Goal: Communication & Community: Answer question/provide support

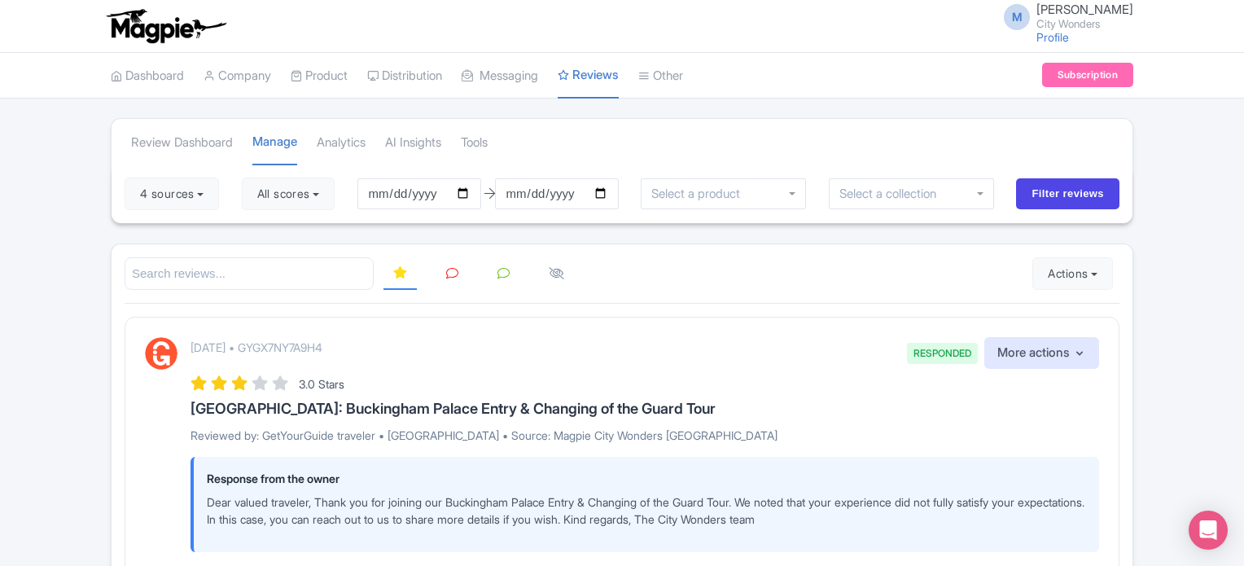
click at [446, 277] on icon at bounding box center [452, 273] width 12 height 12
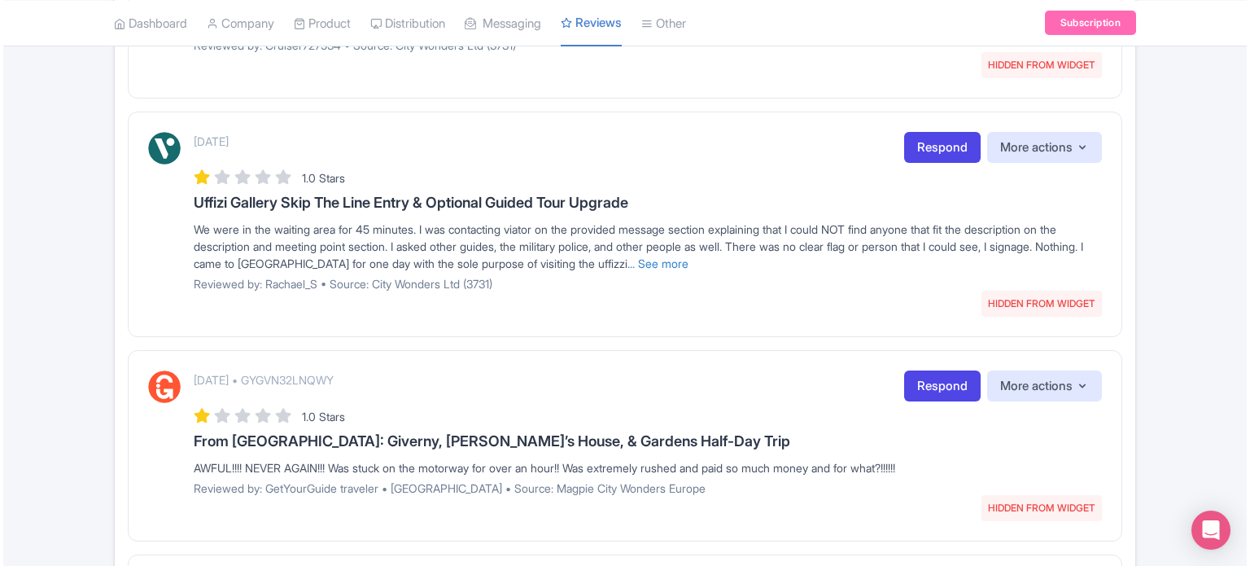
scroll to position [1872, 0]
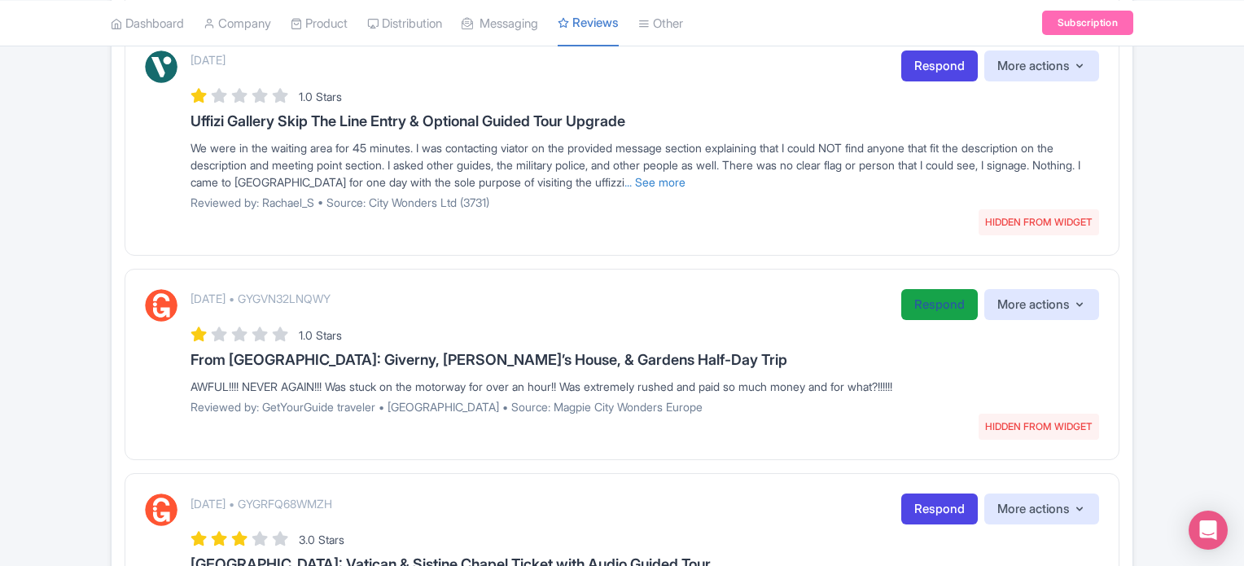
click at [908, 300] on link "Respond" at bounding box center [939, 305] width 77 height 32
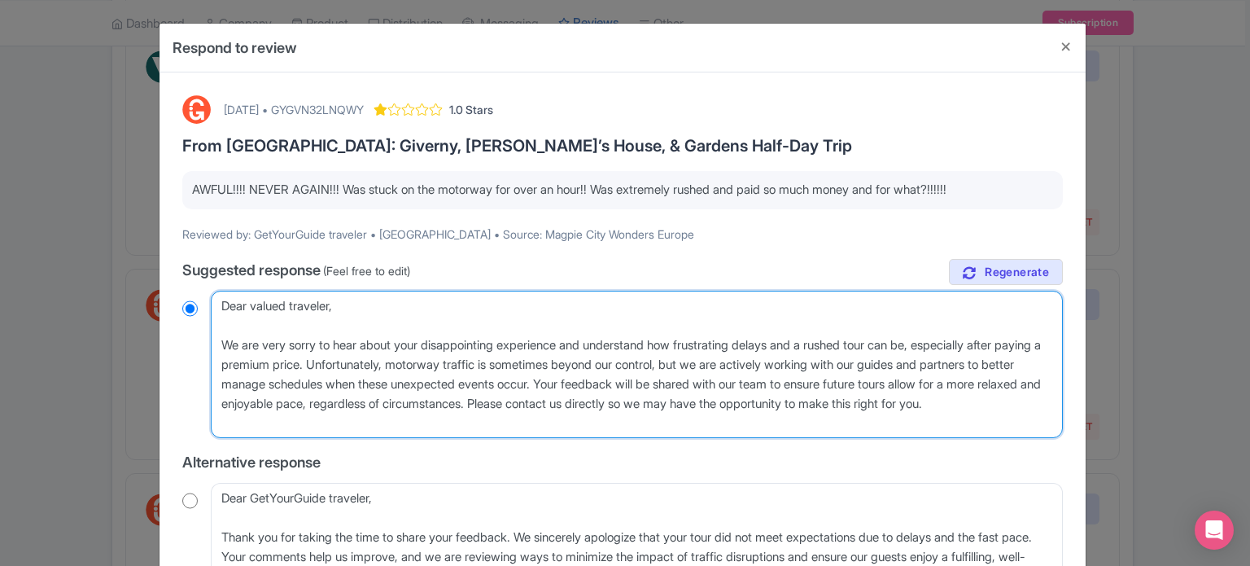
drag, startPoint x: 352, startPoint y: 364, endPoint x: 948, endPoint y: 344, distance: 596.2
click at [948, 344] on textarea "Dear valued traveler, We are very sorry to hear about your disappointing experi…" at bounding box center [637, 365] width 852 height 148
type textarea "Dear valued traveler, We are very sorry to hear about your disappointing experi…"
radio input "true"
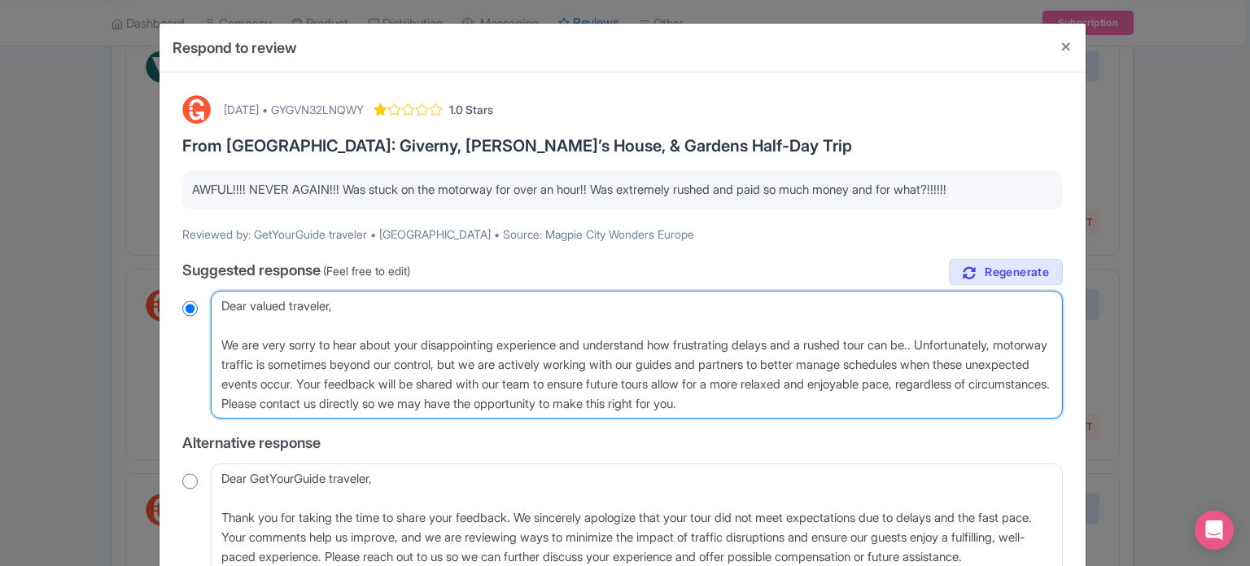
type textarea "Dear valued traveler, We are very sorry to hear about your disappointing experi…"
radio input "true"
drag, startPoint x: 405, startPoint y: 382, endPoint x: 930, endPoint y: 401, distance: 524.6
click at [930, 401] on textarea "Dear valued traveler, We are very sorry to hear about your disappointing experi…" at bounding box center [637, 355] width 852 height 129
type textarea "Dear valued traveler, We are very sorry to hear about your disappointing experi…"
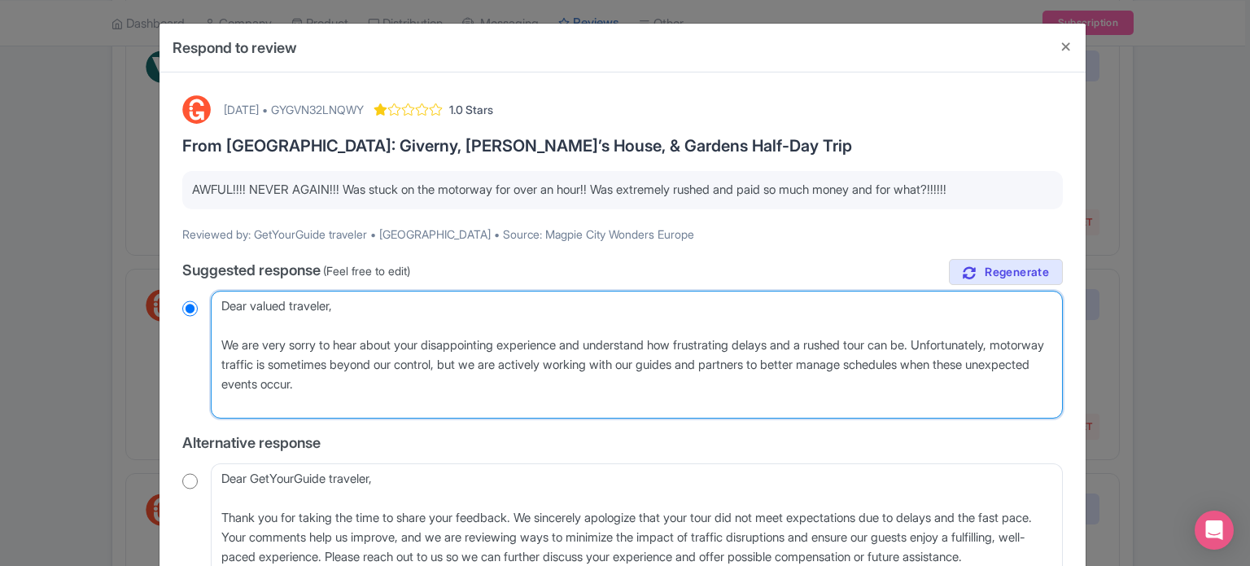
radio input "true"
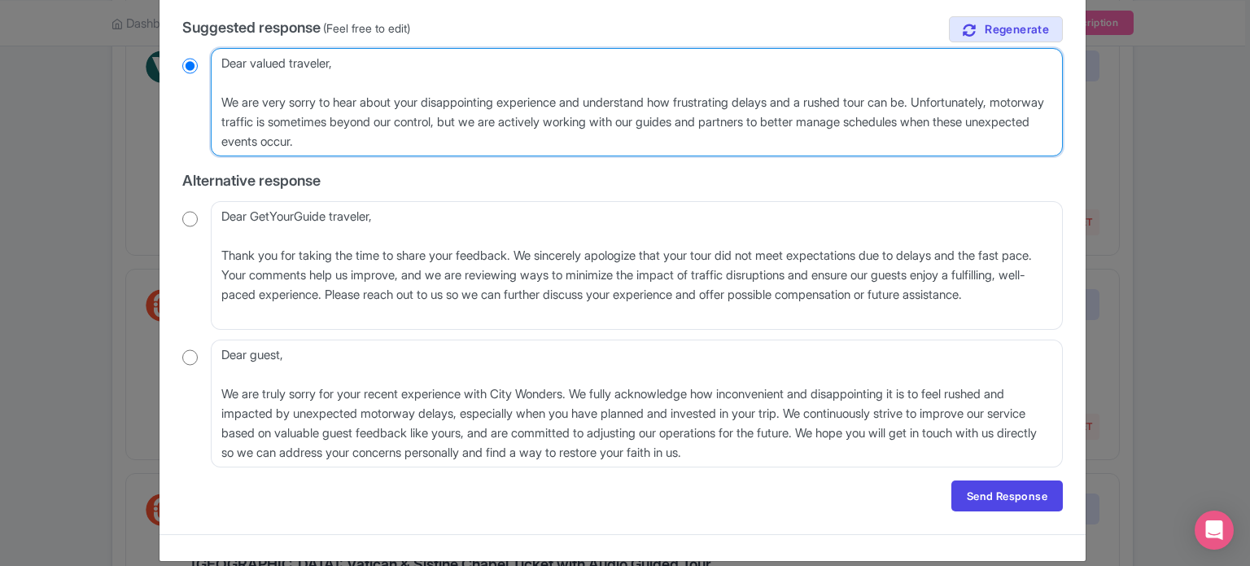
scroll to position [244, 0]
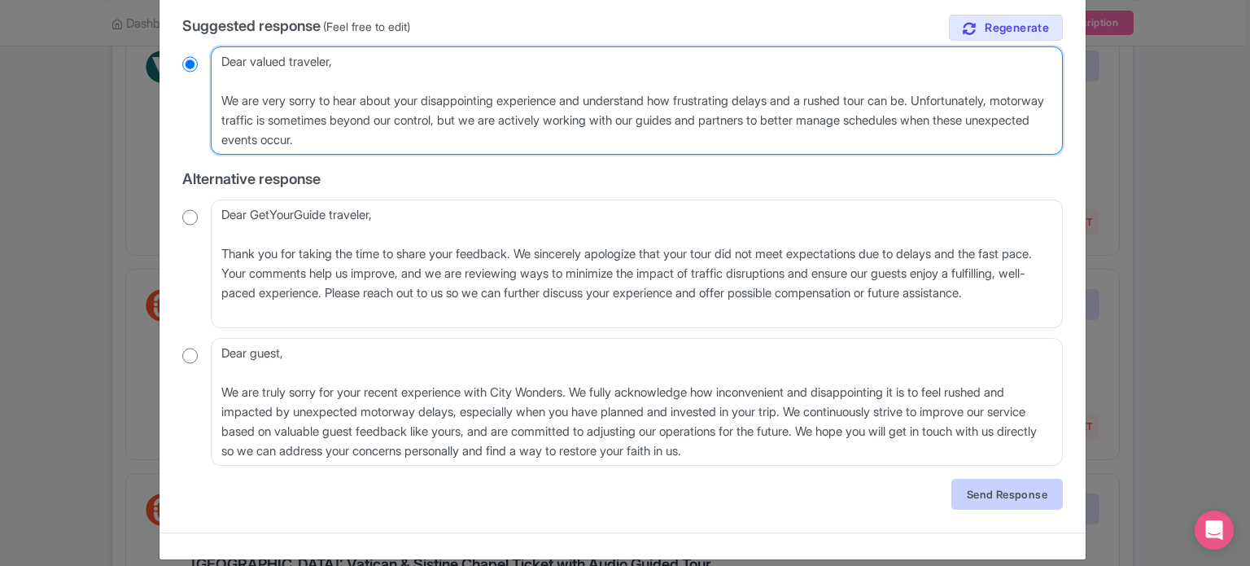
type textarea "Dear valued traveler, We are very sorry to hear about your disappointing experi…"
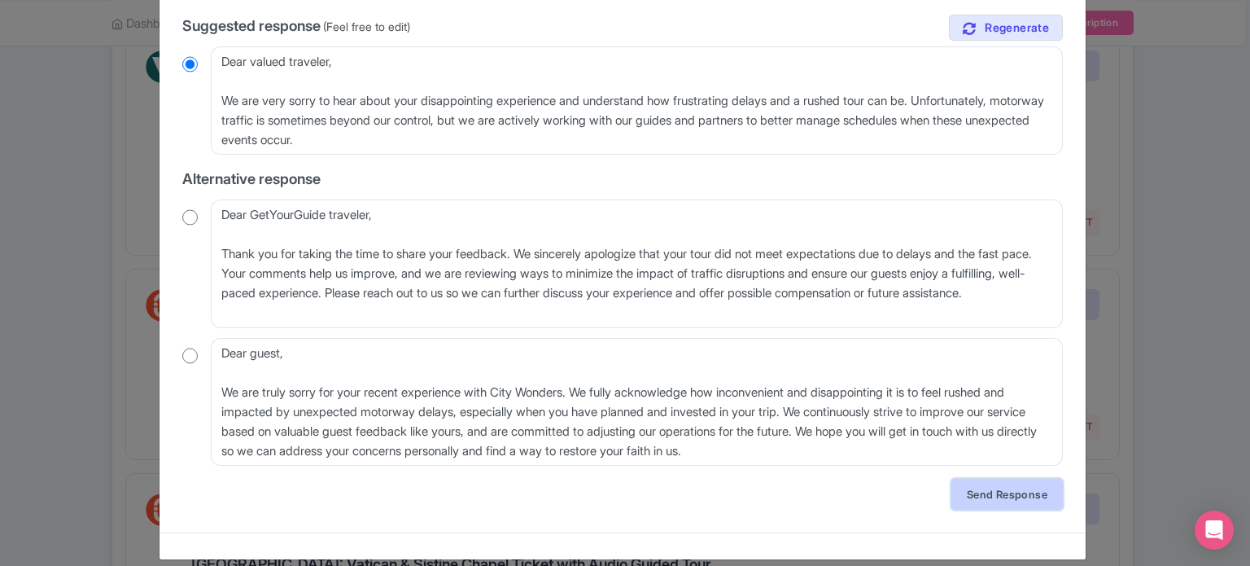
click at [1012, 489] on link "Send Response" at bounding box center [1008, 494] width 112 height 31
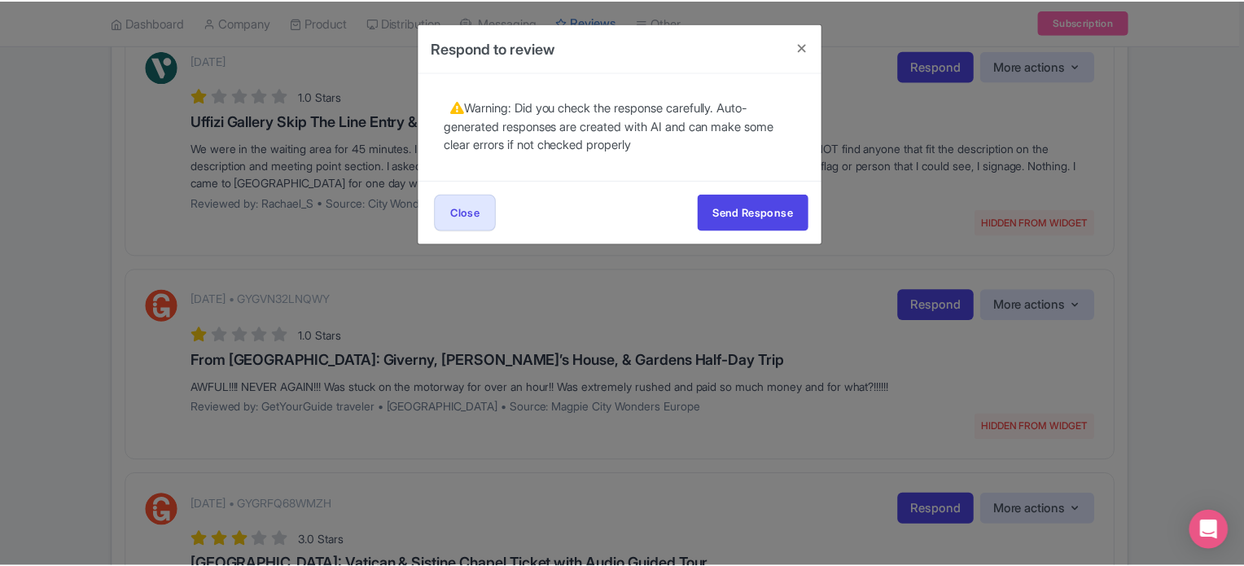
scroll to position [0, 0]
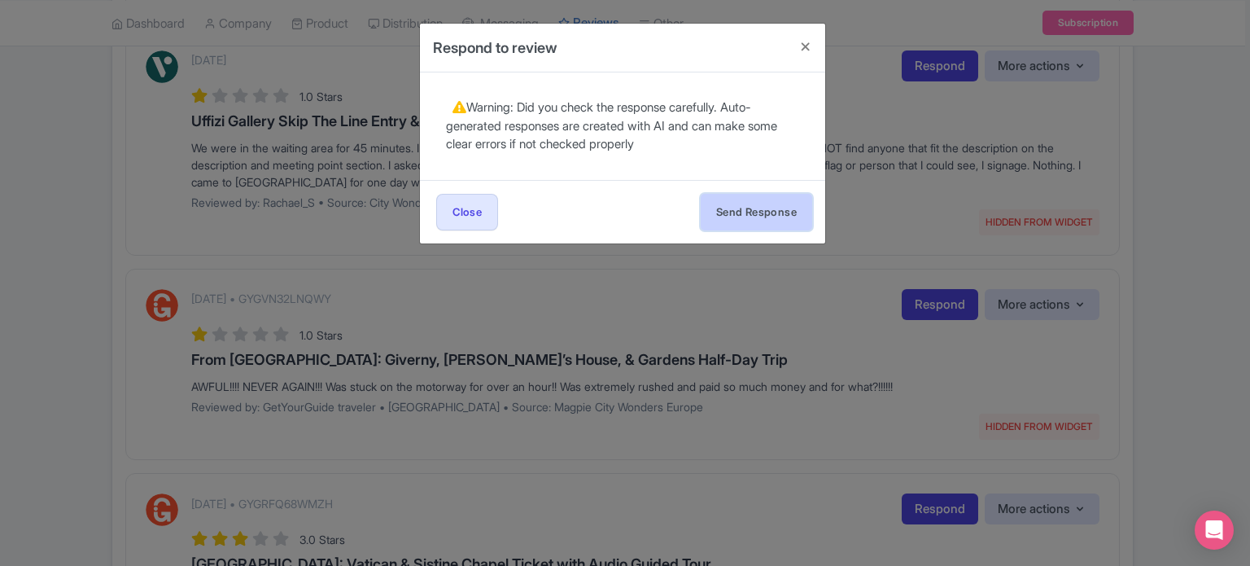
click at [777, 217] on button "Send Response" at bounding box center [757, 212] width 112 height 37
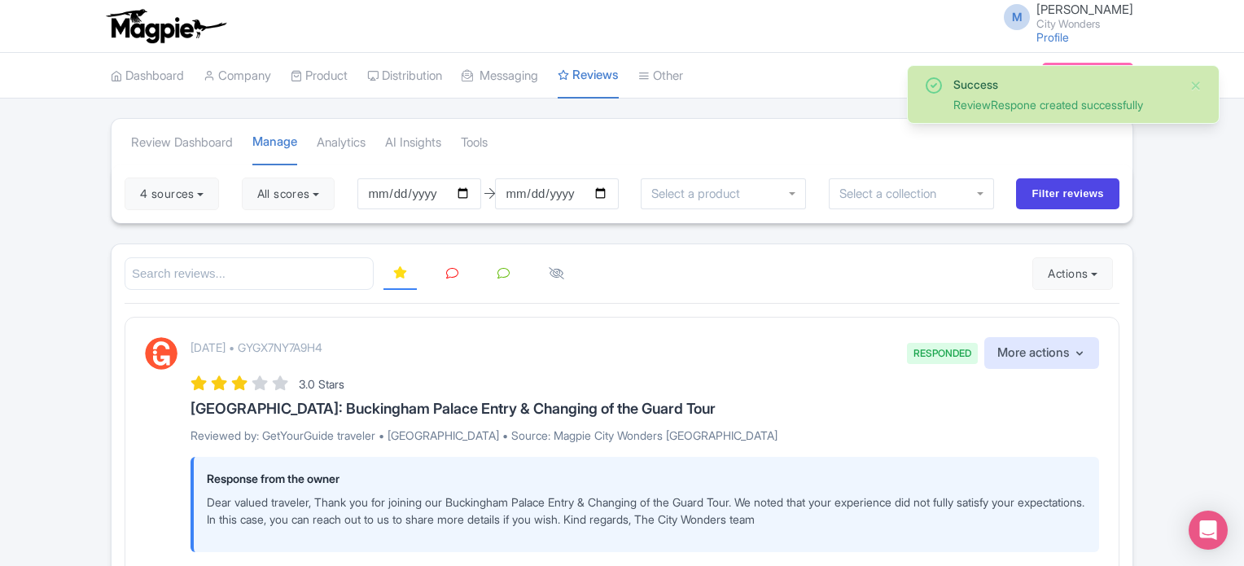
click at [460, 279] on link at bounding box center [452, 274] width 32 height 32
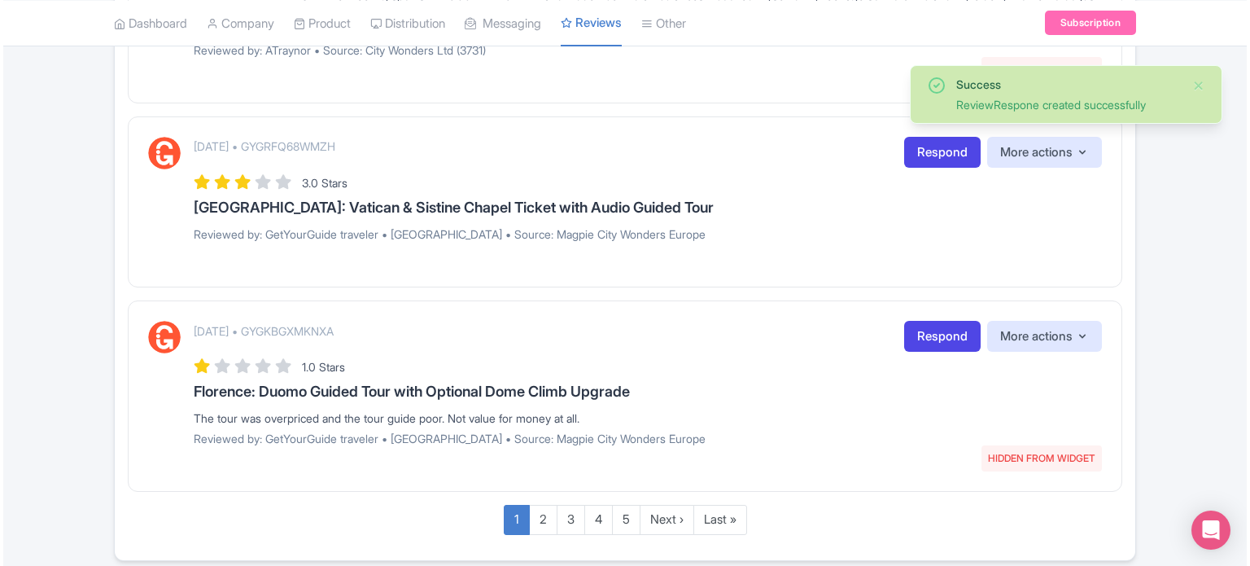
scroll to position [2035, 0]
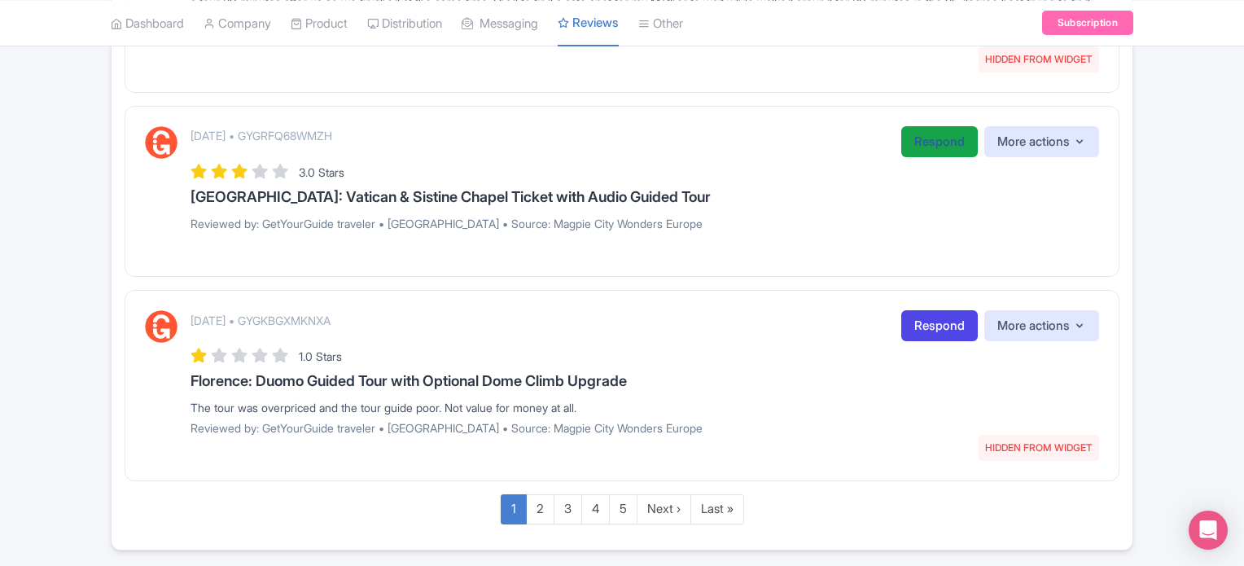
click at [926, 138] on link "Respond" at bounding box center [939, 142] width 77 height 32
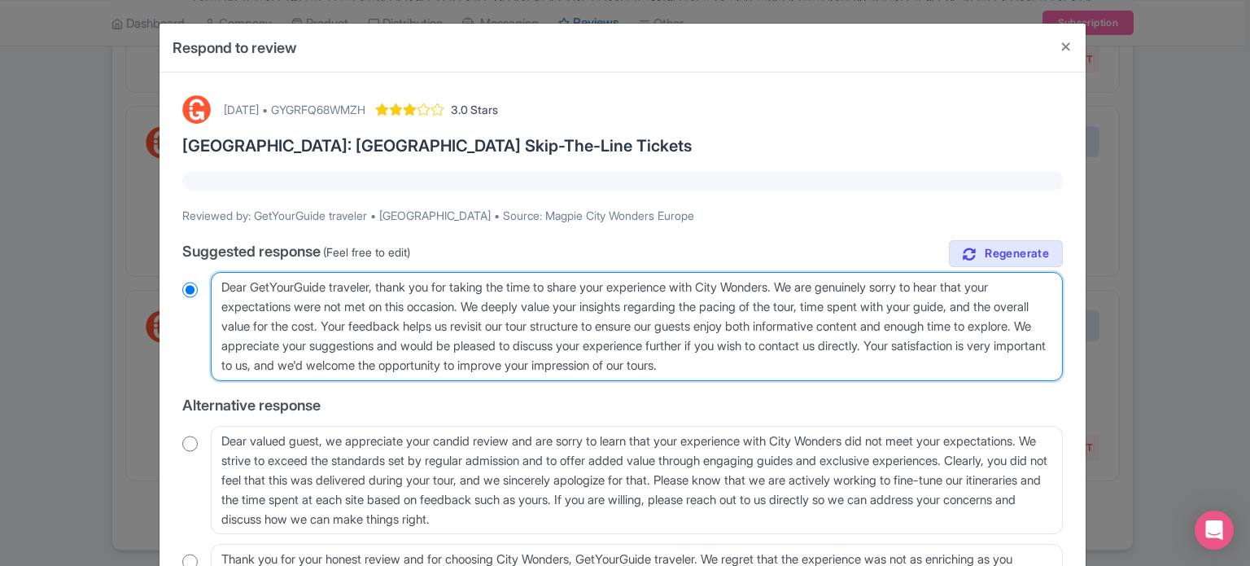
drag, startPoint x: 868, startPoint y: 367, endPoint x: 227, endPoint y: 269, distance: 648.2
click at [198, 280] on div "Dear GetYourGuide traveler, thank you for taking the time to share your experie…" at bounding box center [622, 326] width 881 height 109
paste textarea "valued traveler, Thank you for joining our XX Tour. We noted that your experien…"
type textarea "Dear valued traveler, Thank you for joining our XX Tour. We noted that your exp…"
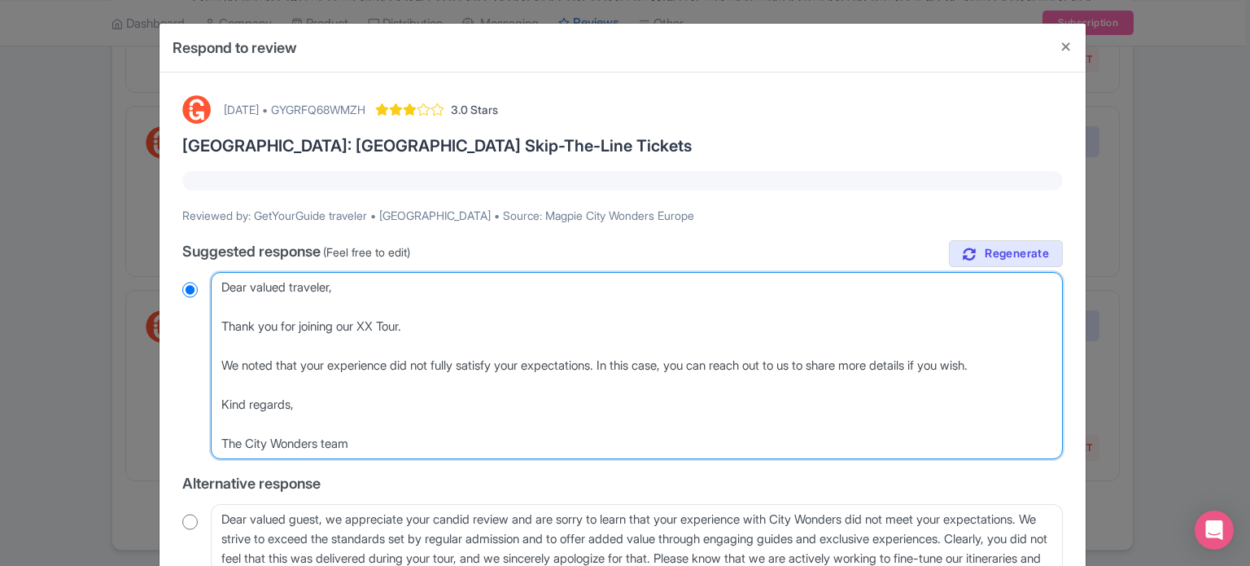
radio input "true"
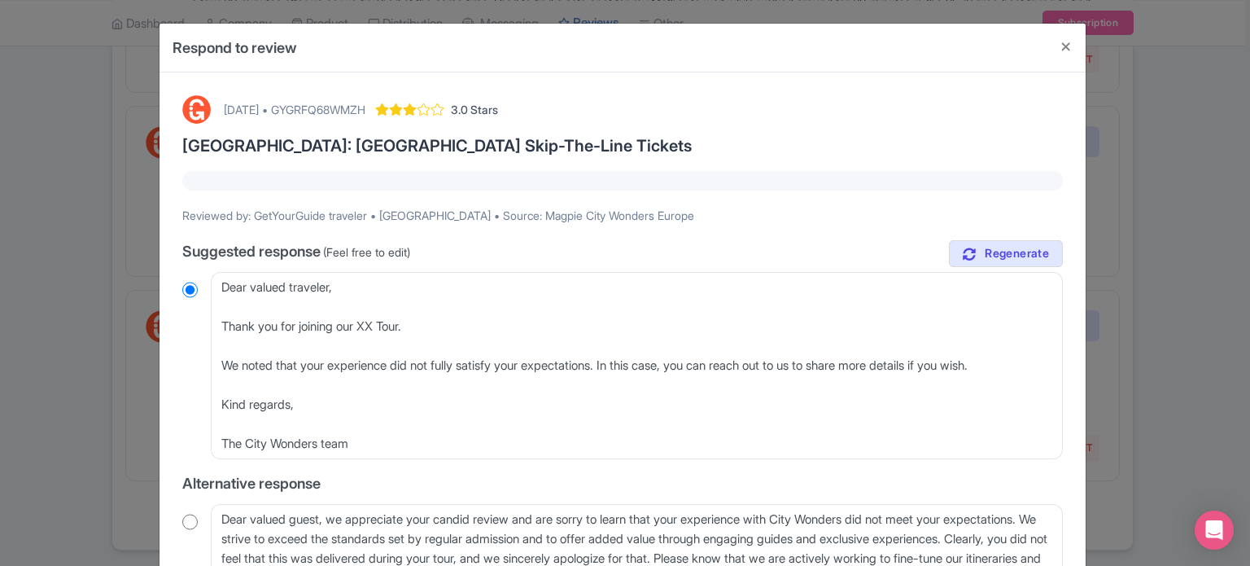
drag, startPoint x: 234, startPoint y: 142, endPoint x: 674, endPoint y: 142, distance: 439.6
click at [674, 142] on h3 "Rome: Vatican Museums & Sistine Chapel Skip-The-Line Tickets" at bounding box center [622, 146] width 881 height 18
copy h3 "Vatican Museums & Sistine Chapel Skip-The-Line Tickets"
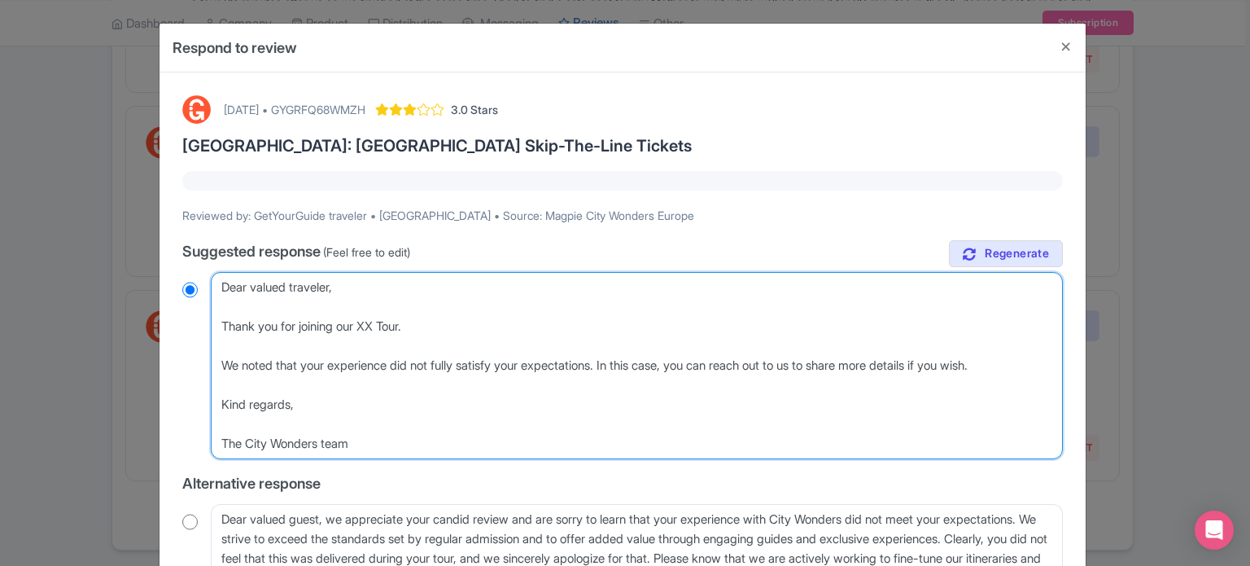
drag, startPoint x: 365, startPoint y: 329, endPoint x: 410, endPoint y: 324, distance: 45.8
click at [410, 324] on textarea "Dear GetYourGuide traveler, thank you for taking the time to share your experie…" at bounding box center [637, 365] width 852 height 187
paste textarea "Vatican Museums & Sistine Chapel Skip-The-Line Tickets"
type textarea "Dear valued traveler, Thank you for joining our Vatican Museums & Sistine Chape…"
radio input "true"
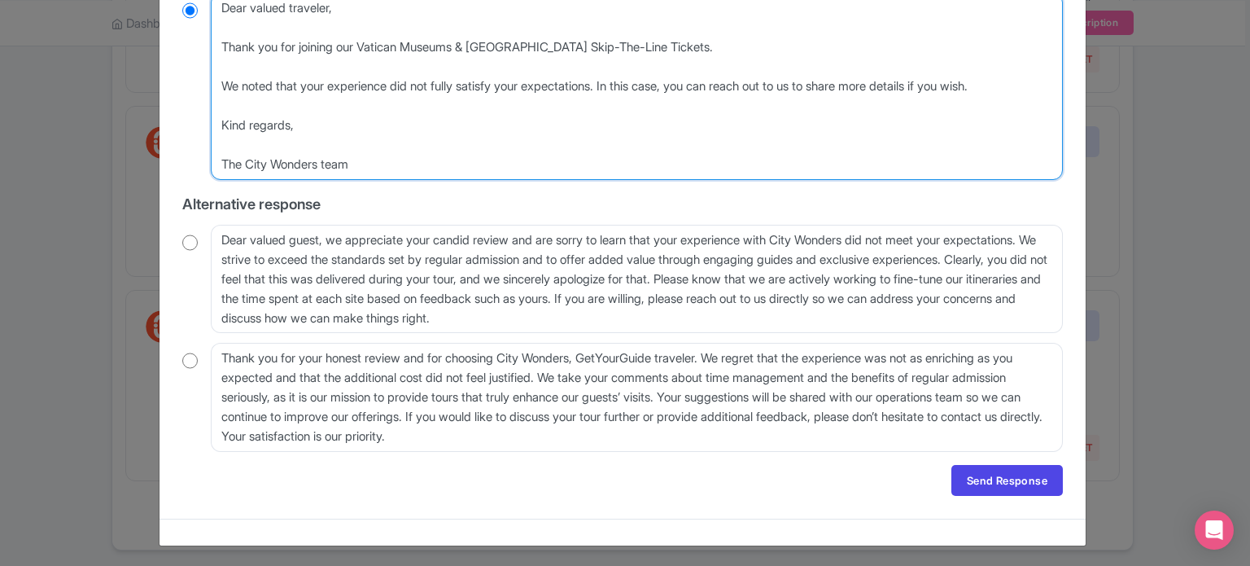
scroll to position [281, 0]
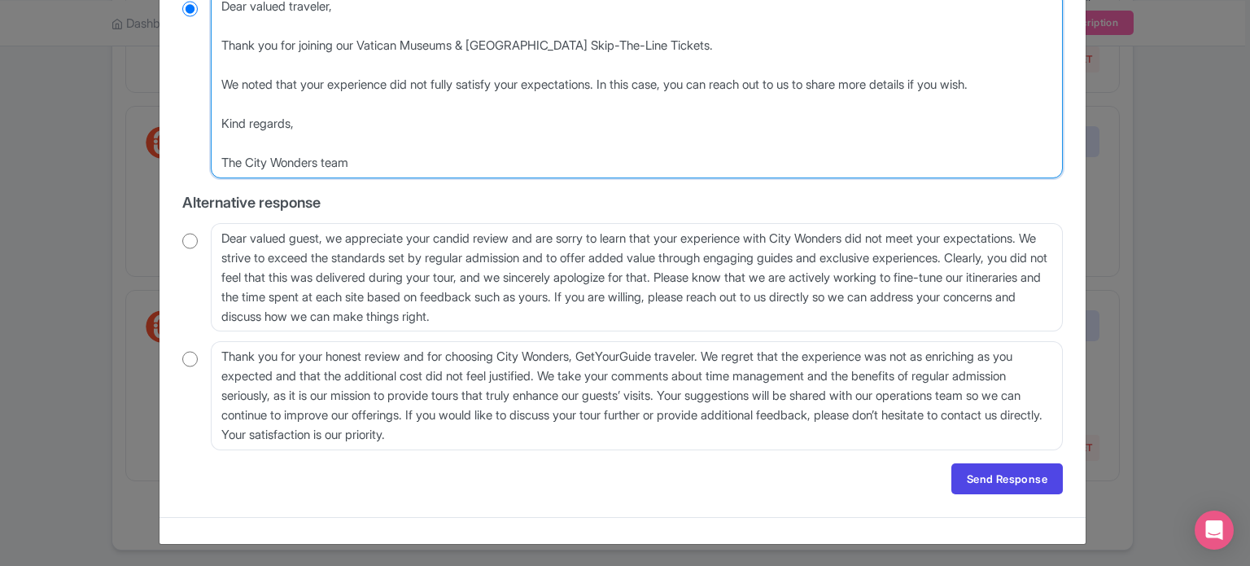
type textarea "Dear valued traveler, Thank you for joining our Vatican Museums & Sistine Chape…"
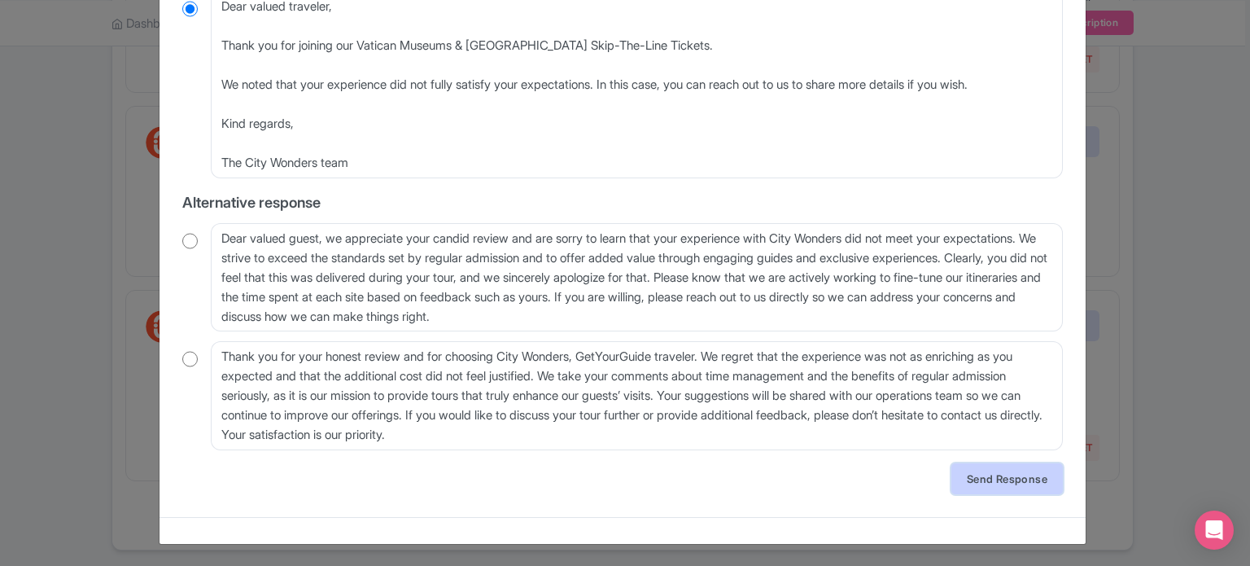
click at [1011, 477] on link "Send Response" at bounding box center [1008, 478] width 112 height 31
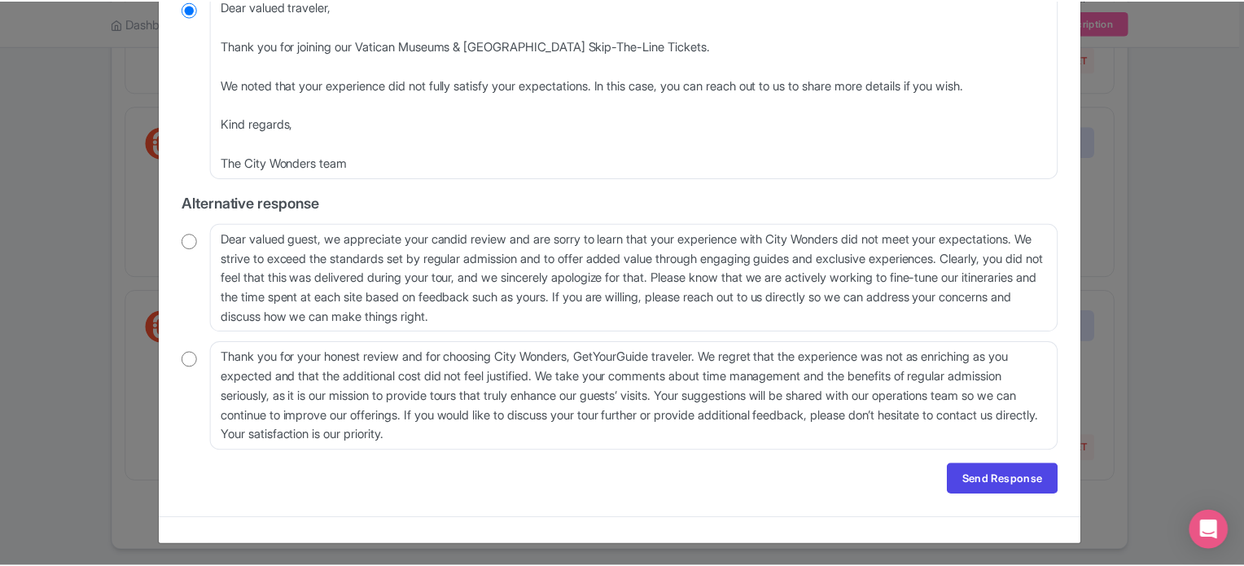
scroll to position [0, 0]
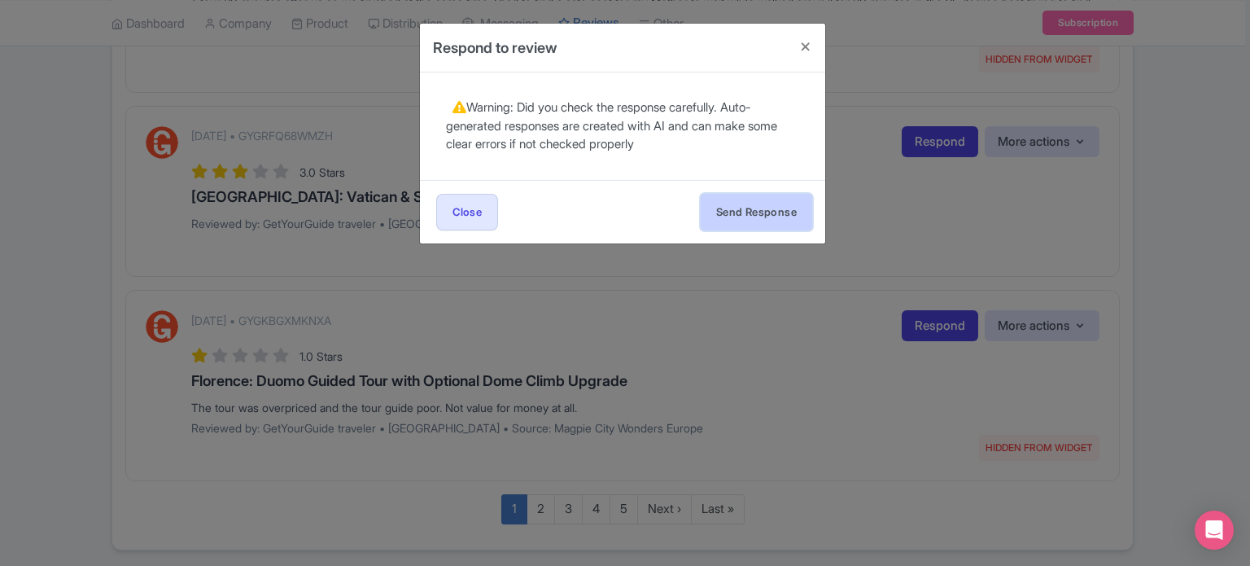
click at [785, 214] on button "Send Response" at bounding box center [757, 212] width 112 height 37
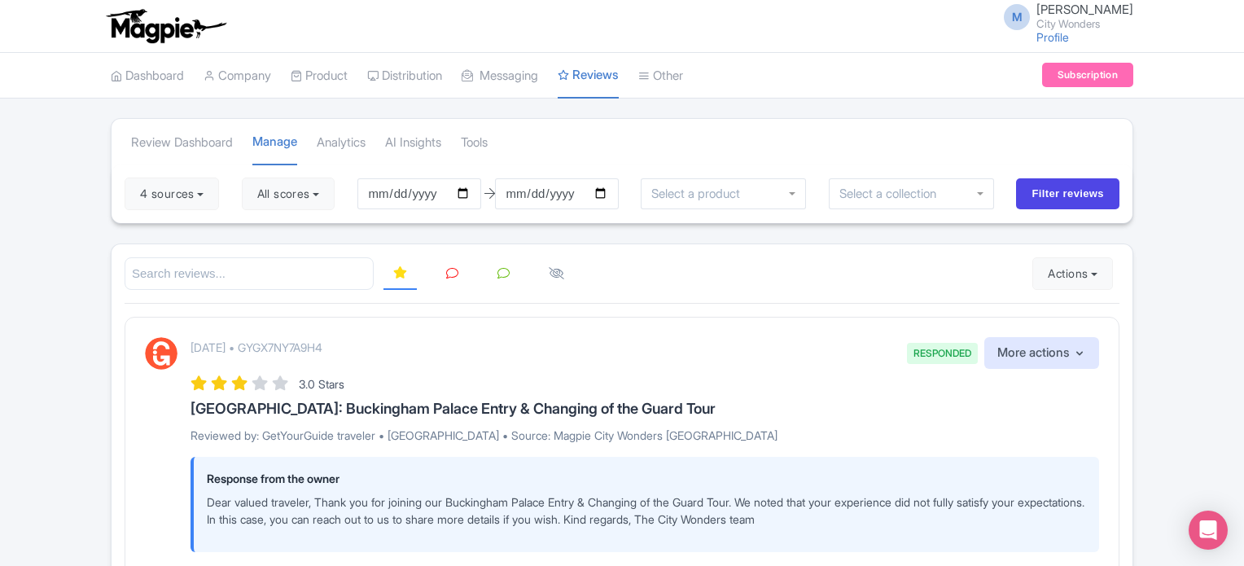
click at [437, 275] on link at bounding box center [452, 274] width 32 height 32
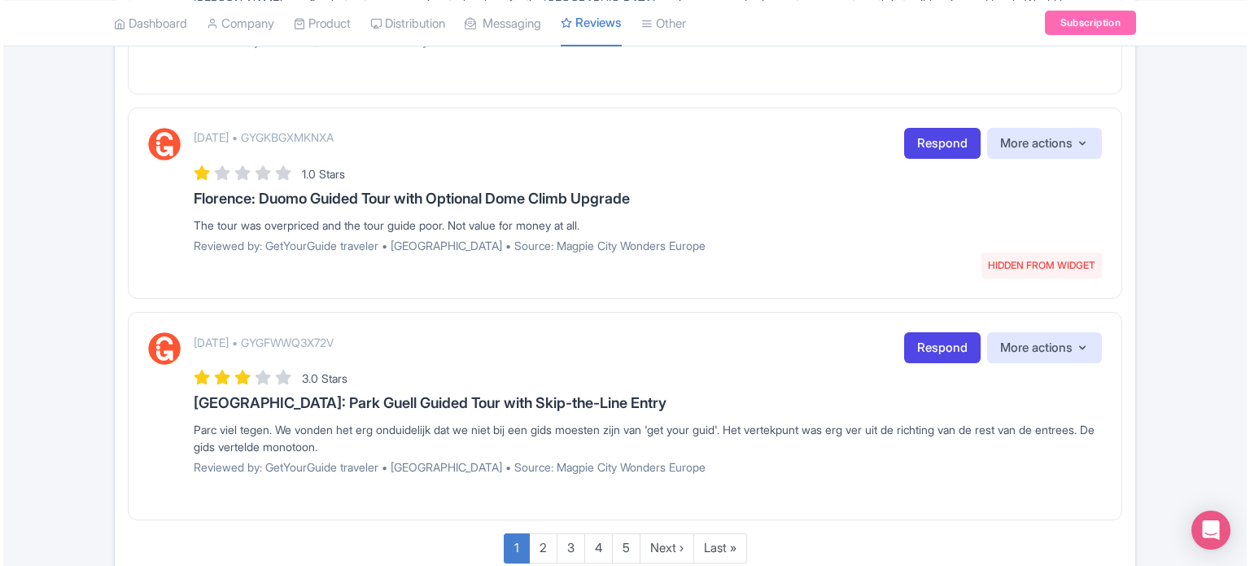
scroll to position [2035, 0]
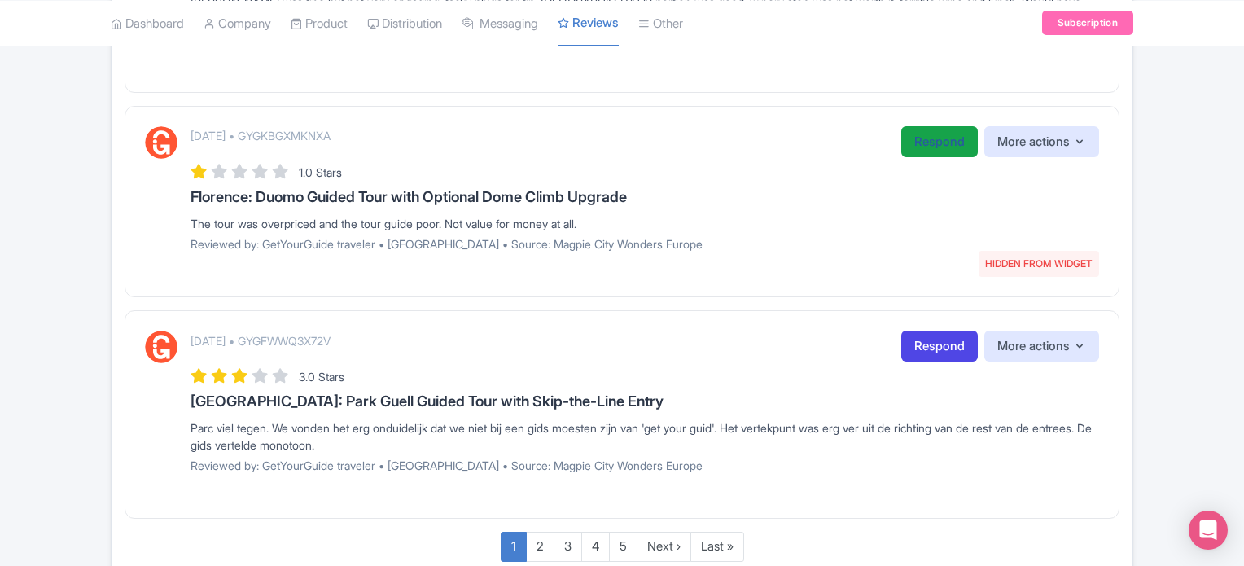
click at [933, 136] on link "Respond" at bounding box center [939, 142] width 77 height 32
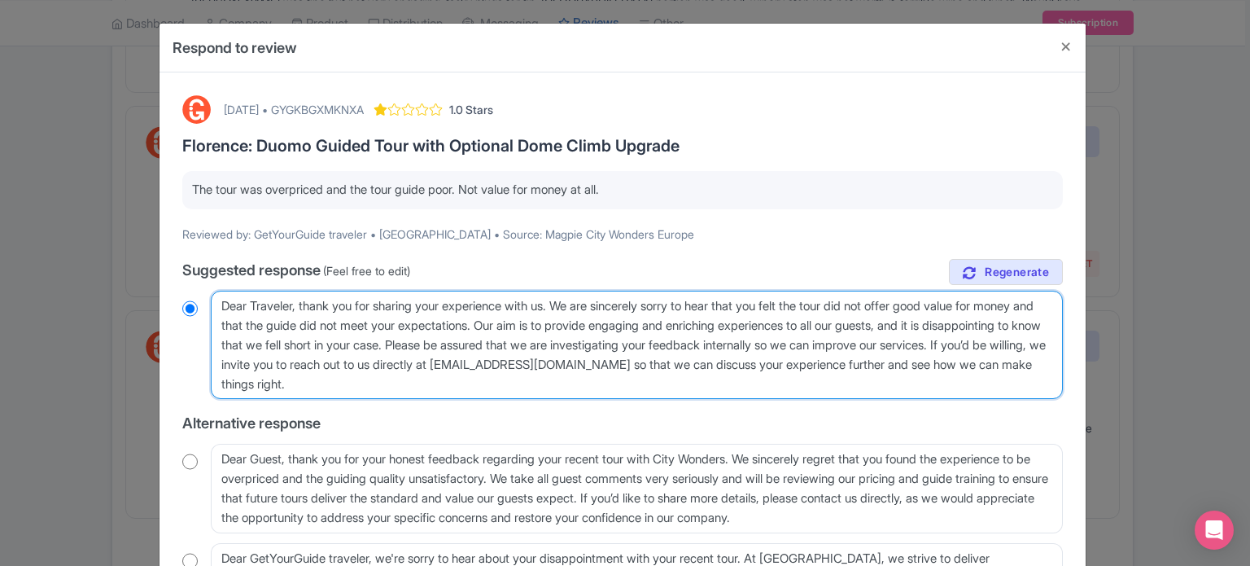
drag, startPoint x: 554, startPoint y: 322, endPoint x: 273, endPoint y: 370, distance: 284.8
click at [273, 370] on textarea "Dear Traveler, thank you for sharing your experience with us. We are sincerely …" at bounding box center [637, 345] width 852 height 109
type textarea "Dear Traveler, thank you for sharing your experience with us. We are sincerely …"
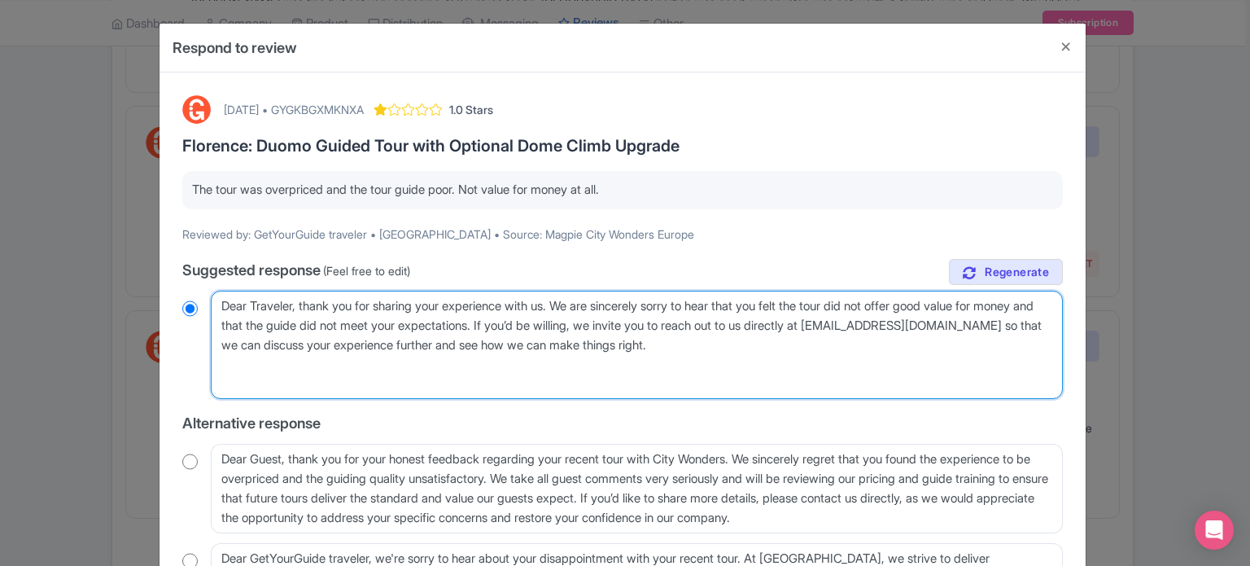
radio input "true"
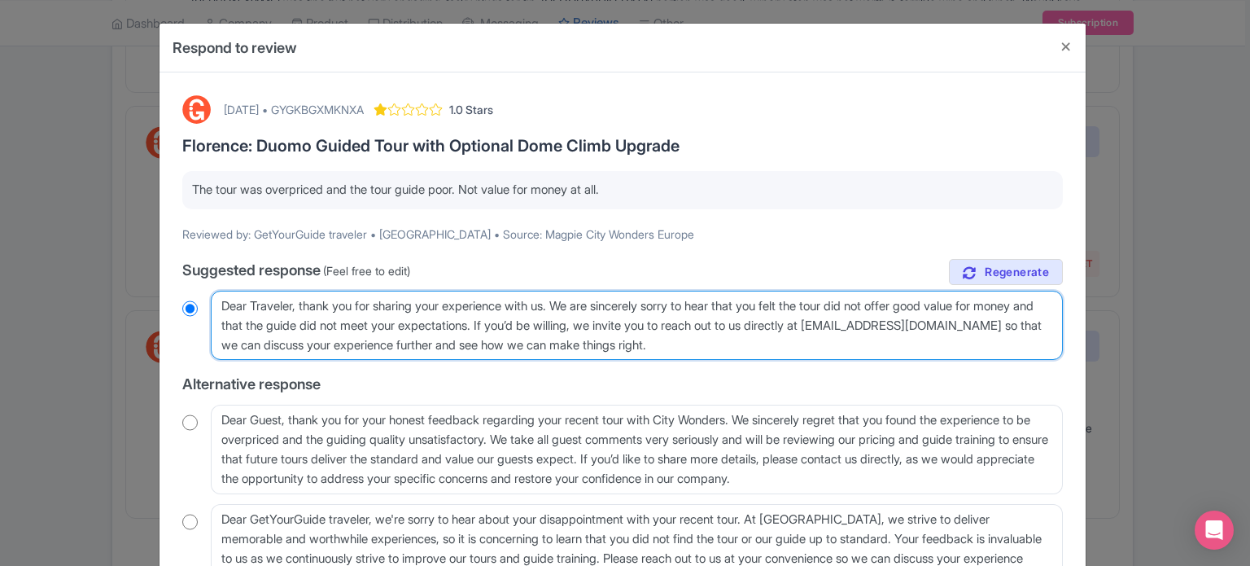
click at [230, 342] on textarea "Dear Traveler, thank you for sharing your experience with us. We are sincerely …" at bounding box center [637, 326] width 852 height 70
type textarea "Dear Traveler, thank you for sharing your experience with us. We are sincerely …"
radio input "true"
type textarea "Dear Traveler, thank you for sharing your experience with us. We are sincerely …"
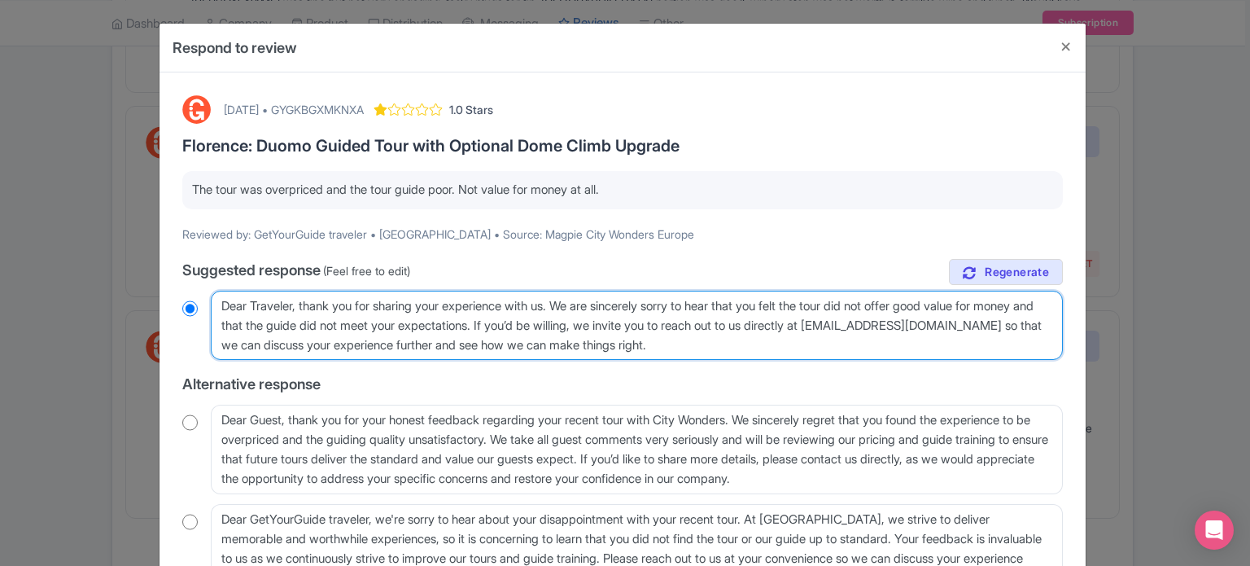
radio input "true"
type textarea "Dear Traveler, thank you for sharing your experience with us. We are sincerely …"
radio input "true"
type textarea "Dear Traveler, thank you for sharing your experience with us. We are sincerely …"
radio input "true"
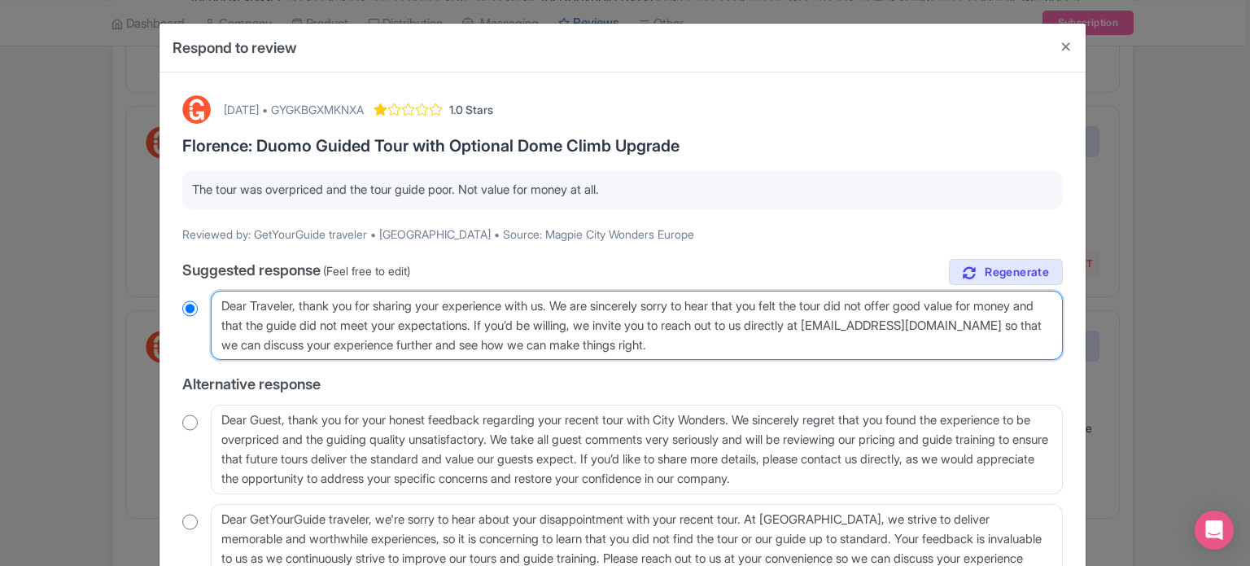
drag, startPoint x: 721, startPoint y: 342, endPoint x: 490, endPoint y: 344, distance: 231.2
click at [490, 344] on textarea "Dear Traveler, thank you for sharing your experience with us. We are sincerely …" at bounding box center [637, 326] width 852 height 70
type textarea "Dear Traveler, thank you for sharing your experience with us. We are sincerely …"
radio input "true"
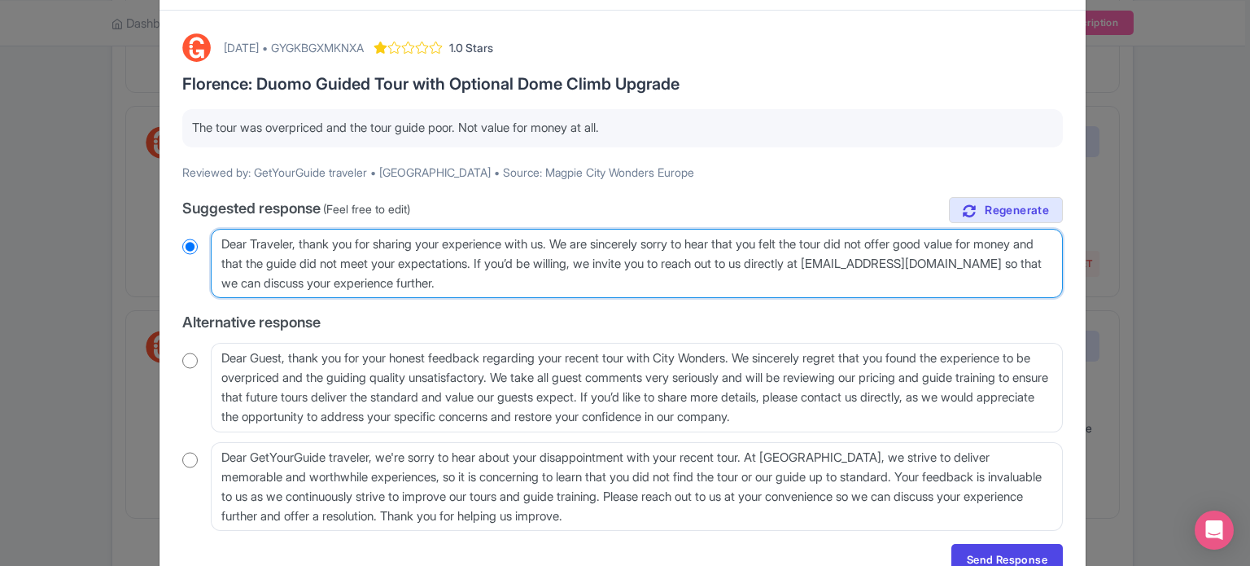
scroll to position [143, 0]
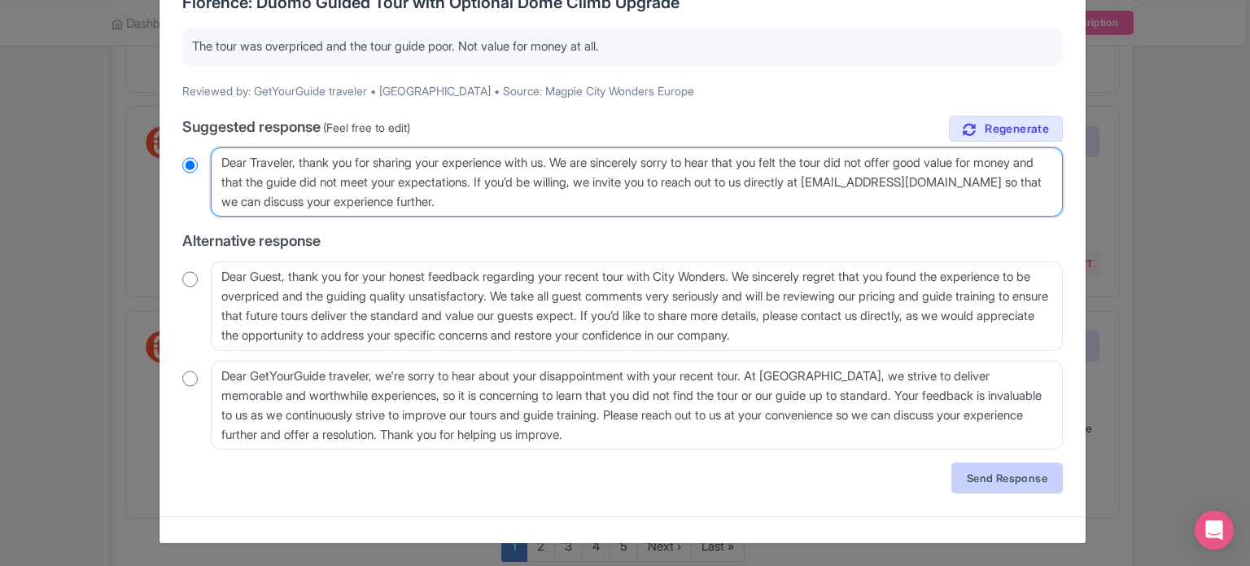
type textarea "Dear Traveler, thank you for sharing your experience with us. We are sincerely …"
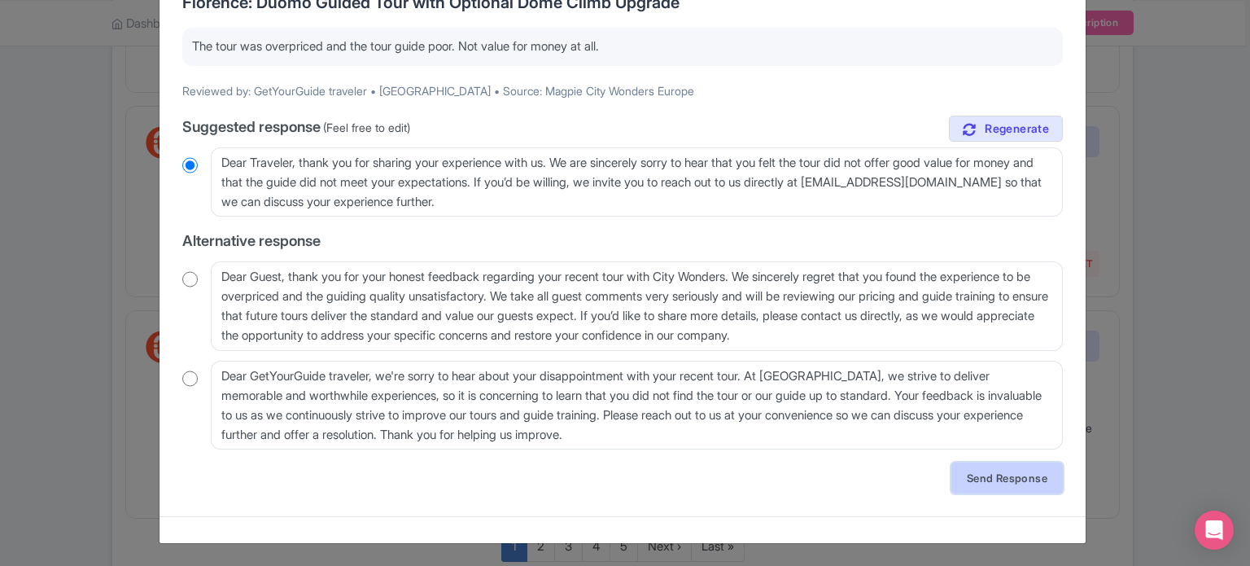
click at [983, 475] on link "Send Response" at bounding box center [1008, 477] width 112 height 31
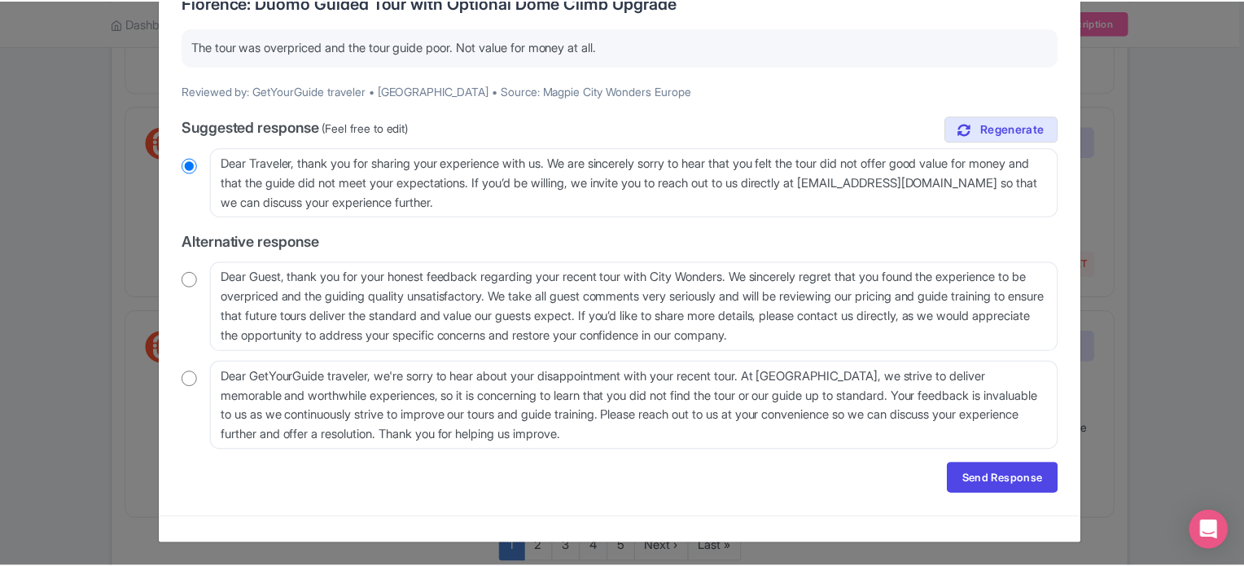
scroll to position [0, 0]
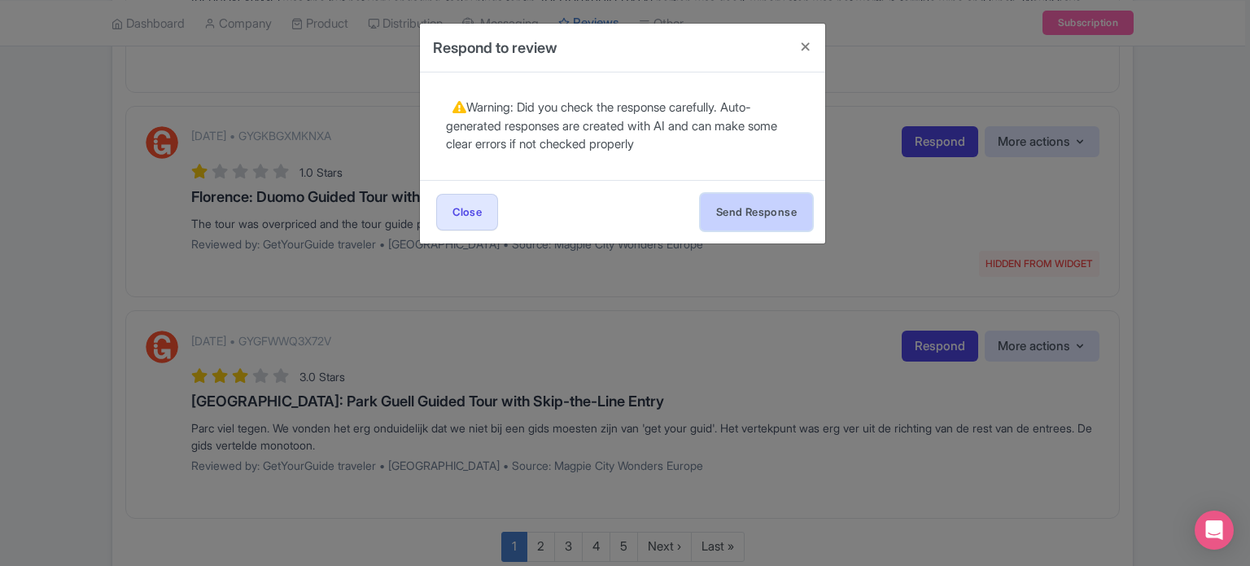
click at [778, 217] on button "Send Response" at bounding box center [757, 212] width 112 height 37
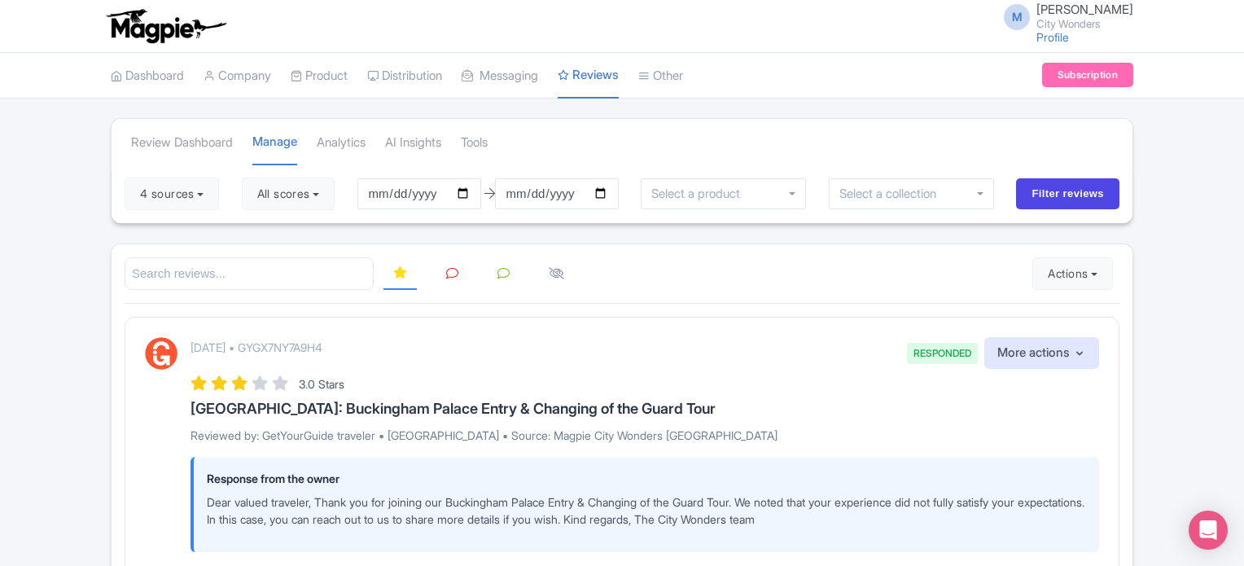
click at [463, 269] on link at bounding box center [452, 274] width 32 height 32
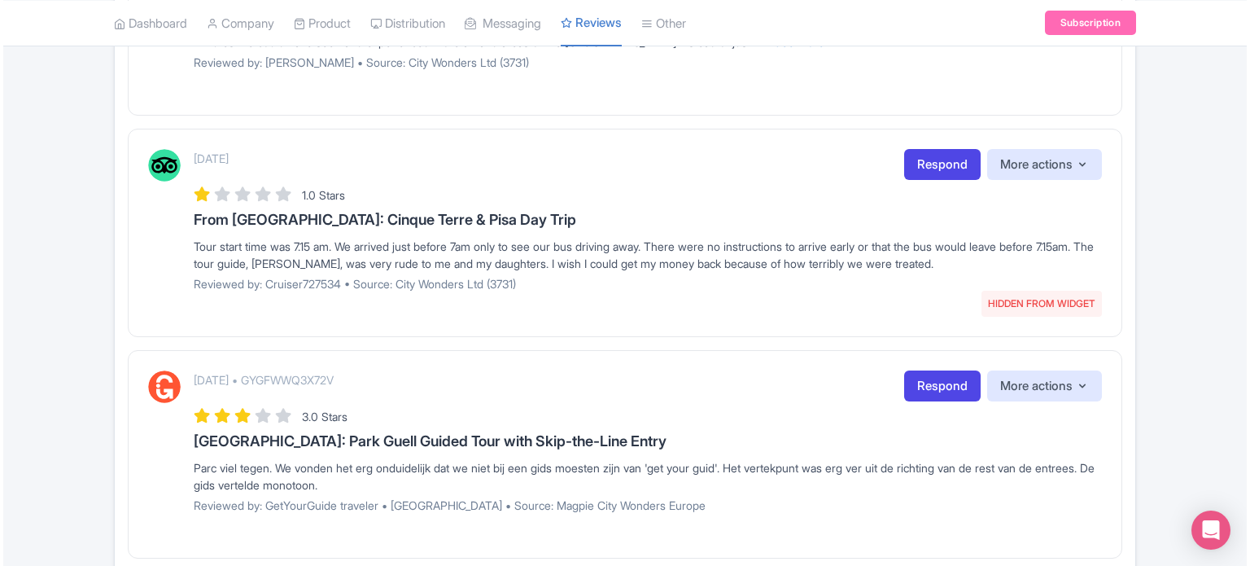
scroll to position [2035, 0]
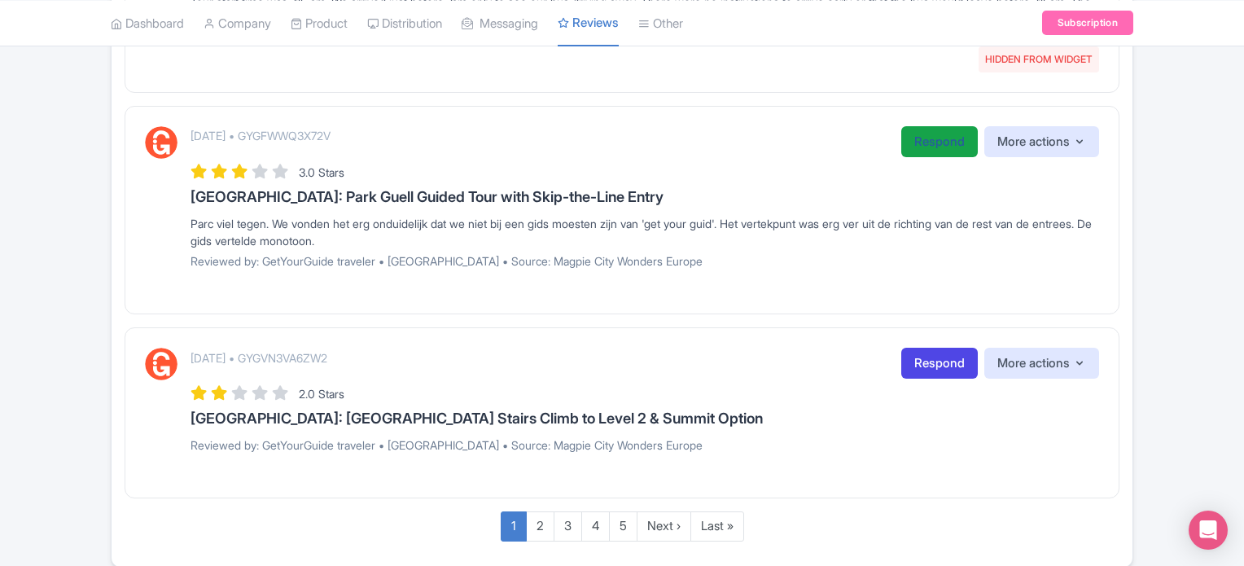
click at [939, 136] on link "Respond" at bounding box center [939, 142] width 77 height 32
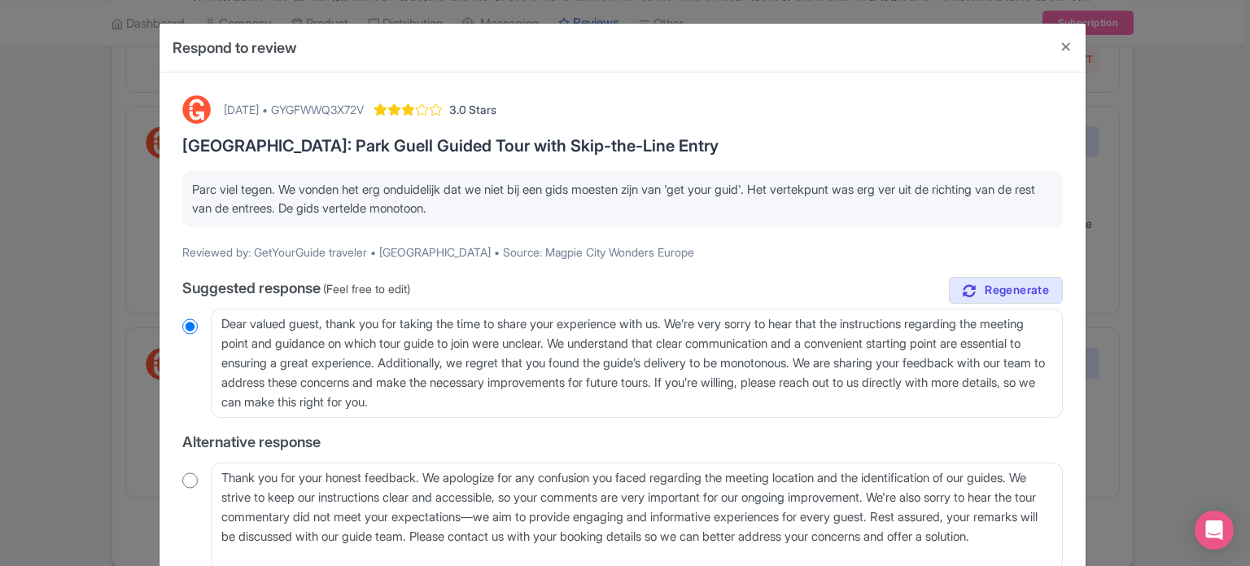
drag, startPoint x: 190, startPoint y: 190, endPoint x: 484, endPoint y: 212, distance: 295.4
click at [484, 212] on p "Parc viel tegen. We vonden het erg onduidelijk dat we niet bij een gids moesten…" at bounding box center [622, 199] width 861 height 37
copy p "Parc viel tegen. We vonden het erg onduidelijk dat we niet bij een gids moesten…"
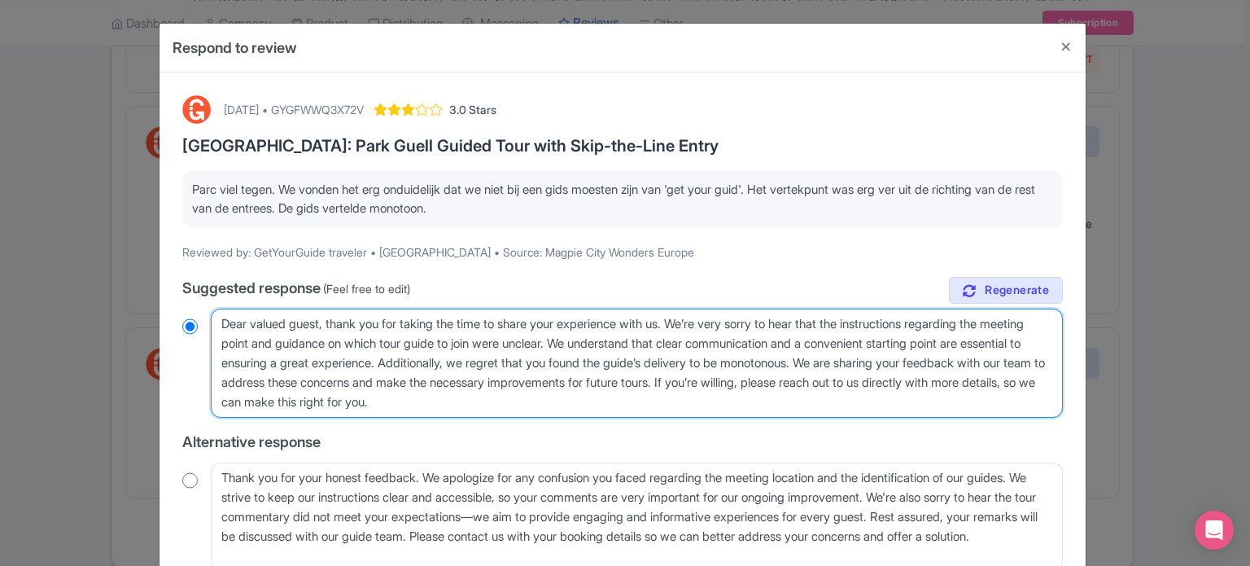
drag, startPoint x: 475, startPoint y: 363, endPoint x: 381, endPoint y: 344, distance: 96.4
click at [381, 344] on textarea "Dear valued guest, thank you for taking the time to share your experience with …" at bounding box center [637, 363] width 852 height 109
click at [330, 347] on textarea "Dear valued guest, thank you for taking the time to share your experience with …" at bounding box center [637, 363] width 852 height 109
click at [318, 347] on textarea "Dear valued guest, thank you for taking the time to share your experience with …" at bounding box center [637, 363] width 852 height 109
drag, startPoint x: 325, startPoint y: 341, endPoint x: 218, endPoint y: 336, distance: 106.8
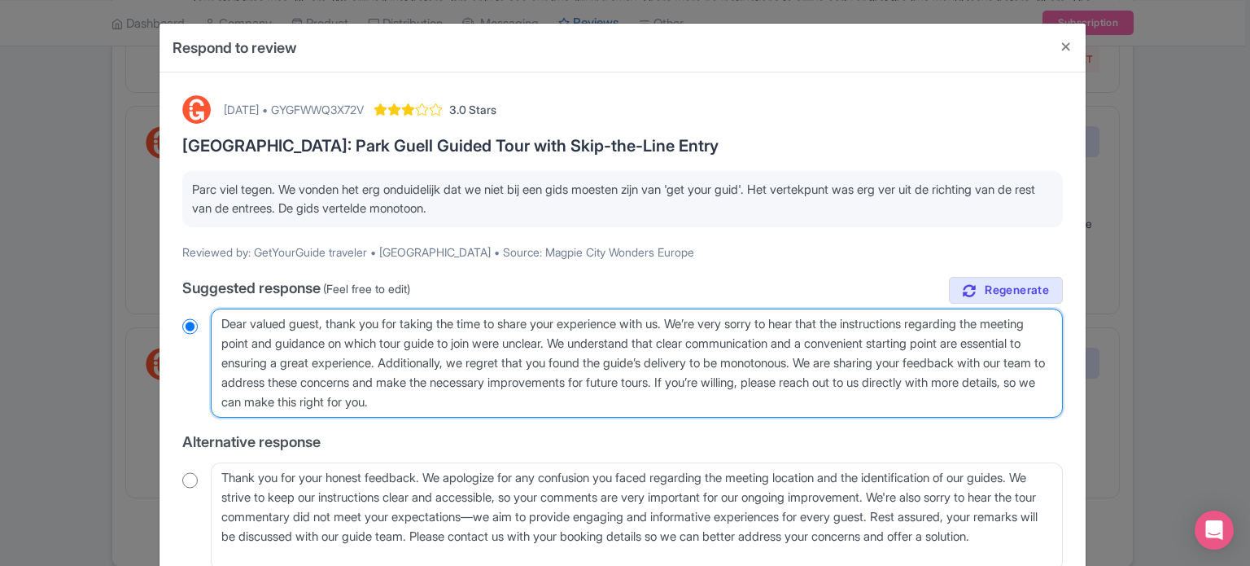
click at [218, 336] on textarea "Dear valued guest, thank you for taking the time to share your experience with …" at bounding box center [637, 363] width 852 height 109
type textarea "Dear valued guest, thank you for taking the time to share your experience with …"
radio input "true"
drag, startPoint x: 510, startPoint y: 341, endPoint x: 385, endPoint y: 361, distance: 126.2
click at [385, 361] on textarea "Dear valued guest, thank you for taking the time to share your experience with …" at bounding box center [637, 363] width 852 height 109
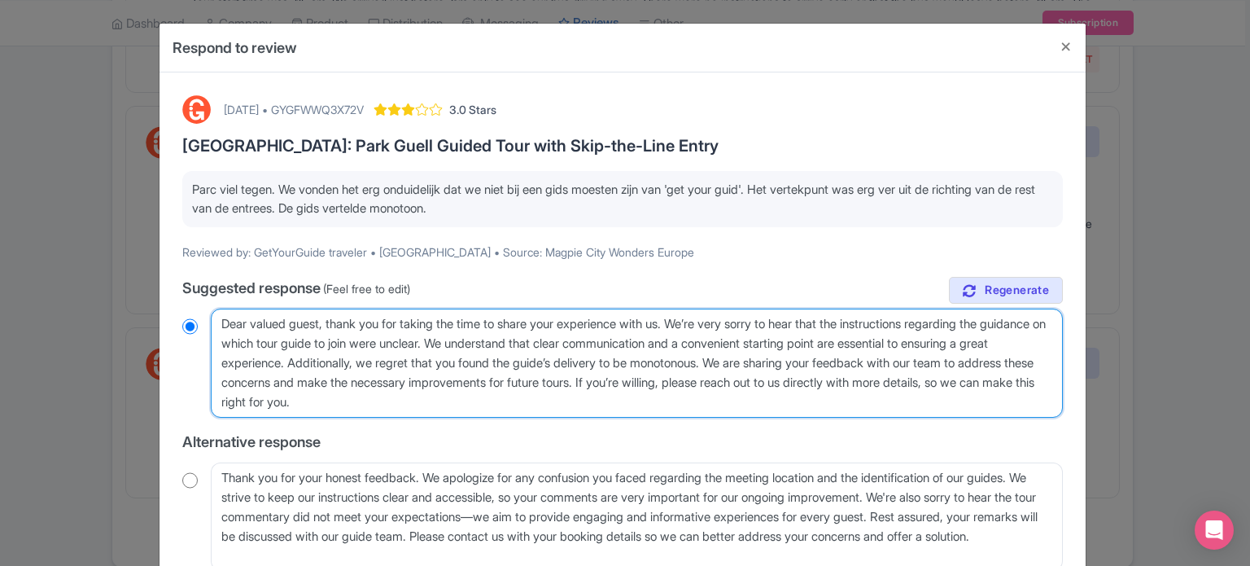
type textarea "Dear valued guest, thank you for taking the time to share your experience with …"
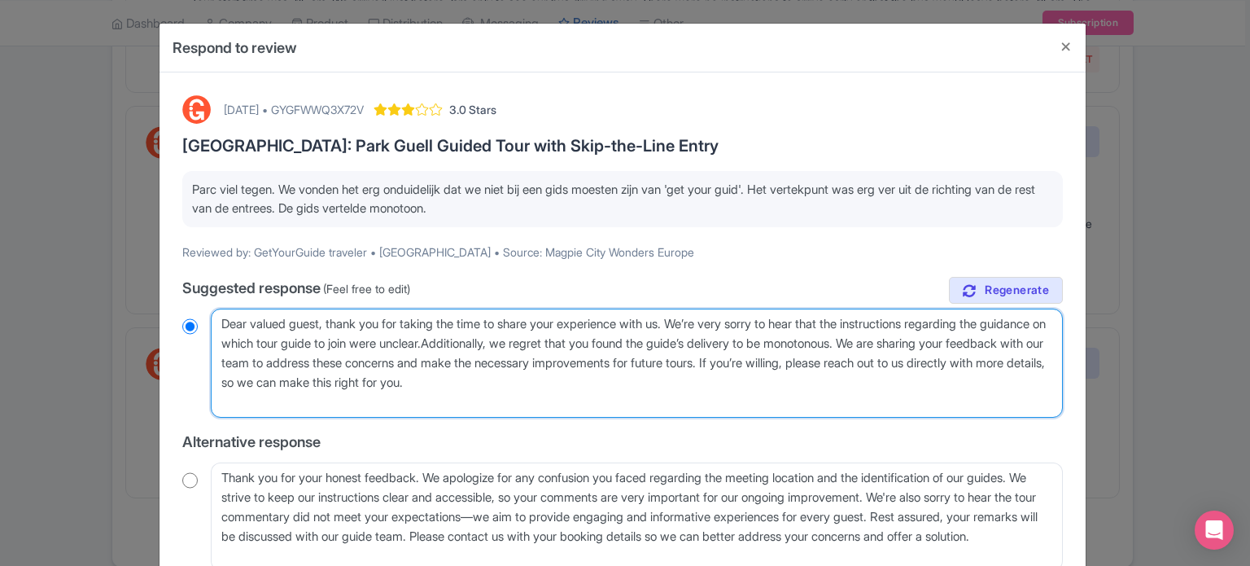
radio input "true"
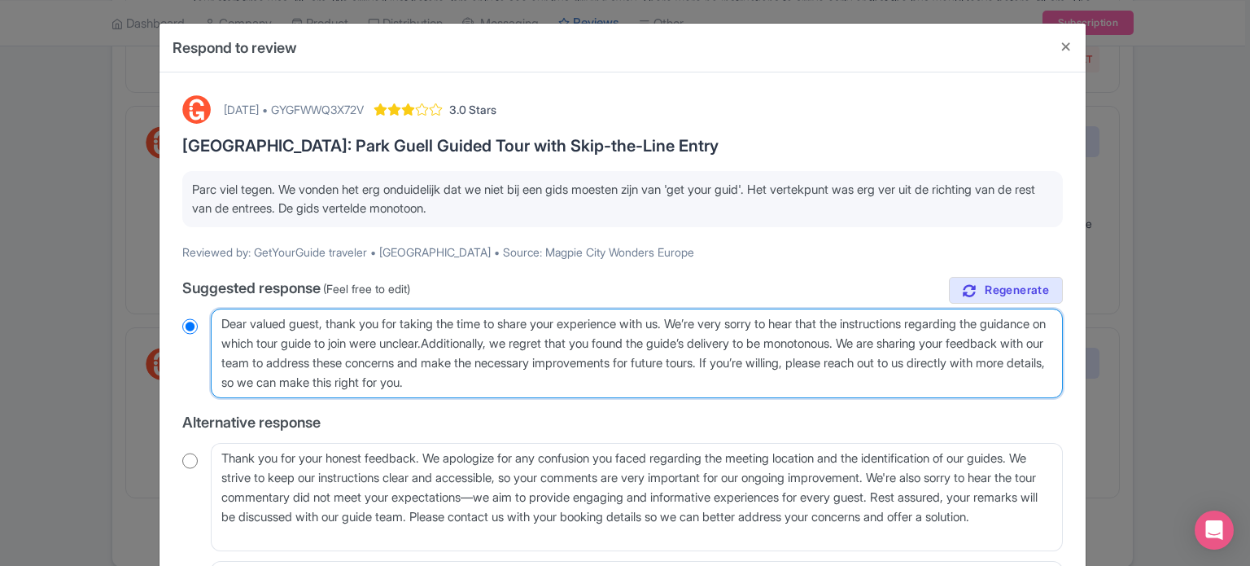
drag, startPoint x: 952, startPoint y: 342, endPoint x: 864, endPoint y: 363, distance: 90.4
click at [864, 363] on textarea "Dear valued guest, thank you for taking the time to share your experience with …" at bounding box center [637, 354] width 852 height 90
type textarea "Dear valued guest, thank you for taking the time to share your experience with …"
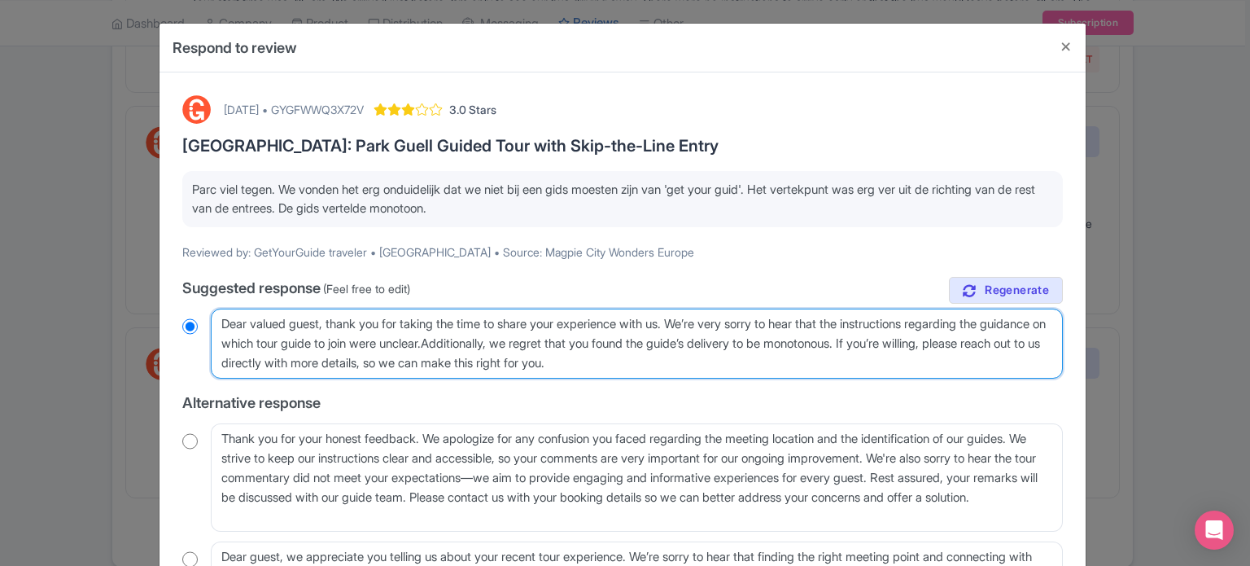
radio input "true"
type textarea "Dear valued guest, thank you for taking the time to share your experience with …"
radio input "true"
type textarea "Dear valued guest, thank you for taking the time to share your experience with …"
radio input "true"
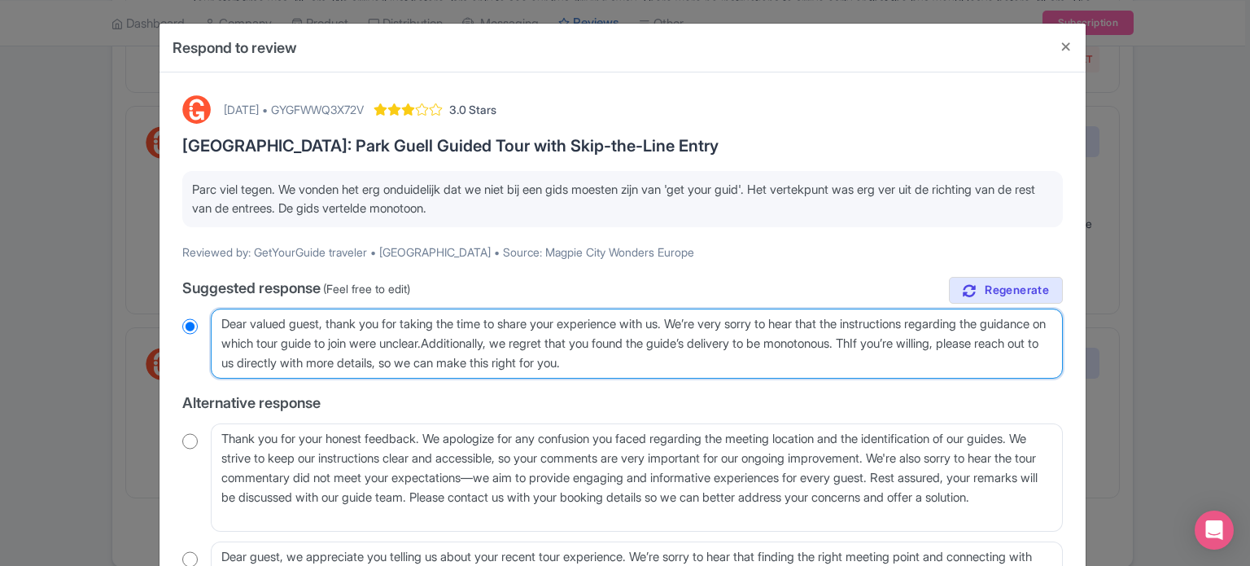
type textarea "Dear valued guest, thank you for taking the time to share your experience with …"
radio input "true"
type textarea "Dear valued guest, thank you for taking the time to share your experience with …"
radio input "true"
type textarea "Dear valued guest, thank you for taking the time to share your experience with …"
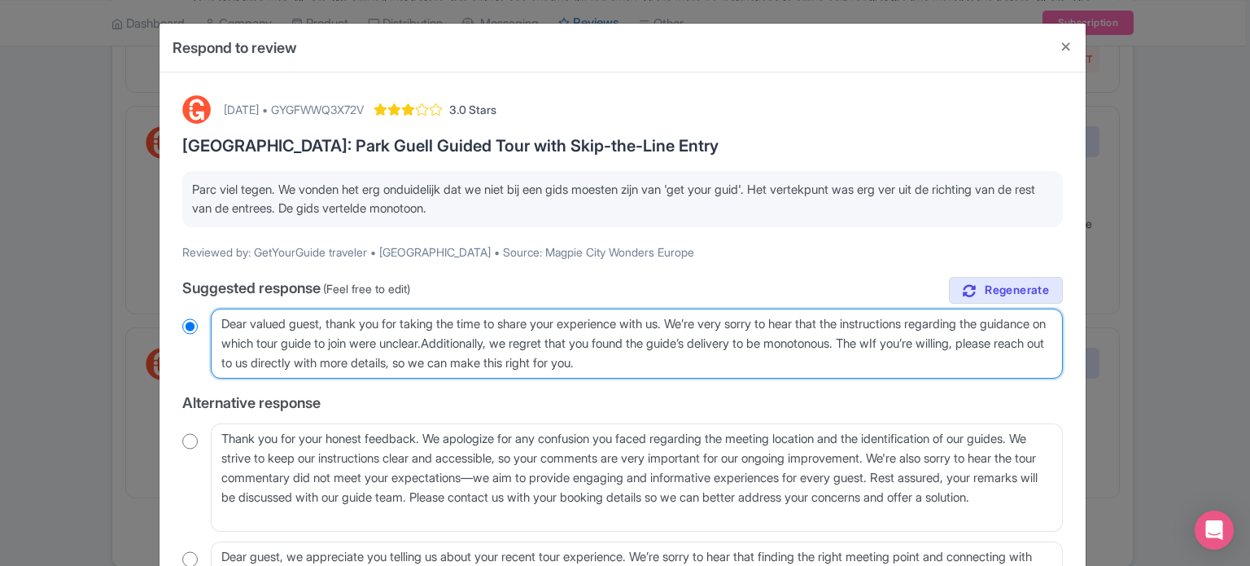
radio input "true"
type textarea "Dear valued guest, thank you for taking the time to share your experience with …"
radio input "true"
type textarea "Dear valued guest, thank you for taking the time to share your experience with …"
radio input "true"
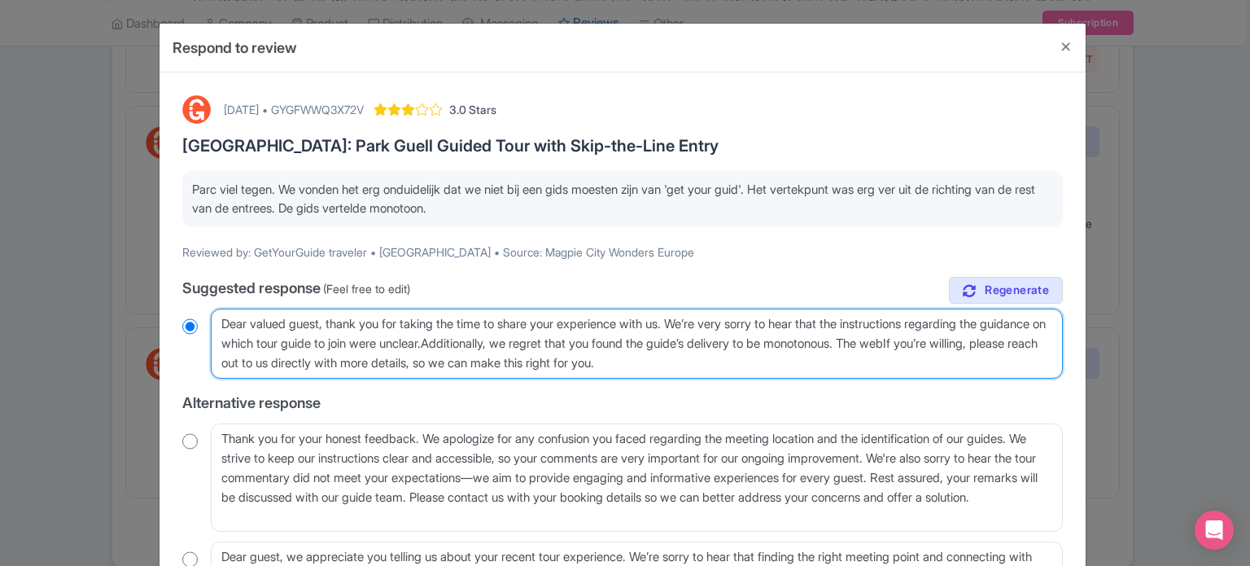
type textarea "Dear valued guest, thank you for taking the time to share your experience with …"
radio input "true"
type textarea "Dear valued guest, thank you for taking the time to share your experience with …"
radio input "true"
type textarea "Dear valued guest, thank you for taking the time to share your experience with …"
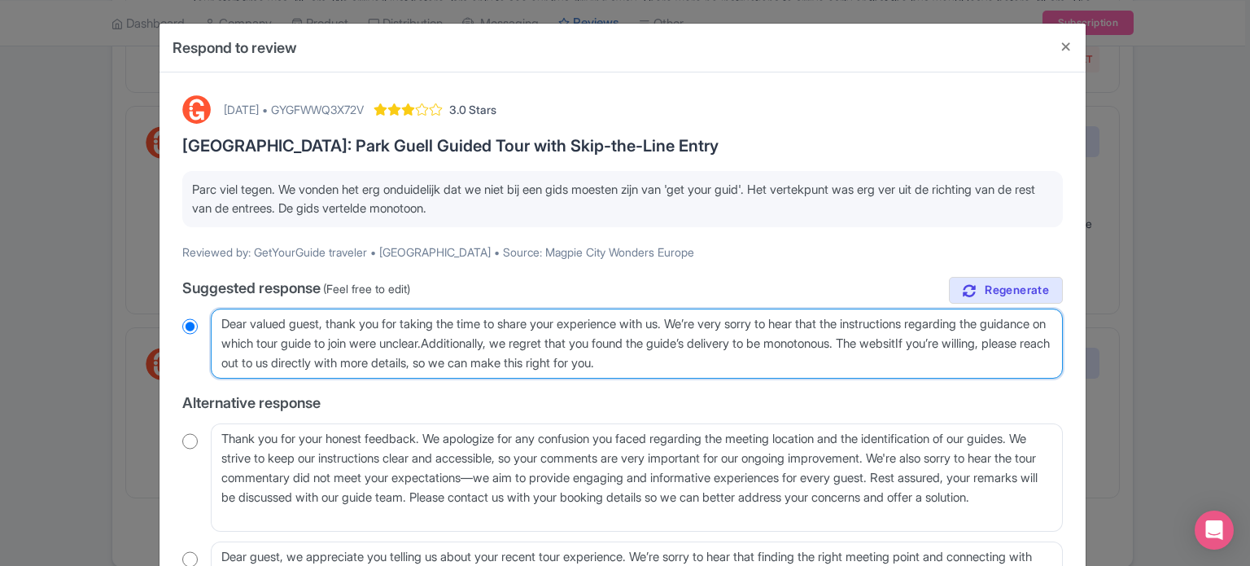
radio input "true"
type textarea "Dear valued guest, thank you for taking the time to share your experience with …"
radio input "true"
type textarea "Dear valued guest, thank you for taking the time to share your experience with …"
radio input "true"
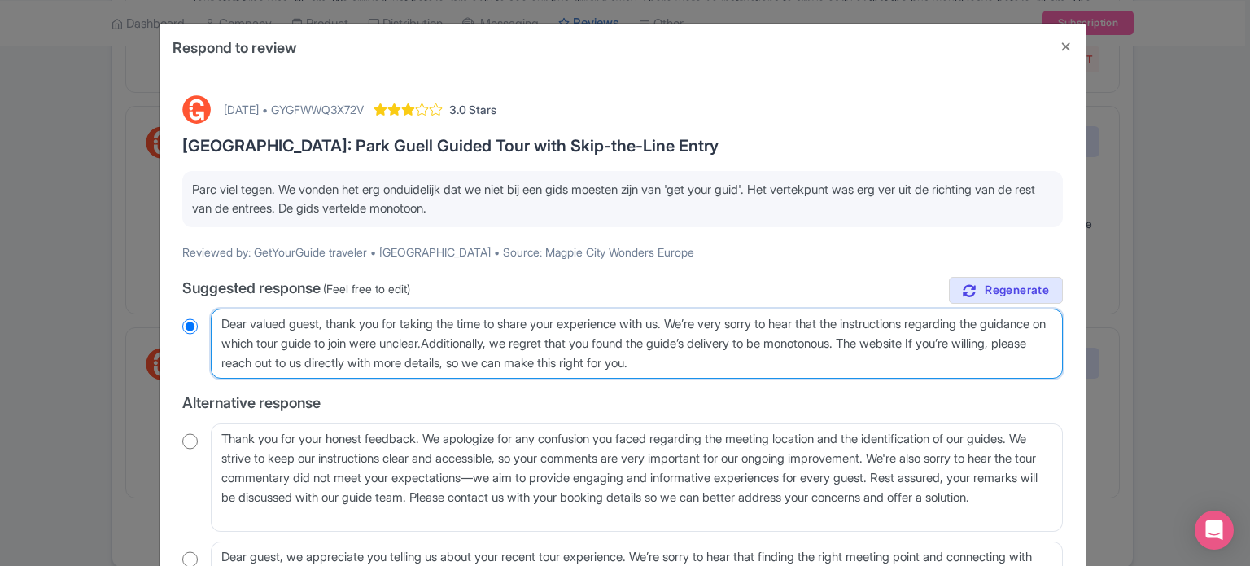
type textarea "Dear valued guest, thank you for taking the time to share your experience with …"
radio input "true"
type textarea "Dear valued guest, thank you for taking the time to share your experience with …"
radio input "true"
type textarea "Dear valued guest, thank you for taking the time to share your experience with …"
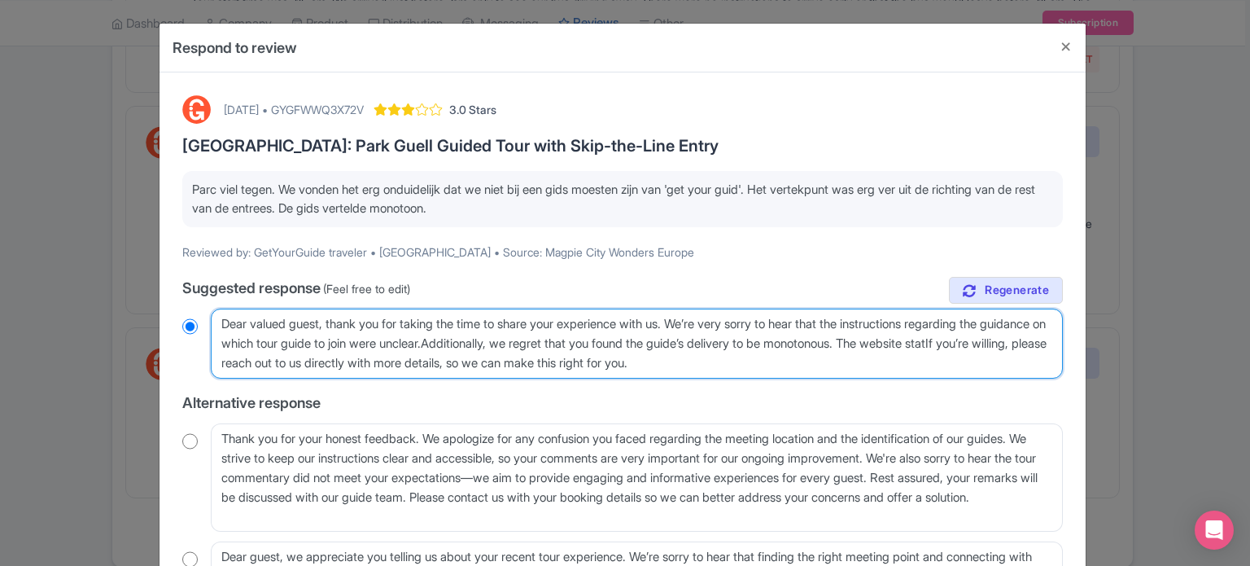
radio input "true"
type textarea "Dear valued guest, thank you for taking the time to share your experience with …"
radio input "true"
type textarea "Dear valued guest, thank you for taking the time to share your experience with …"
radio input "true"
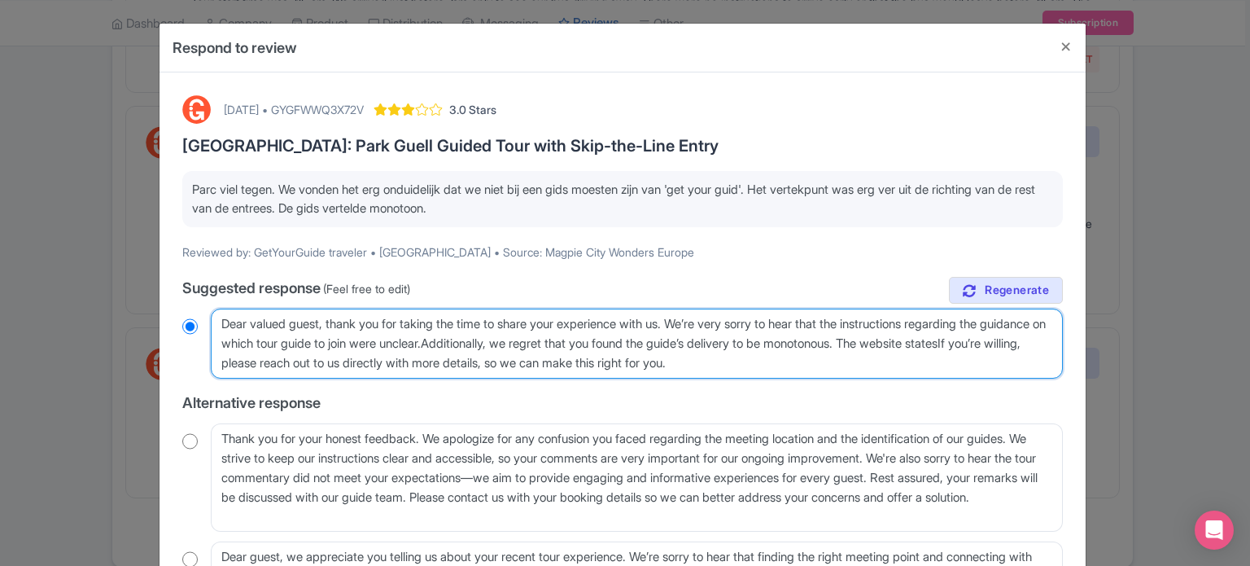
type textarea "Dear valued guest, thank you for taking the time to share your experience with …"
radio input "true"
type textarea "Dear valued guest, thank you for taking the time to share your experience with …"
radio input "true"
type textarea "Dear valued guest, thank you for taking the time to share your experience with …"
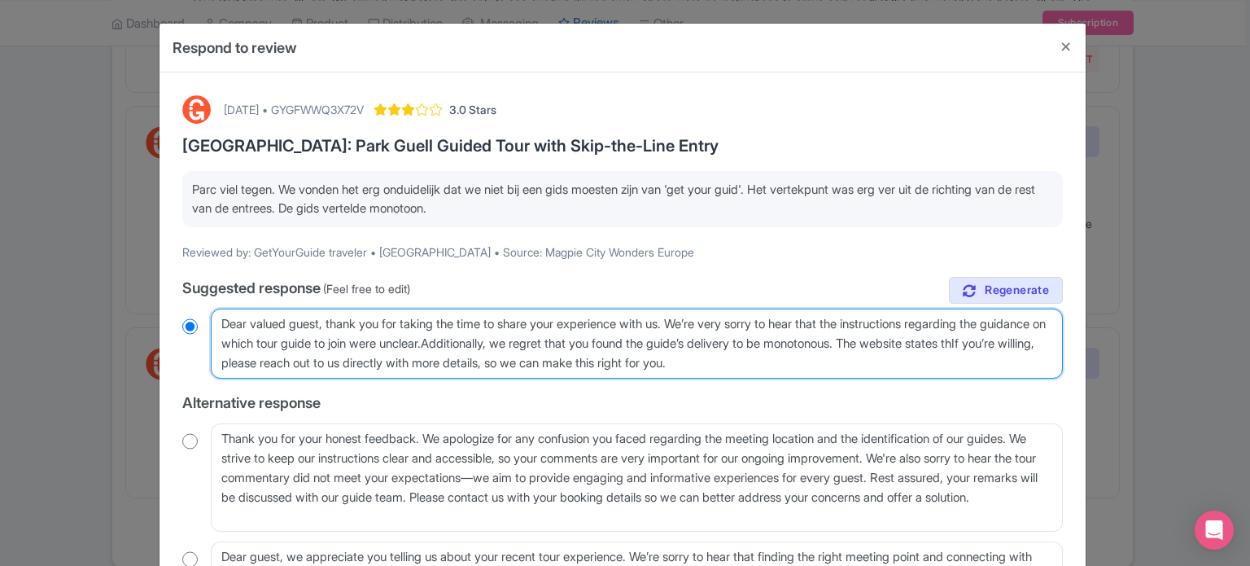
radio input "true"
type textarea "Dear valued guest, thank you for taking the time to share your experience with …"
radio input "true"
type textarea "Dear valued guest, thank you for taking the time to share your experience with …"
radio input "true"
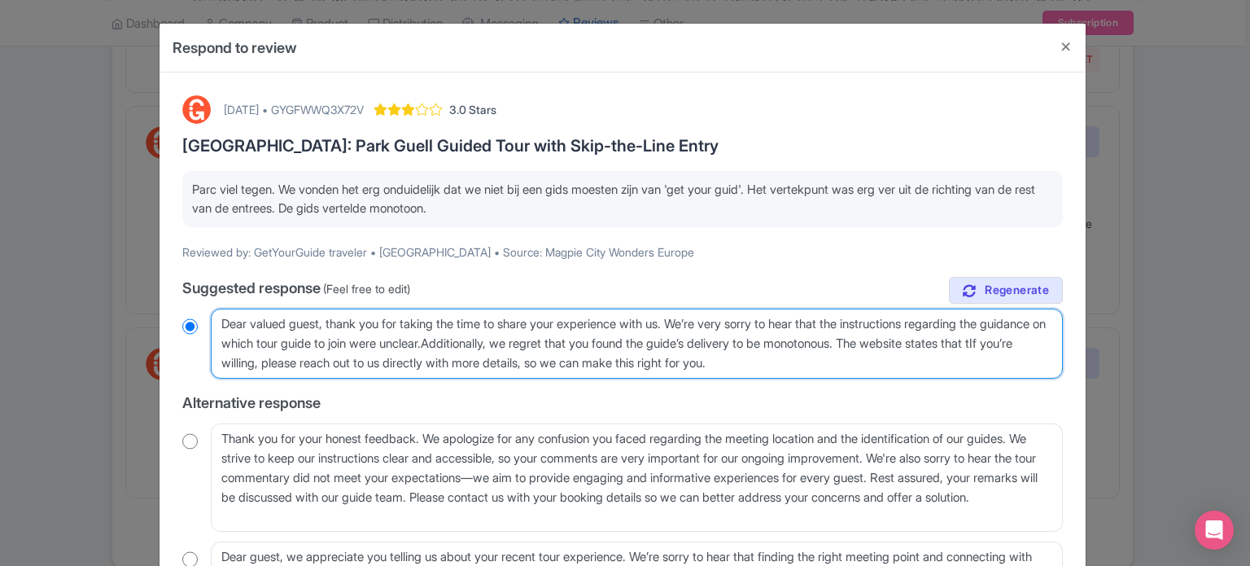
type textarea "Dear valued guest, thank you for taking the time to share your experience with …"
radio input "true"
type textarea "Dear valued guest, thank you for taking the time to share your experience with …"
radio input "true"
type textarea "Dear valued guest, thank you for taking the time to share your experience with …"
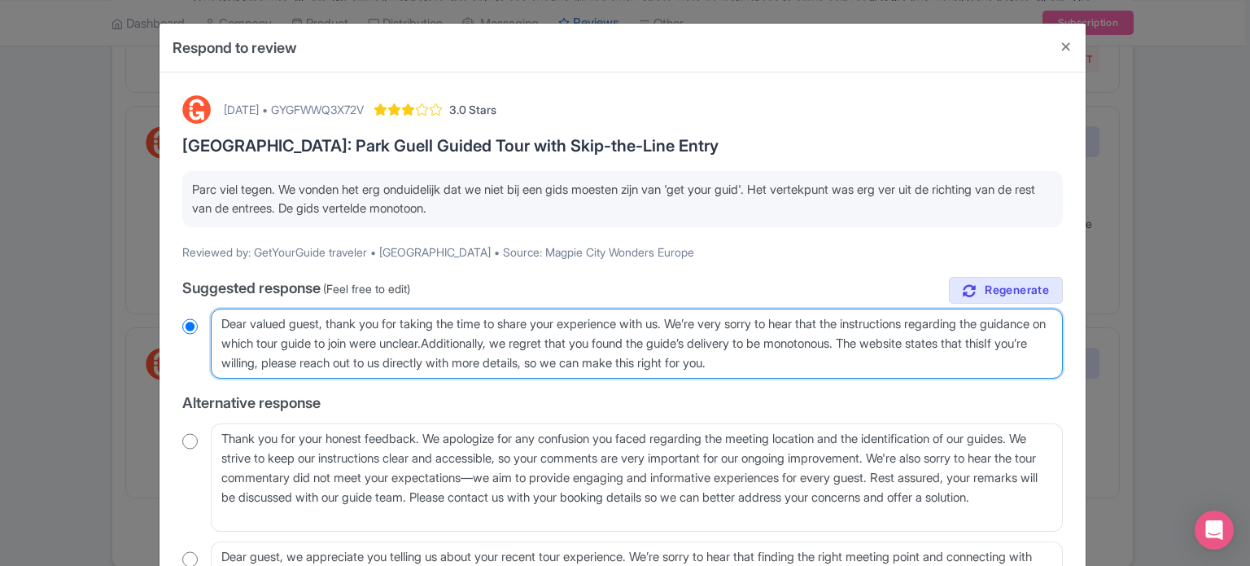
radio input "true"
type textarea "Dear valued guest, thank you for taking the time to share your experience with …"
radio input "true"
type textarea "Dear valued guest, thank you for taking the time to share your experience with …"
radio input "true"
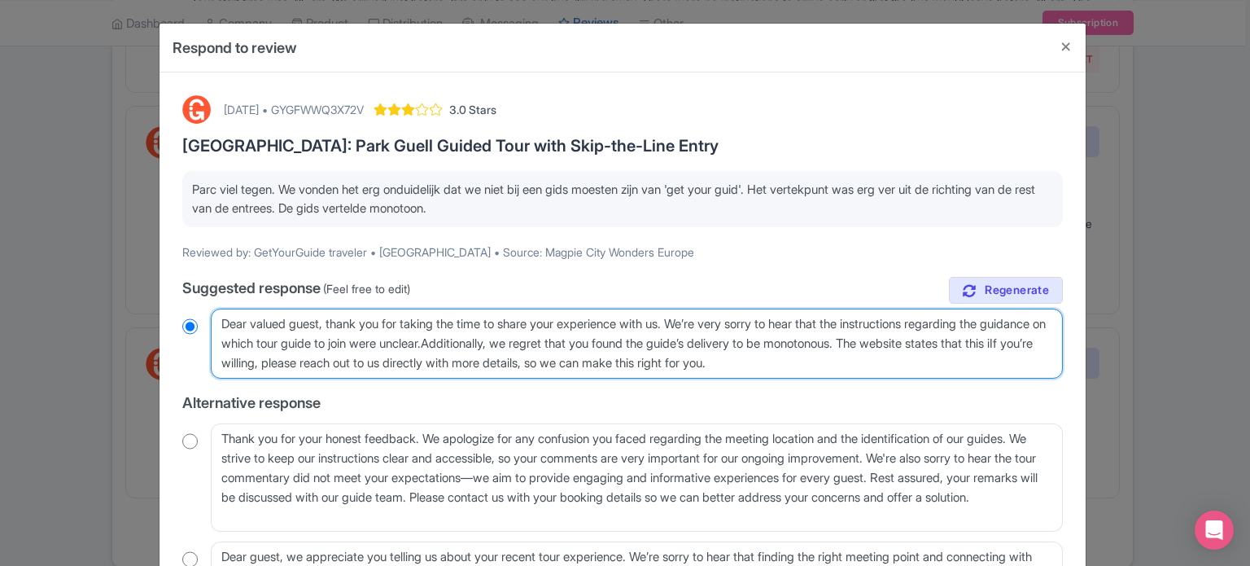
type textarea "Dear valued guest, thank you for taking the time to share your experience with …"
radio input "true"
type textarea "Dear valued guest, thank you for taking the time to share your experience with …"
radio input "true"
type textarea "Dear valued guest, thank you for taking the time to share your experience with …"
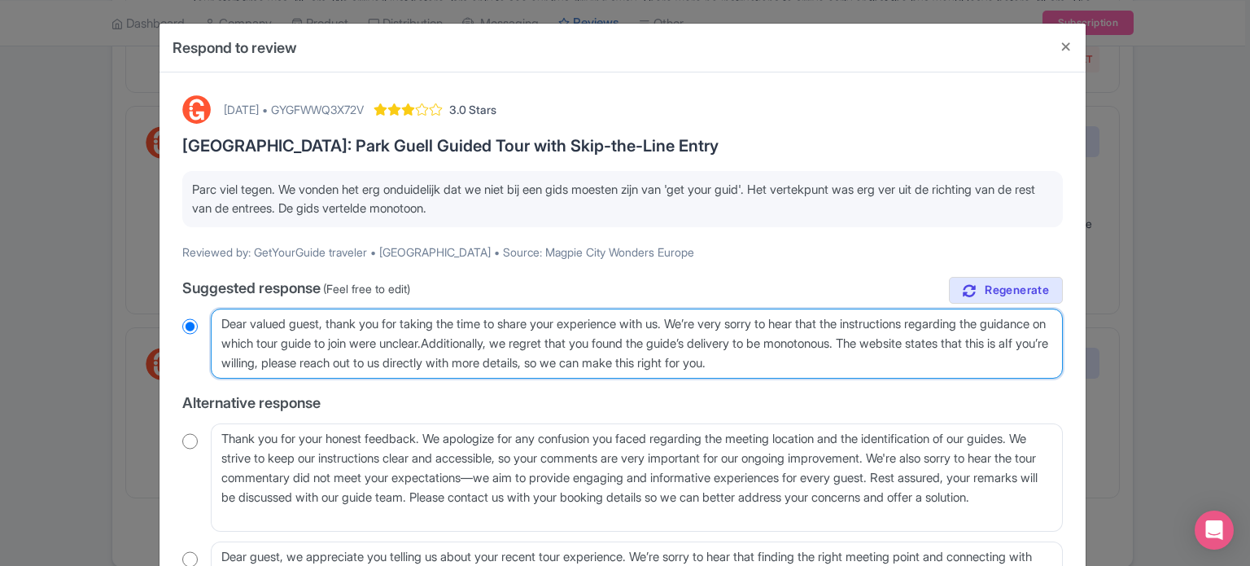
radio input "true"
type textarea "Dear valued guest, thank you for taking the time to share your experience with …"
radio input "true"
type textarea "Dear valued guest, thank you for taking the time to share your experience with …"
radio input "true"
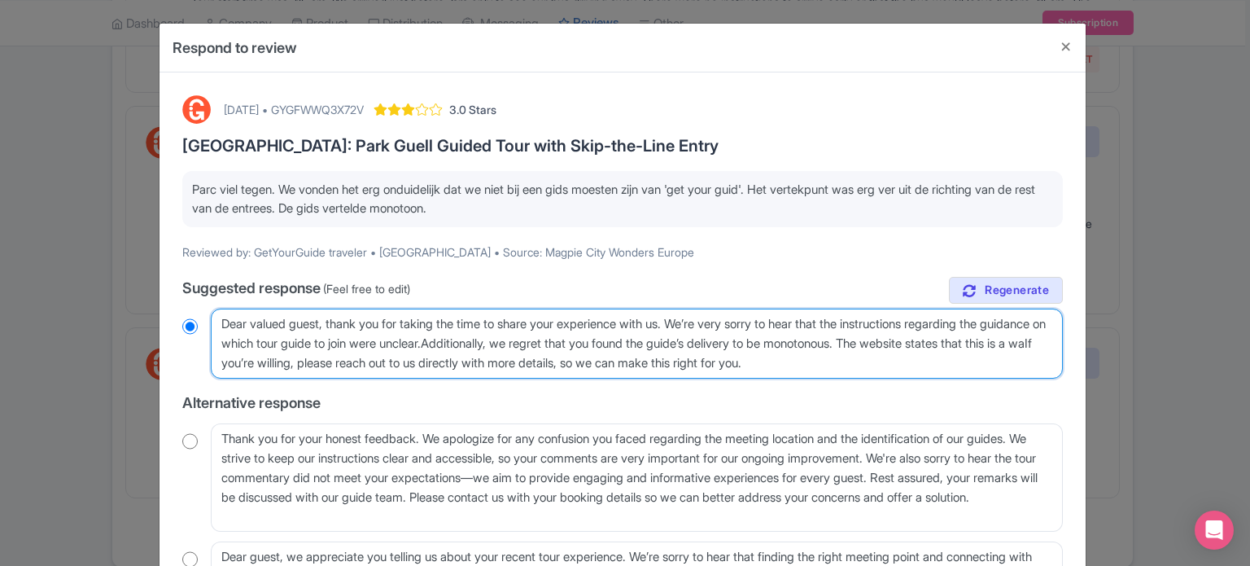
type textarea "Dear valued guest, thank you for taking the time to share your experience with …"
radio input "true"
type textarea "Dear valued guest, thank you for taking the time to share your experience with …"
radio input "true"
type textarea "Dear valued guest, thank you for taking the time to share your experience with …"
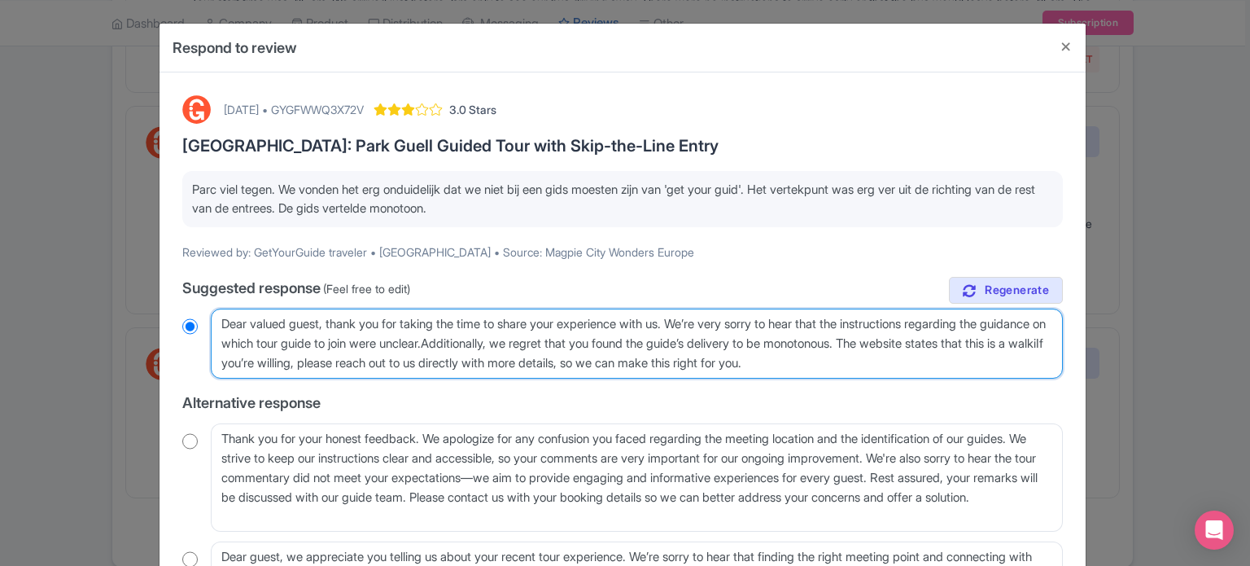
radio input "true"
type textarea "Dear valued guest, thank you for taking the time to share your experience with …"
radio input "true"
type textarea "Dear valued guest, thank you for taking the time to share your experience with …"
radio input "true"
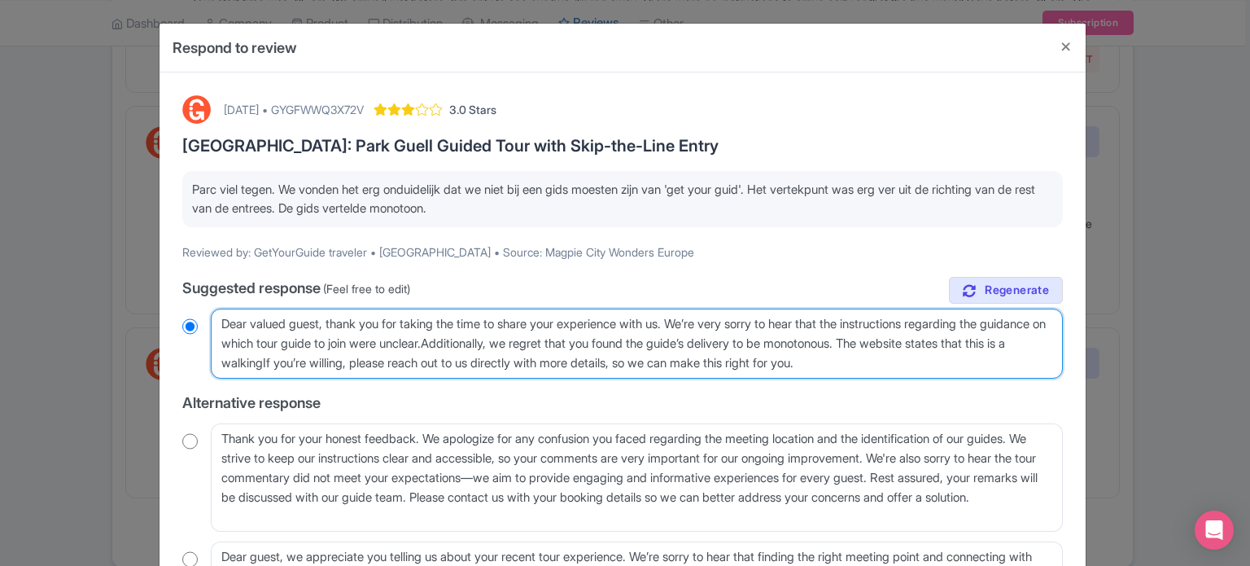
type textarea "Dear valued guest, thank you for taking the time to share your experience with …"
radio input "true"
type textarea "Dear valued guest, thank you for taking the time to share your experience with …"
radio input "true"
type textarea "Dear valued guest, thank you for taking the time to share your experience with …"
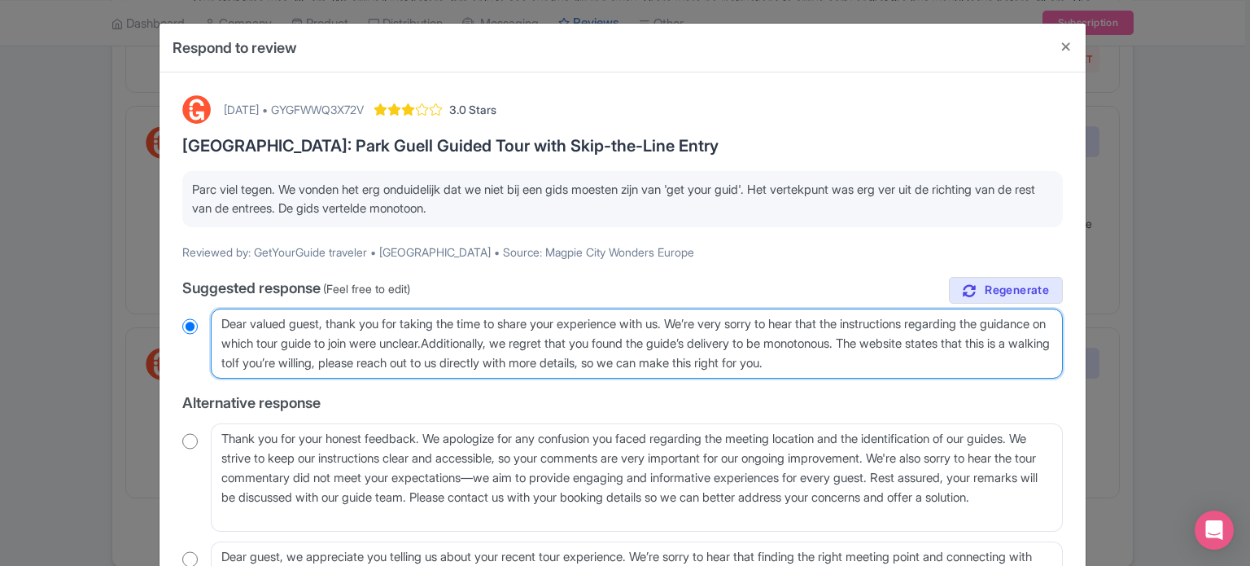
radio input "true"
type textarea "Dear valued guest, thank you for taking the time to share your experience with …"
radio input "true"
type textarea "Dear valued guest, thank you for taking the time to share your experience with …"
radio input "true"
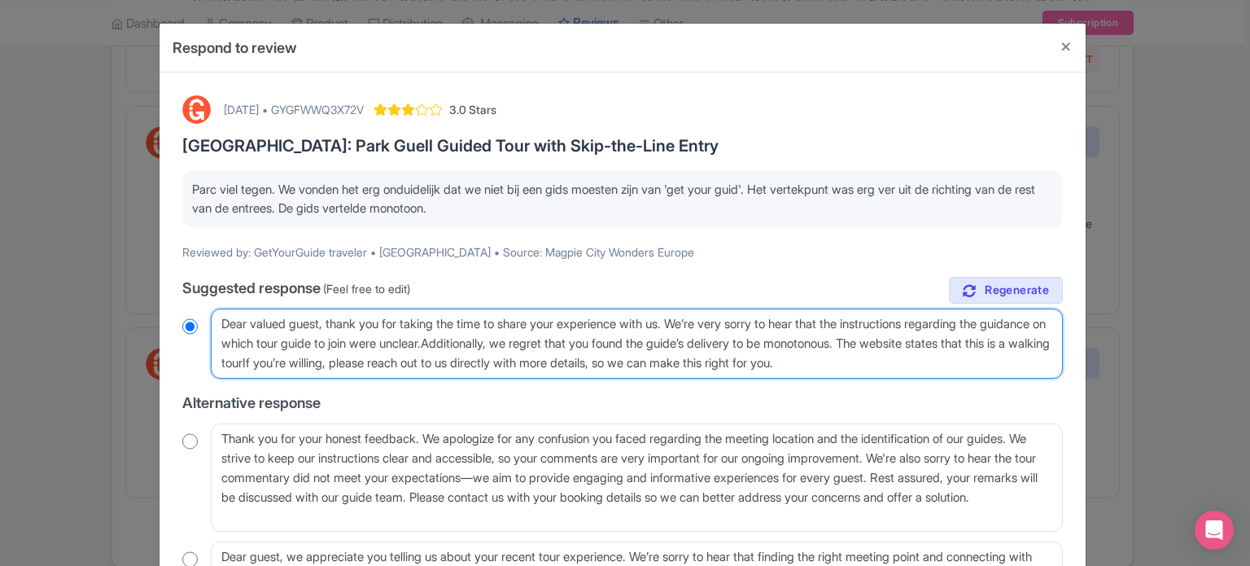
type textarea "Dear valued guest, thank you for taking the time to share your experience with …"
radio input "true"
type textarea "Dear valued guest, thank you for taking the time to share your experience with …"
radio input "true"
type textarea "Dear valued guest, thank you for taking the time to share your experience with …"
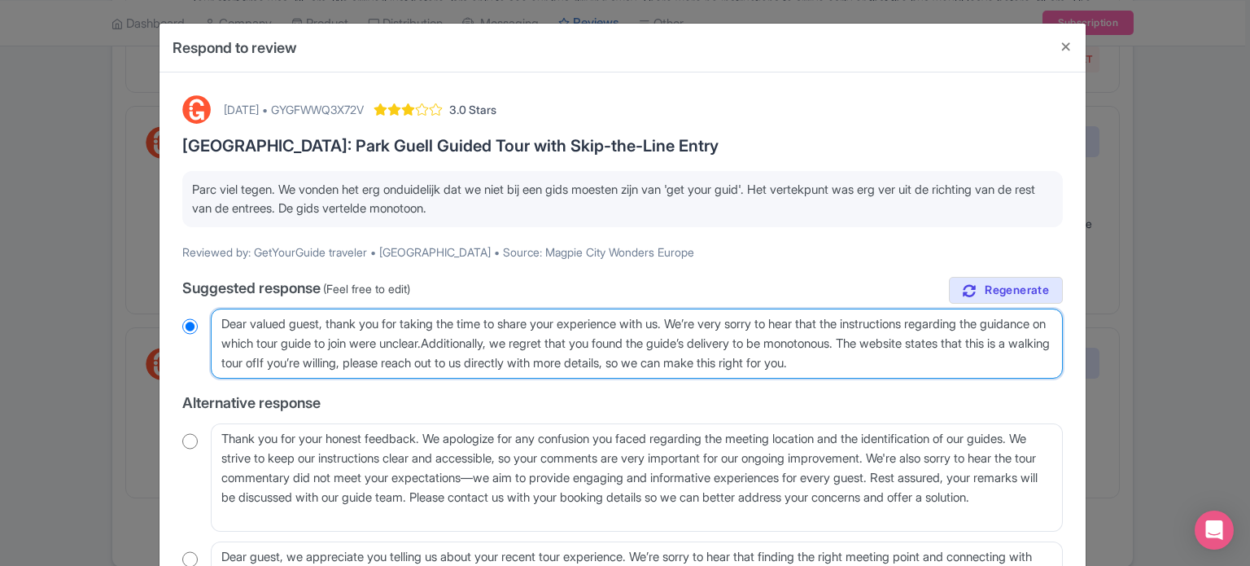
radio input "true"
type textarea "Dear valued guest, thank you for taking the time to share your experience with …"
radio input "true"
type textarea "Dear valued guest, thank you for taking the time to share your experience with …"
radio input "true"
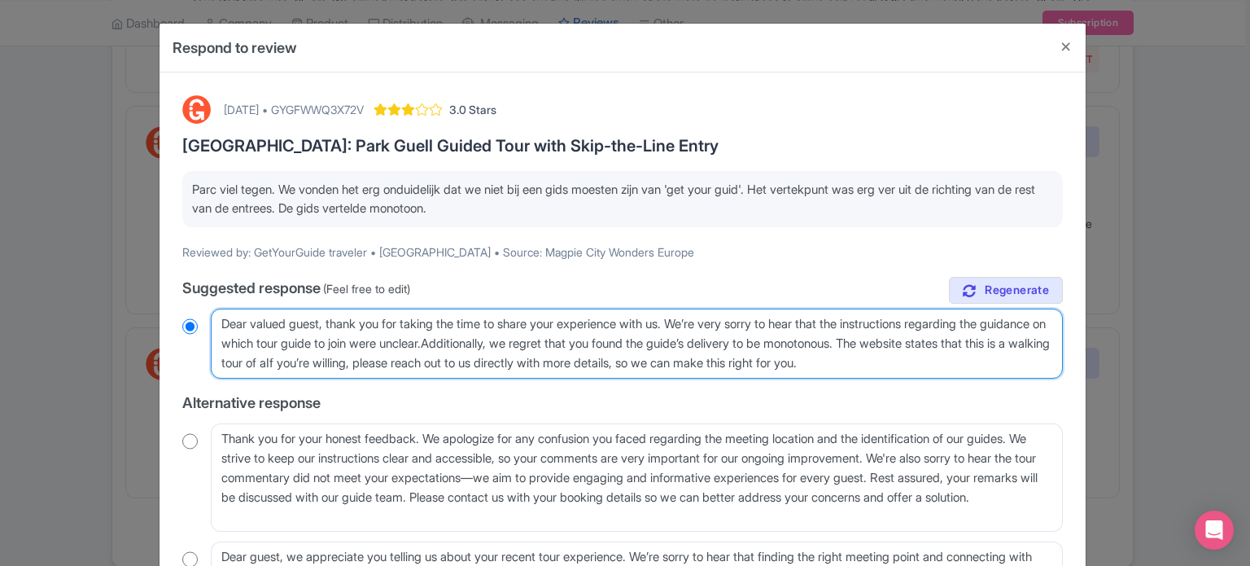
type textarea "Dear valued guest, thank you for taking the time to share your experience with …"
radio input "true"
type textarea "Dear valued guest, thank you for taking the time to share your experience with …"
radio input "true"
type textarea "Dear valued guest, thank you for taking the time to share your experience with …"
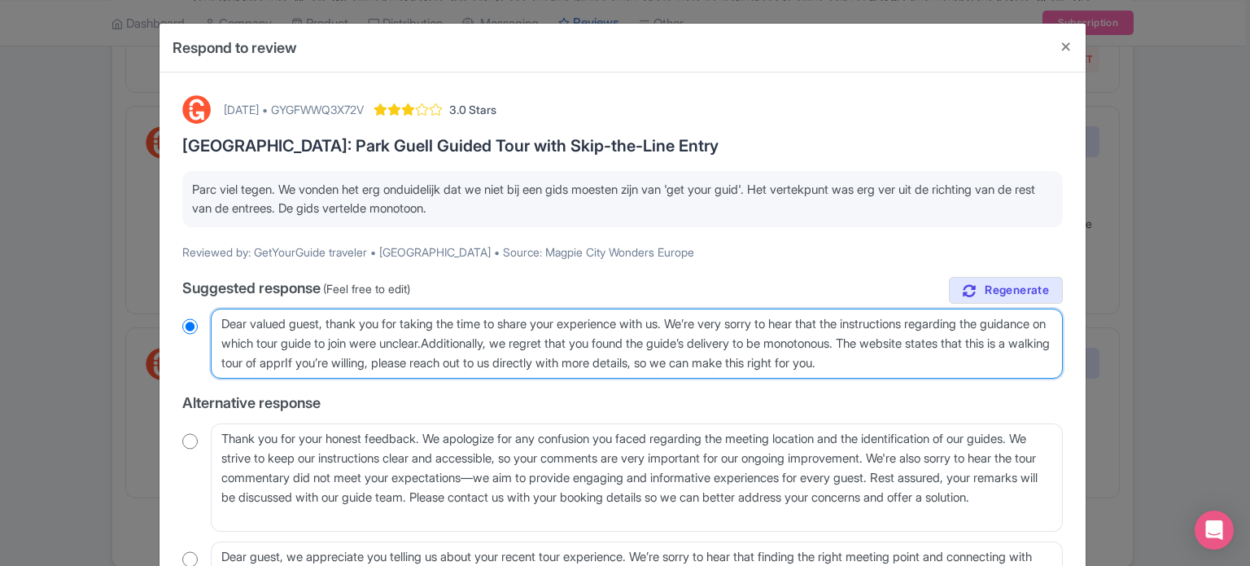
radio input "true"
type textarea "Dear valued guest, thank you for taking the time to share your experience with …"
radio input "true"
type textarea "Dear valued guest, thank you for taking the time to share your experience with …"
radio input "true"
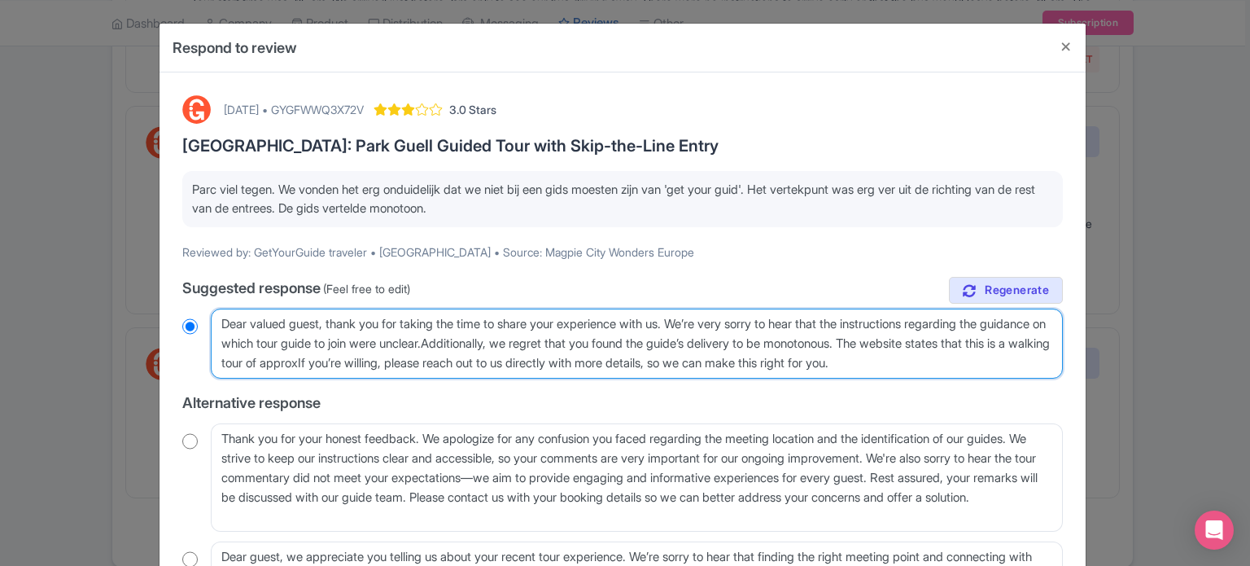
type textarea "Dear valued guest, thank you for taking the time to share your experience with …"
radio input "true"
type textarea "Dear valued guest, thank you for taking the time to share your experience with …"
radio input "true"
type textarea "Dear valued guest, thank you for taking the time to share your experience with …"
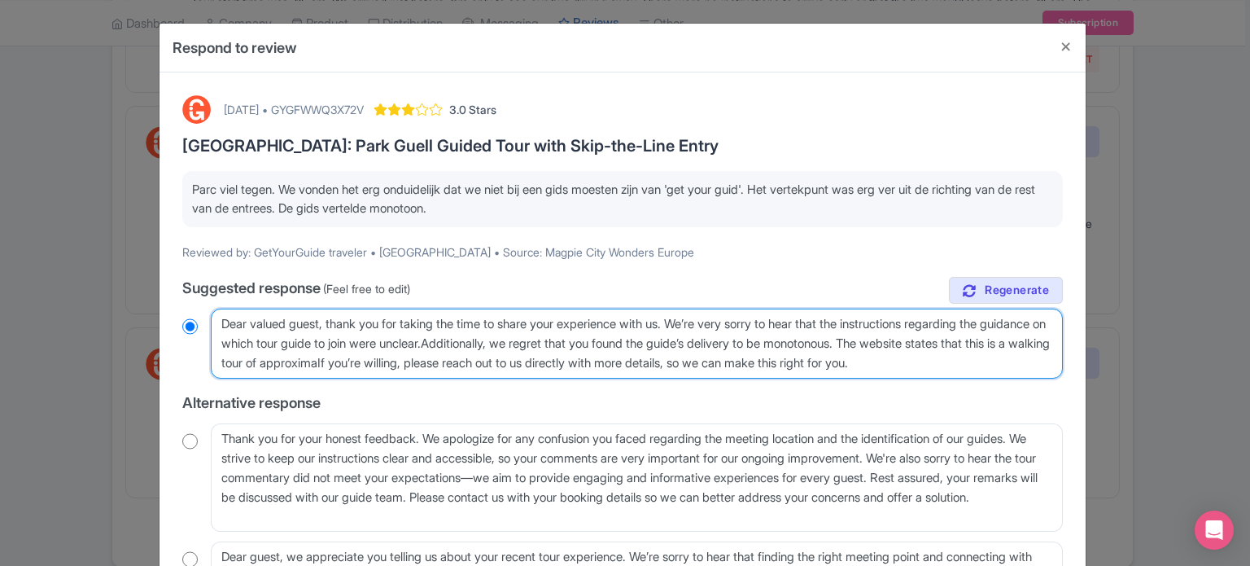
radio input "true"
type textarea "Dear valued guest, thank you for taking the time to share your experience with …"
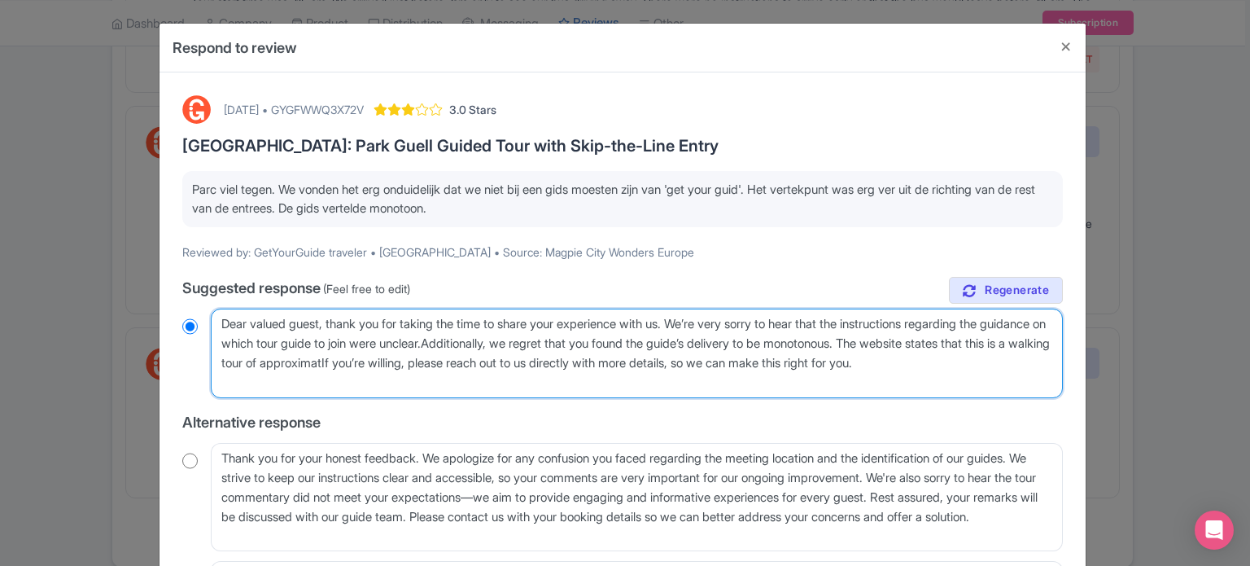
radio input "true"
type textarea "Dear valued guest, thank you for taking the time to share your experience with …"
radio input "true"
type textarea "Dear valued guest, thank you for taking the time to share your experience with …"
radio input "true"
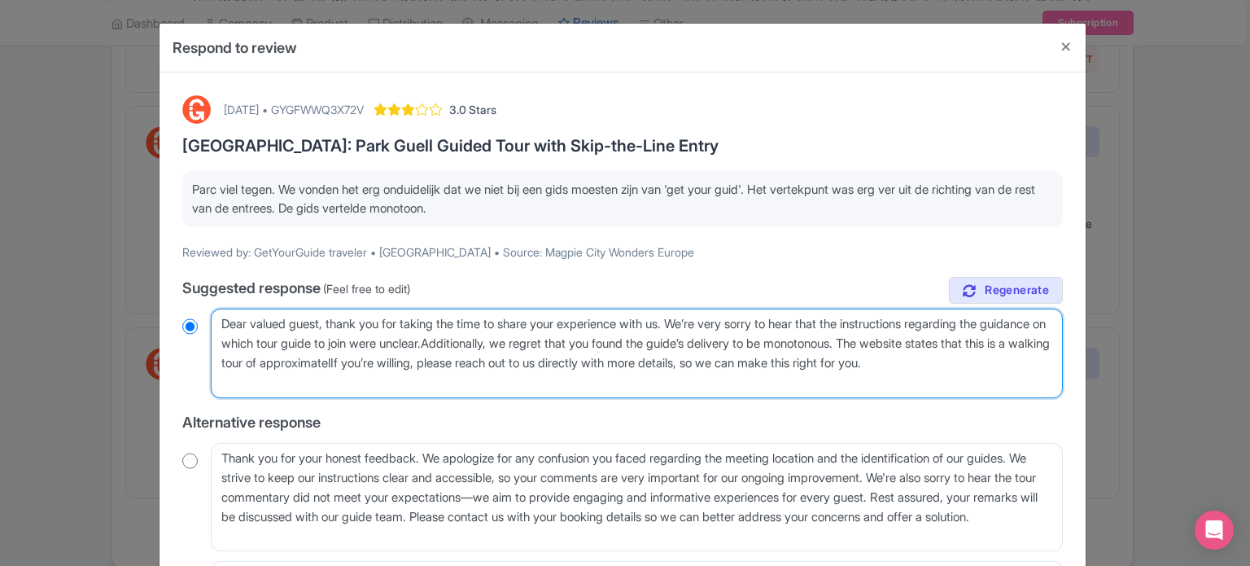
type textarea "Dear valued guest, thank you for taking the time to share your experience with …"
radio input "true"
type textarea "Dear valued guest, thank you for taking the time to share your experience with …"
radio input "true"
type textarea "Dear valued guest, thank you for taking the time to share your experience with …"
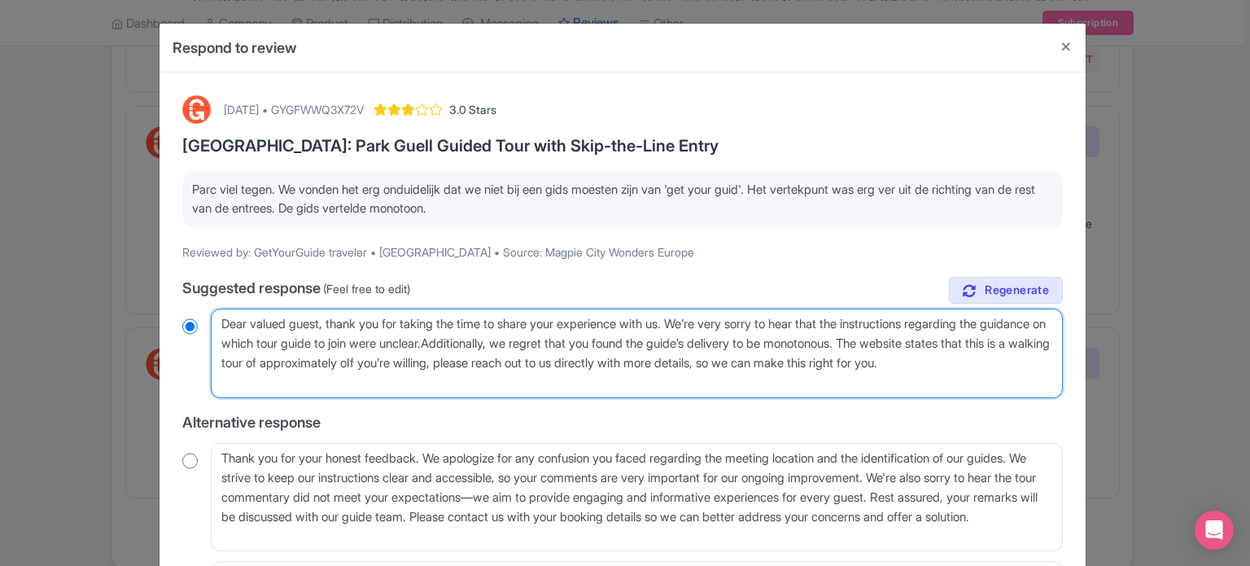
radio input "true"
type textarea "Dear valued guest, thank you for taking the time to share your experience with …"
radio input "true"
type textarea "Dear valued guest, thank you for taking the time to share your experience with …"
radio input "true"
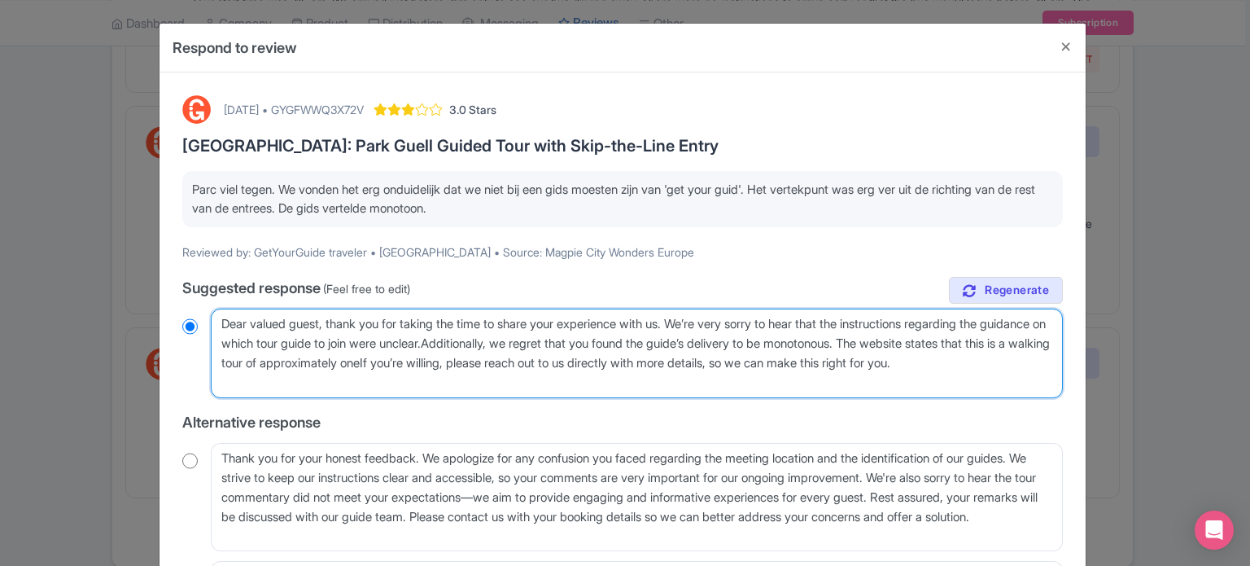
type textarea "Dear valued guest, thank you for taking the time to share your experience with …"
radio input "true"
type textarea "Dear valued guest, thank you for taking the time to share your experience with …"
radio input "true"
type textarea "Dear valued guest, thank you for taking the time to share your experience with …"
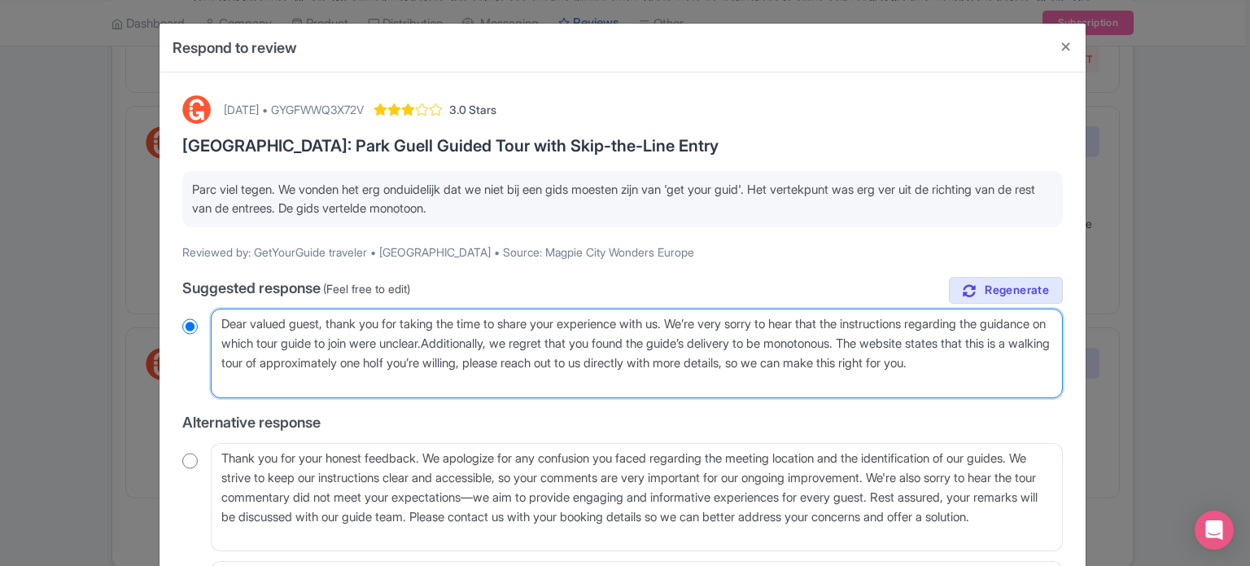
radio input "true"
type textarea "Dear valued guest, thank you for taking the time to share your experience with …"
radio input "true"
type textarea "Dear valued guest, thank you for taking the time to share your experience with …"
radio input "true"
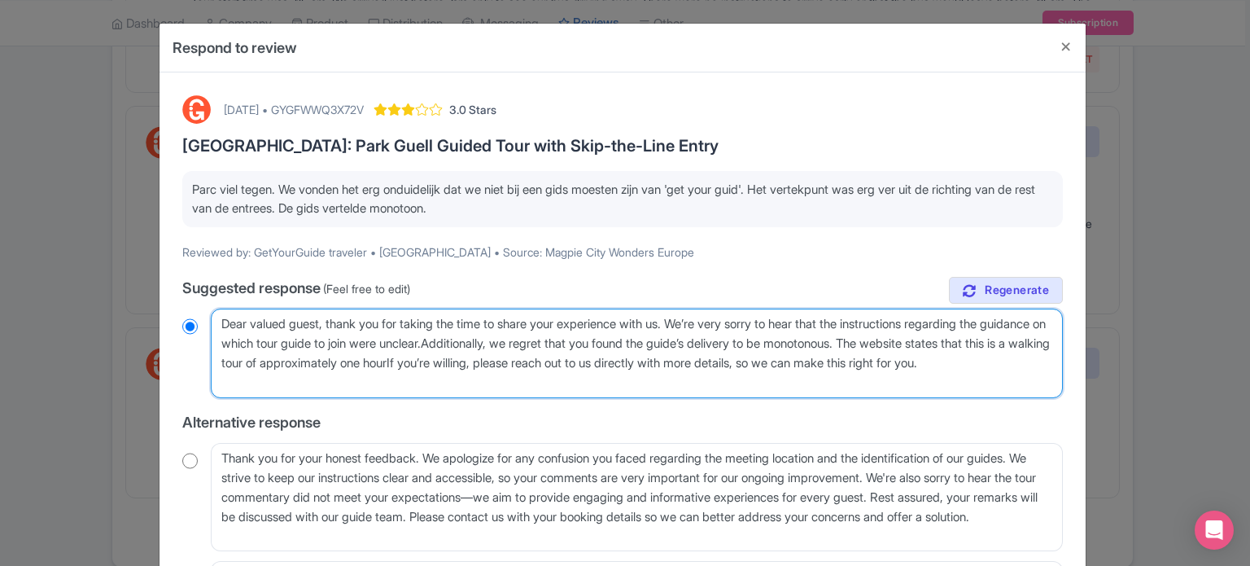
type textarea "Dear valued guest, thank you for taking the time to share your experience with …"
radio input "true"
type textarea "Dear valued guest, thank you for taking the time to share your experience with …"
radio input "true"
type textarea "Dear valued guest, thank you for taking the time to share your experience with …"
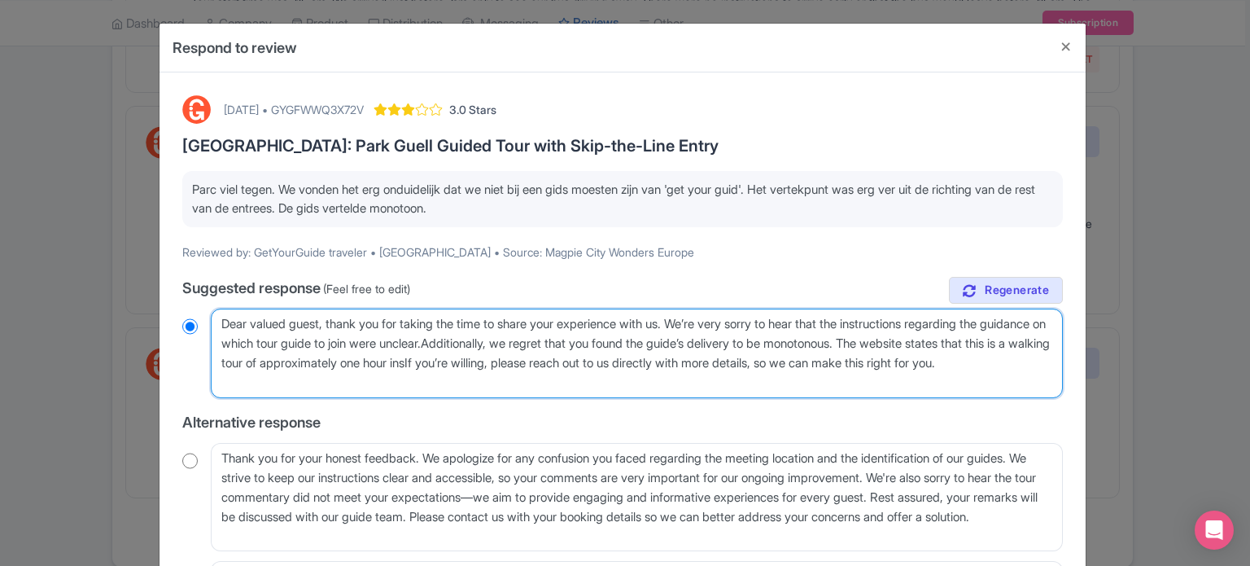
radio input "true"
type textarea "Dear valued guest, thank you for taking the time to share your experience with …"
radio input "true"
type textarea "Dear valued guest, thank you for taking the time to share your experience with …"
radio input "true"
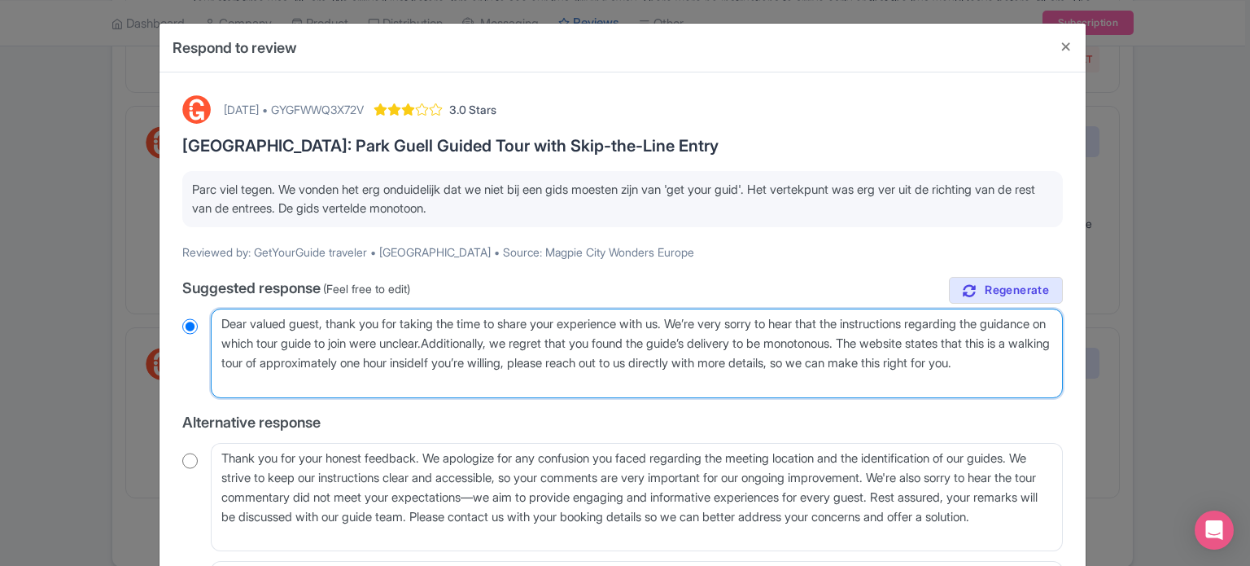
type textarea "Dear valued guest, thank you for taking the time to share your experience with …"
radio input "true"
type textarea "Dear valued guest, thank you for taking the time to share your experience with …"
radio input "true"
type textarea "Dear valued guest, thank you for taking the time to share your experience with …"
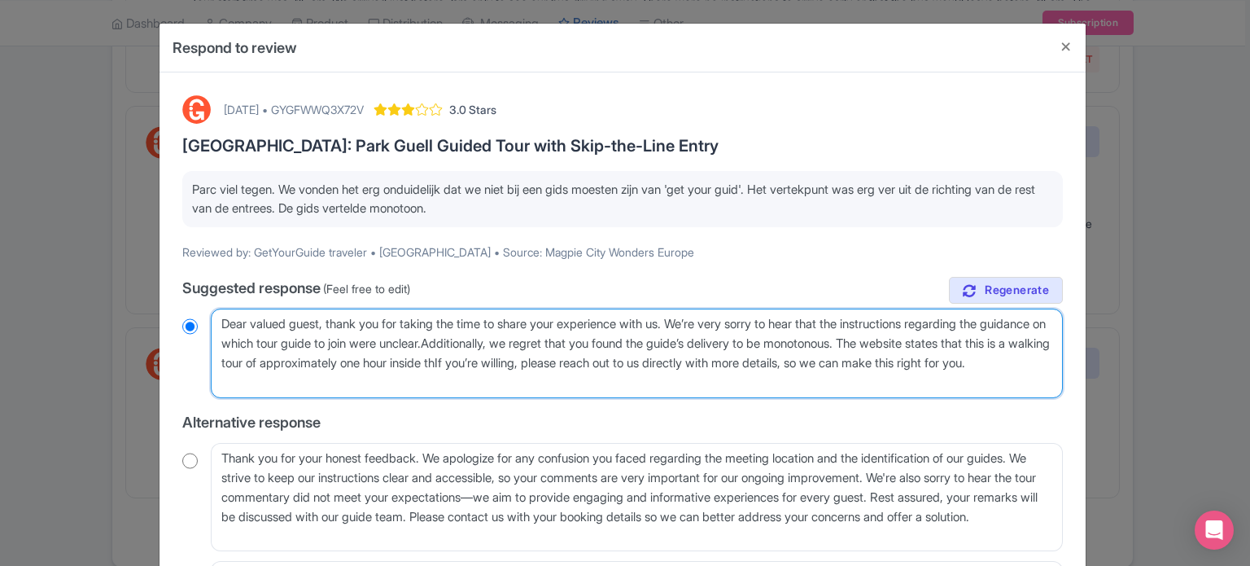
radio input "true"
type textarea "Dear valued guest, thank you for taking the time to share your experience with …"
radio input "true"
type textarea "Dear valued guest, thank you for taking the time to share your experience with …"
radio input "true"
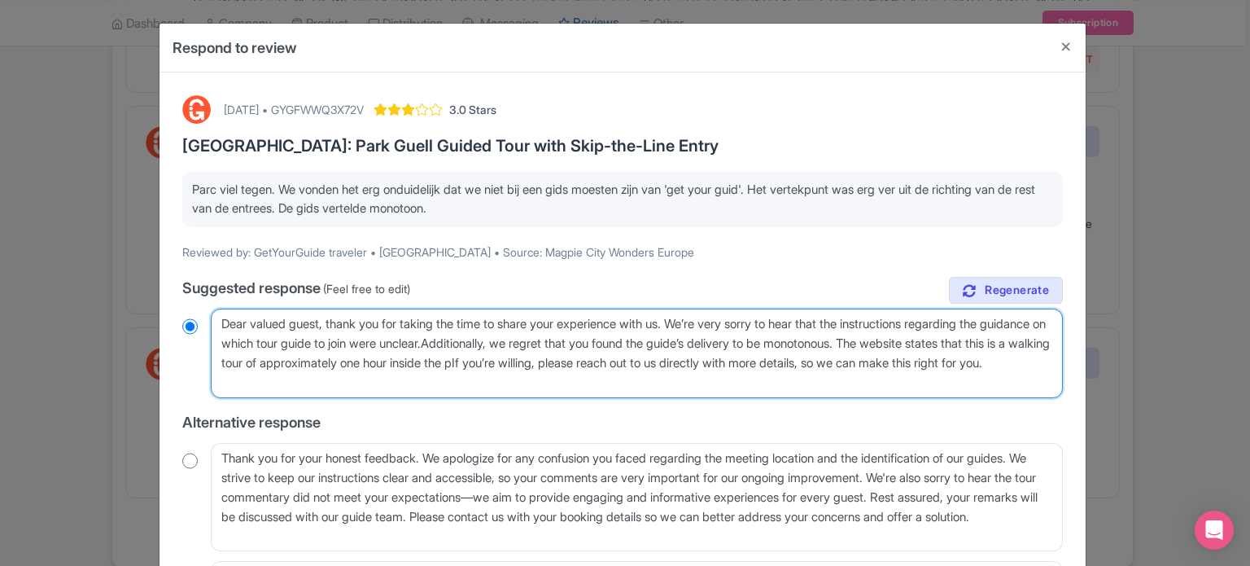
type textarea "Dear valued guest, thank you for taking the time to share your experience with …"
radio input "true"
type textarea "Dear valued guest, thank you for taking the time to share your experience with …"
radio input "true"
type textarea "Dear valued guest, thank you for taking the time to share your experience with …"
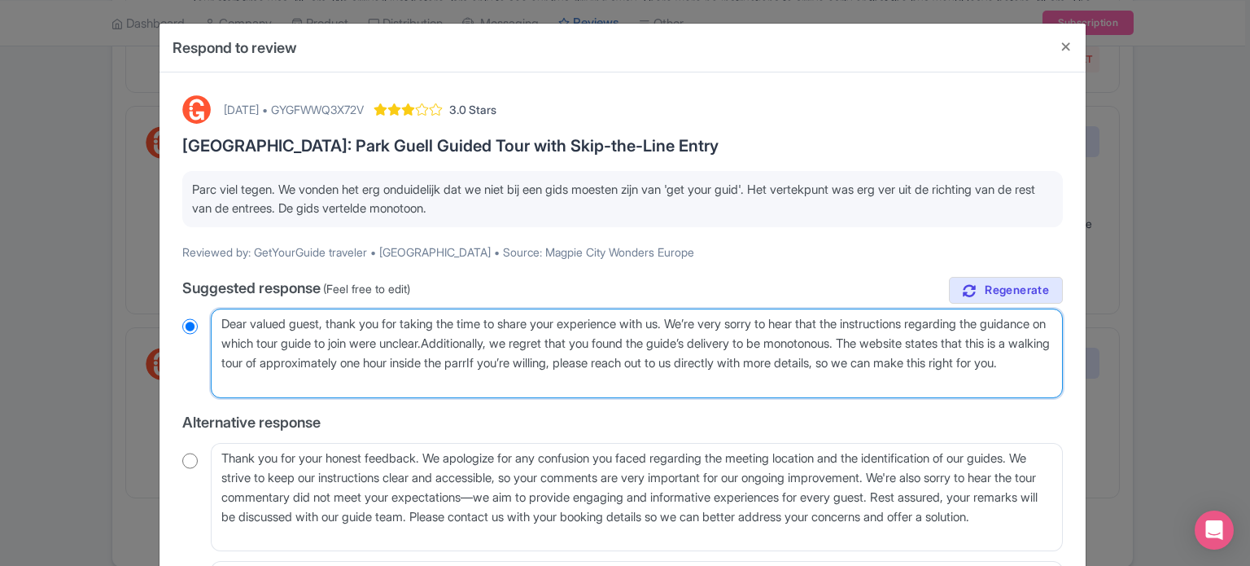
radio input "true"
type textarea "Dear valued guest, thank you for taking the time to share your experience with …"
radio input "true"
type textarea "Dear valued guest, thank you for taking the time to share your experience with …"
radio input "true"
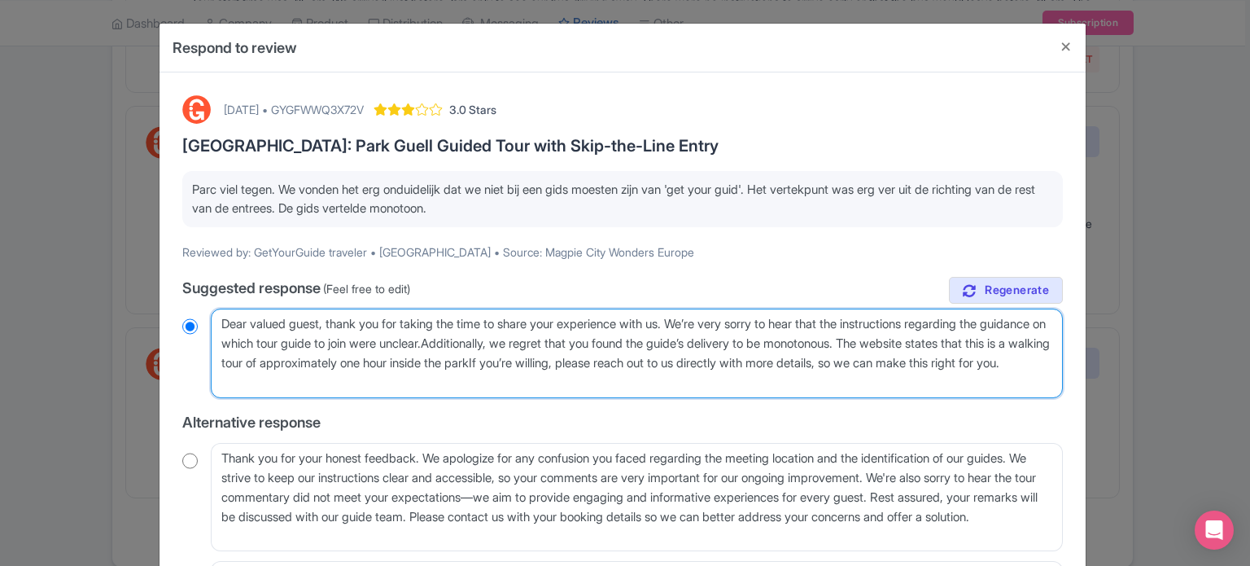
type textarea "Dear valued guest, thank you for taking the time to share your experience with …"
radio input "true"
type textarea "Dear valued guest, thank you for taking the time to share your experience with …"
radio input "true"
type textarea "Dear valued guest, thank you for taking the time to share your experience with …"
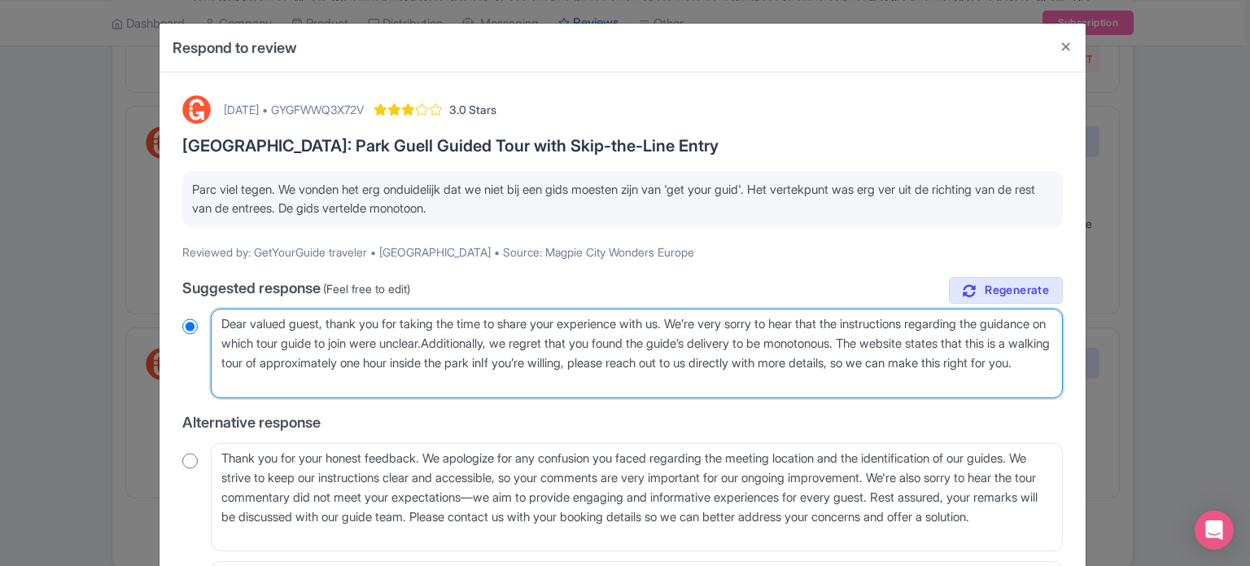
radio input "true"
type textarea "Dear valued guest, thank you for taking the time to share your experience with …"
radio input "true"
type textarea "Dear valued guest, thank you for taking the time to share your experience with …"
radio input "true"
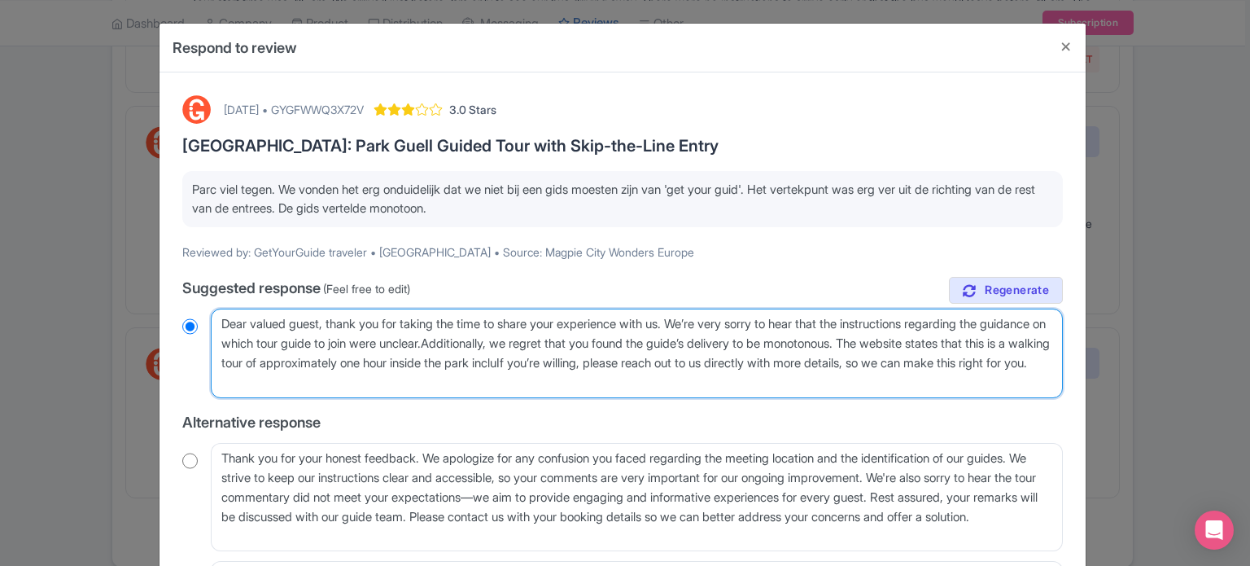
type textarea "Dear valued guest, thank you for taking the time to share your experience with …"
radio input "true"
type textarea "Dear valued guest, thank you for taking the time to share your experience with …"
radio input "true"
type textarea "Dear valued guest, thank you for taking the time to share your experience with …"
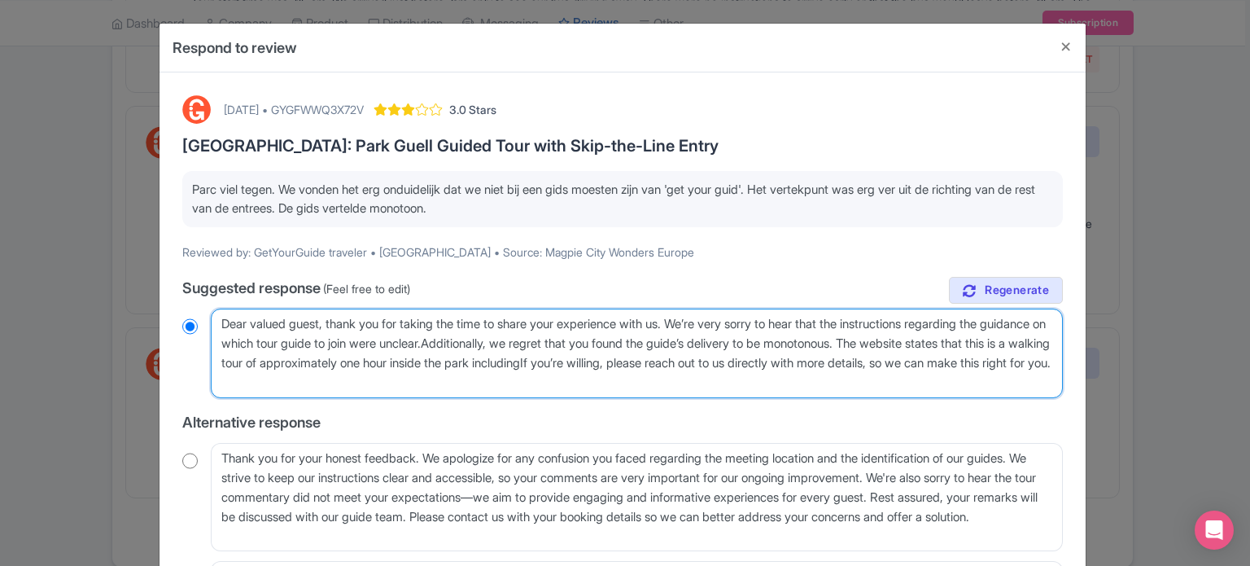
radio input "true"
type textarea "Dear valued guest, thank you for taking the time to share your experience with …"
radio input "true"
type textarea "Dear valued guest, thank you for taking the time to share your experience with …"
radio input "true"
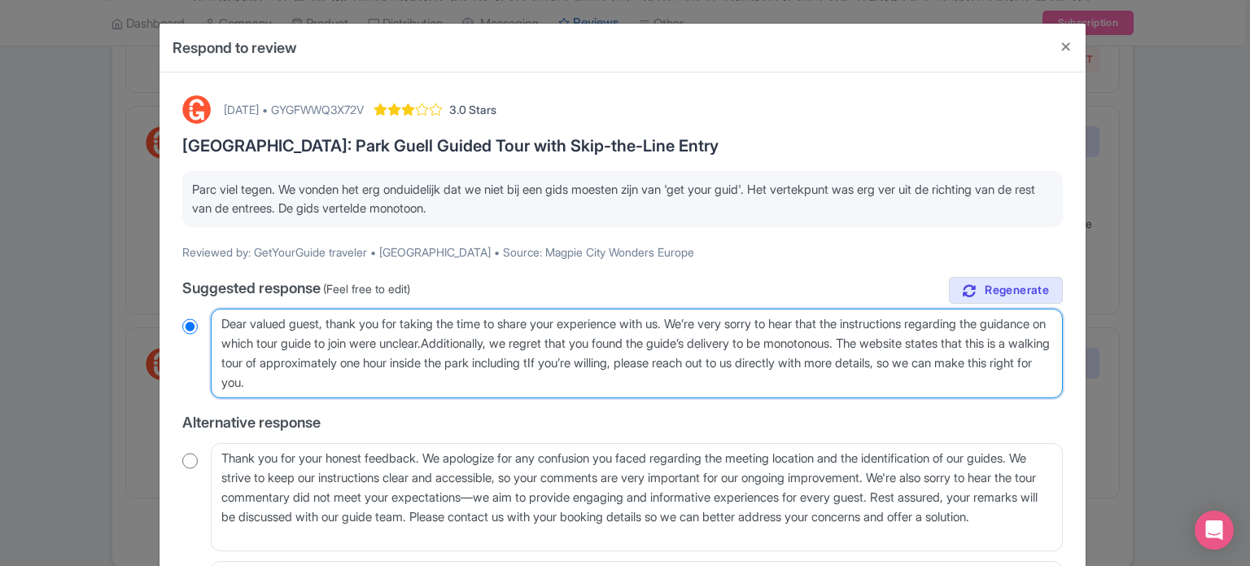
type textarea "Dear valued guest, thank you for taking the time to share your experience with …"
radio input "true"
type textarea "Dear valued guest, thank you for taking the time to share your experience with …"
radio input "true"
type textarea "Dear valued guest, thank you for taking the time to share your experience with …"
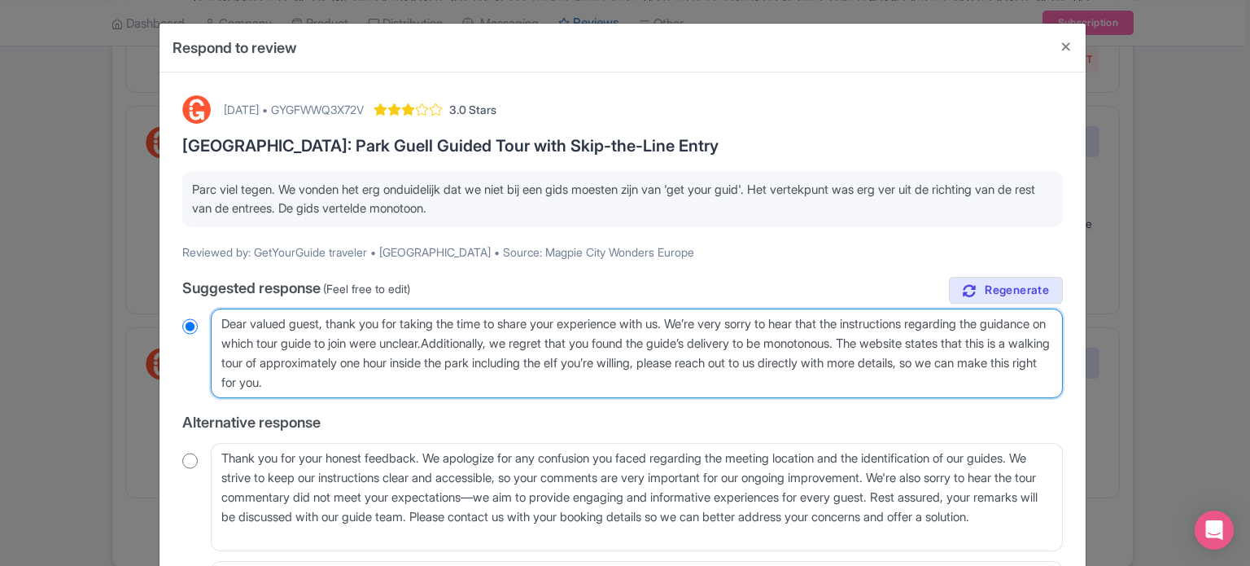
radio input "true"
type textarea "Dear valued guest, thank you for taking the time to share your experience with …"
radio input "true"
drag, startPoint x: 621, startPoint y: 379, endPoint x: 362, endPoint y: 374, distance: 258.9
click at [362, 374] on textarea "Dear valued guest, thank you for taking the time to share your experience with …" at bounding box center [637, 354] width 852 height 90
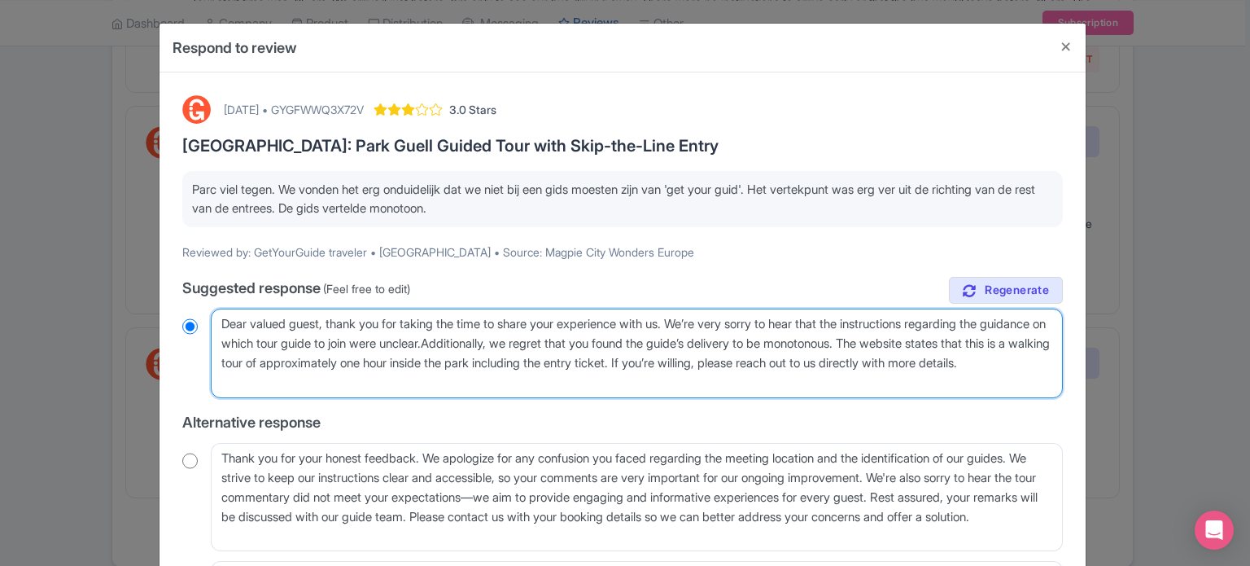
click at [509, 342] on textarea "Dear valued guest, thank you for taking the time to share your experience with …" at bounding box center [637, 354] width 852 height 90
drag, startPoint x: 401, startPoint y: 383, endPoint x: 216, endPoint y: 330, distance: 193.0
click at [216, 330] on textarea "Dear valued guest, thank you for taking the time to share your experience with …" at bounding box center [637, 354] width 852 height 90
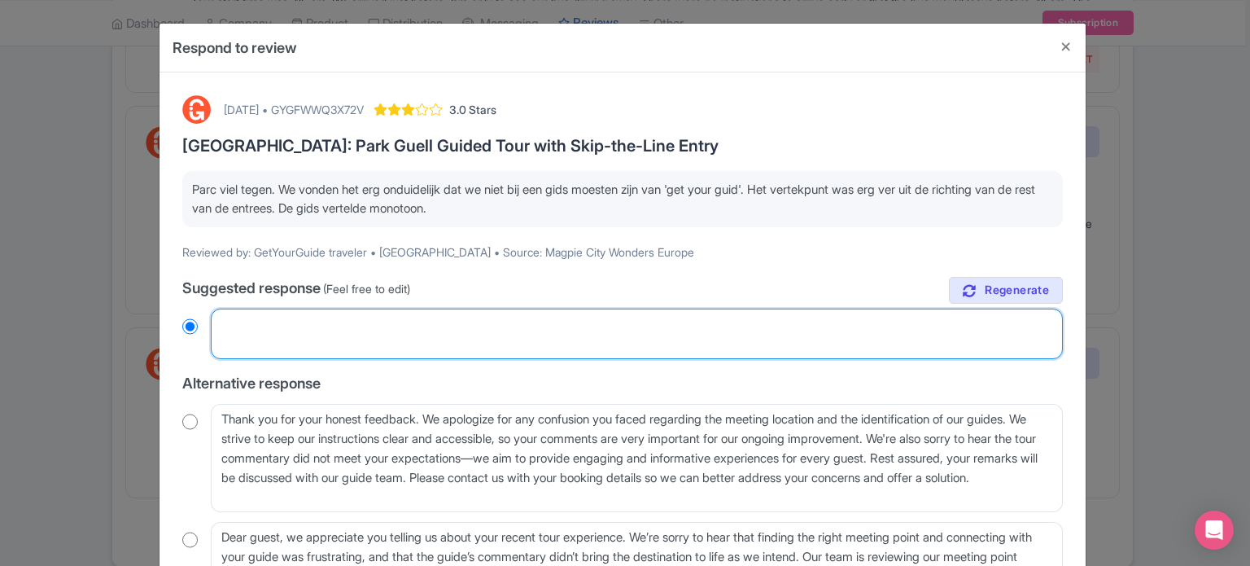
paste textarea "Geachte gast, bedankt dat u de tijd heeft genomen om uw ervaring met ons te del…"
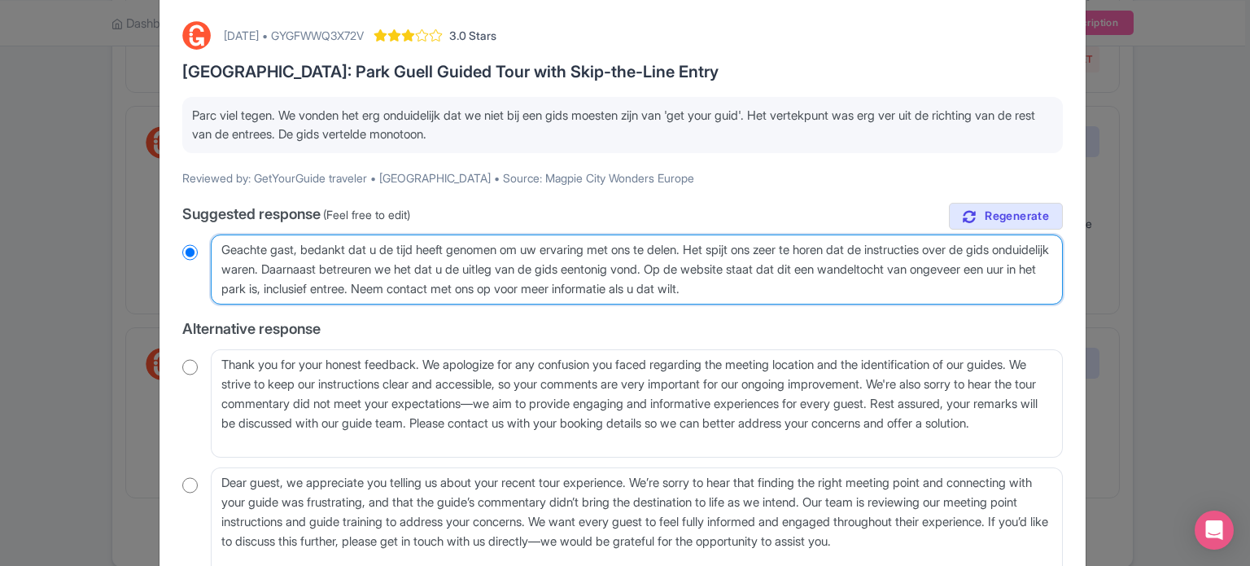
scroll to position [163, 0]
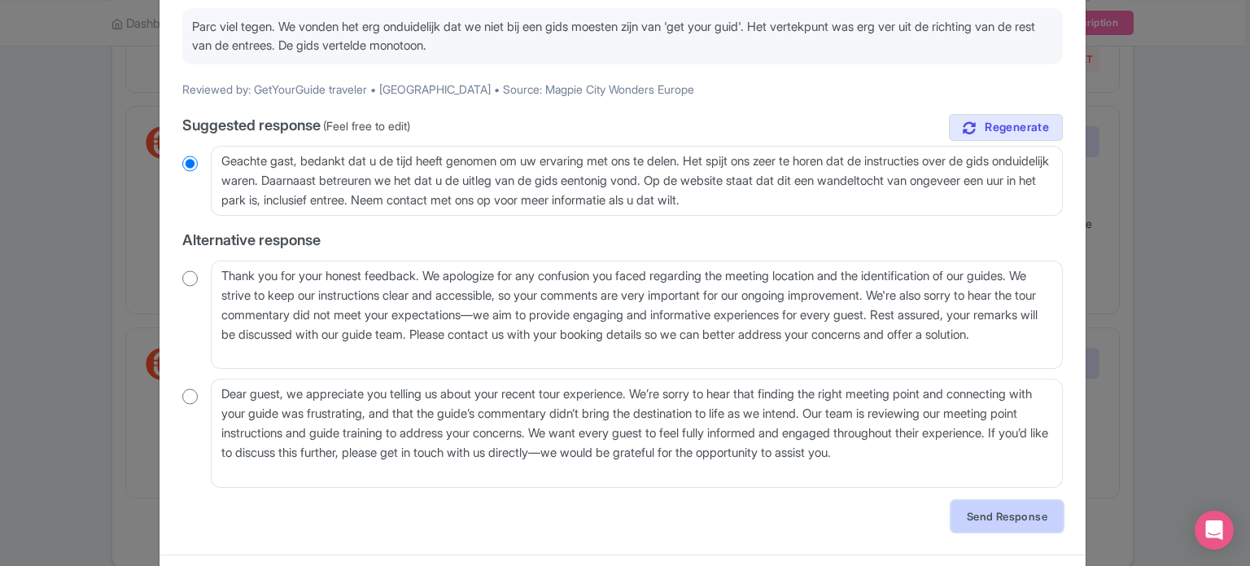
click at [990, 517] on link "Send Response" at bounding box center [1008, 516] width 112 height 31
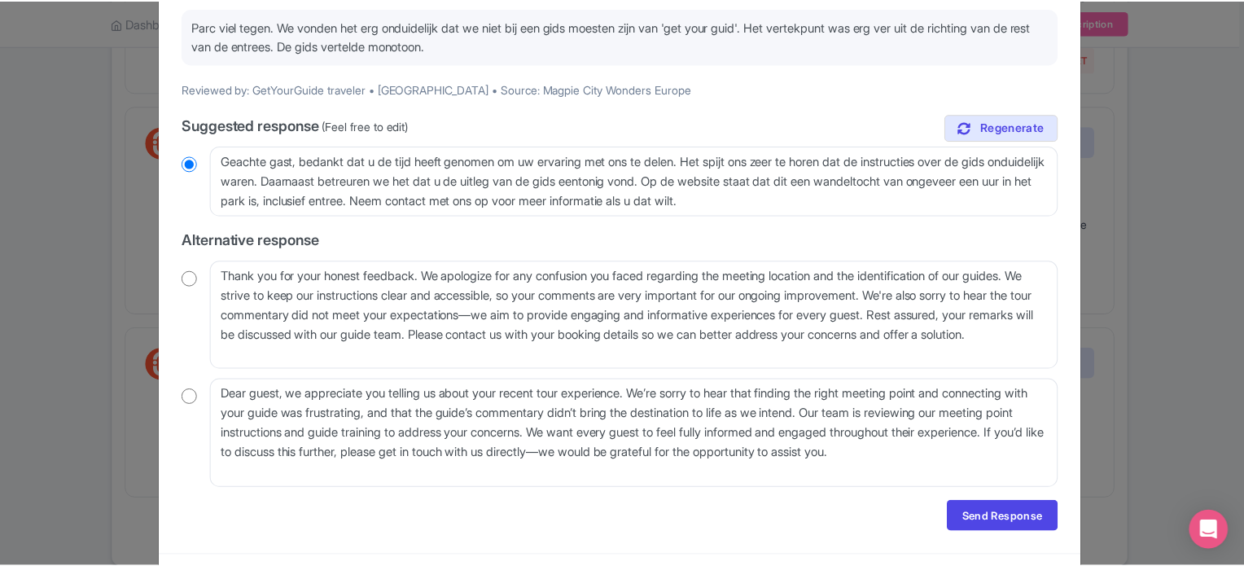
scroll to position [0, 0]
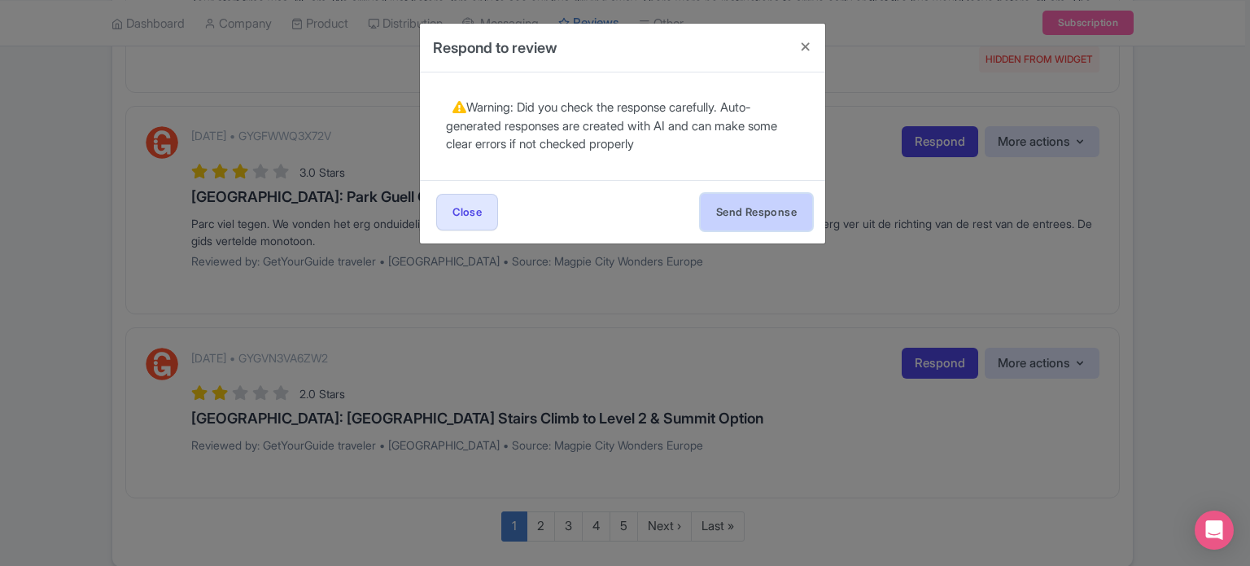
click at [752, 217] on button "Send Response" at bounding box center [757, 212] width 112 height 37
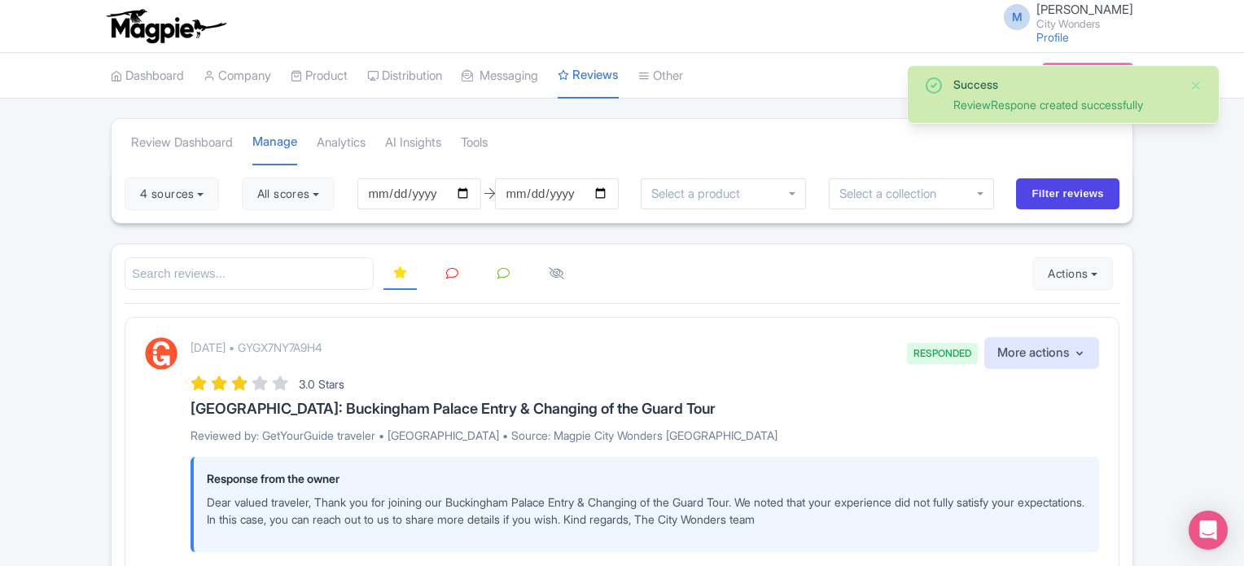
click at [446, 279] on link at bounding box center [452, 274] width 32 height 32
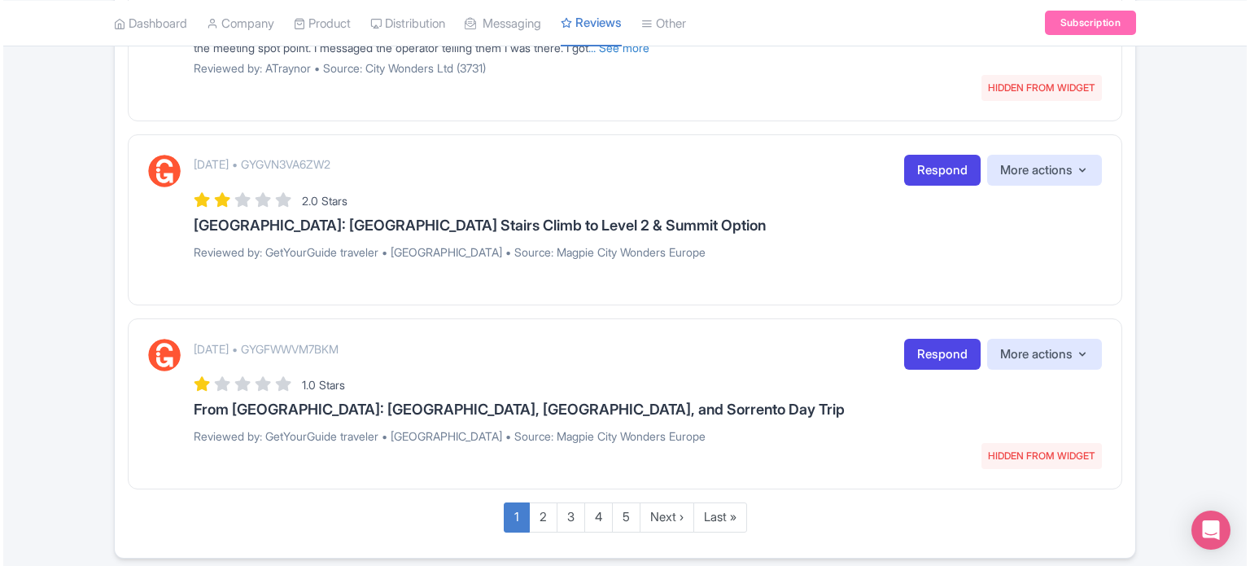
scroll to position [2035, 0]
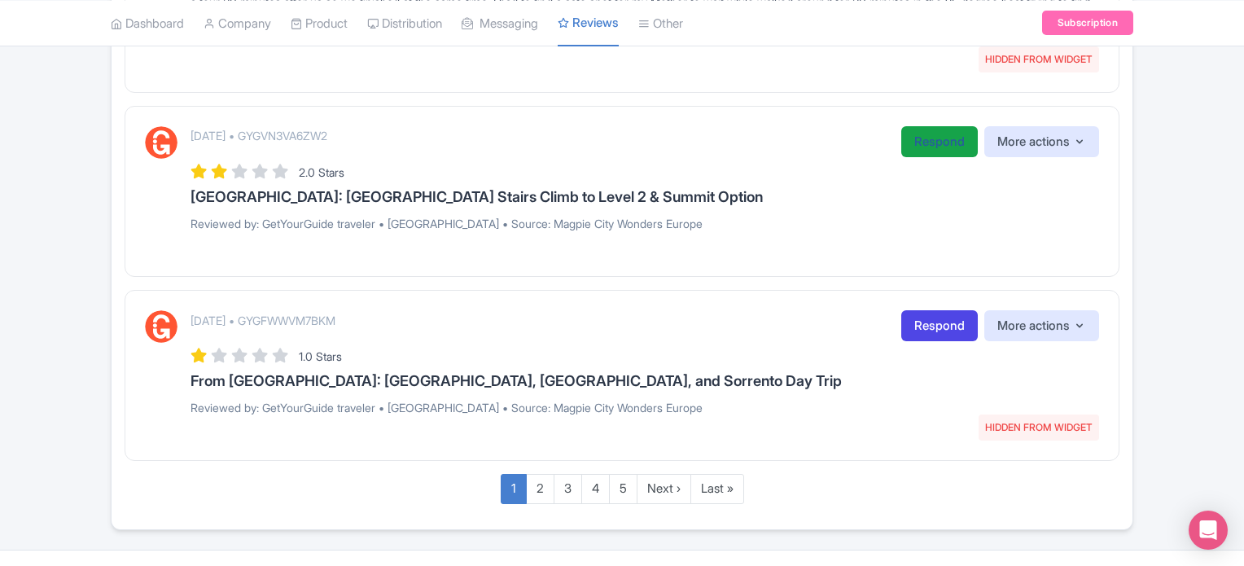
click at [924, 142] on link "Respond" at bounding box center [939, 142] width 77 height 32
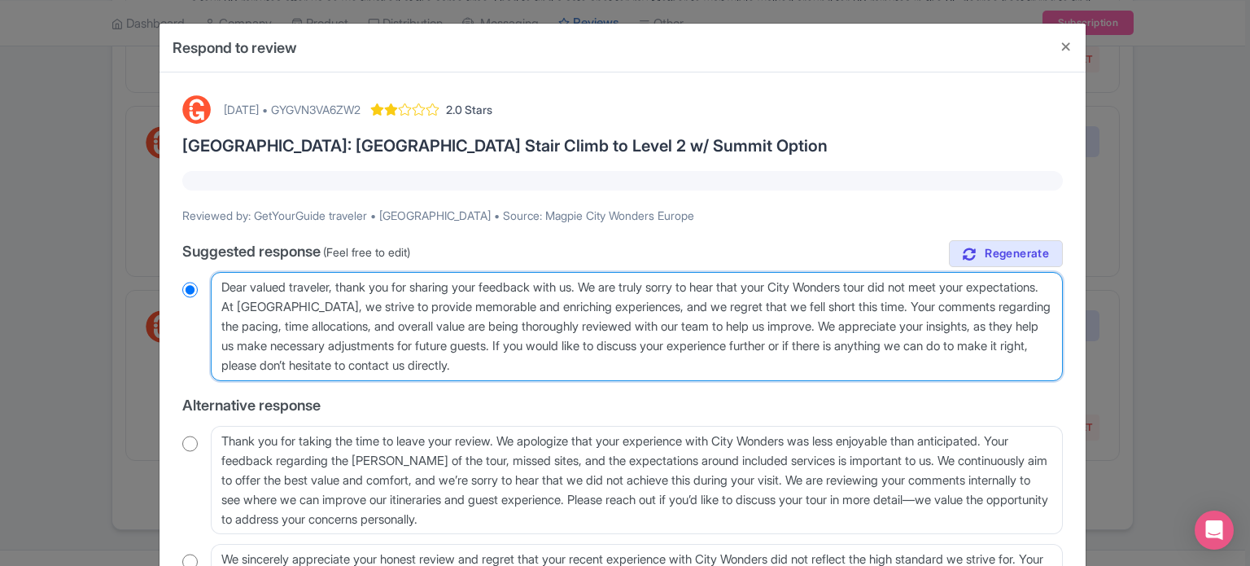
drag, startPoint x: 753, startPoint y: 366, endPoint x: 212, endPoint y: 276, distance: 548.7
click at [212, 276] on textarea "Dear valued traveler, thank you for sharing your feedback with us. We are truly…" at bounding box center [637, 326] width 852 height 109
paste textarea "Thank you for joining our XX Tour. We noted that your experience did not fully …"
type textarea "Dear valued traveler, Thank you for joining our XX Tour. We noted that your exp…"
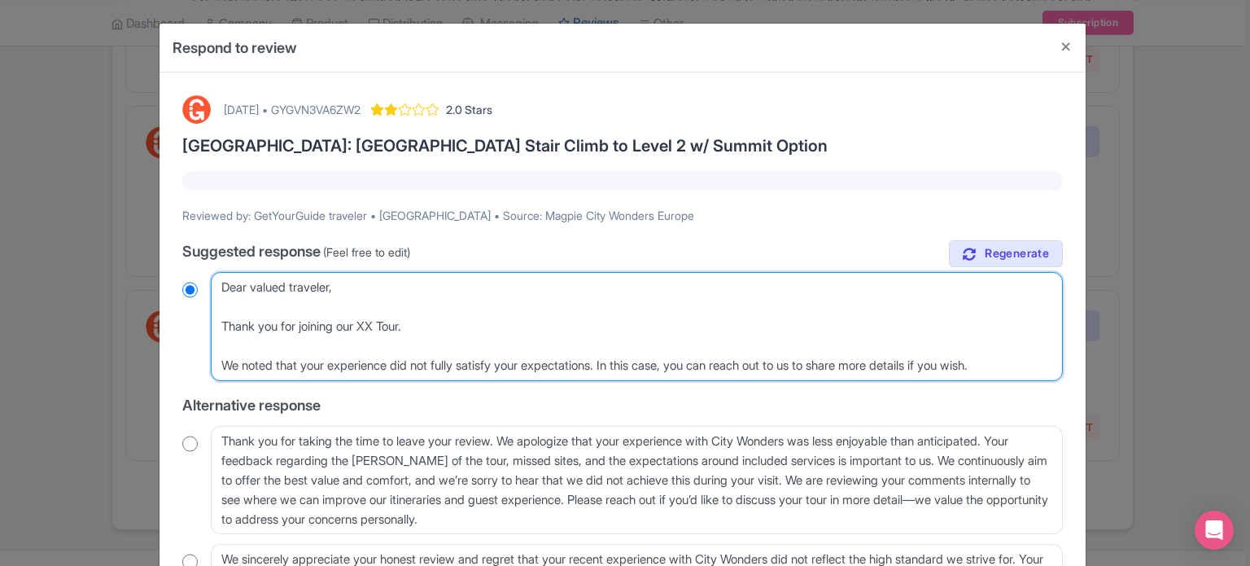
radio input "true"
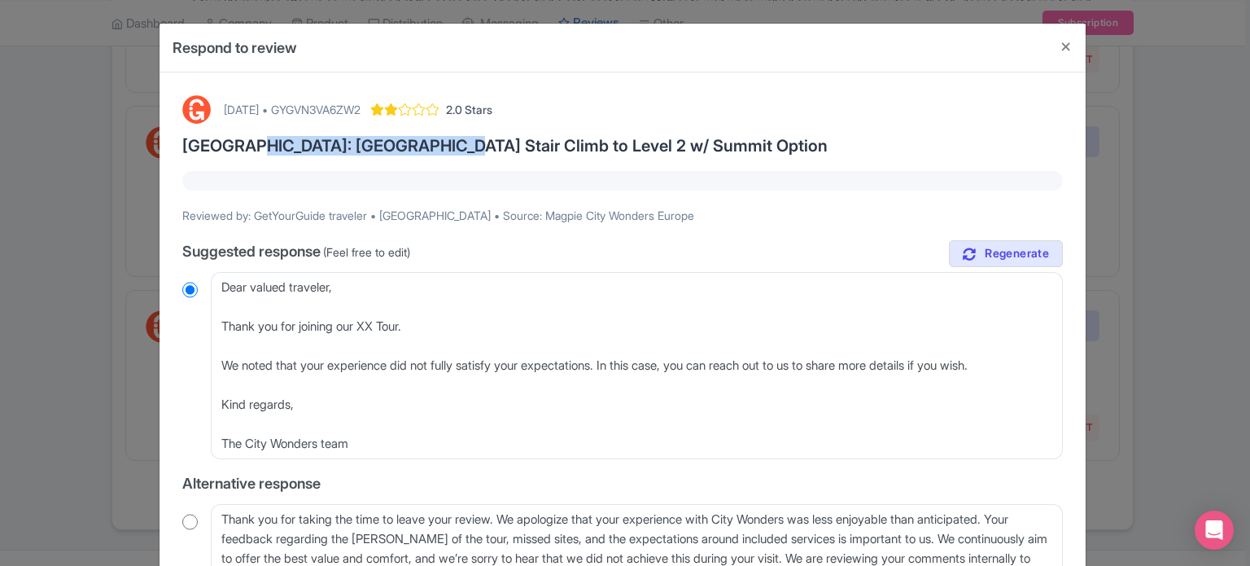
drag, startPoint x: 229, startPoint y: 145, endPoint x: 401, endPoint y: 146, distance: 172.6
click at [401, 146] on h3 "[GEOGRAPHIC_DATA]: [GEOGRAPHIC_DATA] Stair Climb to Level 2 w/ Summit Option" at bounding box center [622, 146] width 881 height 18
copy h3 "[GEOGRAPHIC_DATA] Stair Climb"
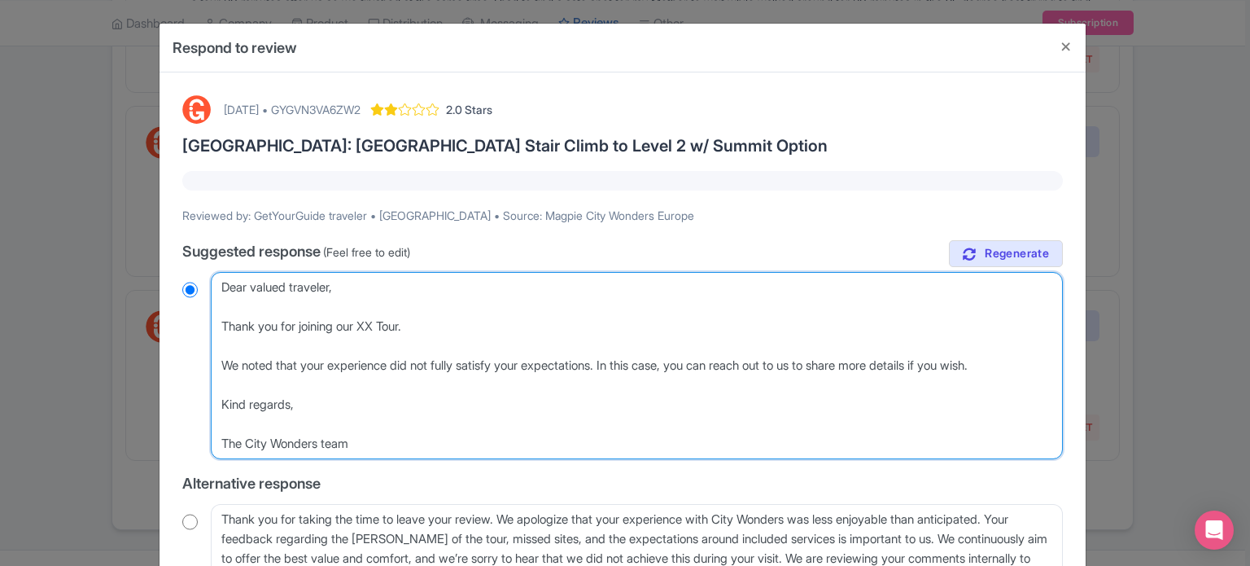
click at [371, 322] on textarea "Dear valued traveler, thank you for sharing your feedback with us. We are truly…" at bounding box center [637, 365] width 852 height 187
paste textarea "[GEOGRAPHIC_DATA] Stair Climb"
type textarea "Dear valued traveler, Thank you for joining our [GEOGRAPHIC_DATA] Stair ClimbTo…"
radio input "true"
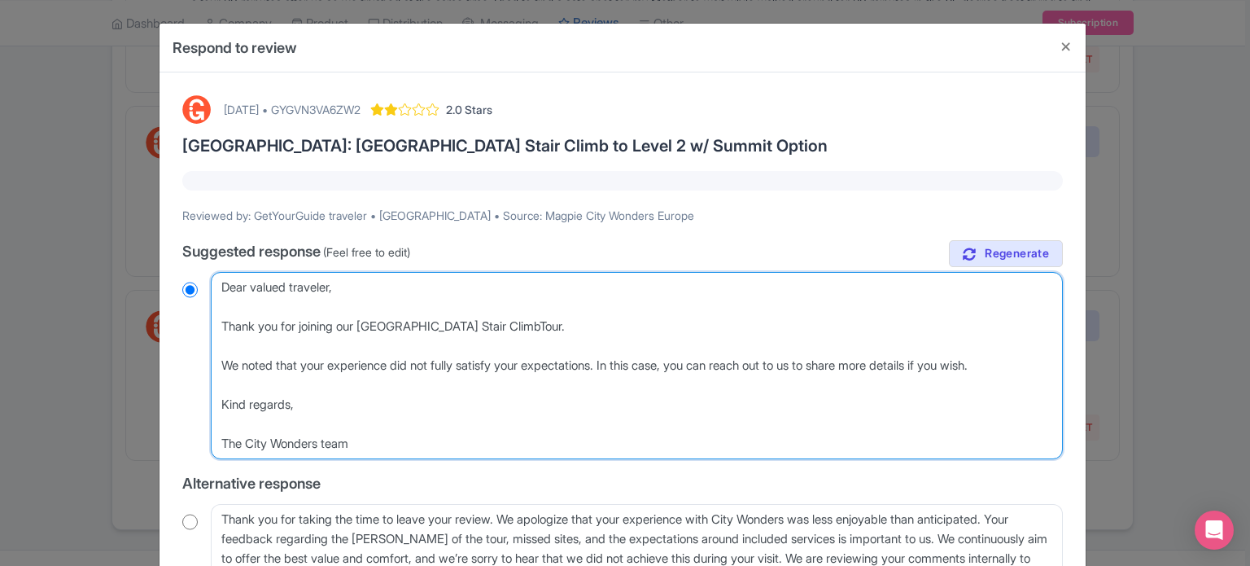
type textarea "Dear valued traveler, Thank you for joining our Eiffel Tower Stair Climb Tour. …"
radio input "true"
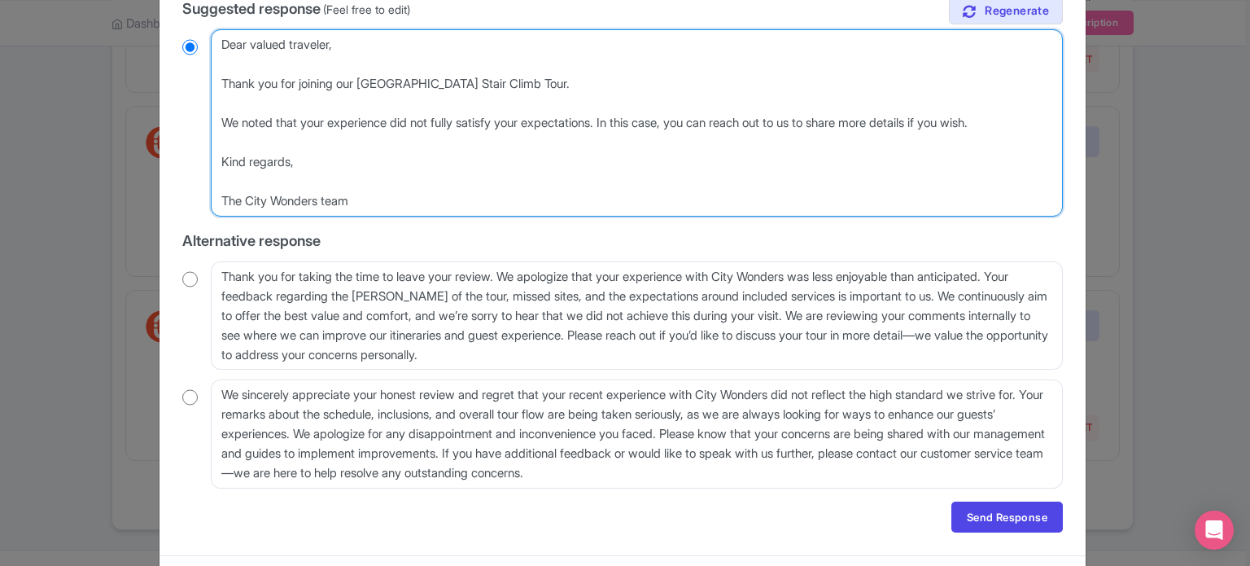
scroll to position [244, 0]
type textarea "Dear valued traveler, Thank you for joining our Eiffel Tower Stair Climb Tour. …"
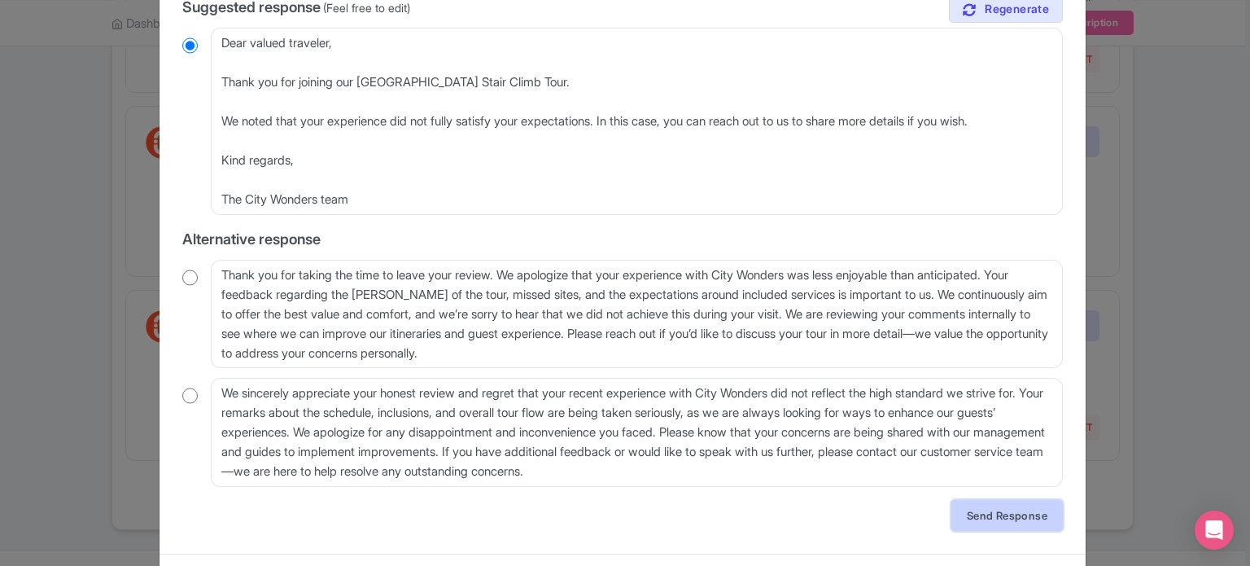
click at [1019, 521] on link "Send Response" at bounding box center [1008, 515] width 112 height 31
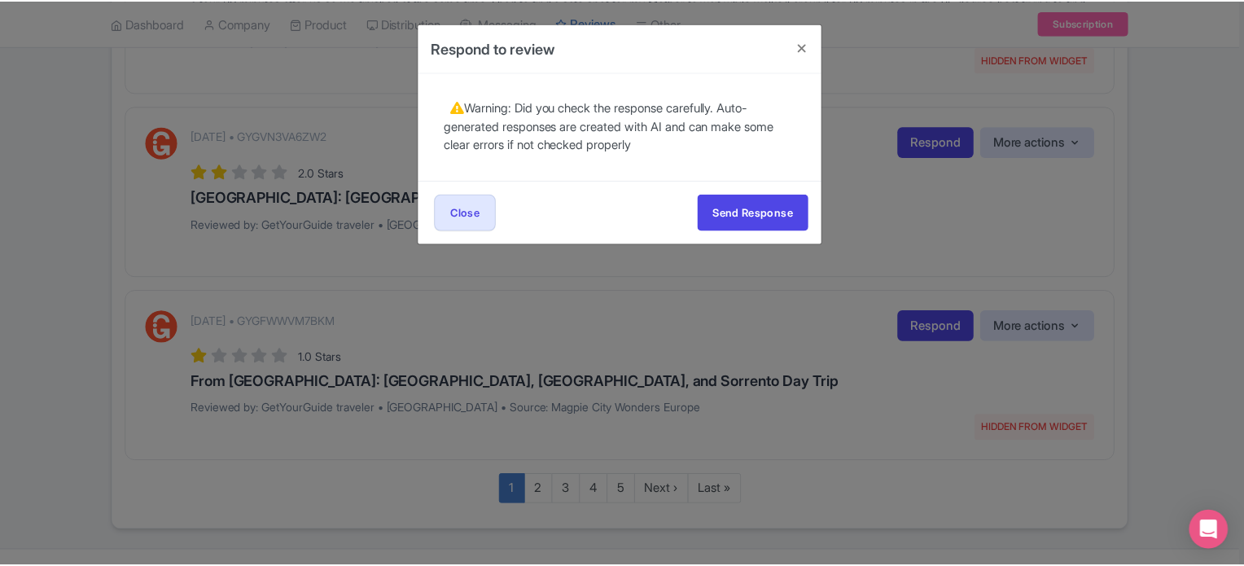
scroll to position [0, 0]
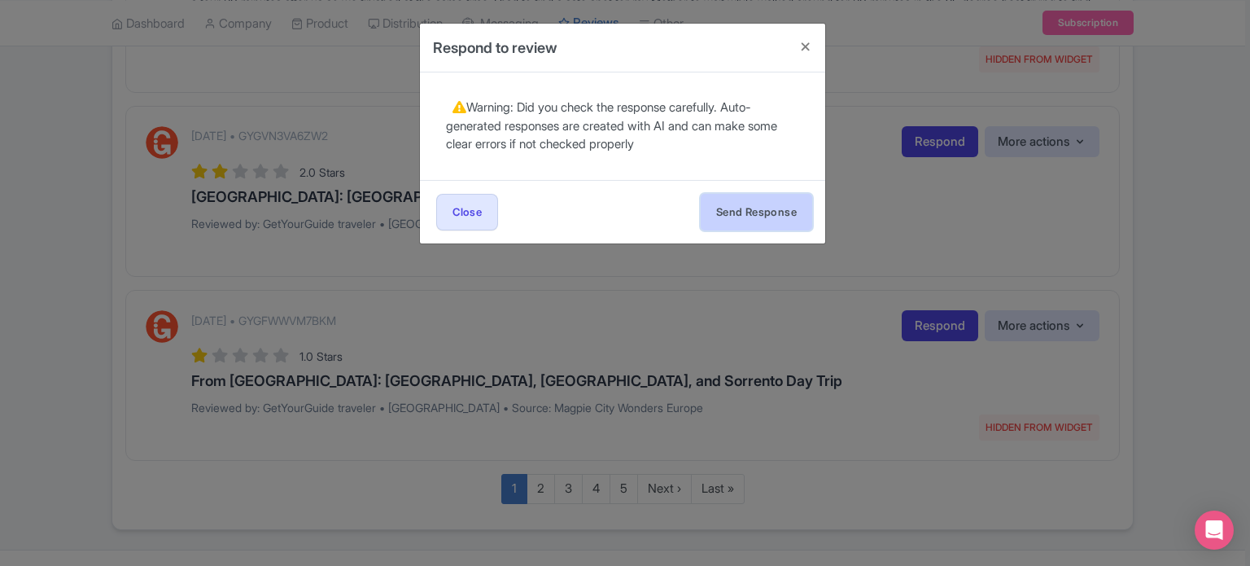
click at [780, 215] on button "Send Response" at bounding box center [757, 212] width 112 height 37
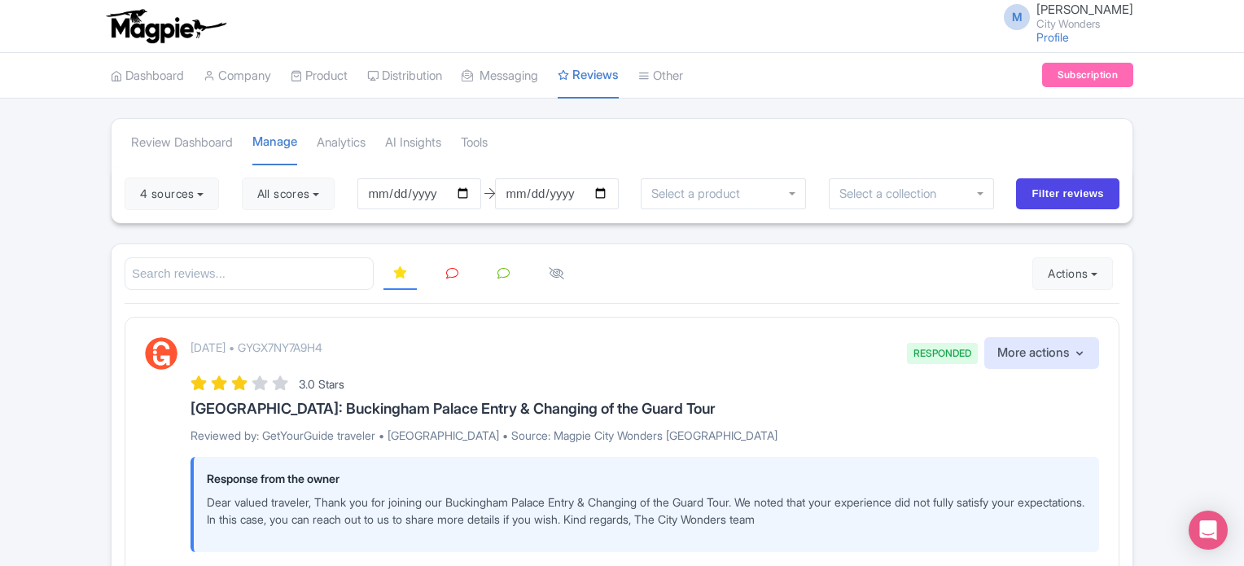
click at [449, 271] on icon at bounding box center [452, 273] width 12 height 12
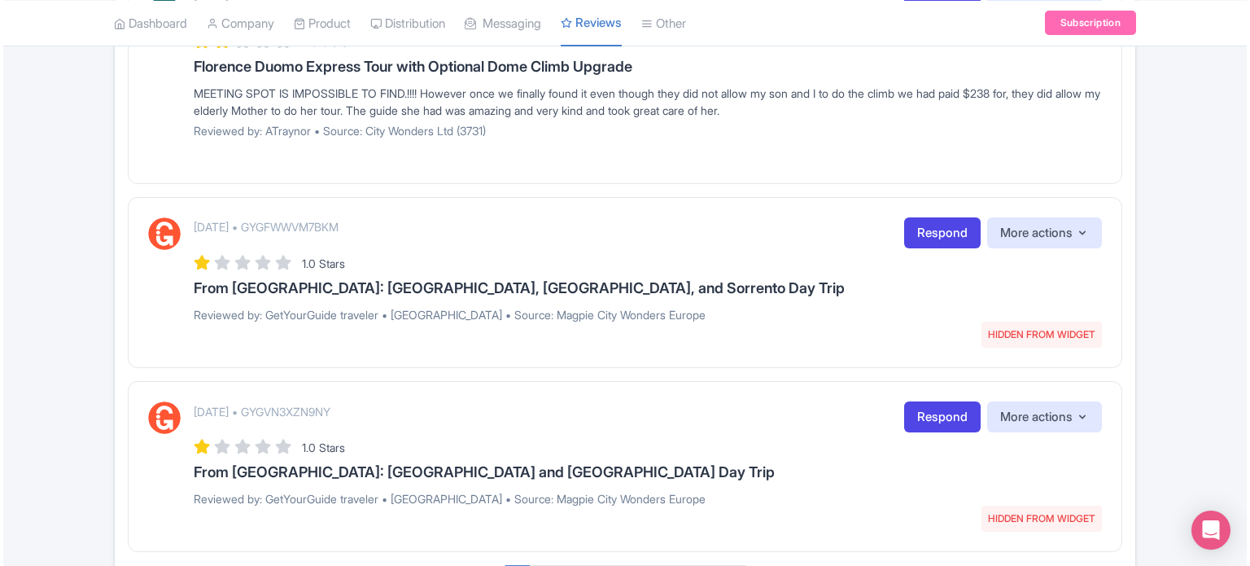
scroll to position [1954, 0]
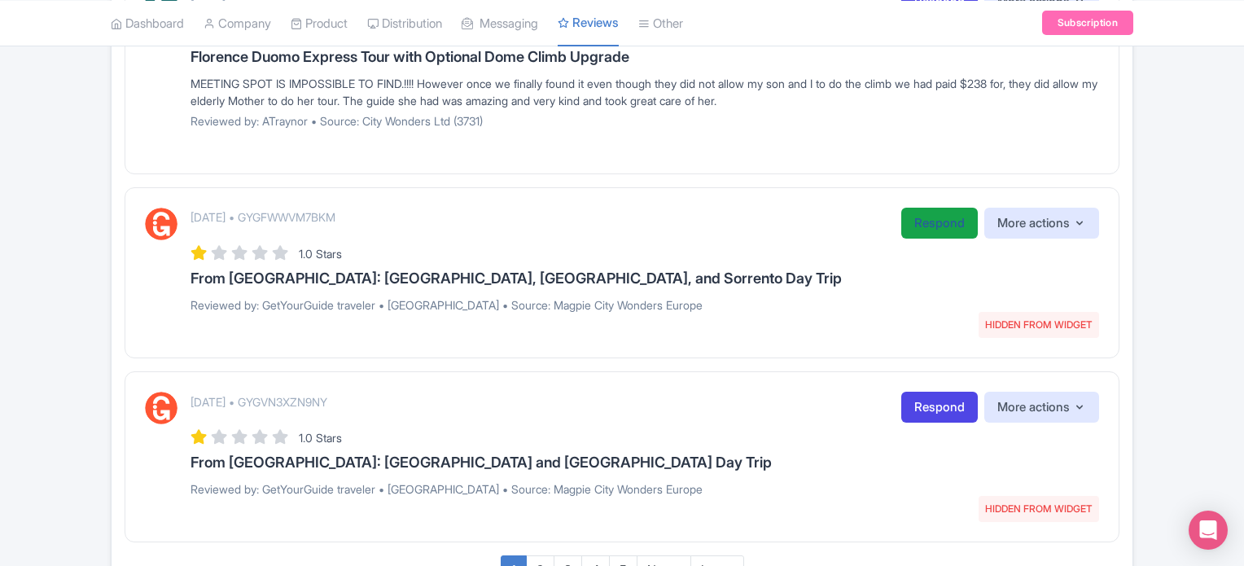
click at [928, 224] on link "Respond" at bounding box center [939, 224] width 77 height 32
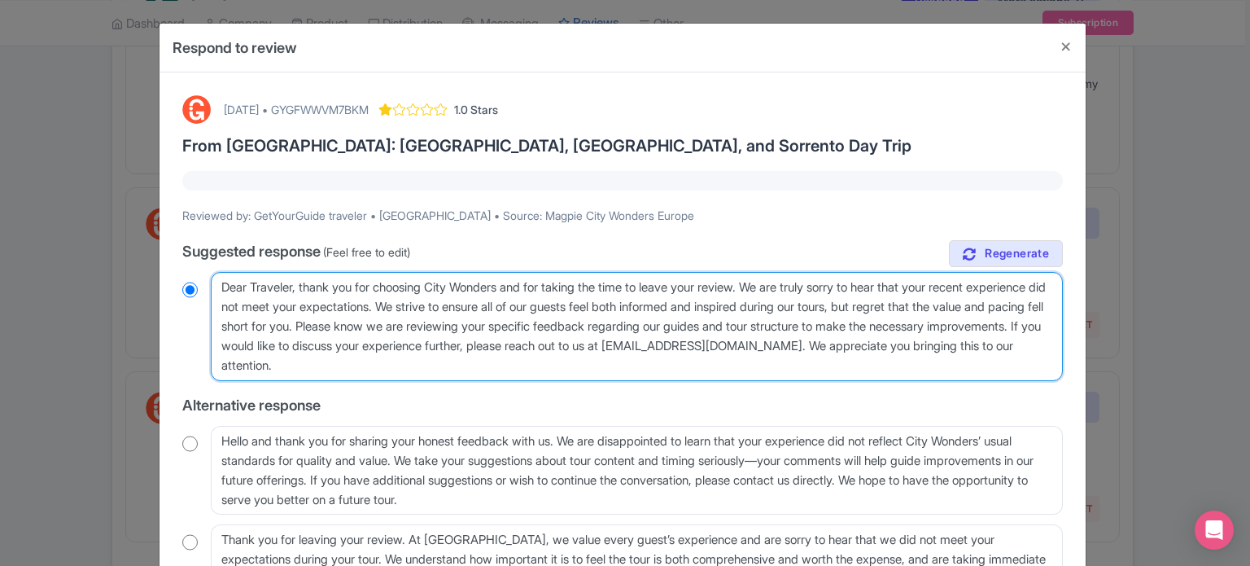
drag, startPoint x: 518, startPoint y: 289, endPoint x: 768, endPoint y: 289, distance: 249.9
click at [768, 289] on textarea "Dear Traveler, thank you for choosing City Wonders and for taking the time to l…" at bounding box center [637, 326] width 852 height 109
type textarea "Dear Traveler, thank you for choosing City Wonders We are truly sorry to hear t…"
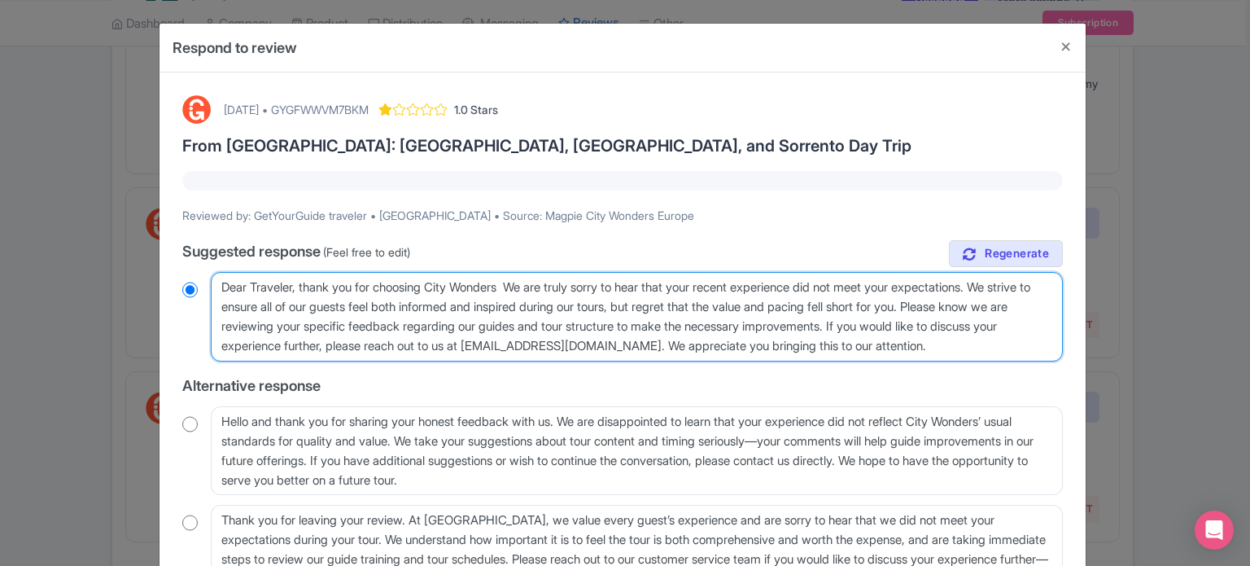
radio input "true"
type textarea "Dear Traveler, thank you for choosing City Wonders We are truly sorry to hear t…"
radio input "true"
type textarea "Dear Traveler, thank you for choosing City Wonders. We are truly sorry to hear …"
radio input "true"
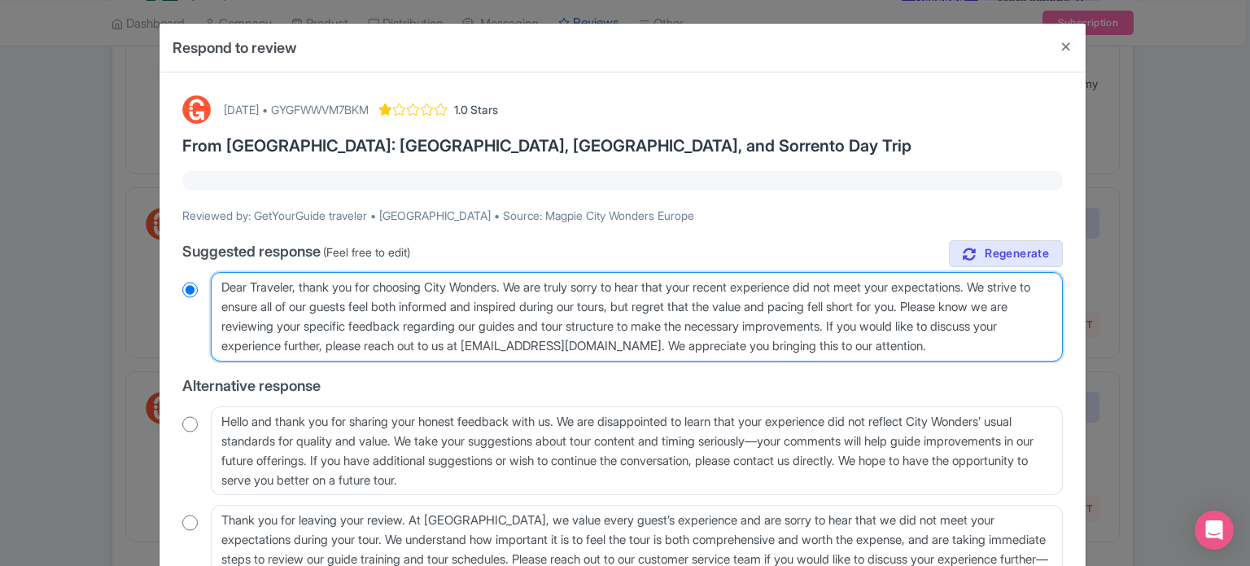
drag, startPoint x: 1019, startPoint y: 283, endPoint x: 938, endPoint y: 330, distance: 94.1
click at [938, 330] on textarea "Dear Traveler, thank you for choosing City Wonders and for taking the time to l…" at bounding box center [637, 317] width 852 height 90
type textarea "Dear Traveler, thank you for choosing City Wonders. We are truly sorry to hear …"
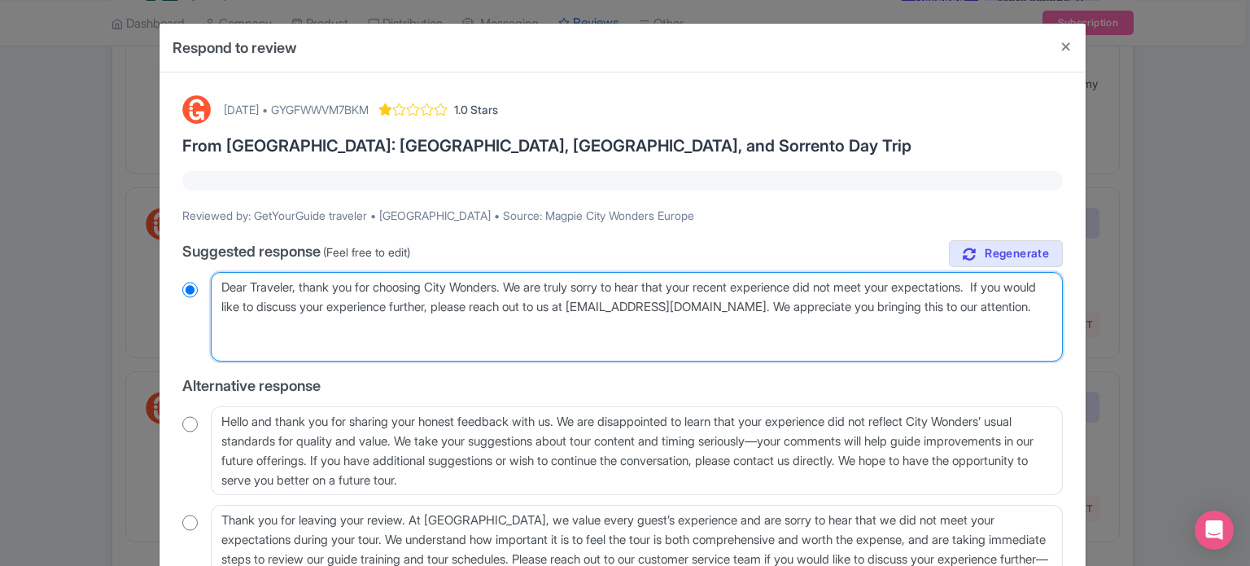
radio input "true"
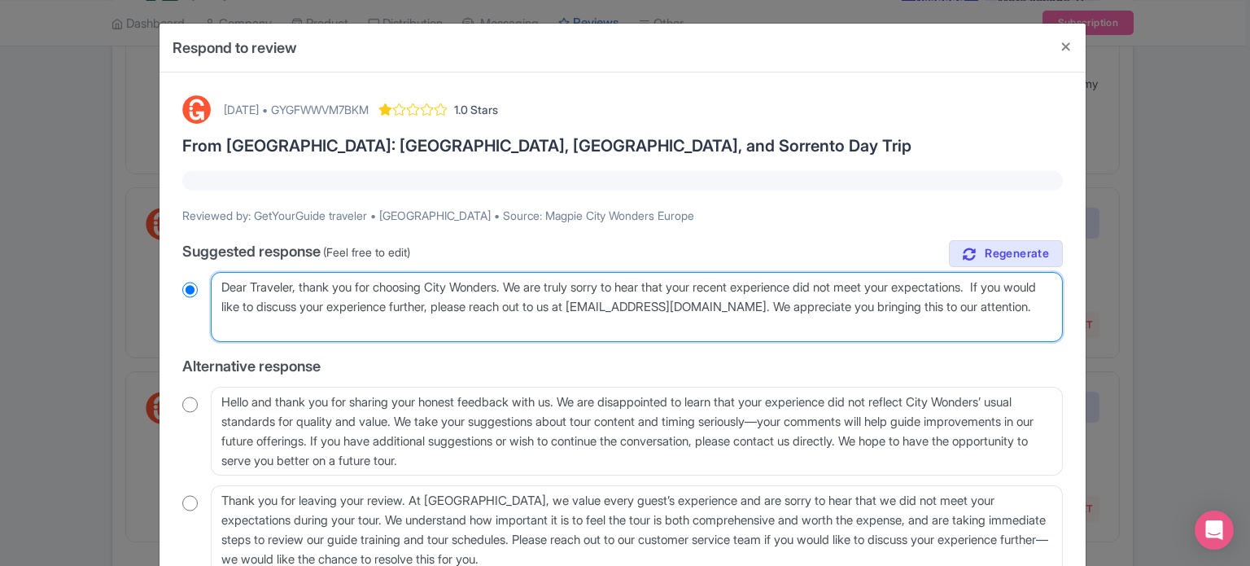
drag, startPoint x: 663, startPoint y: 325, endPoint x: 746, endPoint y: 322, distance: 83.1
click at [746, 322] on textarea "Dear Traveler, thank you for choosing City Wonders and for taking the time to l…" at bounding box center [637, 307] width 852 height 70
drag, startPoint x: 640, startPoint y: 309, endPoint x: 812, endPoint y: 309, distance: 172.6
click at [812, 309] on textarea "Dear Traveler, thank you for choosing City Wonders and for taking the time to l…" at bounding box center [637, 307] width 852 height 70
type textarea "Dear Traveler, thank you for choosing City Wonders. We are truly sorry to hear …"
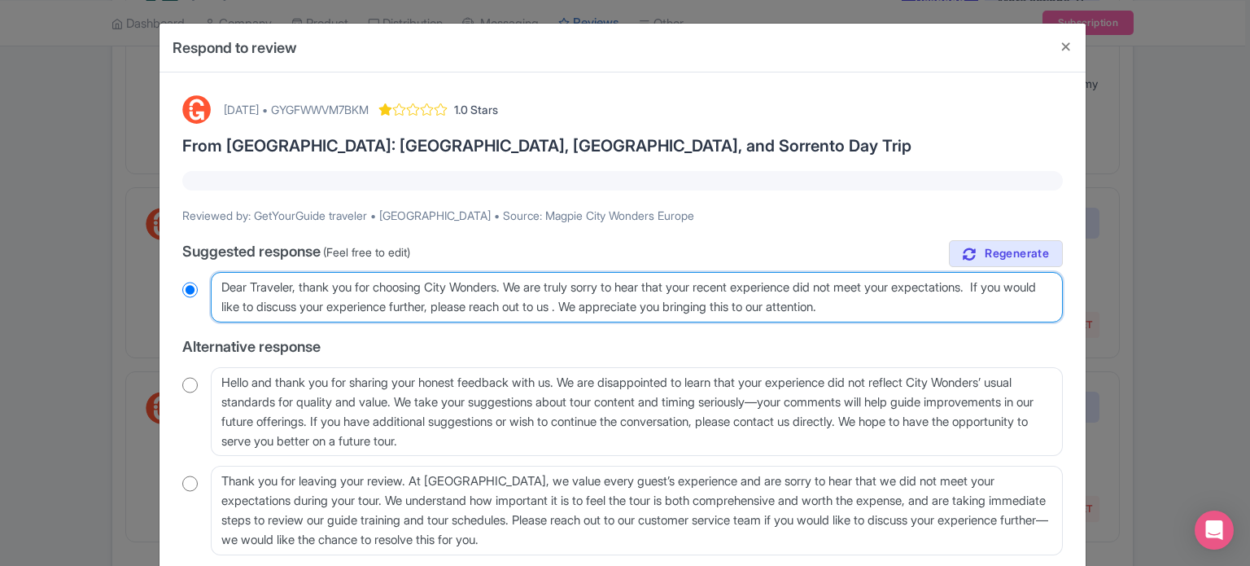
radio input "true"
type textarea "Dear Traveler, thank you for choosing City Wonders. We are truly sorry to hear …"
radio input "true"
drag, startPoint x: 925, startPoint y: 306, endPoint x: 646, endPoint y: 310, distance: 279.2
click at [646, 310] on textarea "Dear Traveler, thank you for choosing City Wonders and for taking the time to l…" at bounding box center [637, 297] width 852 height 50
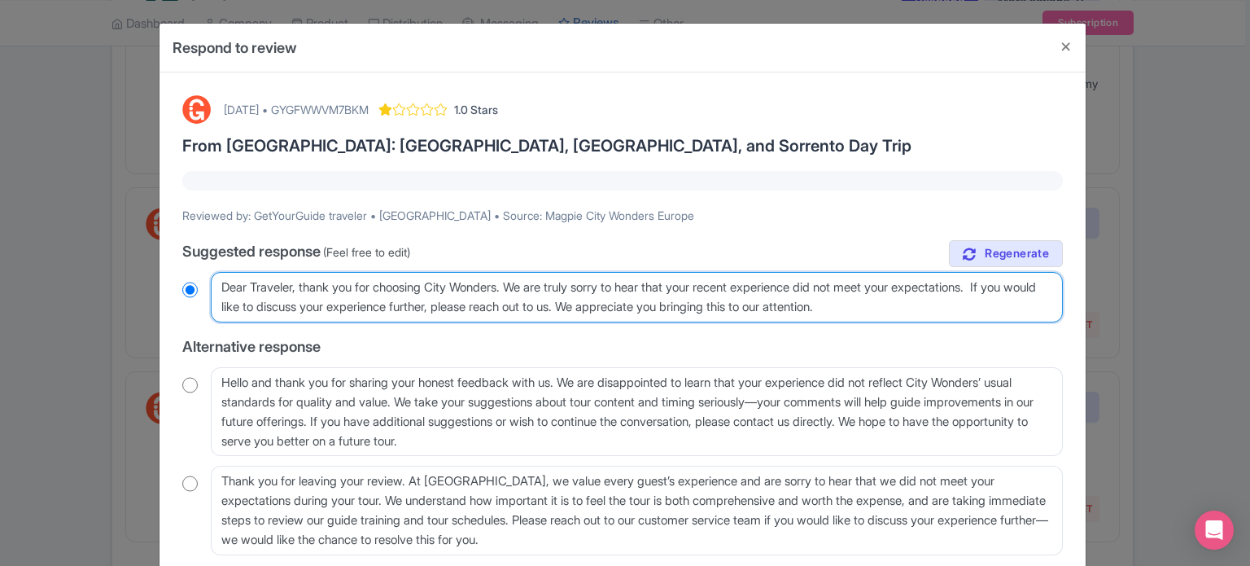
type textarea "Dear Traveler, thank you for choosing City Wonders. We are truly sorry to hear …"
radio input "true"
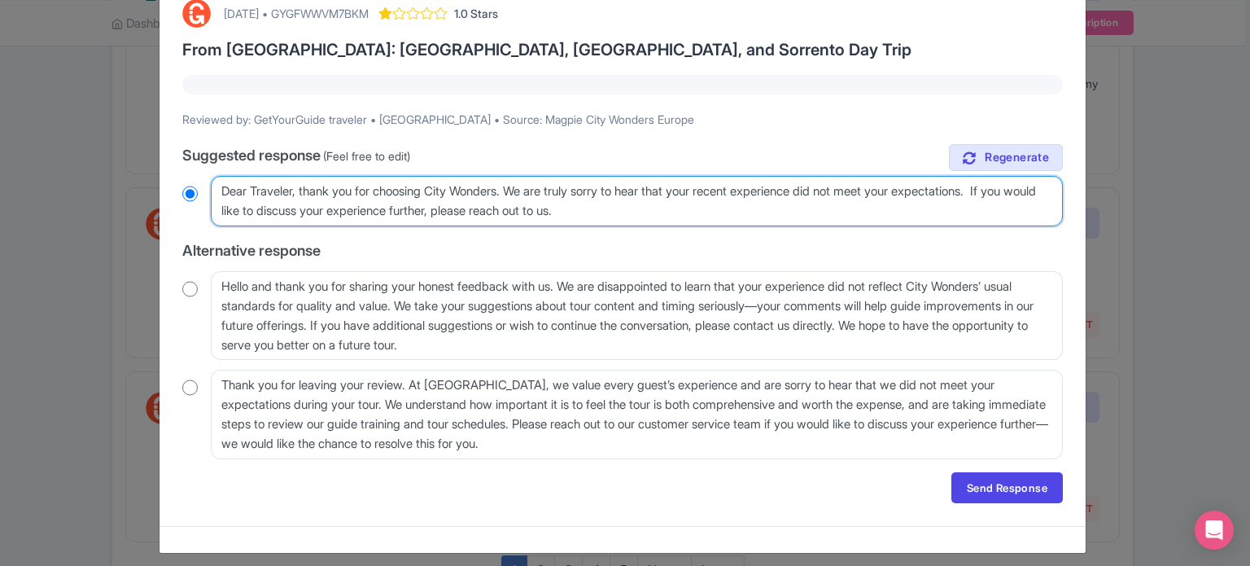
scroll to position [105, 0]
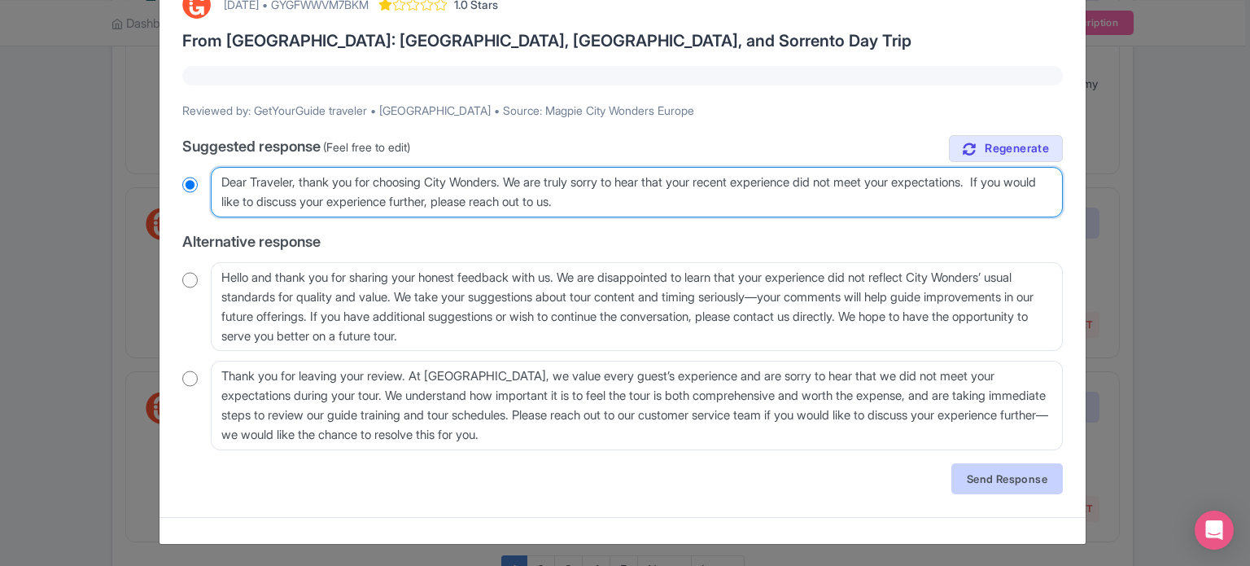
type textarea "Dear Traveler, thank you for choosing City Wonders. We are truly sorry to hear …"
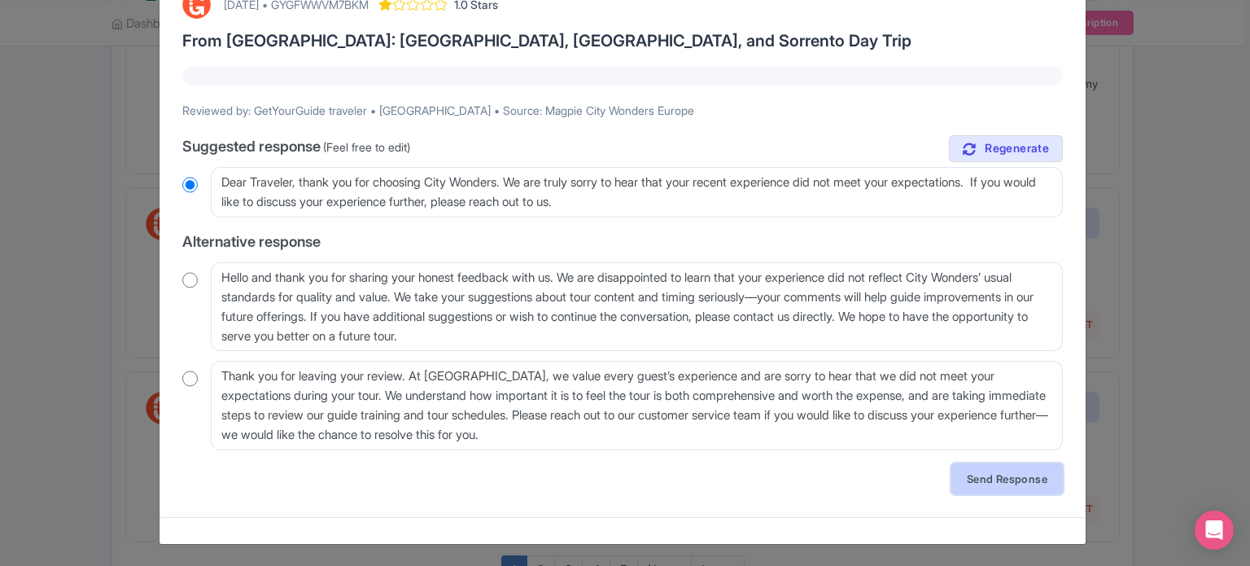
click at [964, 474] on link "Send Response" at bounding box center [1008, 478] width 112 height 31
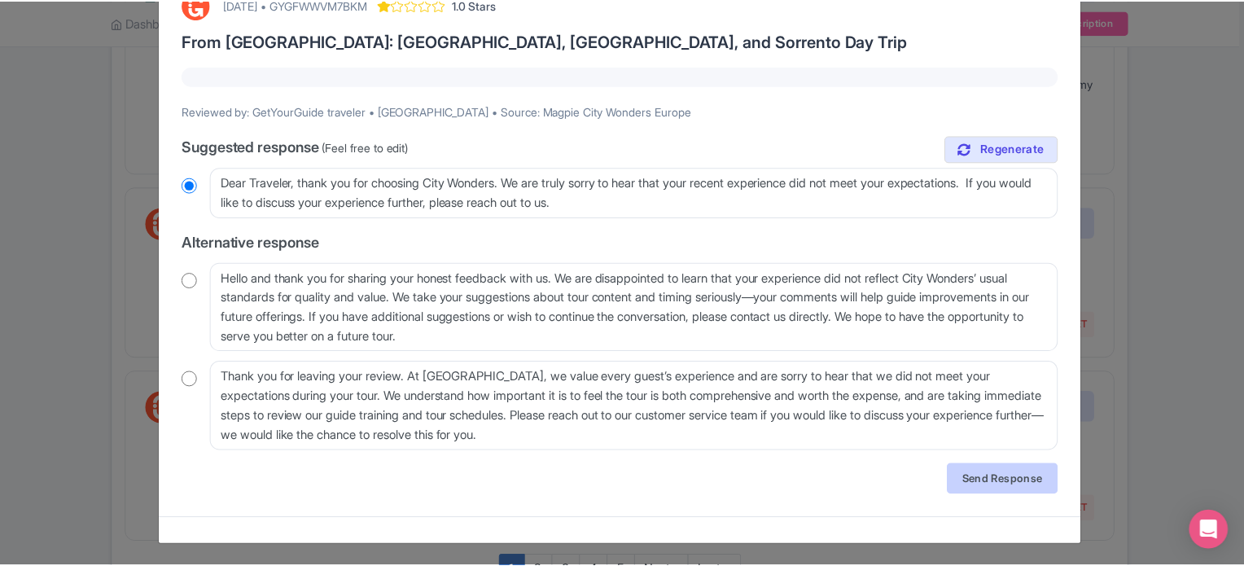
scroll to position [0, 0]
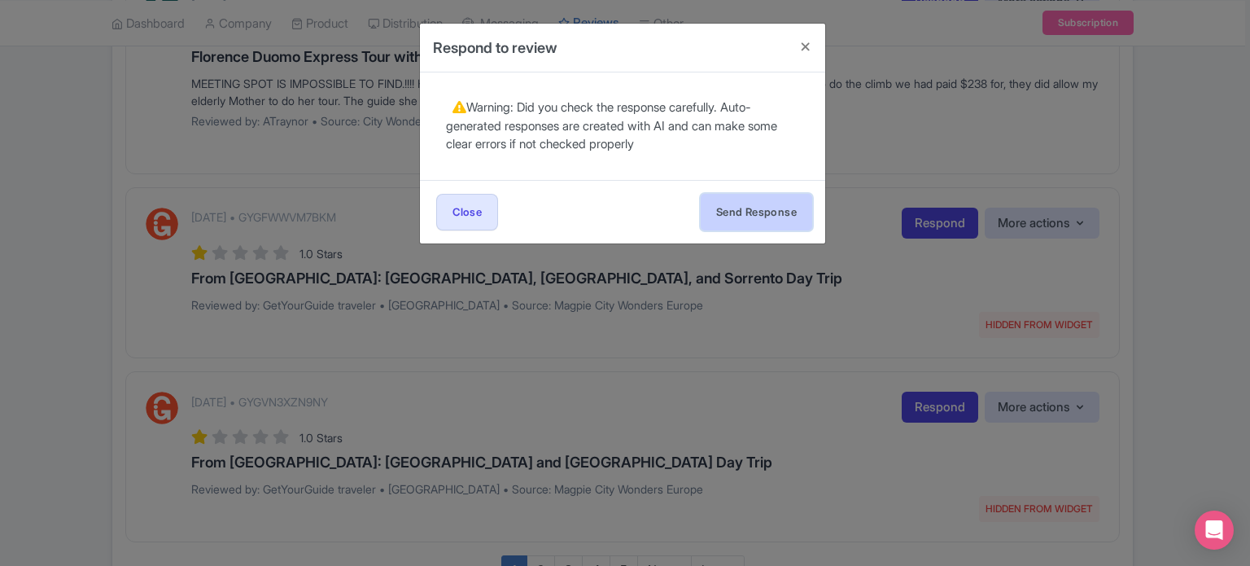
click at [758, 227] on button "Send Response" at bounding box center [757, 212] width 112 height 37
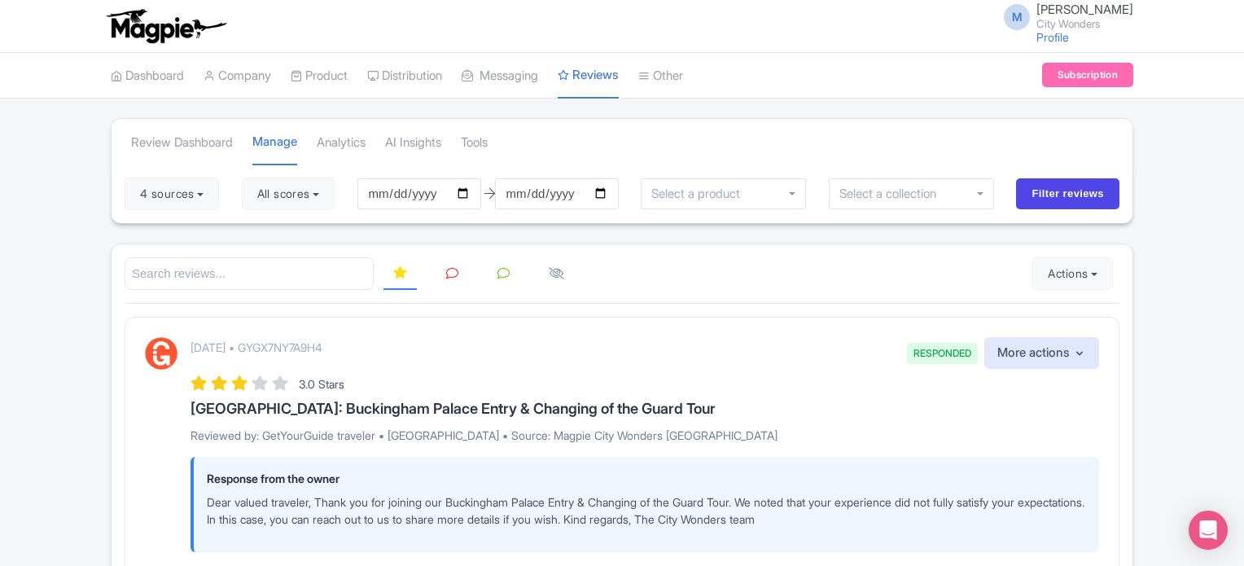
click at [453, 269] on icon at bounding box center [452, 273] width 12 height 12
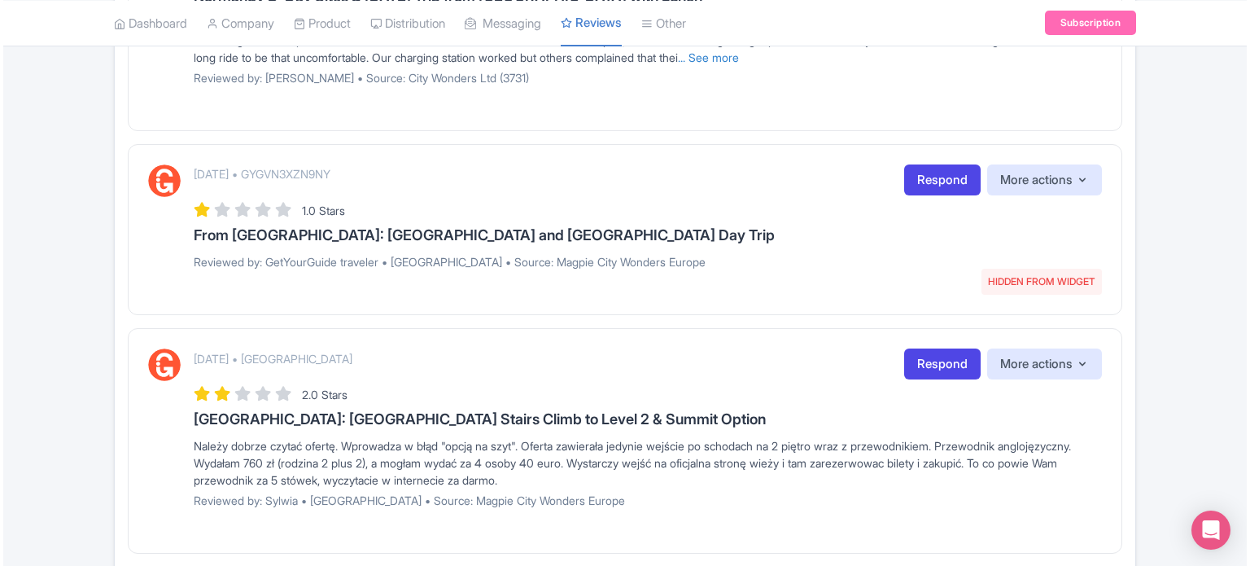
scroll to position [2035, 0]
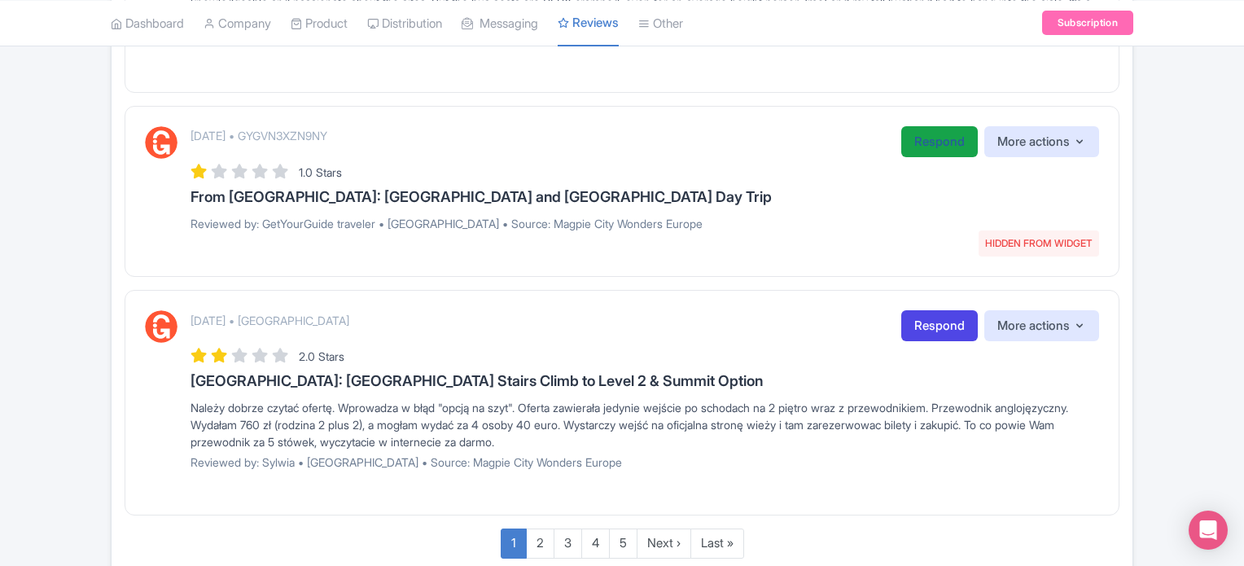
click at [923, 139] on link "Respond" at bounding box center [939, 142] width 77 height 32
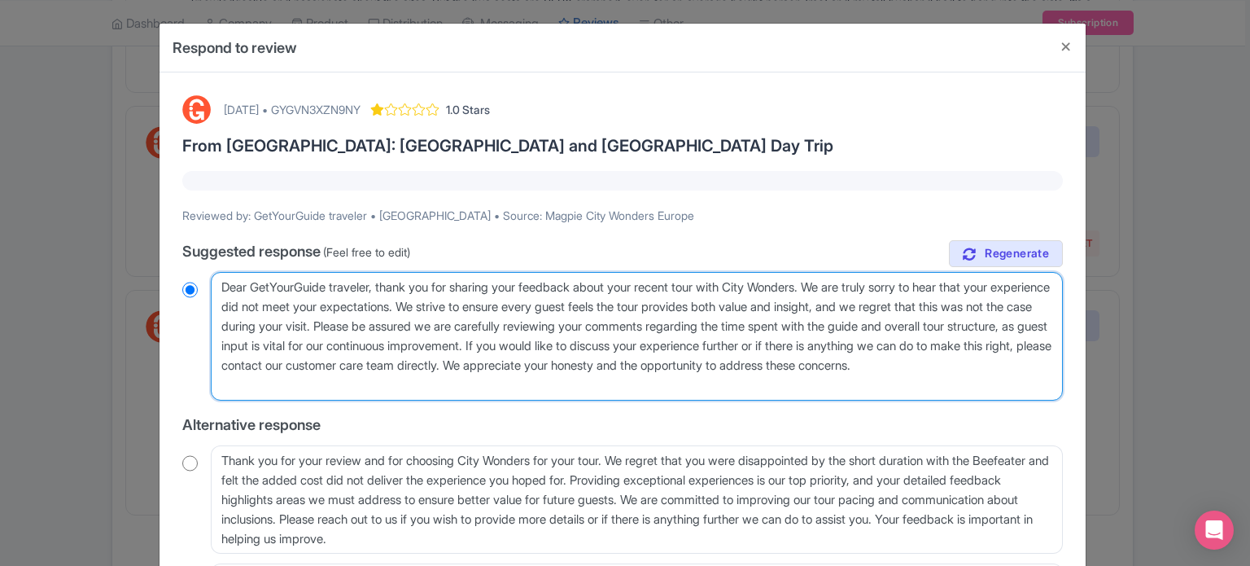
drag, startPoint x: 384, startPoint y: 283, endPoint x: 849, endPoint y: 288, distance: 464.8
click at [849, 288] on textarea "Dear GetYourGuide traveler, thank you for sharing your feedback about your rece…" at bounding box center [637, 336] width 852 height 129
type textarea "Dear GetYourGuide traveler, e are truly sorry to hear that your experience did …"
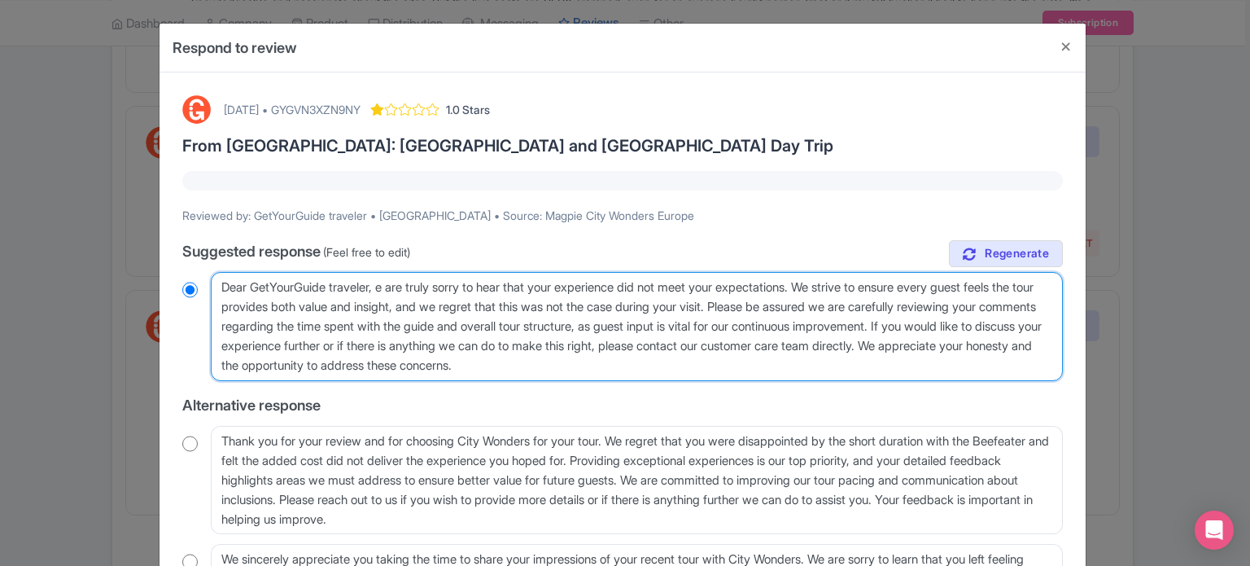
radio input "true"
type textarea "Dear GetYourGuide traveler, we are truly sorry to hear that your experience did…"
radio input "true"
click at [545, 304] on textarea "Dear GetYourGuide traveler, thank you for sharing your feedback about your rece…" at bounding box center [637, 326] width 852 height 109
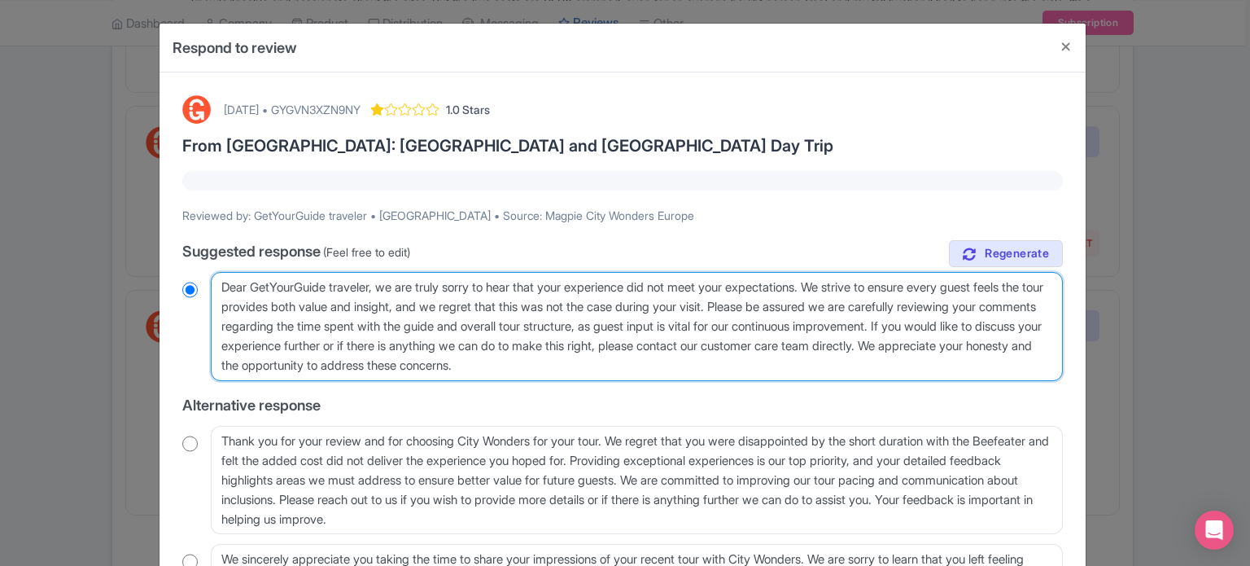
type textarea "Dear GetYourGuide traveler, we are truly sorry to hear that your experience did…"
radio input "true"
type textarea "Dear GetYourGuide traveler, we are truly sorry to hear that your experience did…"
radio input "true"
type textarea "Dear GetYourGuide traveler, we are truly sorry to hear that your experience did…"
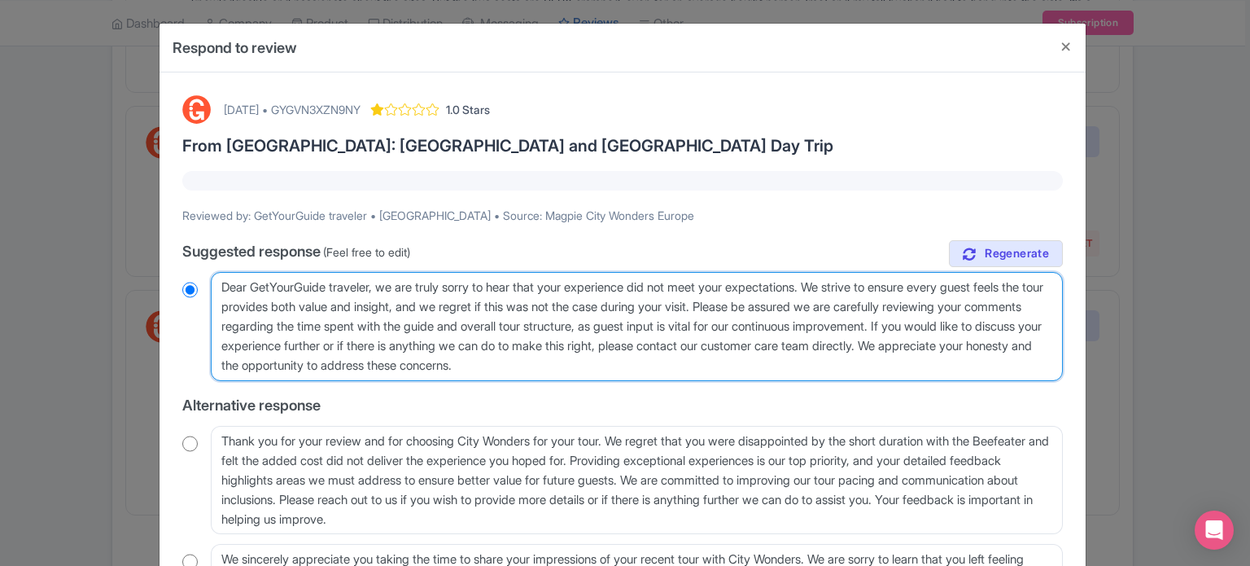
radio input "true"
drag, startPoint x: 771, startPoint y: 304, endPoint x: 1004, endPoint y: 317, distance: 233.2
click at [1004, 317] on textarea "Dear GetYourGuide traveler, thank you for sharing your feedback about your rece…" at bounding box center [637, 326] width 852 height 109
type textarea "Dear GetYourGuide traveler, we are truly sorry to hear that your experience did…"
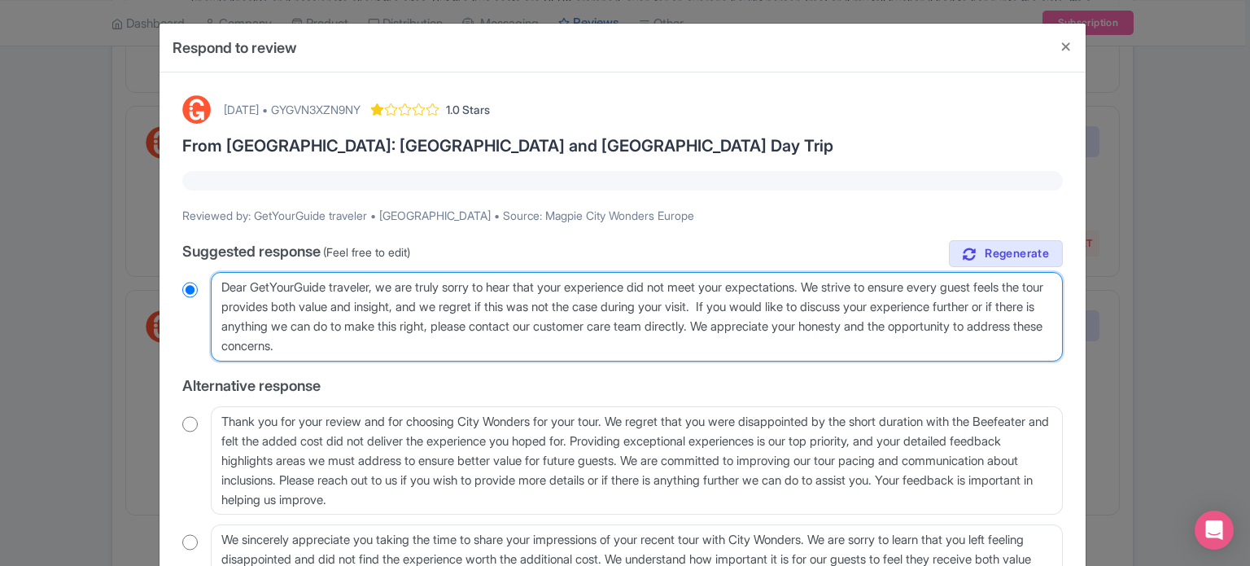
radio input "true"
drag, startPoint x: 580, startPoint y: 347, endPoint x: 834, endPoint y: 328, distance: 254.7
click at [834, 328] on textarea "Dear GetYourGuide traveler, thank you for sharing your feedback about your rece…" at bounding box center [637, 317] width 852 height 90
type textarea "Dear GetYourGuide traveler, we are truly sorry to hear that your experience did…"
radio input "true"
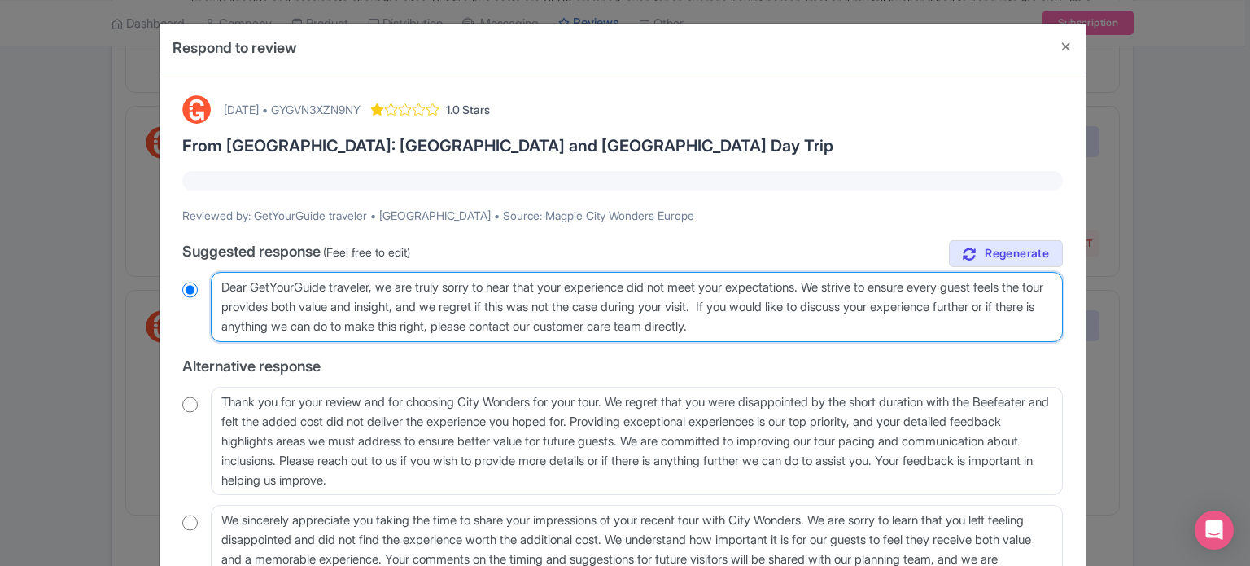
drag, startPoint x: 548, startPoint y: 324, endPoint x: 256, endPoint y: 324, distance: 291.4
click at [256, 324] on textarea "Dear GetYourGuide traveler, thank you for sharing your feedback about your rece…" at bounding box center [637, 307] width 852 height 70
type textarea "Dear GetYourGuide traveler, we are truly sorry to hear that your experience did…"
radio input "true"
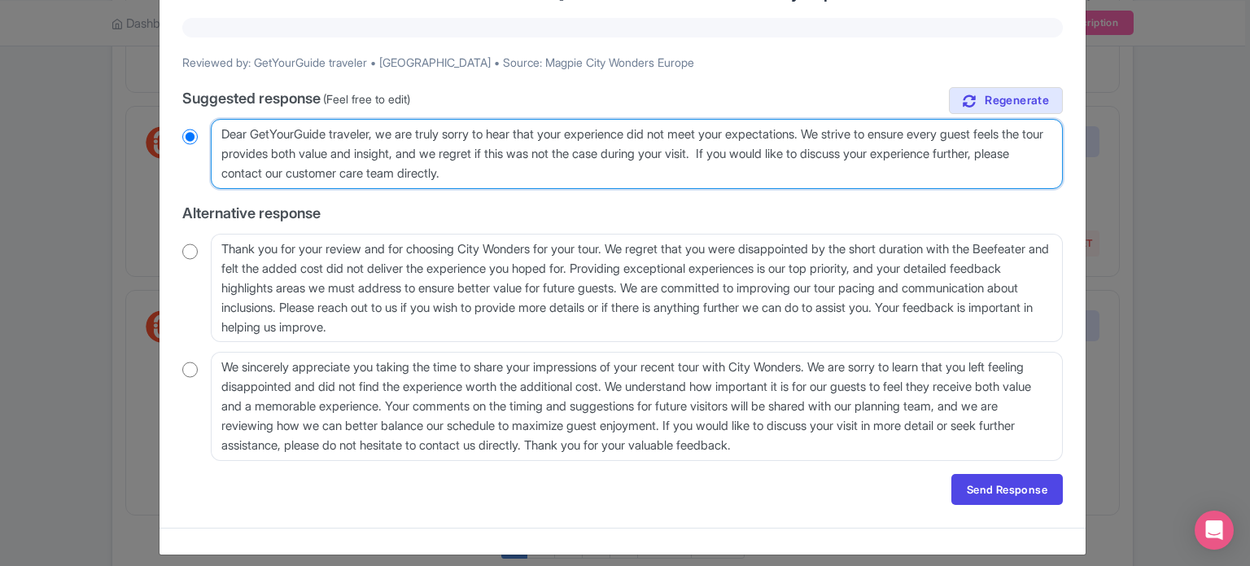
scroll to position [164, 0]
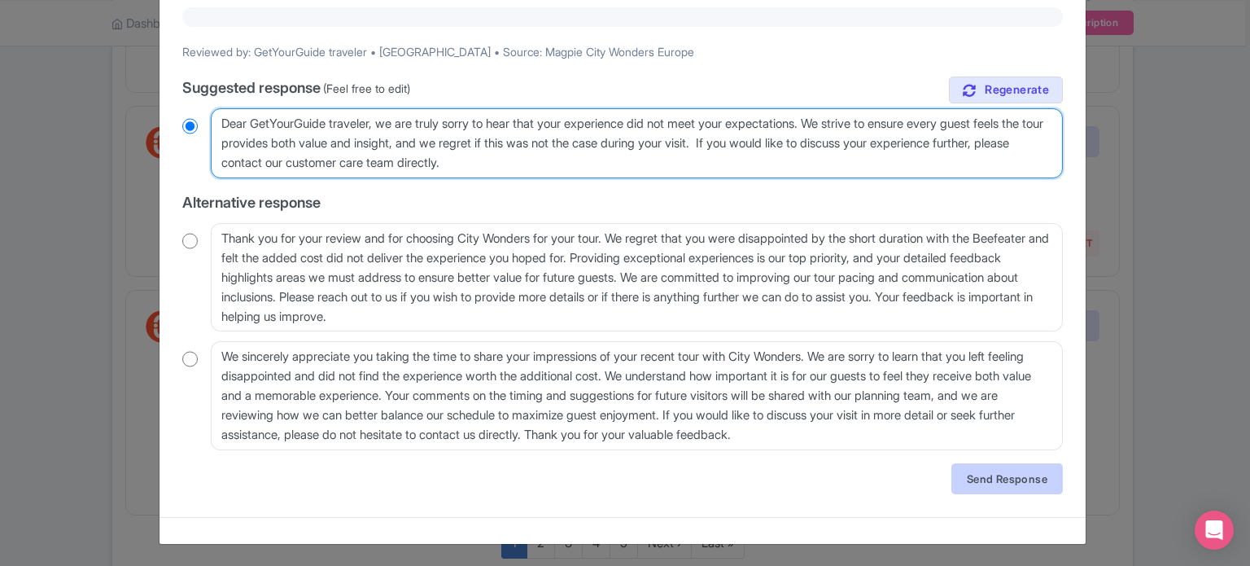
type textarea "Dear GetYourGuide traveler, we are truly sorry to hear that your experience did…"
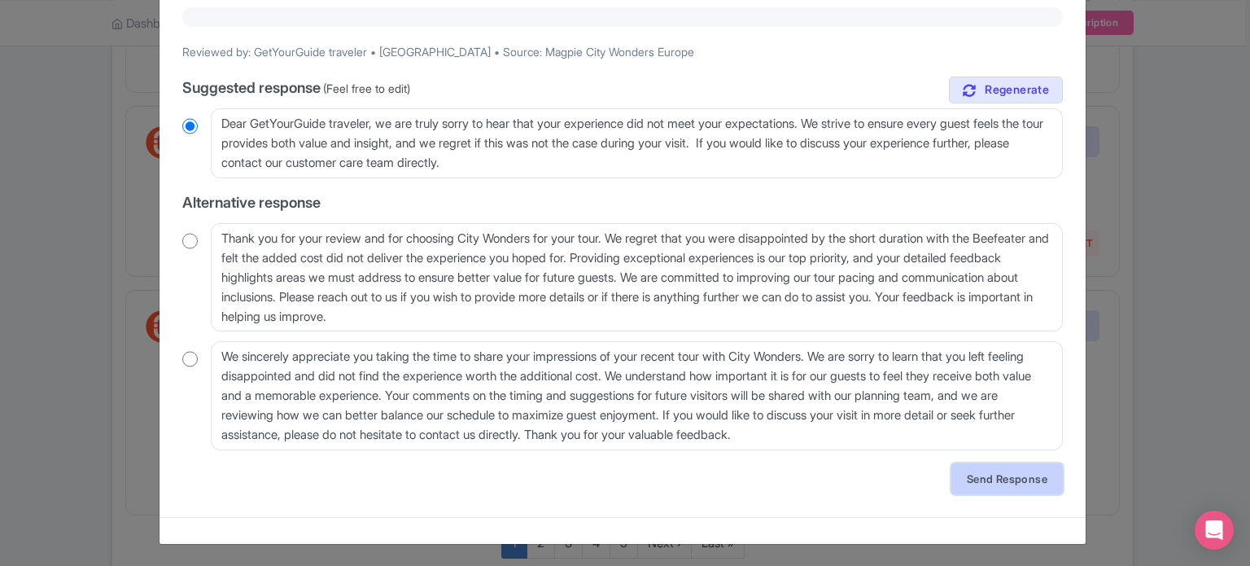
click at [1013, 476] on link "Send Response" at bounding box center [1008, 478] width 112 height 31
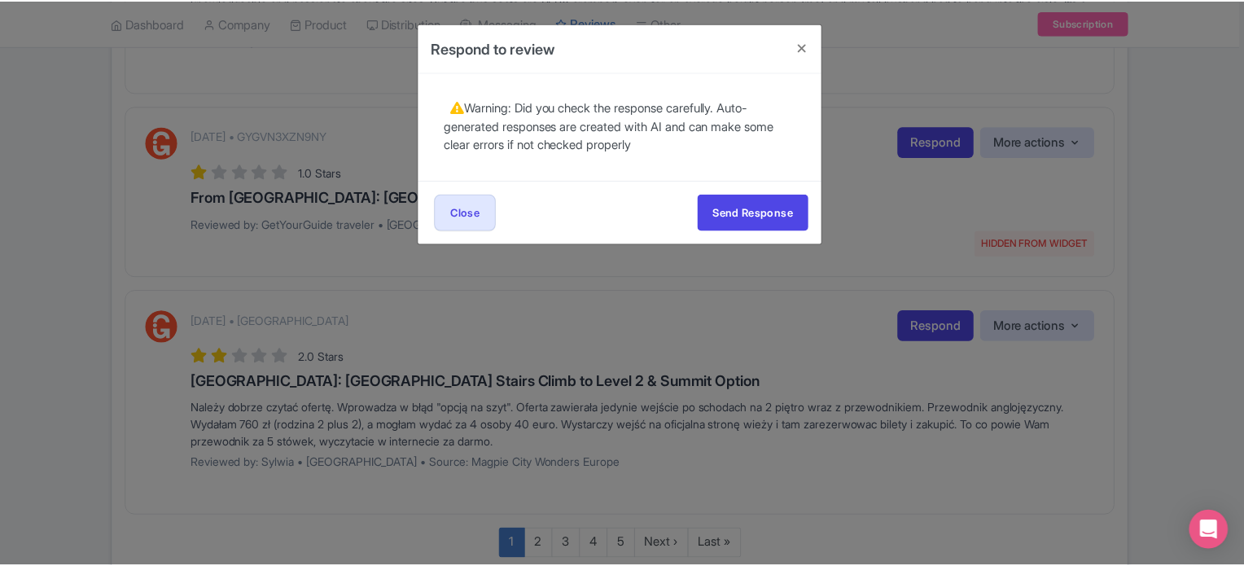
scroll to position [0, 0]
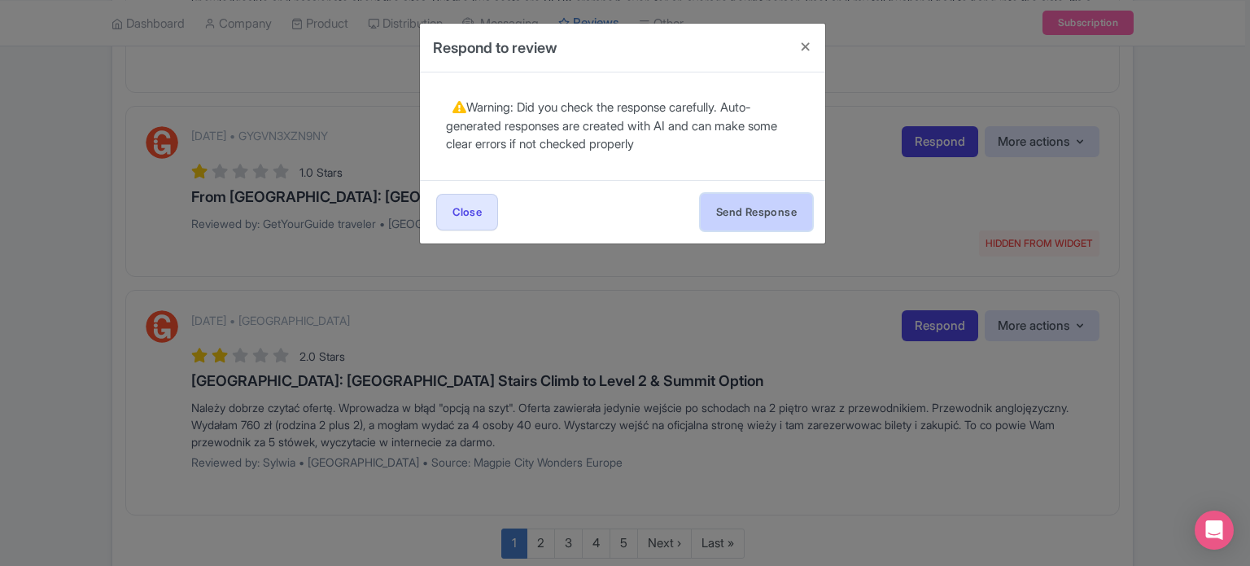
click at [780, 209] on button "Send Response" at bounding box center [757, 212] width 112 height 37
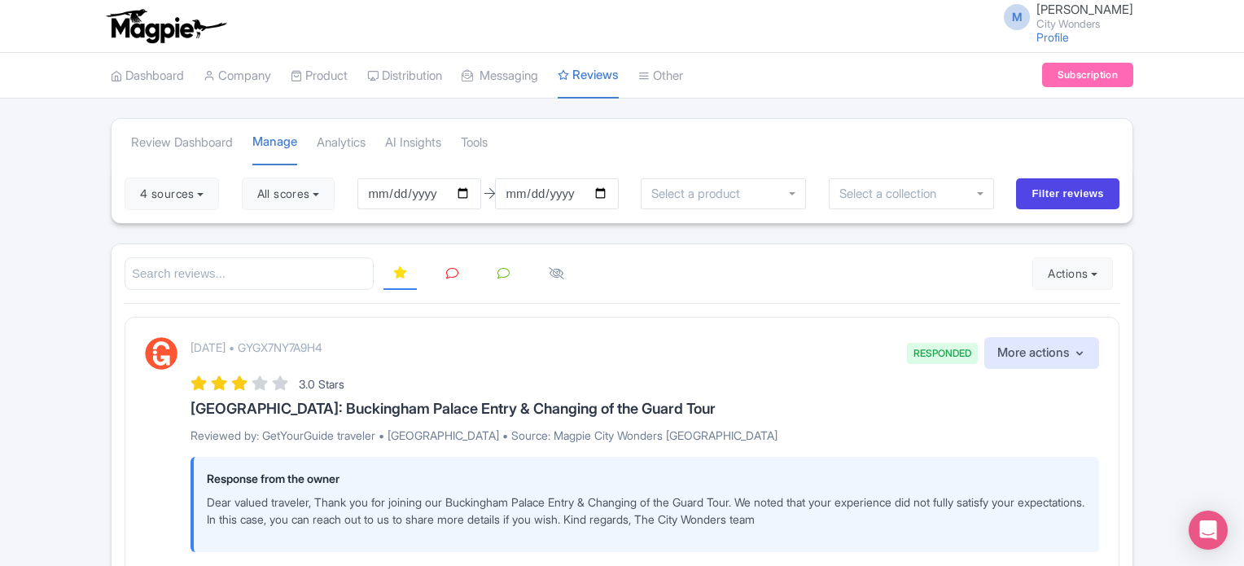
click at [448, 267] on icon at bounding box center [452, 273] width 12 height 12
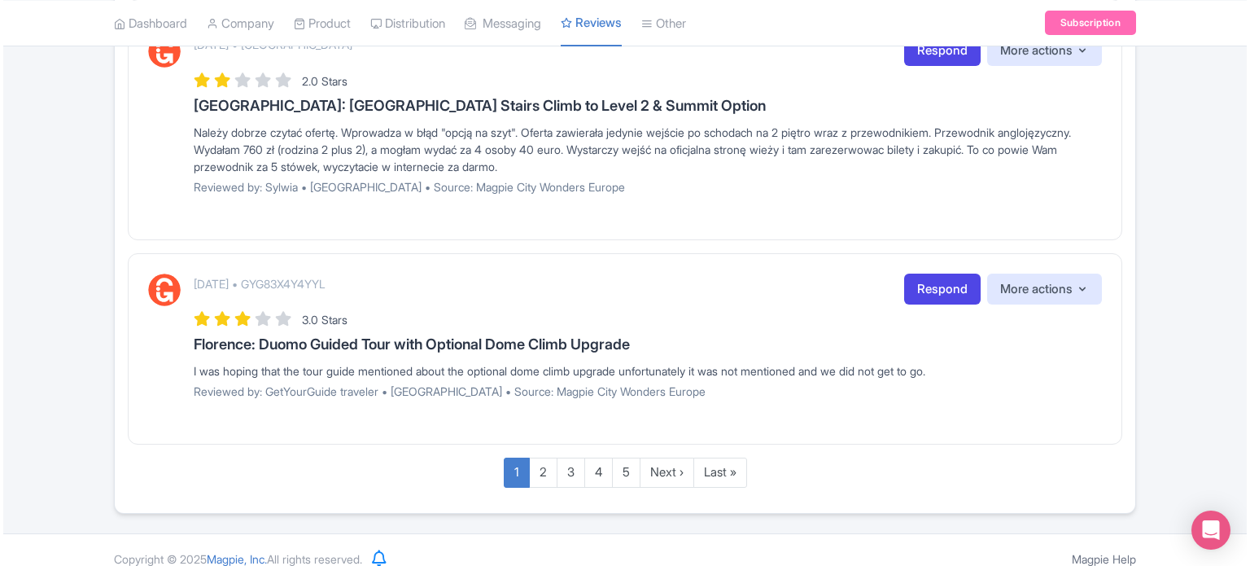
scroll to position [1975, 0]
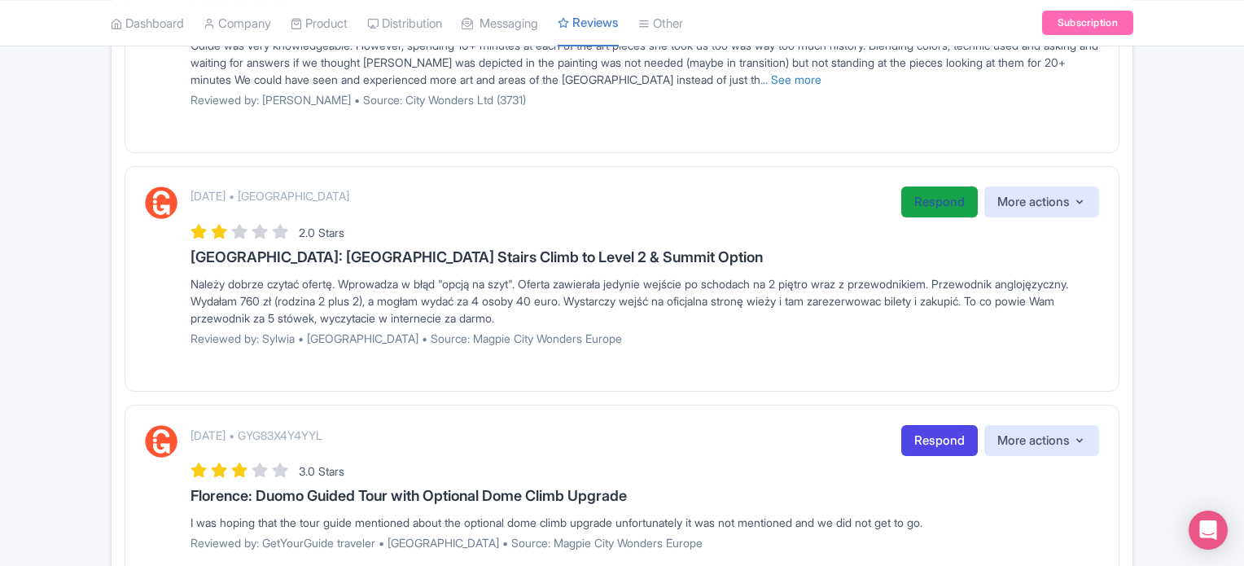
click at [914, 195] on link "Respond" at bounding box center [939, 202] width 77 height 32
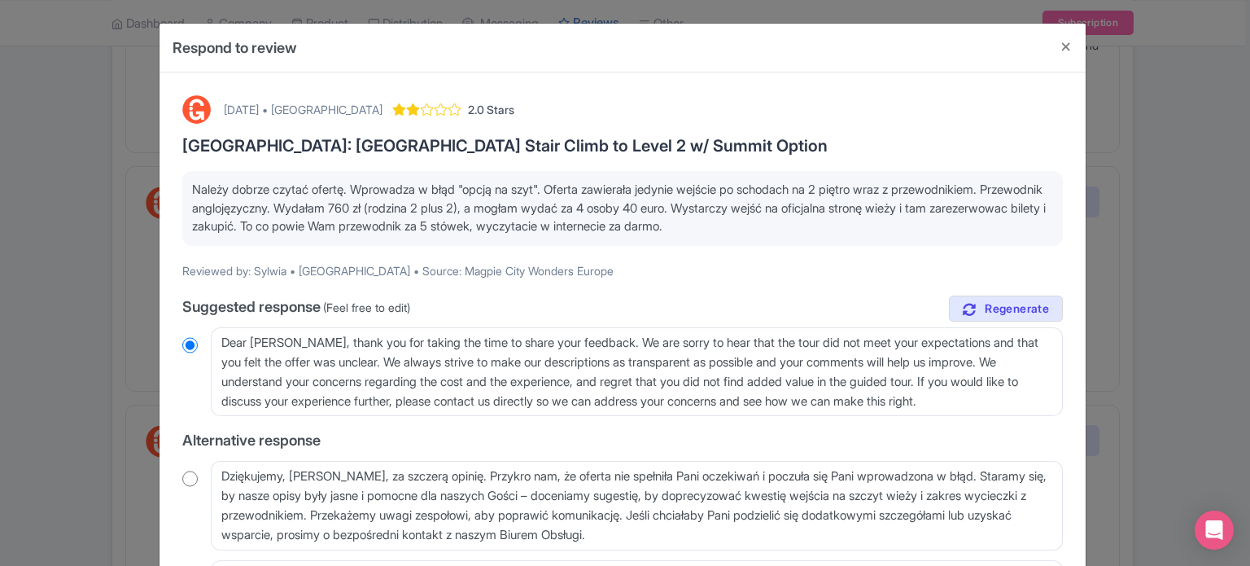
drag, startPoint x: 832, startPoint y: 230, endPoint x: 189, endPoint y: 182, distance: 644.9
click at [192, 182] on p "Należy dobrze czytać ofertę. Wprowadza w błąd "opcją na szyt". Oferta zawierała…" at bounding box center [622, 208] width 861 height 55
copy p "Należy dobrze czytać ofertę. Wprowadza w błąd "opcją na szyt". Oferta zawierała…"
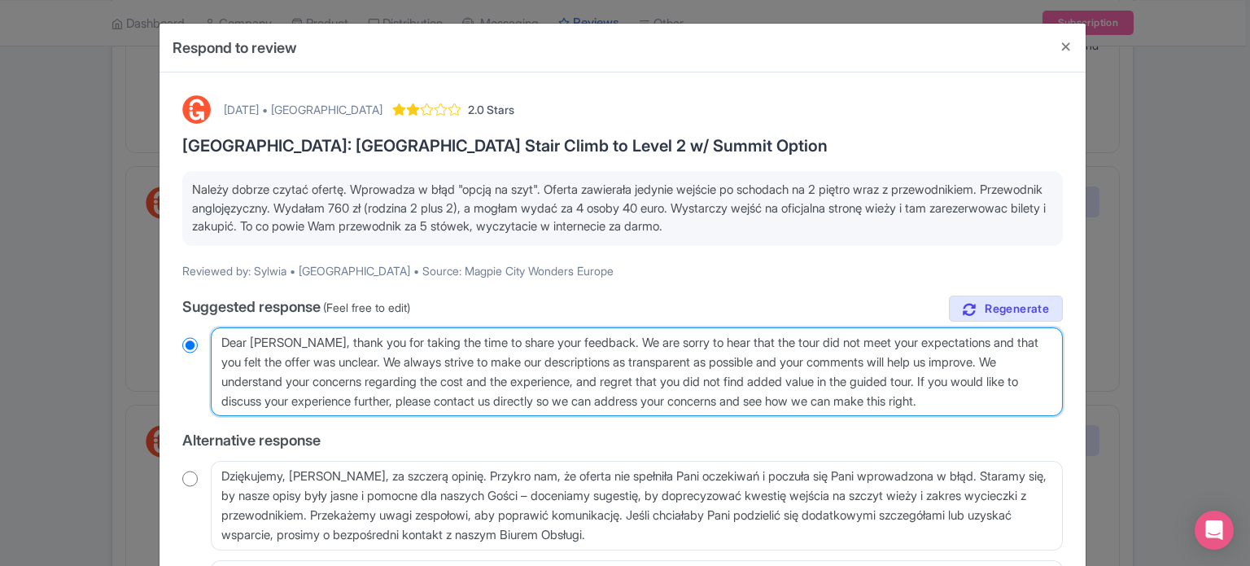
drag, startPoint x: 220, startPoint y: 341, endPoint x: 1018, endPoint y: 392, distance: 800.2
click at [1018, 392] on textarea "Dear Sylwia, thank you for taking the time to share your feedback. We are sorry…" at bounding box center [637, 372] width 852 height 90
click at [808, 392] on textarea "Dear Sylwia, thank you for taking the time to share your feedback. We are sorry…" at bounding box center [637, 372] width 852 height 90
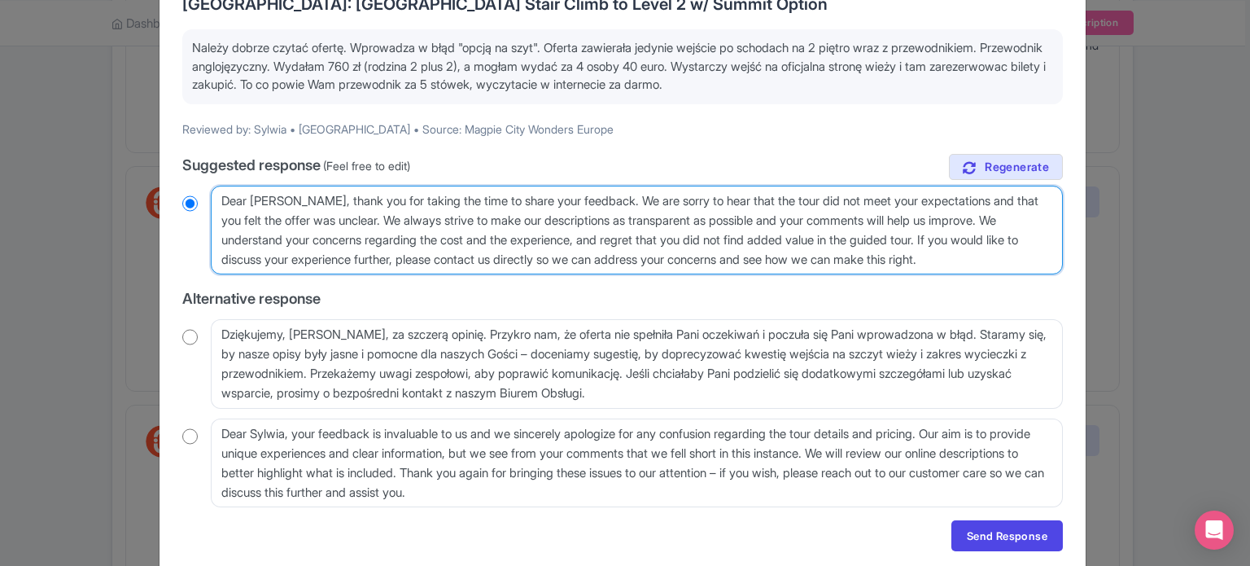
scroll to position [163, 0]
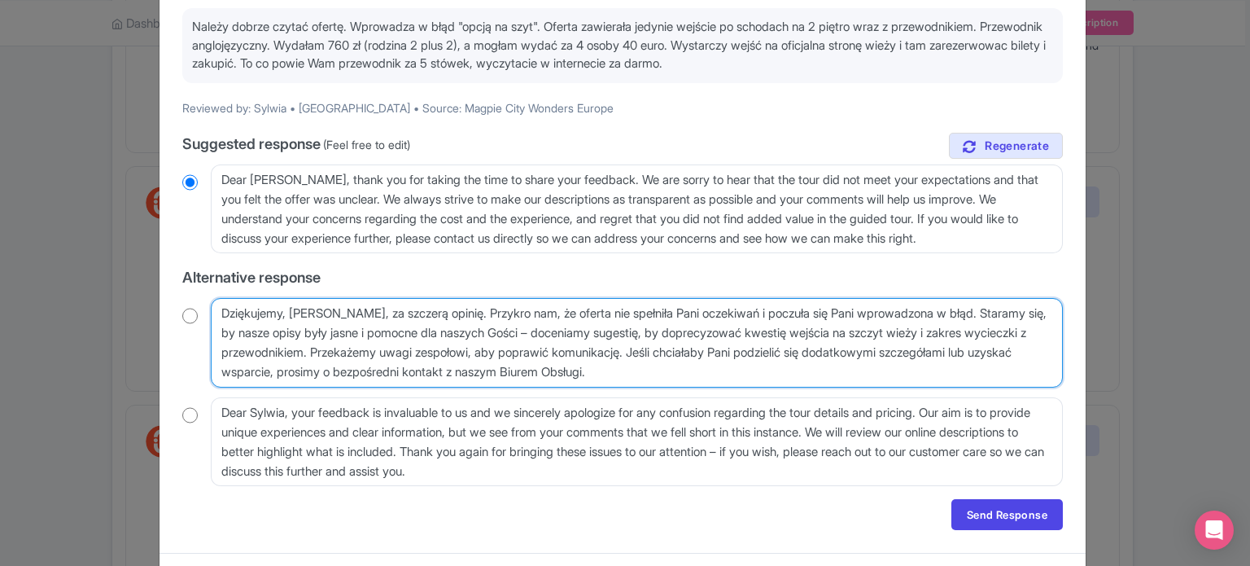
drag, startPoint x: 758, startPoint y: 377, endPoint x: 180, endPoint y: 308, distance: 582.1
click at [182, 308] on div "Dziękujemy, Sylwio, za szczerą opinię. Przykro nam, że oferta nie spełniła Pani…" at bounding box center [622, 343] width 881 height 90
click at [751, 370] on textarea "Dziękujemy, Sylwio, za szczerą opinię. Przykro nam, że oferta nie spełniła Pani…" at bounding box center [637, 343] width 852 height 90
drag, startPoint x: 776, startPoint y: 376, endPoint x: 212, endPoint y: 302, distance: 569.0
click at [212, 302] on textarea "Dziękujemy, Sylwio, za szczerą opinię. Przykro nam, że oferta nie spełniła Pani…" at bounding box center [637, 343] width 852 height 90
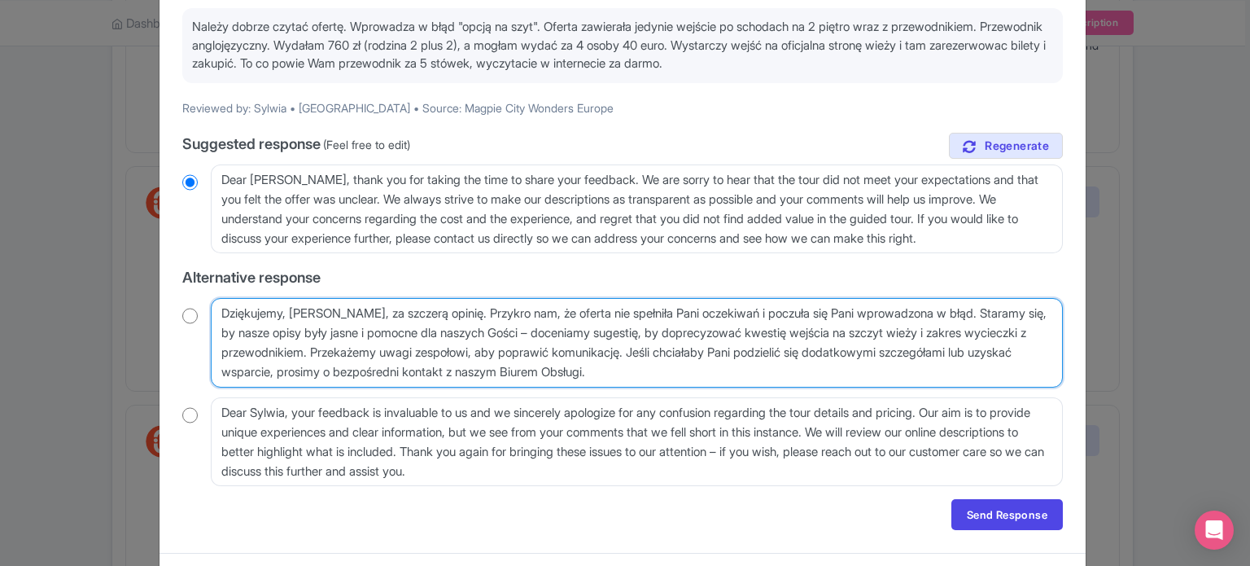
paste textarea "Twoich oczekiwań i że poczułaś się wprowadzona w błąd. Dokładamy wszelkich star…"
type textarea "Dziękujemy, Sylwio, za szczerą opinię. Przykro nam, że oferta nie spełniła Twoi…"
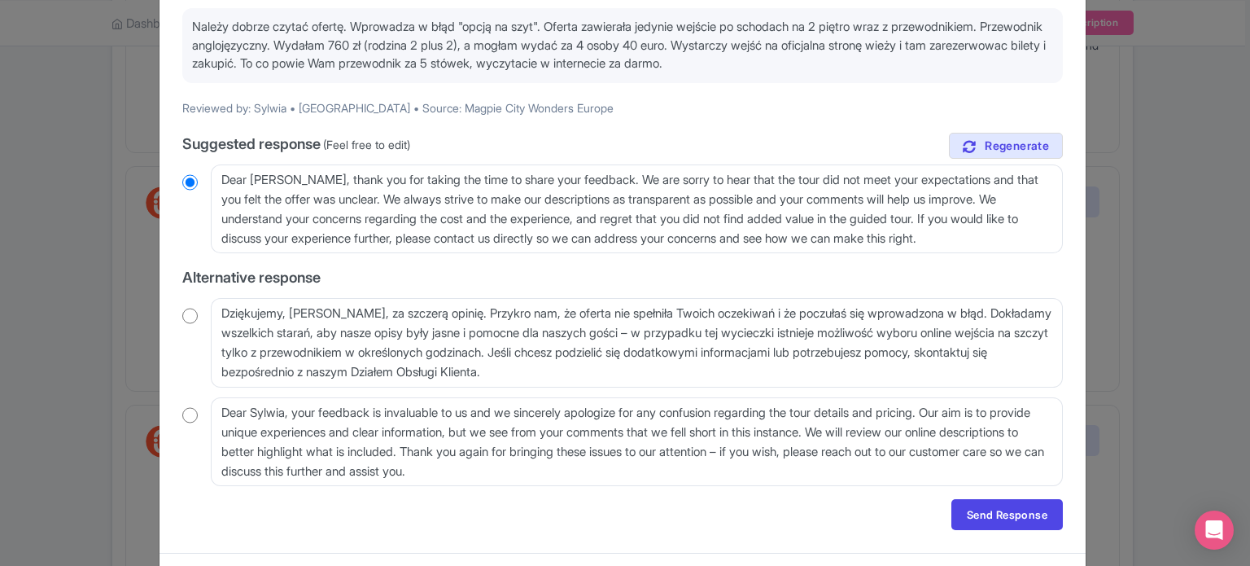
click at [192, 317] on input "radio" at bounding box center [189, 316] width 15 height 16
radio input "true"
click at [1009, 519] on link "Send Response" at bounding box center [1008, 514] width 112 height 31
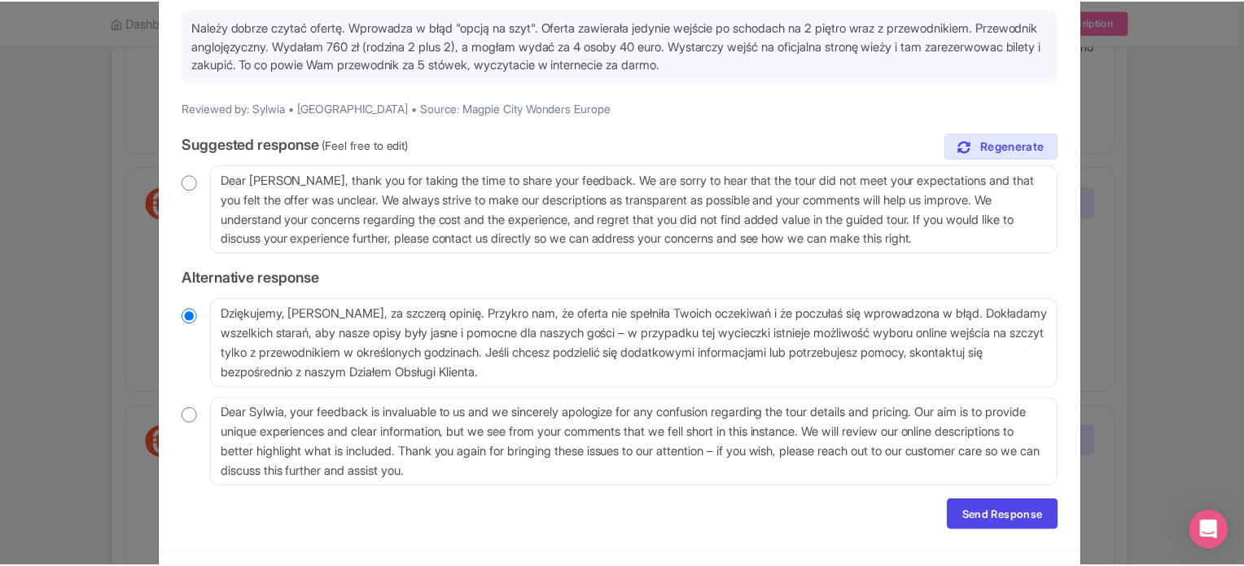
scroll to position [0, 0]
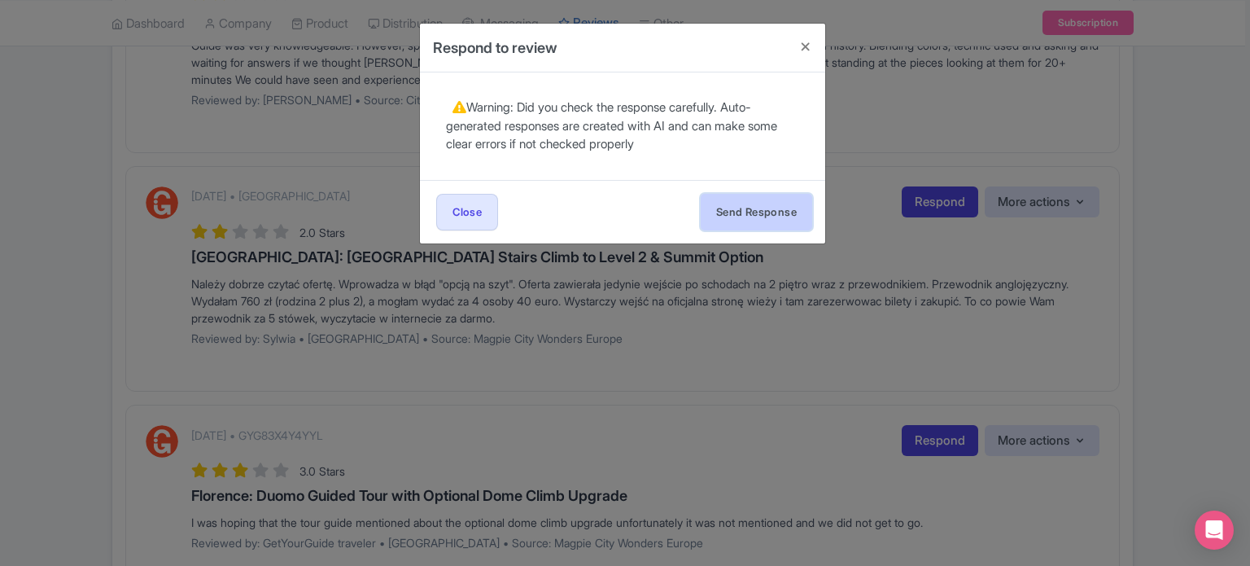
click at [772, 217] on button "Send Response" at bounding box center [757, 212] width 112 height 37
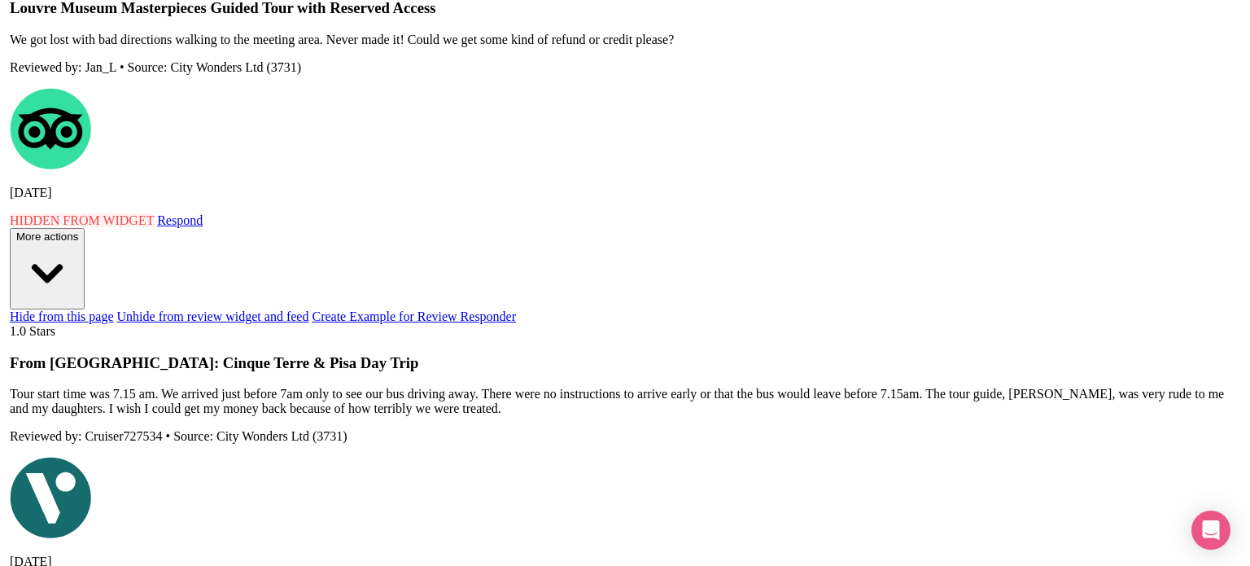
scroll to position [2035, 0]
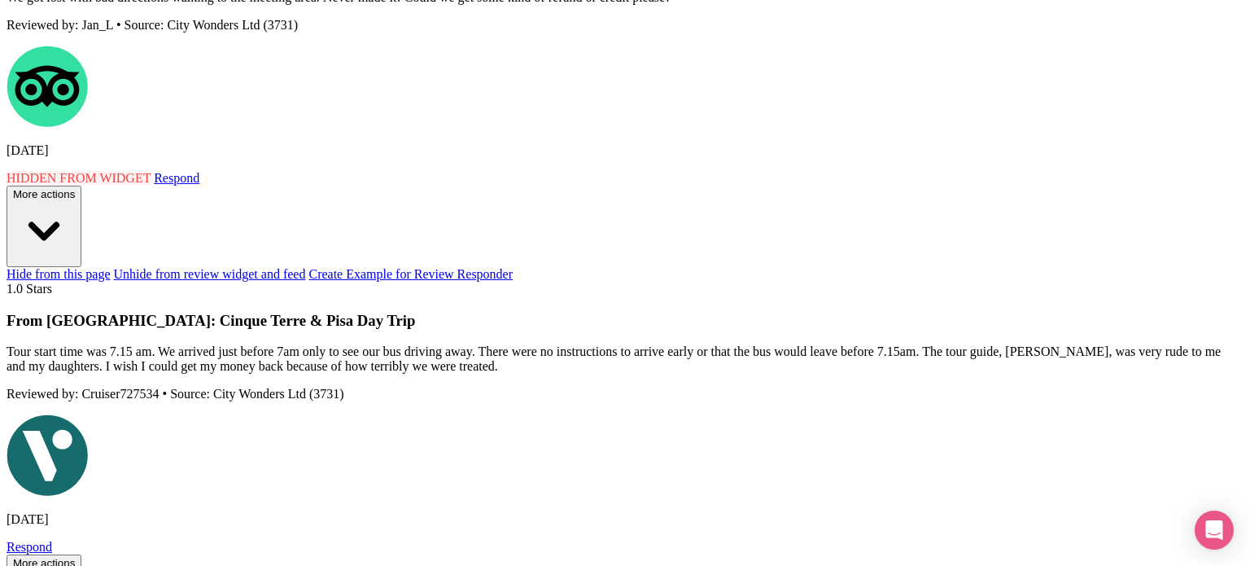
scroll to position [81, 0]
drag, startPoint x: 830, startPoint y: 226, endPoint x: 607, endPoint y: 276, distance: 228.5
type textarea "Dear Guest, thank you for sharing your feedback and for choosing City Wonders f…"
radio input "true"
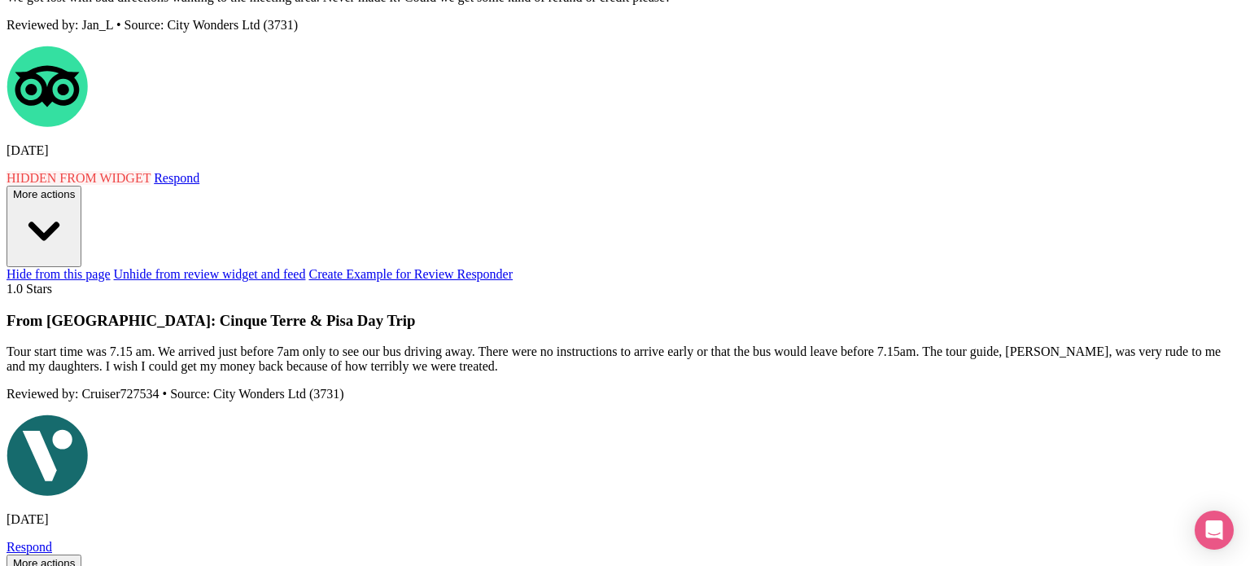
type textarea "Dear Guest, thank you for sharing your feedback and for choosing City Wonders f…"
radio input "true"
type textarea "Dear Guest, thank you for sharing your feedback and for choosing City Wonders f…"
radio input "true"
type textarea "Dear Guest, thank you for sharing your feedback and for choosing City Wonders f…"
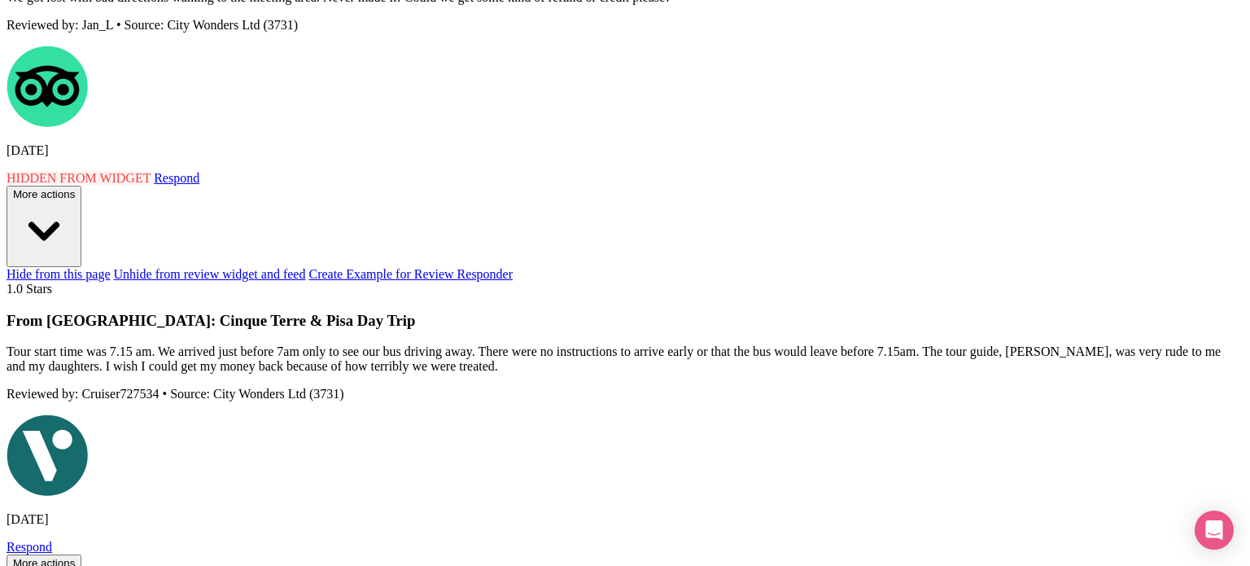
radio input "true"
type textarea "Dear Guest, thank you for sharing your feedback and for choosing City Wonders f…"
radio input "true"
type textarea "Dear Guest, thank you for sharing your feedback and for choosing City Wonders f…"
radio input "true"
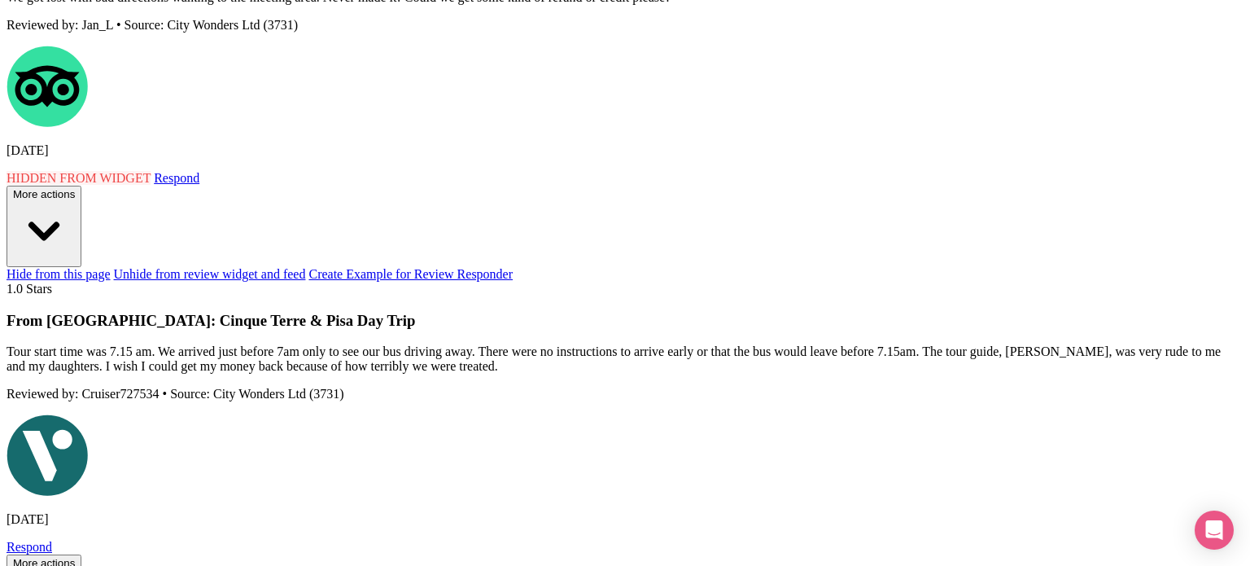
type textarea "Dear Guest, thank you for sharing your feedback and for choosing City Wonders f…"
radio input "true"
type textarea "Dear Guest, thank you for sharing your feedback and for choosing City Wonders f…"
radio input "true"
type textarea "Dear Guest, thank you for sharing your feedback and for choosing City Wonders f…"
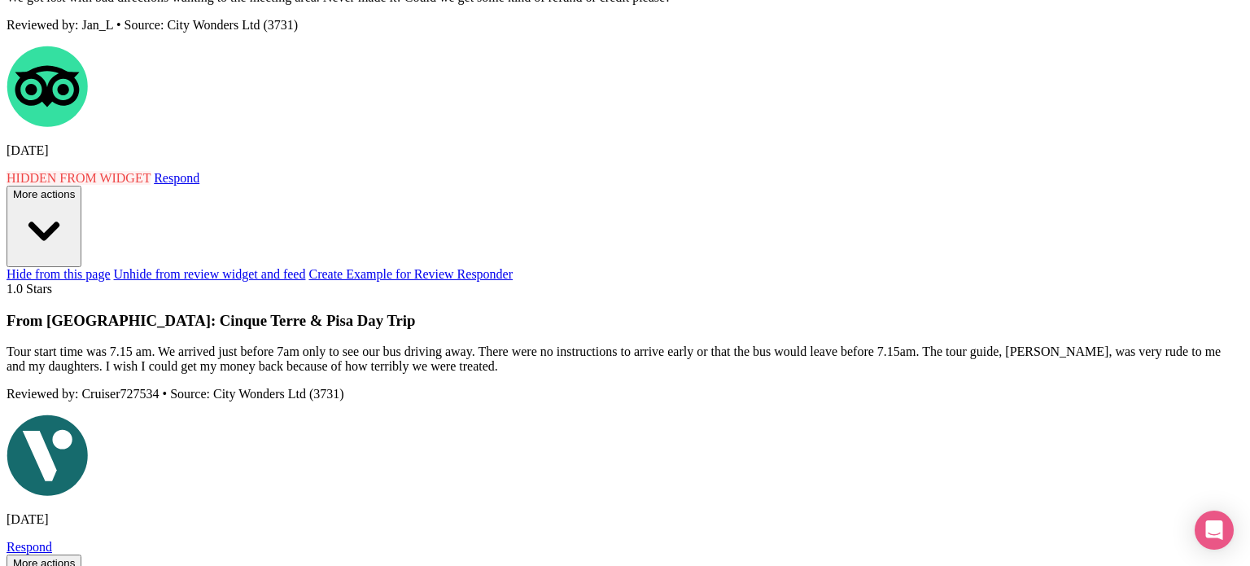
radio input "true"
type textarea "Dear Guest, thank you for sharing your feedback and for choosing City Wonders f…"
radio input "true"
type textarea "Dear Guest, thank you for sharing your feedback and for choosing City Wonders f…"
radio input "true"
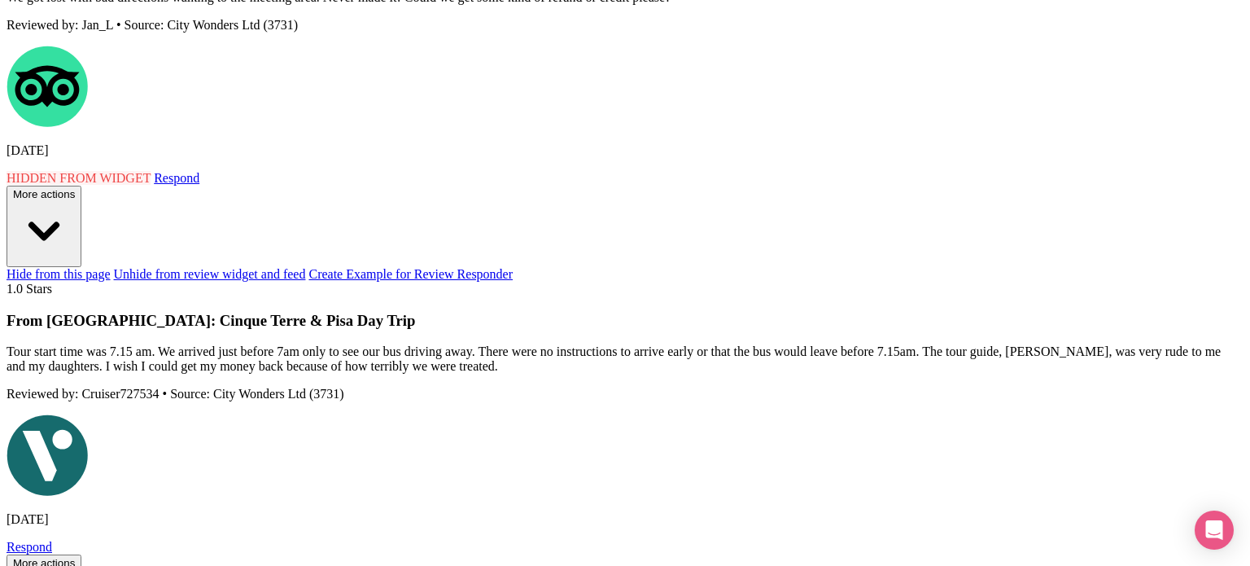
type textarea "Dear Guest, thank you for sharing your feedback and for choosing City Wonders f…"
radio input "true"
type textarea "Dear Guest, thank you for sharing your feedback and for choosing City Wonders f…"
radio input "true"
type textarea "Dear Guest, thank you for sharing your feedback and for choosing City Wonders f…"
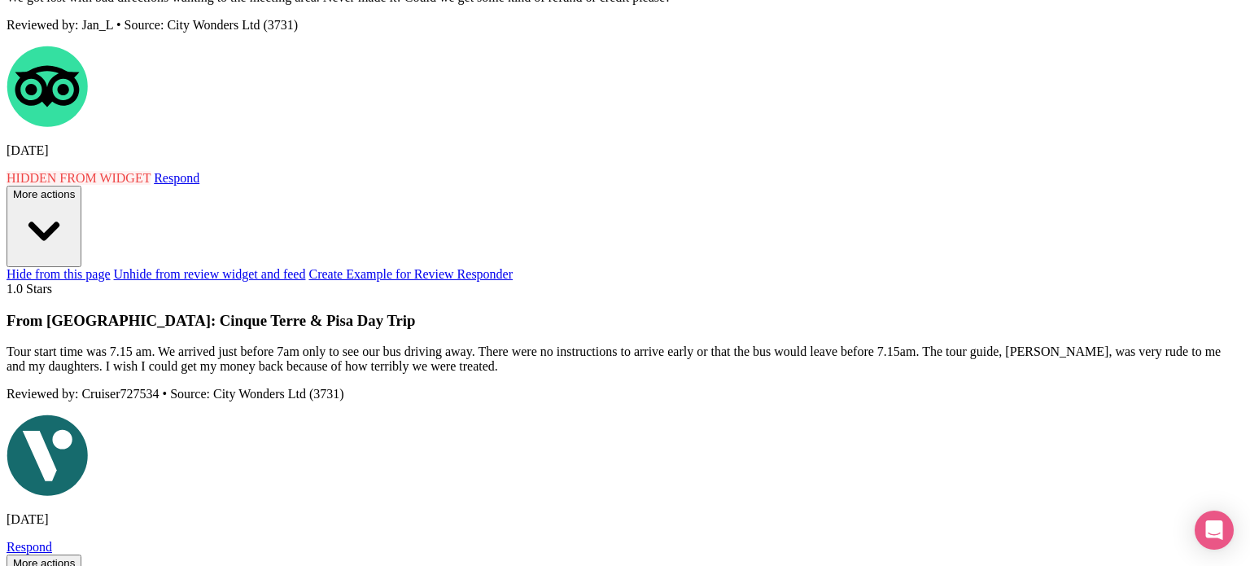
radio input "true"
type textarea "Dear Guest, thank you for sharing your feedback and for choosing City Wonders f…"
radio input "true"
type textarea "Dear Guest, thank you for sharing your feedback and for choosing City Wonders f…"
radio input "true"
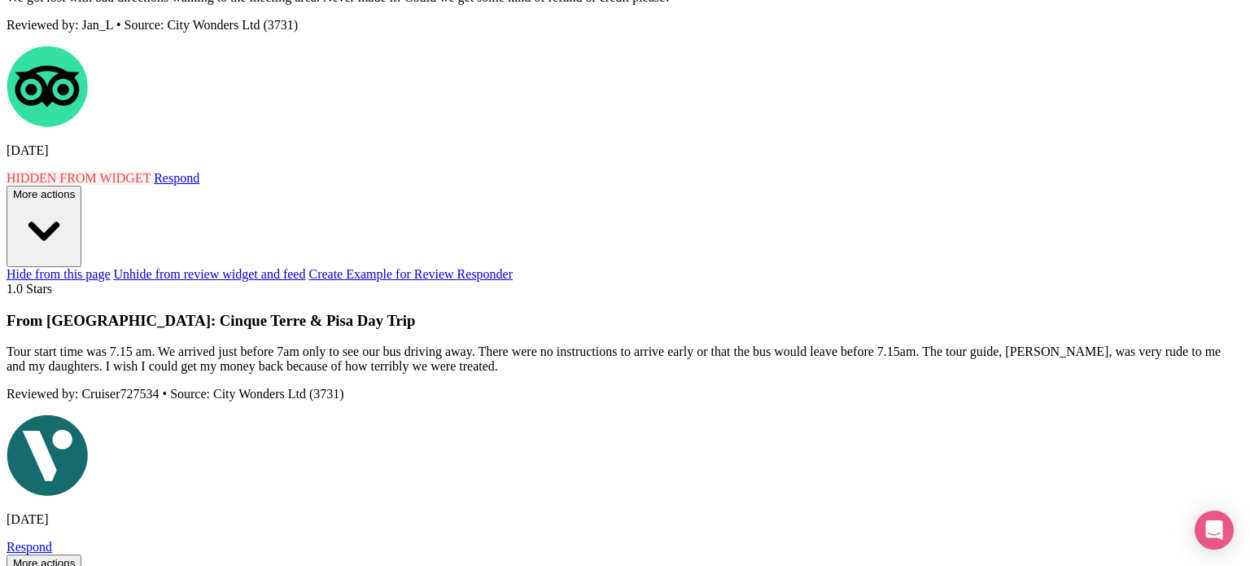
type textarea "Dear Guest, thank you for sharing your feedback and for choosing City Wonders f…"
radio input "true"
type textarea "Dear Guest, thank you for sharing your feedback and for choosing City Wonders f…"
radio input "true"
type textarea "Dear Guest, thank you for sharing your feedback and for choosing City Wonders f…"
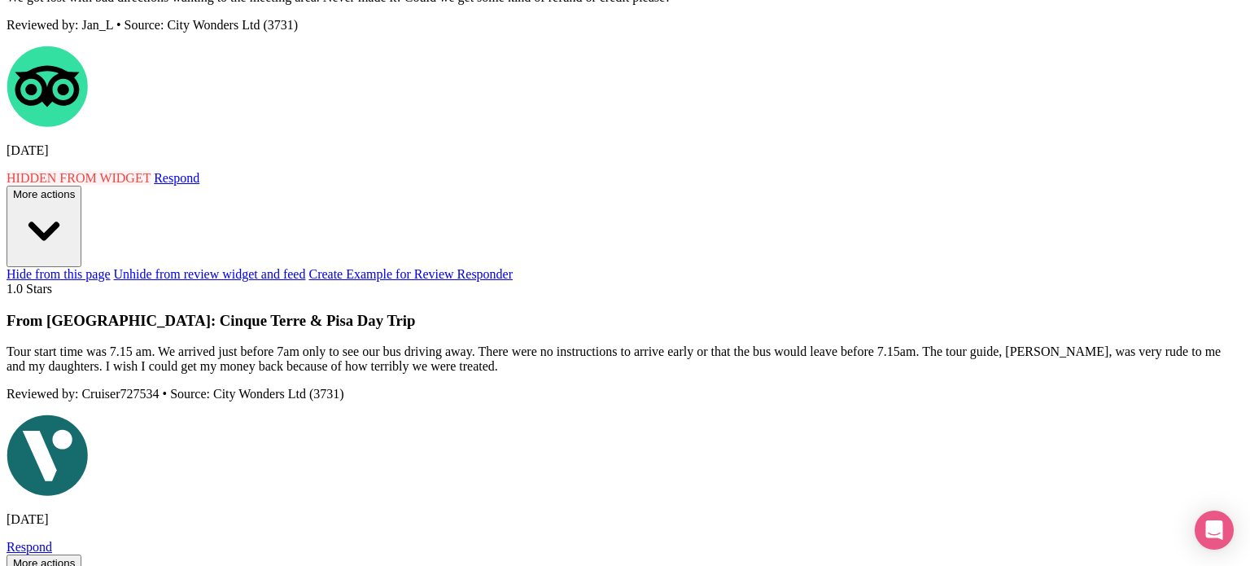
radio input "true"
type textarea "Dear Guest, thank you for sharing your feedback and for choosing City Wonders f…"
radio input "true"
type textarea "Dear Guest, thank you for sharing your feedback and for choosing City Wonders f…"
radio input "true"
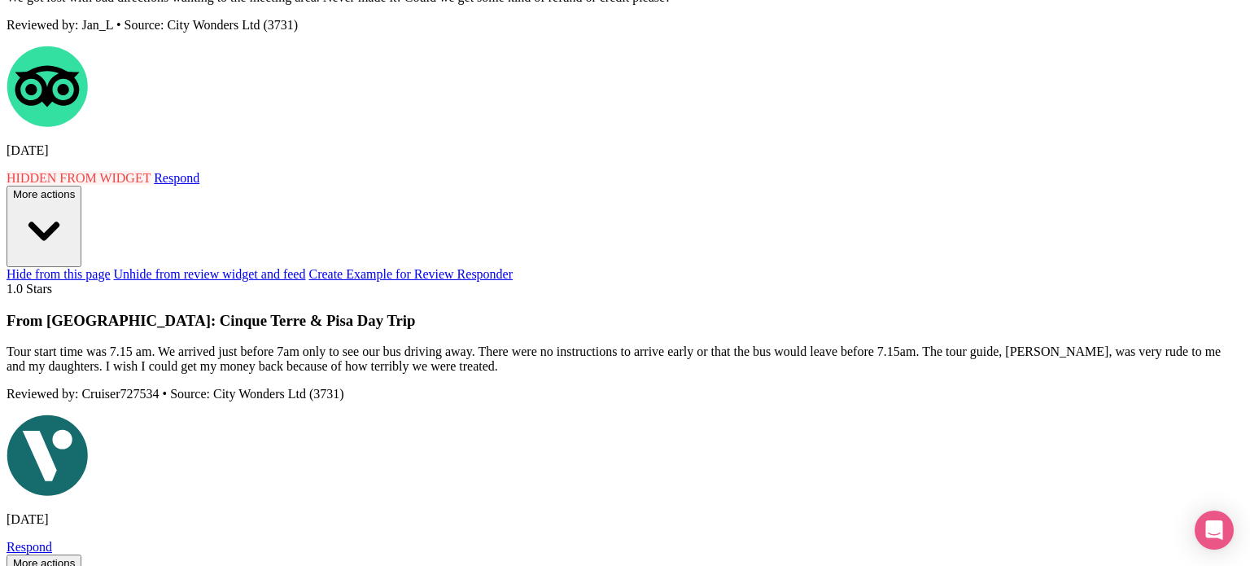
type textarea "Dear Guest, thank you for sharing your feedback and for choosing City Wonders f…"
radio input "true"
type textarea "Dear Guest, thank you for sharing your feedback and for choosing City Wonders f…"
radio input "true"
type textarea "Dear Guest, thank you for sharing your feedback and for choosing City Wonders f…"
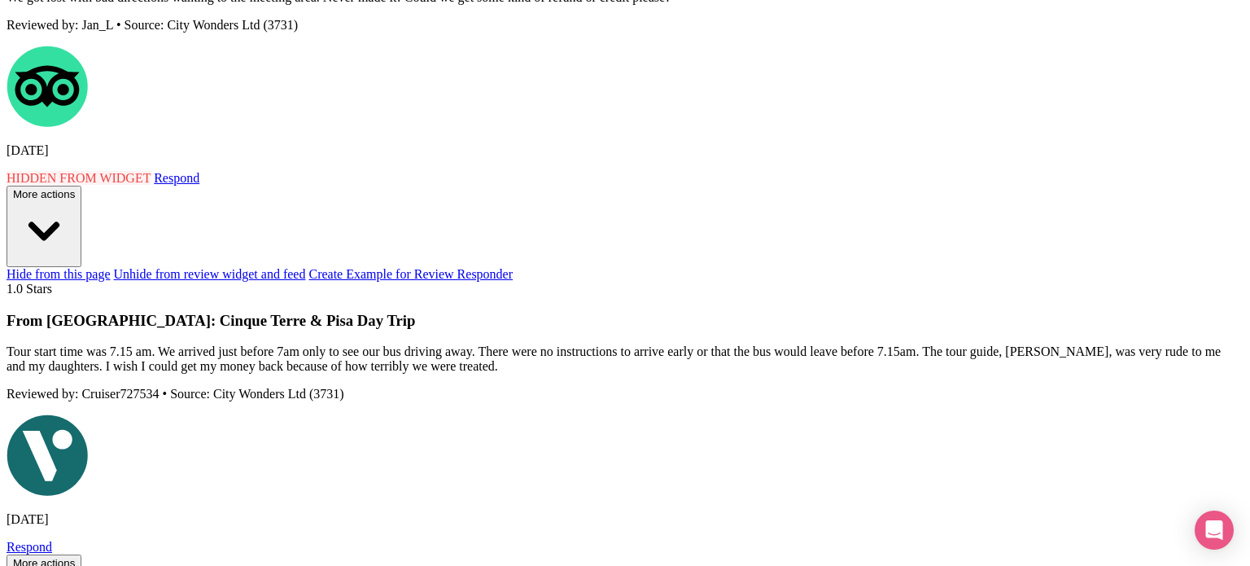
radio input "true"
type textarea "Dear Guest, thank you for sharing your feedback and for choosing City Wonders f…"
radio input "true"
type textarea "Dear Guest, thank you for sharing your feedback and for choosing City Wonders f…"
radio input "true"
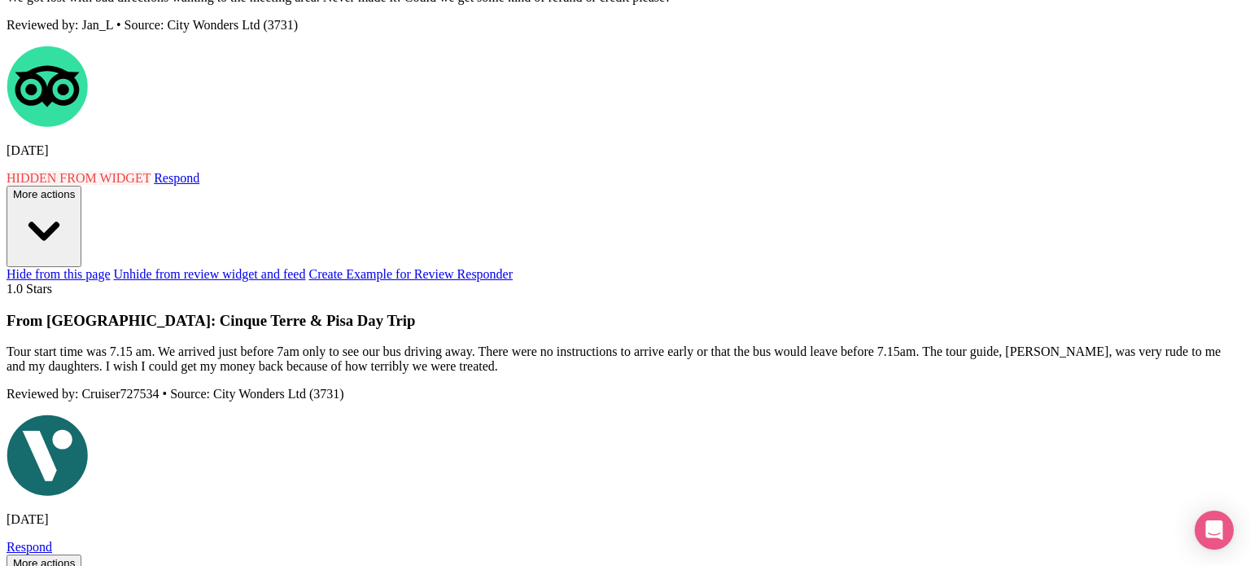
type textarea "Dear Guest, thank you for sharing your feedback and for choosing City Wonders f…"
radio input "true"
type textarea "Dear Guest, thank you for sharing your feedback and for choosing City Wonders f…"
radio input "true"
type textarea "Dear Guest, thank you for sharing your feedback and for choosing City Wonders f…"
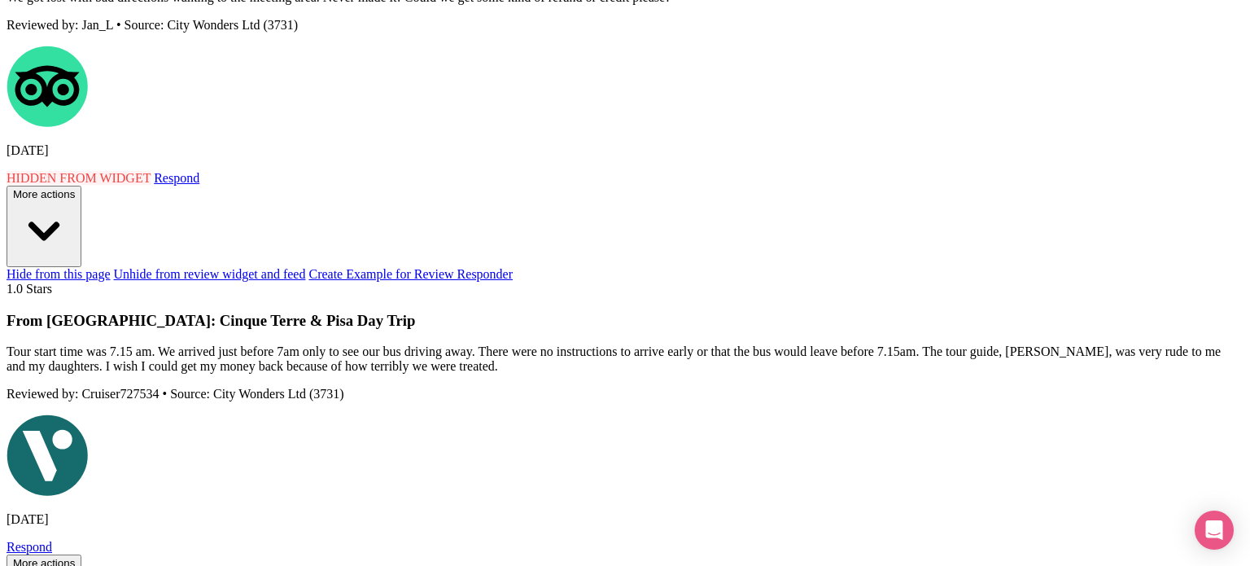
radio input "true"
type textarea "Dear Guest, thank you for sharing your feedback and for choosing City Wonders f…"
radio input "true"
type textarea "Dear Guest, thank you for sharing your feedback and for choosing City Wonders f…"
radio input "true"
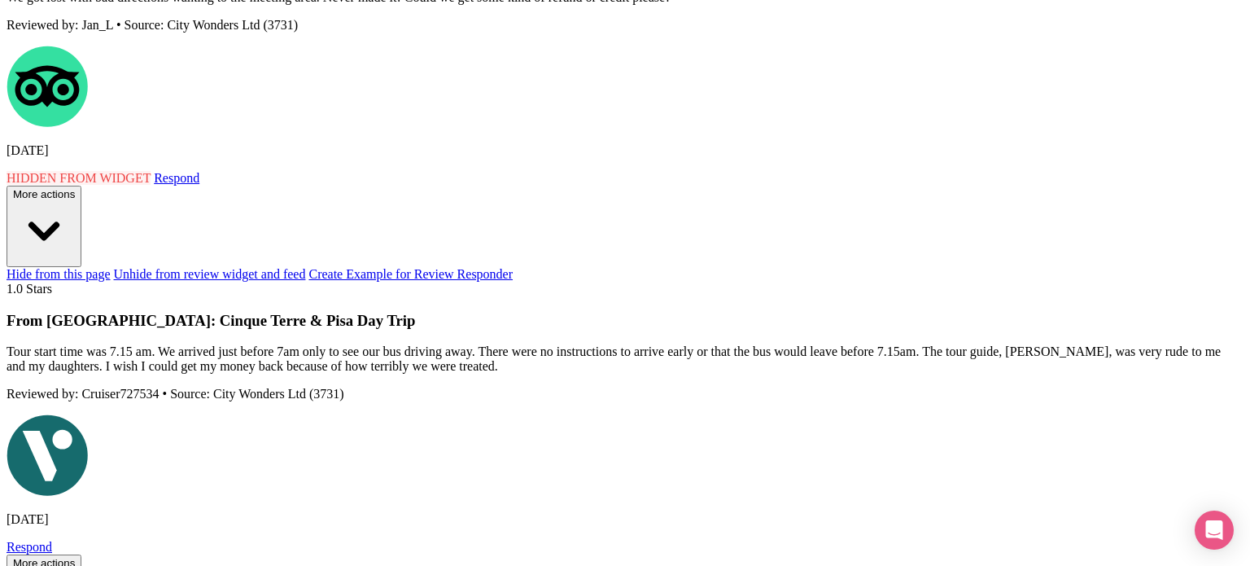
type textarea "Dear Guest, thank you for sharing your feedback and for choosing City Wonders f…"
radio input "true"
type textarea "Dear Guest, thank you for sharing your feedback and for choosing City Wonders f…"
radio input "true"
type textarea "Dear Guest, thank you for sharing your feedback and for choosing City Wonders f…"
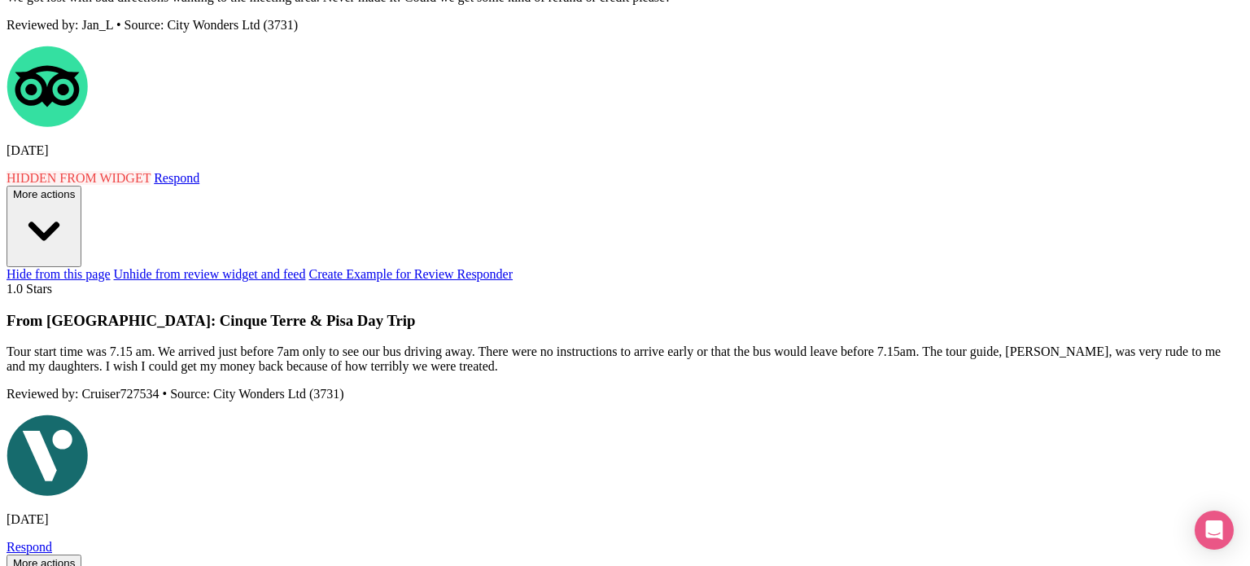
radio input "true"
type textarea "Dear Guest, thank you for sharing your feedback and for choosing City Wonders f…"
radio input "true"
type textarea "Dear Guest, thank you for sharing your feedback and for choosing City Wonders f…"
radio input "true"
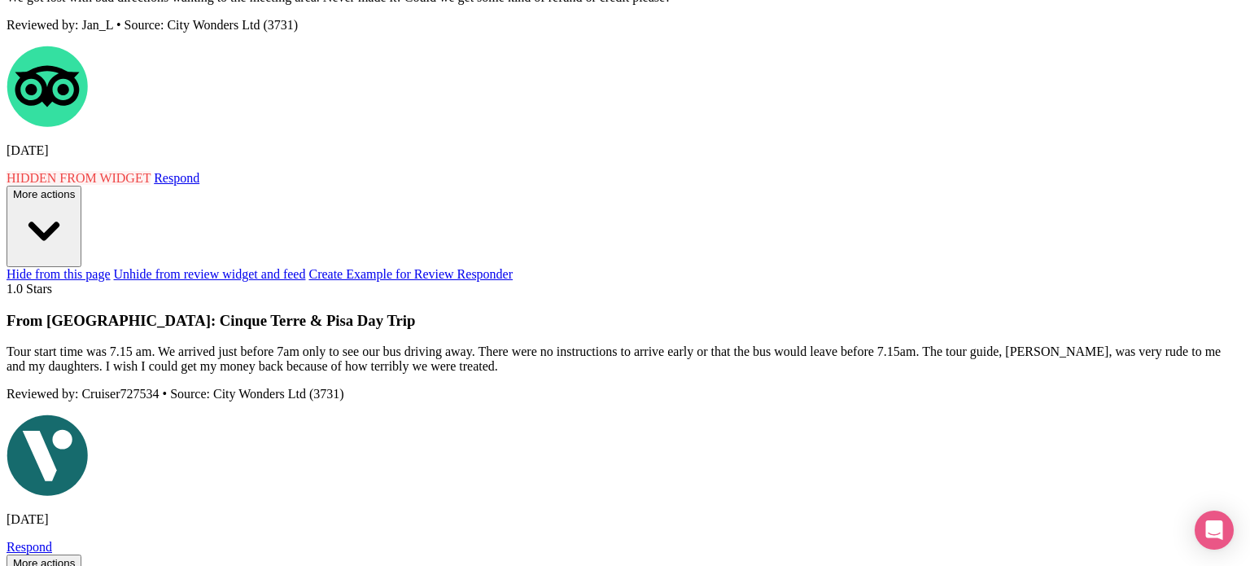
type textarea "Dear Guest, thank you for sharing your feedback and for choosing City Wonders f…"
radio input "true"
type textarea "Dear Guest, thank you for sharing your feedback and for choosing City Wonders f…"
radio input "true"
type textarea "Dear Guest, thank you for sharing your feedback and for choosing City Wonders f…"
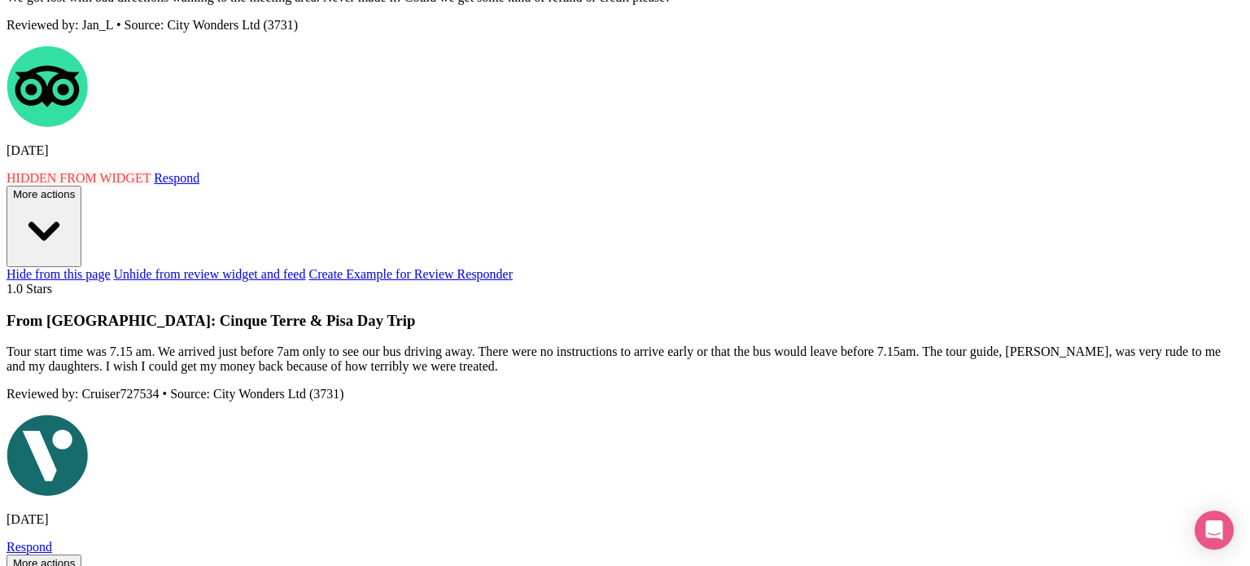
radio input "true"
type textarea "Dear Guest, thank you for sharing your feedback and for choosing City Wonders f…"
radio input "true"
type textarea "Dear Guest, thank you for sharing your feedback and for choosing City Wonders f…"
radio input "true"
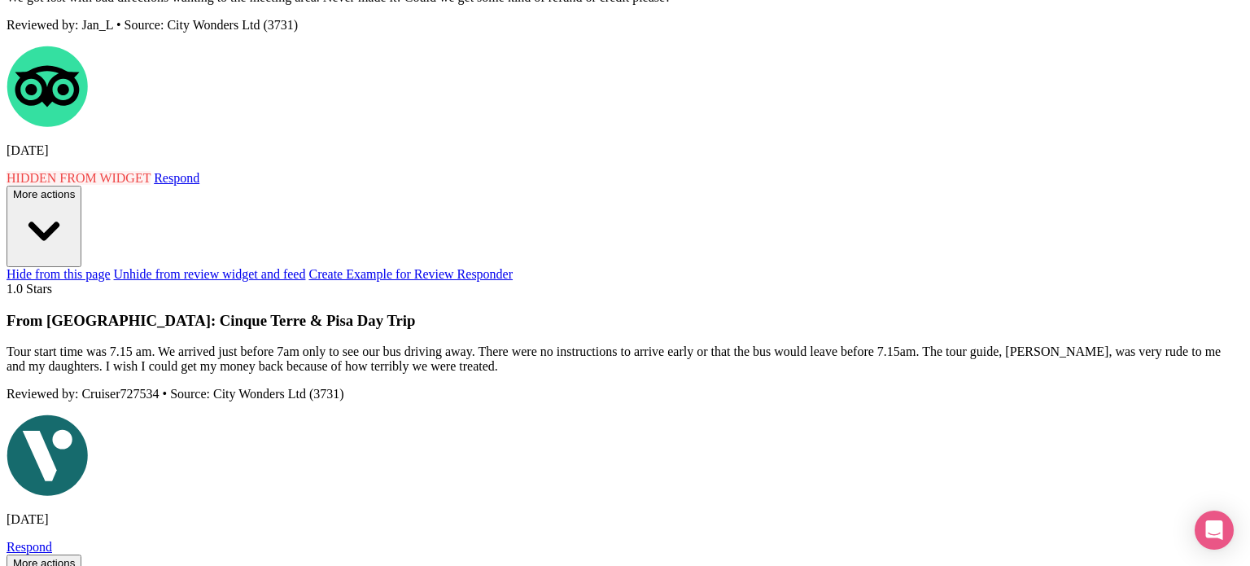
type textarea "Dear Guest, thank you for sharing your feedback and for choosing City Wonders f…"
radio input "true"
type textarea "Dear Guest, thank you for sharing your feedback and for choosing City Wonders f…"
radio input "true"
type textarea "Dear Guest, thank you for sharing your feedback and for choosing City Wonders f…"
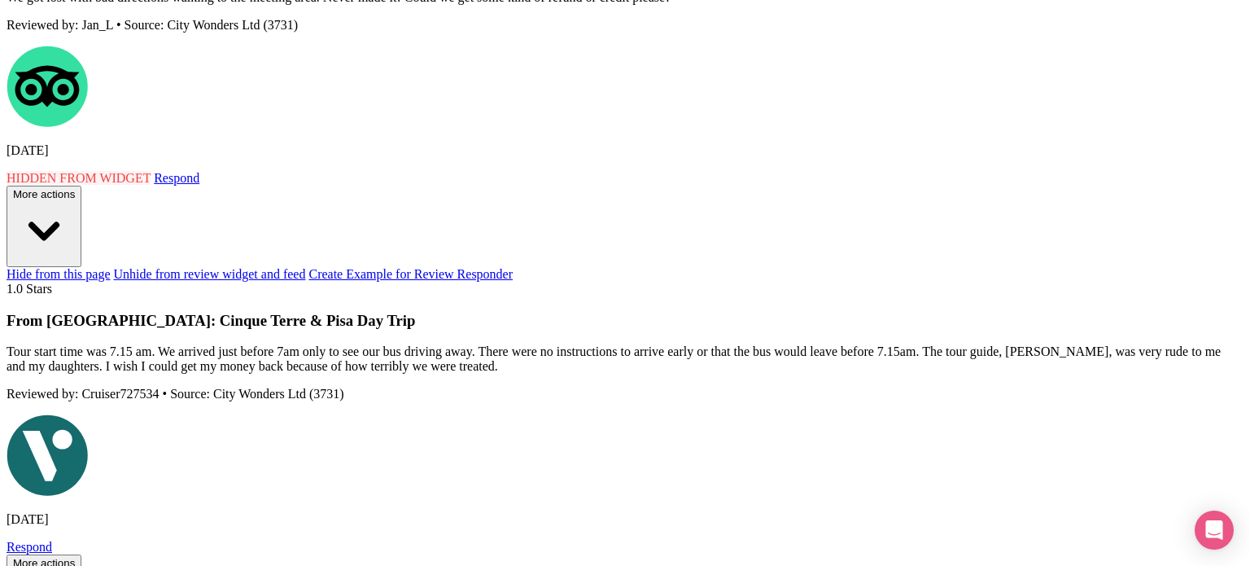
radio input "true"
type textarea "Dear Guest, thank you for sharing your feedback and for choosing City Wonders f…"
radio input "true"
type textarea "Dear Guest, thank you for sharing your feedback and for choosing City Wonders f…"
radio input "true"
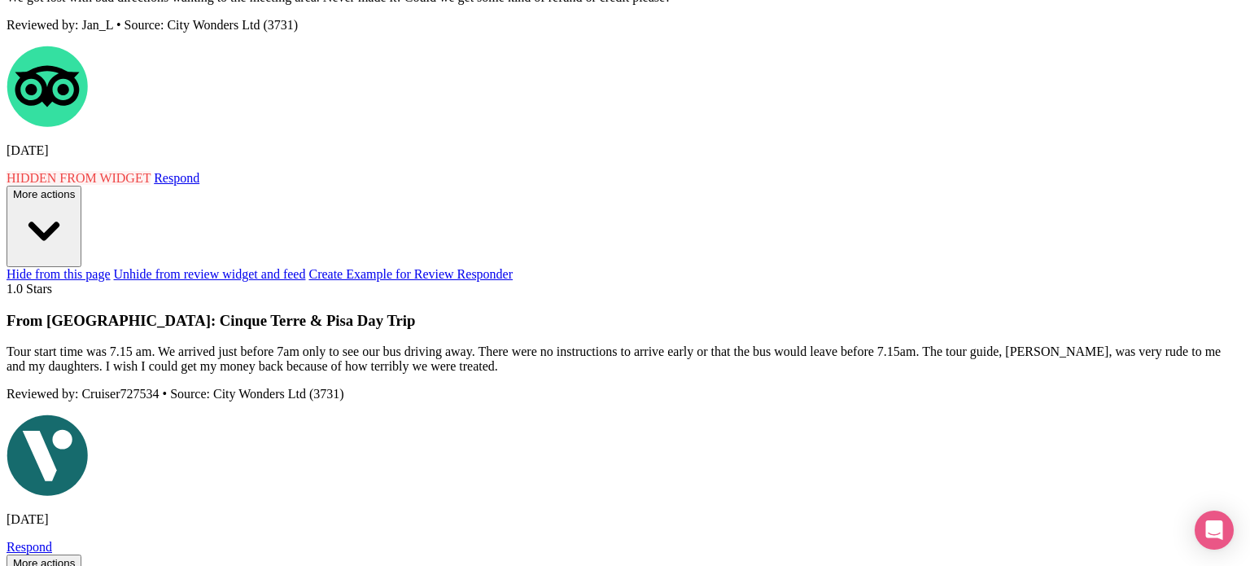
type textarea "Dear Guest, thank you for sharing your feedback and for choosing City Wonders f…"
radio input "true"
type textarea "Dear Guest, thank you for sharing your feedback and for choosing City Wonders f…"
radio input "true"
type textarea "Dear Guest, thank you for sharing your feedback and for choosing City Wonders f…"
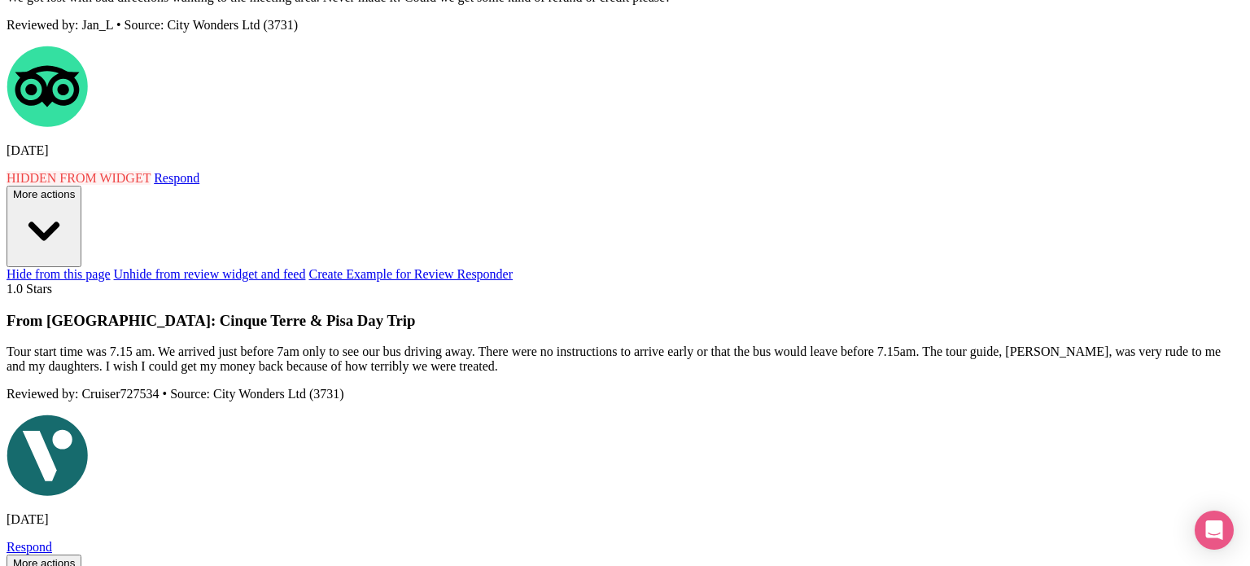
radio input "true"
type textarea "Dear Guest, thank you for sharing your feedback and for choosing City Wonders f…"
radio input "true"
type textarea "Dear Guest, thank you for sharing your feedback and for choosing City Wonders f…"
radio input "true"
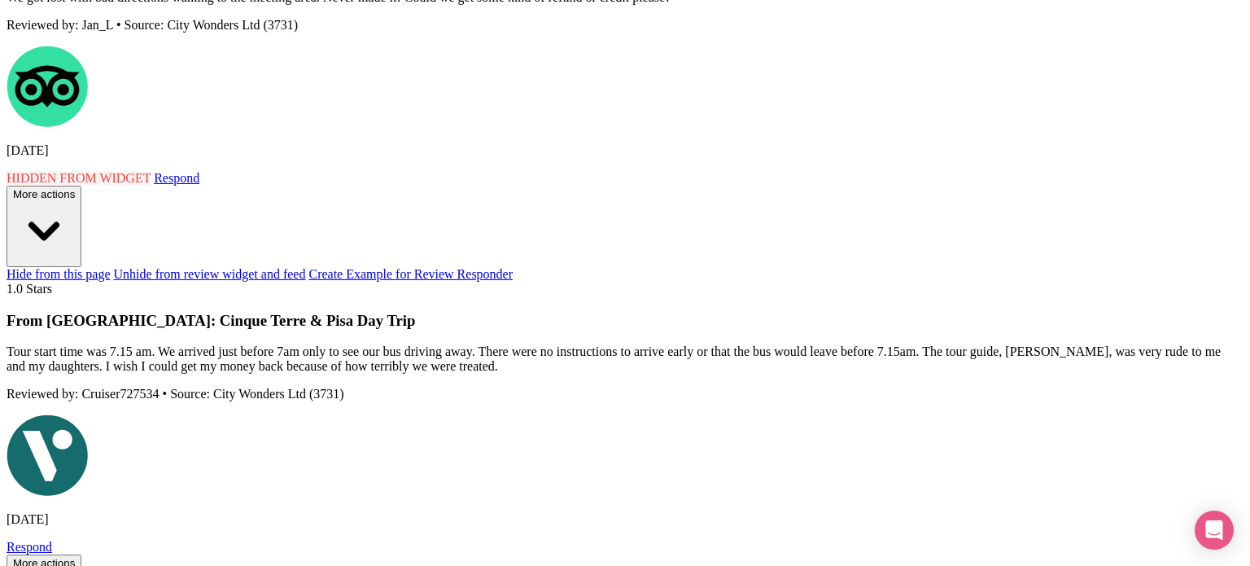
type textarea "Dear Guest, thank you for sharing your feedback and for choosing City Wonders f…"
radio input "true"
type textarea "Dear Guest, thank you for sharing your feedback and for choosing City Wonders f…"
radio input "true"
type textarea "Dear Guest, thank you for sharing your feedback and for choosing City Wonders f…"
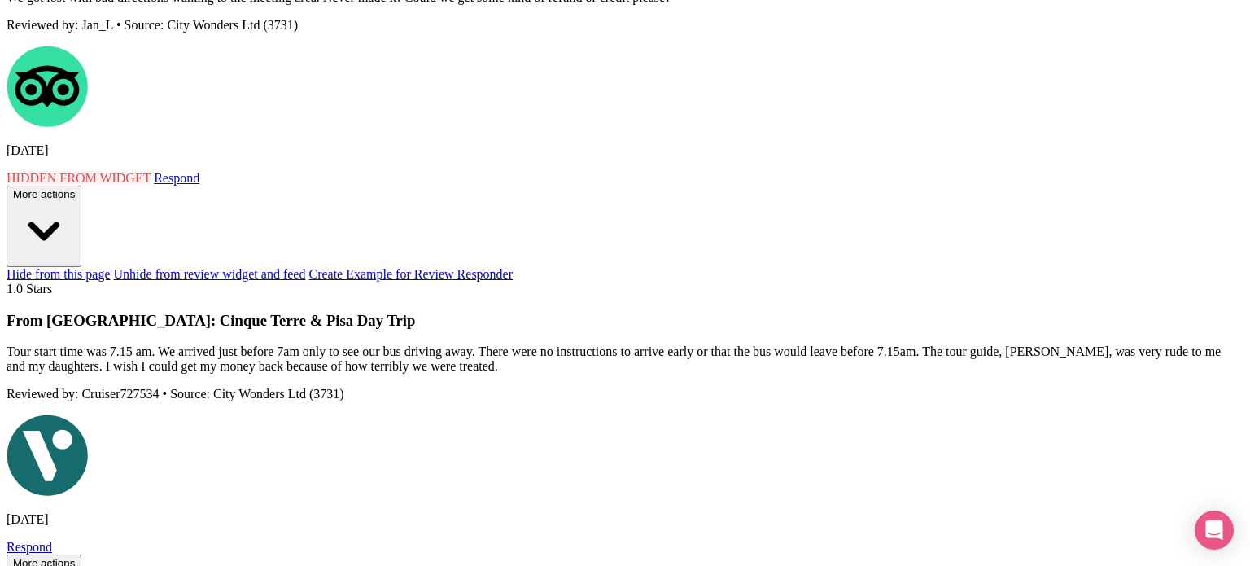
radio input "true"
type textarea "Dear Guest, thank you for sharing your feedback and for choosing City Wonders f…"
radio input "true"
type textarea "Dear Guest, thank you for sharing your feedback and for choosing City Wonders f…"
radio input "true"
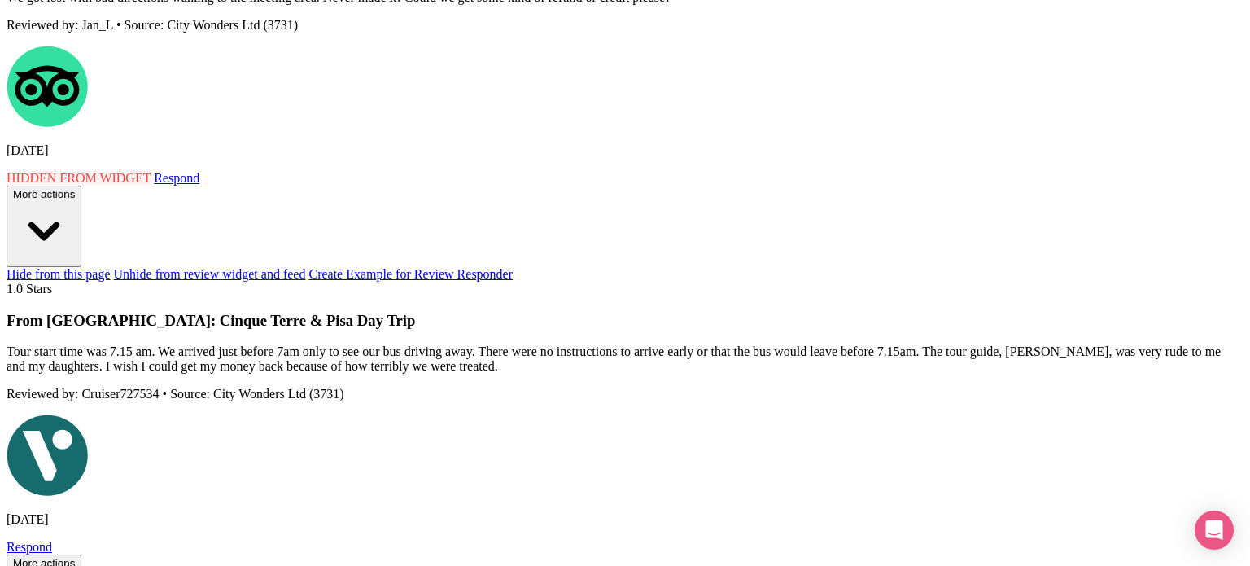
type textarea "Dear Guest, thank you for sharing your feedback and for choosing City Wonders f…"
radio input "true"
type textarea "Dear Guest, thank you for sharing your feedback and for choosing City Wonders f…"
radio input "true"
type textarea "Dear Guest, thank you for sharing your feedback and for choosing City Wonders f…"
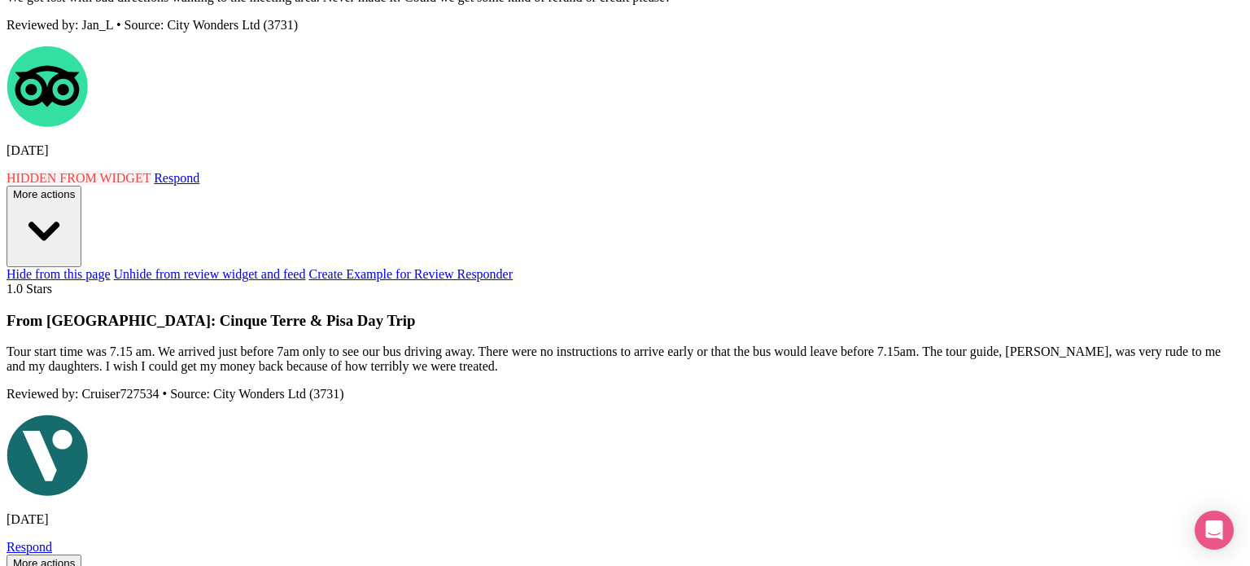
radio input "true"
type textarea "Dear Guest, thank you for sharing your feedback and for choosing City Wonders f…"
radio input "true"
type textarea "Dear Guest, thank you for sharing your feedback and for choosing City Wonders f…"
radio input "true"
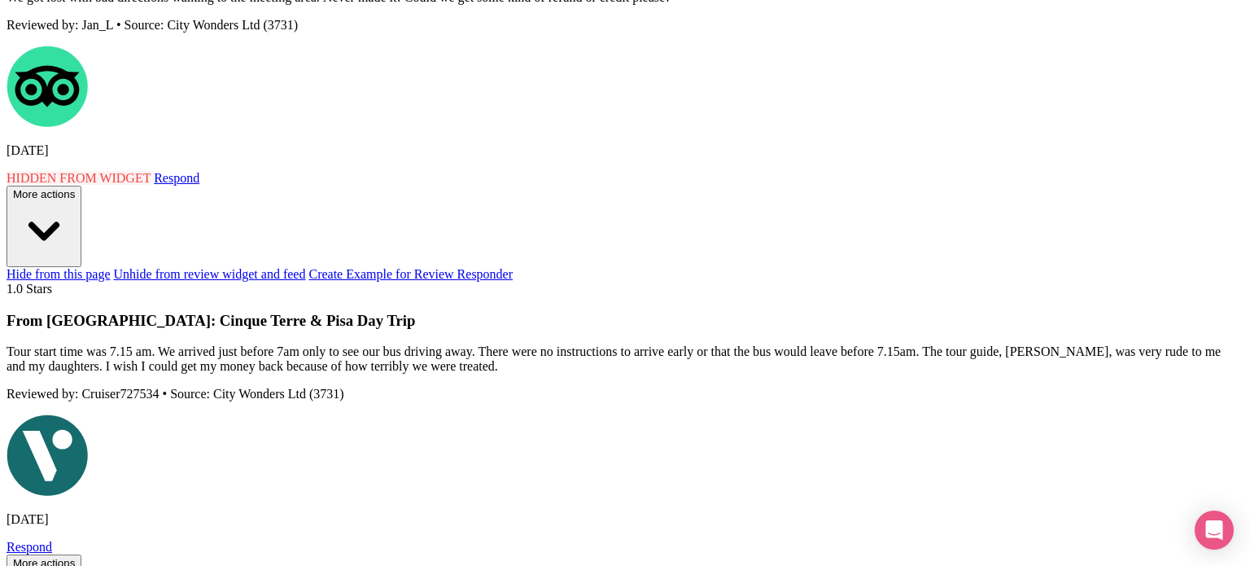
type textarea "Dear Guest, thank you for sharing your feedback and for choosing City Wonders f…"
radio input "true"
type textarea "Dear Guest, thank you for sharing your feedback and for choosing City Wonders f…"
radio input "true"
type textarea "Dear Guest, thank you for sharing your feedback and for choosing City Wonders f…"
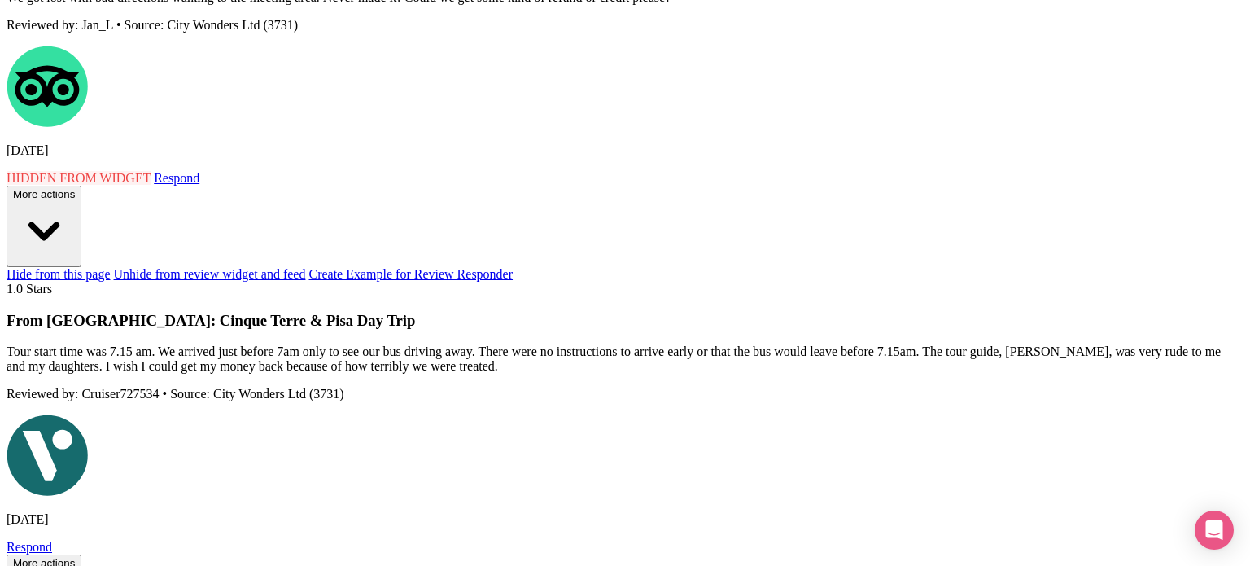
radio input "true"
type textarea "Dear Guest, thank you for sharing your feedback and for choosing City Wonders f…"
radio input "true"
type textarea "Dear Guest, thank you for sharing your feedback and for choosing City Wonders f…"
radio input "true"
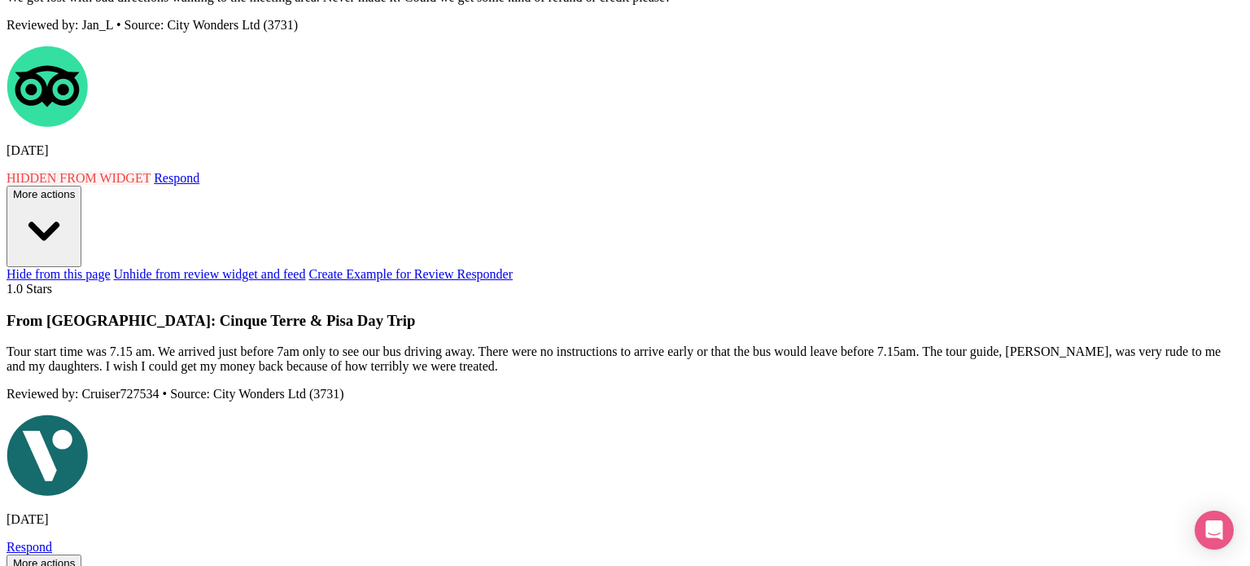
type textarea "Dear Guest, thank you for sharing your feedback and for choosing City Wonders f…"
radio input "true"
type textarea "Dear Guest, thank you for sharing your feedback and for choosing City Wonders f…"
radio input "true"
type textarea "Dear Guest, thank you for sharing your feedback and for choosing City Wonders f…"
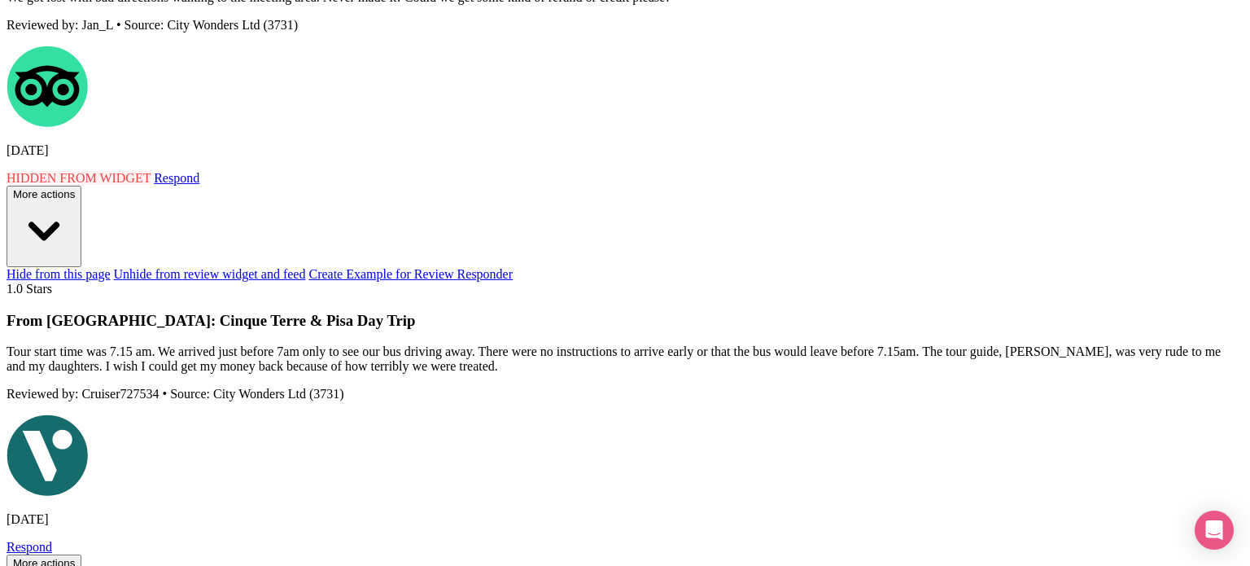
radio input "true"
type textarea "Dear Guest, thank you for sharing your feedback and for choosing City Wonders f…"
radio input "true"
type textarea "Dear Guest, thank you for sharing your feedback and for choosing City Wonders f…"
radio input "true"
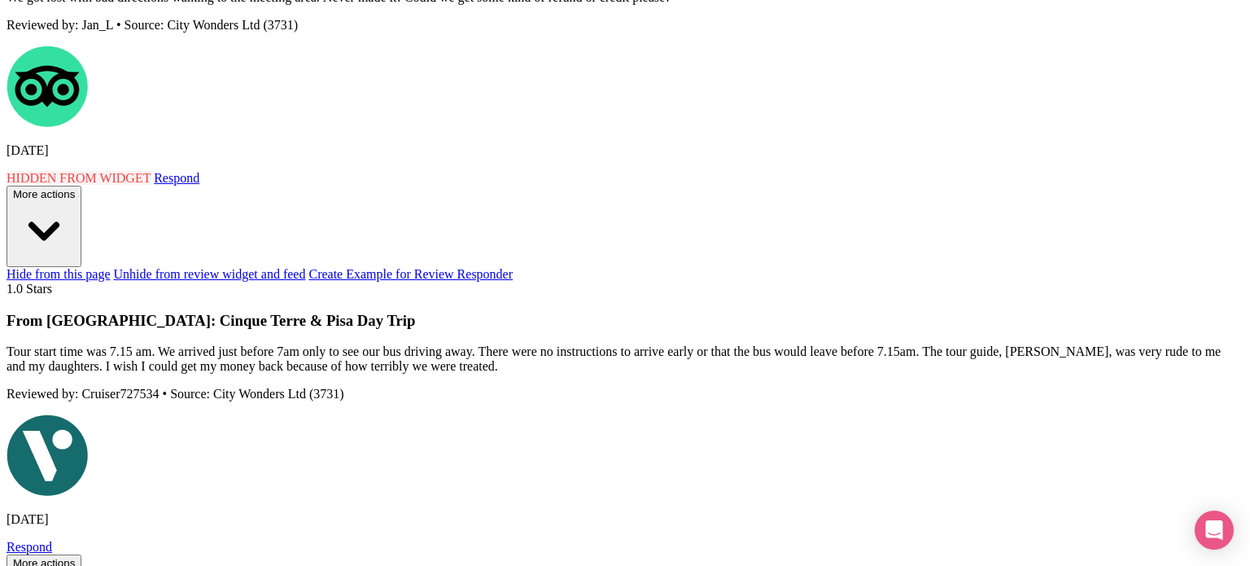
type textarea "Dear Guest, thank you for sharing your feedback and for choosing City Wonders f…"
radio input "true"
type textarea "Dear Guest, thank you for sharing your feedback and for choosing City Wonders f…"
radio input "true"
type textarea "Dear Guest, thank you for sharing your feedback and for choosing City Wonders f…"
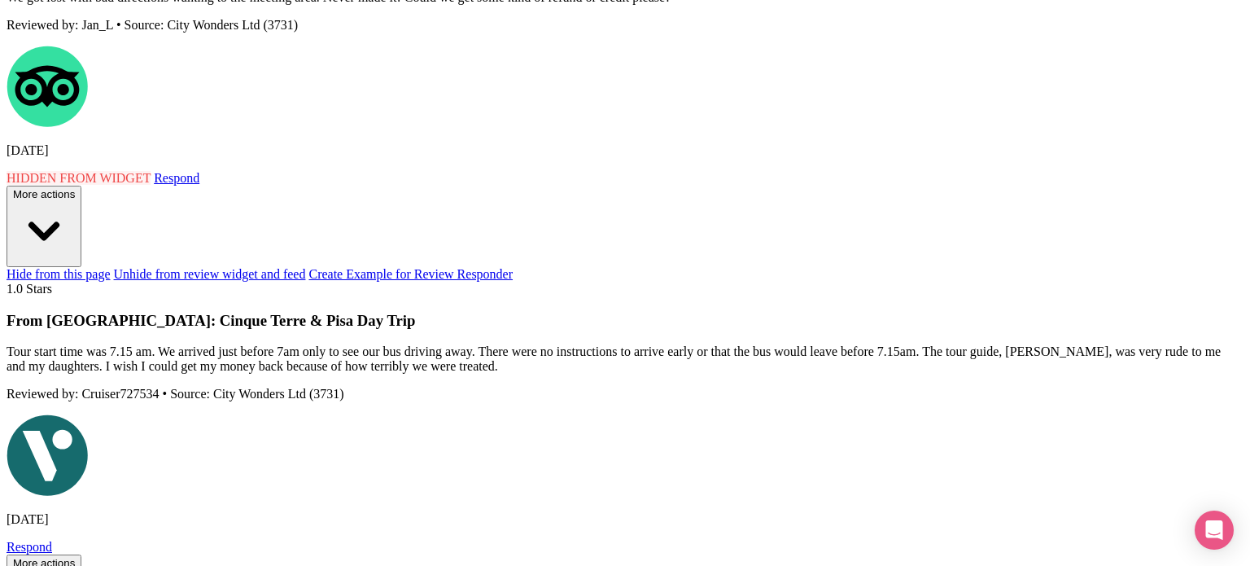
radio input "true"
type textarea "Dear Guest, thank you for sharing your feedback and for choosing City Wonders f…"
radio input "true"
type textarea "Dear Guest, thank you for sharing your feedback and for choosing City Wonders f…"
radio input "true"
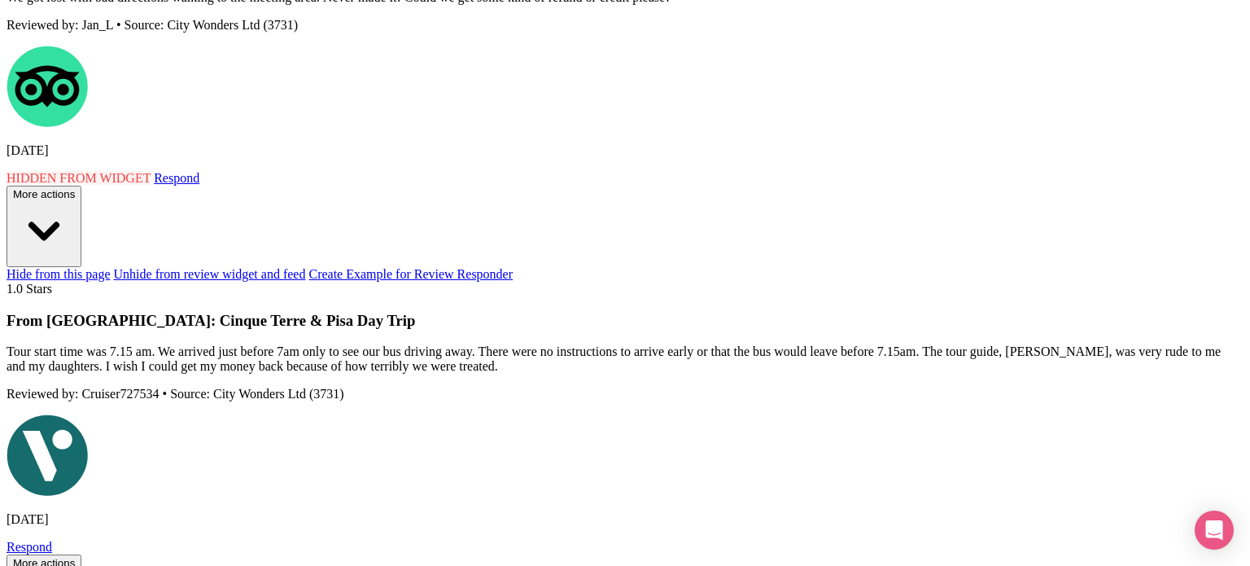
type textarea "Dear Guest, thank you for sharing your feedback and for choosing City Wonders f…"
radio input "true"
type textarea "Dear Guest, thank you for sharing your feedback and for choosing City Wonders f…"
radio input "true"
type textarea "Dear Guest, thank you for sharing your feedback and for choosing City Wonders f…"
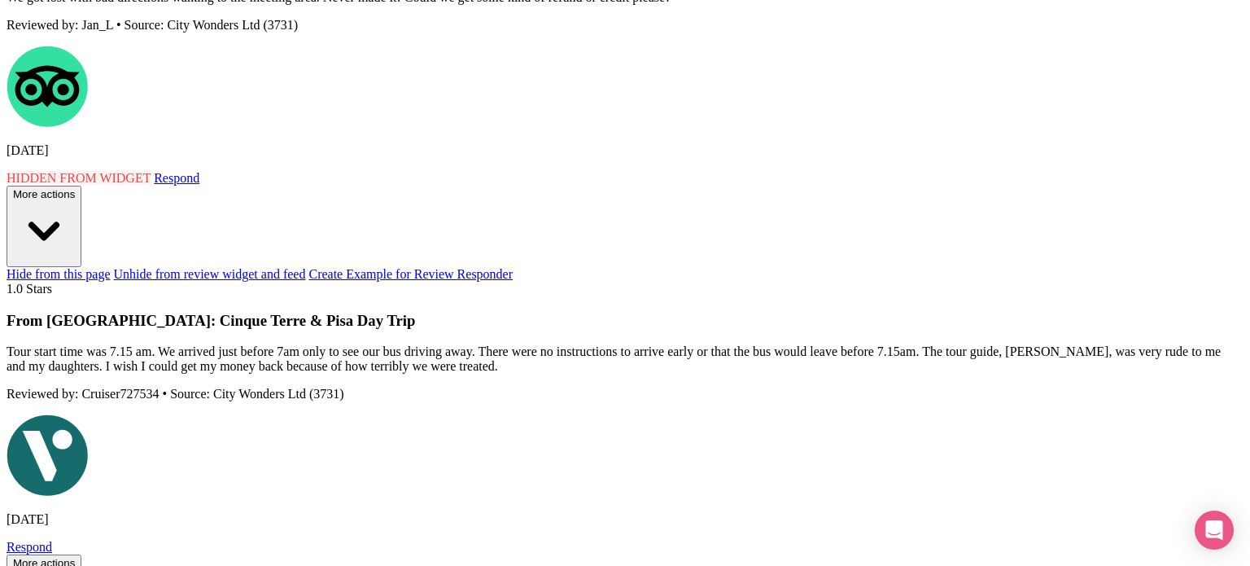
radio input "true"
type textarea "Dear Guest, thank you for sharing your feedback and for choosing City Wonders f…"
radio input "true"
type textarea "Dear Guest, thank you for sharing your feedback and for choosing City Wonders f…"
radio input "true"
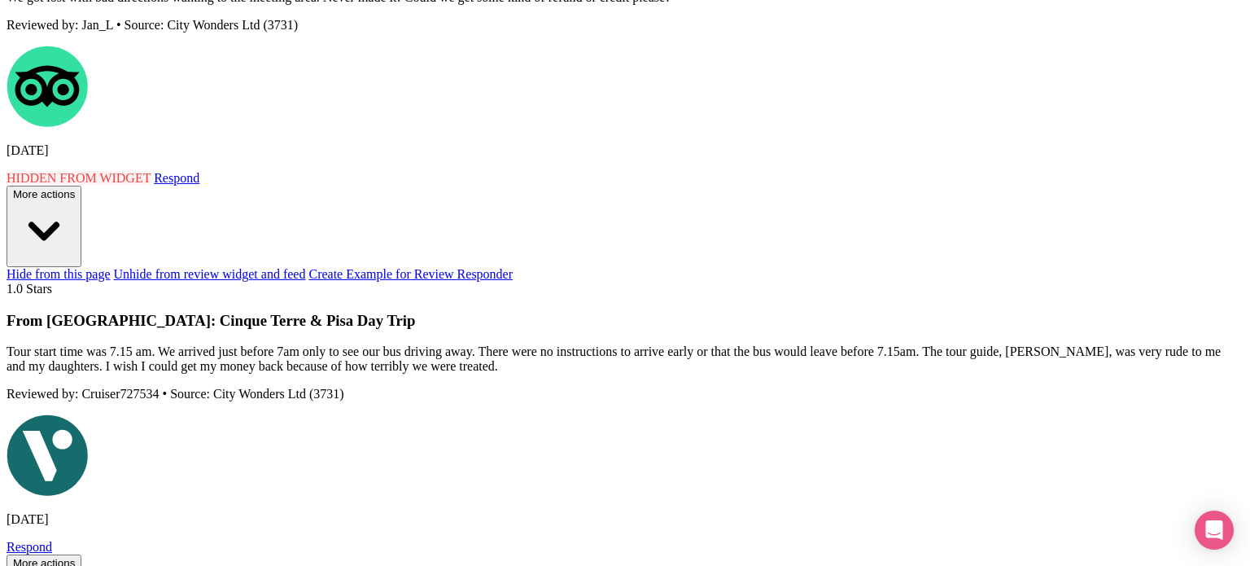
type textarea "Dear Guest, thank you for sharing your feedback and for choosing City Wonders f…"
radio input "true"
type textarea "Dear Guest, thank you for sharing your feedback and for choosing City Wonders f…"
radio input "true"
type textarea "Dear Guest, thank you for sharing your feedback and for choosing City Wonders f…"
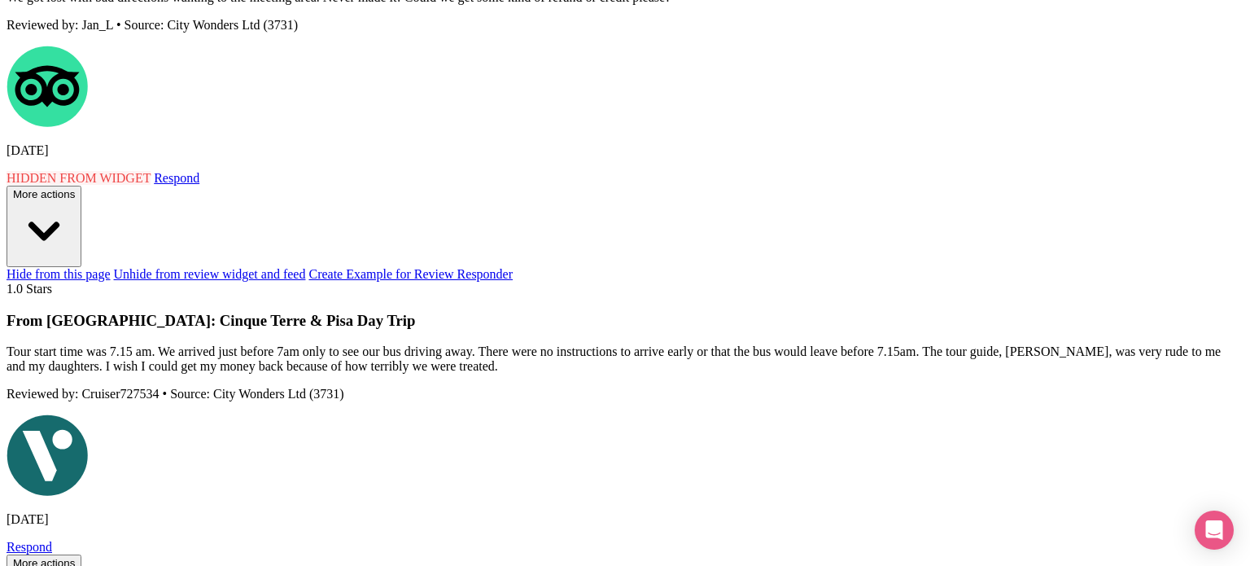
radio input "true"
type textarea "Dear Guest, thank you for sharing your feedback and for choosing City Wonders f…"
radio input "true"
type textarea "Dear Guest, thank you for sharing your feedback and for choosing City Wonders f…"
radio input "true"
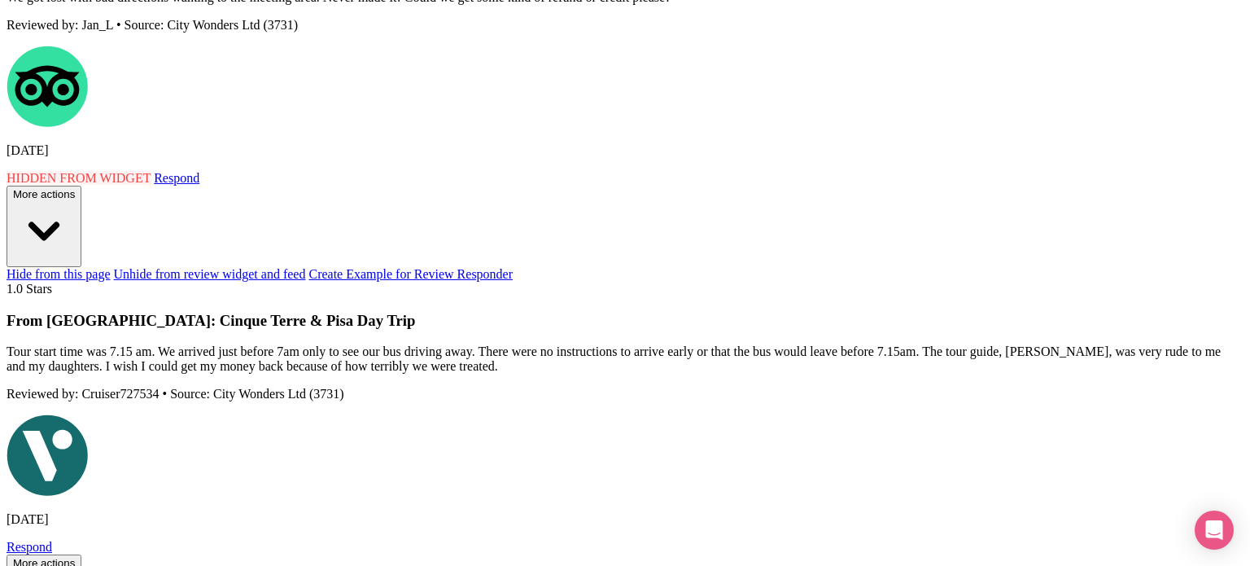
type textarea "Dear Guest, thank you for sharing your feedback and for choosing City Wonders f…"
radio input "true"
type textarea "Dear Guest, thank you for sharing your feedback and for choosing City Wonders f…"
radio input "true"
type textarea "Dear Guest, thank you for sharing your feedback and for choosing City Wonders f…"
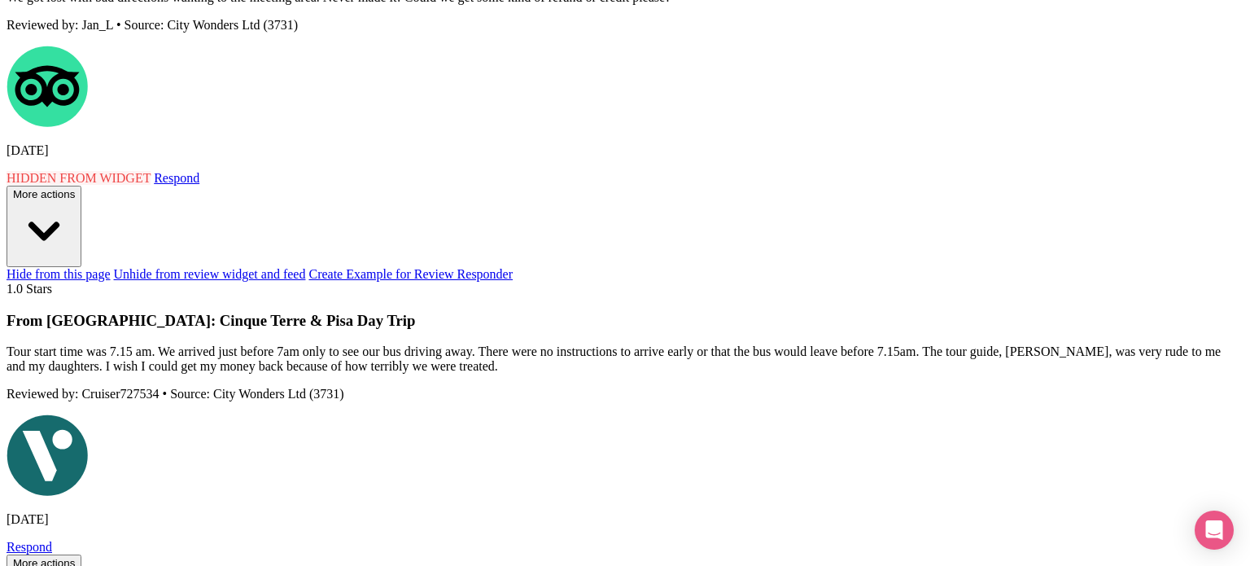
radio input "true"
type textarea "Dear Guest, thank you for sharing your feedback and for choosing City Wonders f…"
radio input "true"
type textarea "Dear Guest, thank you for sharing your feedback and for choosing City Wonders f…"
radio input "true"
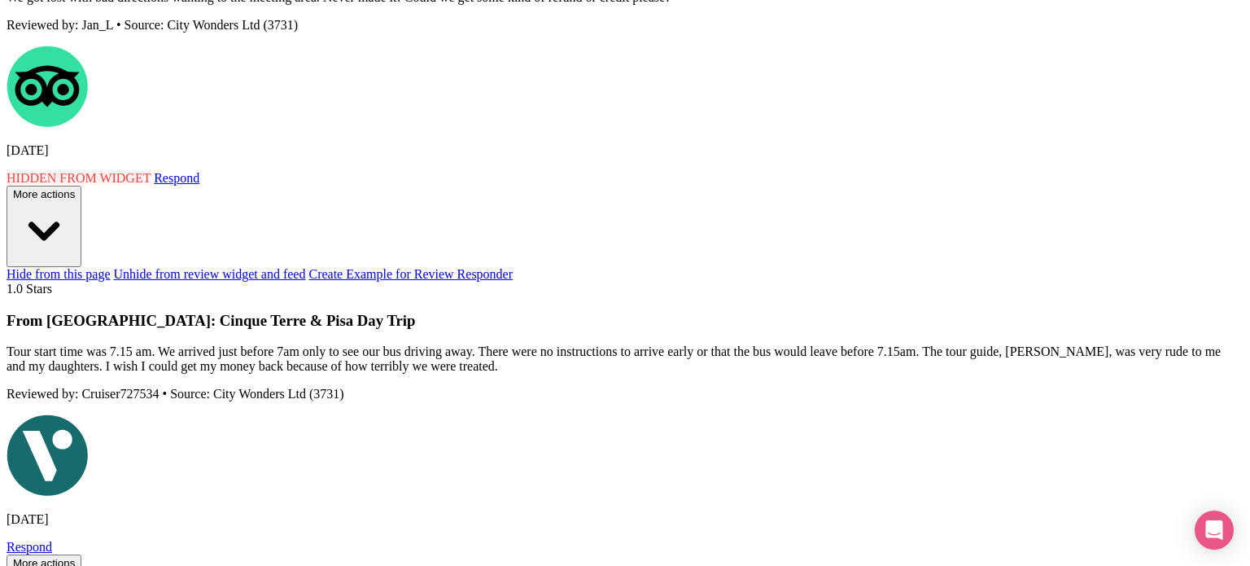
type textarea "Dear Guest, thank you for sharing your feedback and for choosing City Wonders f…"
radio input "true"
type textarea "Dear Guest, thank you for sharing your feedback and for choosing City Wonders f…"
radio input "true"
type textarea "Dear Guest, thank you for sharing your feedback and for choosing City Wonders f…"
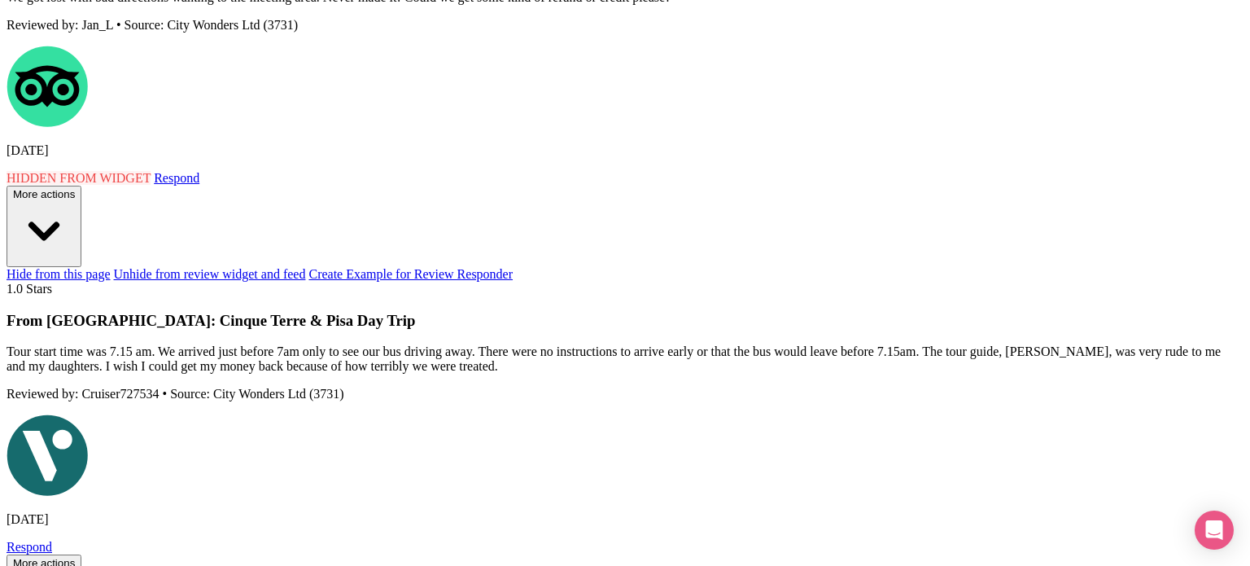
radio input "true"
type textarea "Dear Guest, thank you for sharing your feedback and for choosing City Wonders f…"
radio input "true"
type textarea "Dear Guest, thank you for sharing your feedback and for choosing City Wonders f…"
radio input "true"
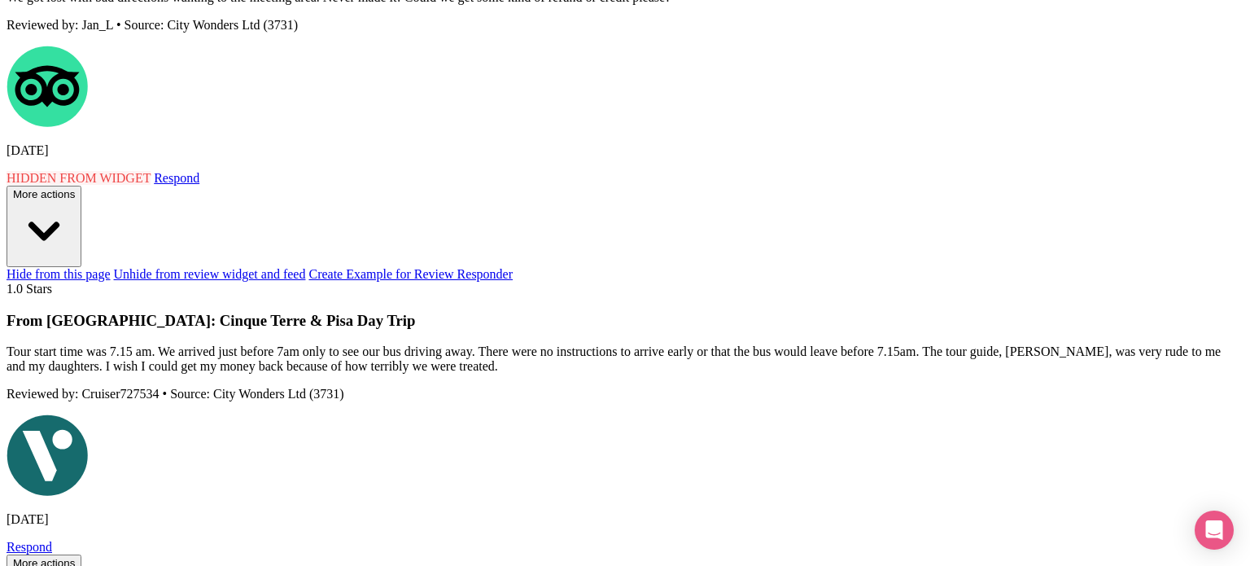
type textarea "Dear Guest, thank you for sharing your feedback and for choosing City Wonders f…"
radio input "true"
type textarea "Dear Guest, thank you for sharing your feedback and for choosing City Wonders f…"
radio input "true"
type textarea "Dear Guest, thank you for sharing your feedback and for choosing City Wonders f…"
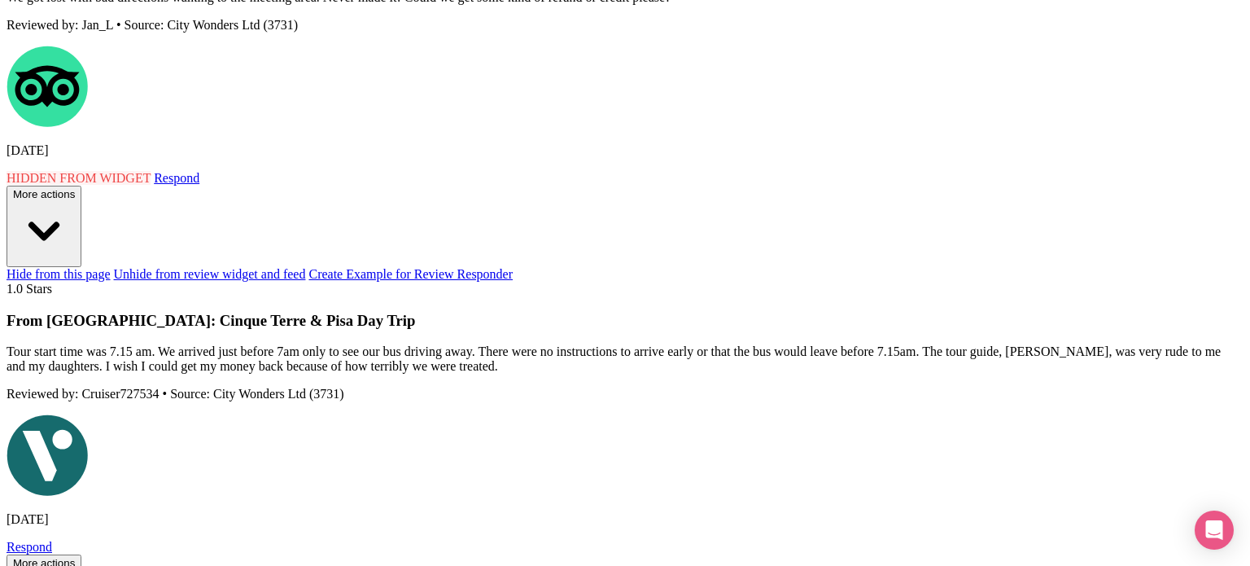
radio input "true"
type textarea "Dear Guest, thank you for sharing your feedback and for choosing City Wonders f…"
radio input "true"
drag, startPoint x: 263, startPoint y: 263, endPoint x: 532, endPoint y: 263, distance: 268.6
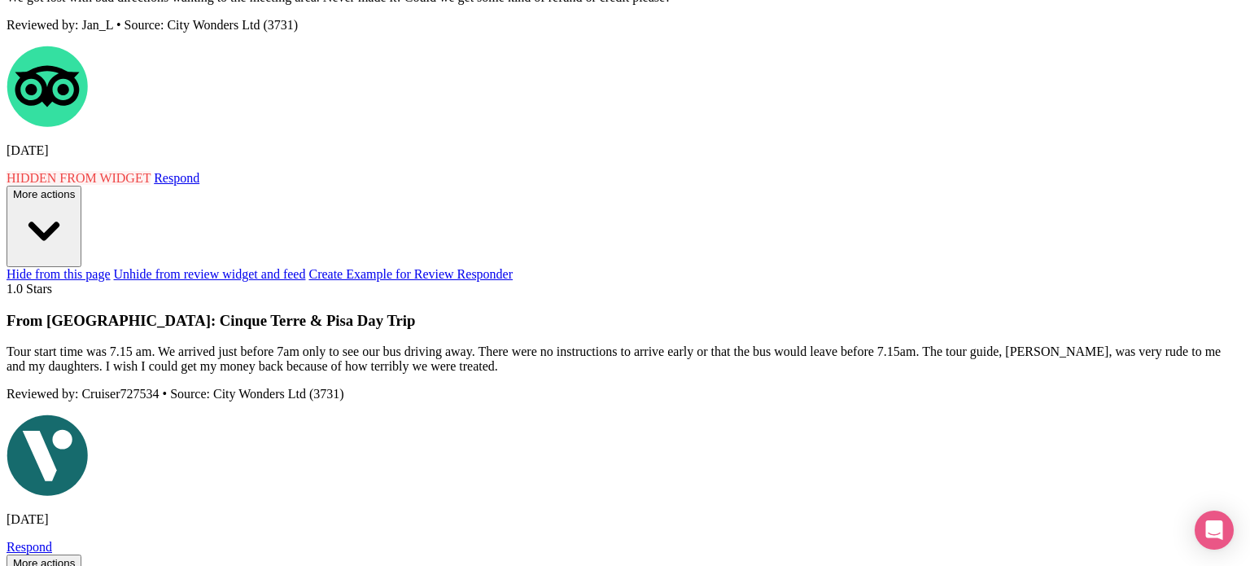
scroll to position [163, 0]
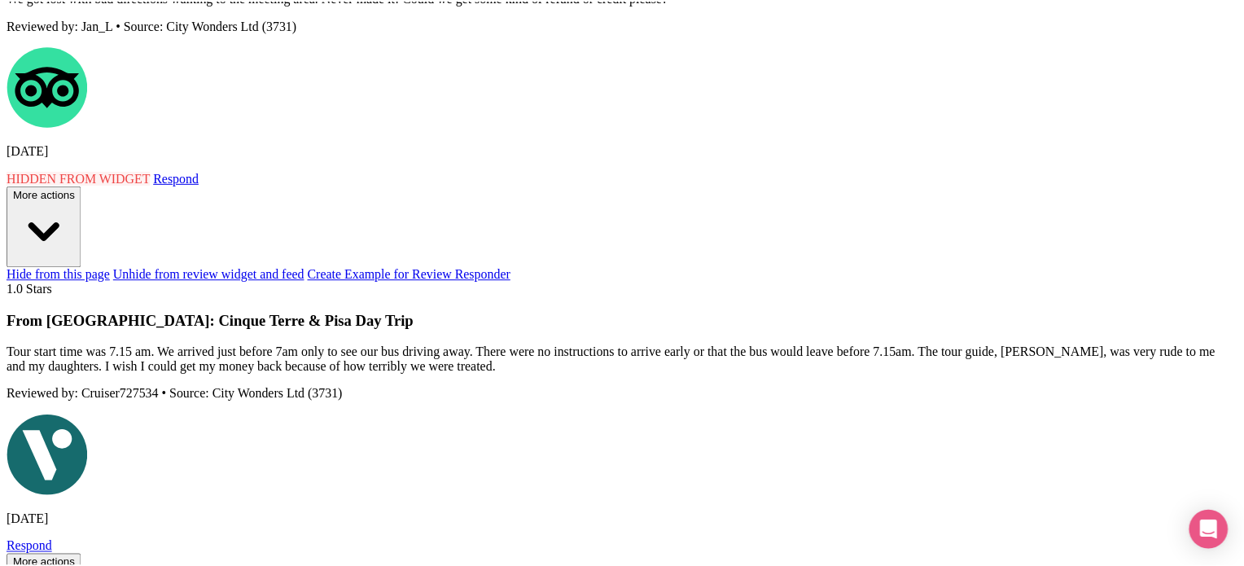
scroll to position [0, 0]
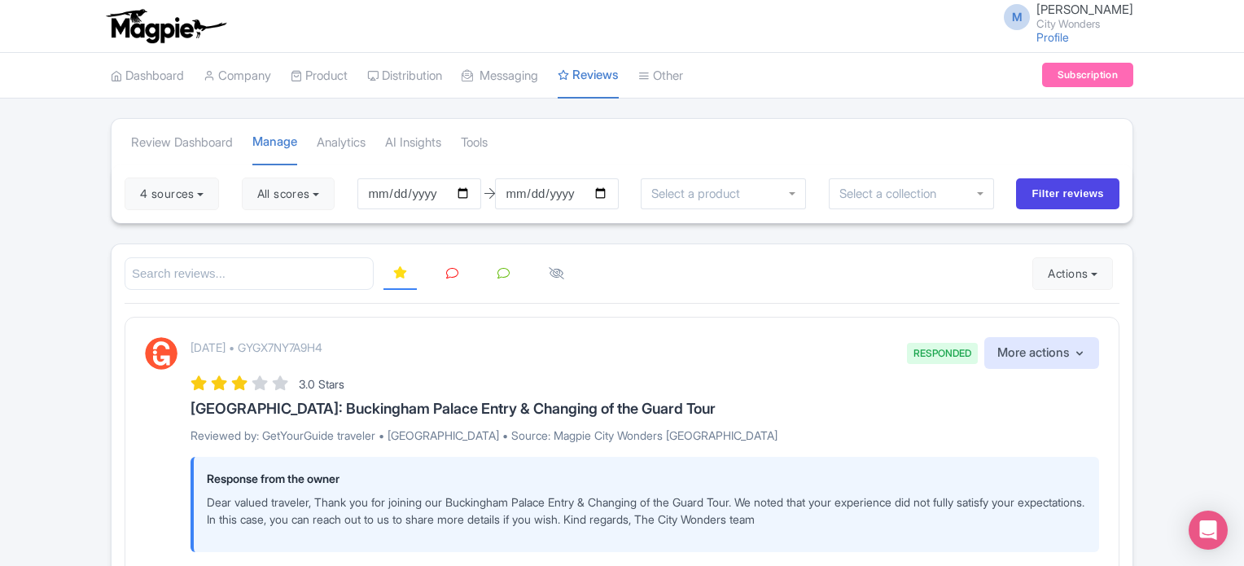
click at [453, 270] on icon at bounding box center [452, 273] width 12 height 12
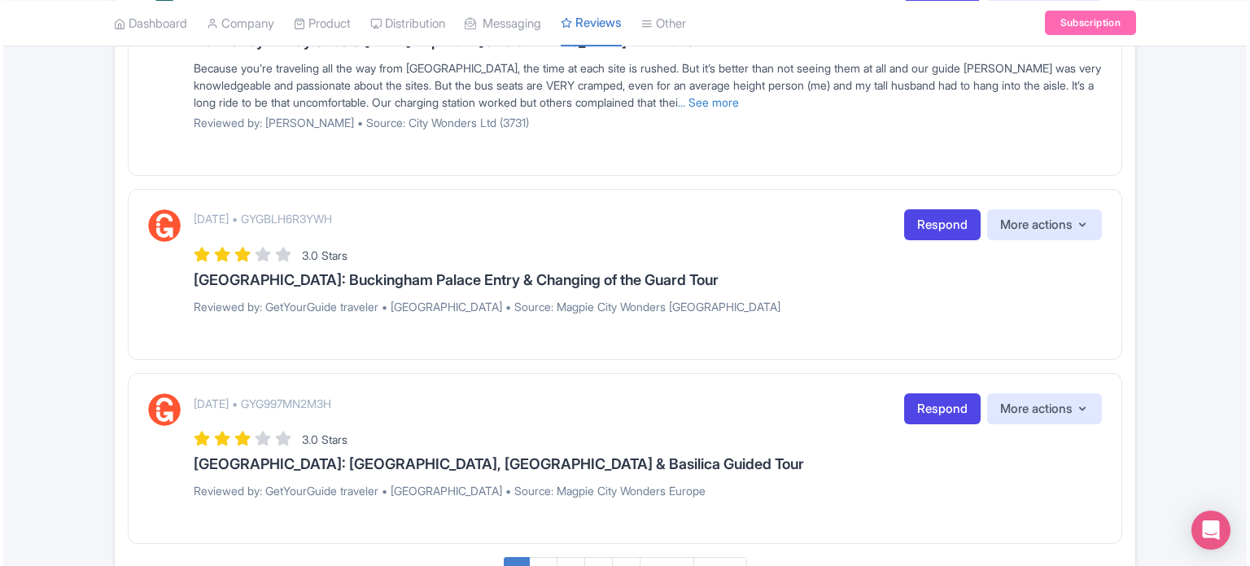
scroll to position [1954, 0]
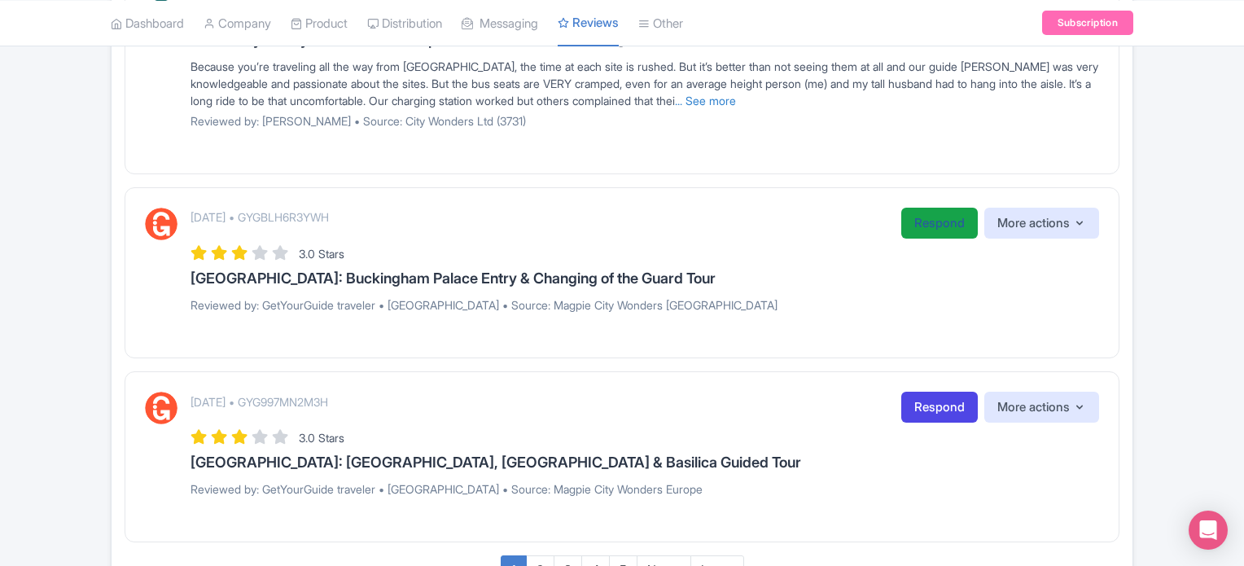
click at [926, 215] on link "Respond" at bounding box center [939, 224] width 77 height 32
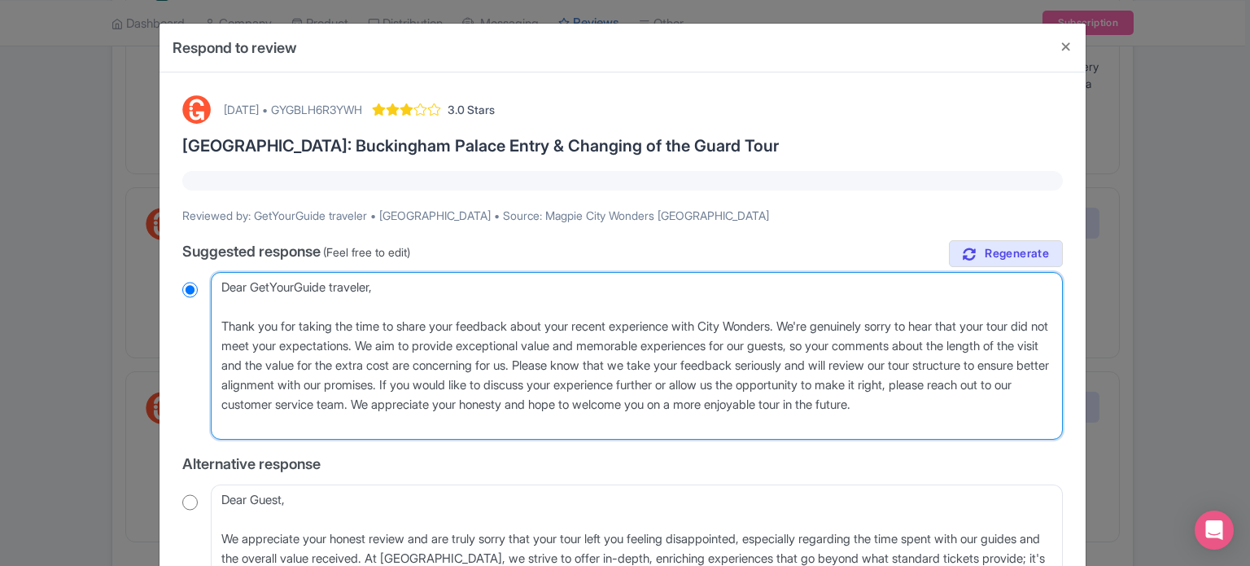
drag, startPoint x: 310, startPoint y: 426, endPoint x: 189, endPoint y: 263, distance: 203.0
click at [189, 263] on div "true Suggested response (Feel free to edit) Dear GetYourGuide traveler, Thank y…" at bounding box center [622, 514] width 881 height 549
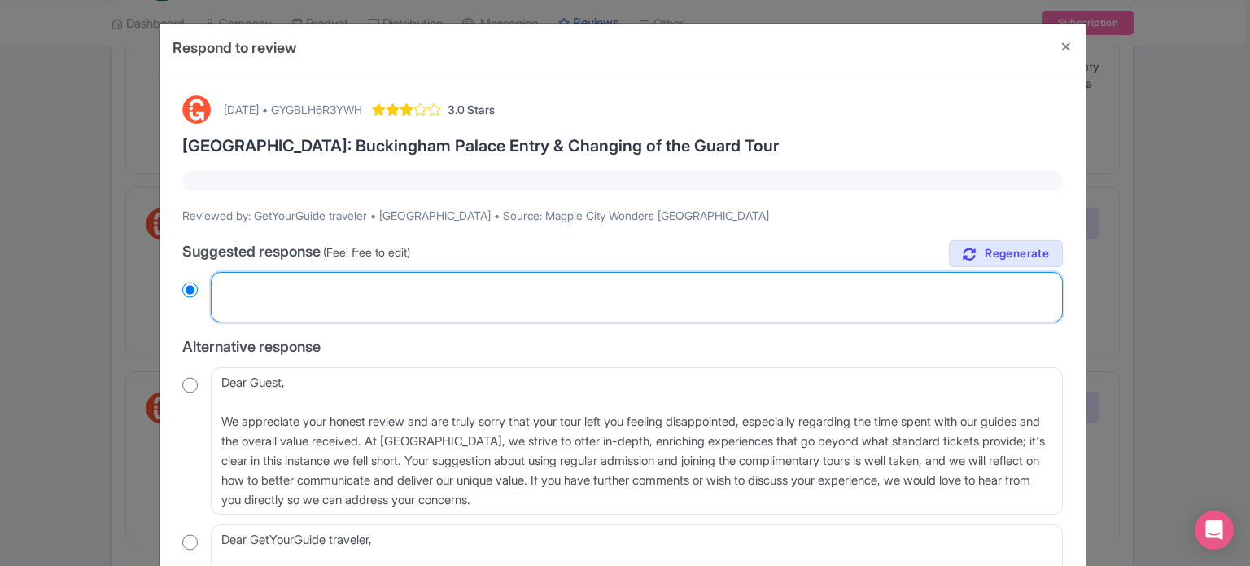
radio input "true"
paste textarea "Dear valued traveler, Thank you for joining our XX Tour. We noted that your exp…"
type textarea "Dear valued traveler, Thank you for joining our XX Tour. We noted that your exp…"
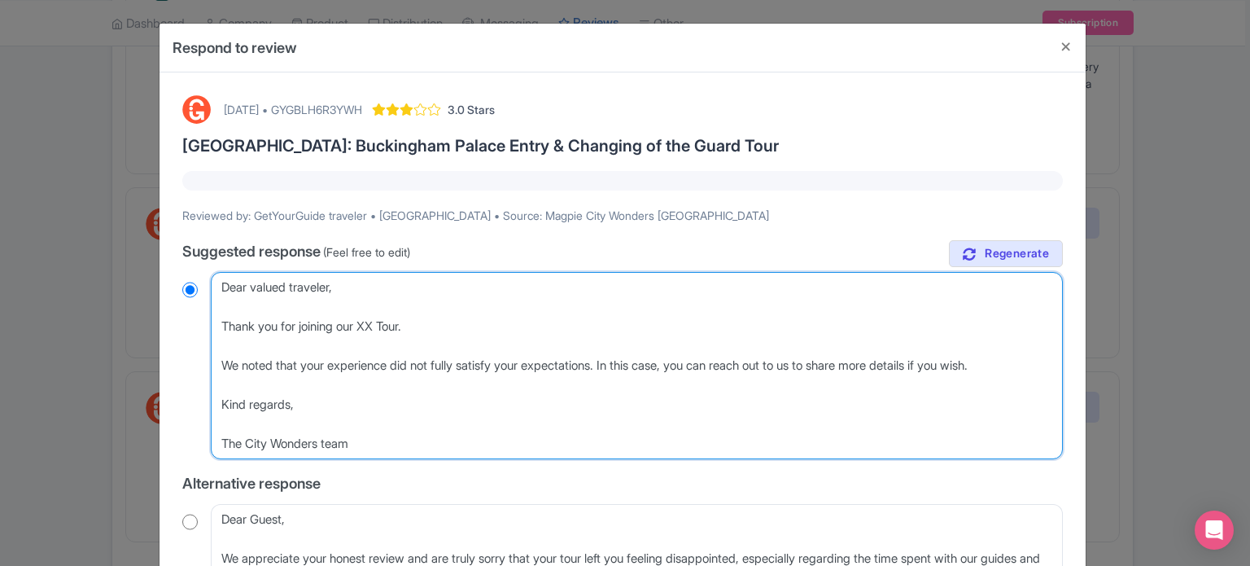
radio input "true"
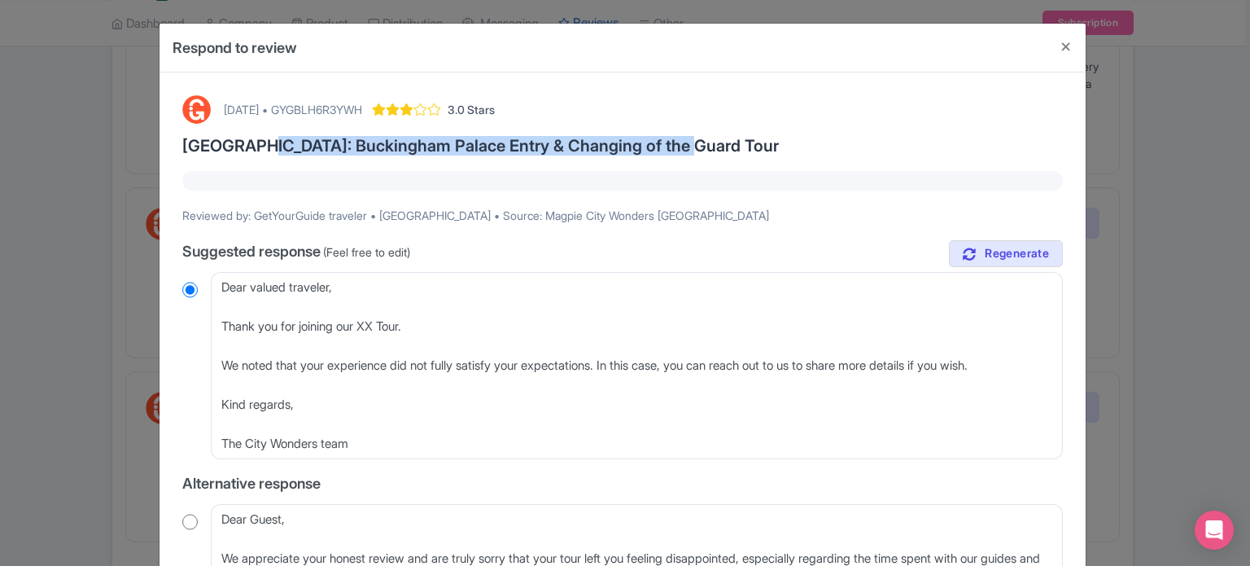
drag, startPoint x: 247, startPoint y: 143, endPoint x: 672, endPoint y: 139, distance: 425.8
click at [672, 139] on h3 "[GEOGRAPHIC_DATA]: Buckingham Palace Entry & Changing of the Guard Tour" at bounding box center [622, 146] width 881 height 18
copy h3 "Buckingham Palace Entry & Changing of the Guard Tour"
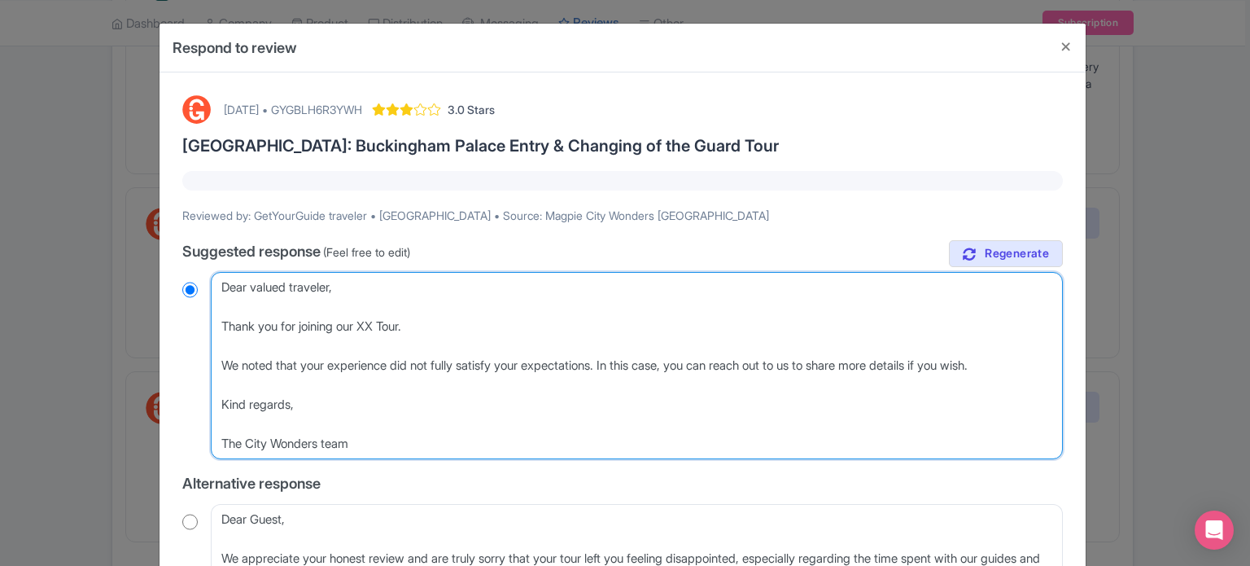
click at [377, 325] on textarea "Dear GetYourGuide traveler, Thank you for taking the time to share your feedbac…" at bounding box center [637, 365] width 852 height 187
paste textarea "Buckingham Palace Entry & Changing of the Guard Tour"
type textarea "Dear valued traveler, Thank you for joining our Buckingham Palace Entry & Chang…"
radio input "true"
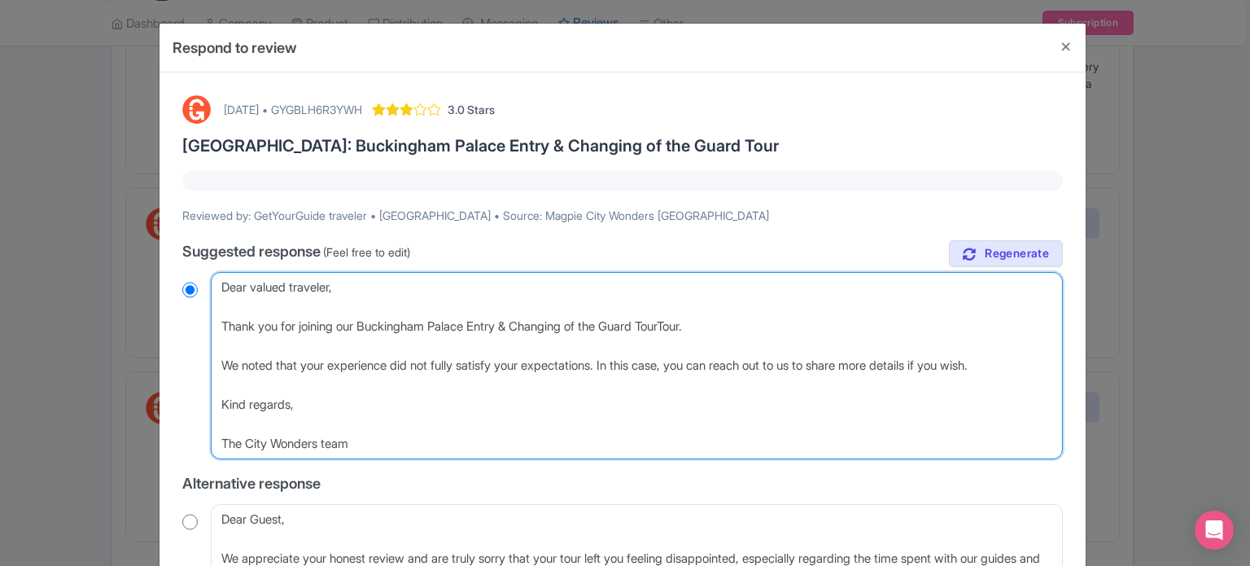
type textarea "Dear valued traveler, Thank you for joining our Buckingham Palace Entry & Chang…"
radio input "true"
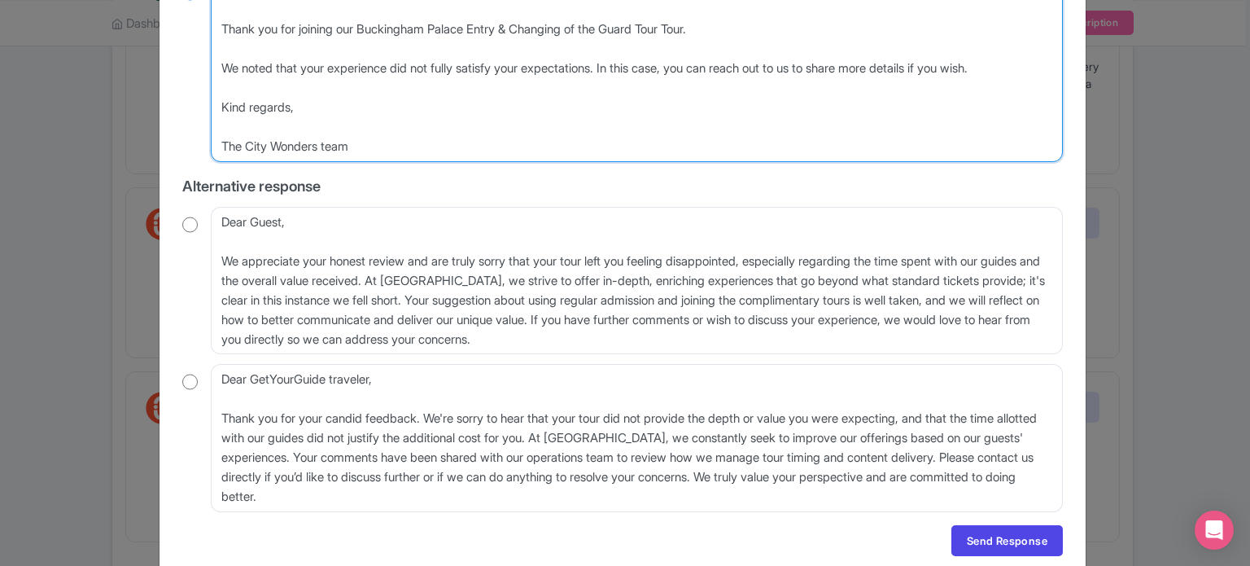
scroll to position [326, 0]
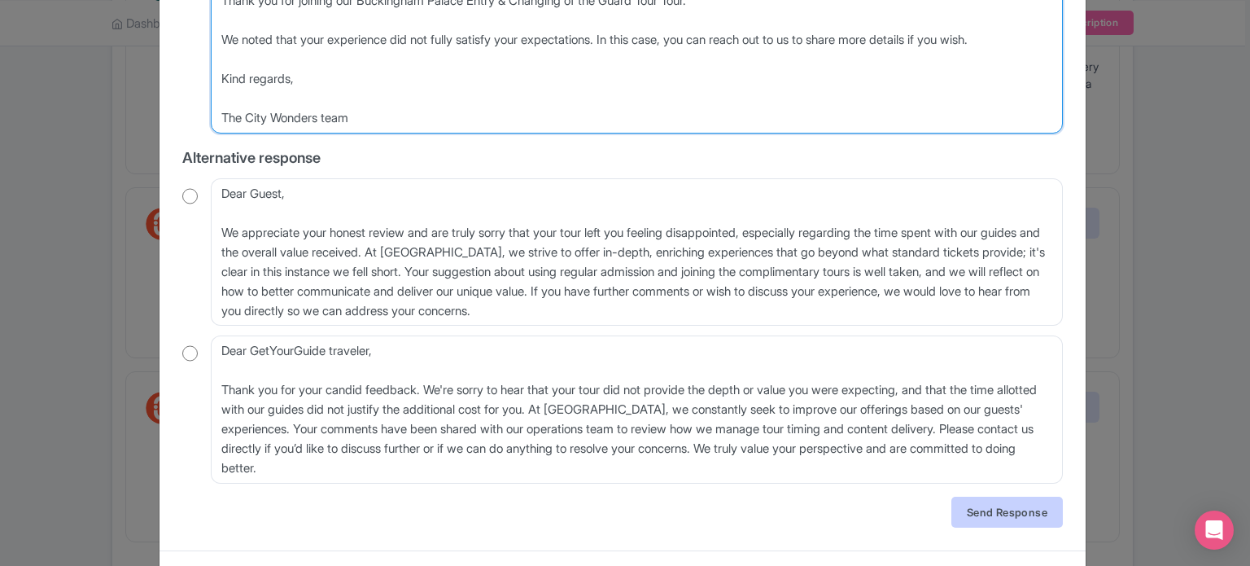
type textarea "Dear valued traveler, Thank you for joining our Buckingham Palace Entry & Chang…"
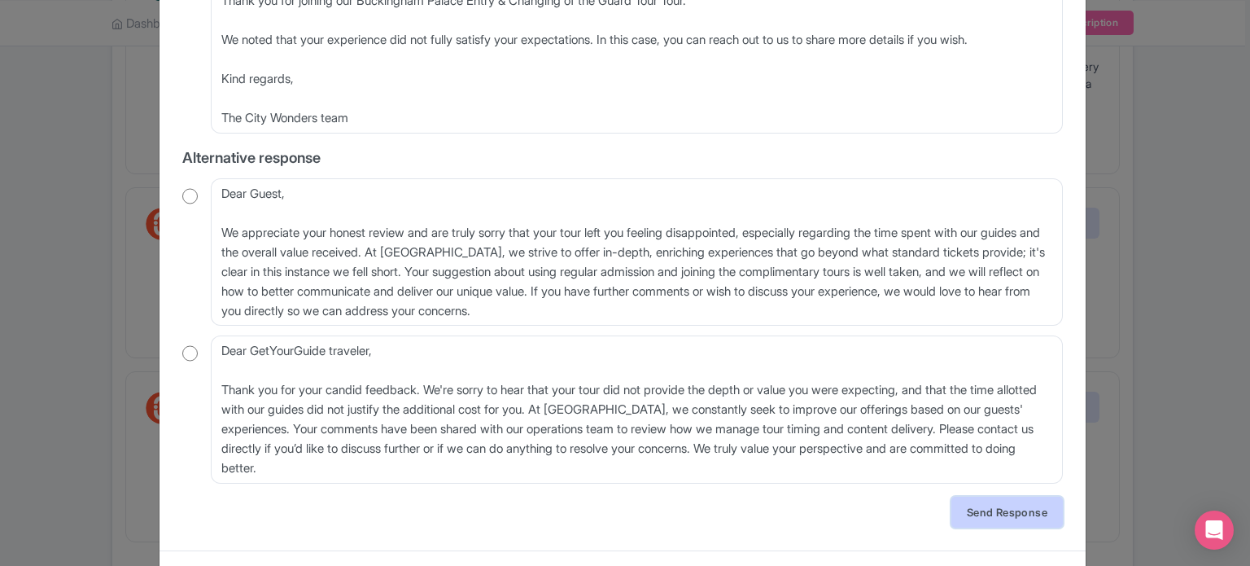
click at [991, 510] on link "Send Response" at bounding box center [1008, 512] width 112 height 31
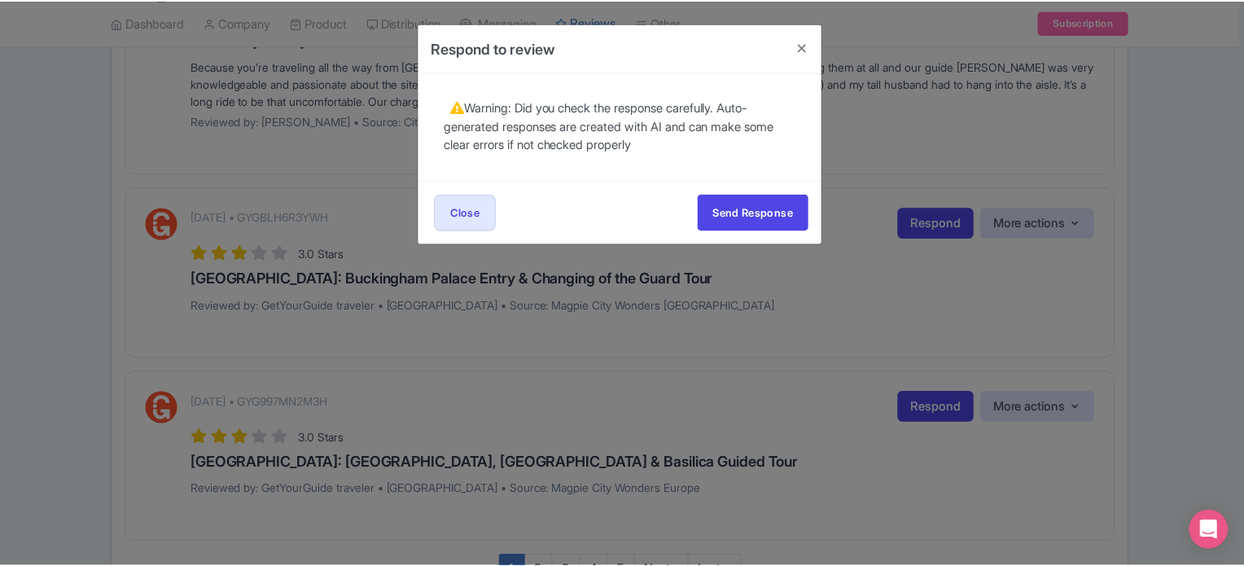
scroll to position [0, 0]
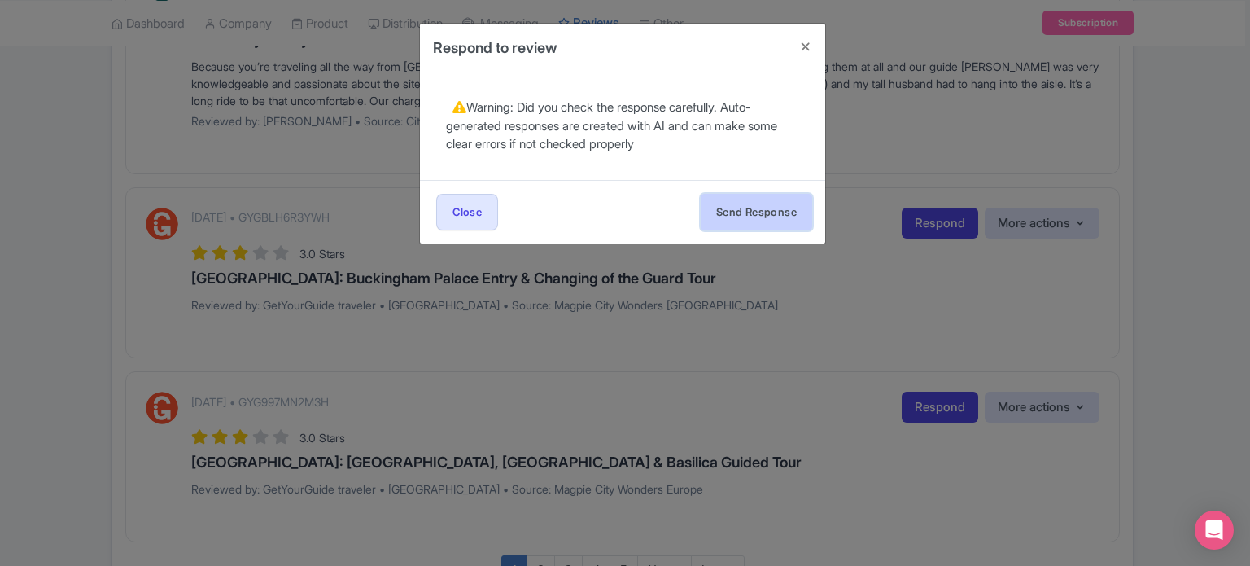
click at [767, 215] on button "Send Response" at bounding box center [757, 212] width 112 height 37
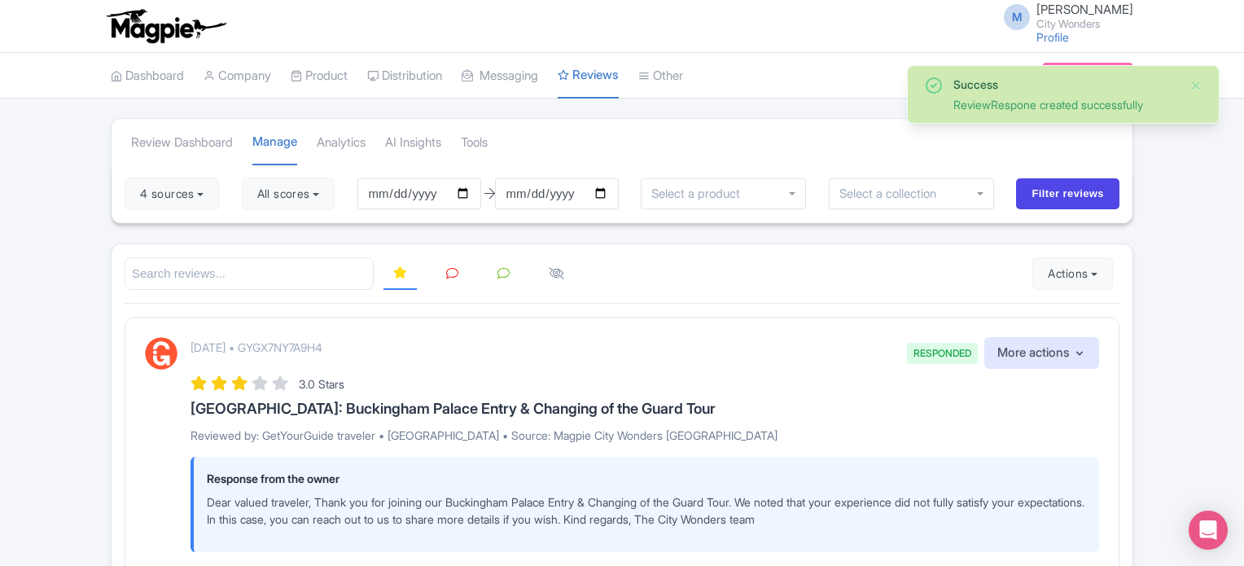
click at [456, 267] on icon at bounding box center [452, 273] width 12 height 12
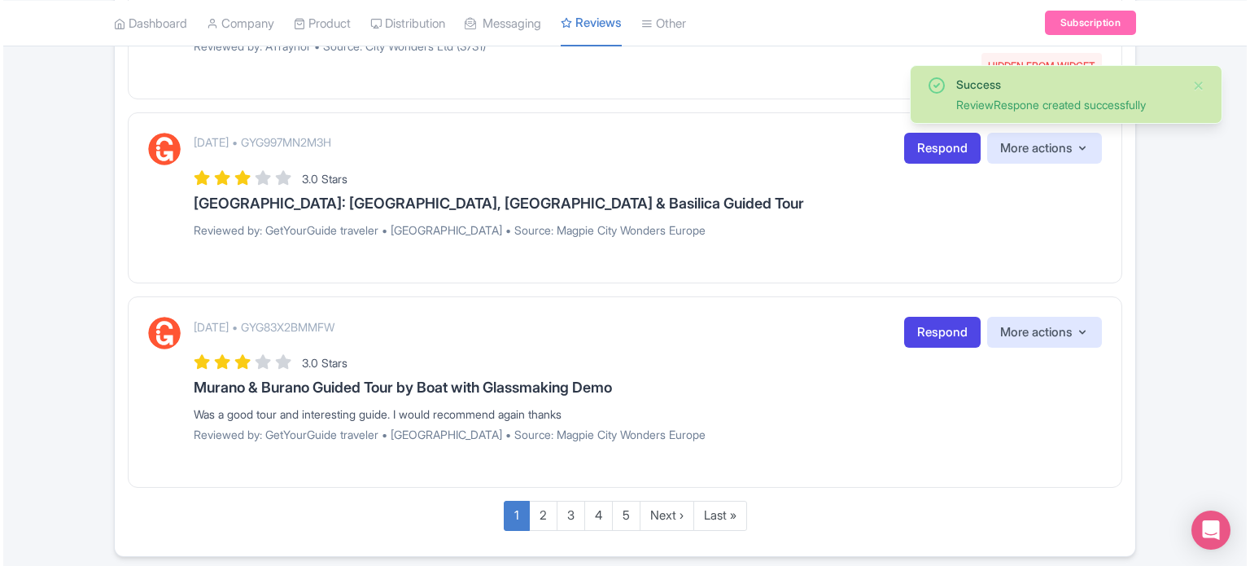
scroll to position [2035, 0]
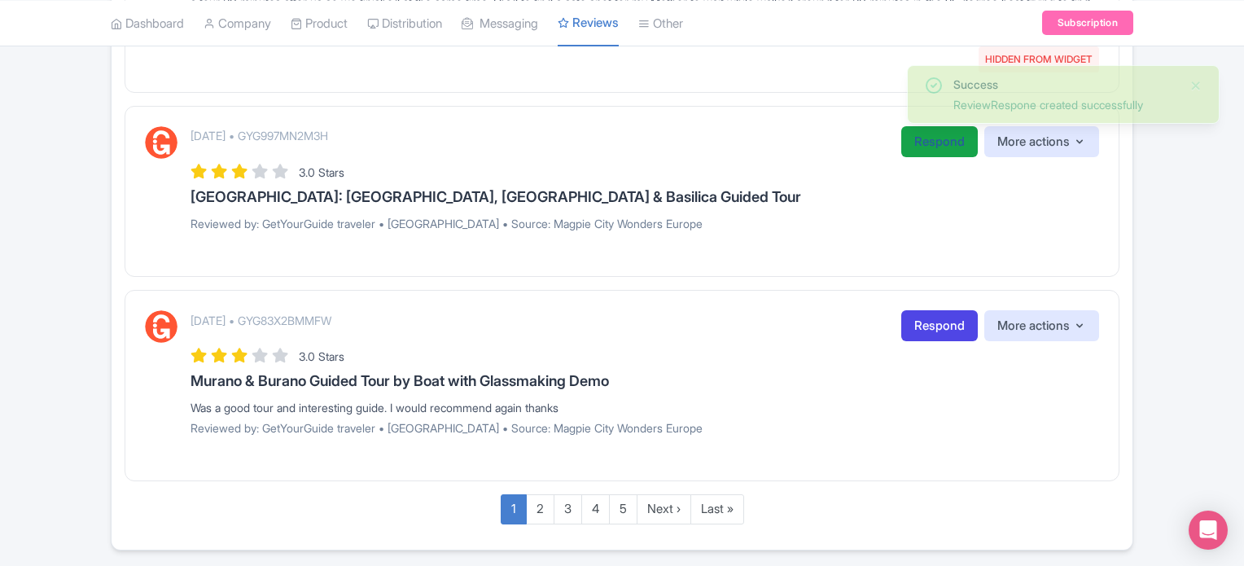
click at [927, 135] on link "Respond" at bounding box center [939, 142] width 77 height 32
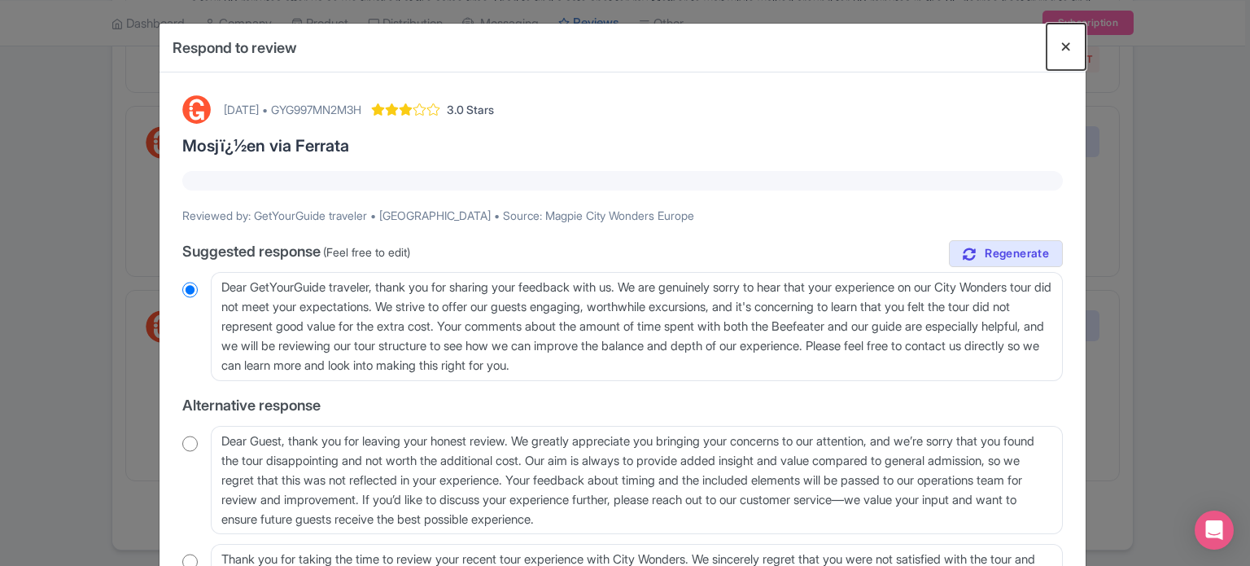
click at [1064, 47] on button "Close" at bounding box center [1066, 47] width 39 height 46
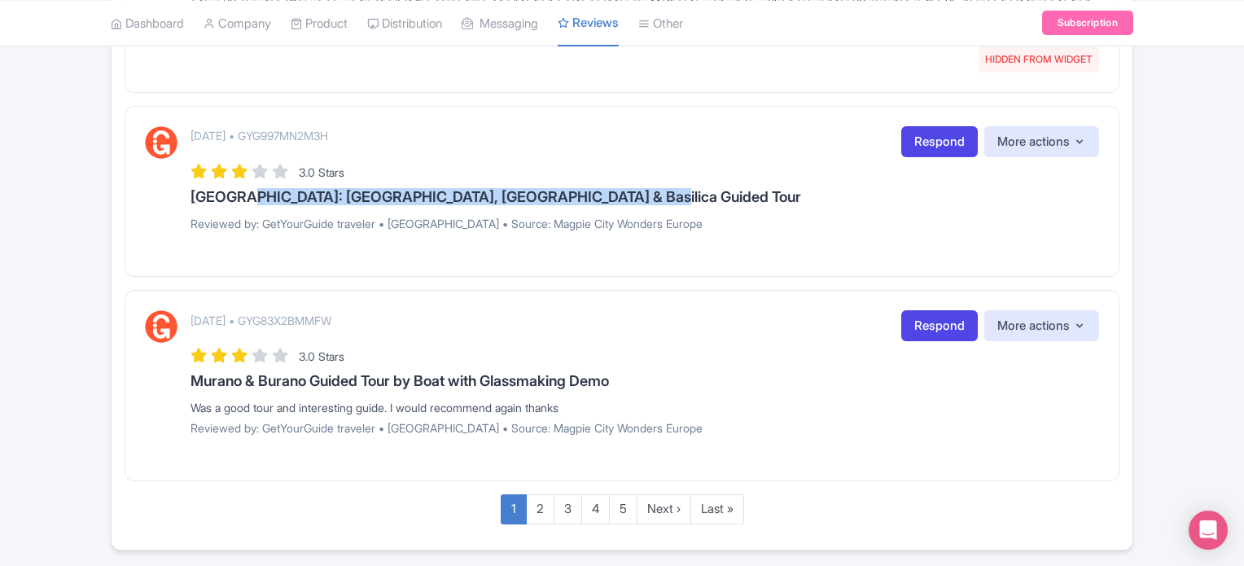
drag, startPoint x: 241, startPoint y: 195, endPoint x: 634, endPoint y: 191, distance: 393.2
click at [634, 191] on h3 "[GEOGRAPHIC_DATA]: [GEOGRAPHIC_DATA], [GEOGRAPHIC_DATA] & Basilica Guided Tour" at bounding box center [644, 197] width 908 height 16
copy h3 "[GEOGRAPHIC_DATA], [GEOGRAPHIC_DATA] & Basilica Guided Tour"
click at [918, 136] on link "Respond" at bounding box center [939, 142] width 77 height 32
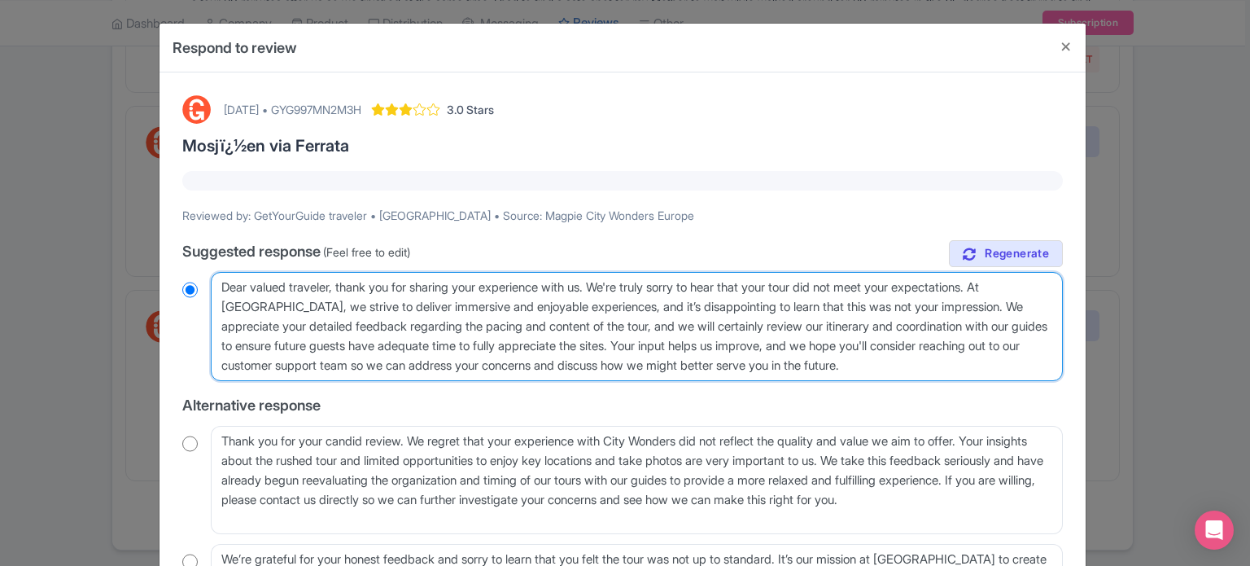
drag, startPoint x: 892, startPoint y: 359, endPoint x: 200, endPoint y: 274, distance: 697.2
click at [200, 274] on div "Dear valued traveler, thank you for sharing your experience with us. We're trul…" at bounding box center [622, 326] width 881 height 109
paste textarea "[GEOGRAPHIC_DATA], [GEOGRAPHIC_DATA] & Basilica Guided Tour"
type textarea "[GEOGRAPHIC_DATA], [GEOGRAPHIC_DATA] & Basilica Guided Tour"
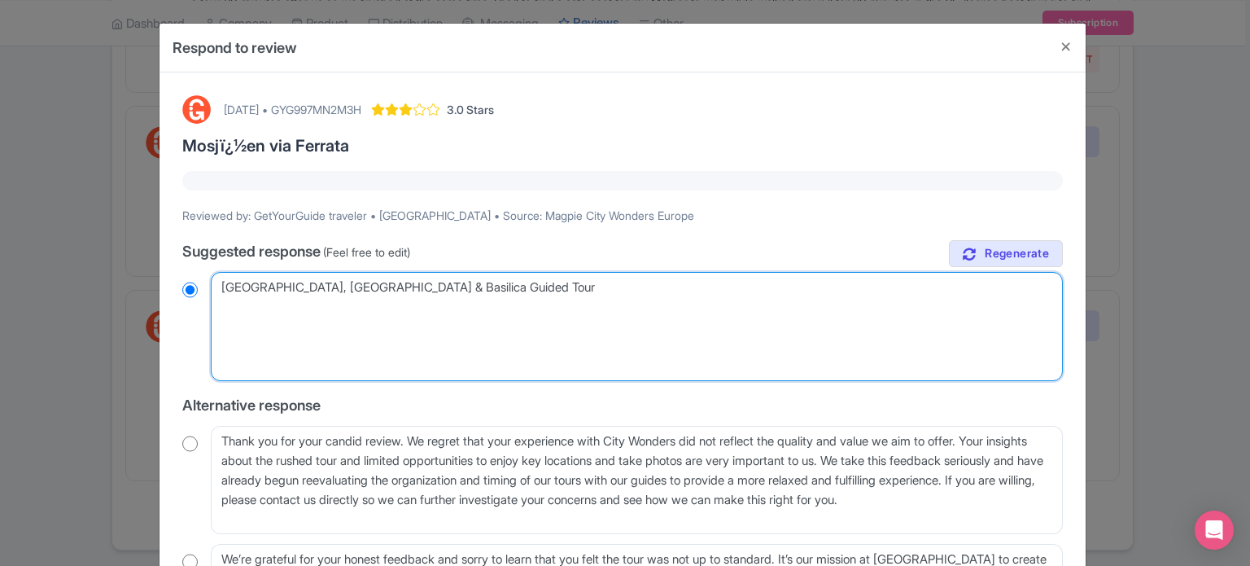
radio input "true"
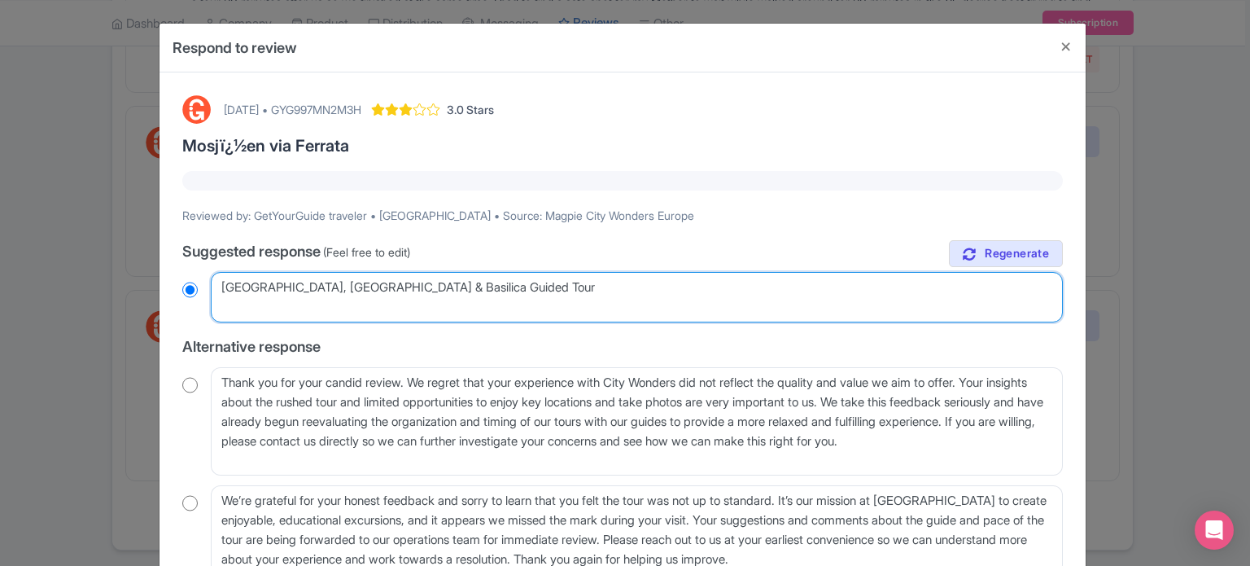
type textarea "[GEOGRAPHIC_DATA], [GEOGRAPHIC_DATA] & Basilica Guided Tour"
radio input "true"
paste textarea "Dear valued traveler, Thank you for joining our XX Tour. We noted that your exp…"
type textarea "Vatican Museums, Sistine Chapel & Basilica Guided Tour Dear valued traveler, Th…"
radio input "true"
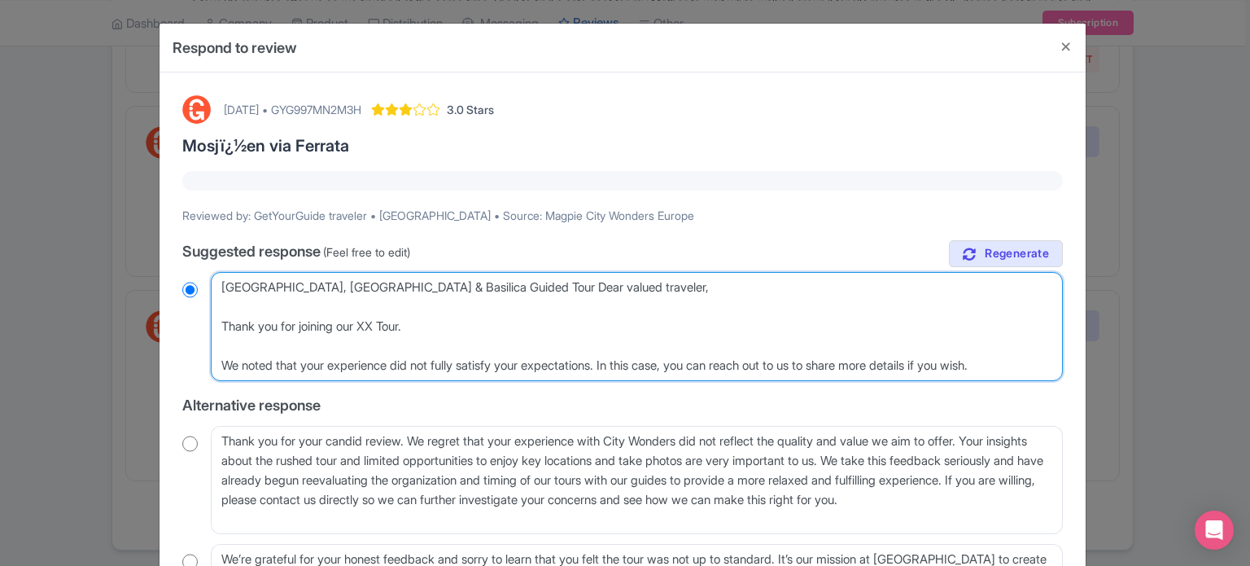
drag, startPoint x: 215, startPoint y: 285, endPoint x: 546, endPoint y: 282, distance: 331.3
click at [546, 282] on textarea "Dear valued traveler, thank you for sharing your experience with us. We're trul…" at bounding box center [637, 326] width 852 height 109
type textarea "Dear valued traveler, Thank you for joining our XX Tour. We noted that your exp…"
radio input "true"
click at [371, 326] on textarea "Dear valued traveler, thank you for sharing your experience with us. We're trul…" at bounding box center [637, 326] width 852 height 109
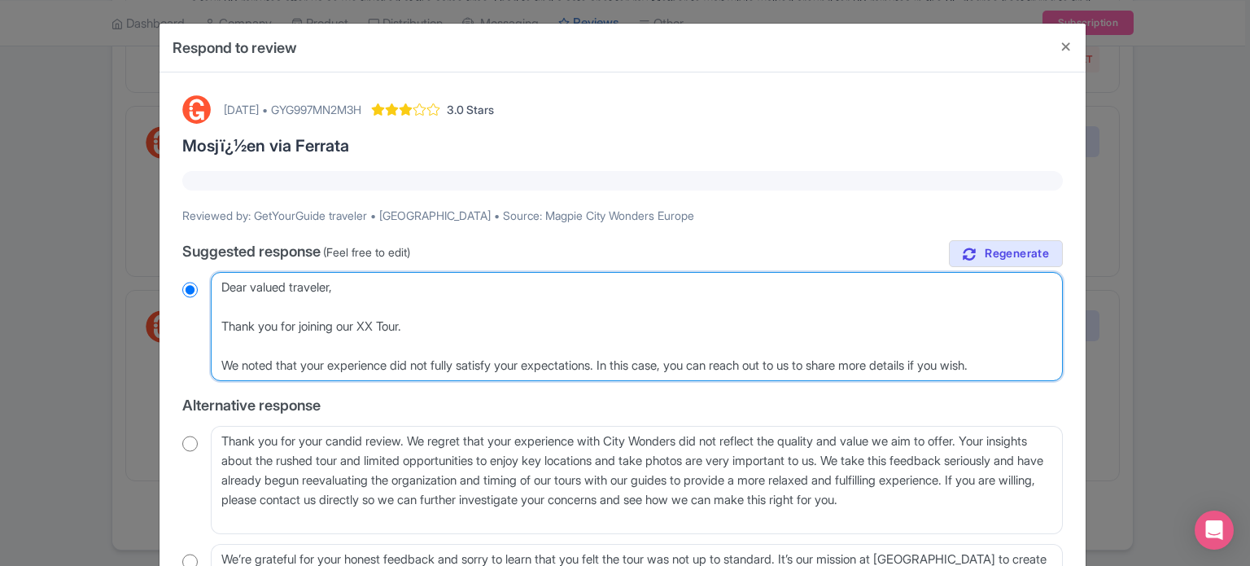
click at [371, 326] on textarea "Dear valued traveler, thank you for sharing your experience with us. We're trul…" at bounding box center [637, 326] width 852 height 109
paste textarea "Vatican Museums, Sistine Chapel & Basilica Guided Tour"
type textarea "Dear valued traveler, Thank you for joining our Vatican Museums, Sistine Chapel…"
radio input "true"
type textarea "Dear valued traveler, Thank you for joining our Vatican Museums, Sistine Chapel…"
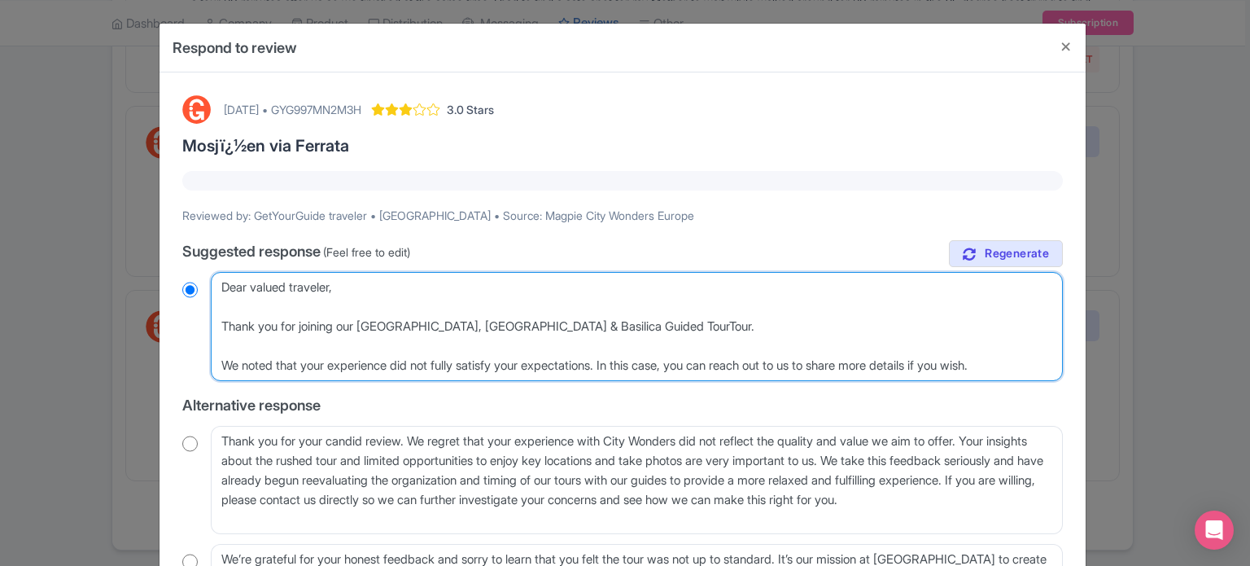
radio input "true"
type textarea "Dear valued traveler, Thank you for joining our Vatican Museums, Sistine Chapel…"
radio input "true"
type textarea "Dear valued traveler, Thank you for joining our Vatican Museums, Sistine Chapel…"
radio input "true"
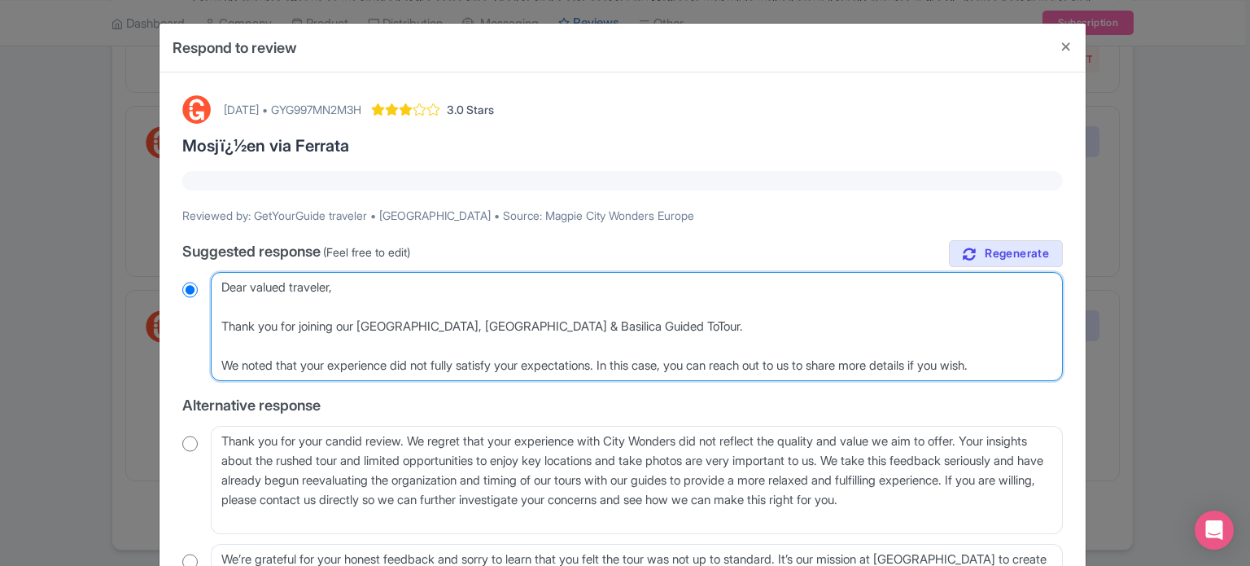
type textarea "Dear valued traveler, Thank you for joining our Vatican Museums, Sistine Chapel…"
radio input "true"
type textarea "Dear valued traveler, Thank you for joining our Vatican Museums, Sistine Chapel…"
radio input "true"
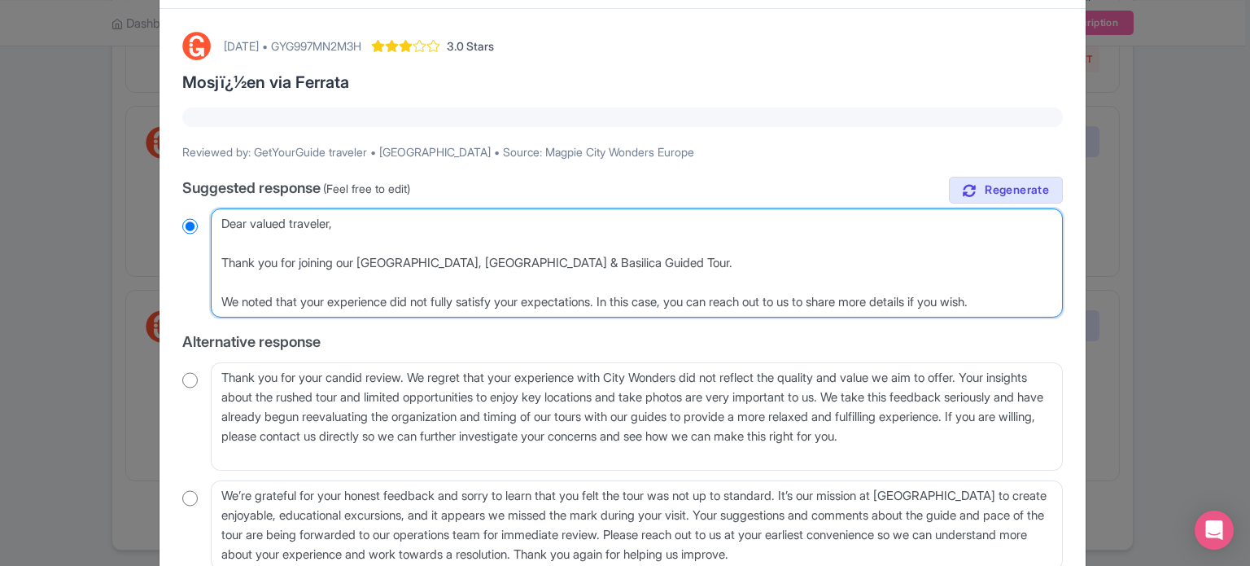
scroll to position [183, 0]
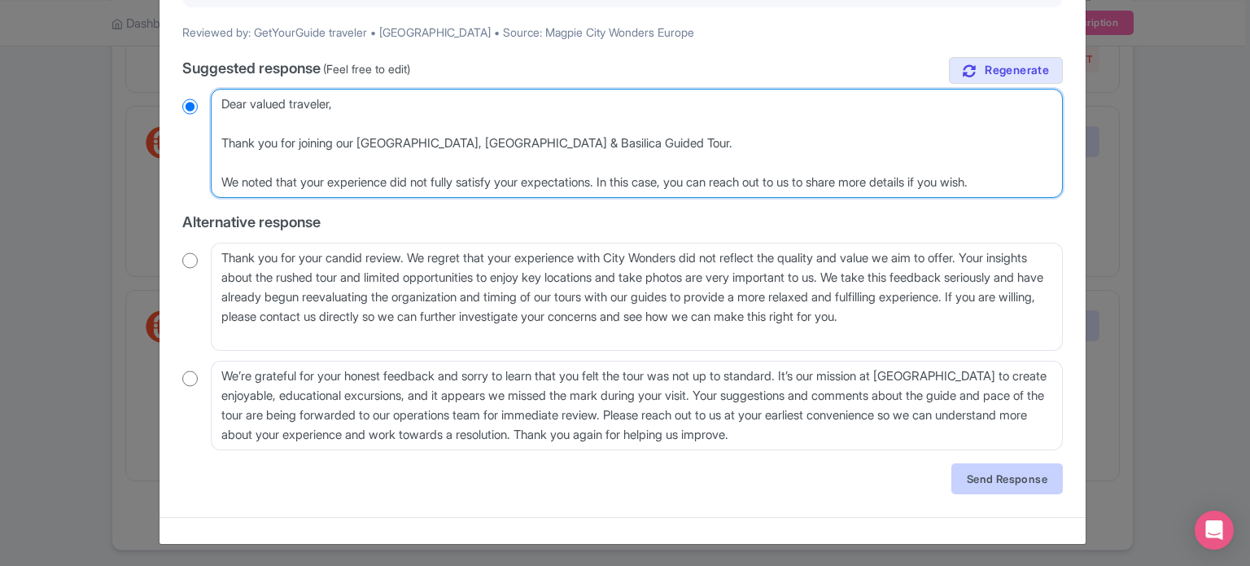
type textarea "Dear valued traveler, Thank you for joining our Vatican Museums, Sistine Chapel…"
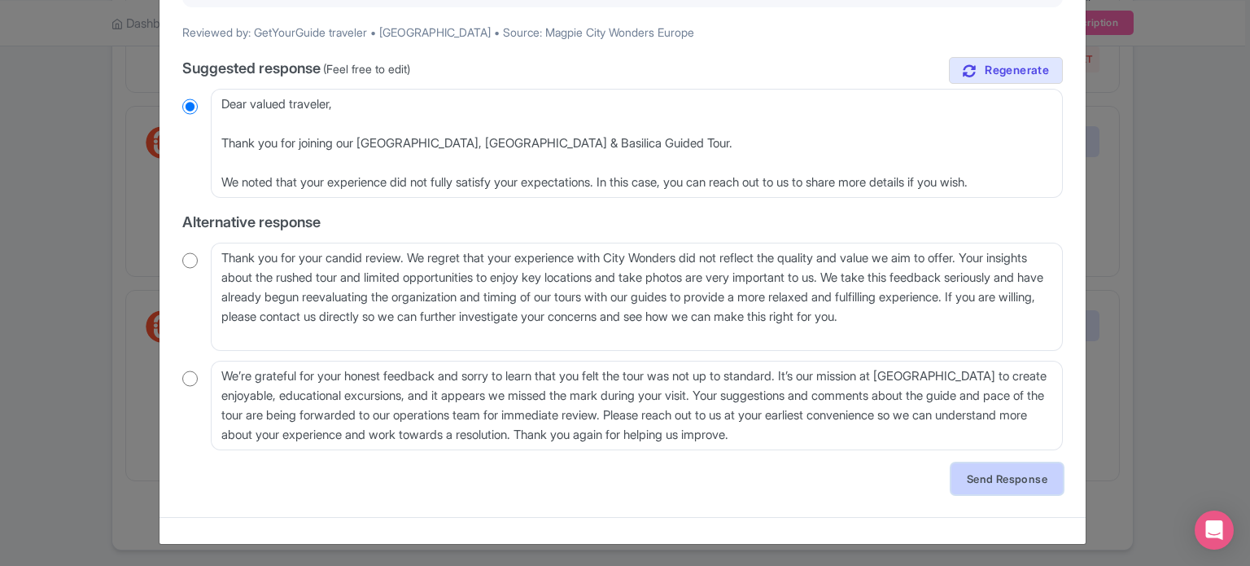
click at [965, 481] on link "Send Response" at bounding box center [1008, 478] width 112 height 31
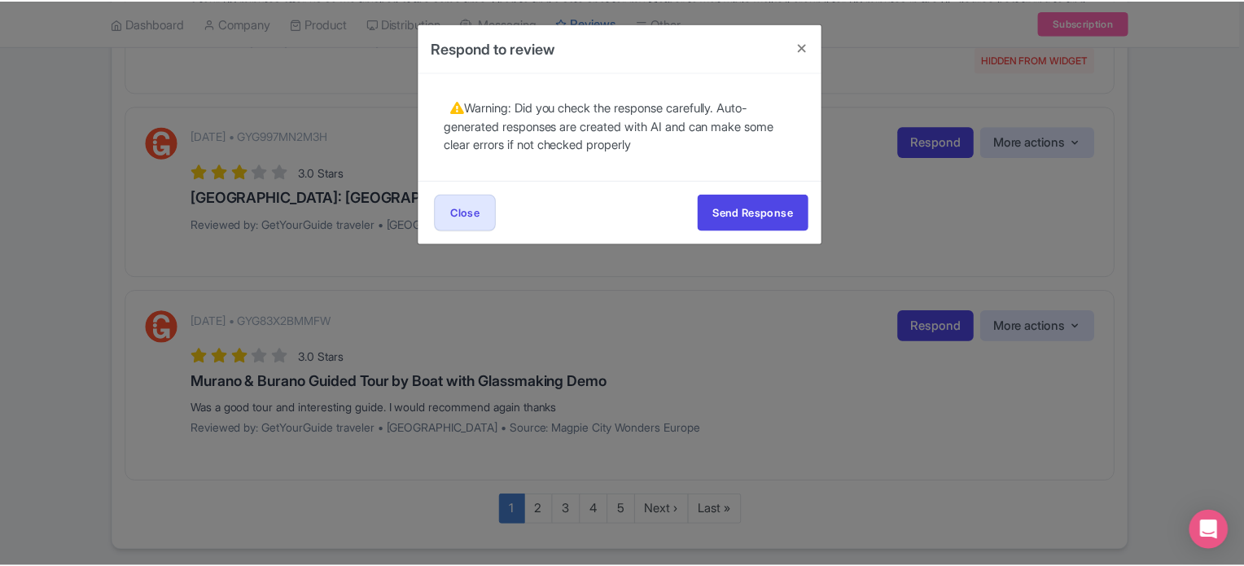
scroll to position [0, 0]
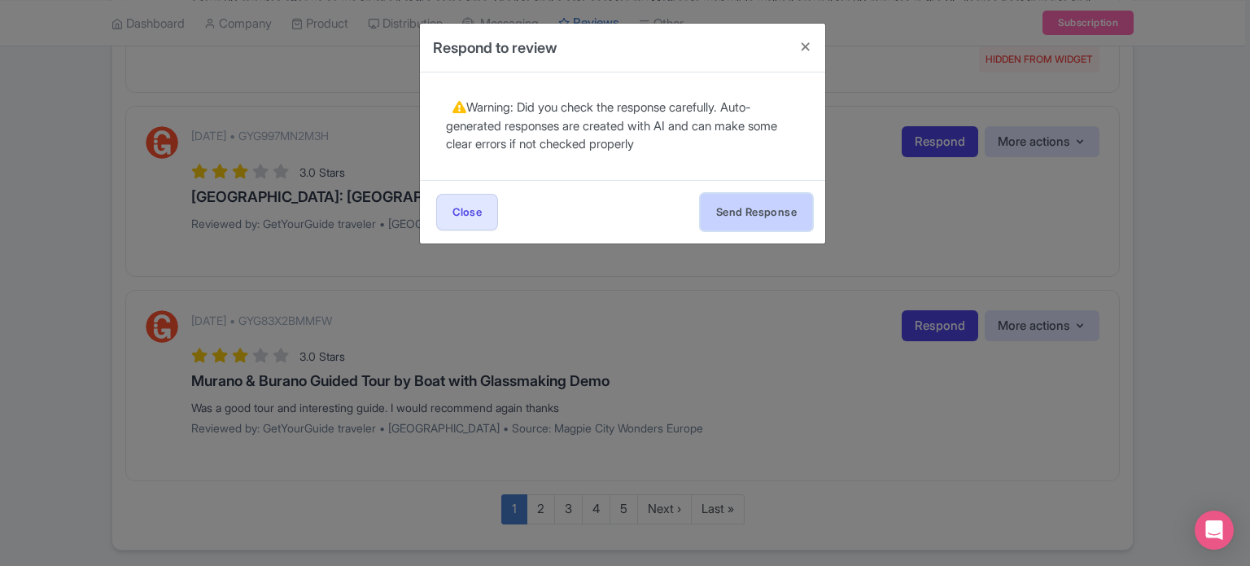
click at [785, 217] on button "Send Response" at bounding box center [757, 212] width 112 height 37
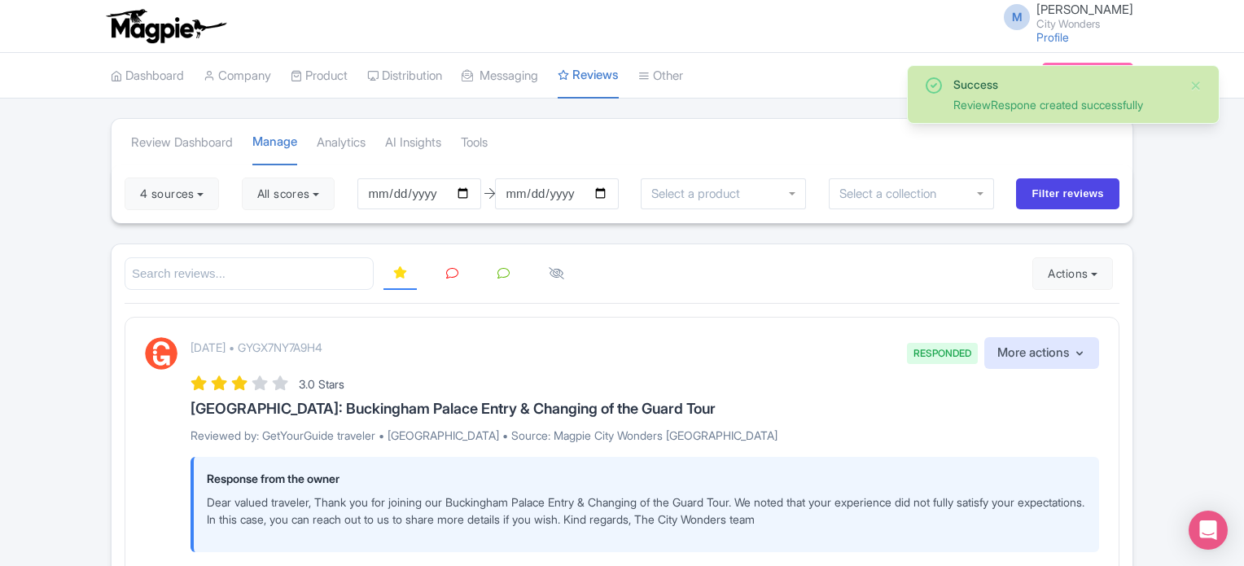
click at [446, 274] on icon at bounding box center [452, 273] width 12 height 12
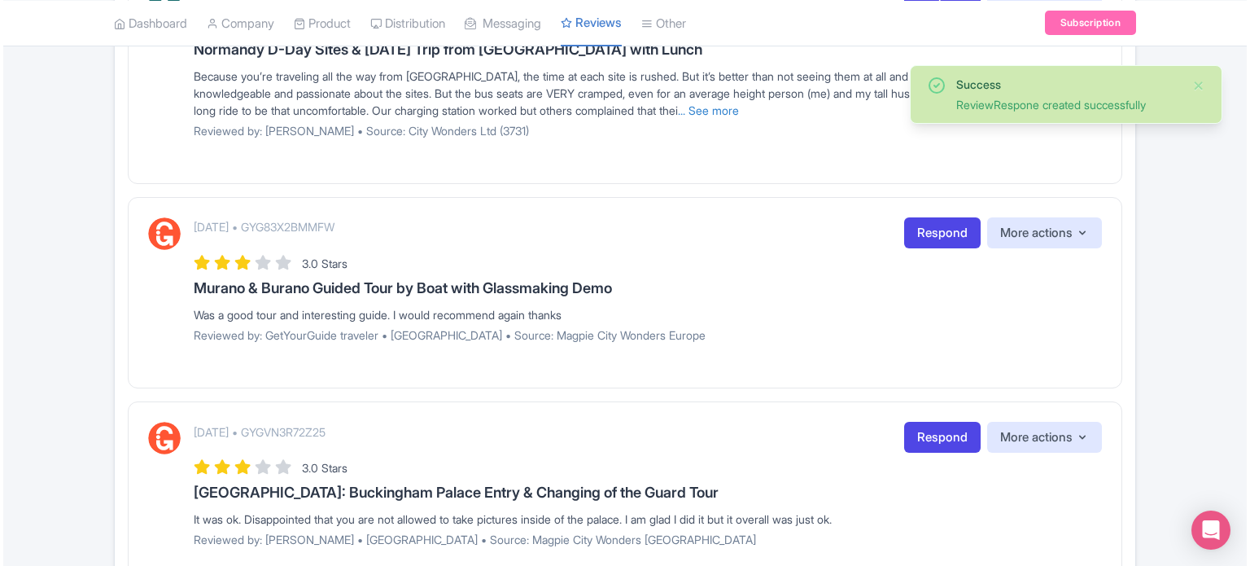
scroll to position [2035, 0]
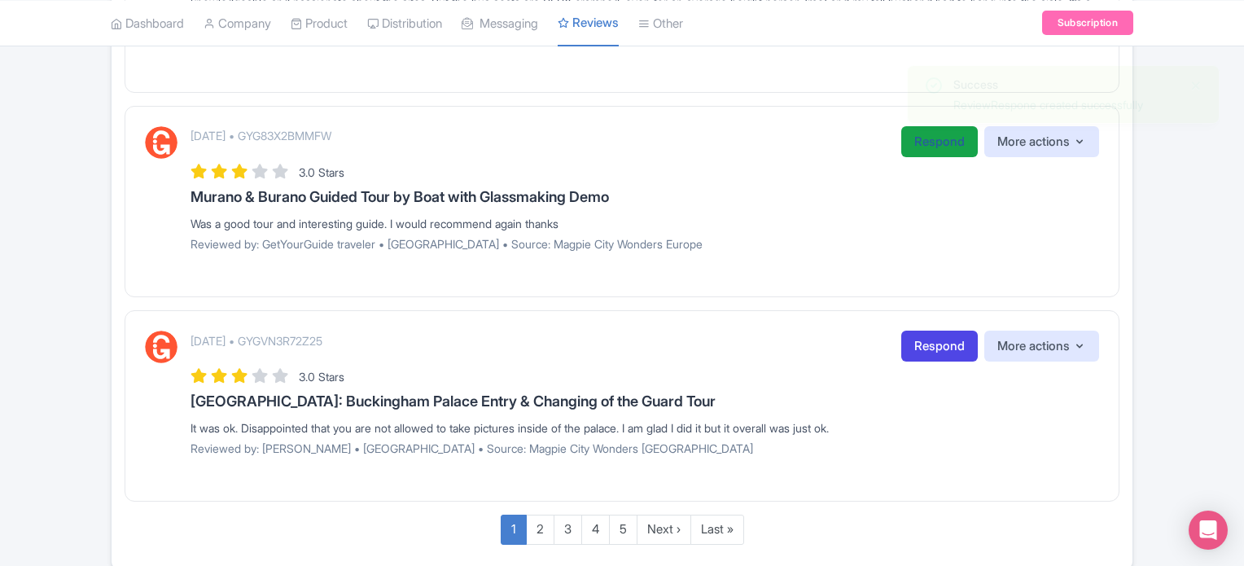
click at [925, 144] on link "Respond" at bounding box center [939, 142] width 77 height 32
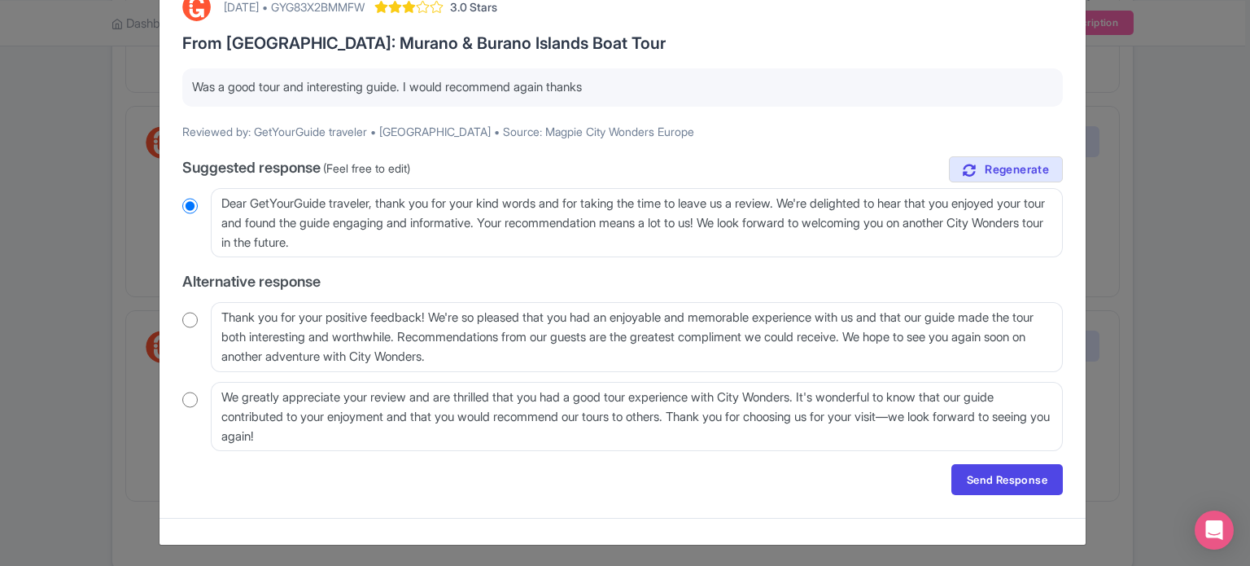
scroll to position [104, 0]
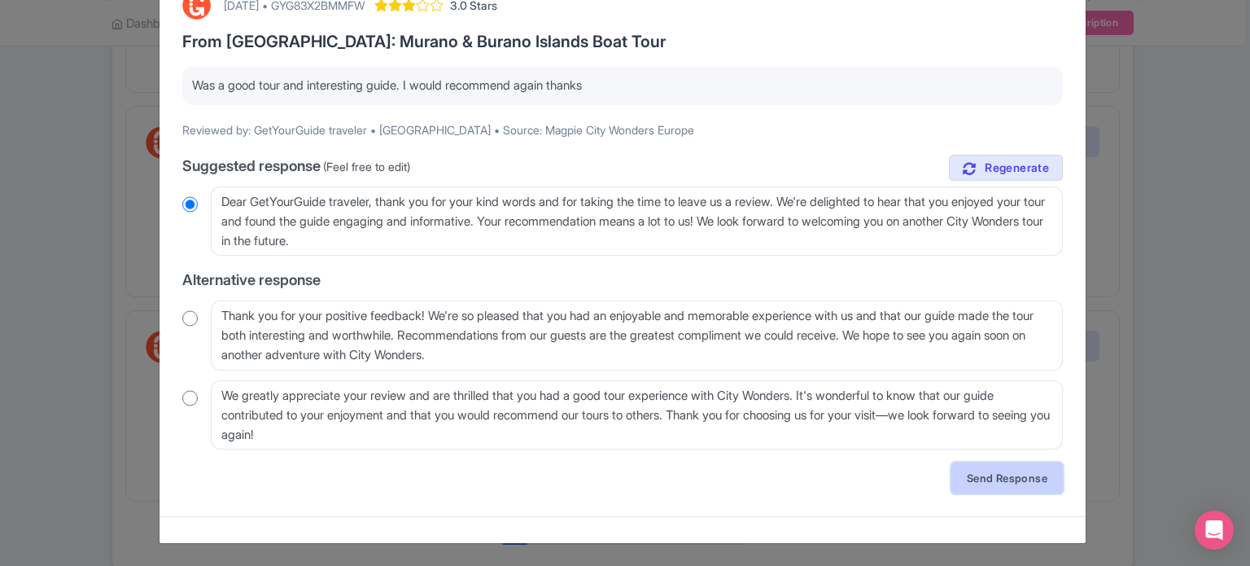
click at [973, 470] on link "Send Response" at bounding box center [1008, 477] width 112 height 31
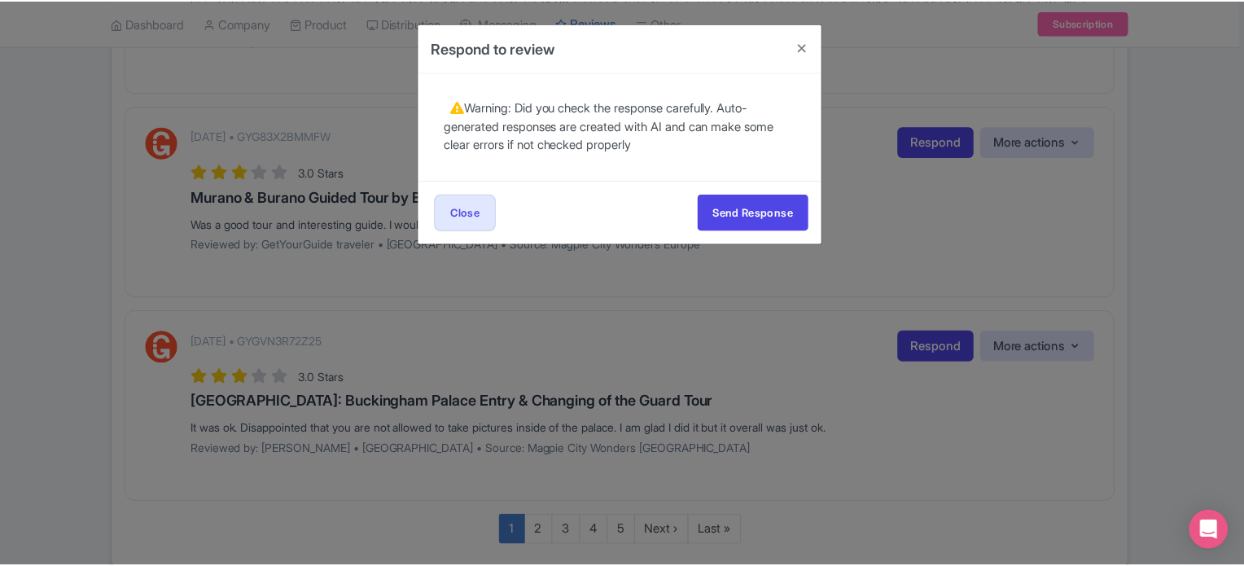
scroll to position [0, 0]
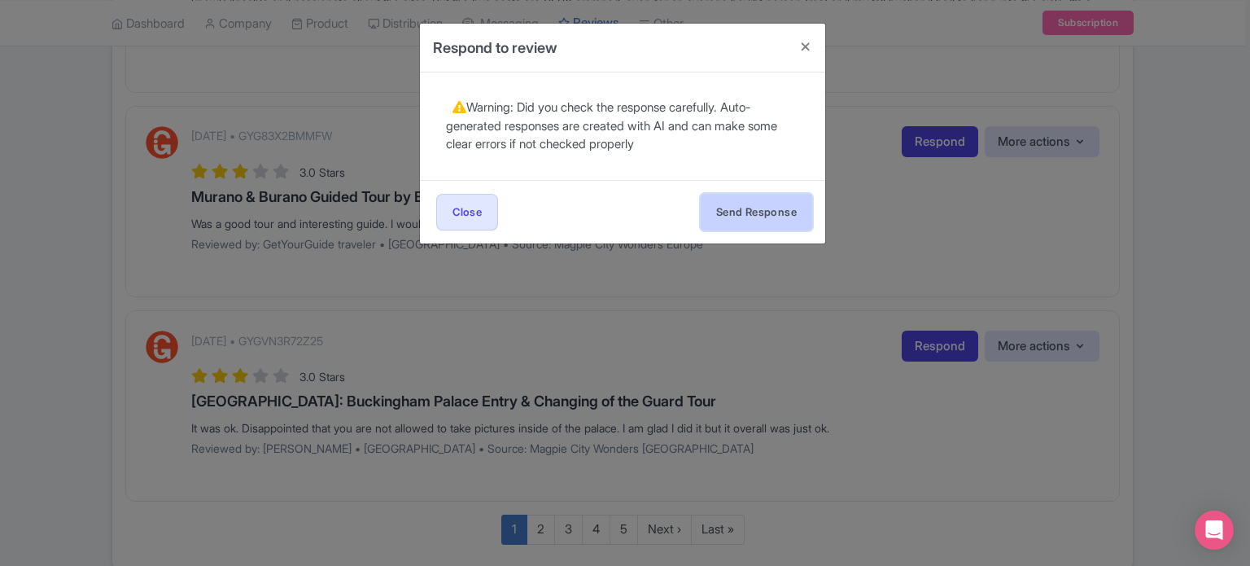
click at [788, 221] on button "Send Response" at bounding box center [757, 212] width 112 height 37
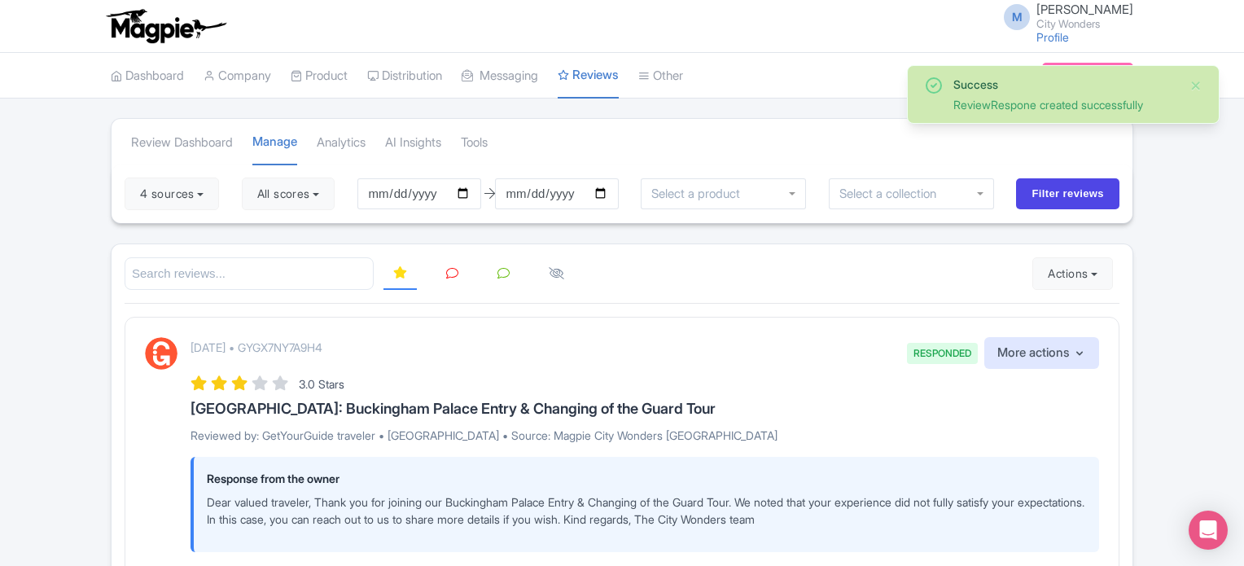
click at [453, 263] on link at bounding box center [452, 274] width 32 height 32
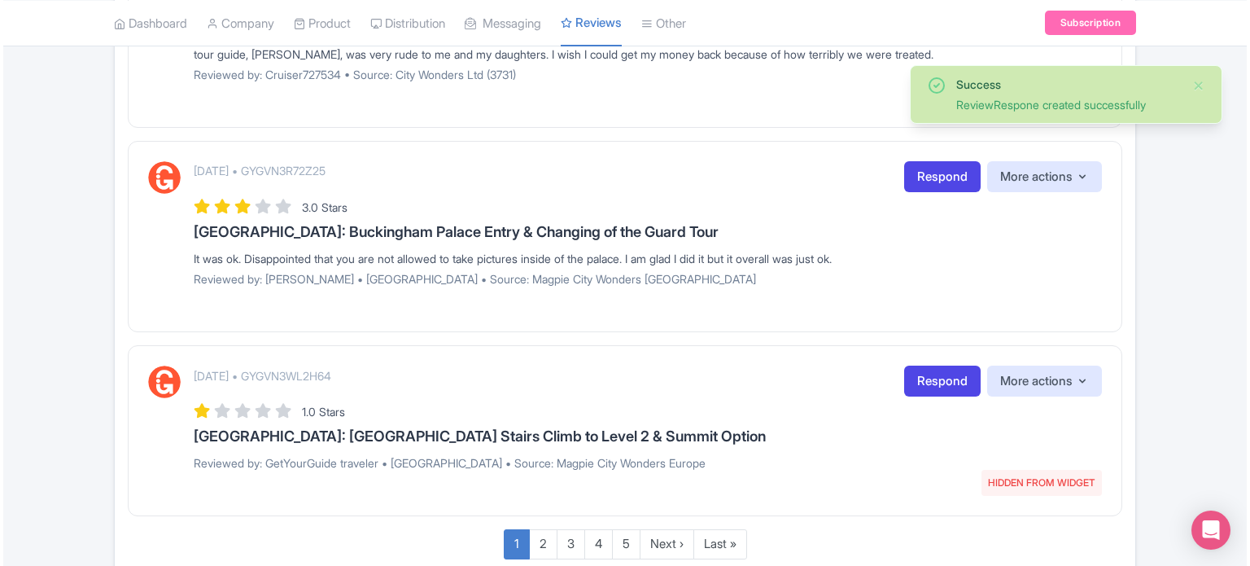
scroll to position [1920, 0]
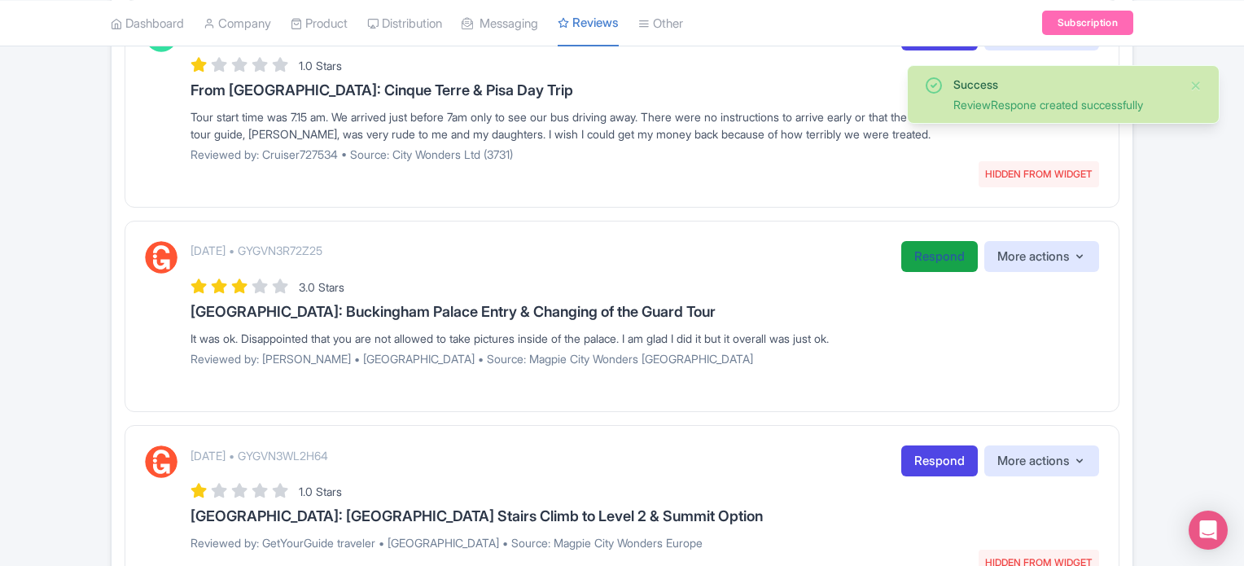
click at [928, 252] on link "Respond" at bounding box center [939, 257] width 77 height 32
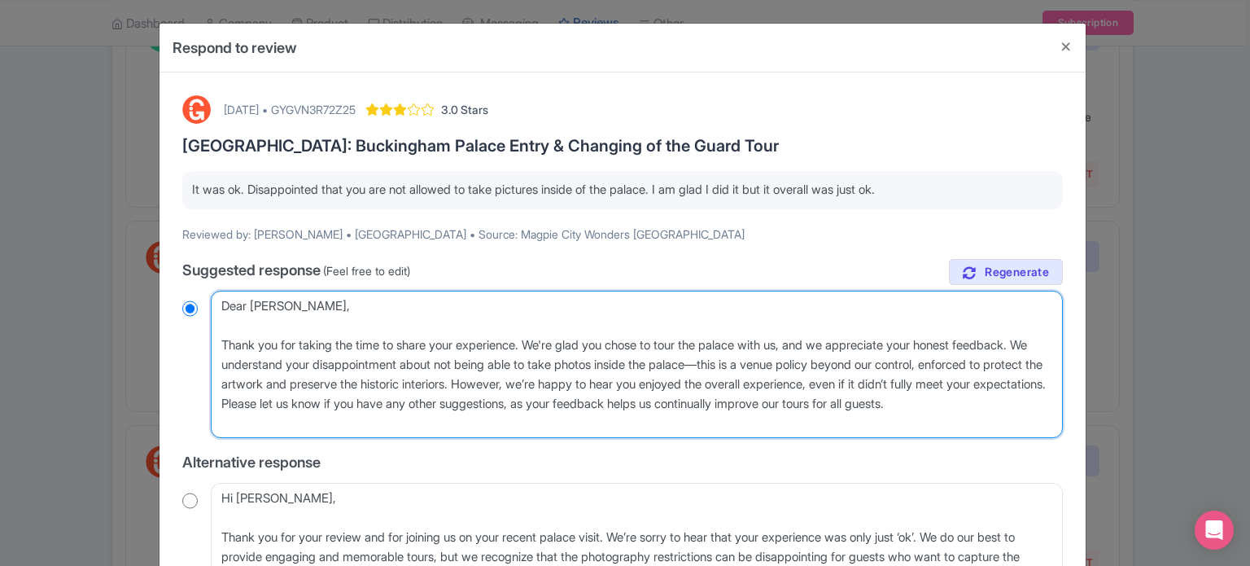
drag, startPoint x: 423, startPoint y: 399, endPoint x: 433, endPoint y: 418, distance: 21.8
click at [433, 418] on textarea "Dear [PERSON_NAME], Thank you for taking the time to share your experience. We'…" at bounding box center [637, 365] width 852 height 148
type textarea "Dear [PERSON_NAME], Thank you for taking the time to share your experience. We'…"
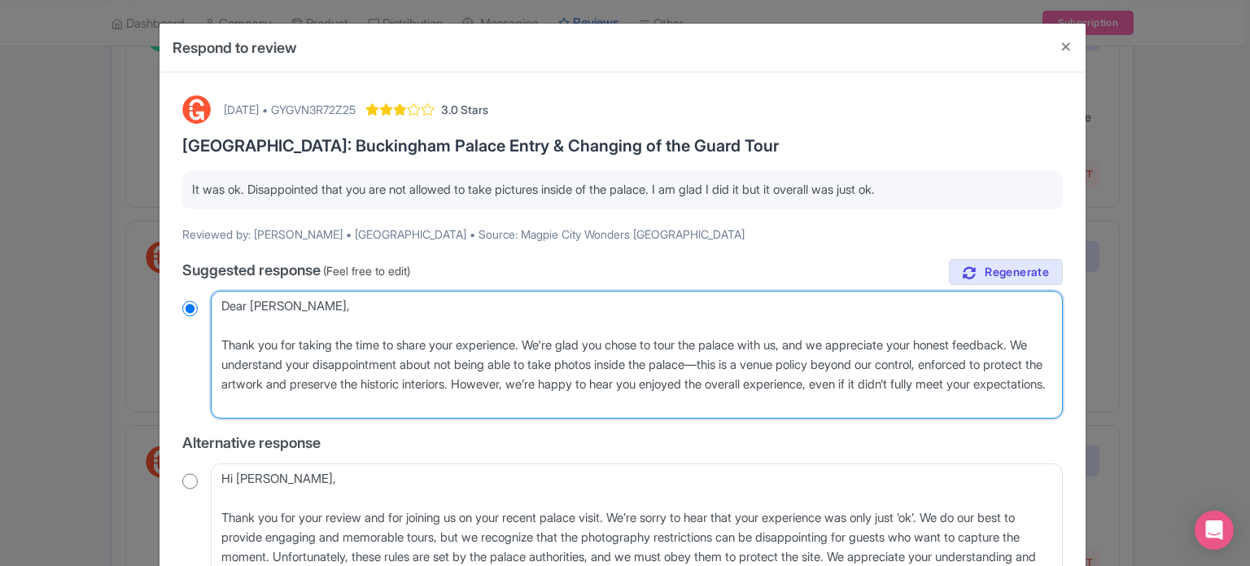
radio input "true"
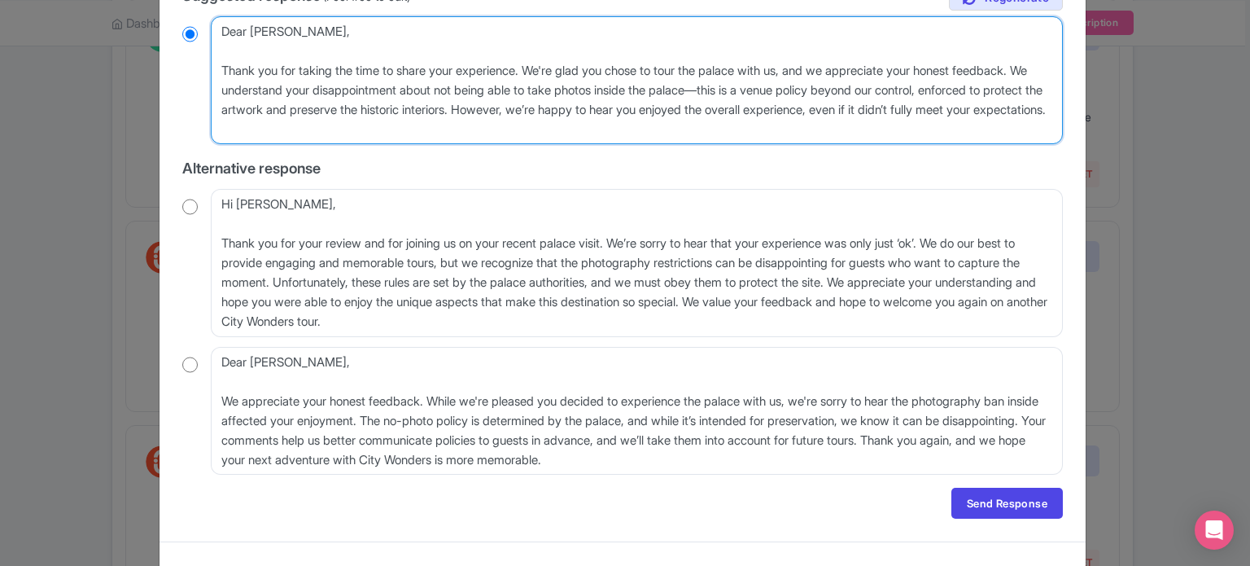
scroll to position [300, 0]
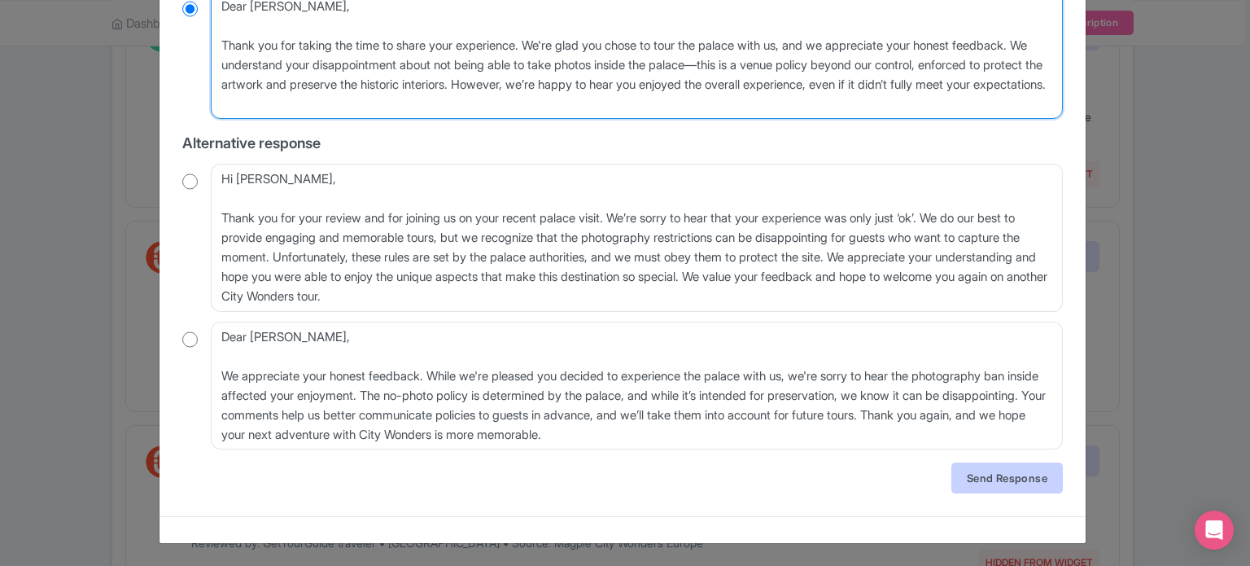
type textarea "Dear [PERSON_NAME], Thank you for taking the time to share your experience. We'…"
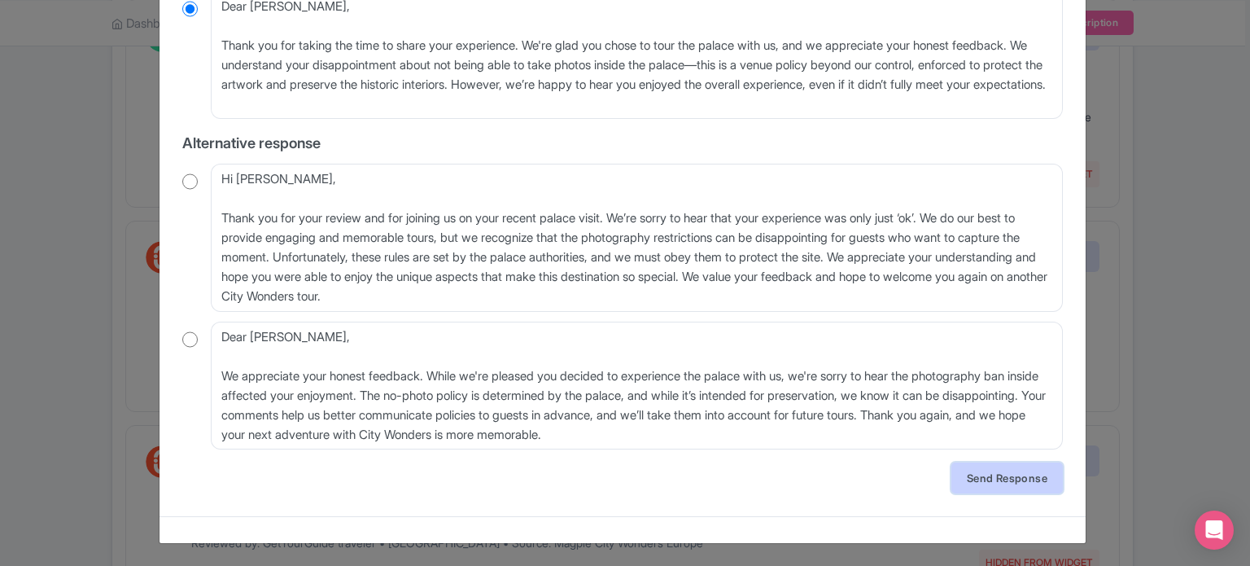
click at [974, 481] on link "Send Response" at bounding box center [1008, 477] width 112 height 31
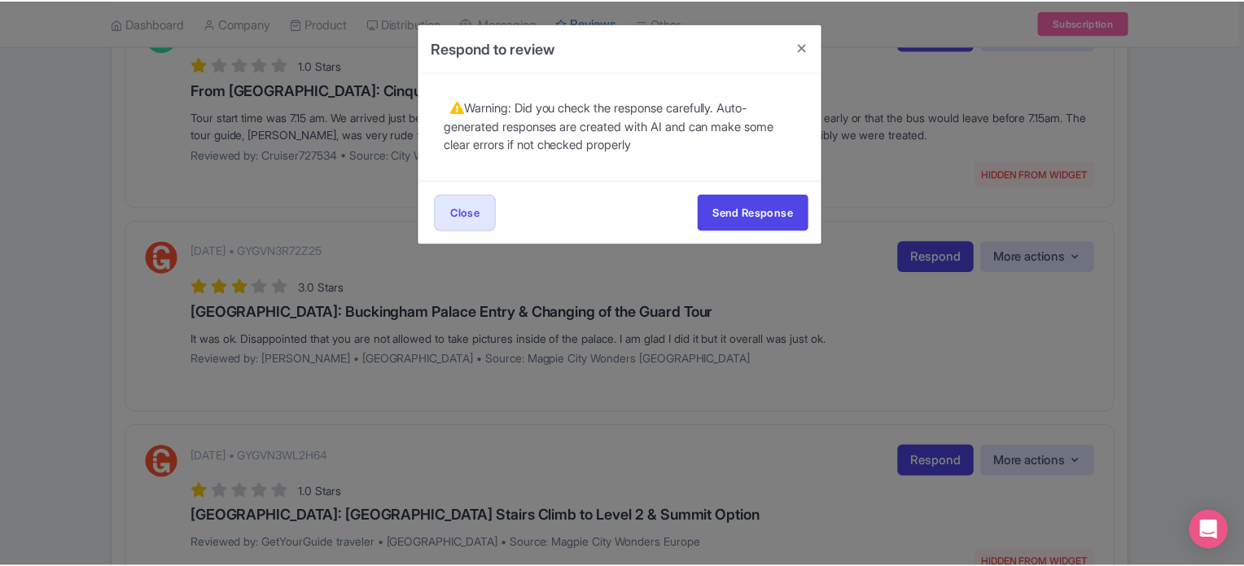
scroll to position [0, 0]
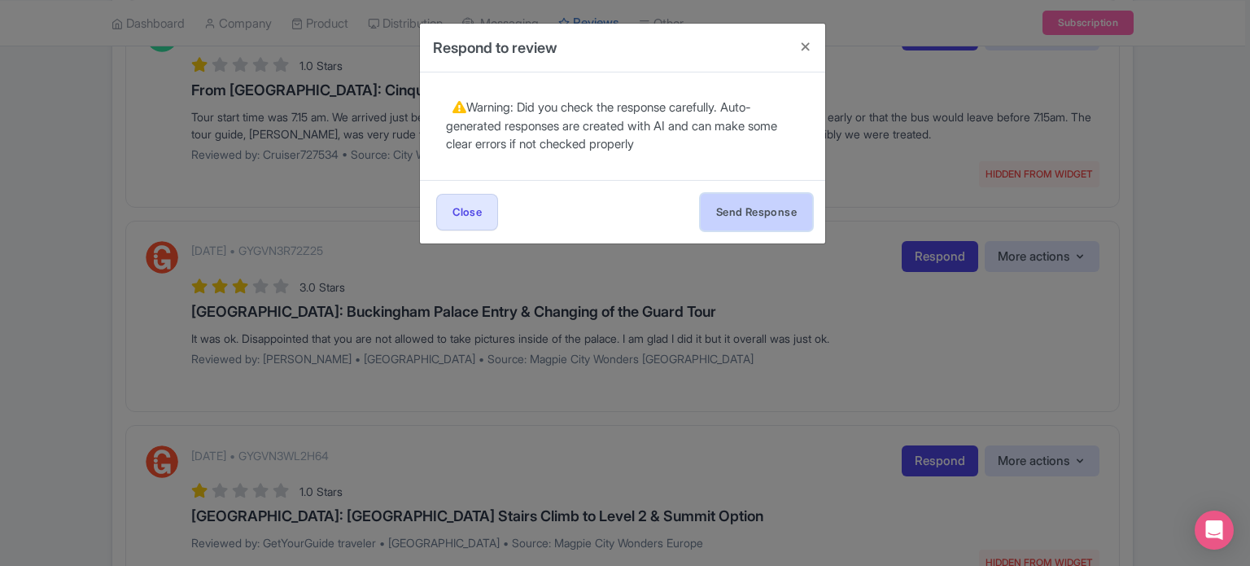
click at [777, 217] on button "Send Response" at bounding box center [757, 212] width 112 height 37
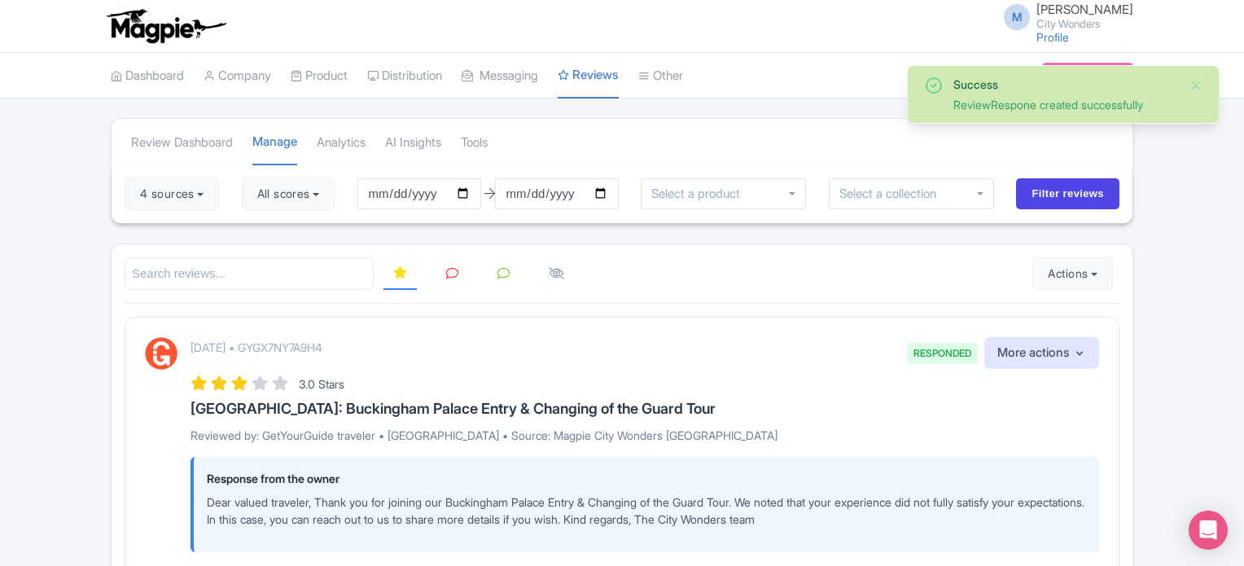
click at [453, 279] on link at bounding box center [452, 274] width 32 height 32
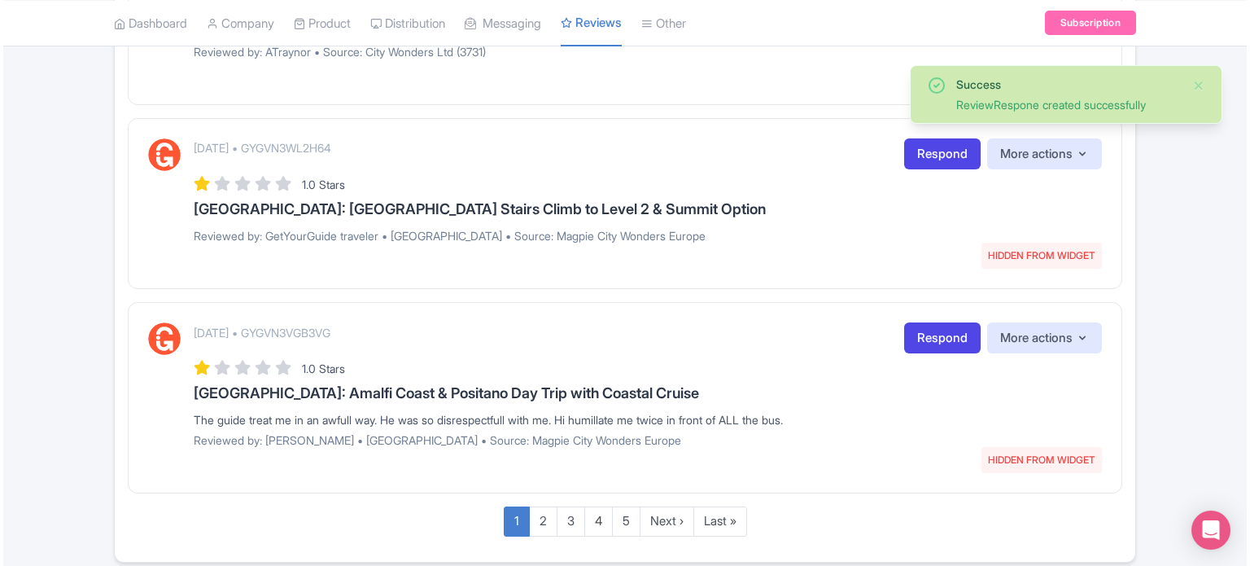
scroll to position [1920, 0]
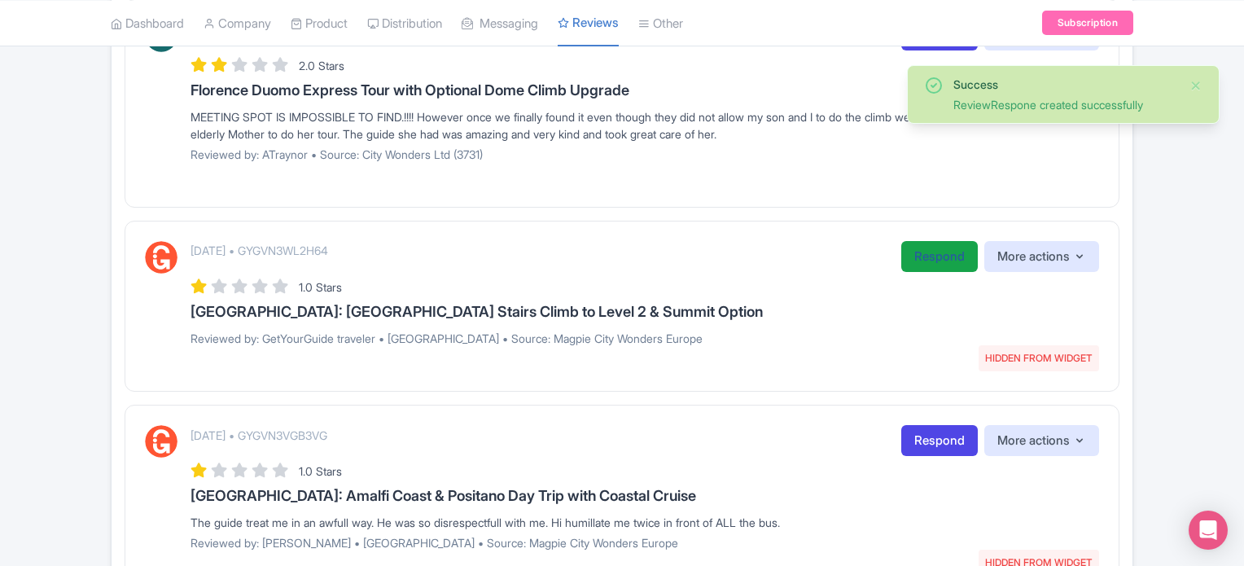
click at [940, 253] on link "Respond" at bounding box center [939, 257] width 77 height 32
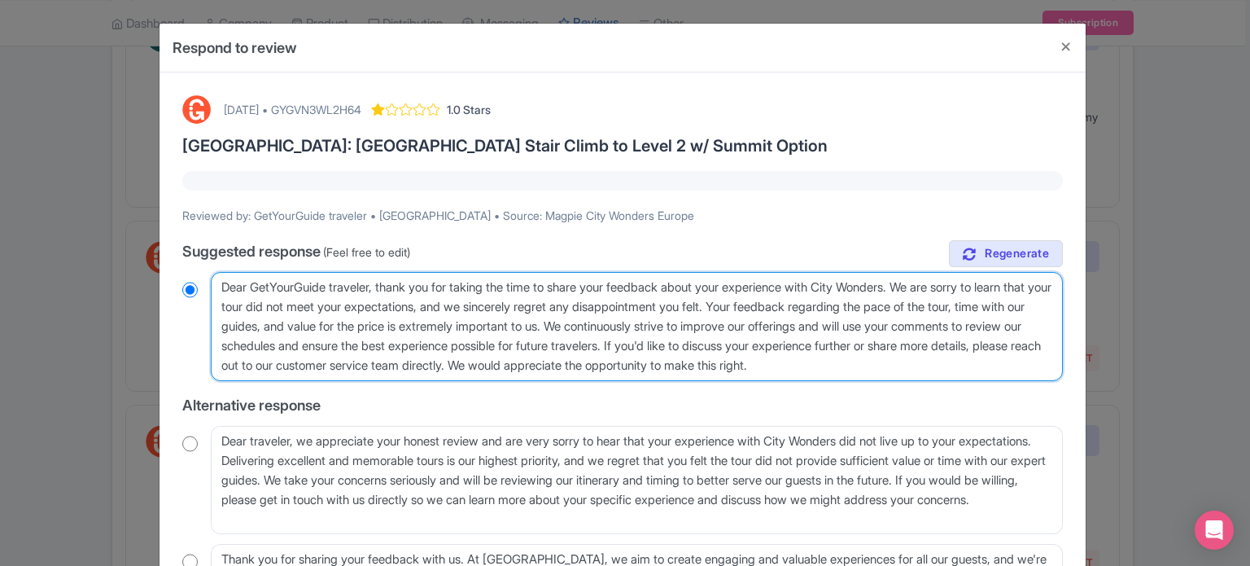
drag, startPoint x: 1029, startPoint y: 364, endPoint x: 203, endPoint y: 274, distance: 831.1
click at [204, 275] on div "Dear GetYourGuide traveler, thank you for taking the time to share your feedbac…" at bounding box center [622, 326] width 881 height 109
paste textarea "valued traveler, Thank you for joining our XX Tour. We noted that your experien…"
type textarea "Dear valued traveler, Thank you for joining our XX Tour. We noted that your exp…"
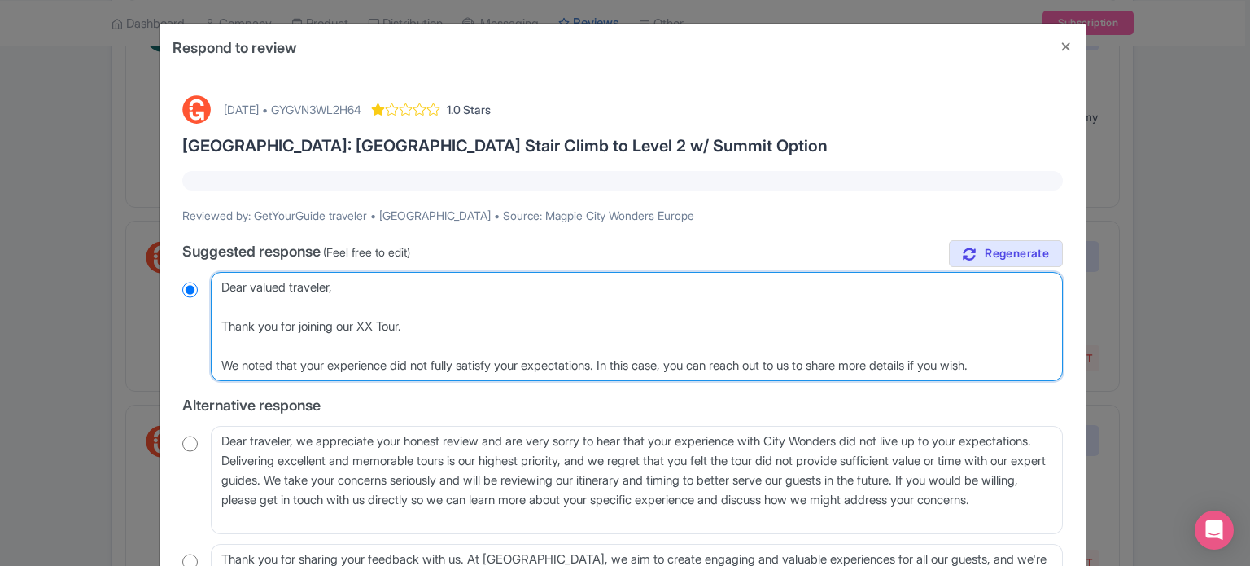
radio input "true"
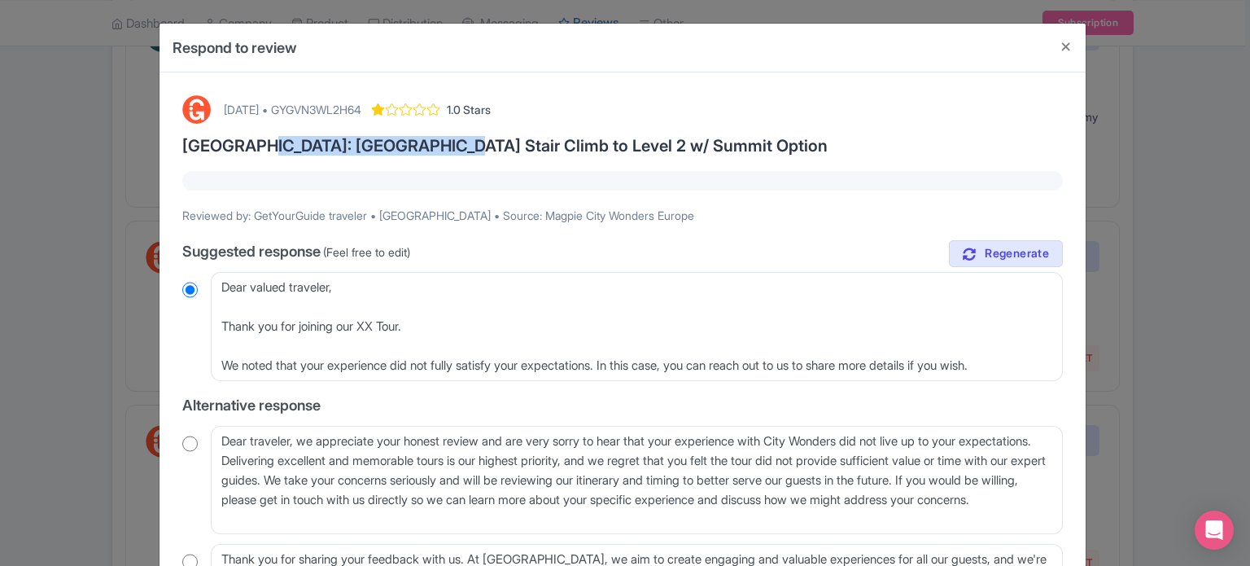
drag, startPoint x: 234, startPoint y: 146, endPoint x: 407, endPoint y: 147, distance: 172.6
click at [407, 147] on h3 "Paris: Eiffel Tower Stair Climb to Level 2 w/ Summit Option" at bounding box center [622, 146] width 881 height 18
copy h3 "iffel Tower Stair Climb"
click at [231, 141] on h3 "Paris: Eiffel Tower Stair Climb to Level 2 w/ Summit Option" at bounding box center [622, 146] width 881 height 18
drag, startPoint x: 230, startPoint y: 142, endPoint x: 401, endPoint y: 144, distance: 171.0
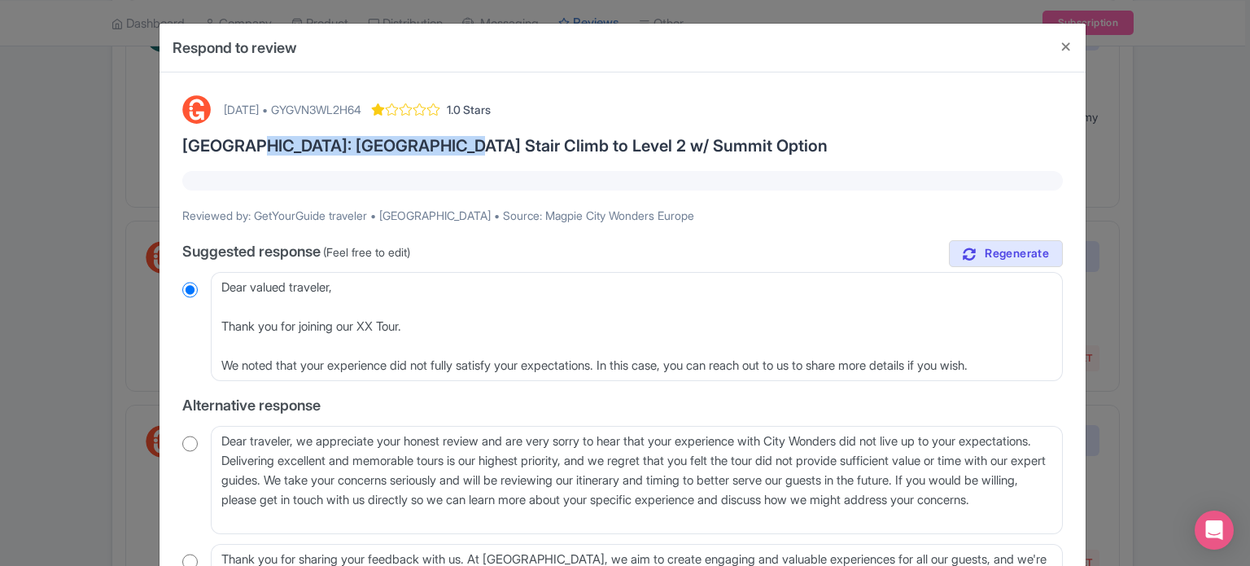
click at [401, 144] on h3 "Paris: Eiffel Tower Stair Climb to Level 2 w/ Summit Option" at bounding box center [622, 146] width 881 height 18
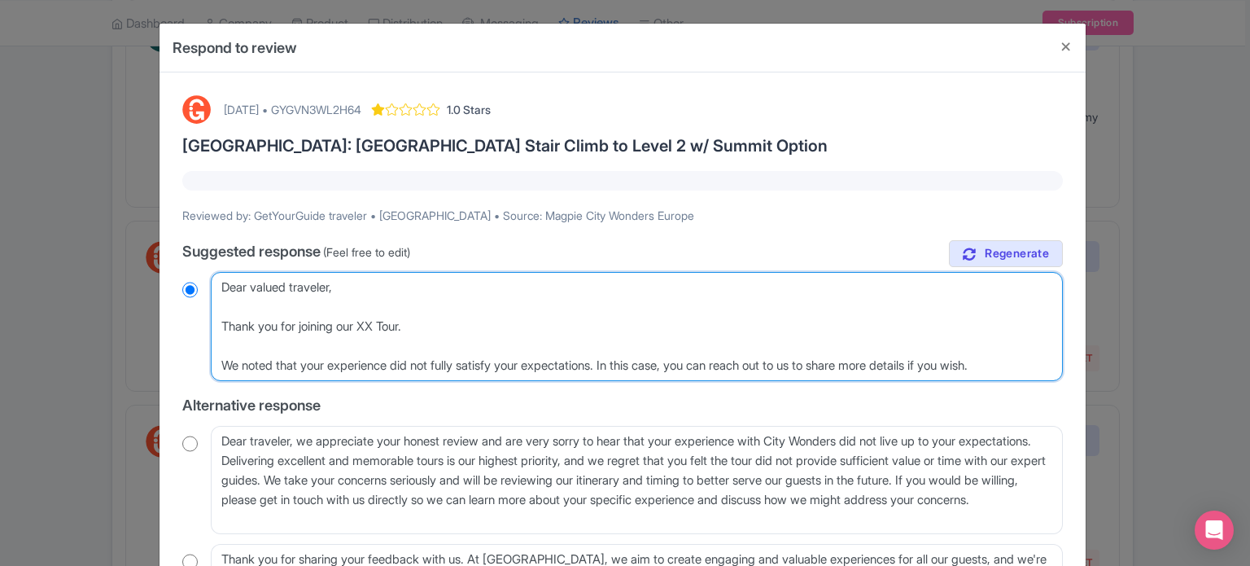
click at [374, 327] on textarea "Dear GetYourGuide traveler, thank you for taking the time to share your feedbac…" at bounding box center [637, 326] width 852 height 109
paste textarea "iffel Tower Stair Climb"
type textarea "Dear valued traveler, Thank you for joining our iffel Tower Stair ClimbTour. We…"
radio input "true"
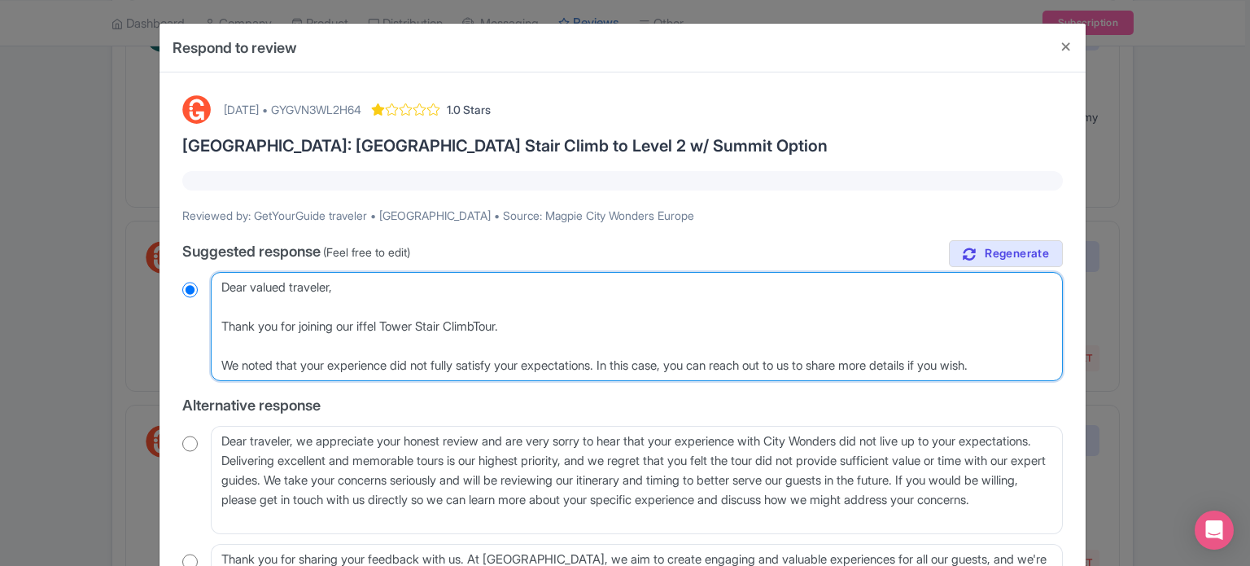
type textarea "Dear valued traveler, Thank you for joining our iffel Tower Stair Climb Tour. W…"
radio input "true"
click at [365, 328] on textarea "Dear GetYourGuide traveler, thank you for taking the time to share your feedbac…" at bounding box center [637, 326] width 852 height 109
type textarea "Dear valued traveler, Thank you for joining our Eiffel Tower Stair Climb Tour. …"
radio input "true"
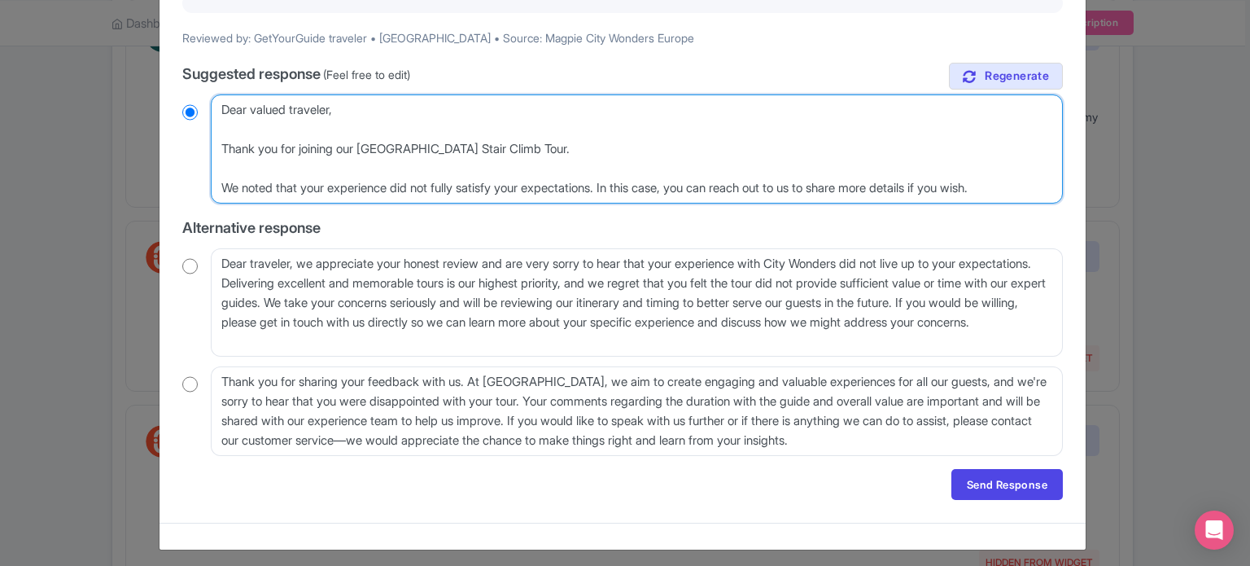
scroll to position [183, 0]
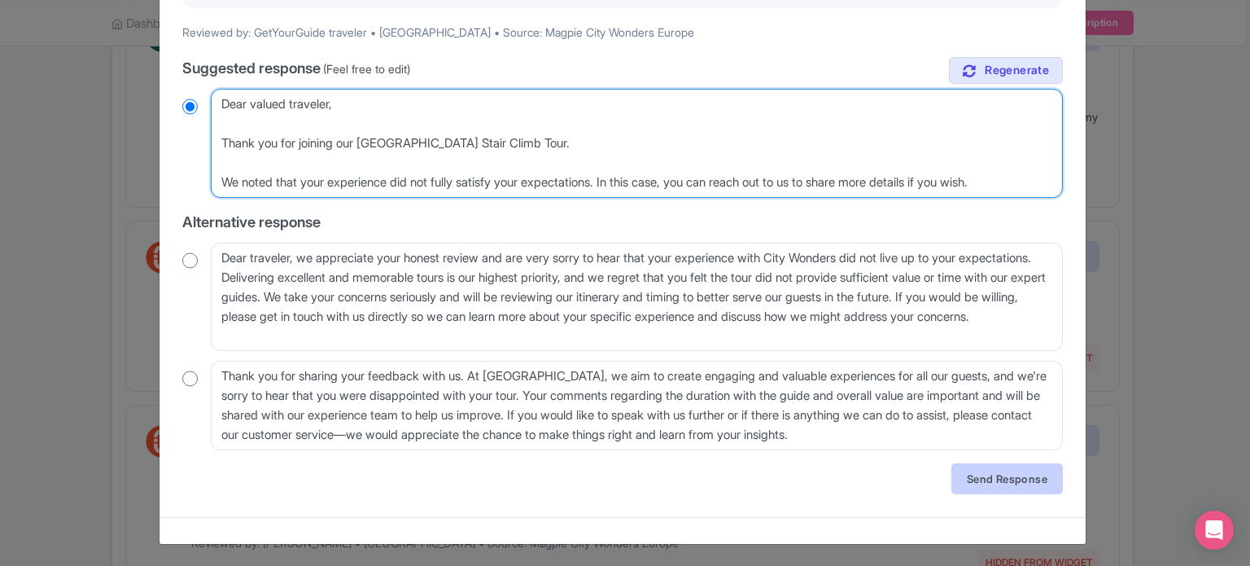
type textarea "Dear valued traveler, Thank you for joining our Eiffel Tower Stair Climb Tour. …"
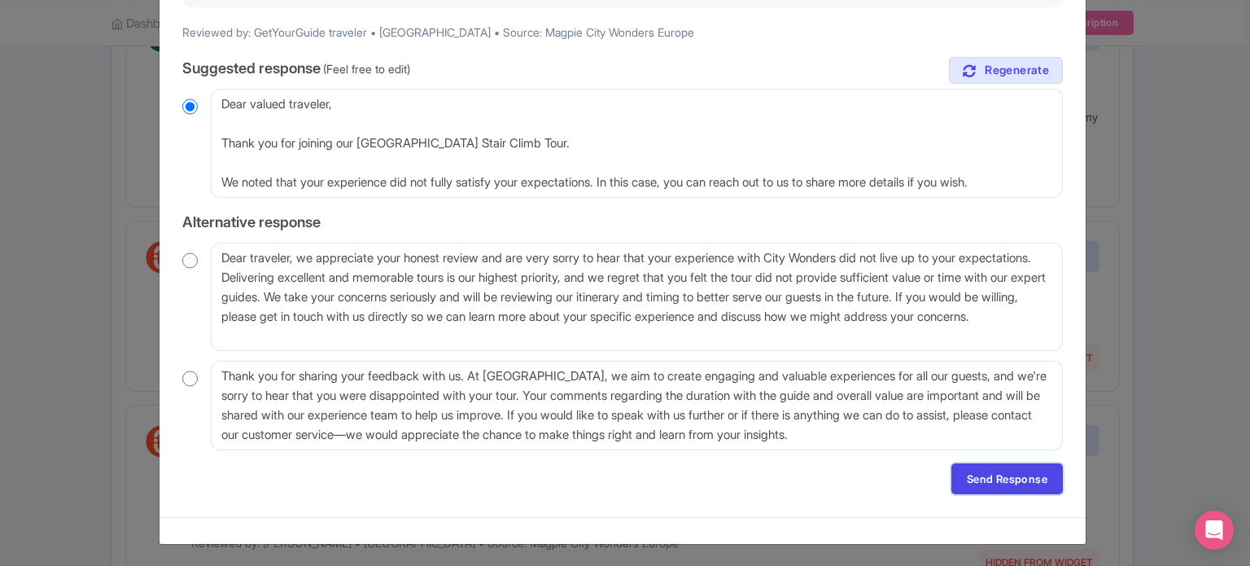
click at [1022, 482] on link "Send Response" at bounding box center [1008, 478] width 112 height 31
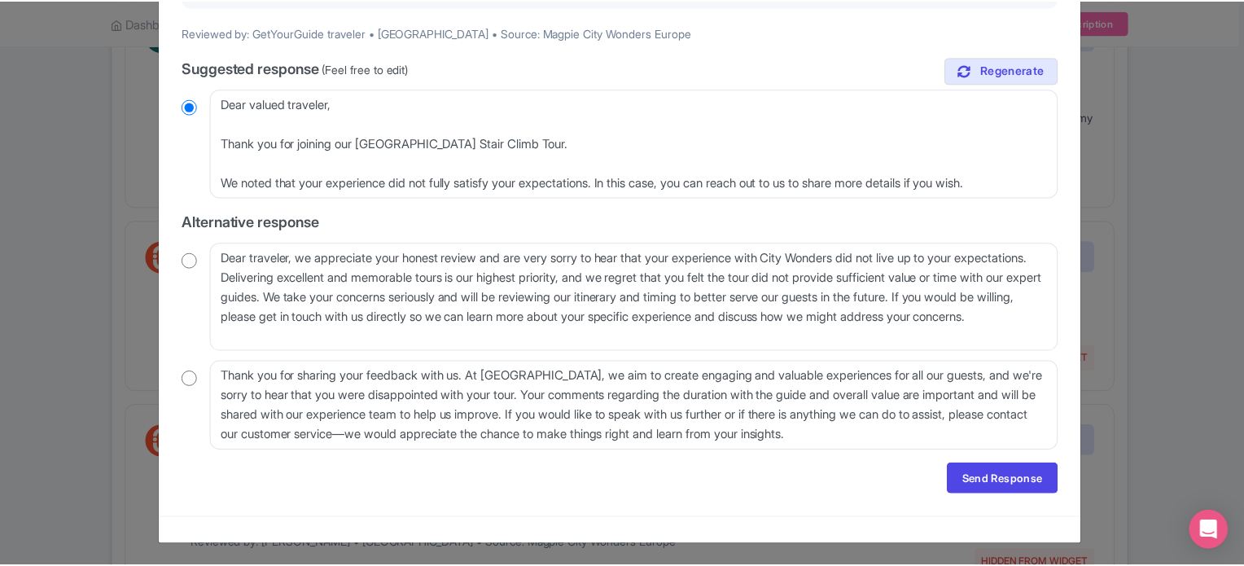
scroll to position [0, 0]
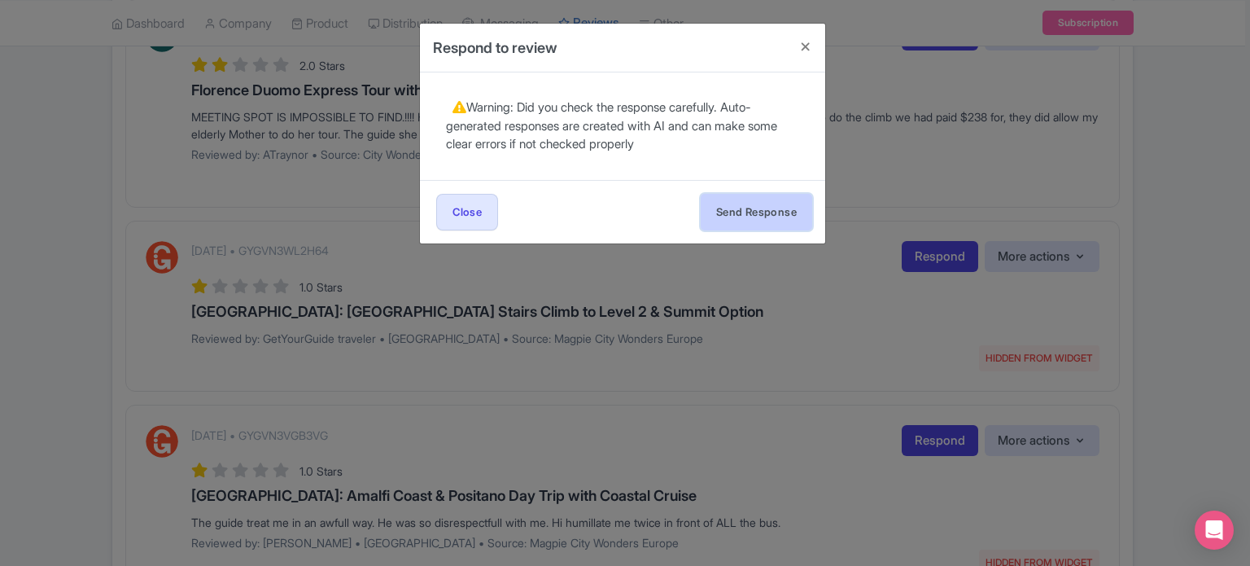
click at [742, 215] on button "Send Response" at bounding box center [757, 212] width 112 height 37
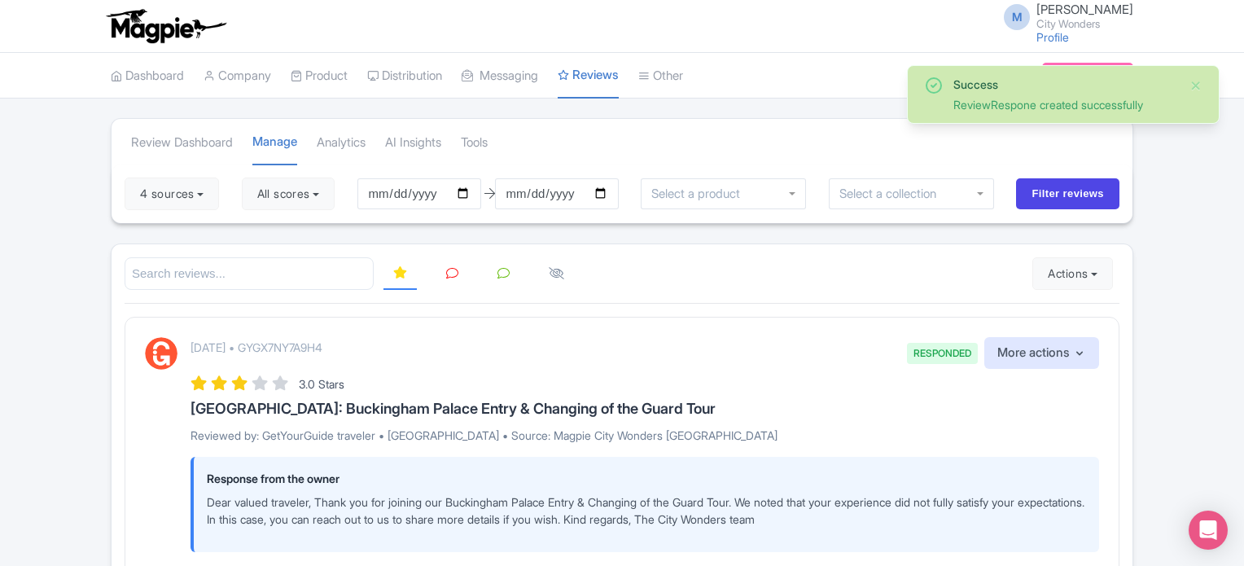
click at [452, 278] on link at bounding box center [452, 274] width 32 height 32
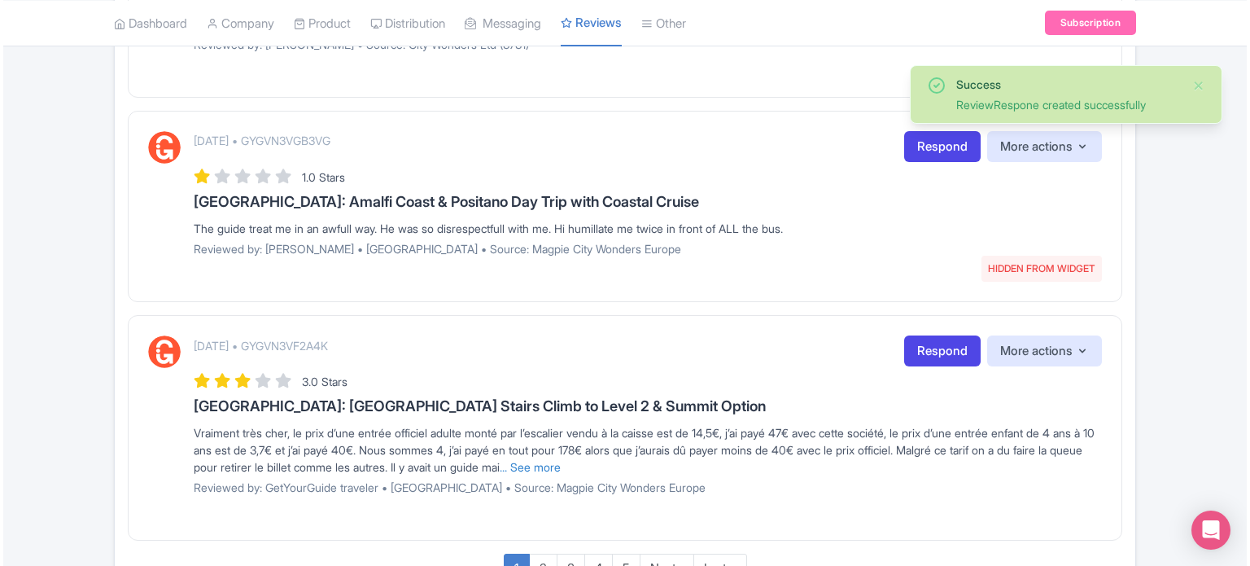
scroll to position [2035, 0]
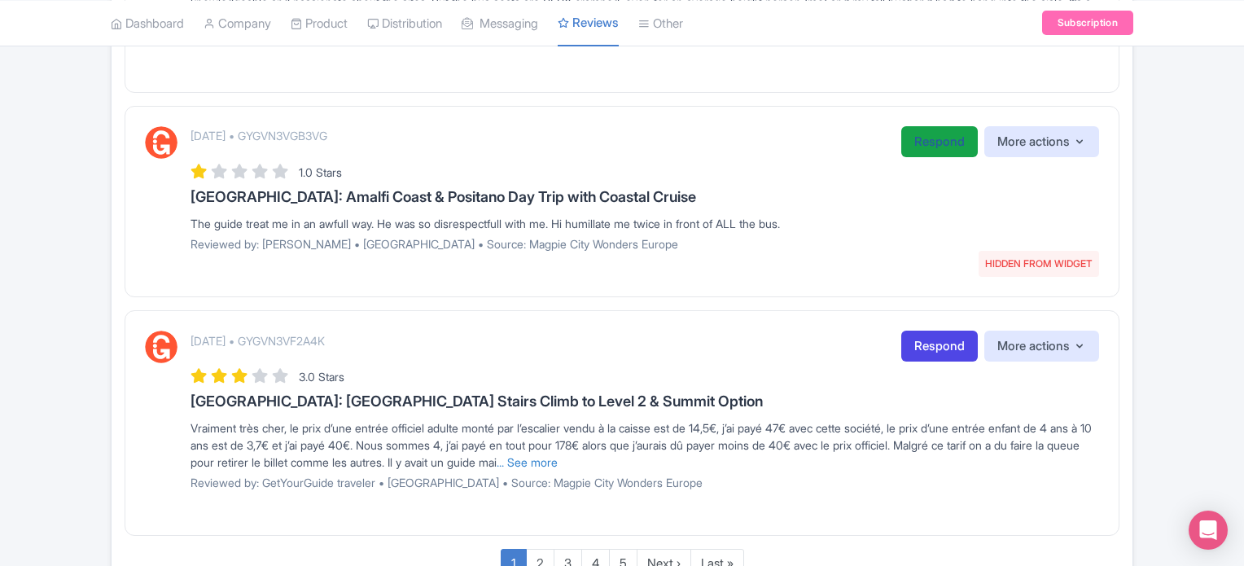
click at [909, 146] on link "Respond" at bounding box center [939, 142] width 77 height 32
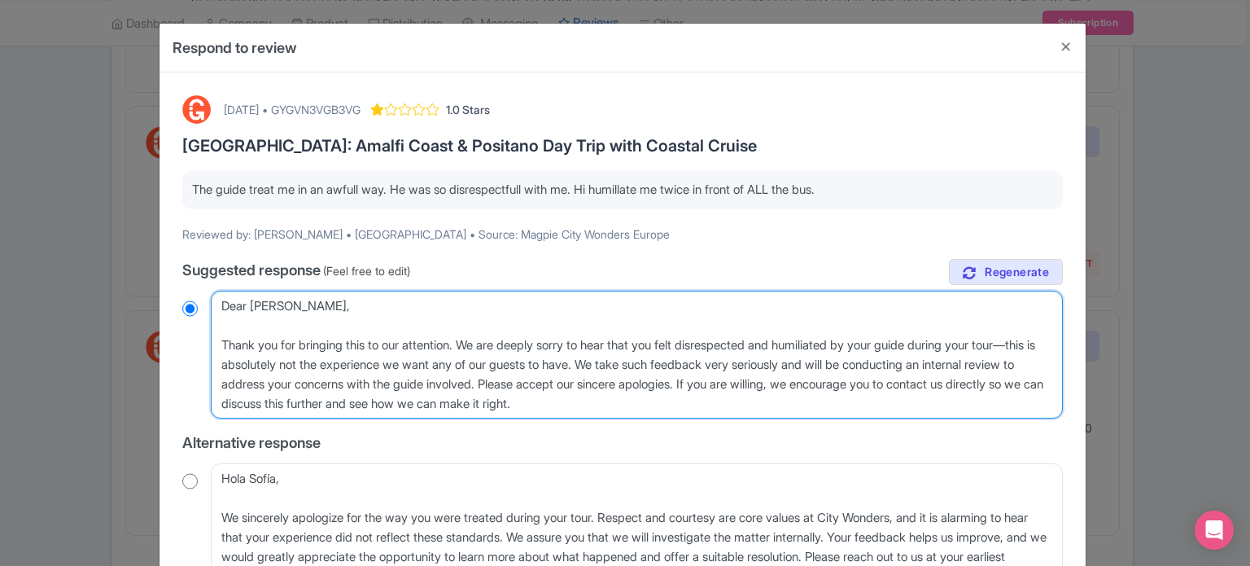
drag, startPoint x: 782, startPoint y: 342, endPoint x: 871, endPoint y: 341, distance: 88.7
click at [871, 341] on textarea "Dear [PERSON_NAME], Thank you for bringing this to our attention. We are deeply…" at bounding box center [637, 355] width 852 height 129
type textarea "Dear [PERSON_NAME], Thank you for bringing this to our attention. We are deeply…"
radio input "true"
drag, startPoint x: 970, startPoint y: 343, endPoint x: 606, endPoint y: 359, distance: 364.2
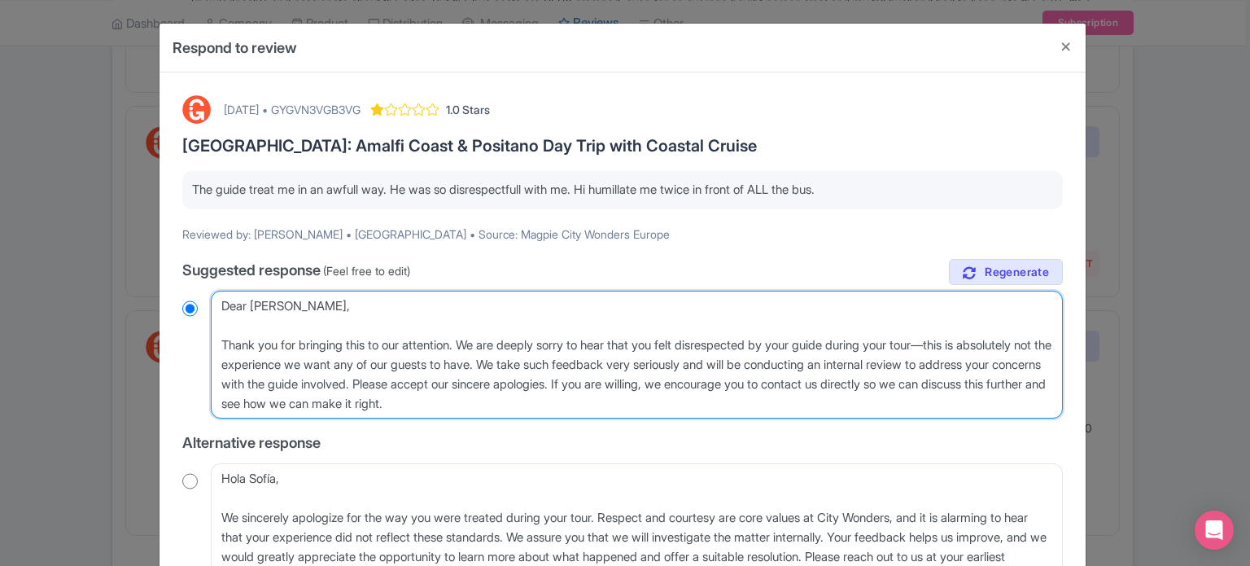
click at [606, 359] on textarea "Dear [PERSON_NAME], Thank you for bringing this to our attention. We are deeply…" at bounding box center [637, 355] width 852 height 129
type textarea "Dear [PERSON_NAME], Thank you for bringing this to our attention. We are deeply…"
radio input "true"
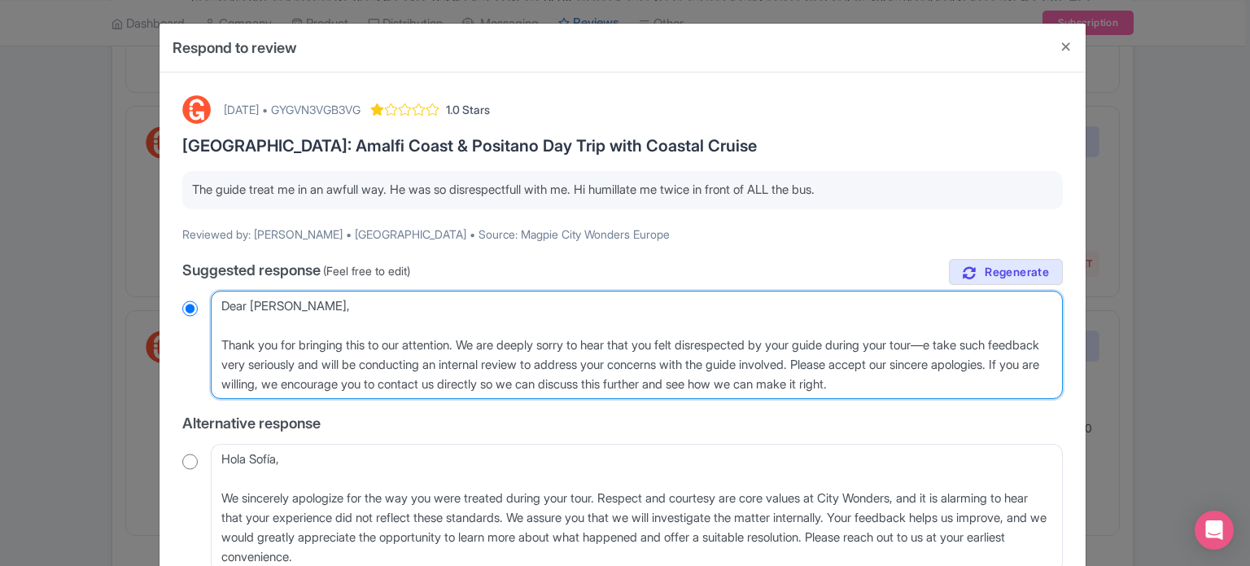
type textarea "Dear [PERSON_NAME], Thank you for bringing this to our attention. We are deeply…"
radio input "true"
type textarea "Dear [PERSON_NAME], Thank you for bringing this to our attention. We are deeply…"
radio input "true"
type textarea "Dear [PERSON_NAME], Thank you for bringing this to our attention. We are deeply…"
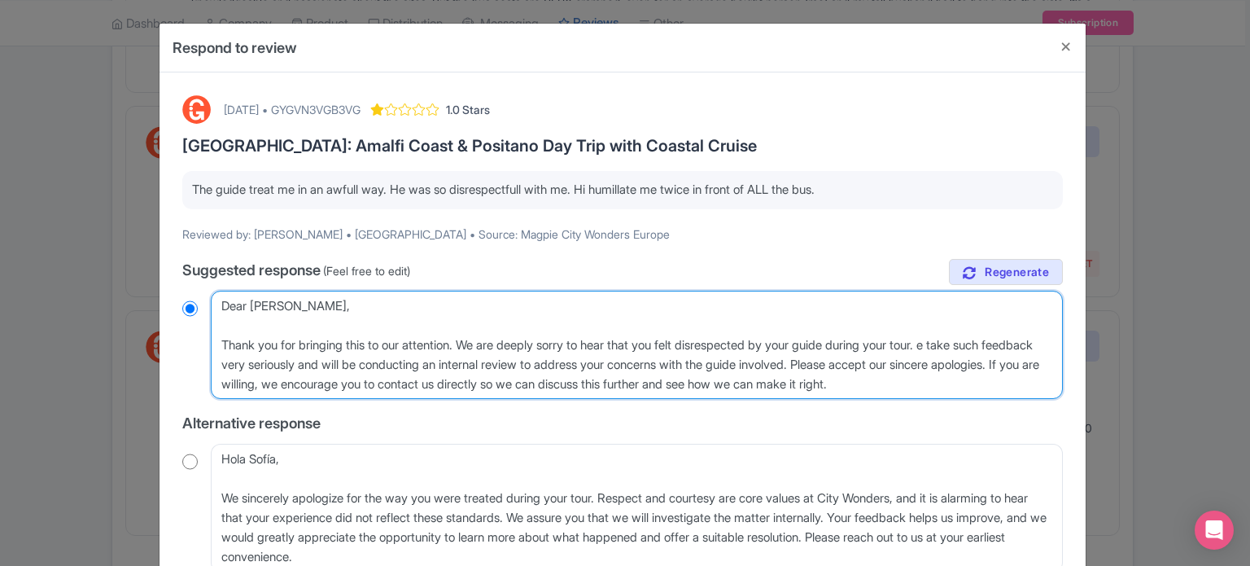
radio input "true"
type textarea "Dear [PERSON_NAME], Thank you for bringing this to our attention. We are deeply…"
radio input "true"
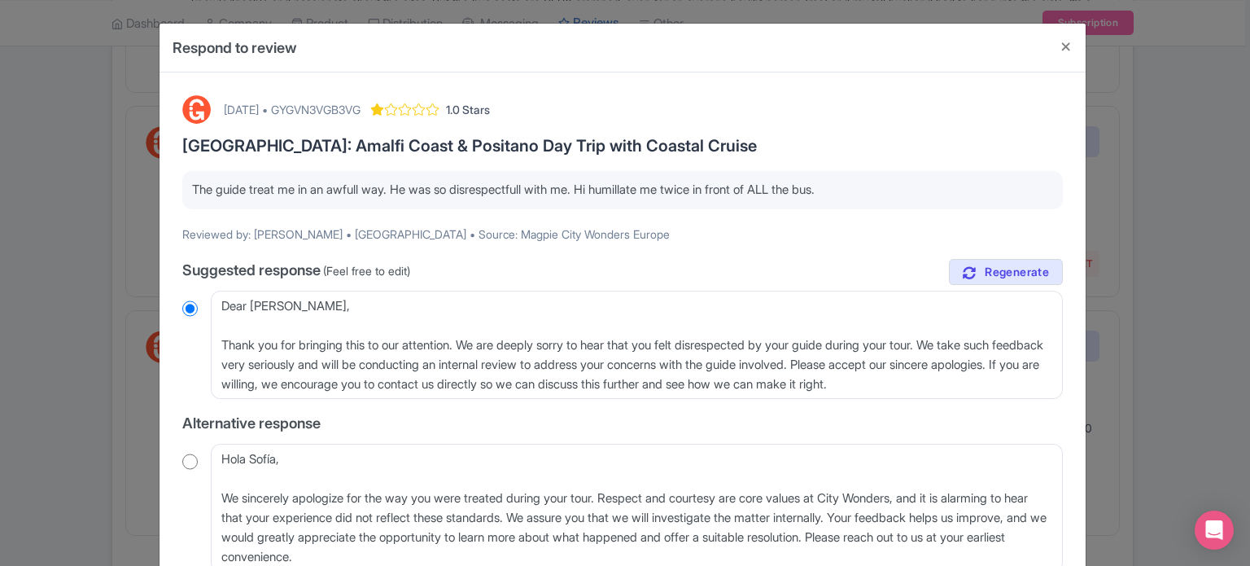
click at [357, 108] on div "[DATE] • GYGVN3VGB3VG" at bounding box center [292, 109] width 137 height 17
copy div "GYGVN3VGB3VG"
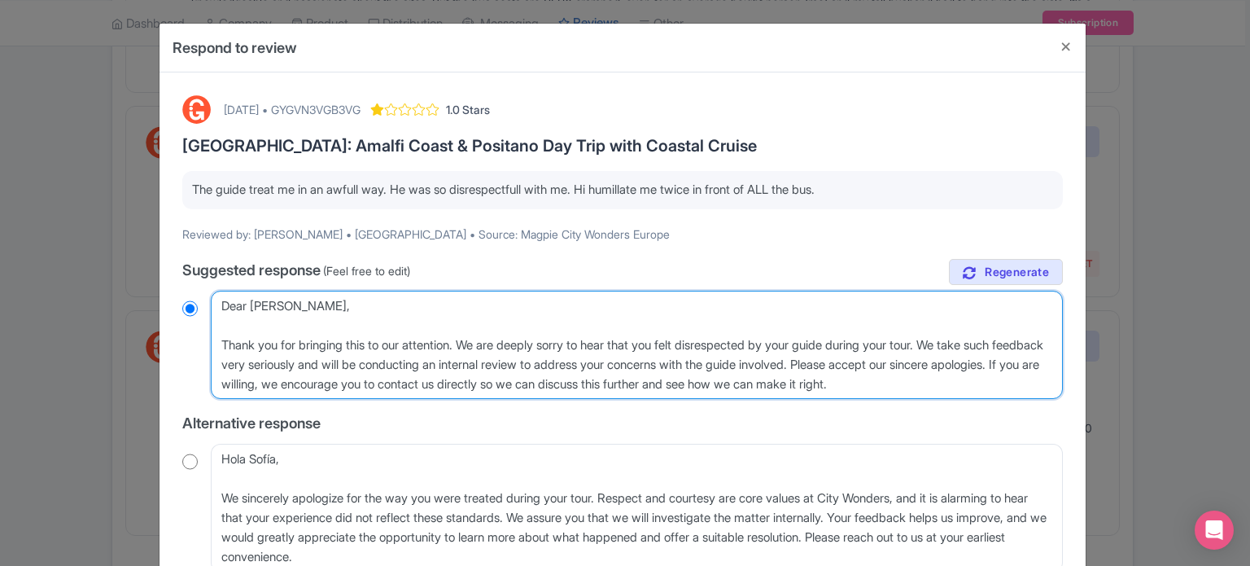
click at [387, 361] on textarea "Dear [PERSON_NAME], Thank you for bringing this to our attention. We are deeply…" at bounding box center [637, 345] width 852 height 109
click at [394, 361] on textarea "Dear Sofía, Thank you for bringing this to our attention. We are deeply sorry t…" at bounding box center [637, 345] width 852 height 109
click at [276, 381] on textarea "Dear Sofía, Thank you for bringing this to our attention. We are deeply sorry t…" at bounding box center [637, 345] width 852 height 109
drag, startPoint x: 377, startPoint y: 381, endPoint x: 361, endPoint y: 364, distance: 23.1
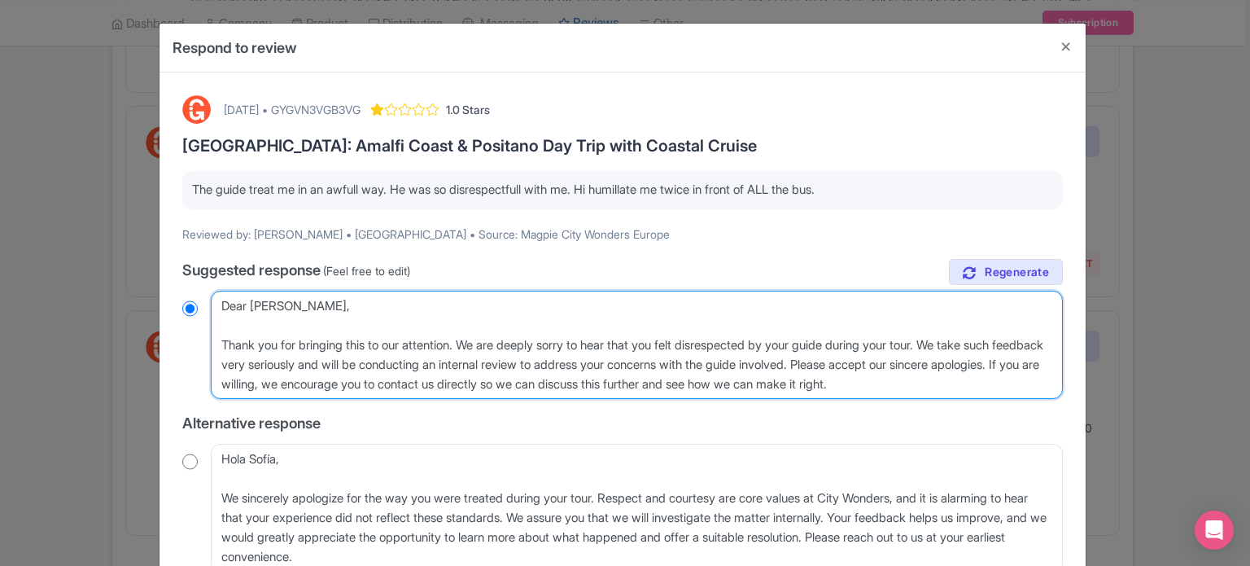
click at [361, 365] on textarea "Dear Sofía, Thank you for bringing this to our attention. We are deeply sorry t…" at bounding box center [637, 345] width 852 height 109
type textarea "Dear Sofía, Thank you for bringing this to our attention. We are deeply sorry t…"
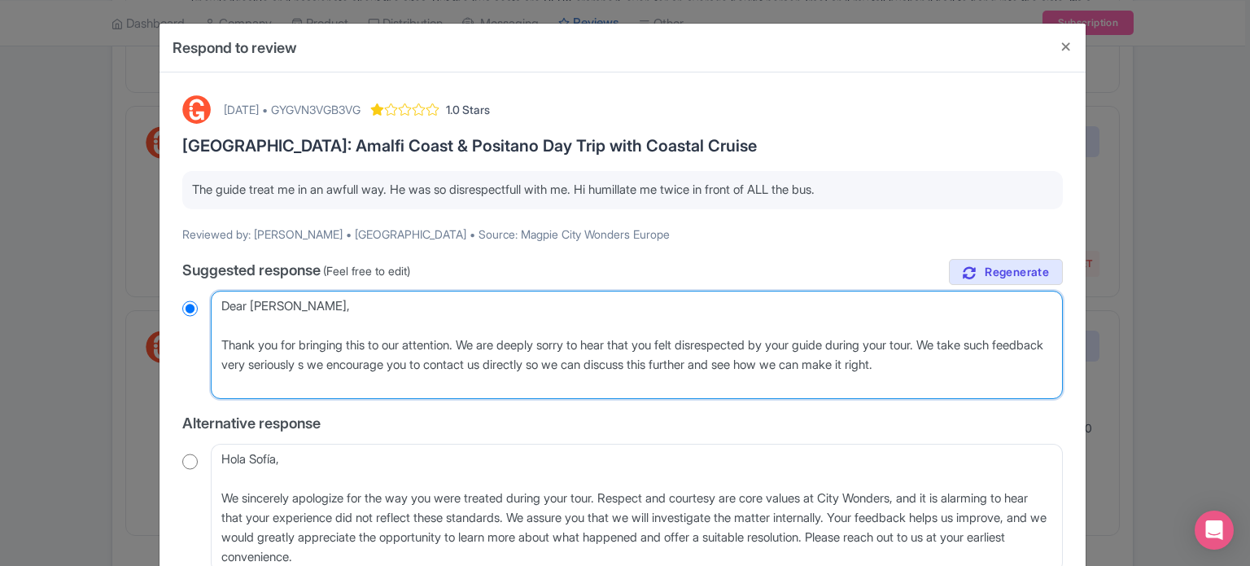
radio input "true"
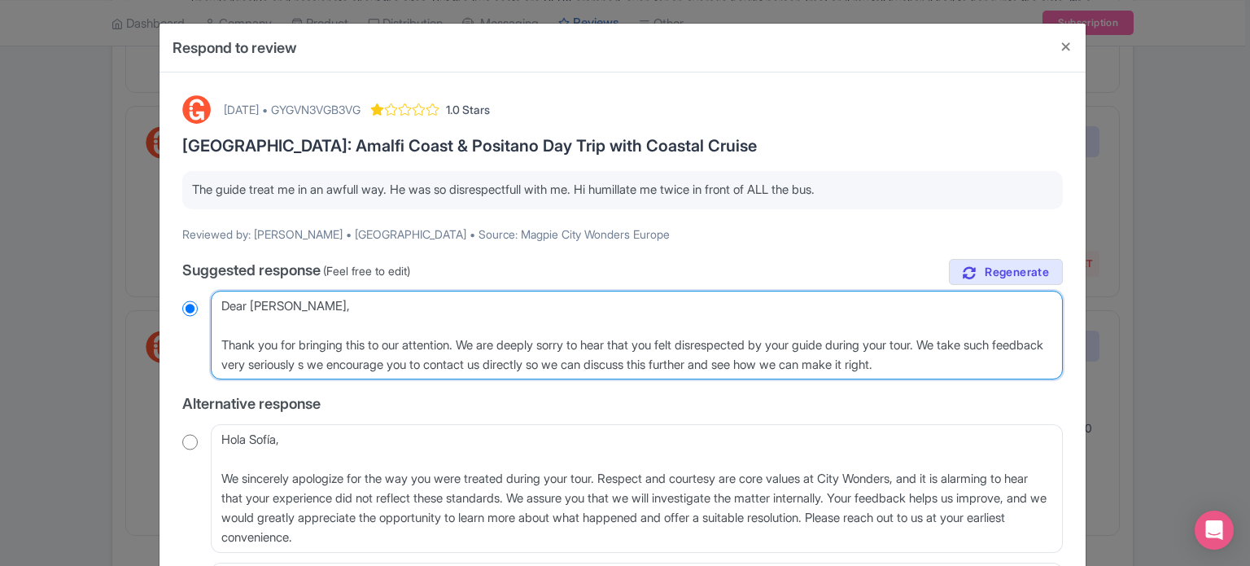
type textarea "Dear Sofía, Thank you for bringing this to our attention. We are deeply sorry t…"
radio input "true"
type textarea "Dear Sofía, Thank you for bringing this to our attention. We are deeply sorry t…"
radio input "true"
type textarea "Dear Sofía, Thank you for bringing this to our attention. We are deeply sorry t…"
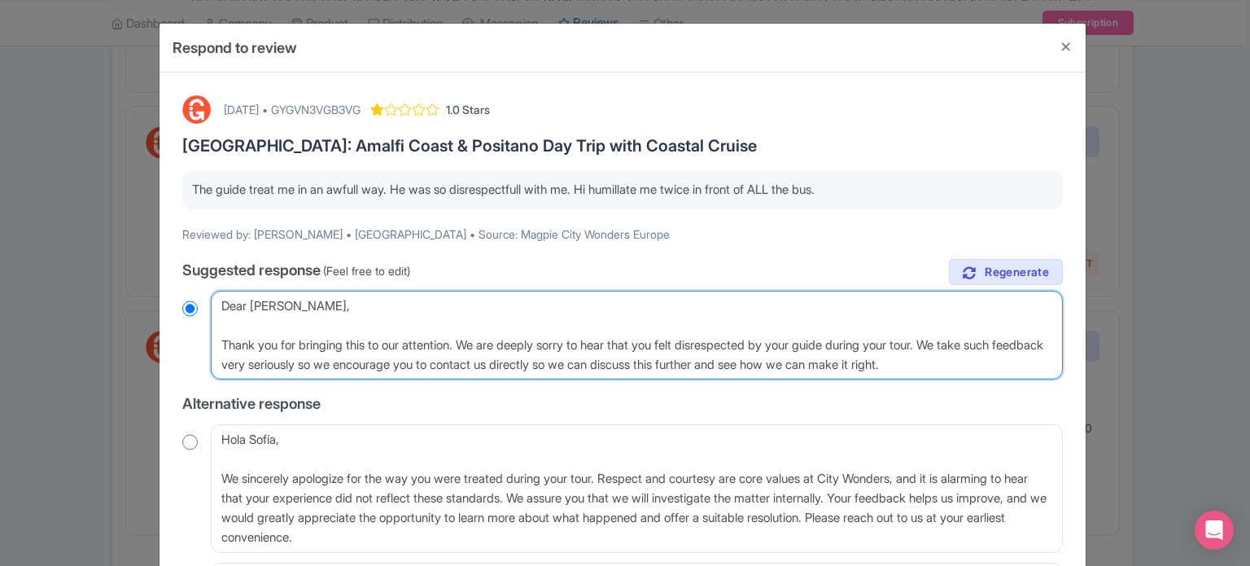
radio input "true"
drag, startPoint x: 1001, startPoint y: 370, endPoint x: 611, endPoint y: 367, distance: 389.9
click at [611, 367] on textarea "Dear Sofía, Thank you for bringing this to our attention. We are deeply sorry t…" at bounding box center [637, 336] width 852 height 90
type textarea "Dear Sofía, Thank you for bringing this to our attention. We are deeply sorry t…"
radio input "true"
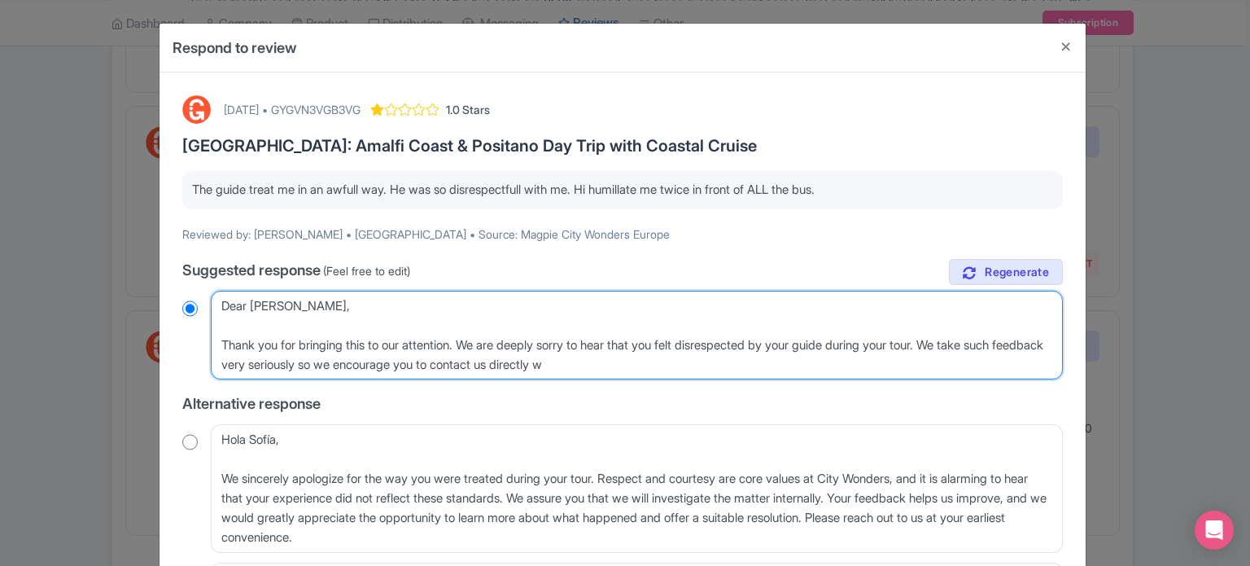
type textarea "Dear Sofía, Thank you for bringing this to our attention. We are deeply sorry t…"
radio input "true"
type textarea "Dear Sofía, Thank you for bringing this to our attention. We are deeply sorry t…"
radio input "true"
type textarea "Dear Sofía, Thank you for bringing this to our attention. We are deeply sorry t…"
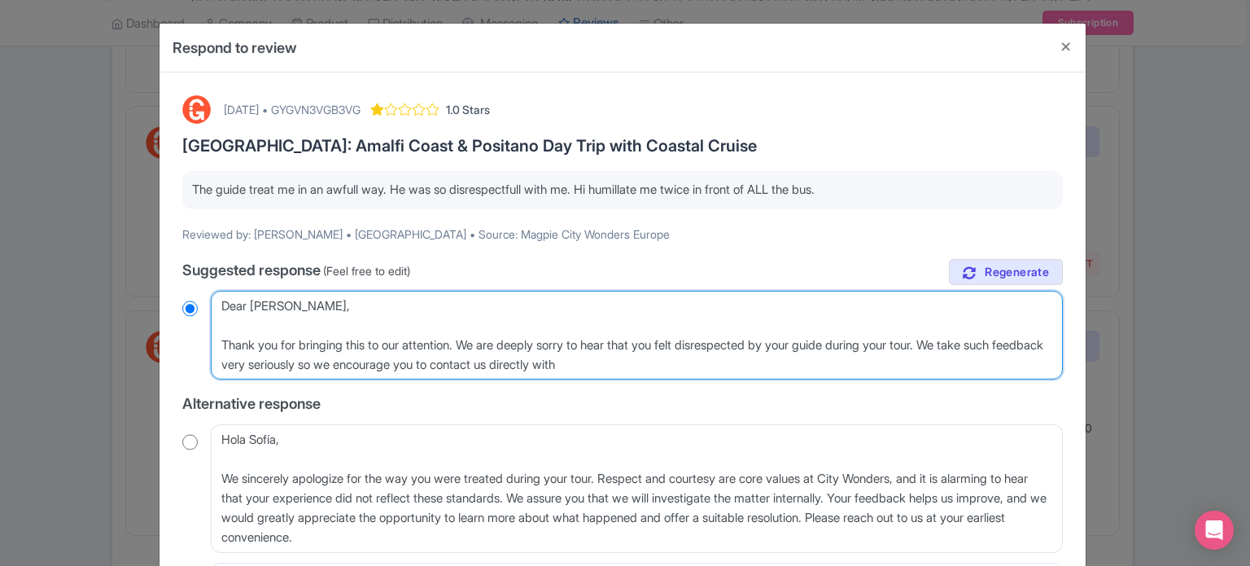
radio input "true"
type textarea "Dear Sofía, Thank you for bringing this to our attention. We are deeply sorry t…"
radio input "true"
type textarea "Dear Sofía, Thank you for bringing this to our attention. We are deeply sorry t…"
radio input "true"
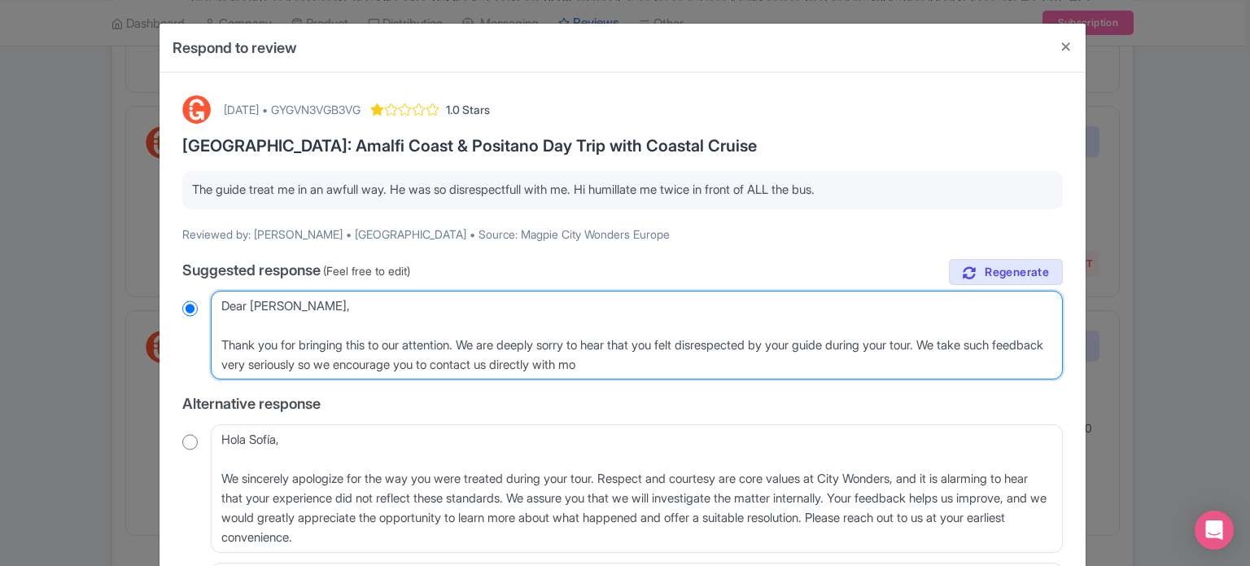
type textarea "Dear Sofía, Thank you for bringing this to our attention. We are deeply sorry t…"
radio input "true"
type textarea "Dear Sofía, Thank you for bringing this to our attention. We are deeply sorry t…"
radio input "true"
type textarea "Dear Sofía, Thank you for bringing this to our attention. We are deeply sorry t…"
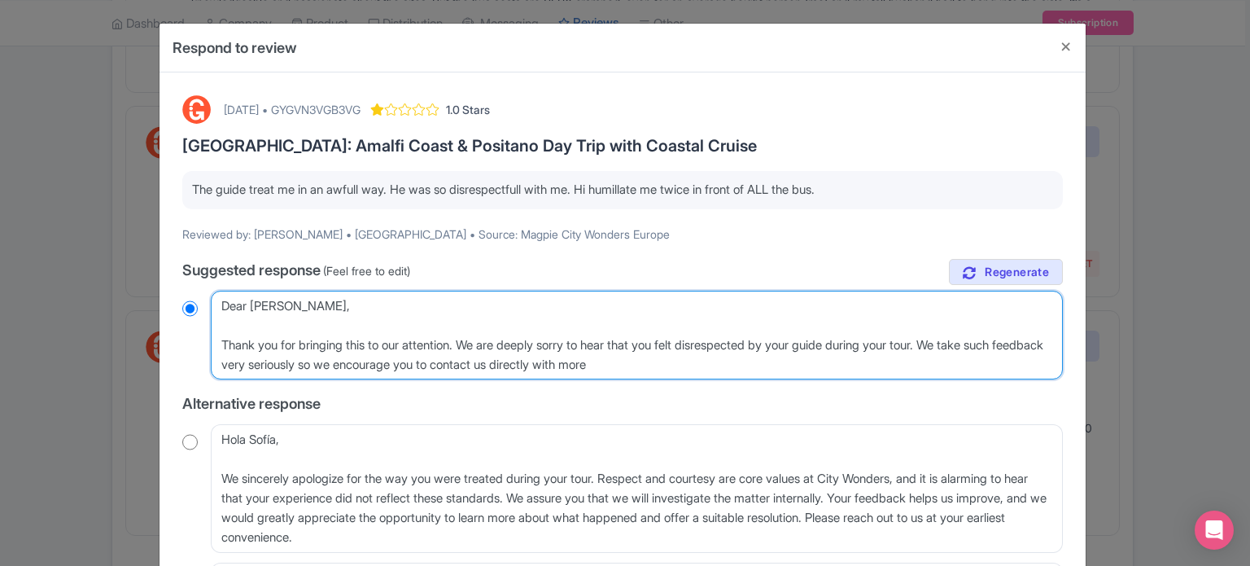
radio input "true"
type textarea "Dear Sofía, Thank you for bringing this to our attention. We are deeply sorry t…"
radio input "true"
type textarea "Dear Sofía, Thank you for bringing this to our attention. We are deeply sorry t…"
radio input "true"
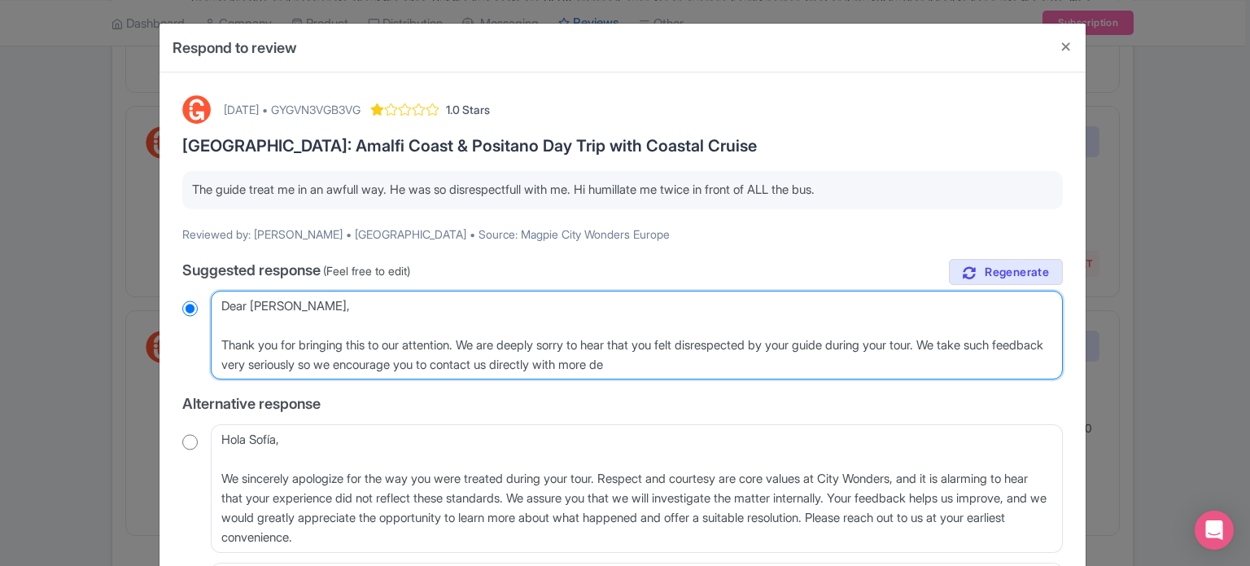
type textarea "Dear Sofía, Thank you for bringing this to our attention. We are deeply sorry t…"
radio input "true"
type textarea "Dear Sofía, Thank you for bringing this to our attention. We are deeply sorry t…"
radio input "true"
type textarea "Dear Sofía, Thank you for bringing this to our attention. We are deeply sorry t…"
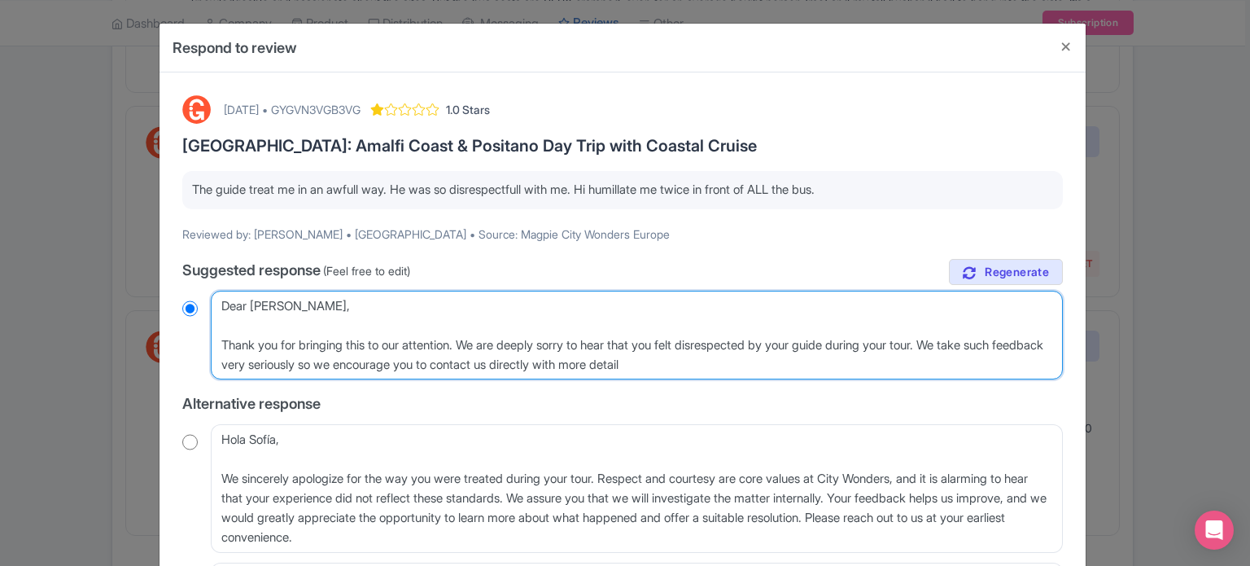
radio input "true"
type textarea "Dear Sofía, Thank you for bringing this to our attention. We are deeply sorry t…"
radio input "true"
type textarea "Dear Sofía, Thank you for bringing this to our attention. We are deeply sorry t…"
radio input "true"
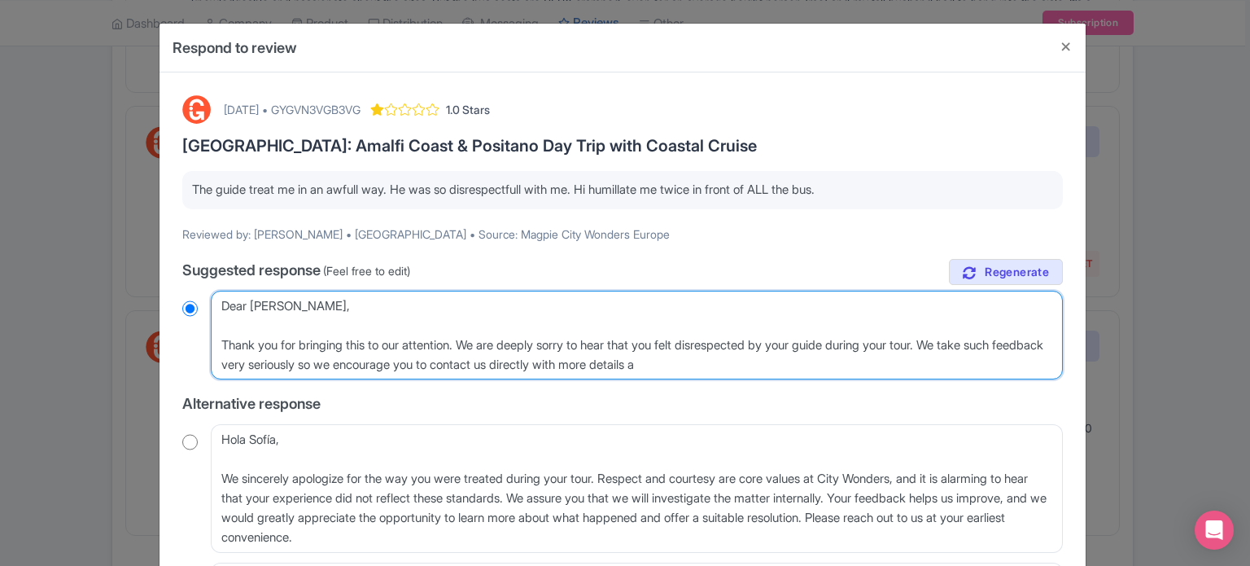
type textarea "Dear Sofía, Thank you for bringing this to our attention. We are deeply sorry t…"
radio input "true"
type textarea "Dear Sofía, Thank you for bringing this to our attention. We are deeply sorry t…"
radio input "true"
type textarea "Dear Sofía, Thank you for bringing this to our attention. We are deeply sorry t…"
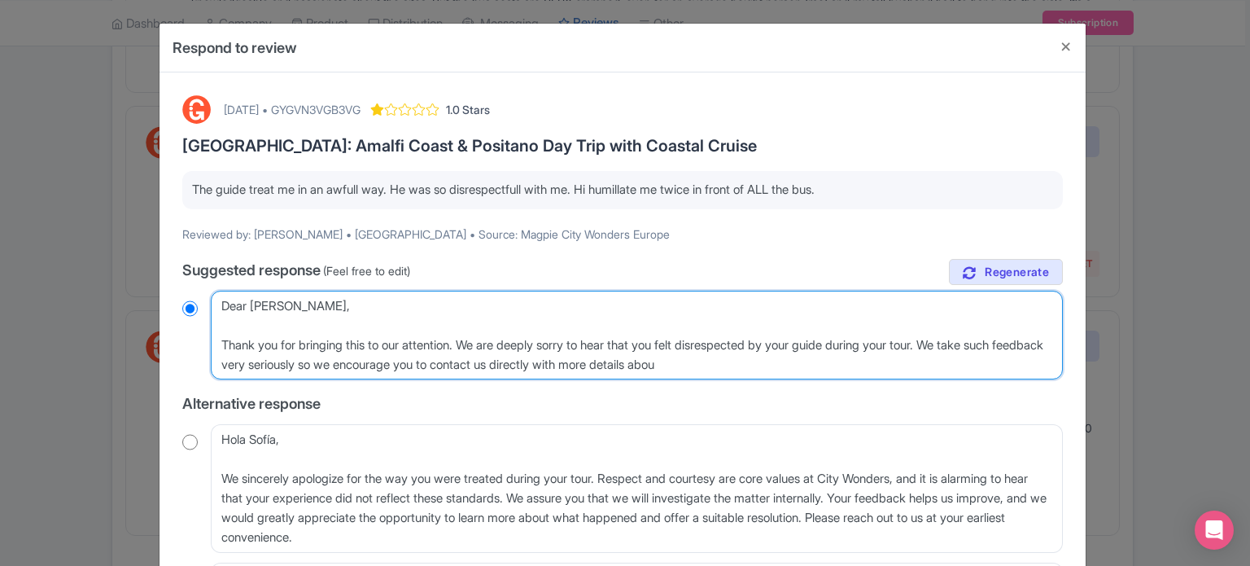
radio input "true"
type textarea "Dear Sofía, Thank you for bringing this to our attention. We are deeply sorry t…"
radio input "true"
type textarea "Dear Sofía, Thank you for bringing this to our attention. We are deeply sorry t…"
radio input "true"
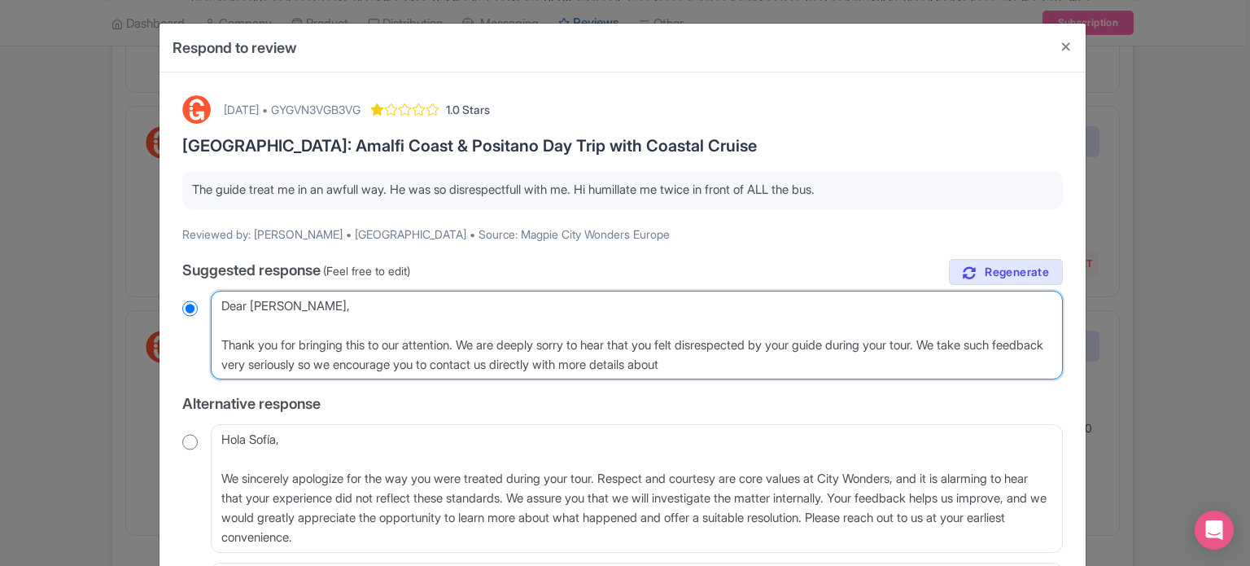
type textarea "Dear Sofía, Thank you for bringing this to our attention. We are deeply sorry t…"
radio input "true"
type textarea "Dear Sofía, Thank you for bringing this to our attention. We are deeply sorry t…"
radio input "true"
type textarea "Dear Sofía, Thank you for bringing this to our attention. We are deeply sorry t…"
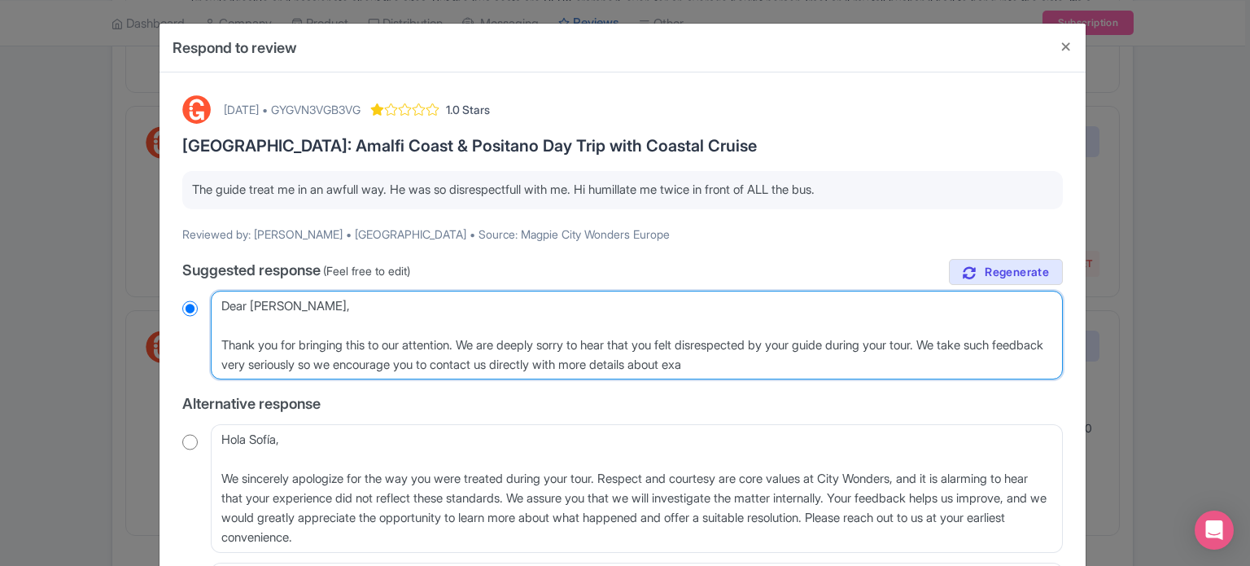
radio input "true"
type textarea "Dear Sofía, Thank you for bringing this to our attention. We are deeply sorry t…"
radio input "true"
type textarea "Dear Sofía, Thank you for bringing this to our attention. We are deeply sorry t…"
radio input "true"
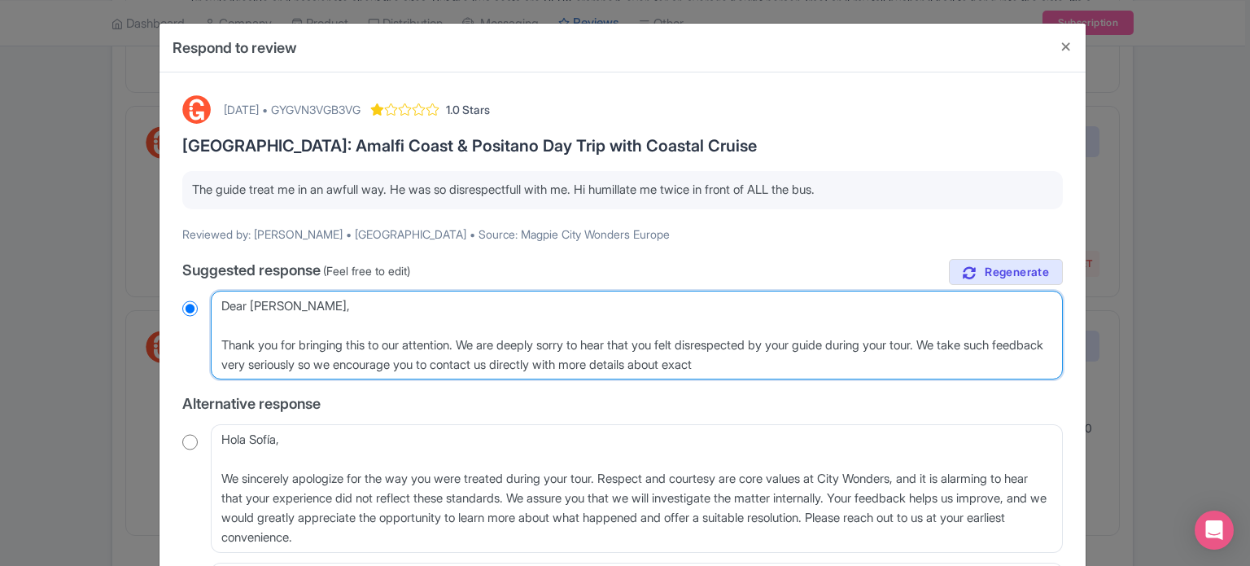
type textarea "Dear Sofía, Thank you for bringing this to our attention. We are deeply sorry t…"
radio input "true"
type textarea "Dear Sofía, Thank you for bringing this to our attention. We are deeply sorry t…"
radio input "true"
type textarea "Dear Sofía, Thank you for bringing this to our attention. We are deeply sorry t…"
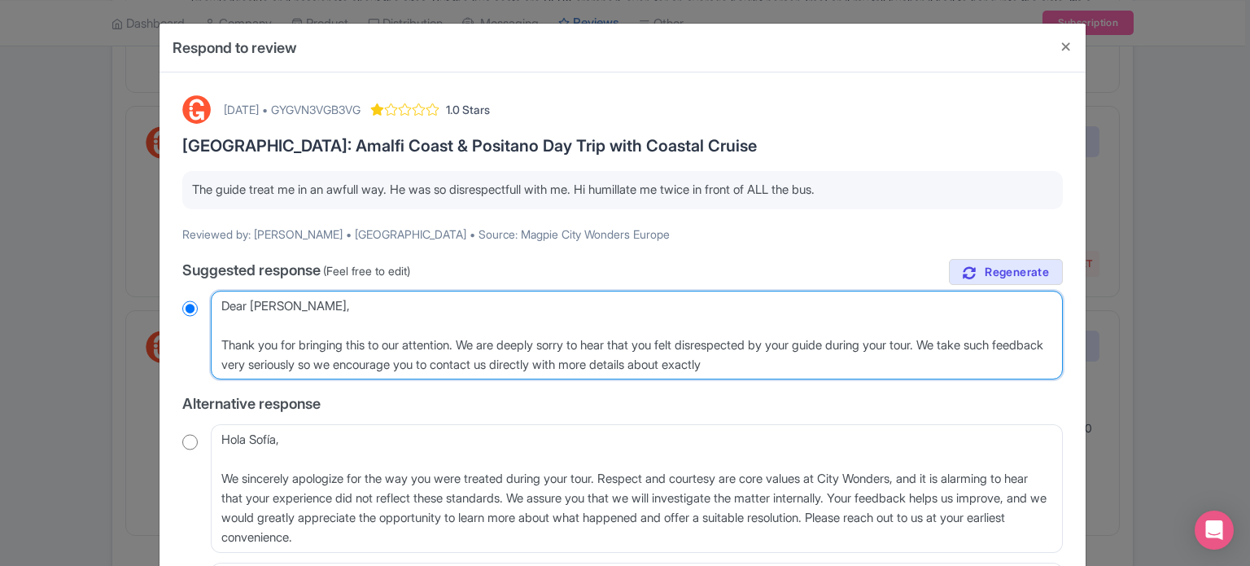
radio input "true"
type textarea "Dear Sofía, Thank you for bringing this to our attention. We are deeply sorry t…"
radio input "true"
type textarea "Dear Sofía, Thank you for bringing this to our attention. We are deeply sorry t…"
radio input "true"
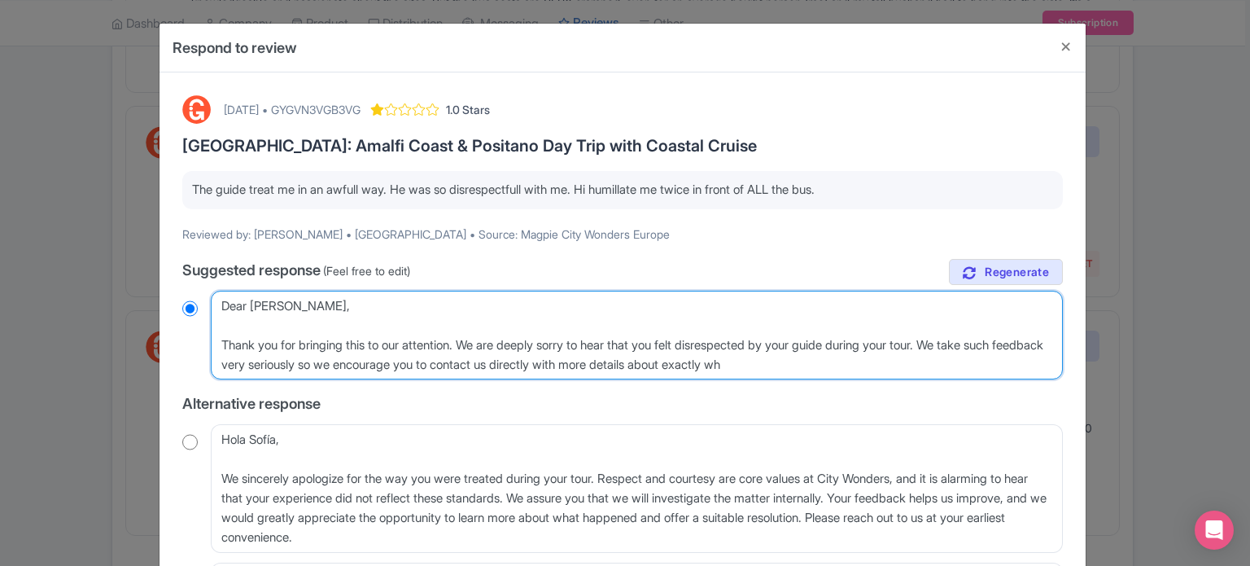
type textarea "Dear Sofía, Thank you for bringing this to our attention. We are deeply sorry t…"
radio input "true"
type textarea "Dear Sofía, Thank you for bringing this to our attention. We are deeply sorry t…"
radio input "true"
type textarea "Dear Sofía, Thank you for bringing this to our attention. We are deeply sorry t…"
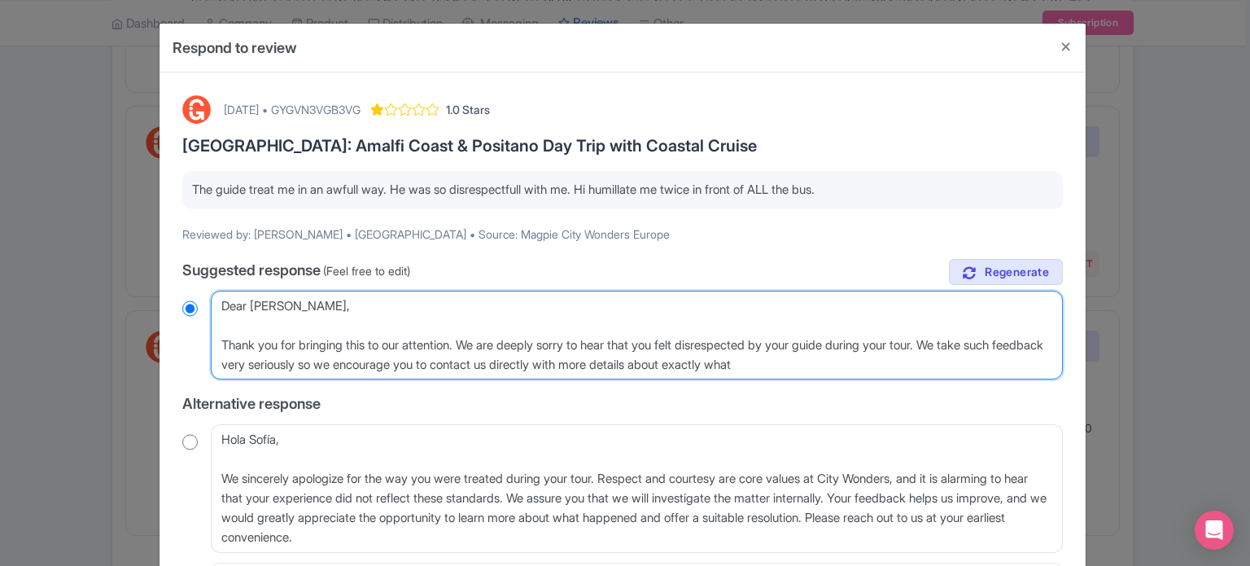
radio input "true"
type textarea "Dear Sofía, Thank you for bringing this to our attention. We are deeply sorry t…"
radio input "true"
type textarea "Dear Sofía, Thank you for bringing this to our attention. We are deeply sorry t…"
radio input "true"
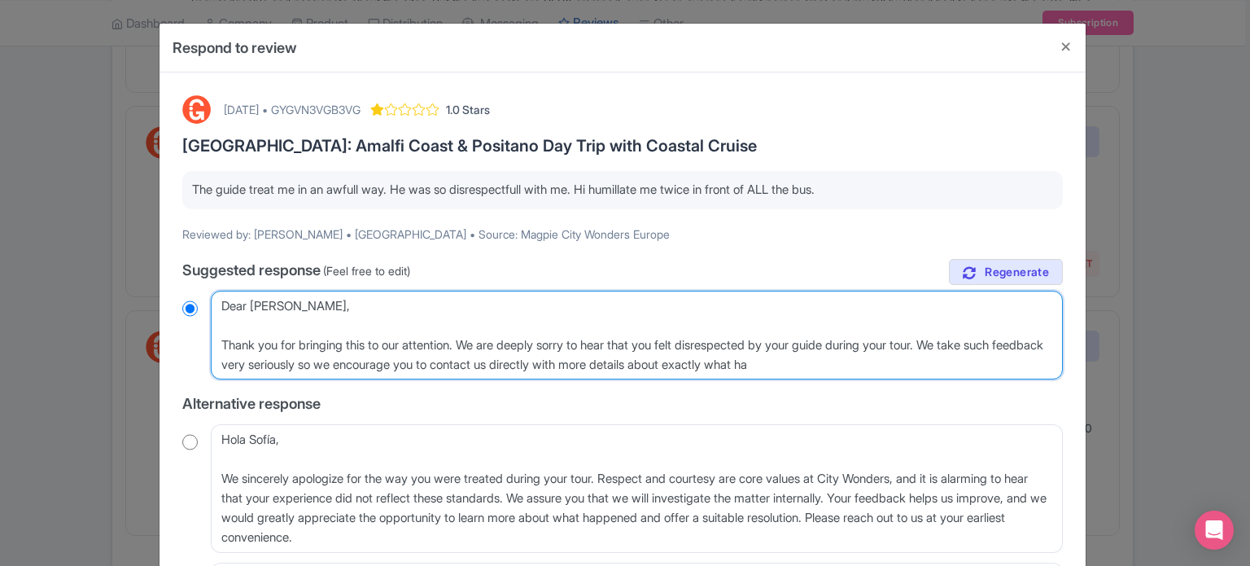
type textarea "Dear Sofía, Thank you for bringing this to our attention. We are deeply sorry t…"
radio input "true"
type textarea "Dear Sofía, Thank you for bringing this to our attention. We are deeply sorry t…"
radio input "true"
type textarea "Dear Sofía, Thank you for bringing this to our attention. We are deeply sorry t…"
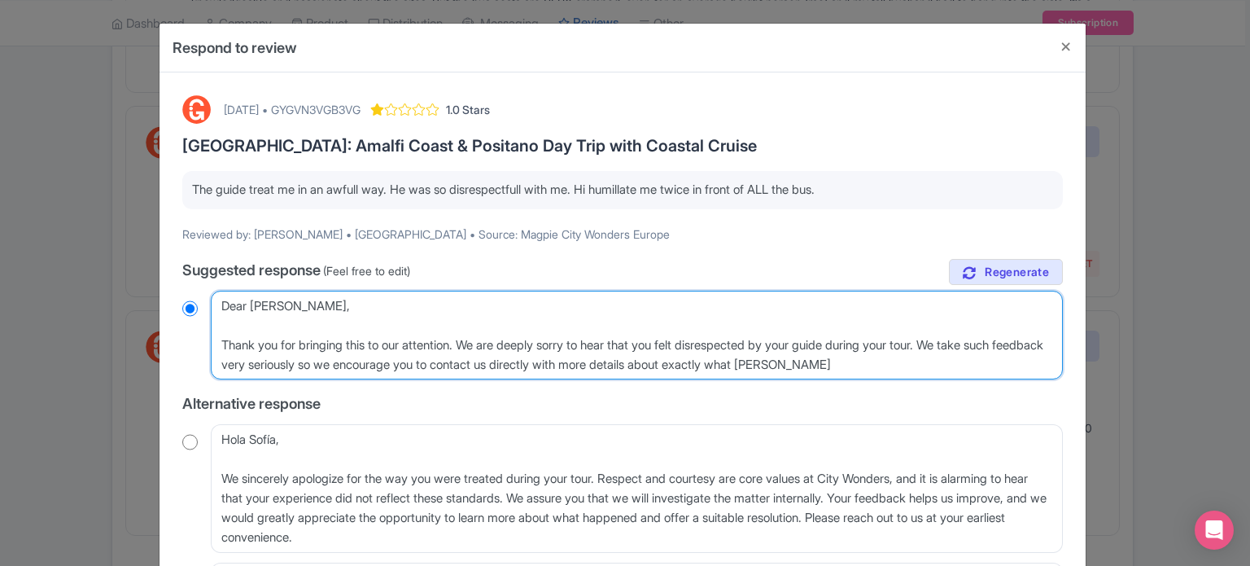
radio input "true"
type textarea "Dear Sofía, Thank you for bringing this to our attention. We are deeply sorry t…"
radio input "true"
type textarea "Dear Sofía, Thank you for bringing this to our attention. We are deeply sorry t…"
radio input "true"
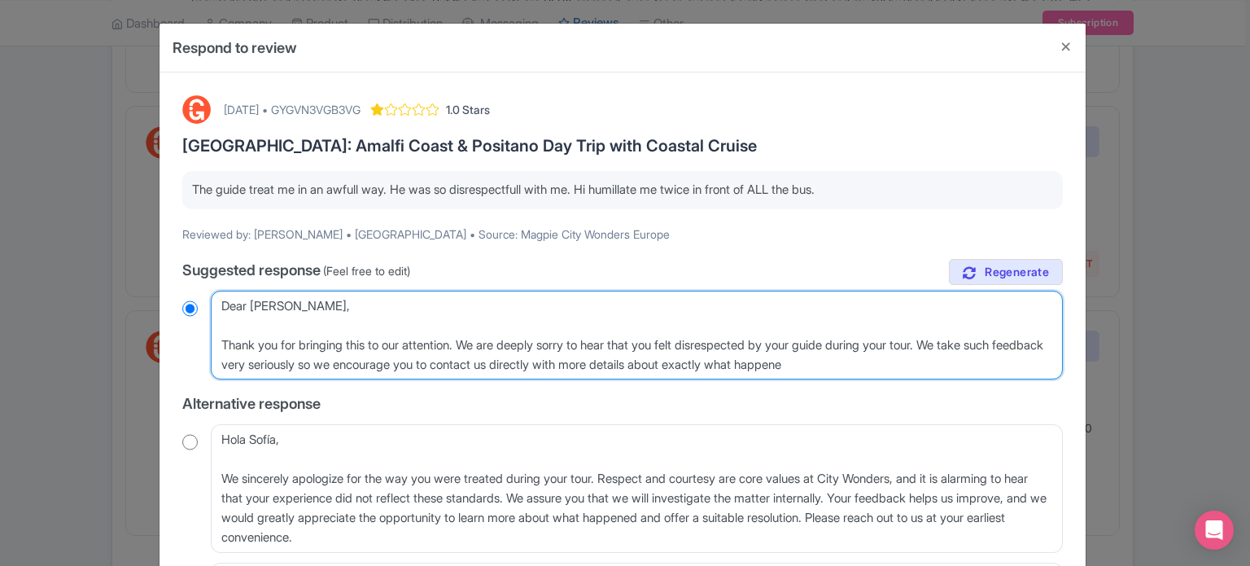
type textarea "Dear Sofía, Thank you for bringing this to our attention. We are deeply sorry t…"
radio input "true"
type textarea "Dear Sofía, Thank you for bringing this to our attention. We are deeply sorry t…"
radio input "true"
type textarea "Dear Sofía, Thank you for bringing this to our attention. We are deeply sorry t…"
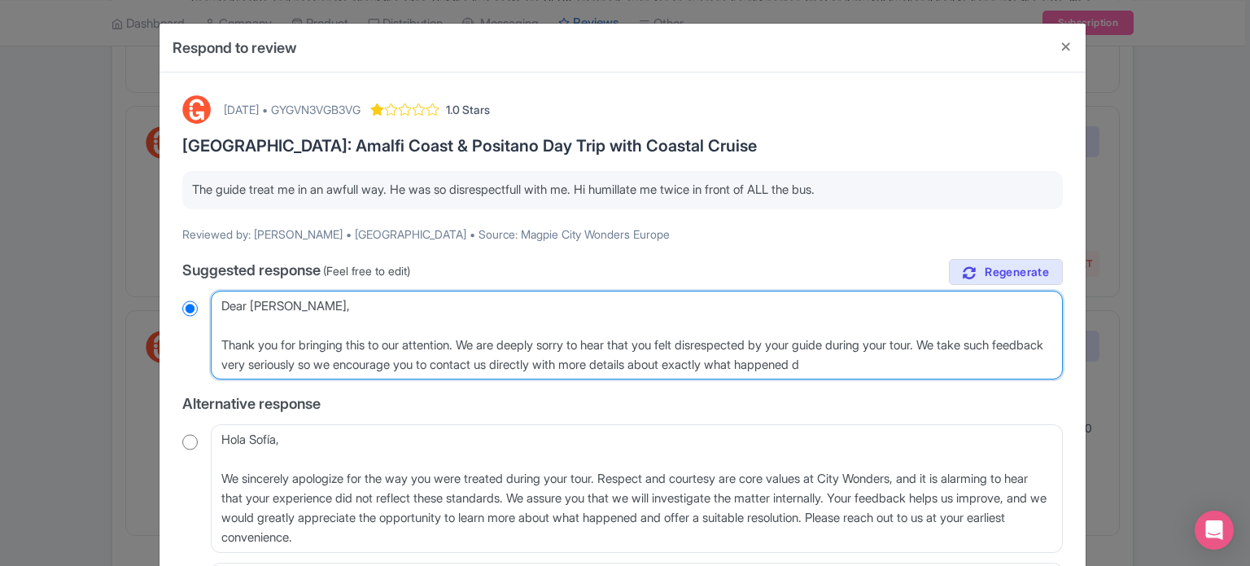
radio input "true"
type textarea "Dear Sofía, Thank you for bringing this to our attention. We are deeply sorry t…"
radio input "true"
type textarea "Dear Sofía, Thank you for bringing this to our attention. We are deeply sorry t…"
radio input "true"
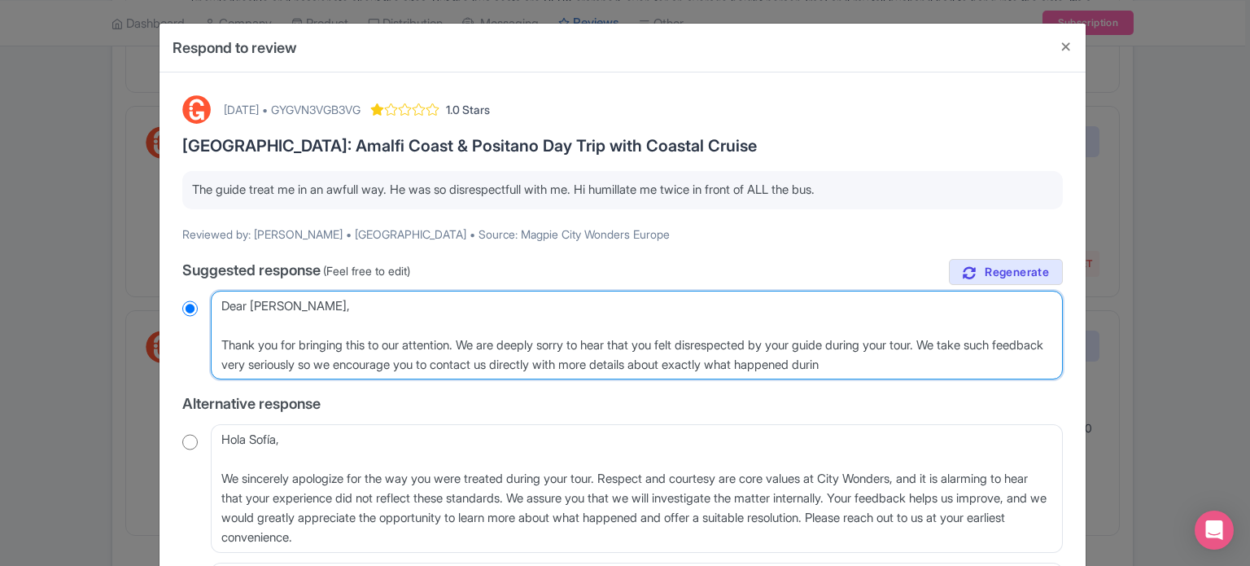
type textarea "Dear Sofía, Thank you for bringing this to our attention. We are deeply sorry t…"
radio input "true"
type textarea "Dear Sofía, Thank you for bringing this to our attention. We are deeply sorry t…"
radio input "true"
type textarea "Dear Sofía, Thank you for bringing this to our attention. We are deeply sorry t…"
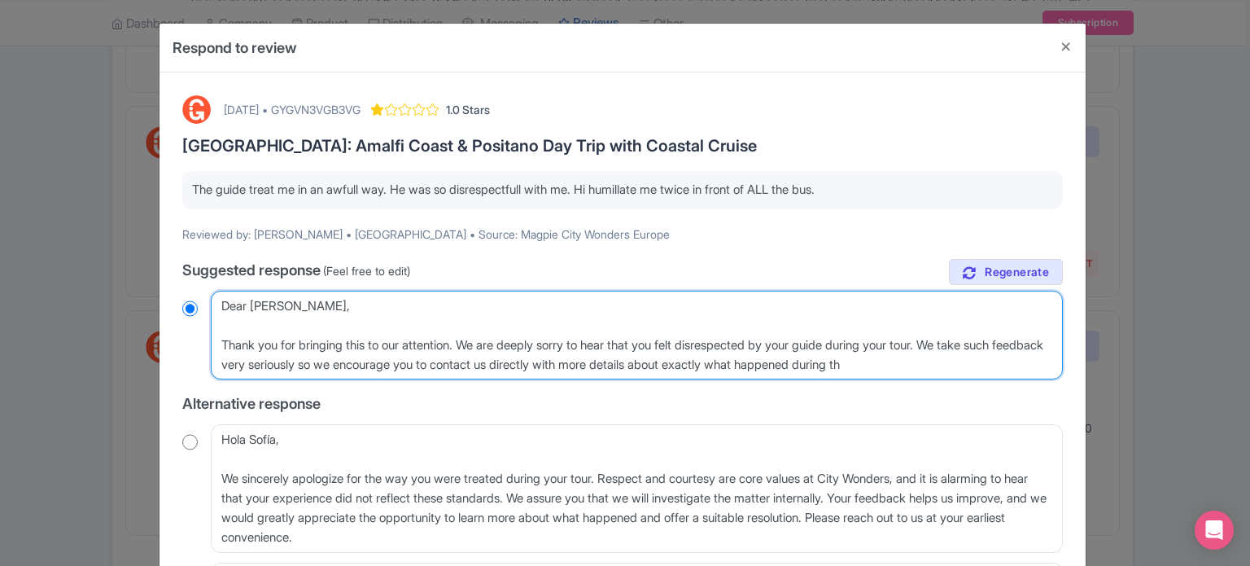
radio input "true"
type textarea "Dear Sofía, Thank you for bringing this to our attention. We are deeply sorry t…"
radio input "true"
type textarea "Dear Sofía, Thank you for bringing this to our attention. We are deeply sorry t…"
radio input "true"
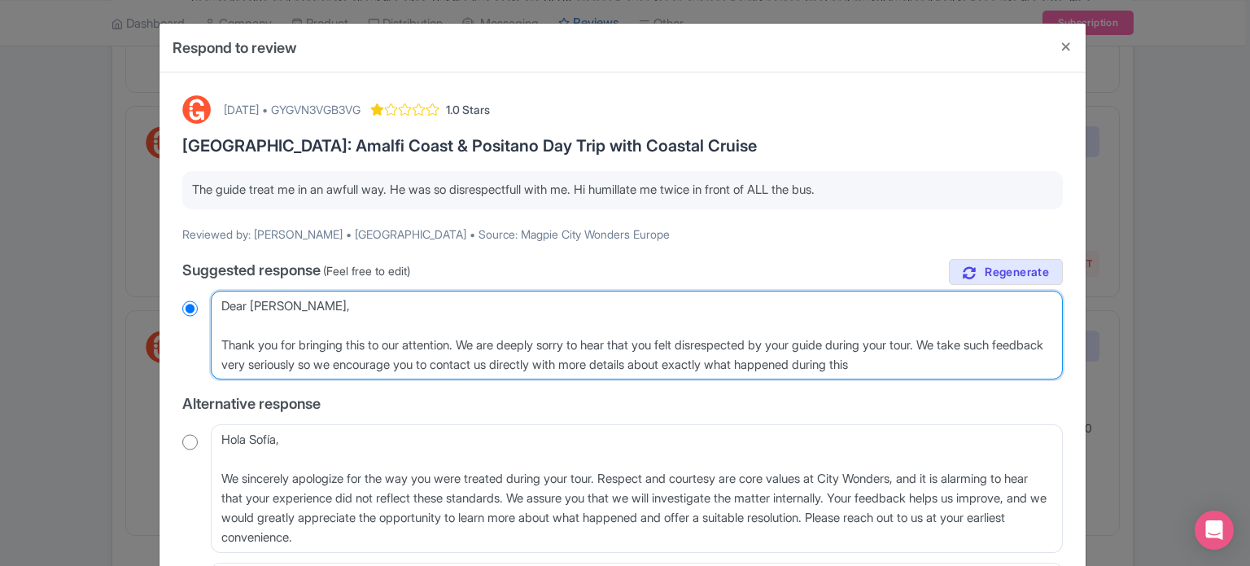
type textarea "Dear Sofía, Thank you for bringing this to our attention. We are deeply sorry t…"
radio input "true"
type textarea "Dear Sofía, Thank you for bringing this to our attention. We are deeply sorry t…"
radio input "true"
type textarea "Dear Sofía, Thank you for bringing this to our attention. We are deeply sorry t…"
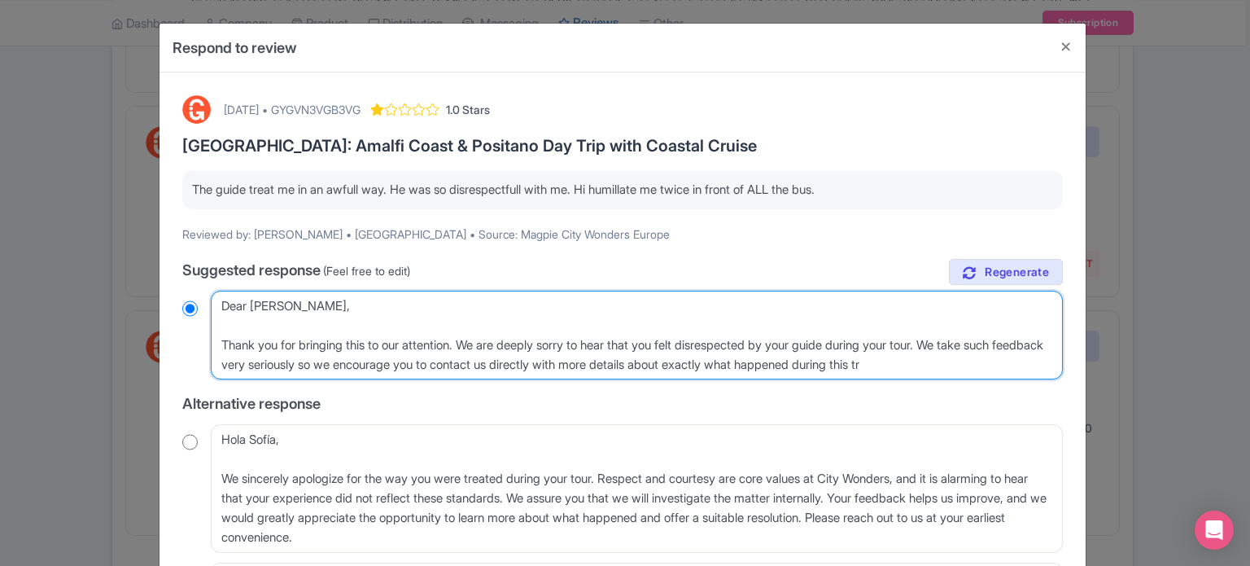
radio input "true"
type textarea "Dear Sofía, Thank you for bringing this to our attention. We are deeply sorry t…"
radio input "true"
type textarea "Dear Sofía, Thank you for bringing this to our attention. We are deeply sorry t…"
radio input "true"
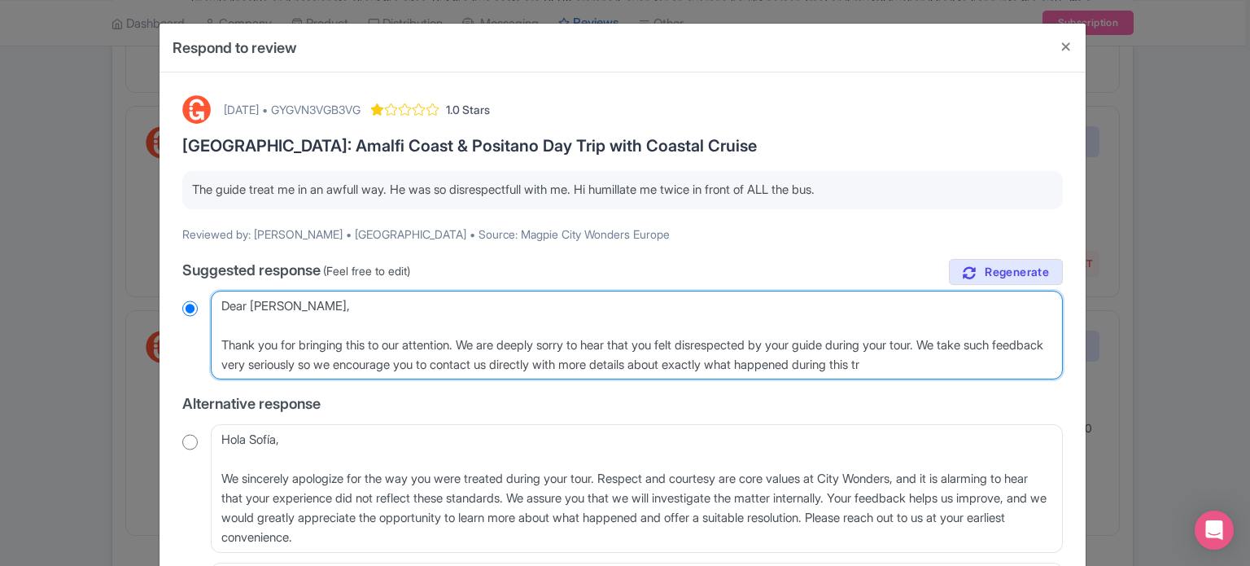
type textarea "Dear Sofía, Thank you for bringing this to our attention. We are deeply sorry t…"
radio input "true"
type textarea "Dear Sofía, Thank you for bringing this to our attention. We are deeply sorry t…"
radio input "true"
type textarea "Dear Sofía, Thank you for bringing this to our attention. We are deeply sorry t…"
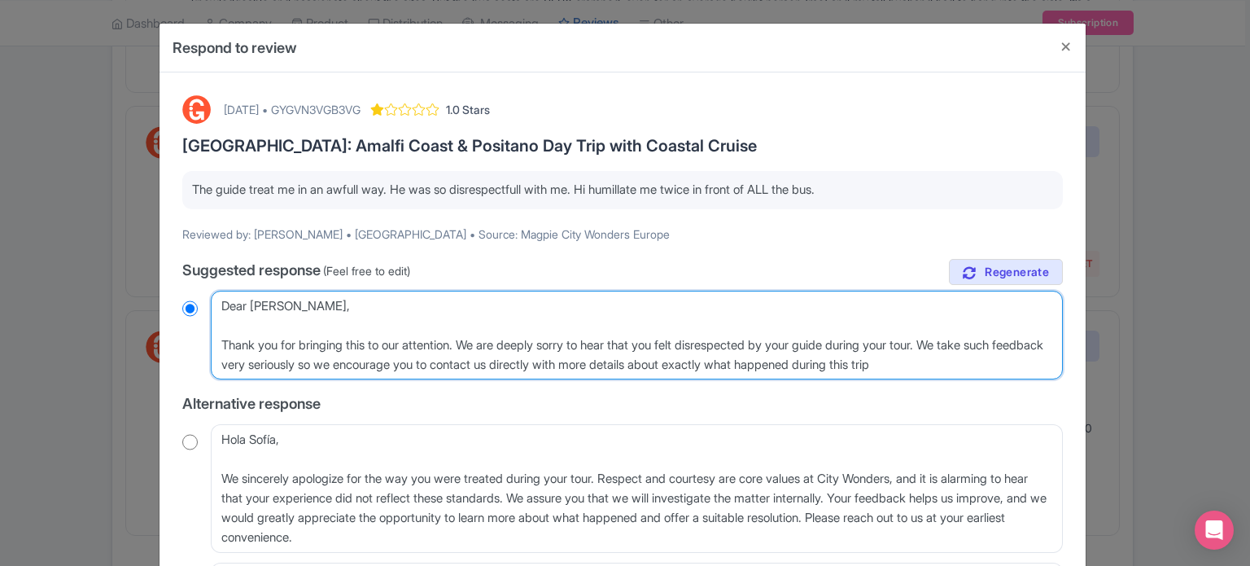
radio input "true"
type textarea "Dear Sofía, Thank you for bringing this to our attention. We are deeply sorry t…"
radio input "true"
type textarea "Dear Sofía, Thank you for bringing this to our attention. We are deeply sorry t…"
radio input "true"
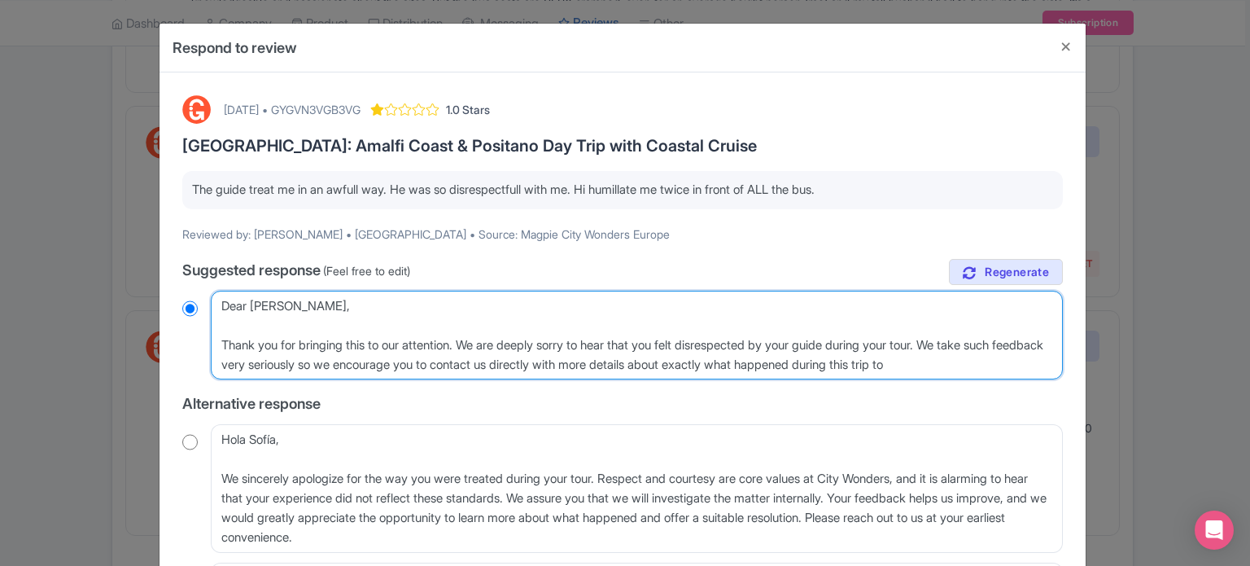
type textarea "Dear Sofía, Thank you for bringing this to our attention. We are deeply sorry t…"
radio input "true"
type textarea "Dear Sofía, Thank you for bringing this to our attention. We are deeply sorry t…"
radio input "true"
type textarea "Dear Sofía, Thank you for bringing this to our attention. We are deeply sorry t…"
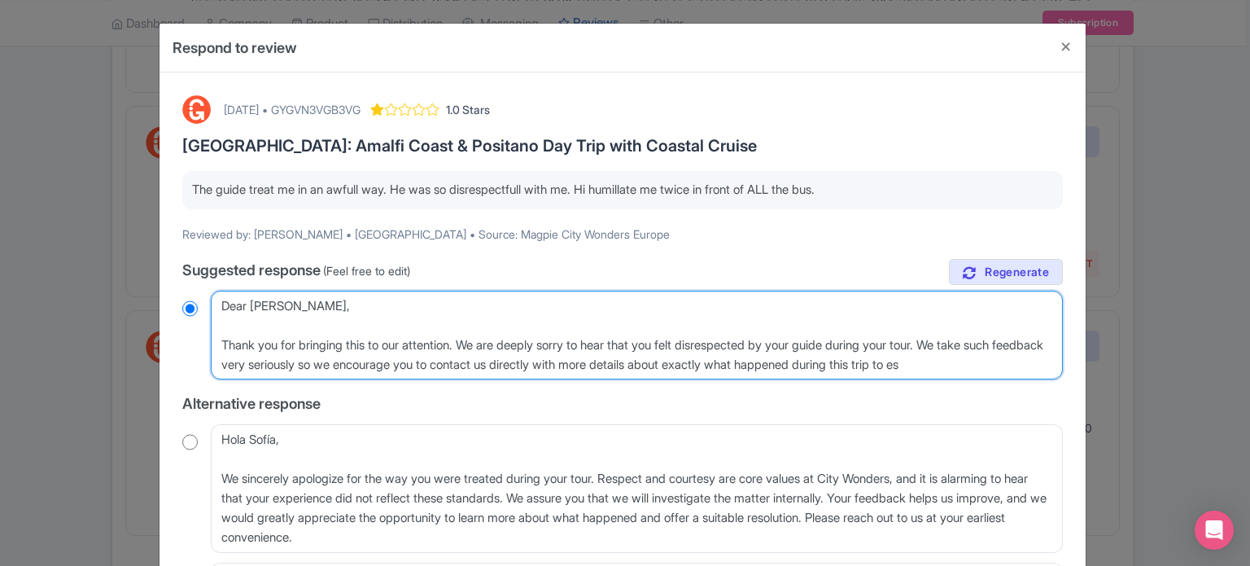
radio input "true"
type textarea "Dear Sofía, Thank you for bringing this to our attention. We are deeply sorry t…"
radio input "true"
type textarea "Dear Sofía, Thank you for bringing this to our attention. We are deeply sorry t…"
radio input "true"
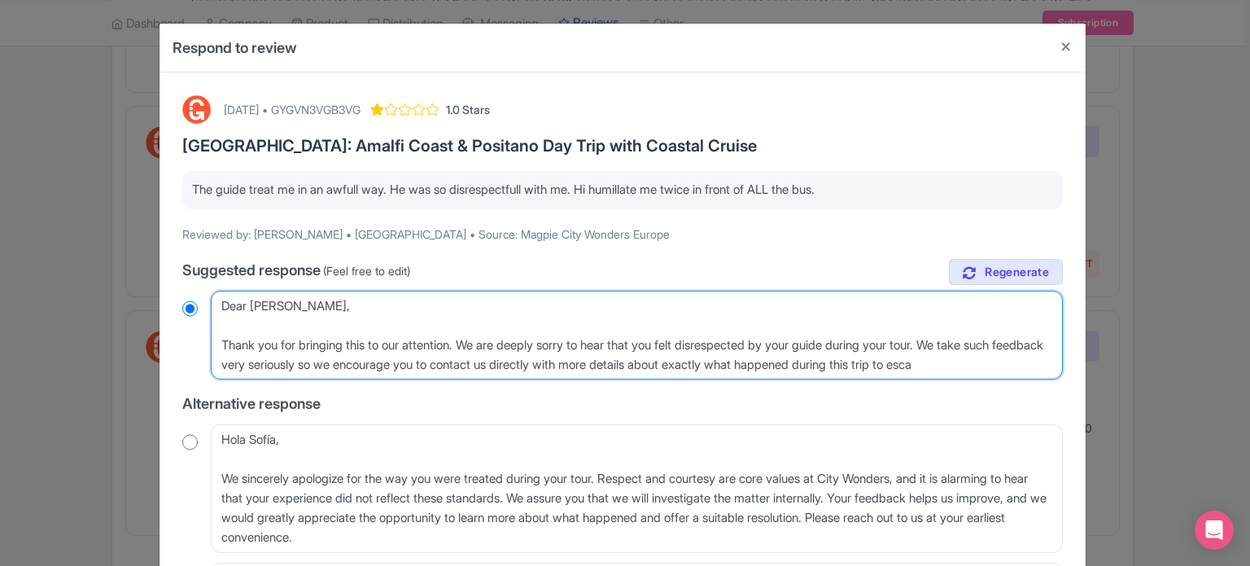
type textarea "Dear Sofía, Thank you for bringing this to our attention. We are deeply sorry t…"
radio input "true"
type textarea "Dear Sofía, Thank you for bringing this to our attention. We are deeply sorry t…"
radio input "true"
type textarea "Dear Sofía, Thank you for bringing this to our attention. We are deeply sorry t…"
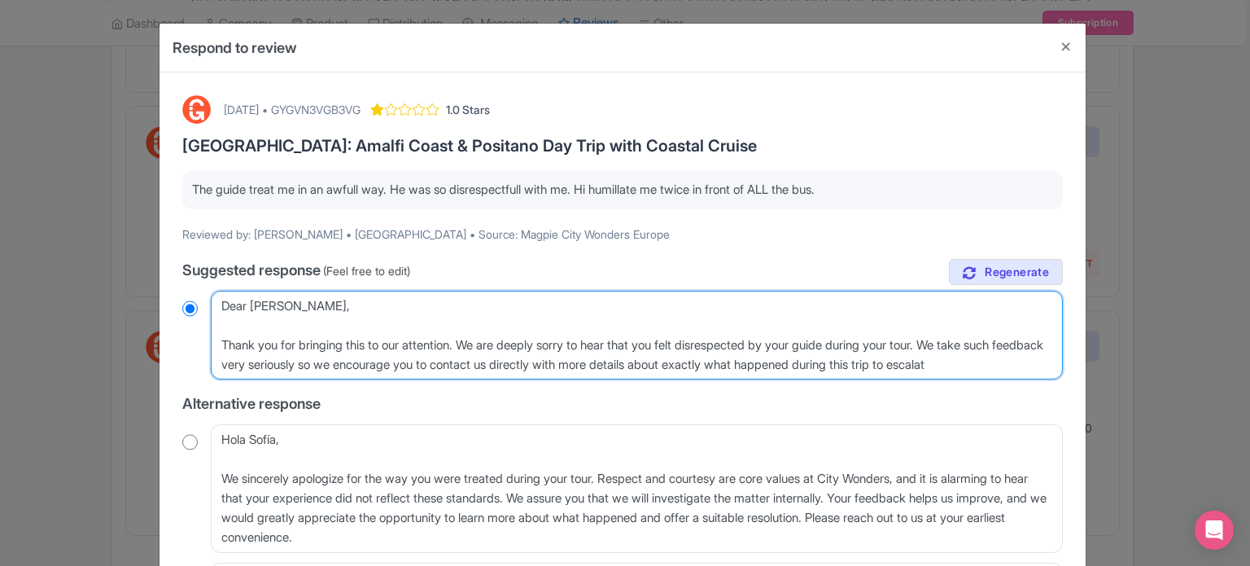
radio input "true"
type textarea "Dear Sofía, Thank you for bringing this to our attention. We are deeply sorry t…"
radio input "true"
type textarea "Dear Sofía, Thank you for bringing this to our attention. We are deeply sorry t…"
radio input "true"
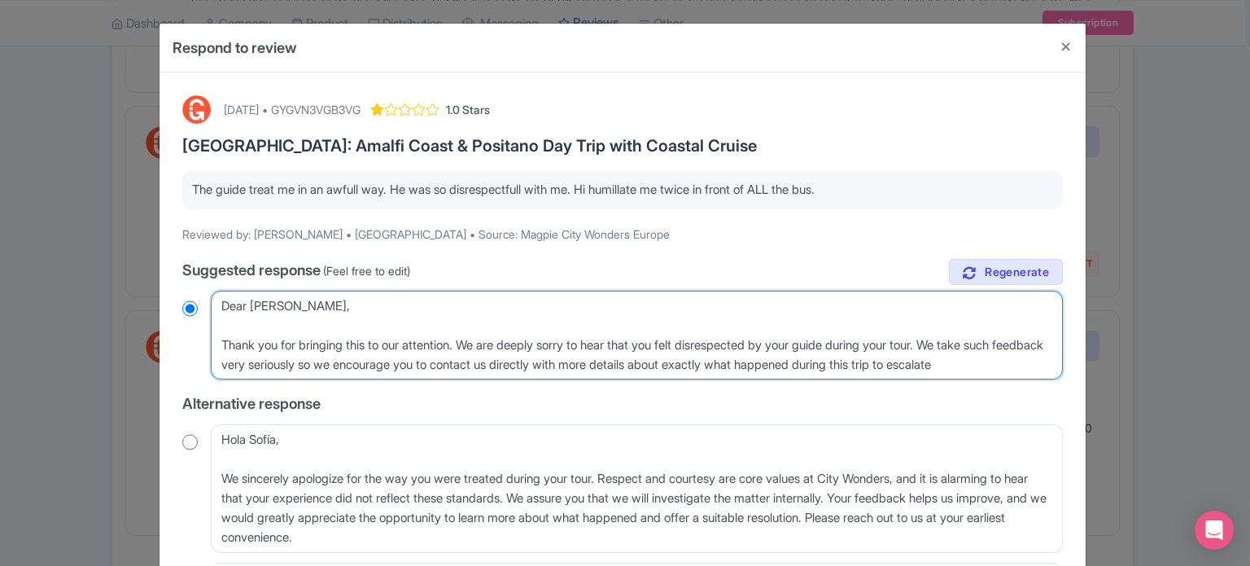
type textarea "Dear Sofía, Thank you for bringing this to our attention. We are deeply sorry t…"
radio input "true"
type textarea "Dear Sofía, Thank you for bringing this to our attention. We are deeply sorry t…"
radio input "true"
type textarea "Dear Sofía, Thank you for bringing this to our attention. We are deeply sorry t…"
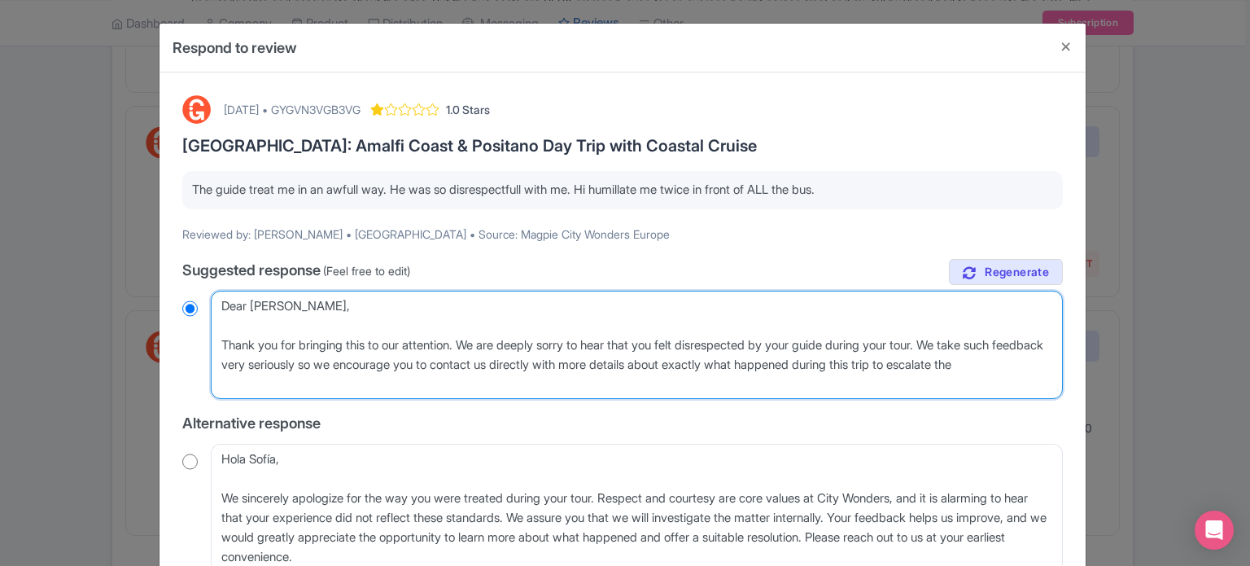
radio input "true"
type textarea "Dear Sofía, Thank you for bringing this to our attention. We are deeply sorry t…"
radio input "true"
type textarea "Dear Sofía, Thank you for bringing this to our attention. We are deeply sorry t…"
radio input "true"
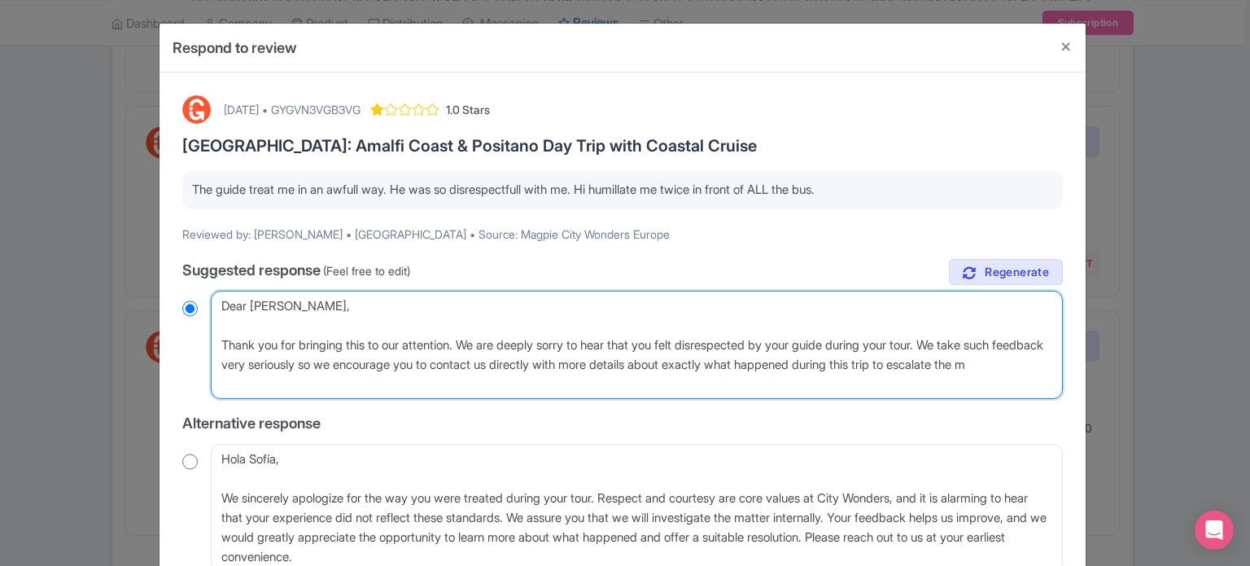
type textarea "Dear Sofía, Thank you for bringing this to our attention. We are deeply sorry t…"
radio input "true"
type textarea "Dear Sofía, Thank you for bringing this to our attention. We are deeply sorry t…"
radio input "true"
type textarea "Dear Sofía, Thank you for bringing this to our attention. We are deeply sorry t…"
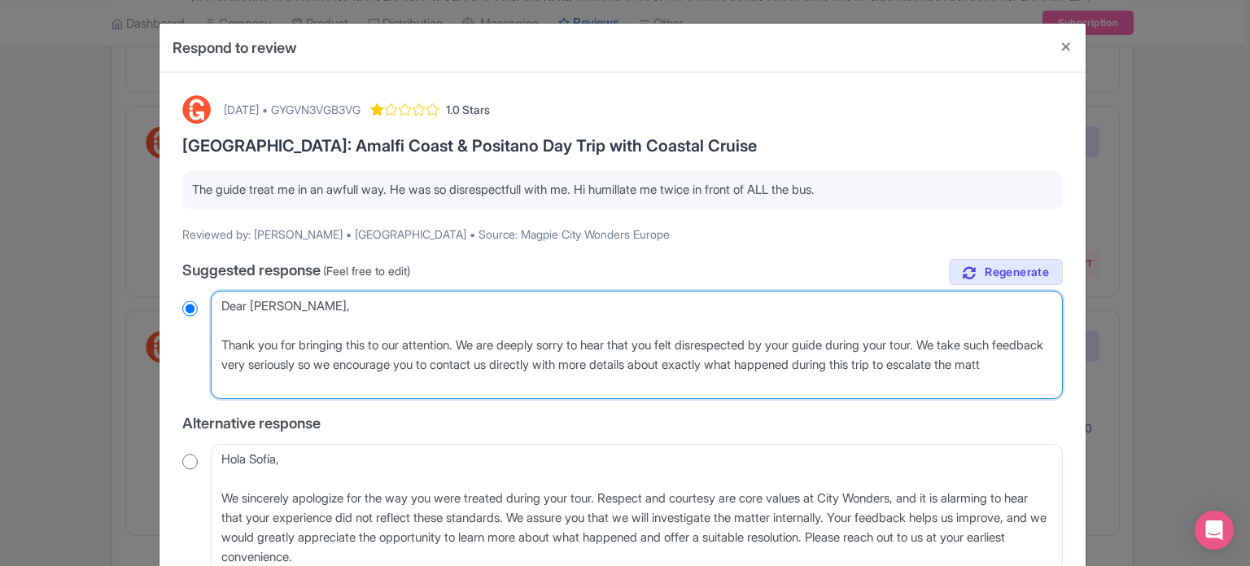
radio input "true"
type textarea "Dear Sofía, Thank you for bringing this to our attention. We are deeply sorry t…"
radio input "true"
type textarea "Dear Sofía, Thank you for bringing this to our attention. We are deeply sorry t…"
radio input "true"
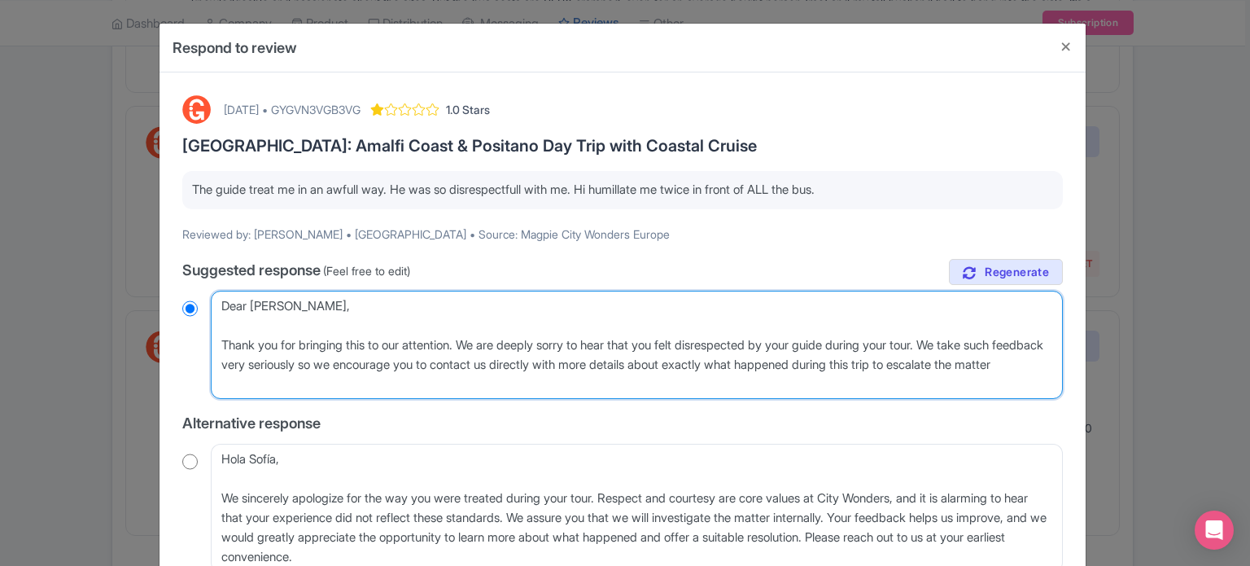
type textarea "Dear Sofía, Thank you for bringing this to our attention. We are deeply sorry t…"
radio input "true"
type textarea "Dear Sofía, Thank you for bringing this to our attention. We are deeply sorry t…"
radio input "true"
type textarea "Dear Sofía, Thank you for bringing this to our attention. We are deeply sorry t…"
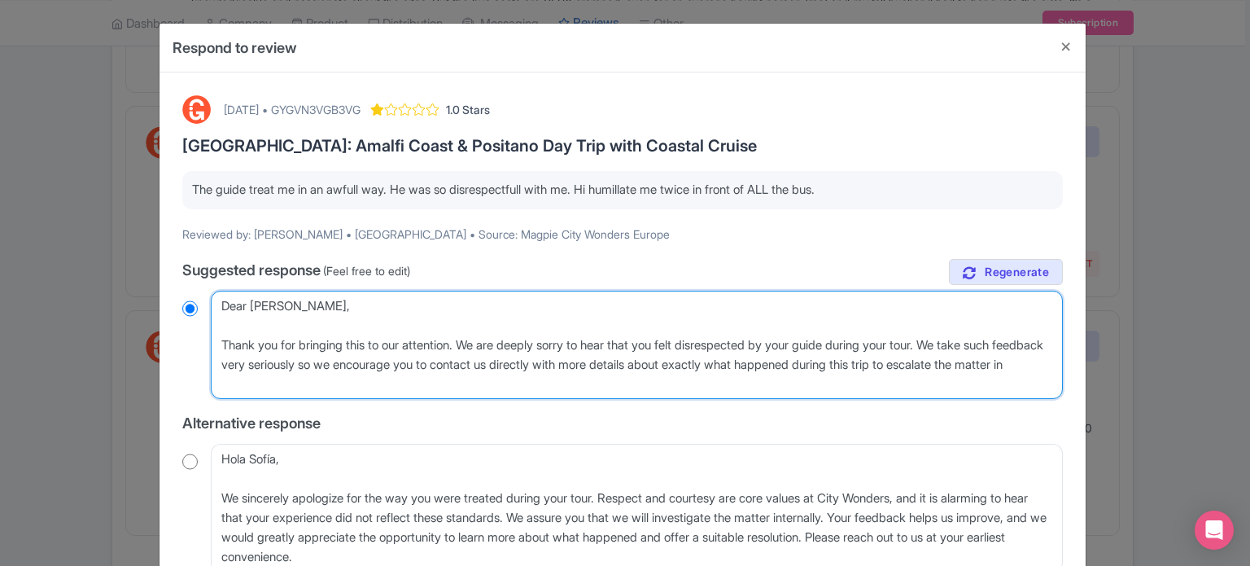
radio input "true"
type textarea "Dear Sofía, Thank you for bringing this to our attention. We are deeply sorry t…"
radio input "true"
type textarea "Dear Sofía, Thank you for bringing this to our attention. We are deeply sorry t…"
radio input "true"
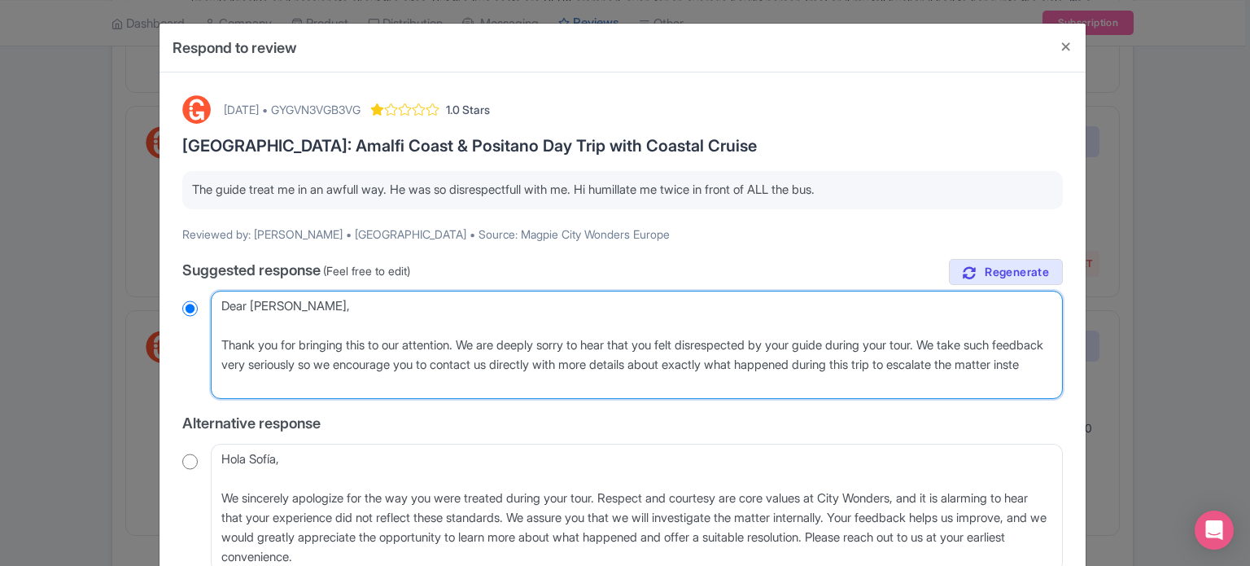
type textarea "Dear Sofía, Thank you for bringing this to our attention. We are deeply sorry t…"
radio input "true"
type textarea "Dear Sofía, Thank you for bringing this to our attention. We are deeply sorry t…"
radio input "true"
type textarea "Dear Sofía, Thank you for bringing this to our attention. We are deeply sorry t…"
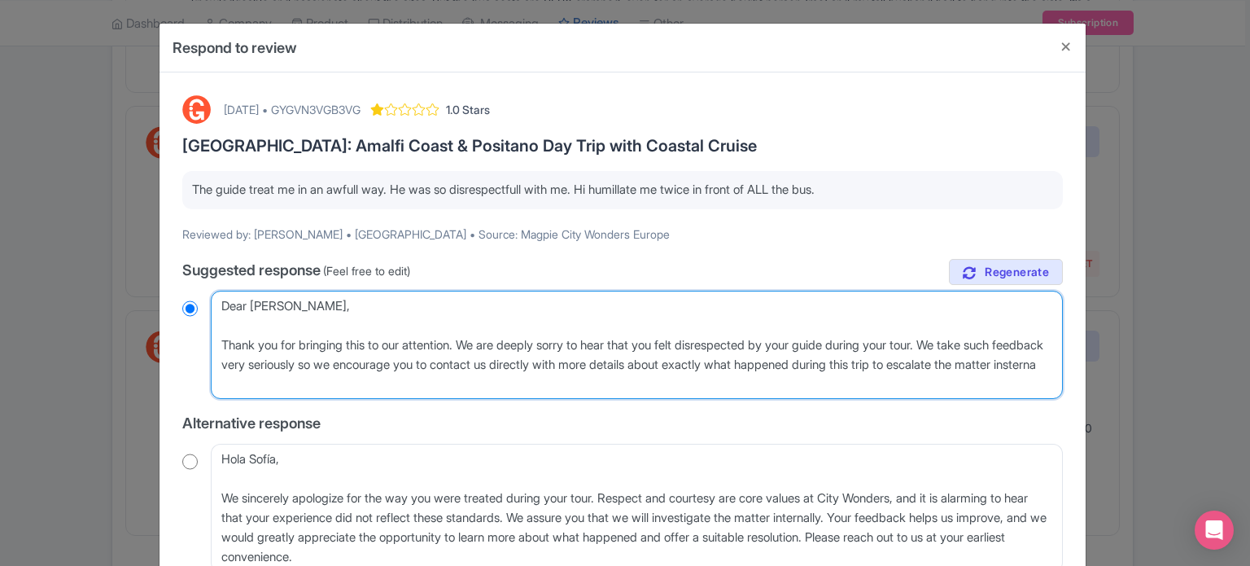
radio input "true"
type textarea "Dear Sofía, Thank you for bringing this to our attention. We are deeply sorry t…"
radio input "true"
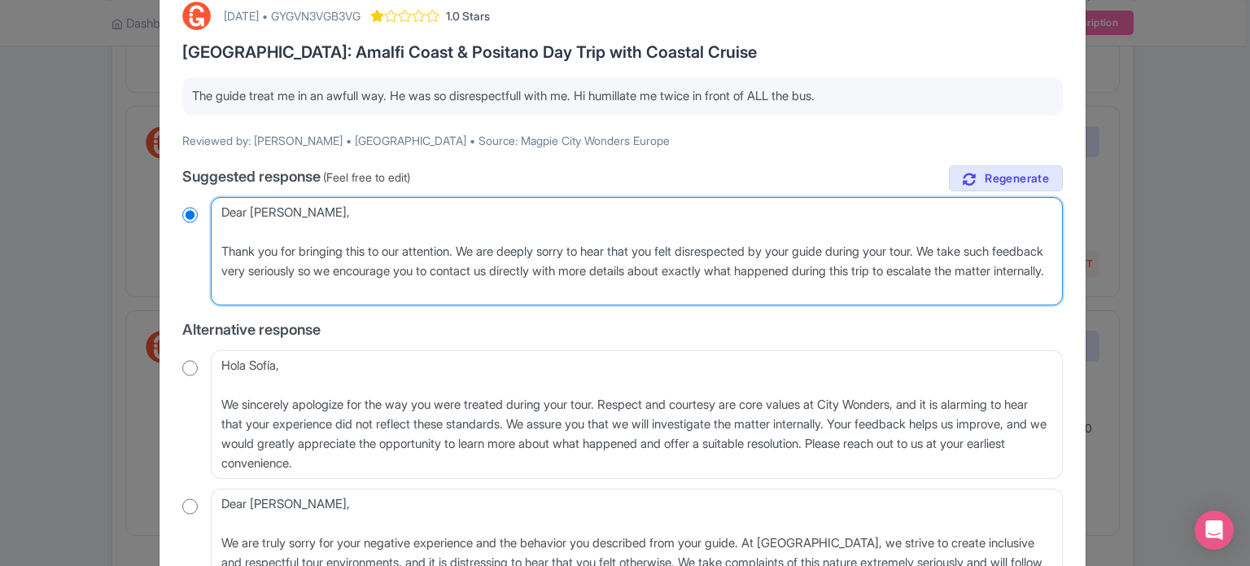
scroll to position [260, 0]
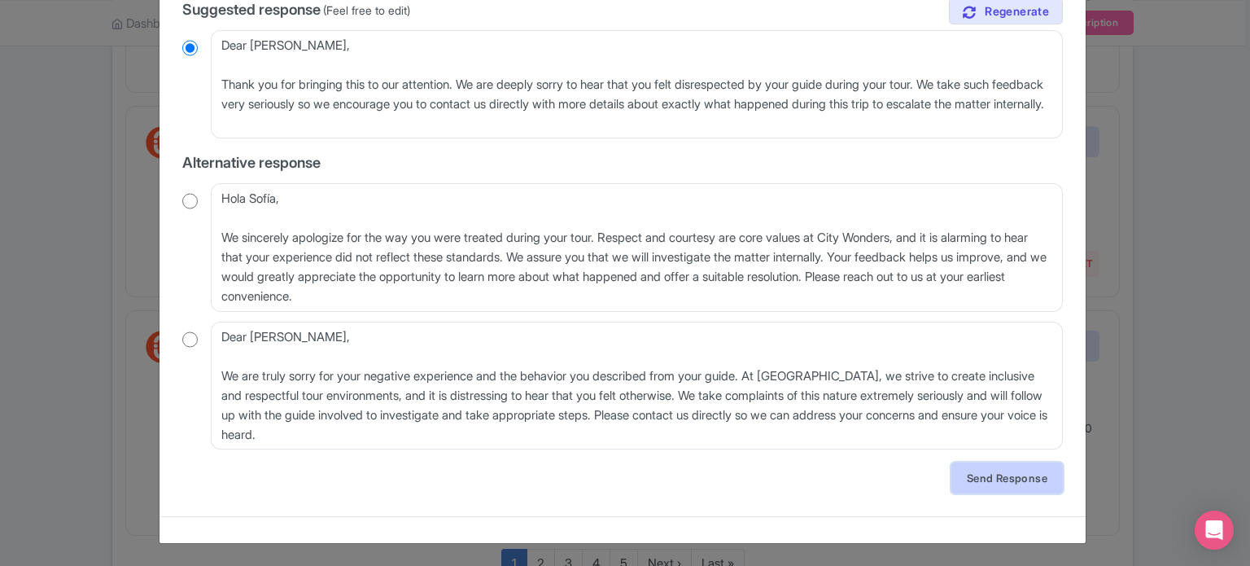
click at [971, 479] on link "Send Response" at bounding box center [1008, 477] width 112 height 31
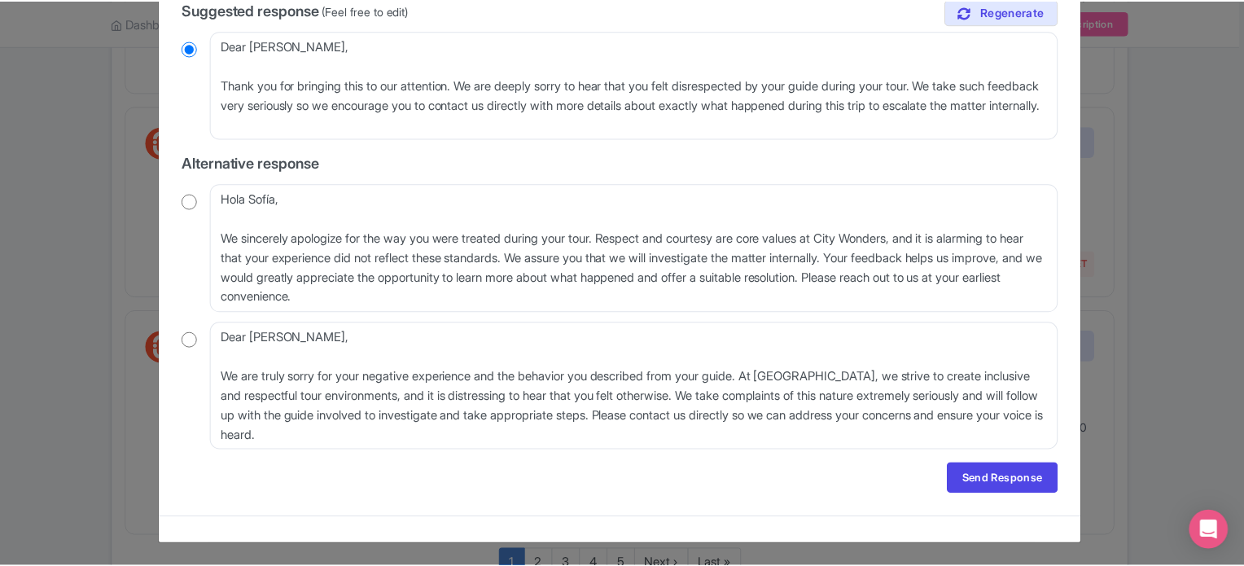
scroll to position [0, 0]
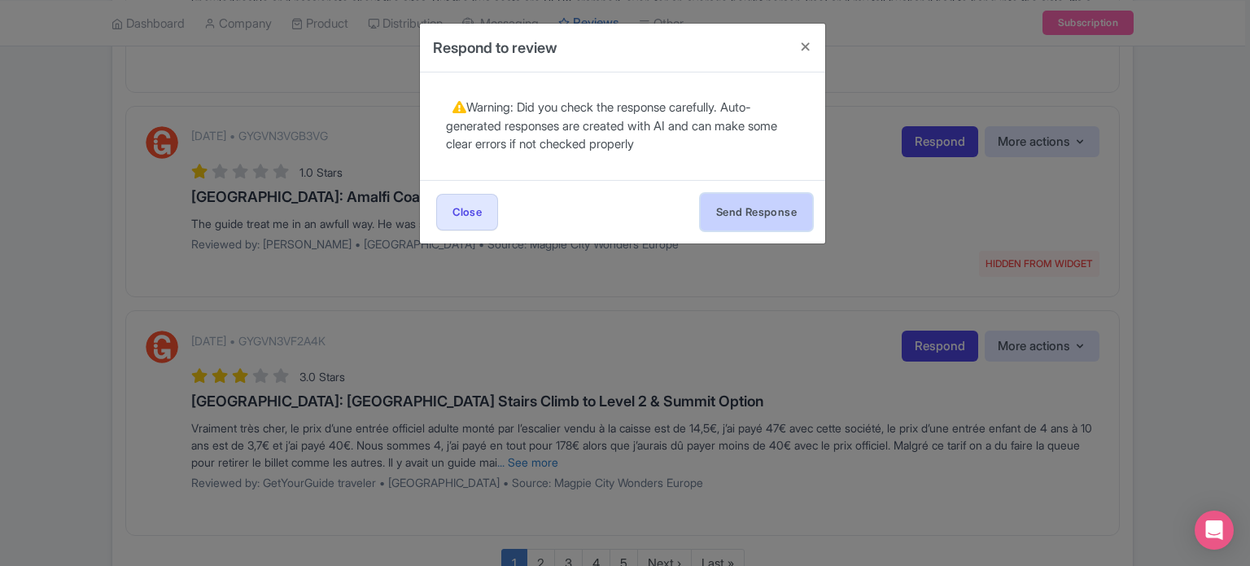
click at [778, 204] on button "Send Response" at bounding box center [757, 212] width 112 height 37
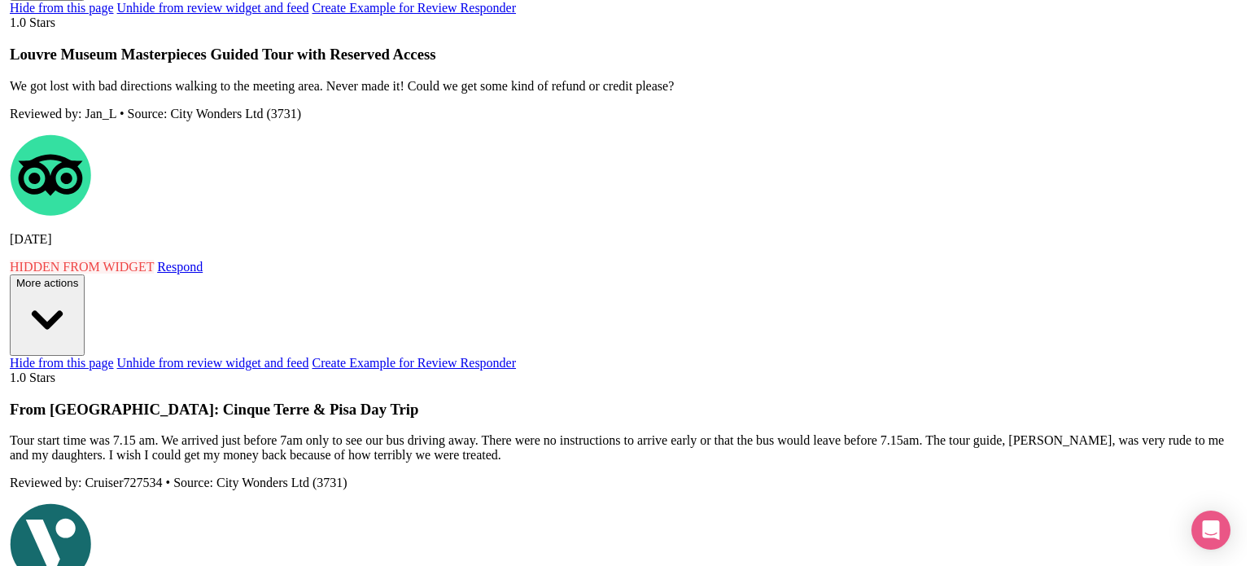
scroll to position [2035, 0]
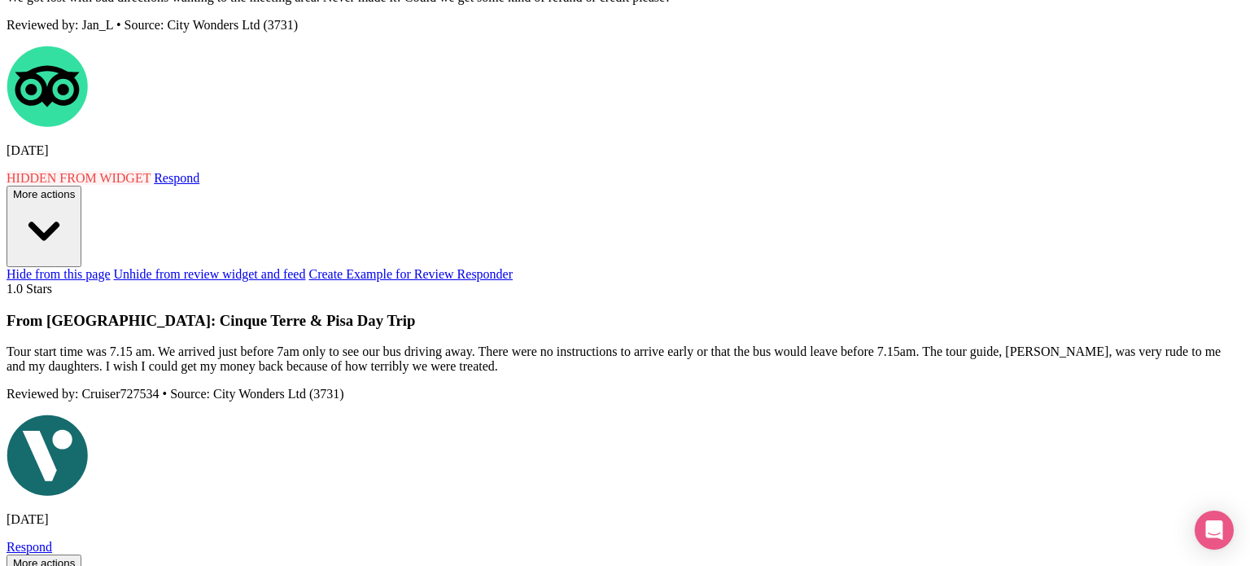
drag, startPoint x: 192, startPoint y: 191, endPoint x: 899, endPoint y: 234, distance: 707.8
drag, startPoint x: 190, startPoint y: 188, endPoint x: 988, endPoint y: 247, distance: 800.8
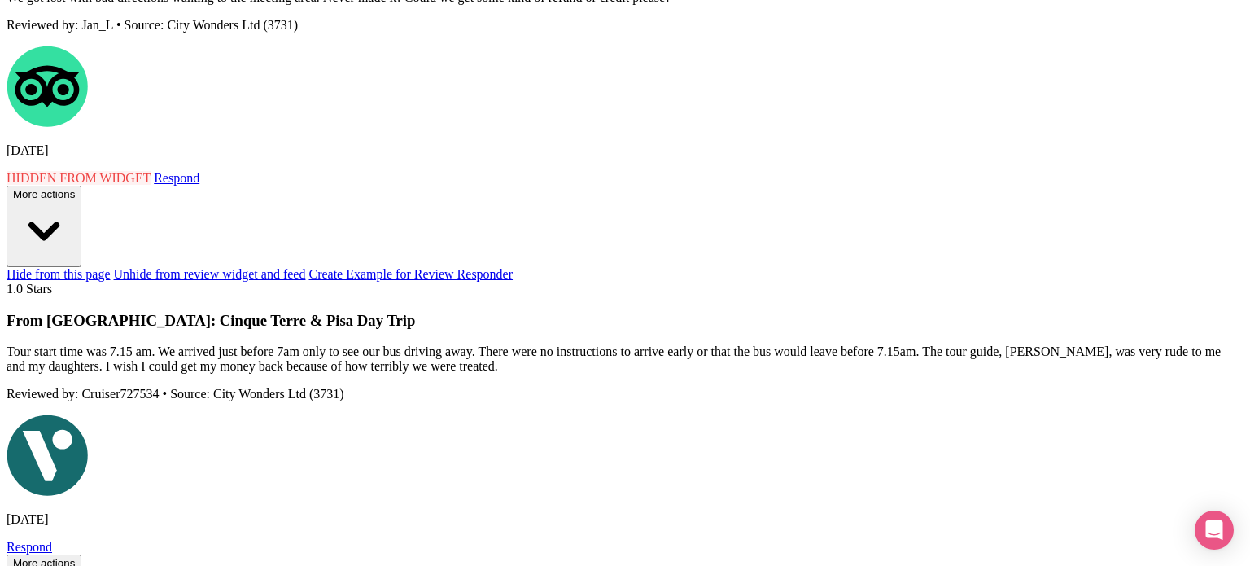
copy span "Vraiment très cher, le prix d’une entrée officiel adulte monté par l’escalier v…"
drag, startPoint x: 797, startPoint y: 256, endPoint x: 993, endPoint y: 256, distance: 196.2
type textarea "Cher voyageur, Nous vous remercions d’avoir pris le temps de partager vos impre…"
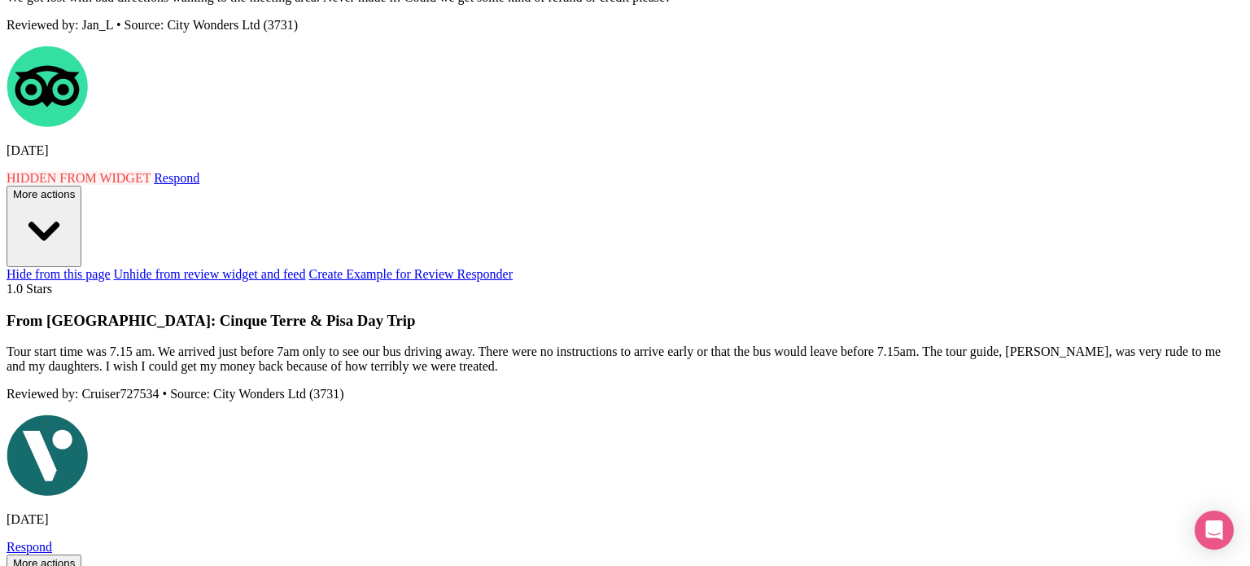
radio input "true"
type textarea "Cher voyageur, Nous vous remercions d’avoir pris le temps de partager vos impre…"
radio input "true"
type textarea "Cher voyageur, Nous vous remercions d’avoir pris le temps de partager vos impre…"
radio input "true"
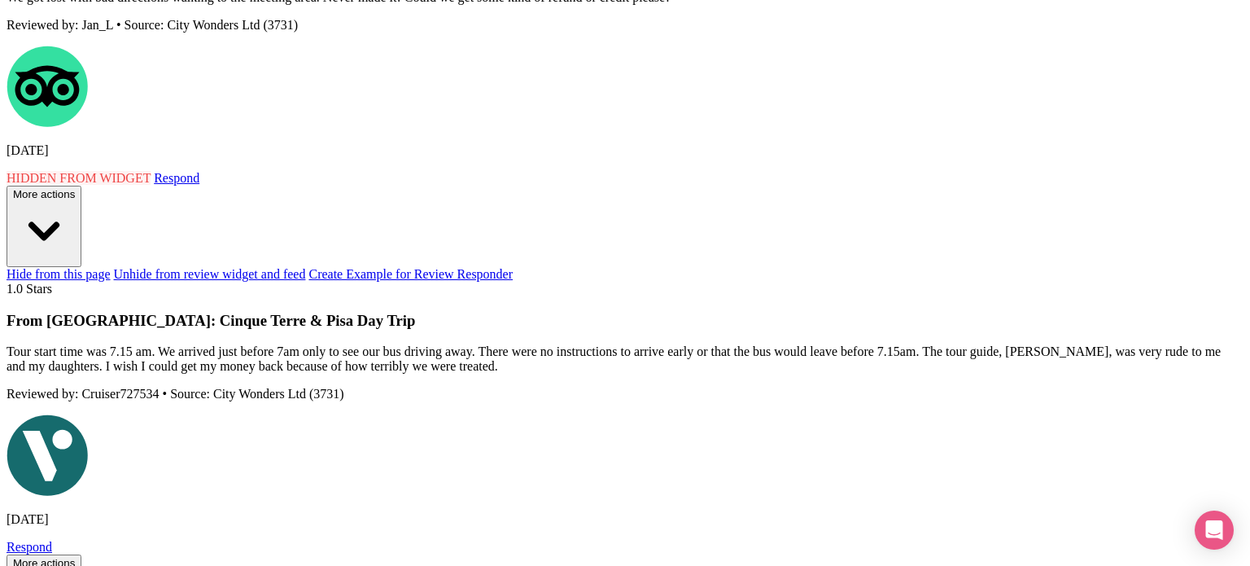
drag, startPoint x: 365, startPoint y: 310, endPoint x: 879, endPoint y: 313, distance: 514.5
type textarea "Cher voyageur, Nous vous remercions d’avoir pris le temps de partager vos impre…"
radio input "true"
drag, startPoint x: 453, startPoint y: 276, endPoint x: 471, endPoint y: 302, distance: 32.1
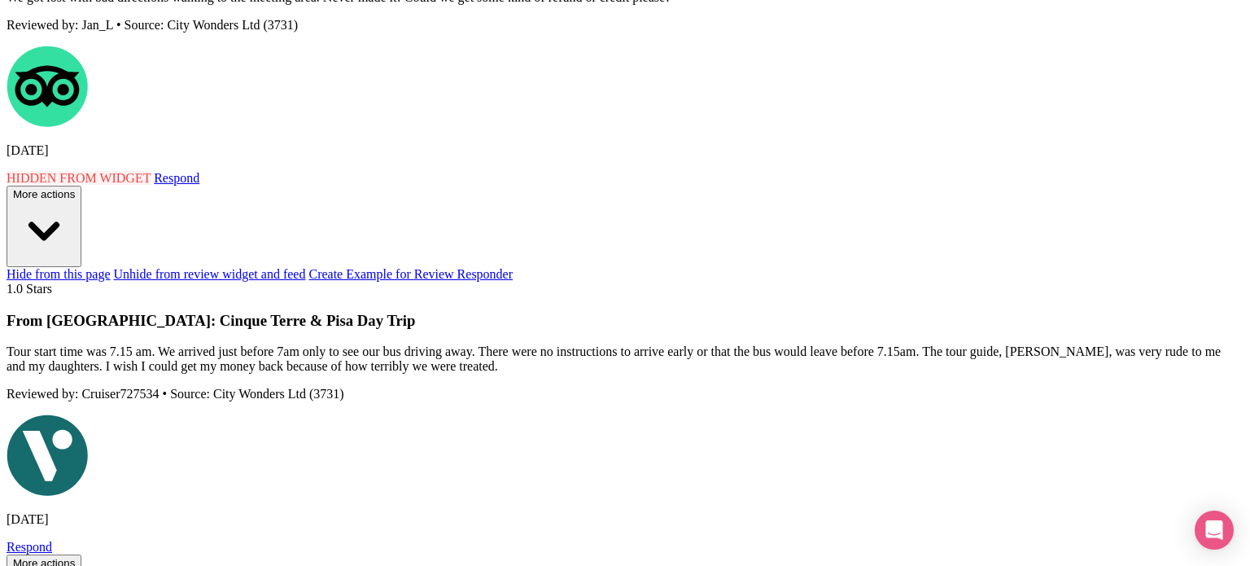
type textarea "Cher voyageur, Nous vous remercions d’avoir pris le temps de partager vos impre…"
radio input "true"
type textarea "Cher voyageur, Nous vous remercions d’avoir pris le temps de partager vos impre…"
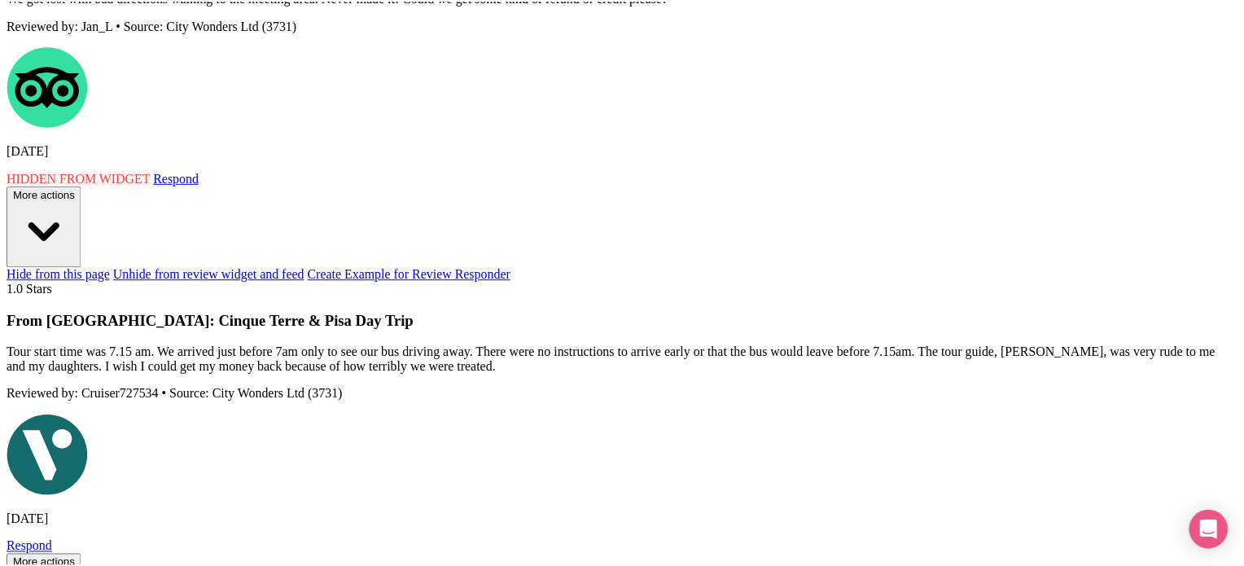
scroll to position [0, 0]
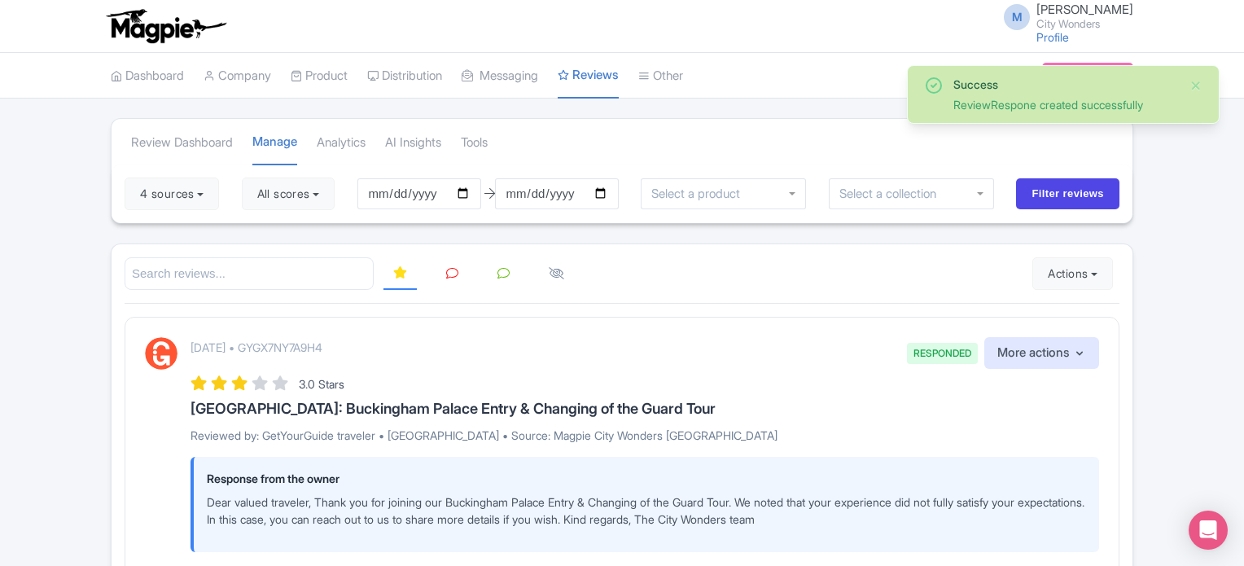
click at [457, 269] on link at bounding box center [452, 274] width 32 height 32
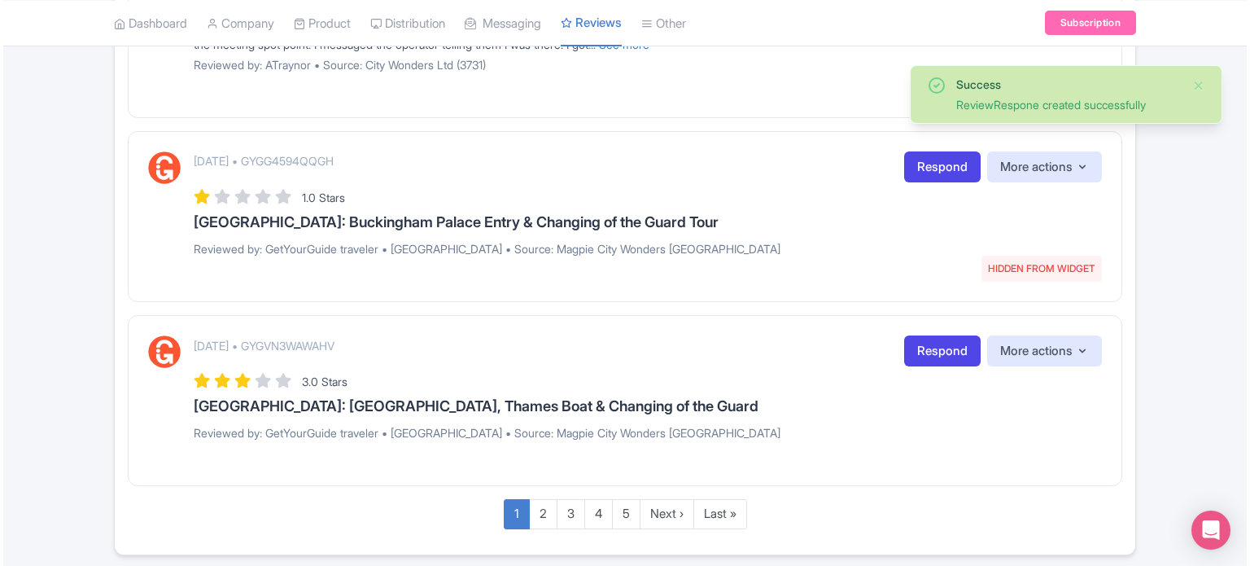
scroll to position [1981, 0]
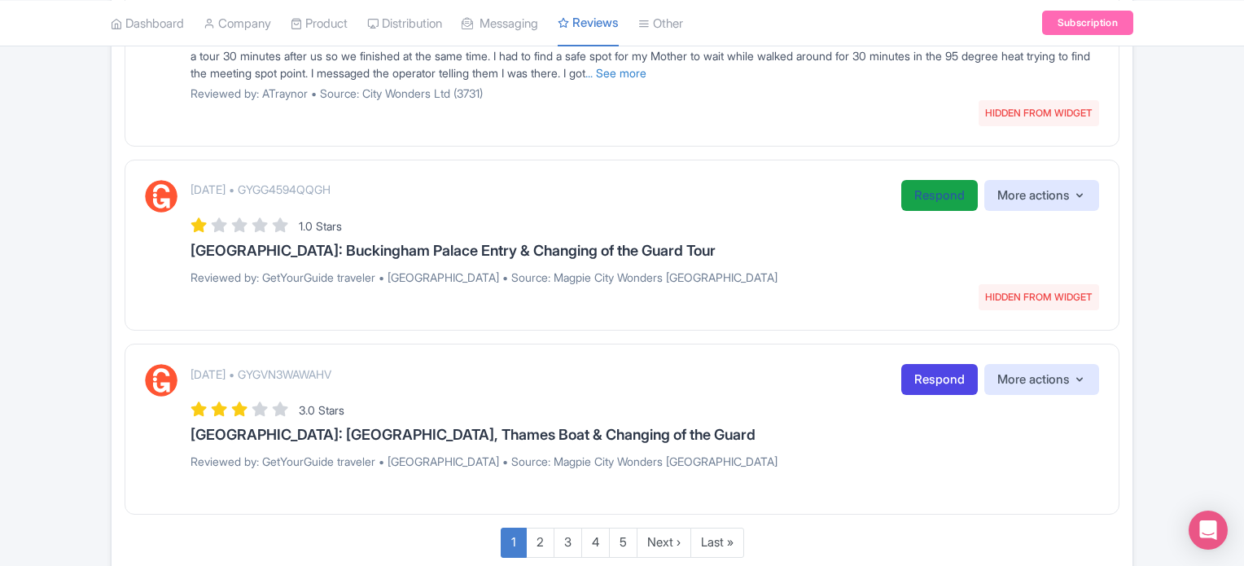
click at [917, 188] on link "Respond" at bounding box center [939, 196] width 77 height 32
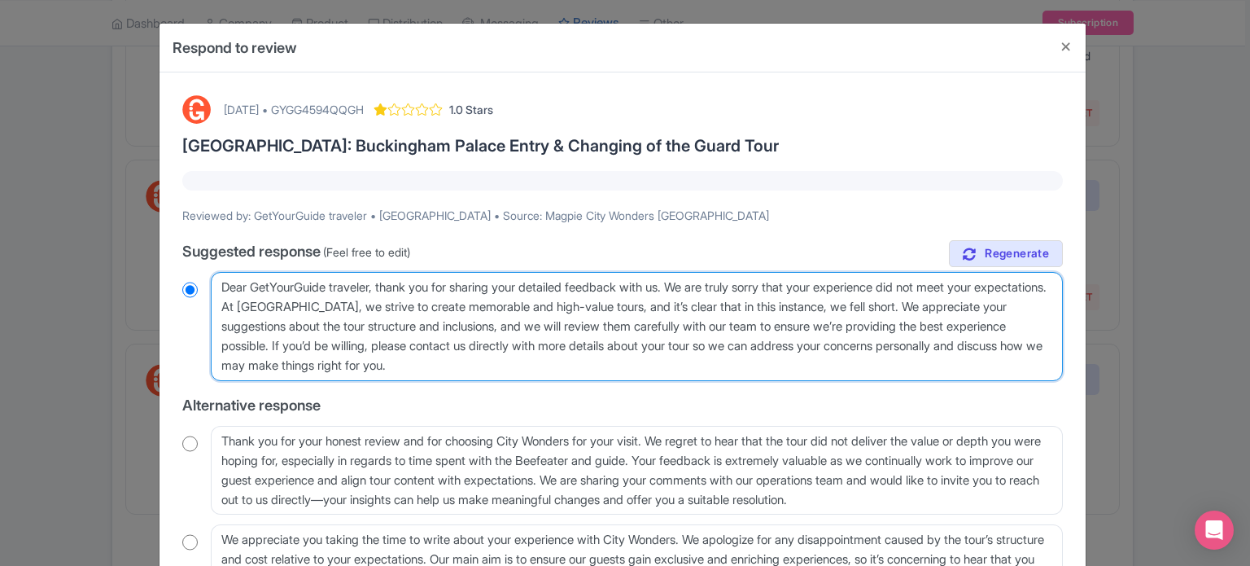
drag, startPoint x: 530, startPoint y: 370, endPoint x: 199, endPoint y: 277, distance: 344.3
click at [199, 278] on div "Dear GetYourGuide traveler, thank you for sharing your detailed feedback with u…" at bounding box center [622, 326] width 881 height 109
paste textarea "valued traveler, Thank you for joining our XX Tour. We noted that your experien…"
type textarea "Dear valued traveler, Thank you for joining our XX Tour. We noted that your exp…"
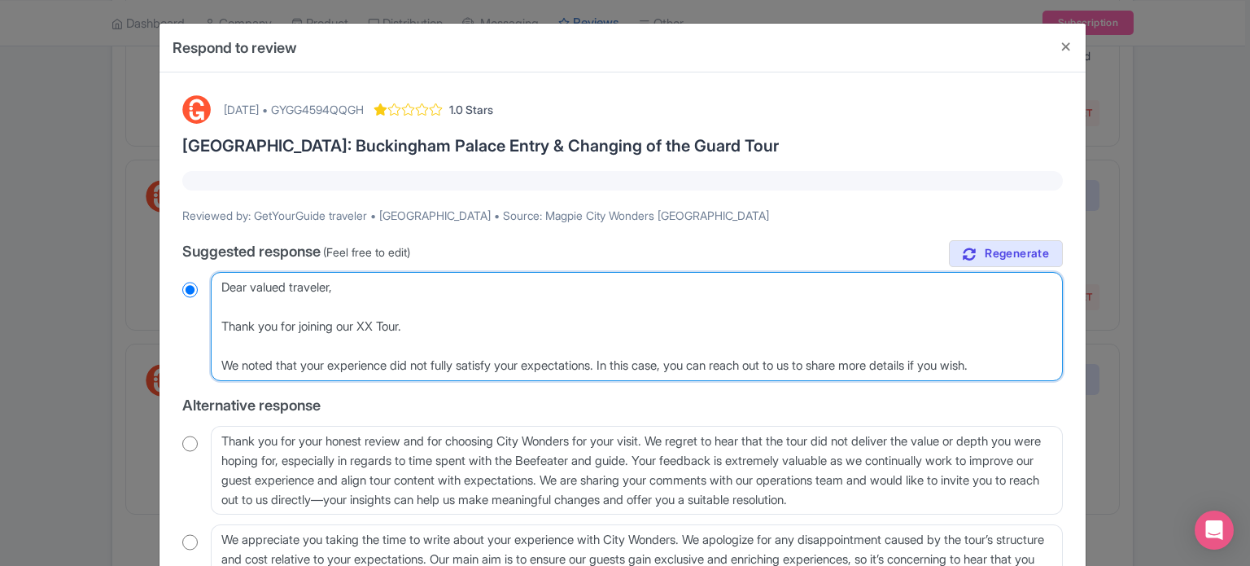
radio input "true"
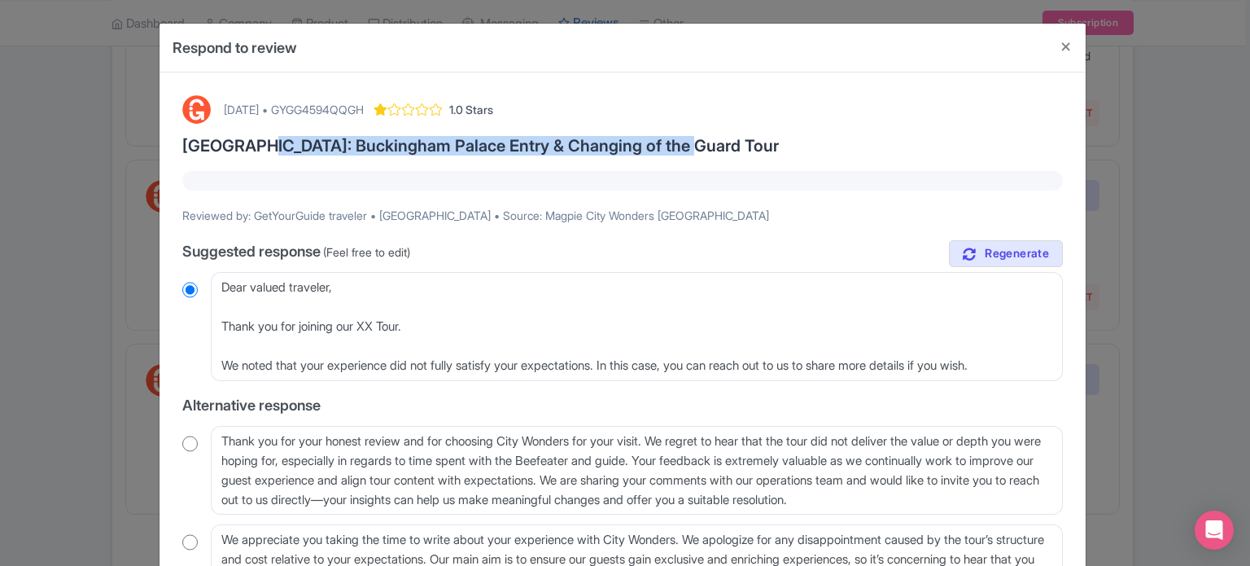
drag, startPoint x: 247, startPoint y: 142, endPoint x: 674, endPoint y: 142, distance: 426.6
click at [674, 142] on h3 "[GEOGRAPHIC_DATA]: Buckingham Palace Entry & Changing of the Guard Tour" at bounding box center [622, 146] width 881 height 18
copy h3 "Buckingham Palace Entry & Changing of the Guard Tour"
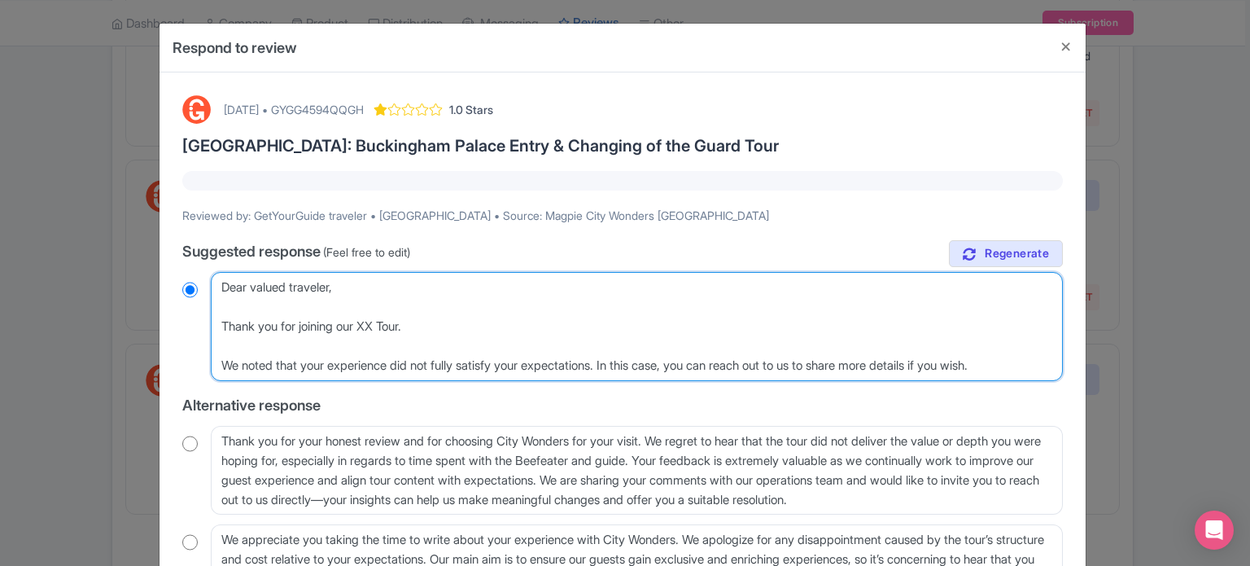
drag, startPoint x: 368, startPoint y: 324, endPoint x: 410, endPoint y: 324, distance: 42.3
click at [410, 324] on textarea "Dear GetYourGuide traveler, thank you for sharing your detailed feedback with u…" at bounding box center [637, 326] width 852 height 109
paste textarea "Buckingham Palace Entry & Changing of the Guard"
type textarea "Dear valued traveler, Thank you for joining our Buckingham Palace Entry & Chang…"
radio input "true"
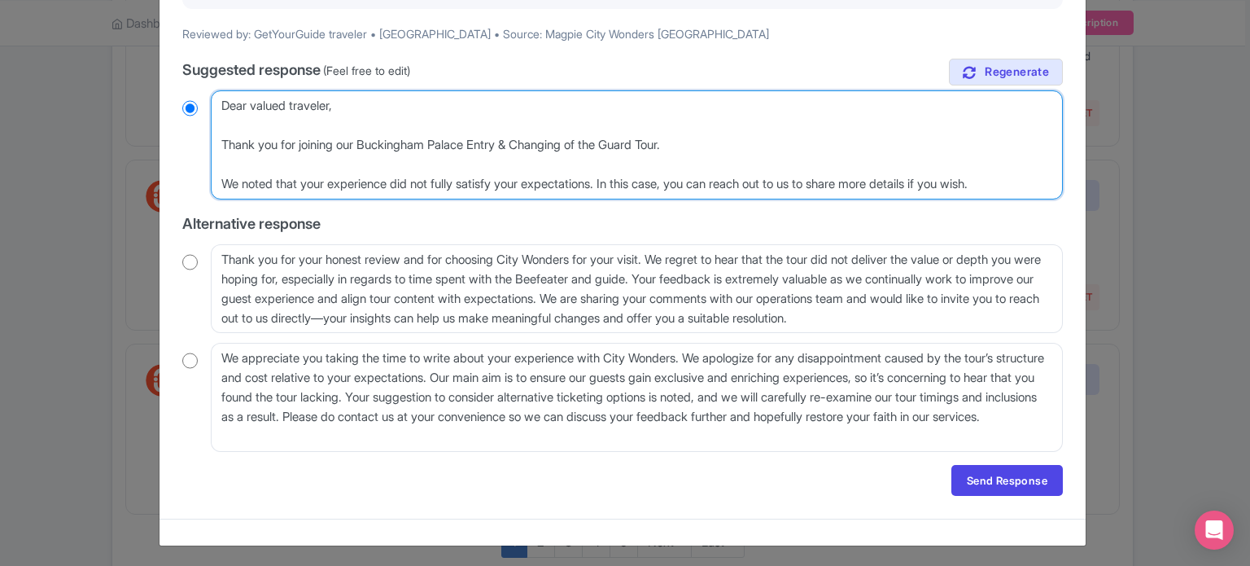
scroll to position [183, 0]
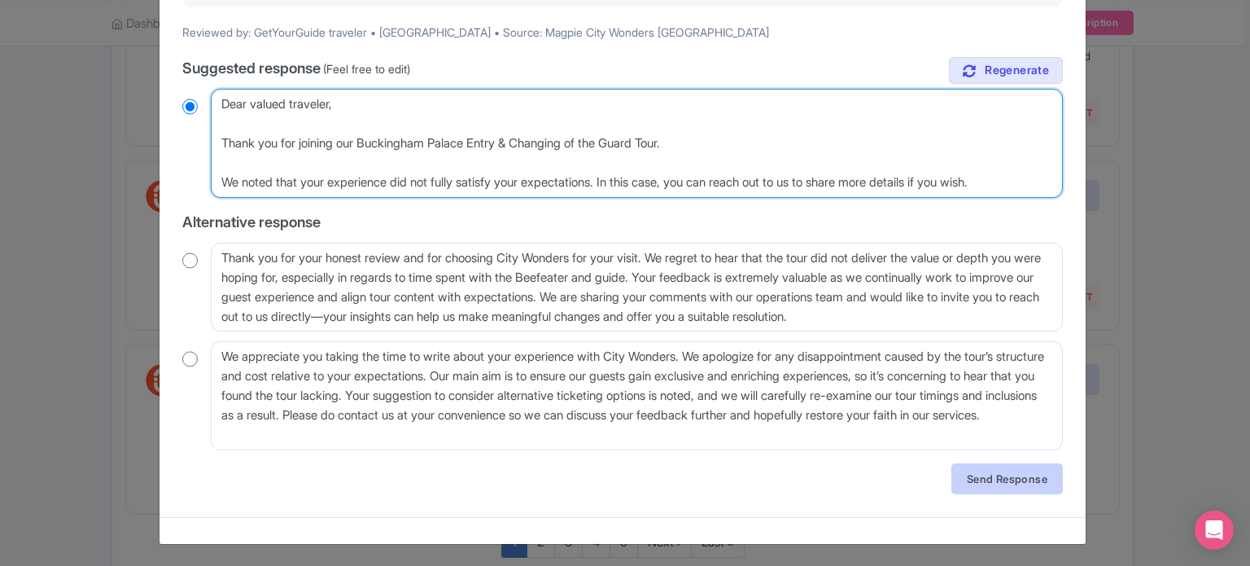
type textarea "Dear valued traveler, Thank you for joining our Buckingham Palace Entry & Chang…"
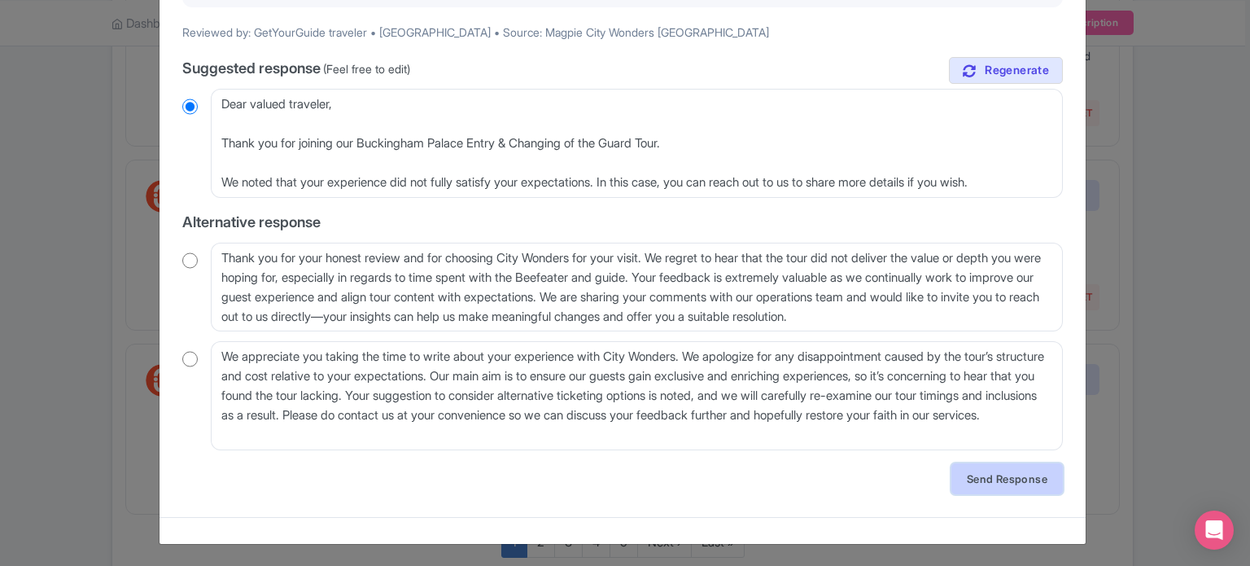
click at [960, 472] on link "Send Response" at bounding box center [1008, 478] width 112 height 31
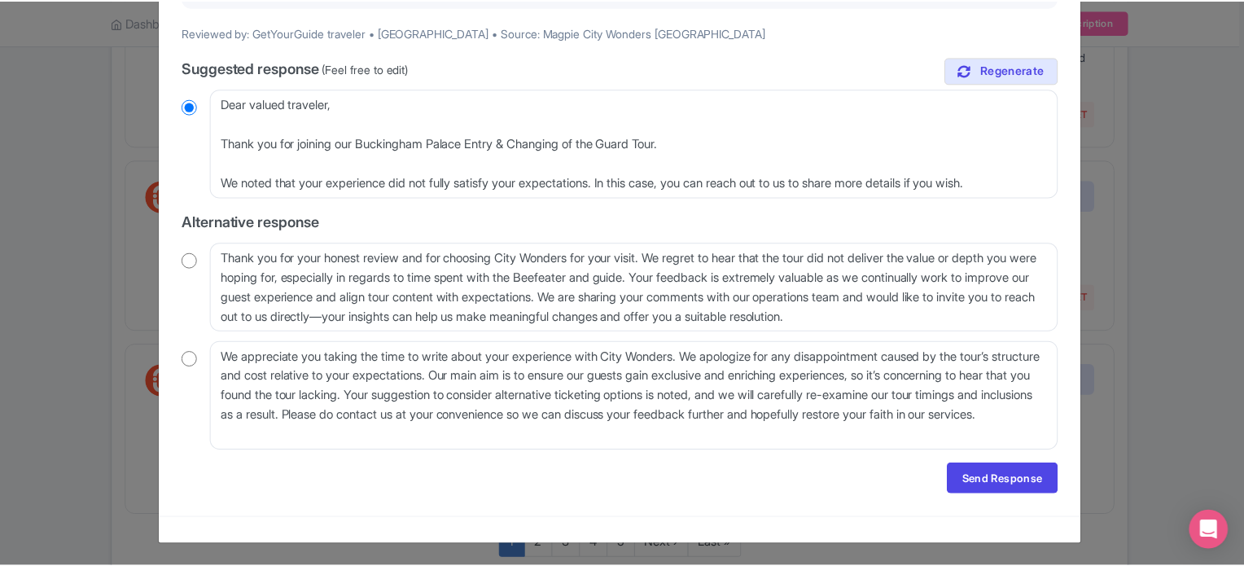
scroll to position [0, 0]
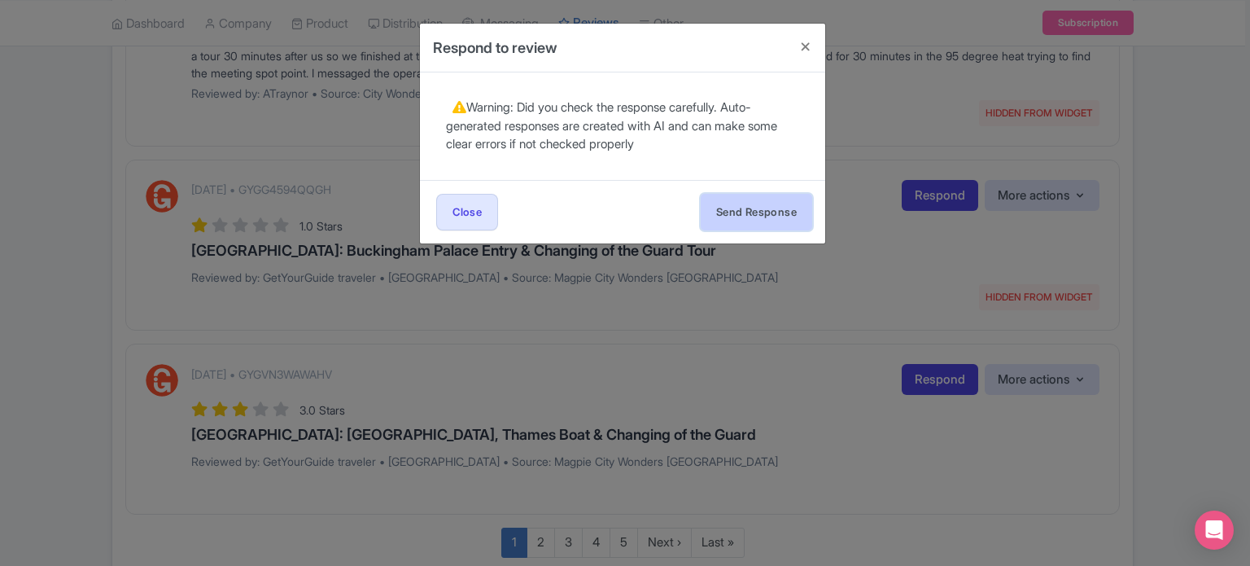
click at [763, 212] on button "Send Response" at bounding box center [757, 212] width 112 height 37
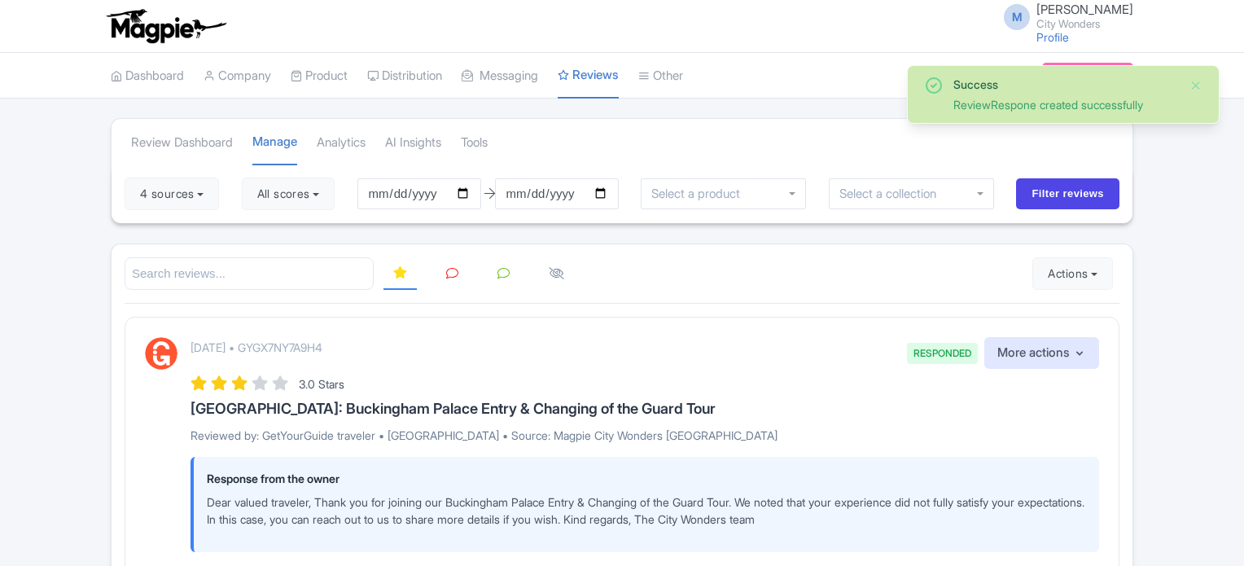
click at [450, 276] on icon at bounding box center [452, 273] width 12 height 12
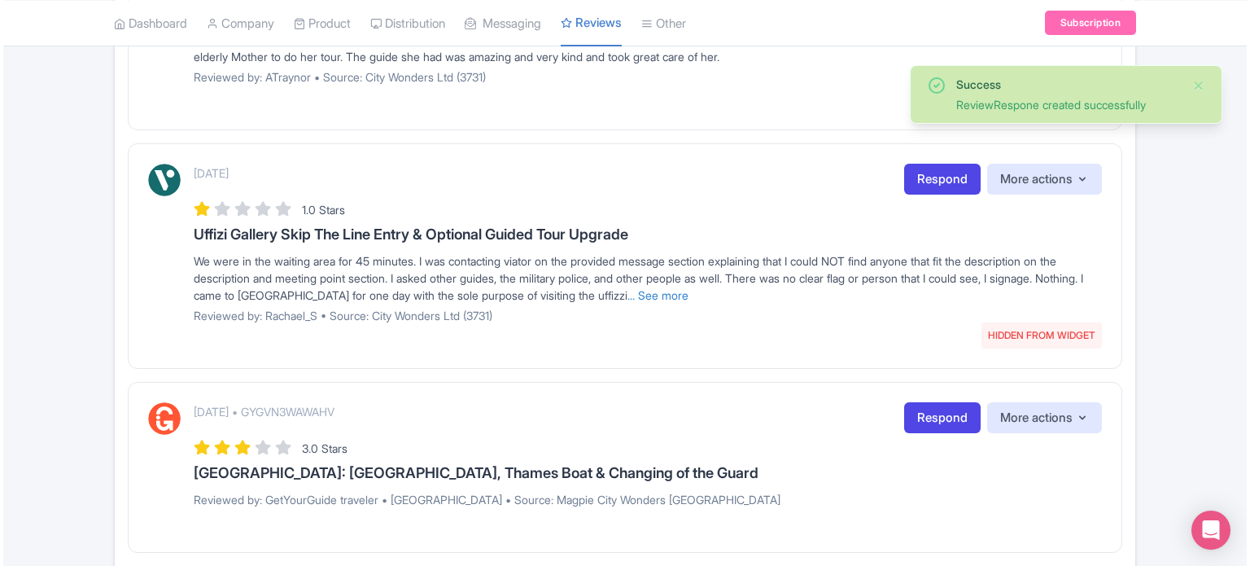
scroll to position [1954, 0]
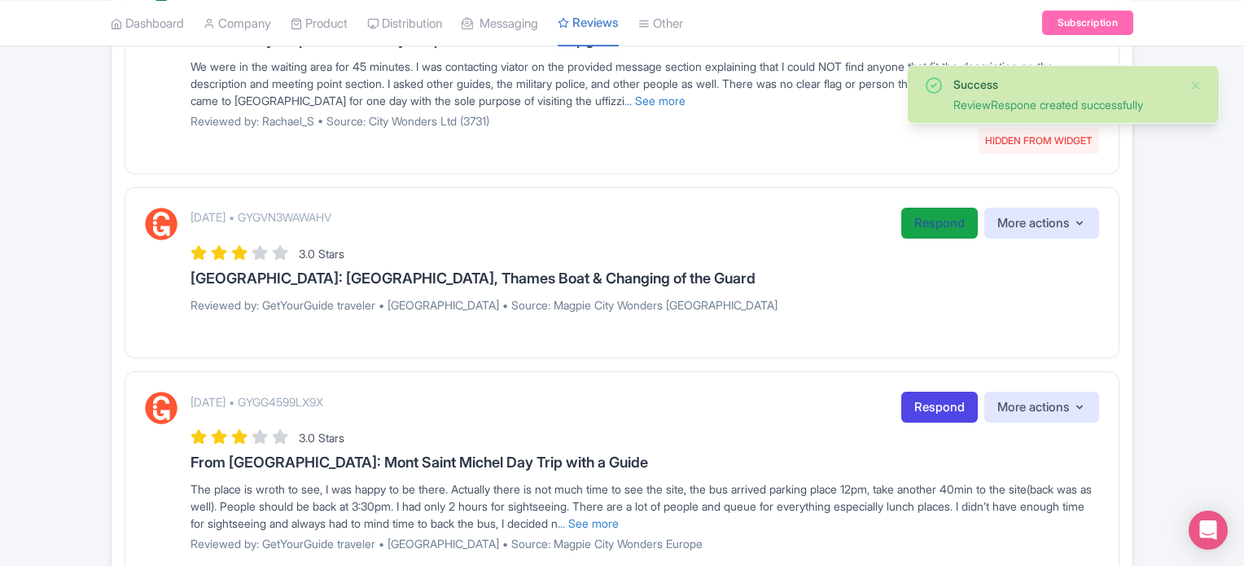
click at [920, 228] on link "Respond" at bounding box center [939, 224] width 77 height 32
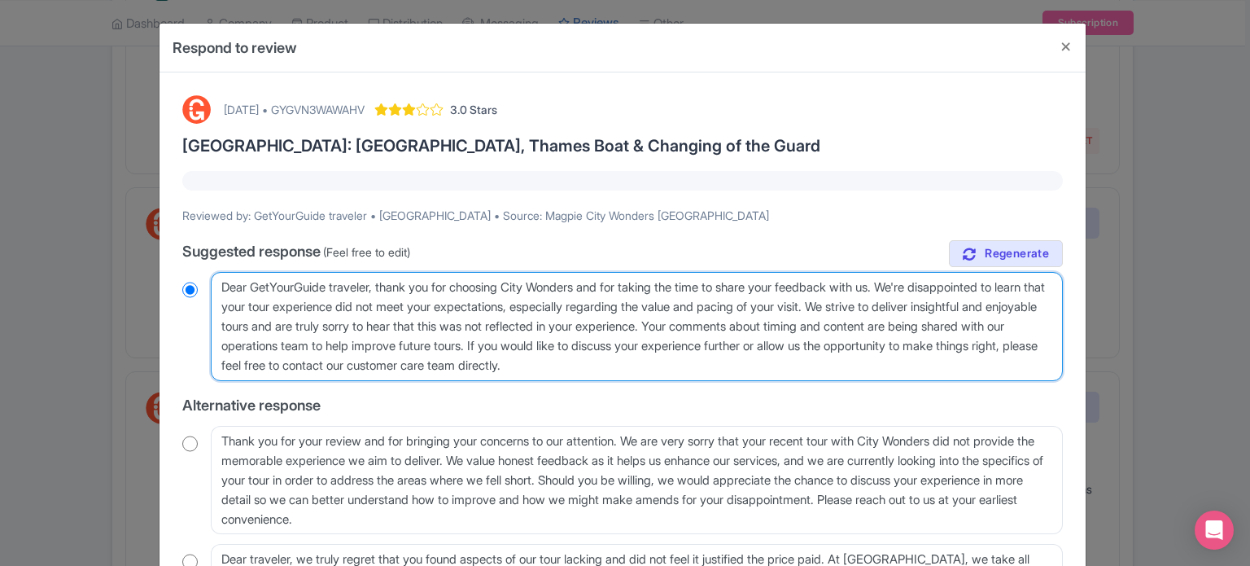
drag, startPoint x: 769, startPoint y: 374, endPoint x: 594, endPoint y: 282, distance: 197.3
click at [594, 282] on textarea "Dear GetYourGuide traveler, thank you for choosing City Wonders and for taking …" at bounding box center [637, 326] width 852 height 109
click at [635, 307] on textarea "Dear GetYourGuide traveler, thank you for choosing City Wonders and for taking …" at bounding box center [637, 326] width 852 height 109
drag, startPoint x: 593, startPoint y: 287, endPoint x: 908, endPoint y: 279, distance: 315.1
click at [908, 279] on textarea "Dear GetYourGuide traveler, thank you for choosing City Wonders and for taking …" at bounding box center [637, 326] width 852 height 109
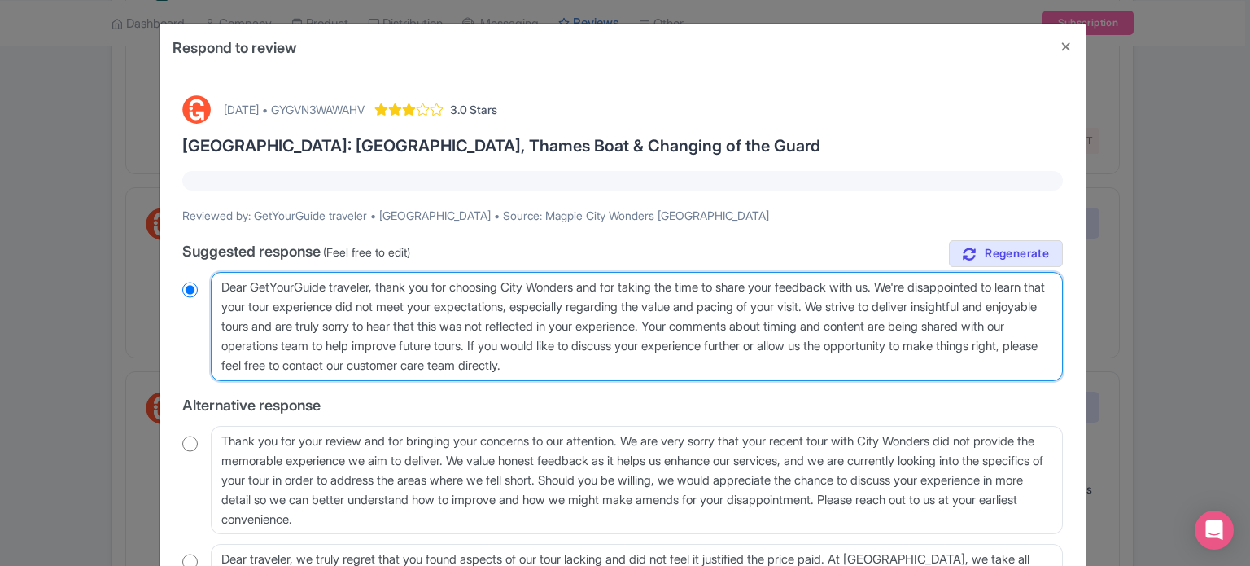
type textarea "Dear GetYourGuide traveler, thank you for choosing City Wonders. We're disappoi…"
radio input "true"
drag, startPoint x: 300, startPoint y: 304, endPoint x: 341, endPoint y: 345, distance: 58.1
click at [341, 345] on textarea "Dear GetYourGuide traveler, thank you for choosing City Wonders and for taking …" at bounding box center [637, 326] width 852 height 109
type textarea "Dear GetYourGuide traveler, thank you for choosing City Wonders. We're disappoi…"
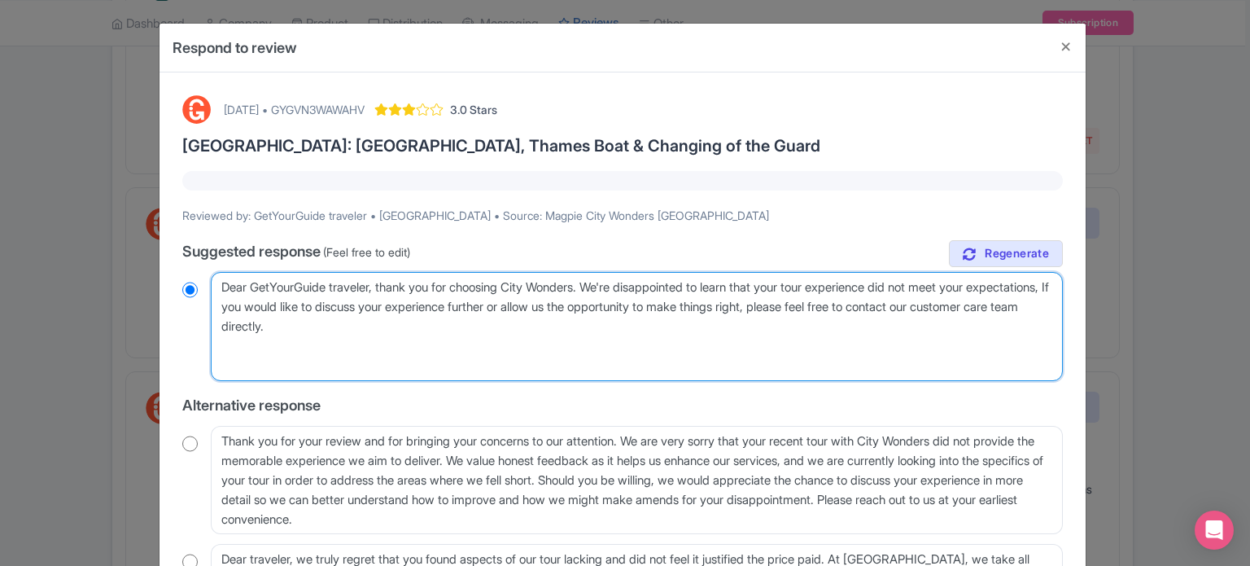
radio input "true"
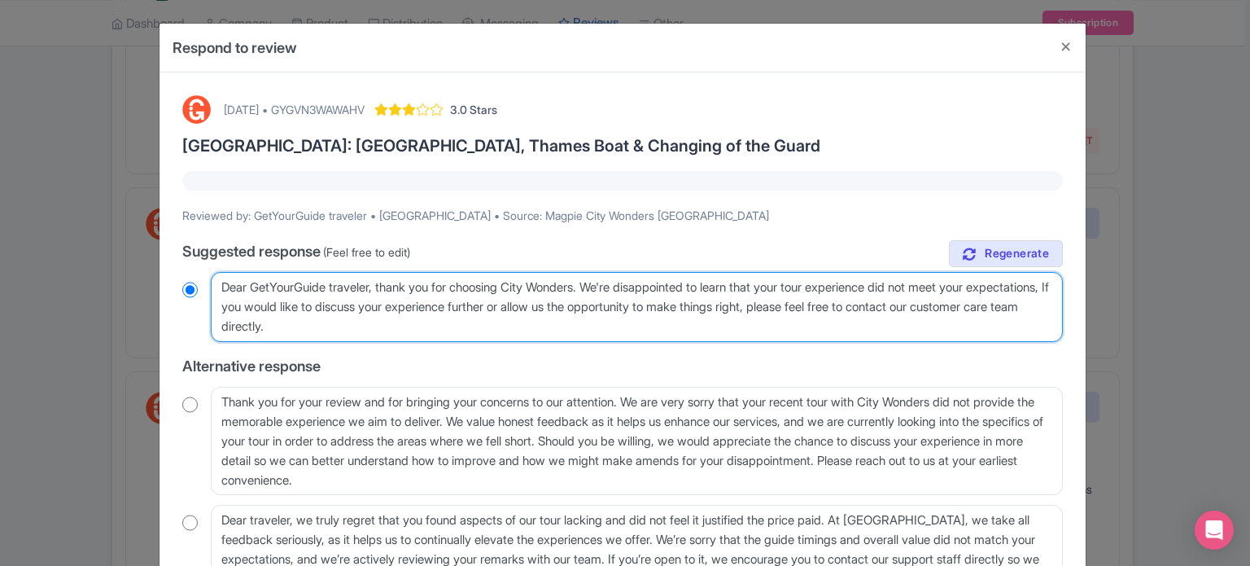
type textarea "Dear GetYourGuide traveler, thank you for choosing City Wonders. We're disappoi…"
radio input "true"
type textarea "Dear GetYourGuide traveler, thank you for choosing City Wonders. We're disappoi…"
radio input "true"
type textarea "Dear GetYourGuide traveler, thank you for choosing City Wonders. We're disappoi…"
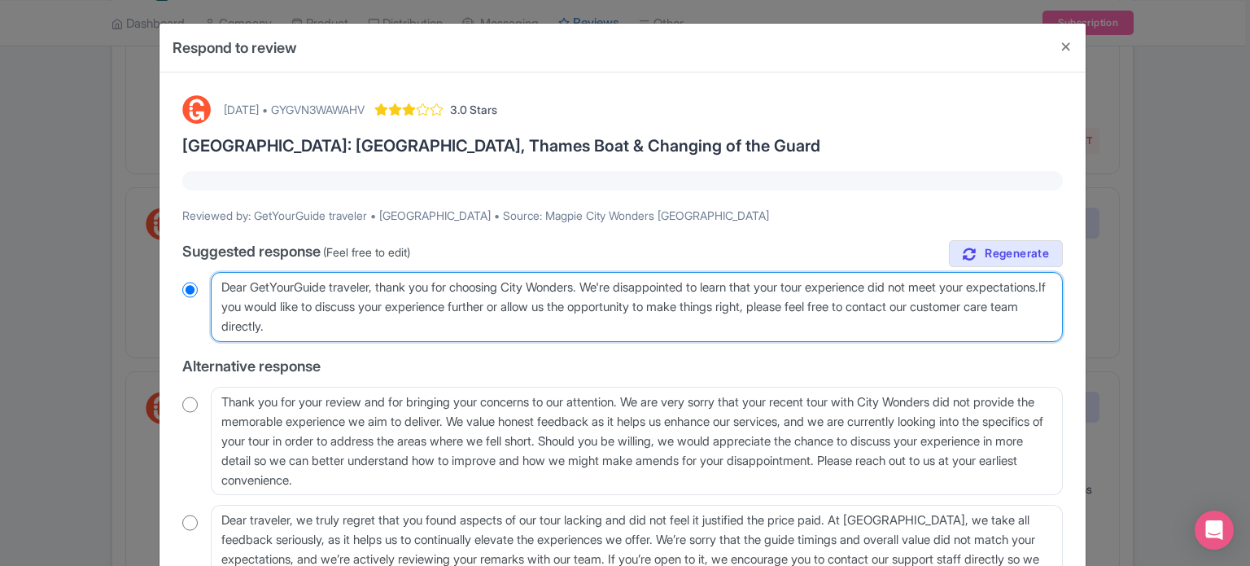
radio input "true"
type textarea "Dear GetYourGuide traveler, thank you for choosing City Wonders. We're disappoi…"
radio input "true"
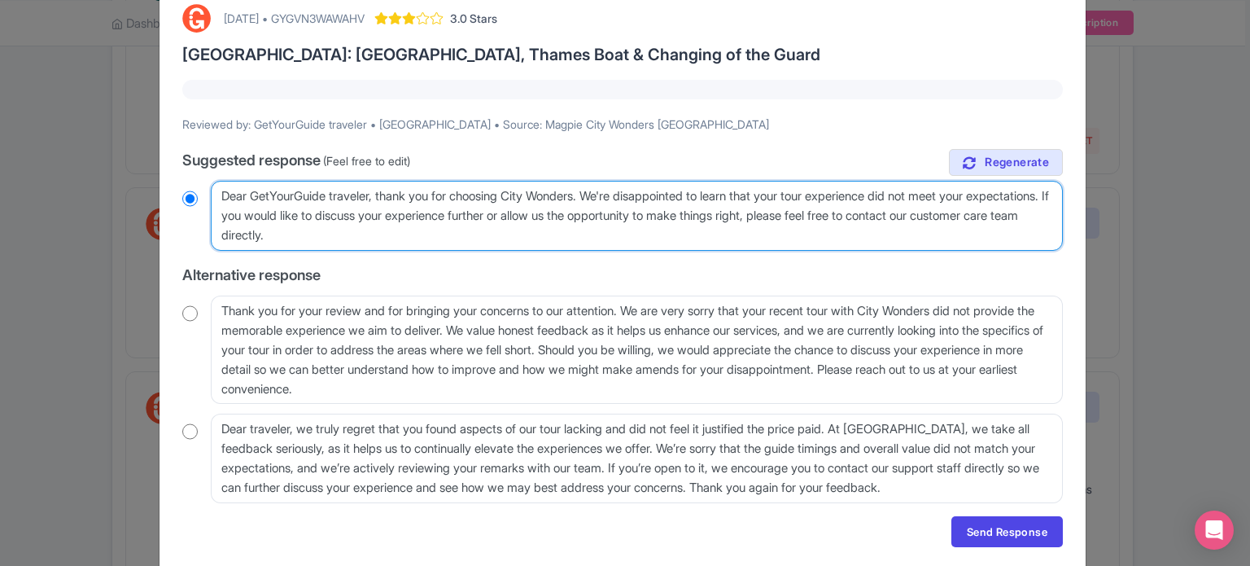
scroll to position [63, 0]
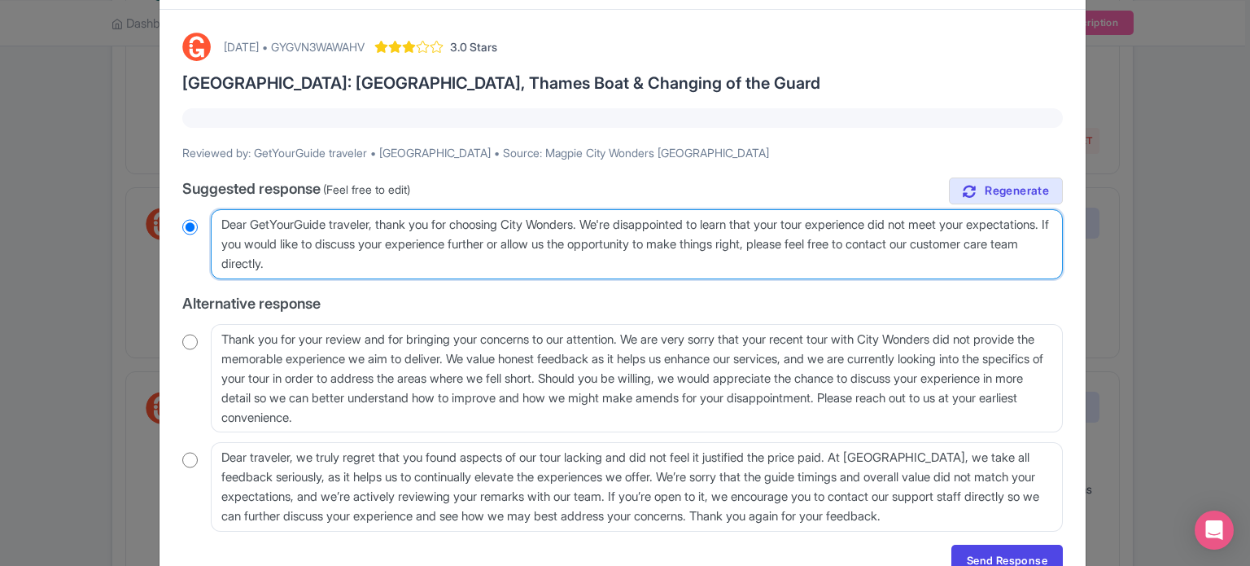
drag, startPoint x: 599, startPoint y: 240, endPoint x: 866, endPoint y: 249, distance: 267.2
click at [866, 249] on textarea "Dear GetYourGuide traveler, thank you for choosing City Wonders and for taking …" at bounding box center [637, 244] width 852 height 70
type textarea "Dear GetYourGuide traveler, thank you for choosing City Wonders. We're disappoi…"
radio input "true"
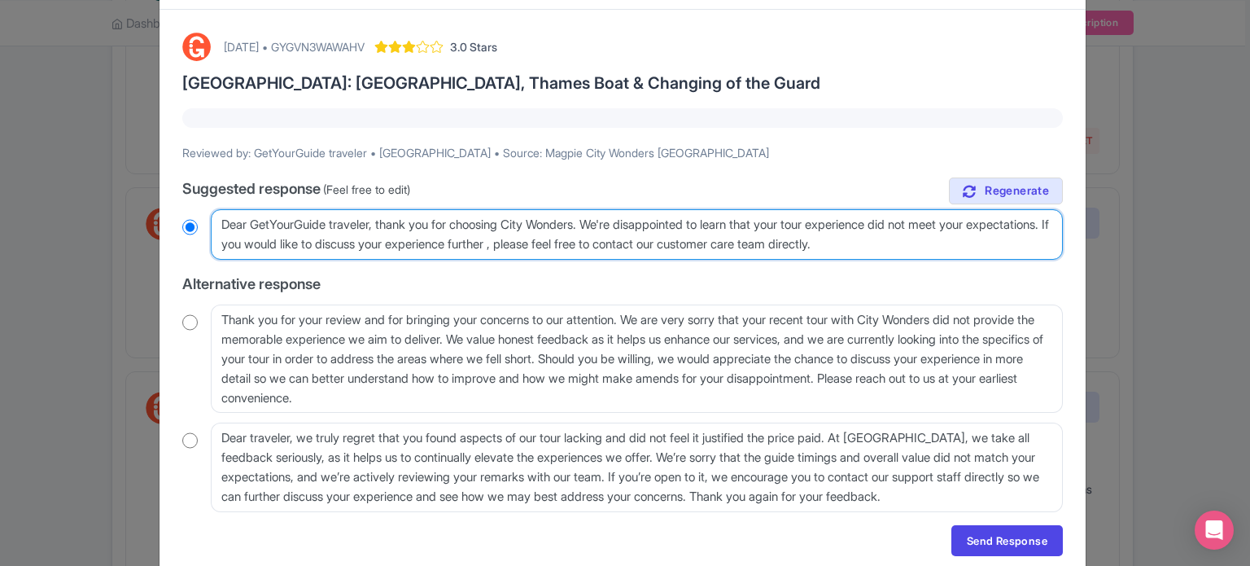
type textarea "Dear GetYourGuide traveler, thank you for choosing City Wonders. We're disappoi…"
radio input "true"
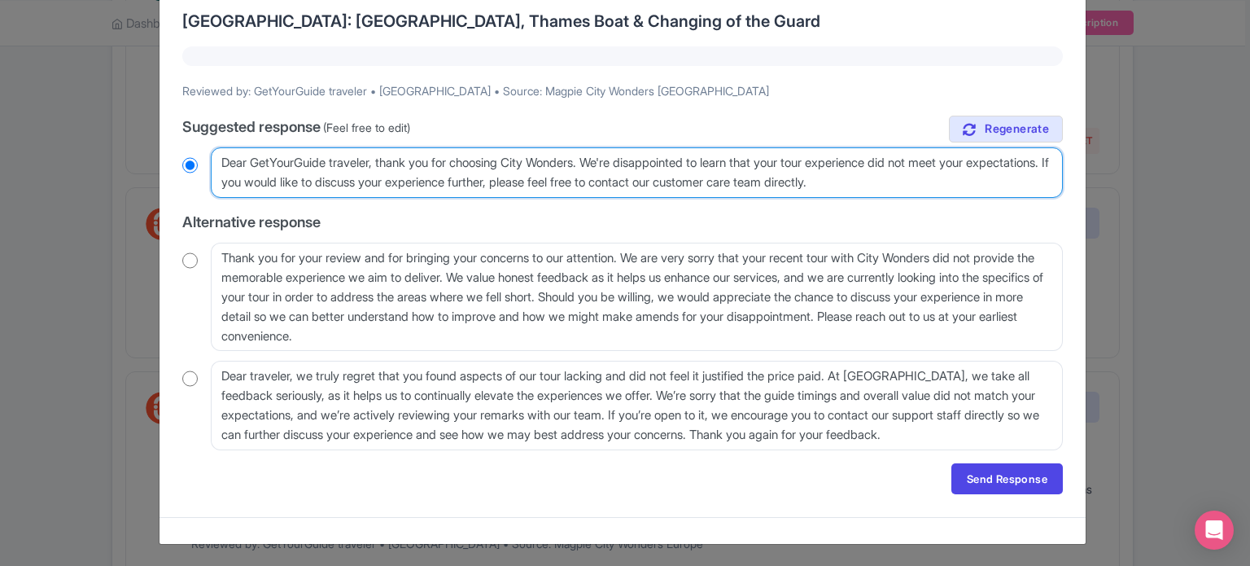
type textarea "Dear GetYourGuide traveler, thank you for choosing City Wonders. We're disappoi…"
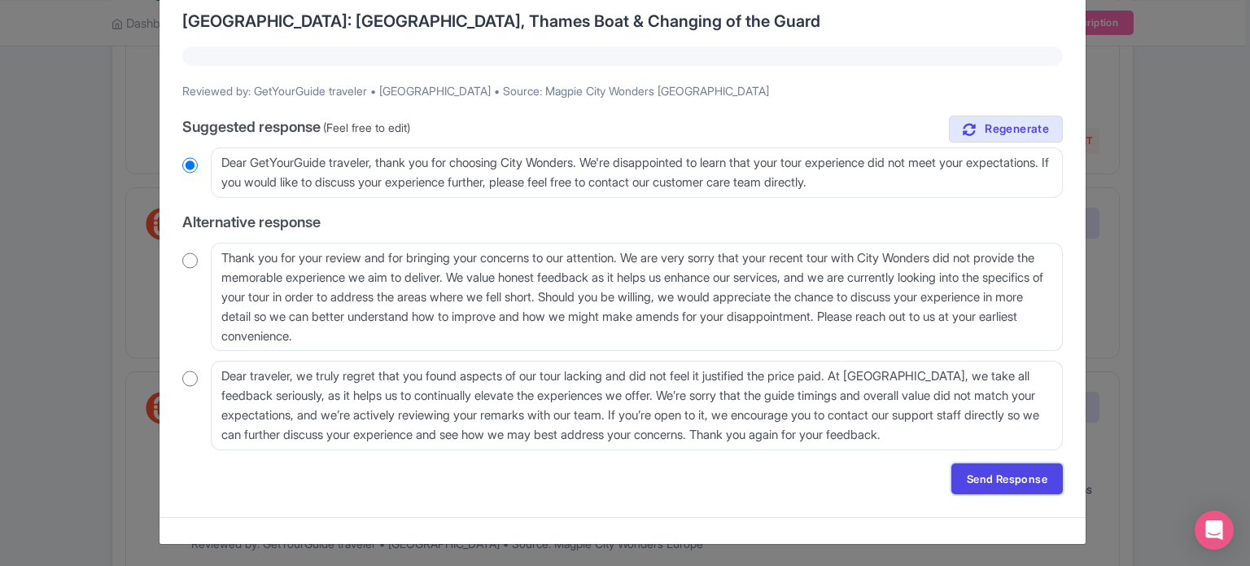
drag, startPoint x: 1026, startPoint y: 481, endPoint x: 997, endPoint y: 482, distance: 29.3
click at [1026, 481] on link "Send Response" at bounding box center [1008, 478] width 112 height 31
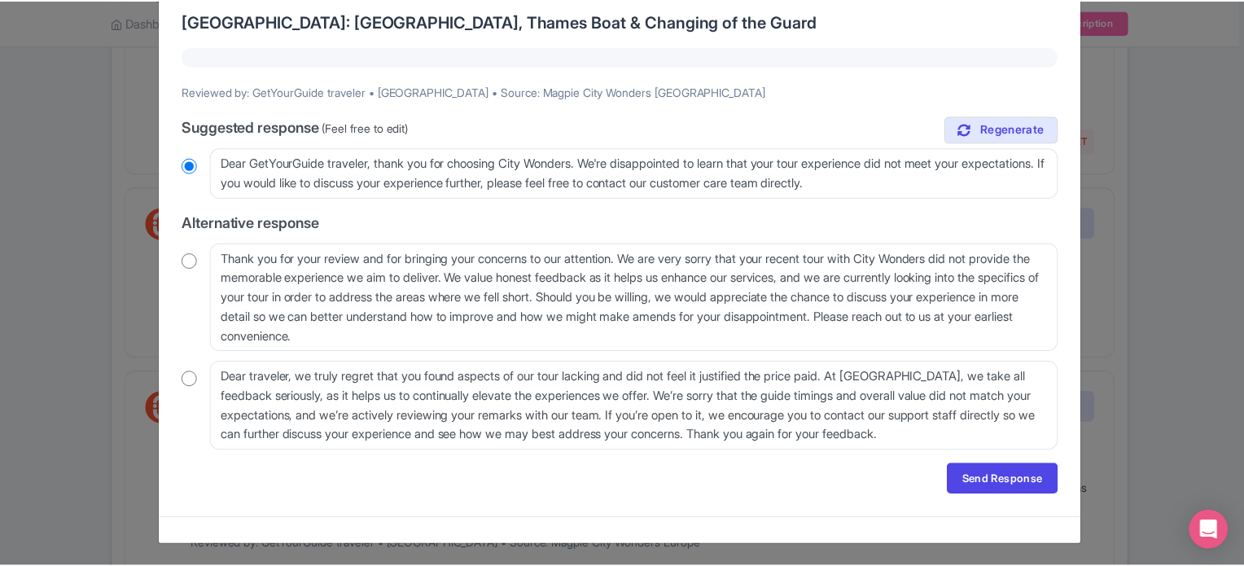
scroll to position [0, 0]
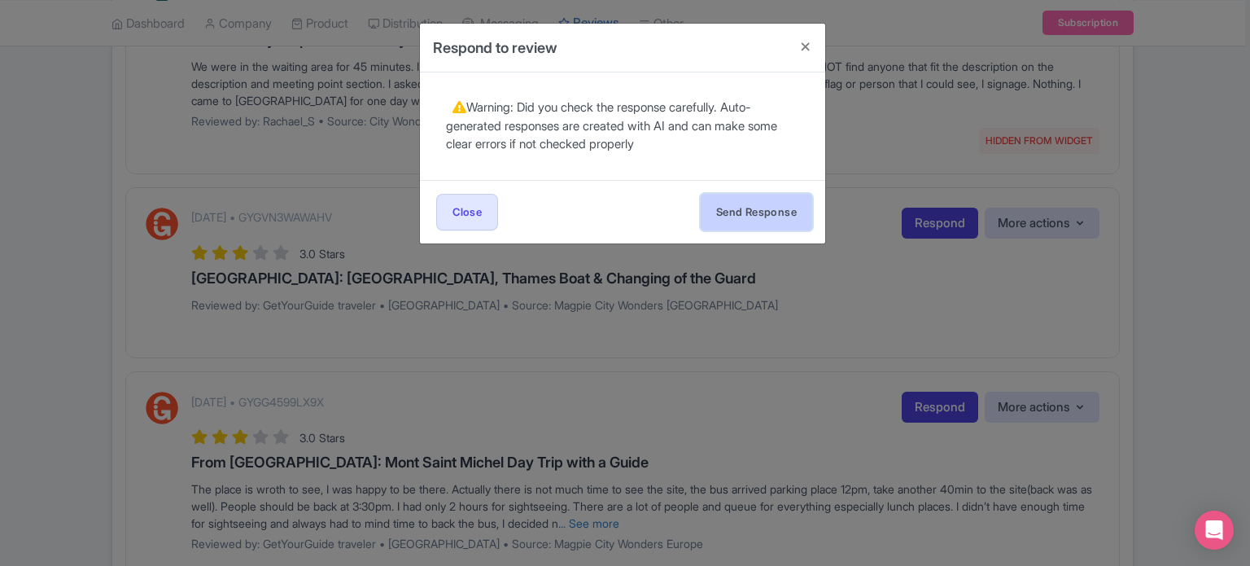
click at [736, 217] on button "Send Response" at bounding box center [757, 212] width 112 height 37
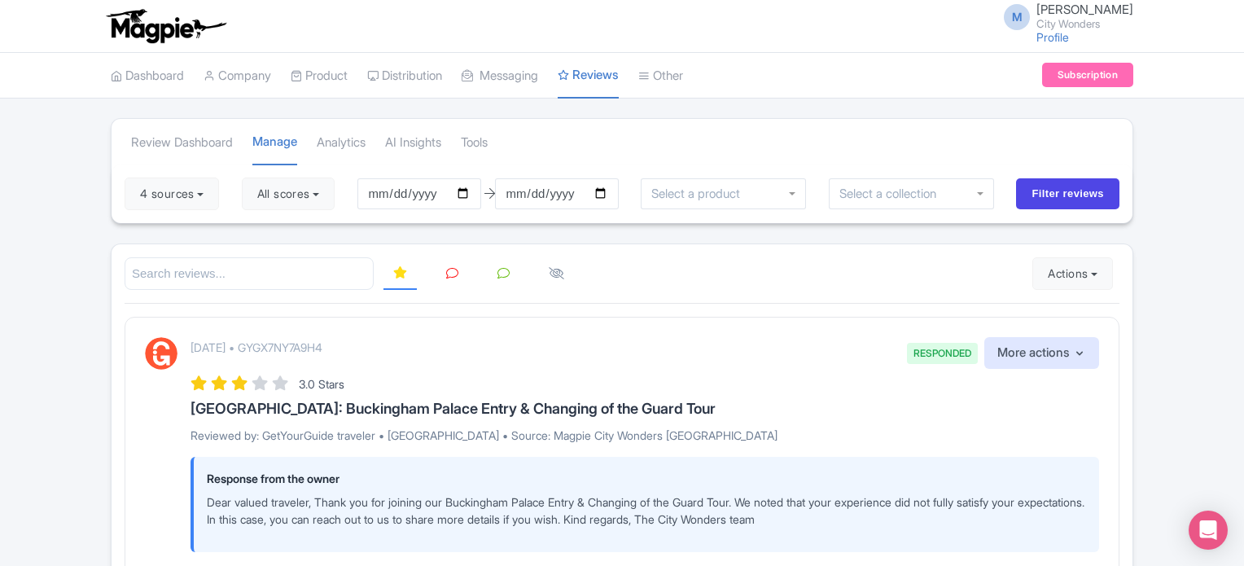
click at [459, 269] on link at bounding box center [452, 274] width 32 height 32
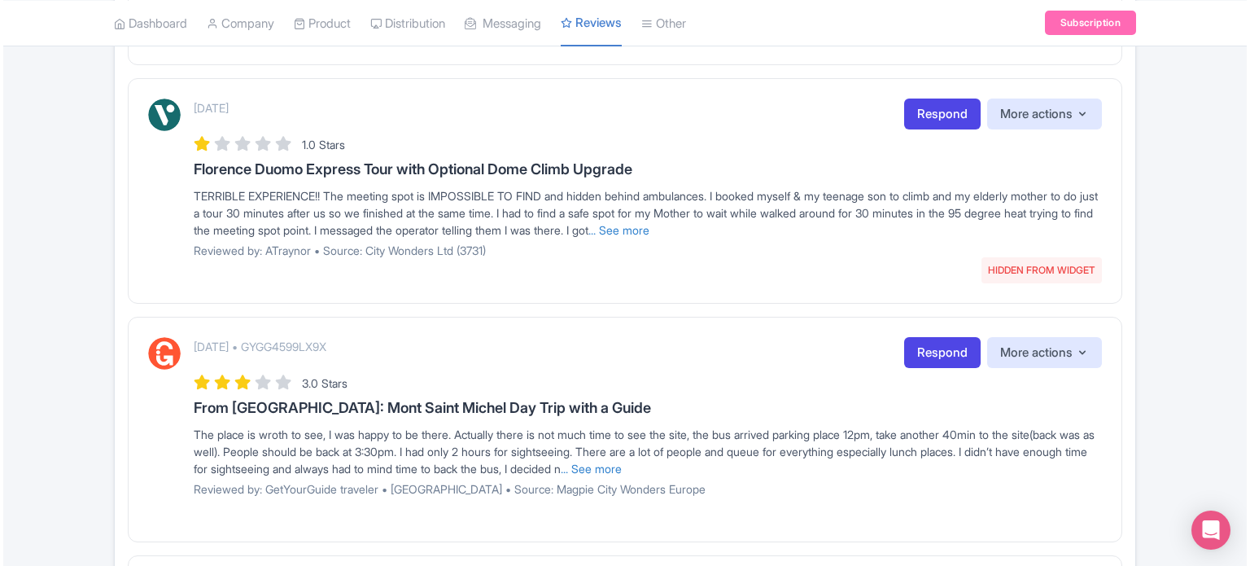
scroll to position [1954, 0]
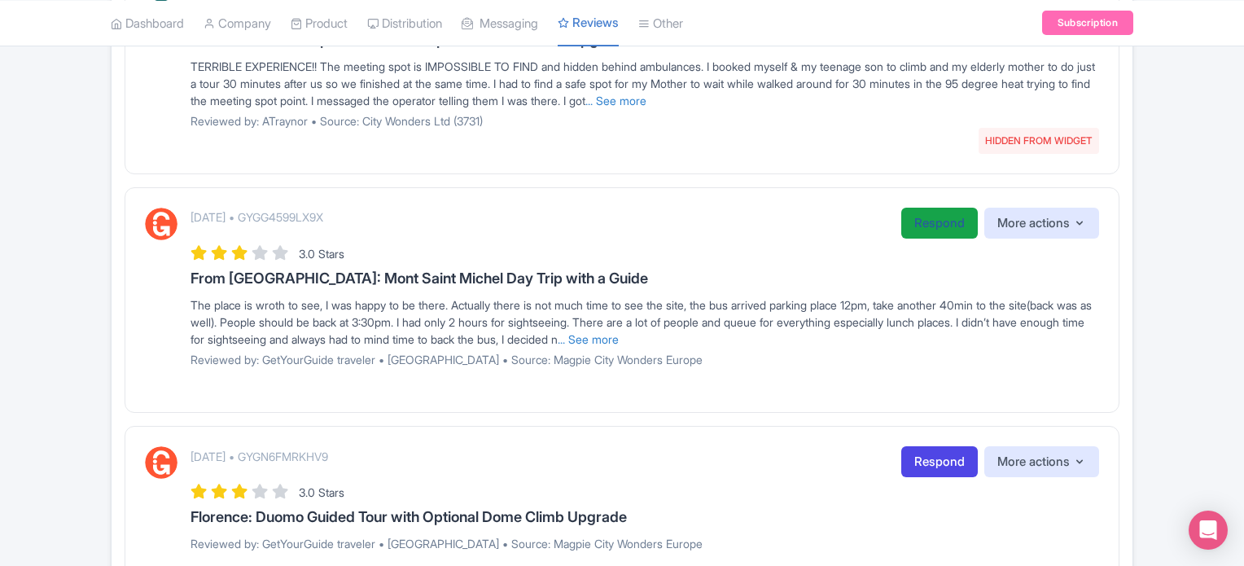
click at [918, 224] on link "Respond" at bounding box center [939, 224] width 77 height 32
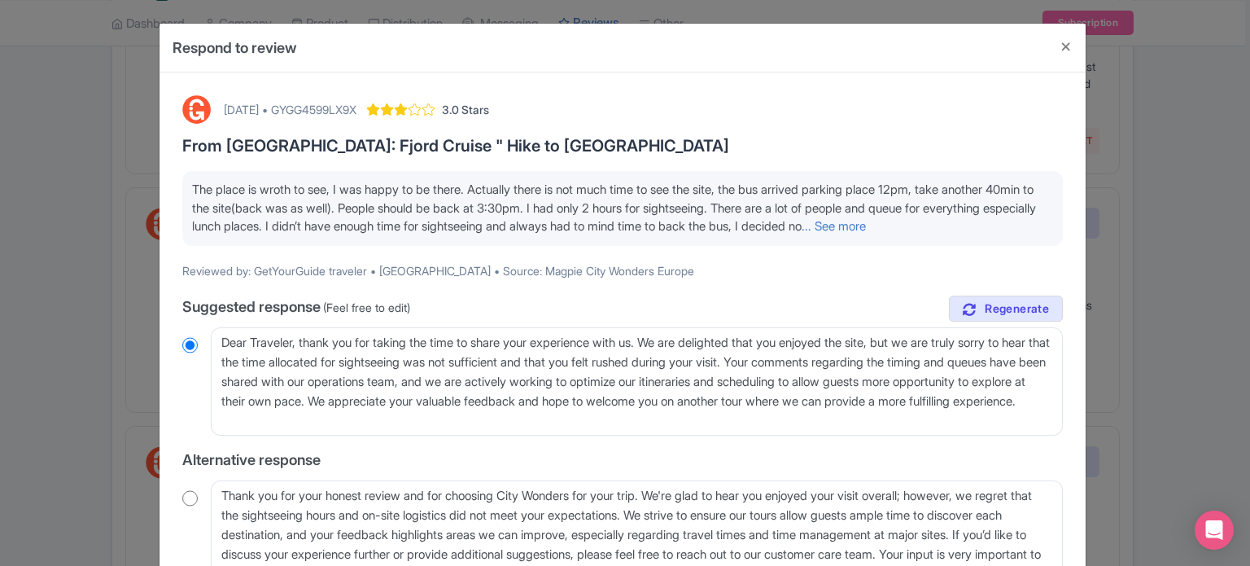
click at [866, 227] on link "... See more" at bounding box center [834, 225] width 64 height 15
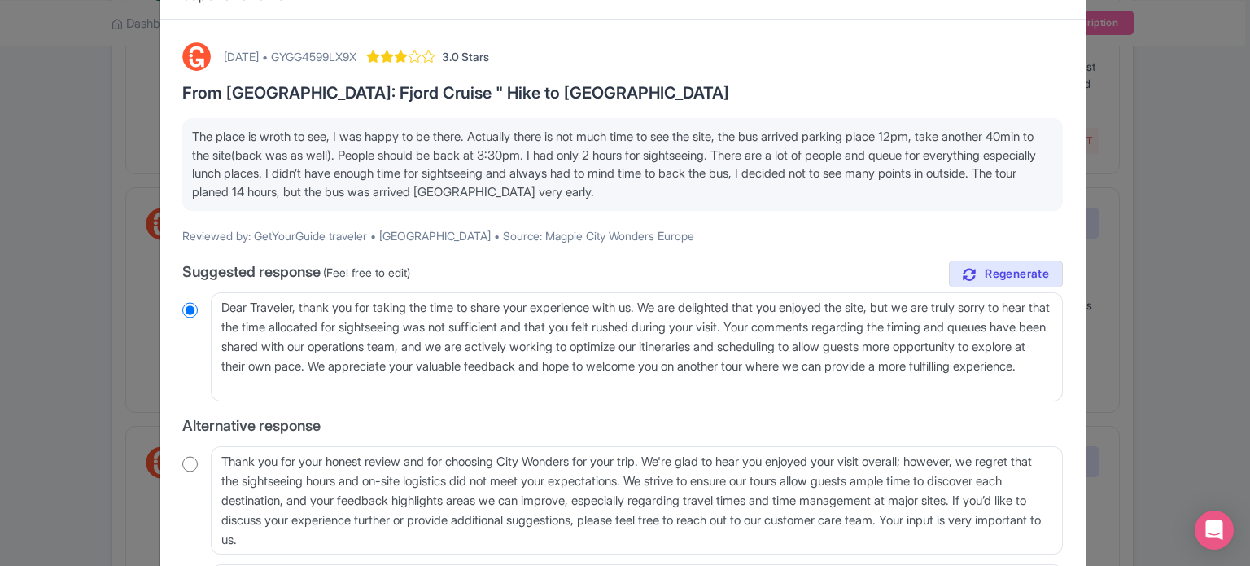
scroll to position [81, 0]
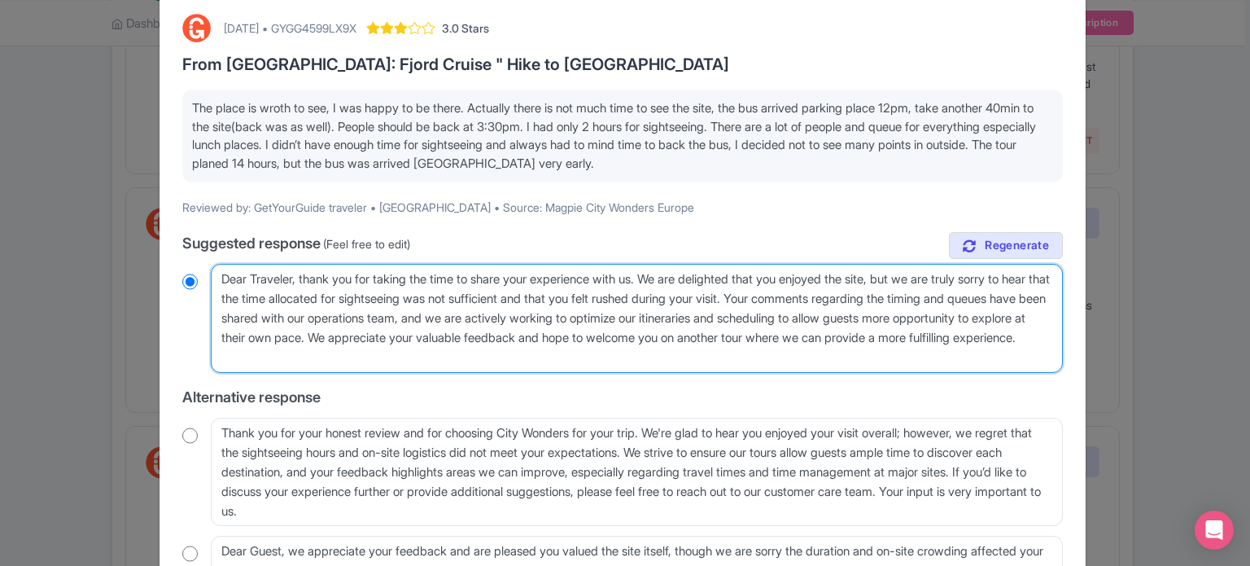
drag, startPoint x: 385, startPoint y: 361, endPoint x: 461, endPoint y: 339, distance: 78.8
click at [461, 339] on textarea "Dear Traveler, thank you for taking the time to share your experience with us. …" at bounding box center [637, 318] width 852 height 109
type textarea "Dear Traveler, thank you for taking the time to share your experience with us. …"
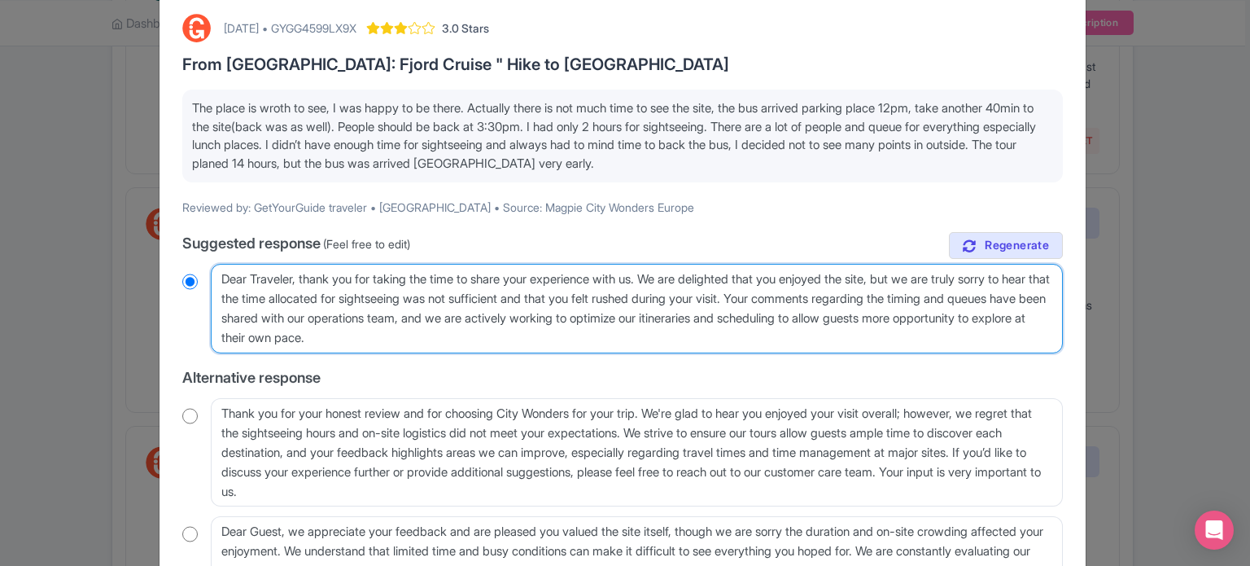
radio input "true"
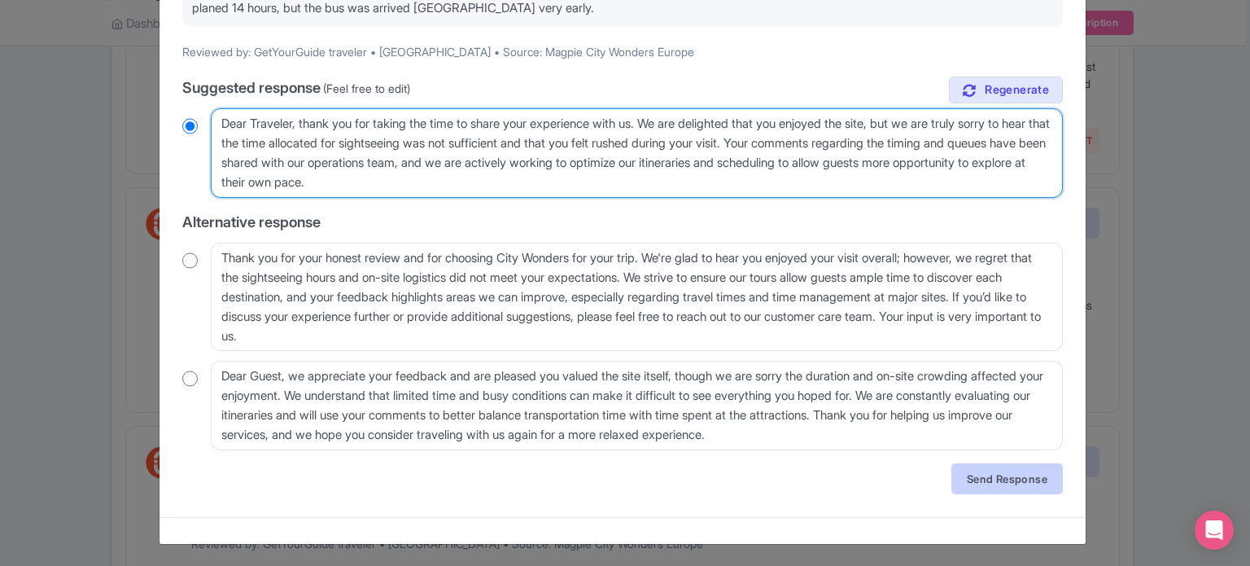
type textarea "Dear Traveler, thank you for taking the time to share your experience with us. …"
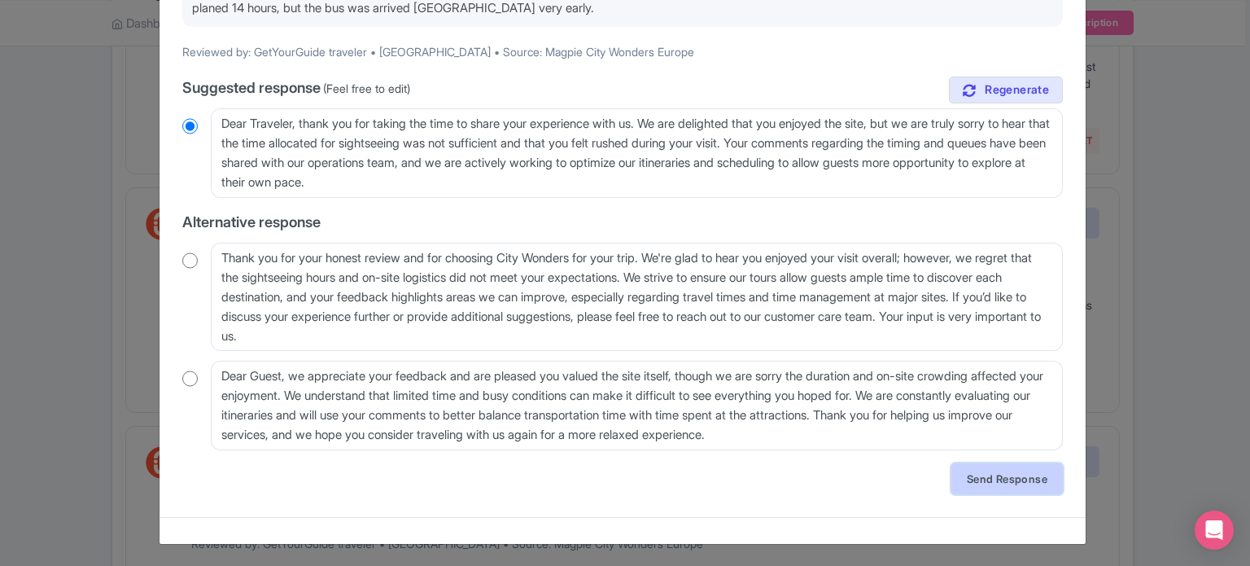
click at [991, 475] on link "Send Response" at bounding box center [1008, 478] width 112 height 31
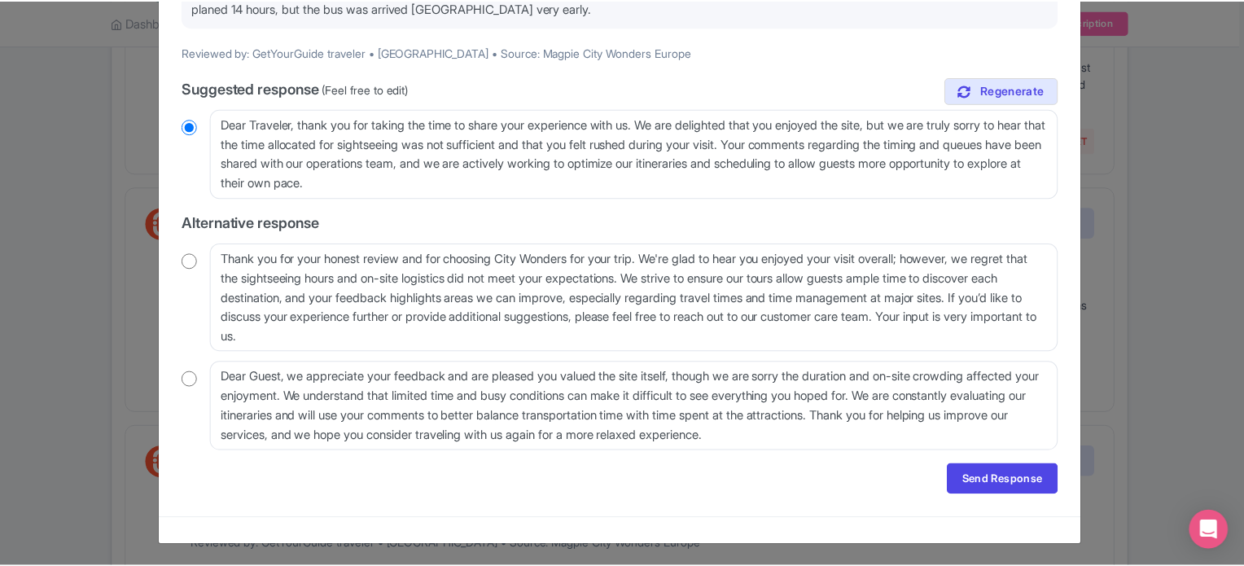
scroll to position [0, 0]
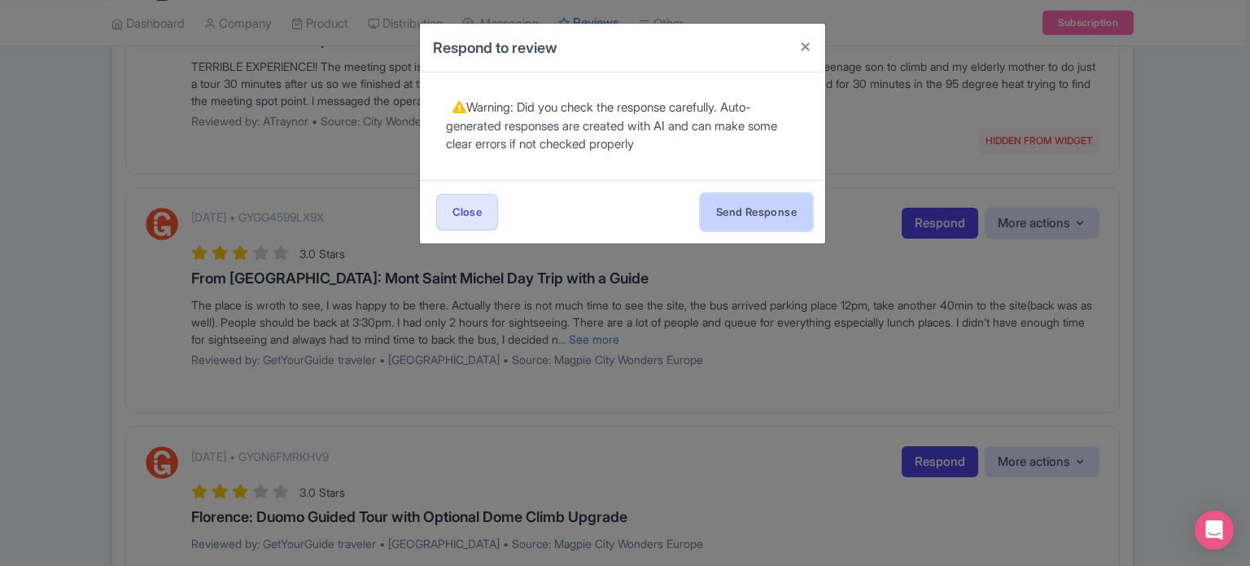
click at [776, 211] on button "Send Response" at bounding box center [757, 212] width 112 height 37
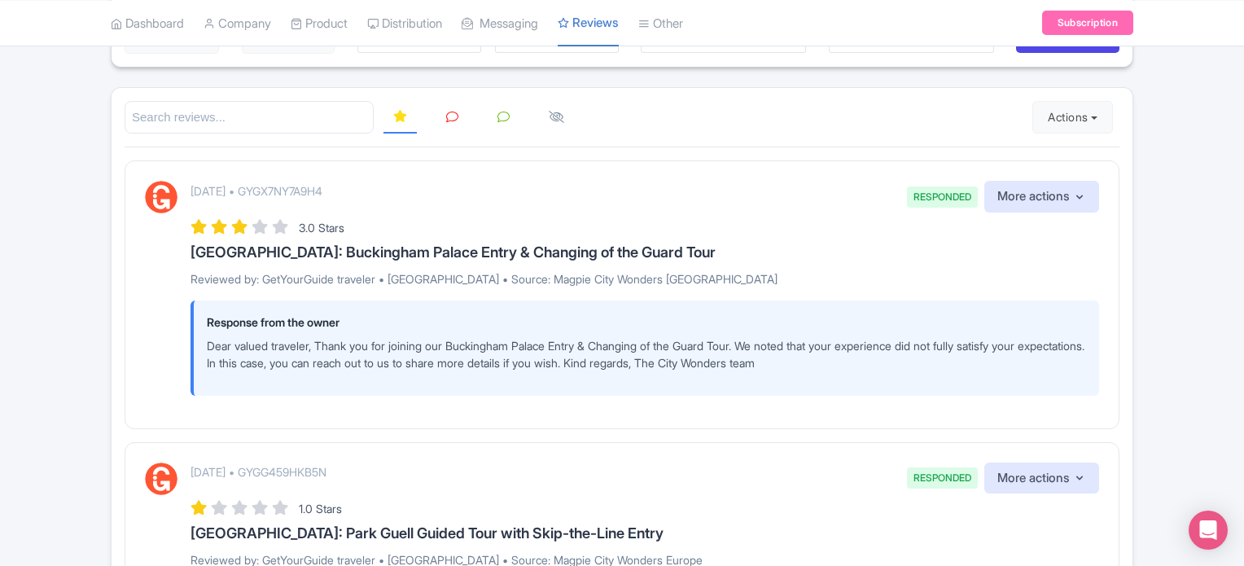
scroll to position [163, 0]
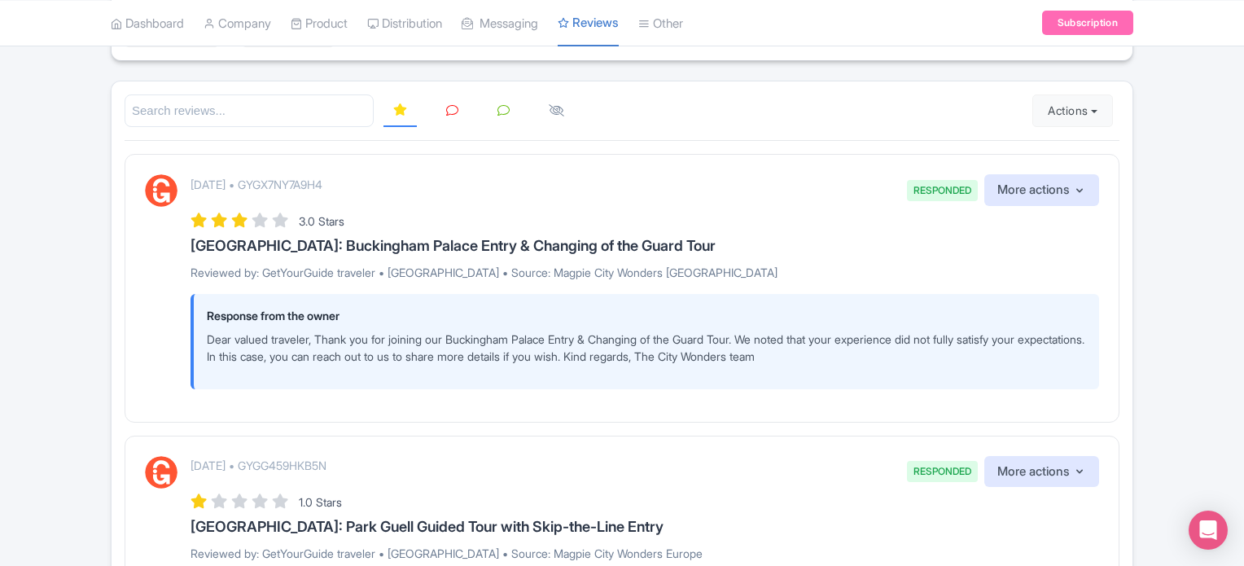
click at [444, 110] on link at bounding box center [452, 111] width 32 height 32
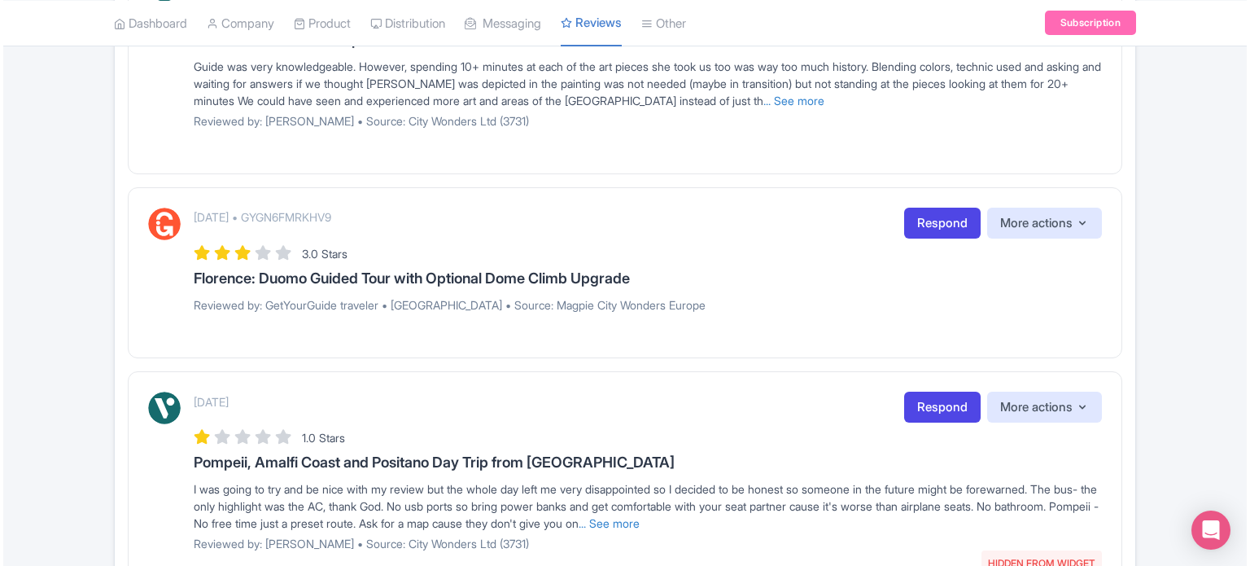
scroll to position [1954, 0]
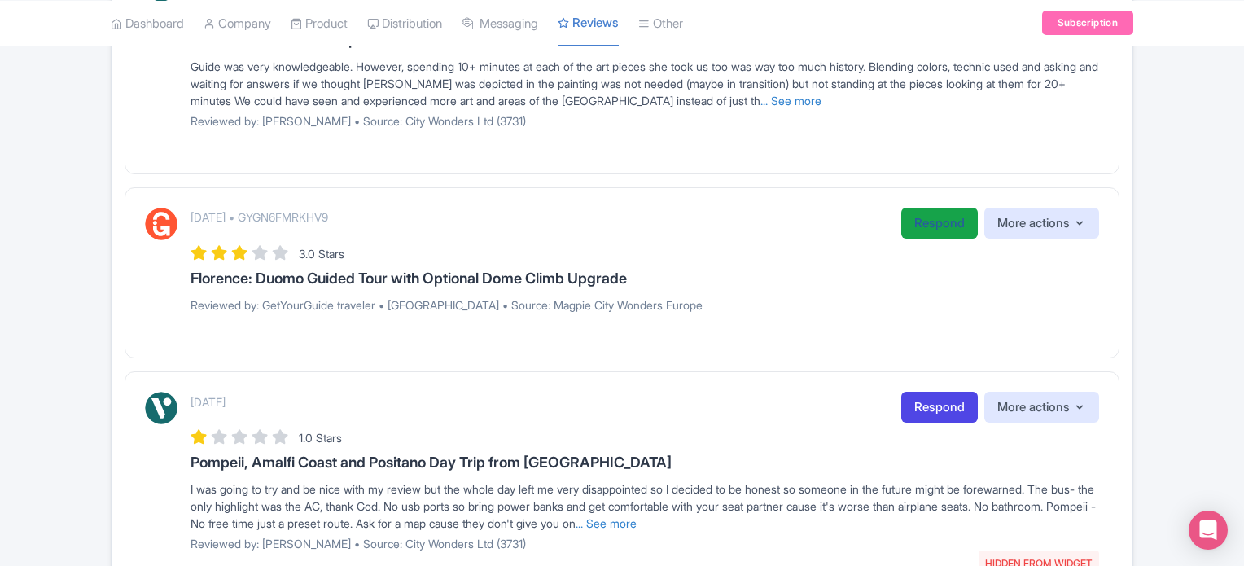
click at [913, 221] on link "Respond" at bounding box center [939, 224] width 77 height 32
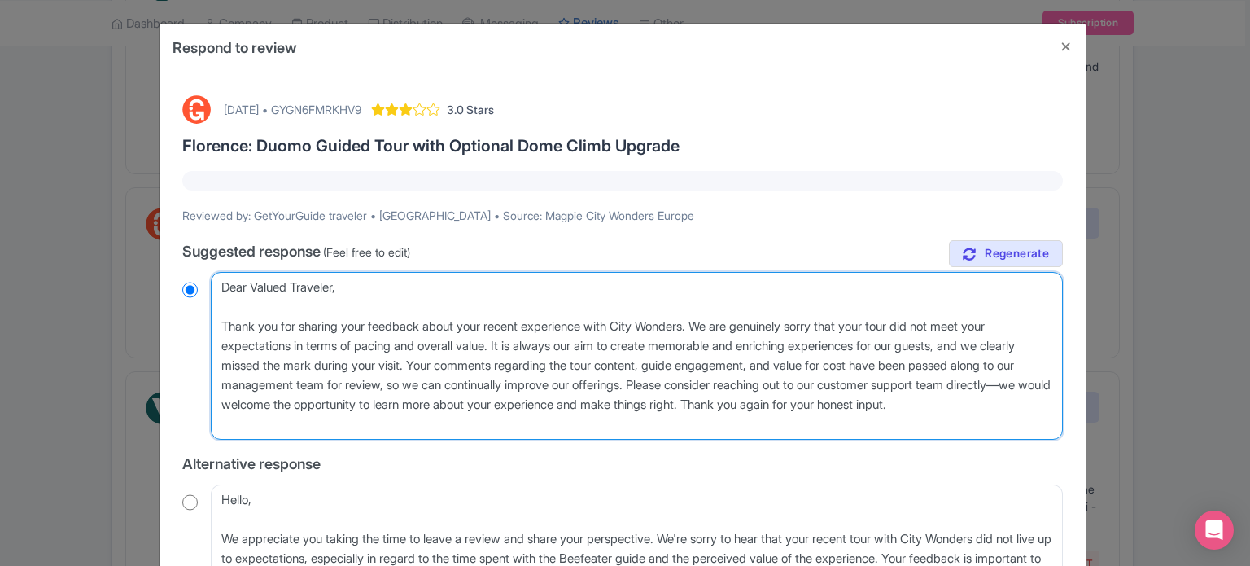
drag, startPoint x: 260, startPoint y: 406, endPoint x: 182, endPoint y: 282, distance: 145.9
click at [182, 282] on div "Dear Valued Traveler, Thank you for sharing your feedback about your recent exp…" at bounding box center [622, 356] width 881 height 168
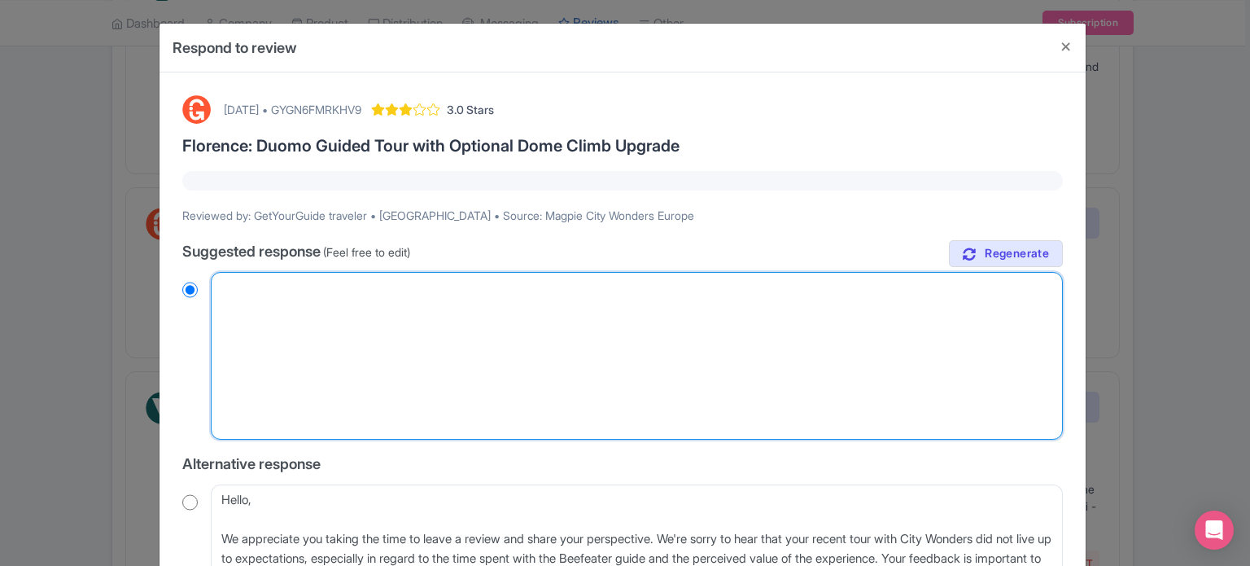
radio input "true"
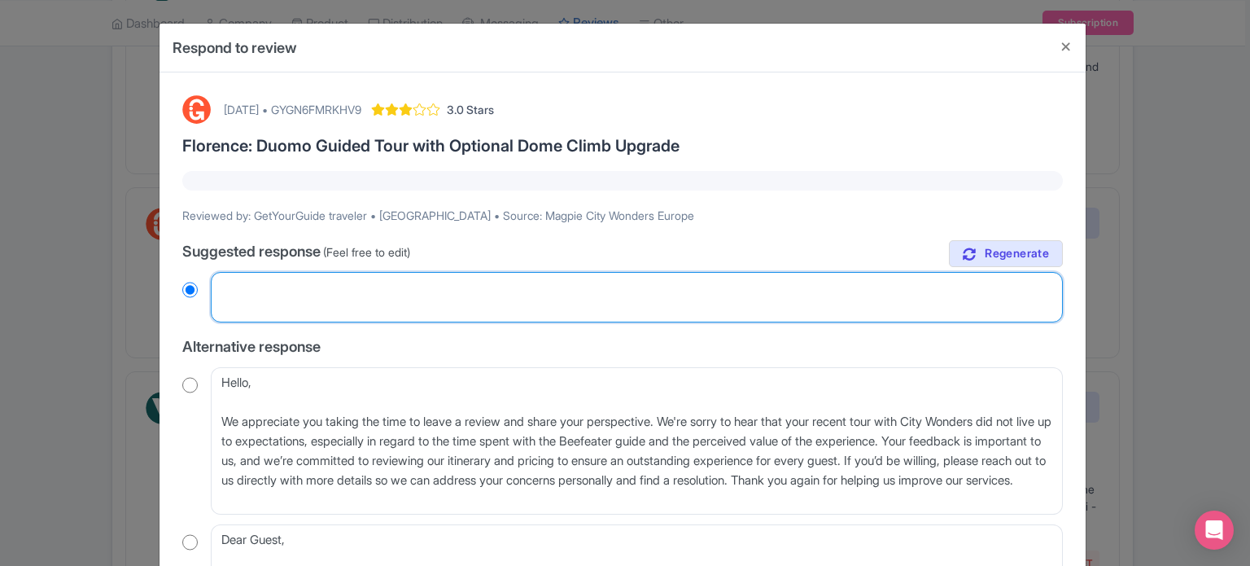
paste textarea "Dear valued traveler, Thank you for joining our XX Tour. We noted that your exp…"
type textarea "Dear valued traveler, Thank you for joining our XX Tour. We noted that your exp…"
radio input "true"
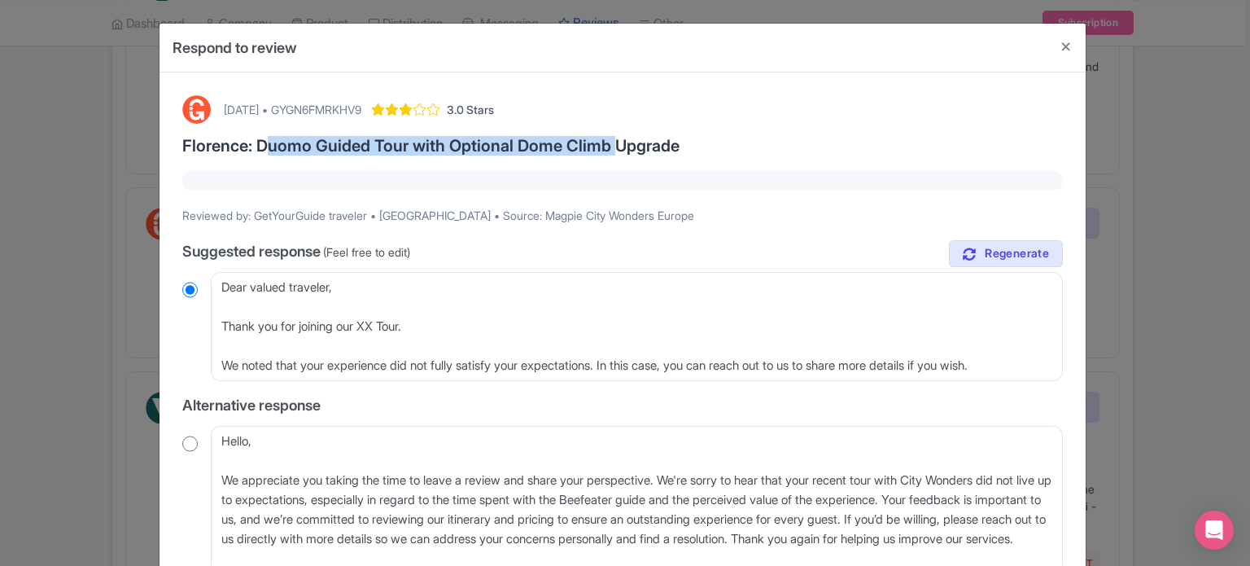
drag, startPoint x: 259, startPoint y: 141, endPoint x: 609, endPoint y: 149, distance: 350.1
click at [609, 149] on h3 "Florence: Duomo Guided Tour with Optional Dome Climb Upgrade" at bounding box center [622, 146] width 881 height 18
copy h3 "Duomo Guided Tour with Optional Dome Climb"
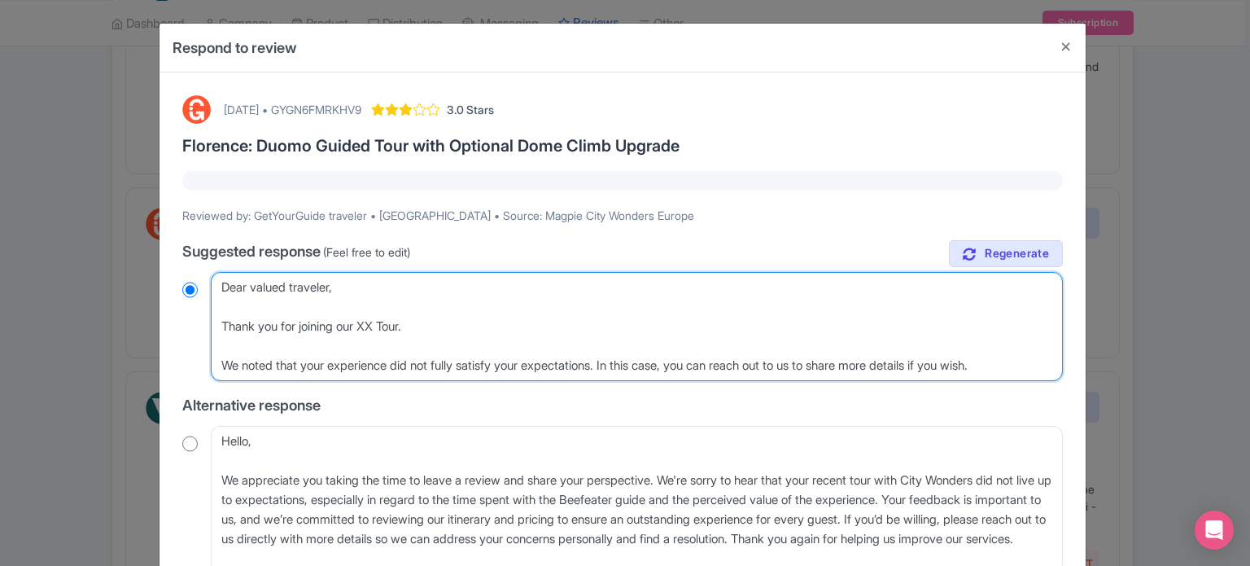
click at [368, 325] on textarea "Dear Valued Traveler, Thank you for sharing your feedback about your recent exp…" at bounding box center [637, 326] width 852 height 109
drag, startPoint x: 368, startPoint y: 325, endPoint x: 410, endPoint y: 324, distance: 42.3
click at [410, 324] on textarea "Dear Valued Traveler, Thank you for sharing your feedback about your recent exp…" at bounding box center [637, 326] width 852 height 109
paste textarea "Duomo Guided Tour with Optional Dome Climb"
type textarea "Dear valued traveler, Thank you for joining our Duomo Guided Tour with Optional…"
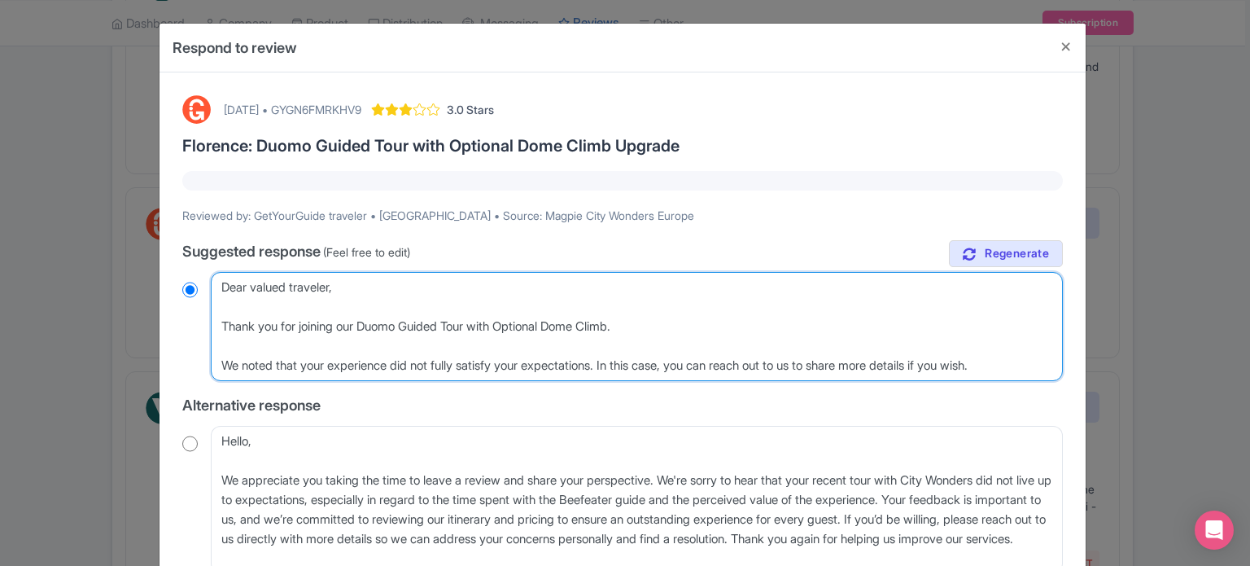
radio input "true"
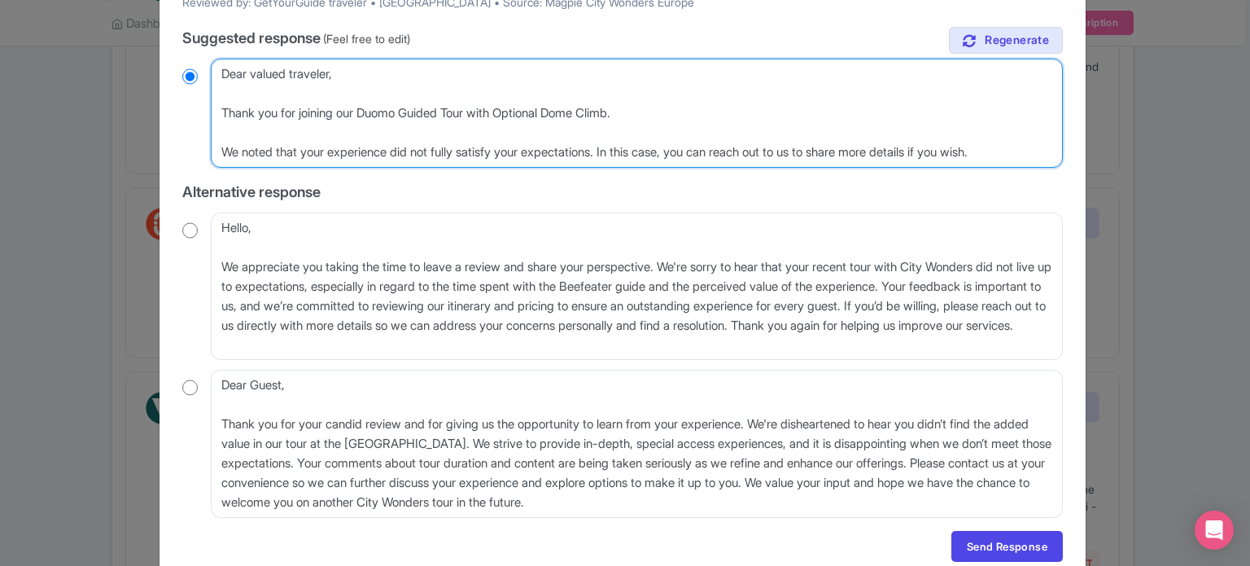
scroll to position [244, 0]
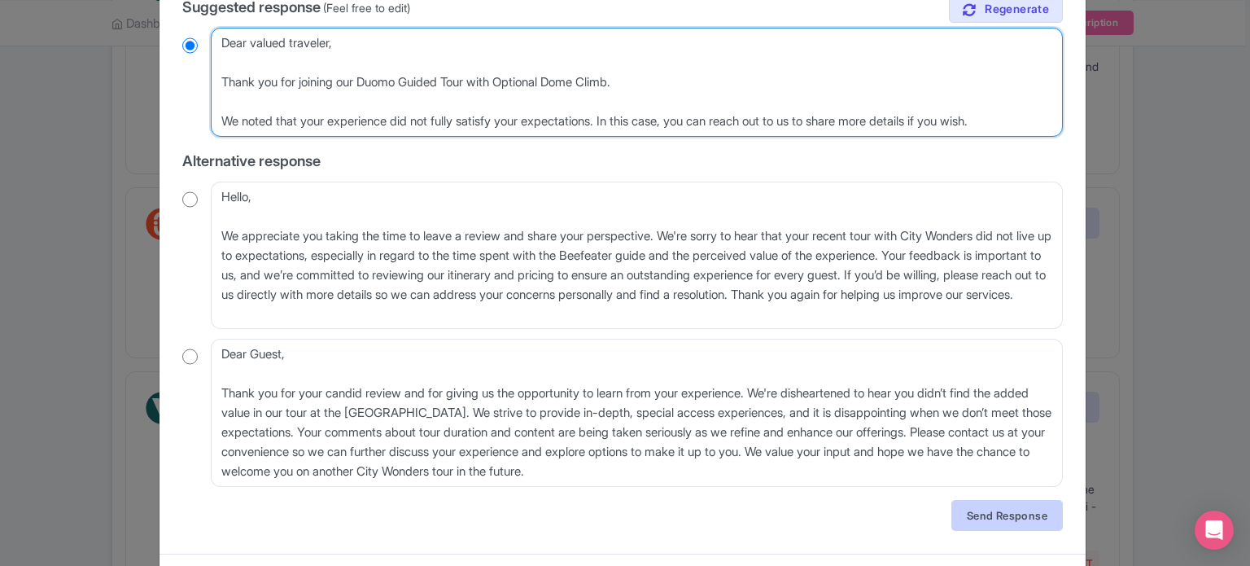
type textarea "Dear valued traveler, Thank you for joining our Duomo Guided Tour with Optional…"
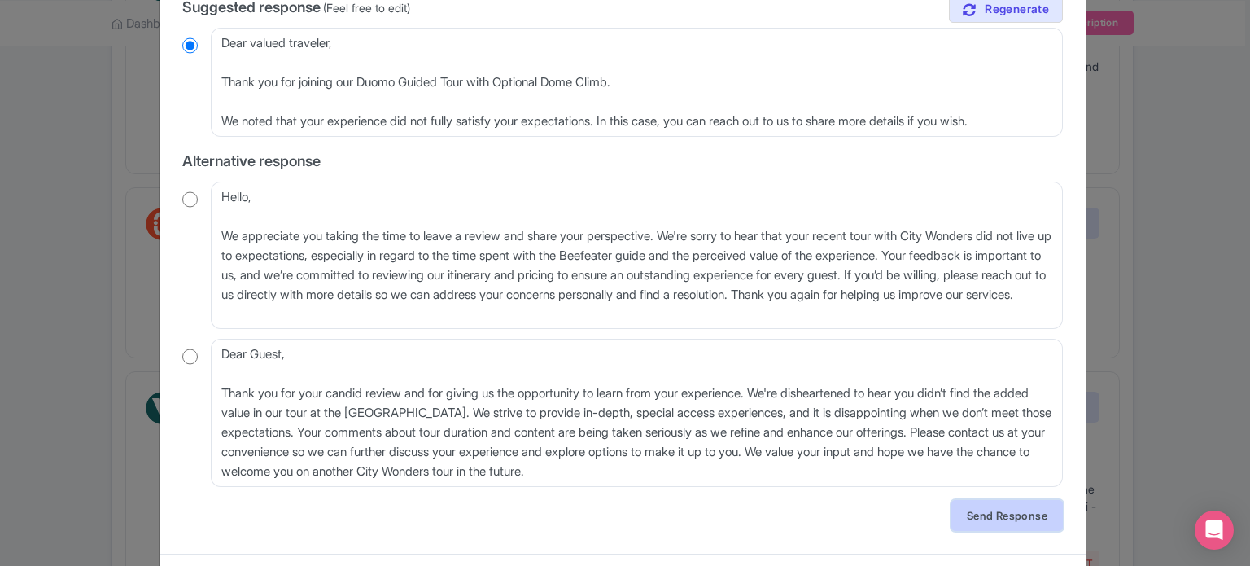
drag, startPoint x: 987, startPoint y: 518, endPoint x: 965, endPoint y: 510, distance: 23.2
click at [987, 519] on link "Send Response" at bounding box center [1008, 515] width 112 height 31
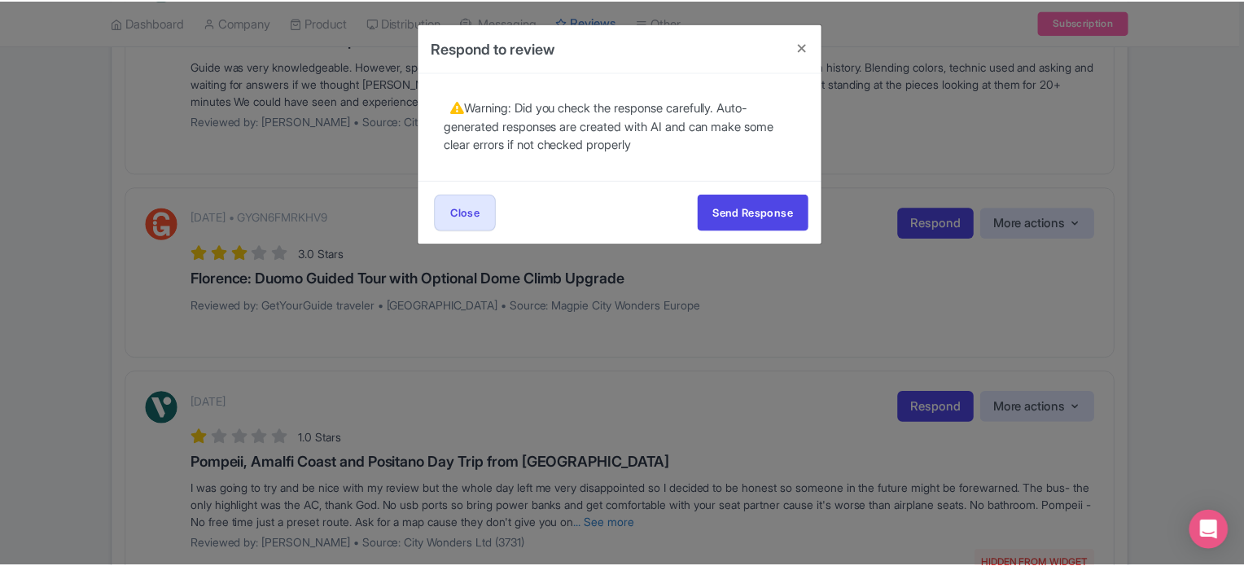
scroll to position [0, 0]
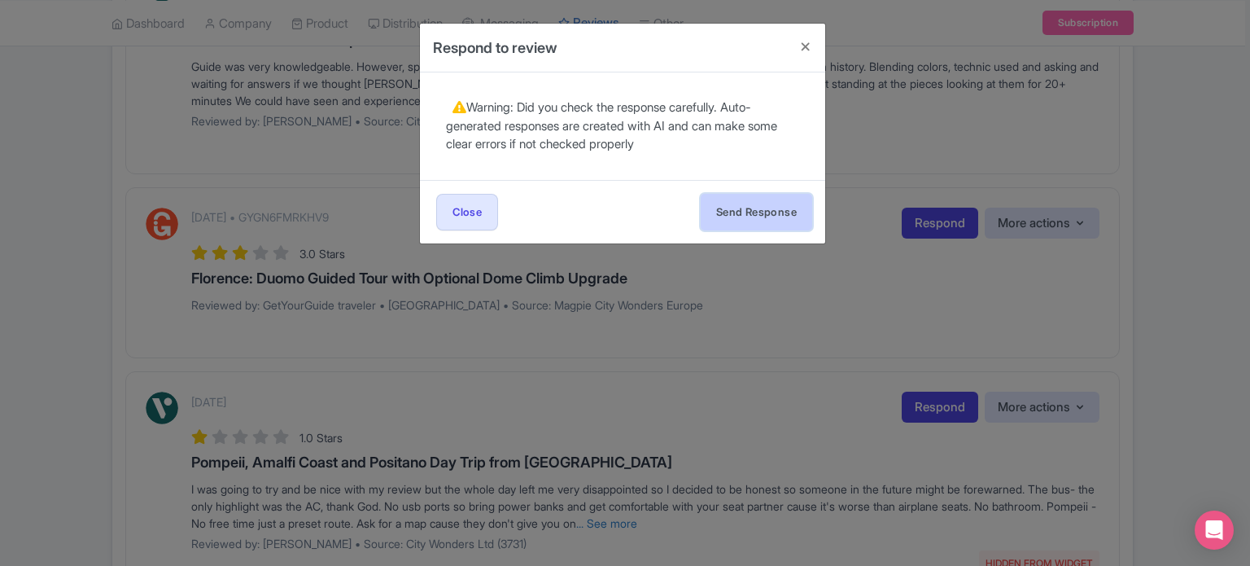
click at [740, 208] on button "Send Response" at bounding box center [757, 212] width 112 height 37
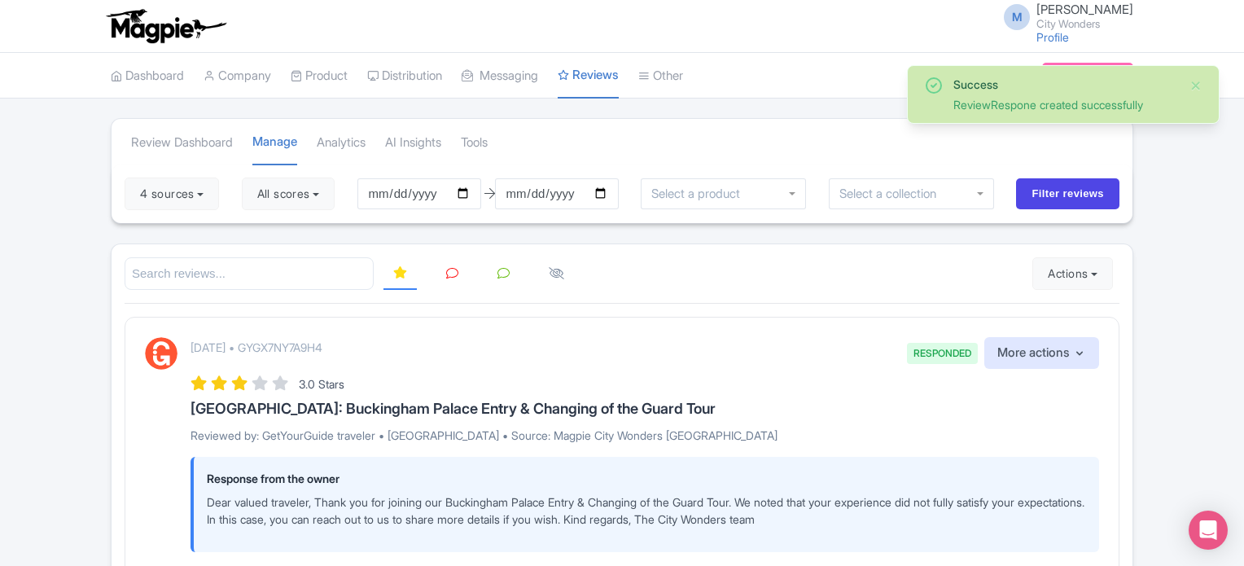
click at [447, 279] on link at bounding box center [452, 274] width 32 height 32
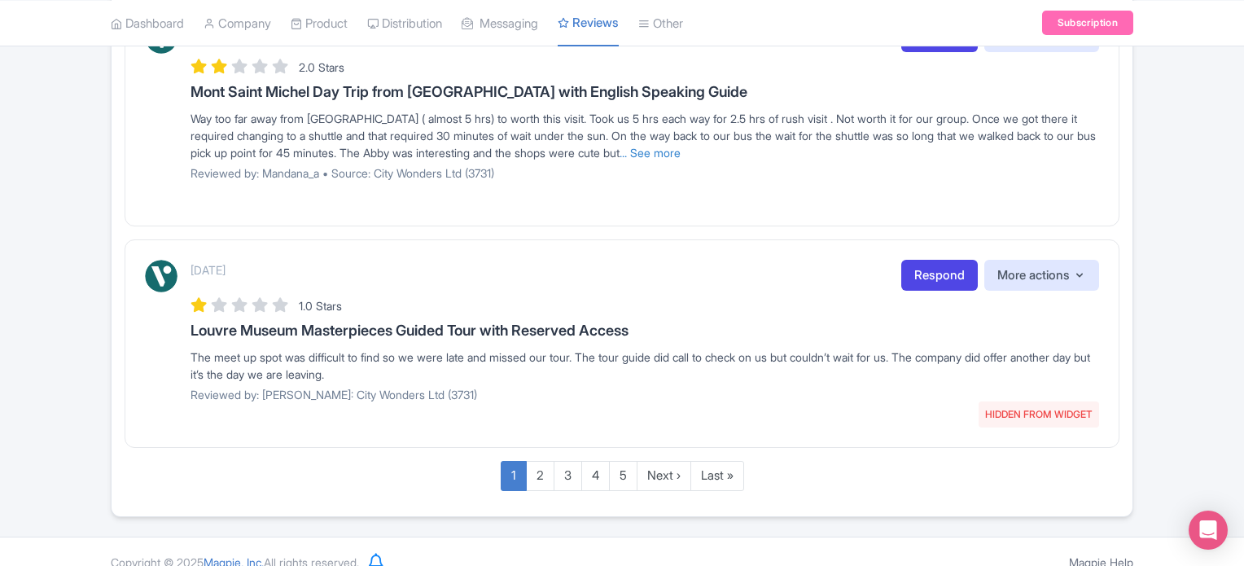
scroll to position [2155, 0]
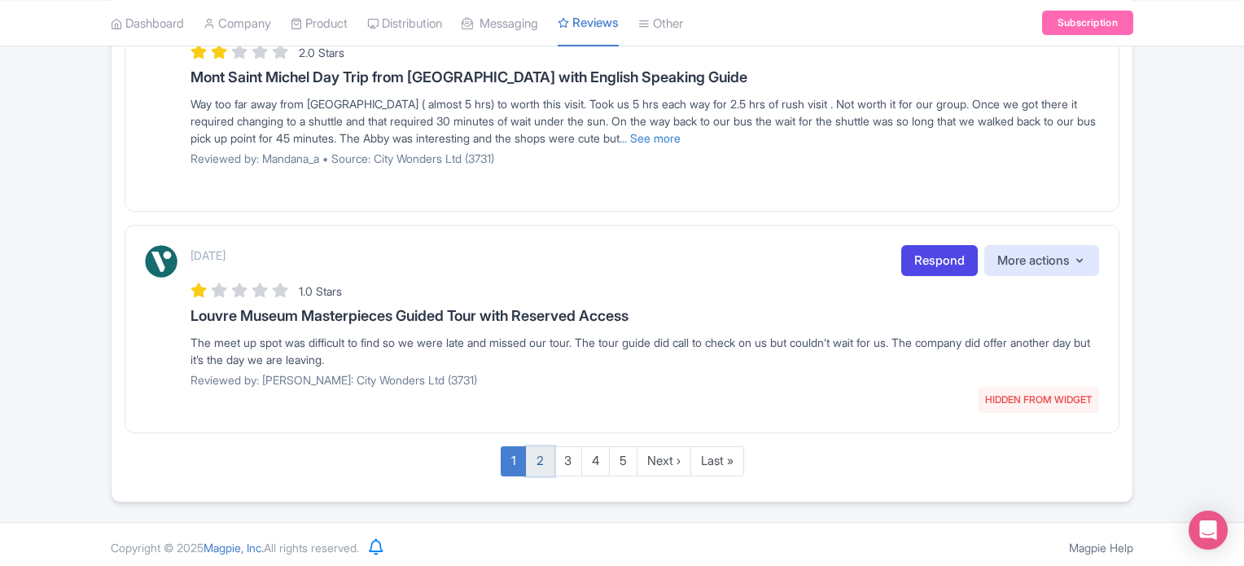
click at [537, 455] on link "2" at bounding box center [540, 461] width 28 height 30
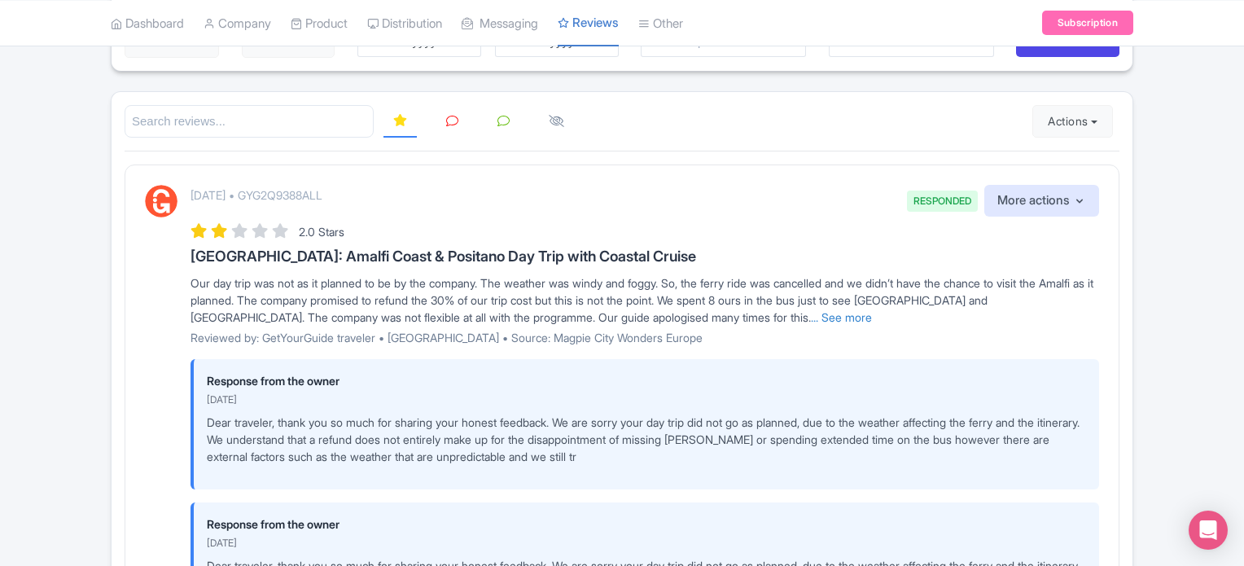
scroll to position [163, 0]
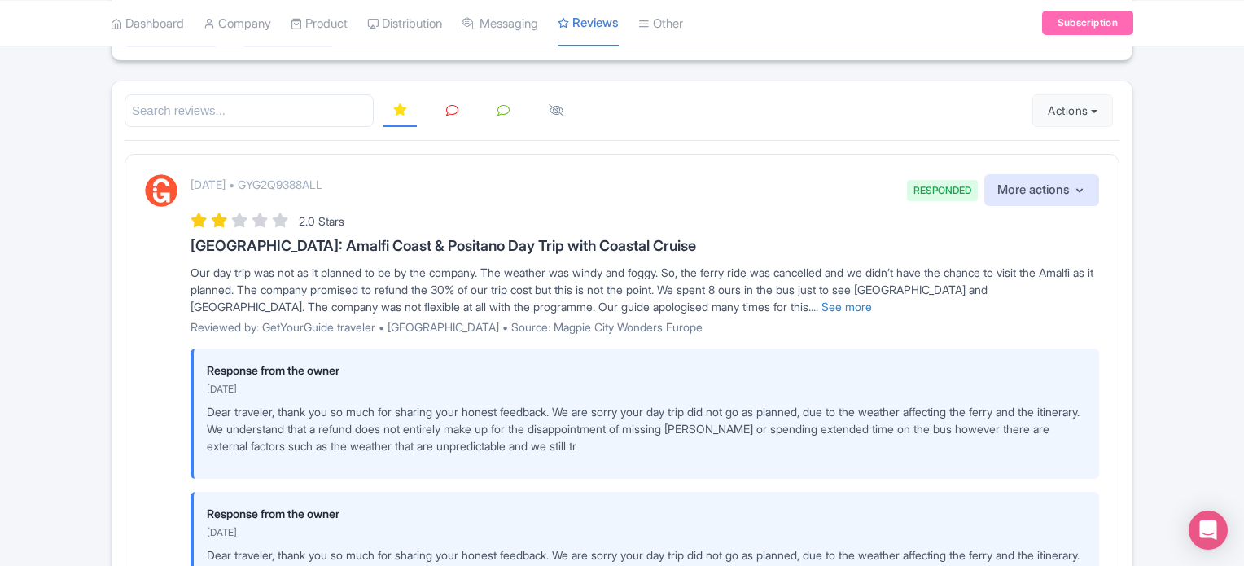
click at [447, 104] on icon at bounding box center [452, 110] width 12 height 12
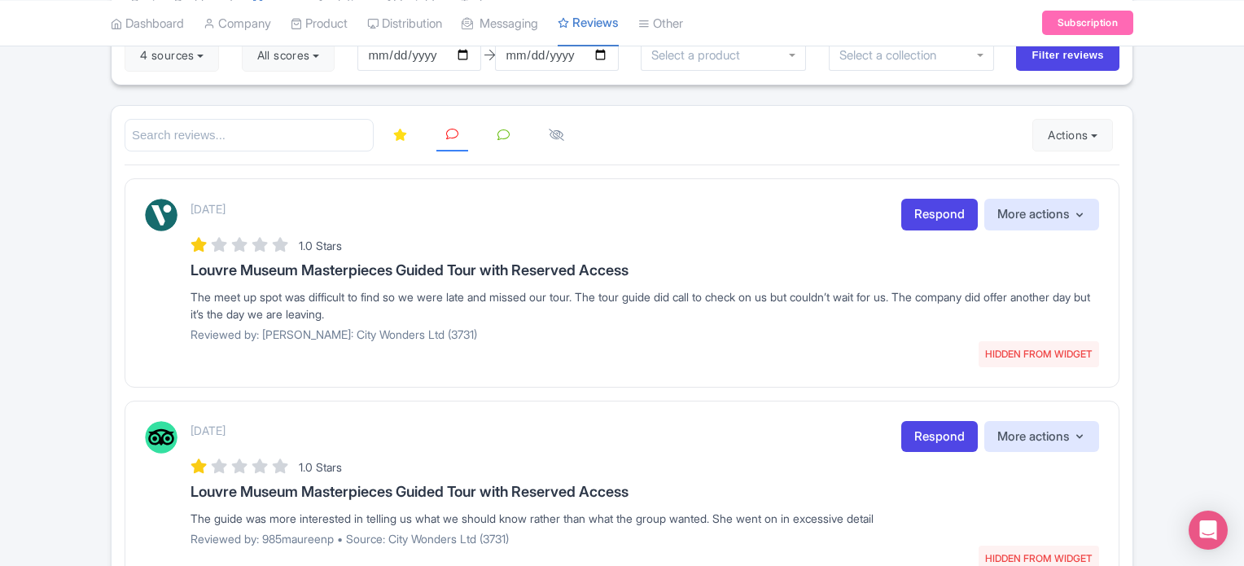
scroll to position [0, 0]
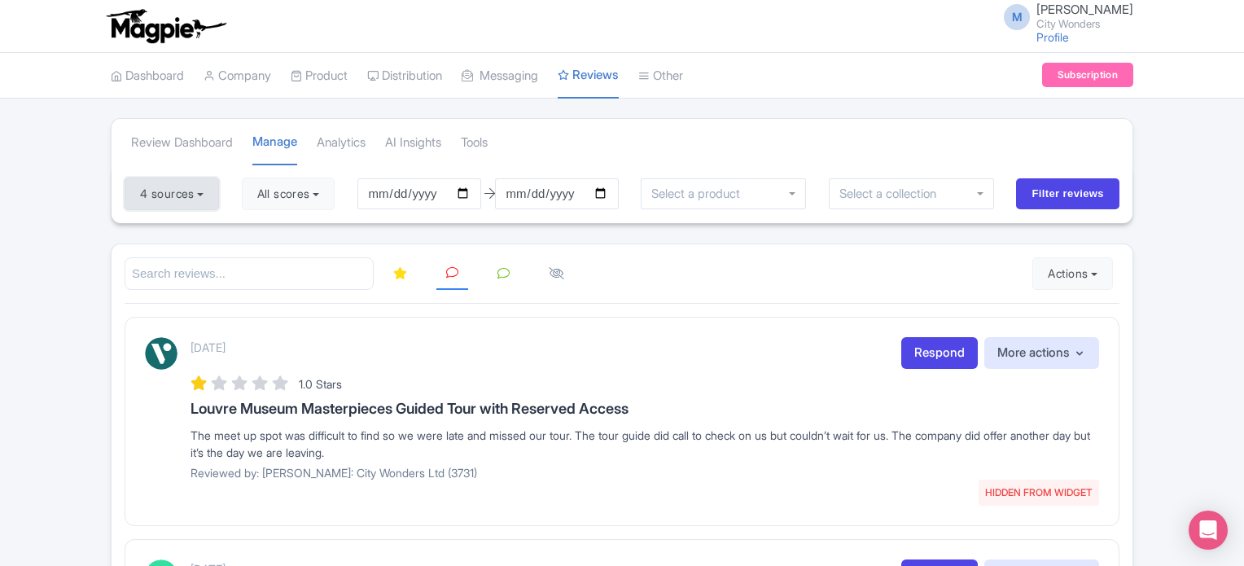
click at [177, 190] on button "4 sources" at bounding box center [172, 193] width 94 height 33
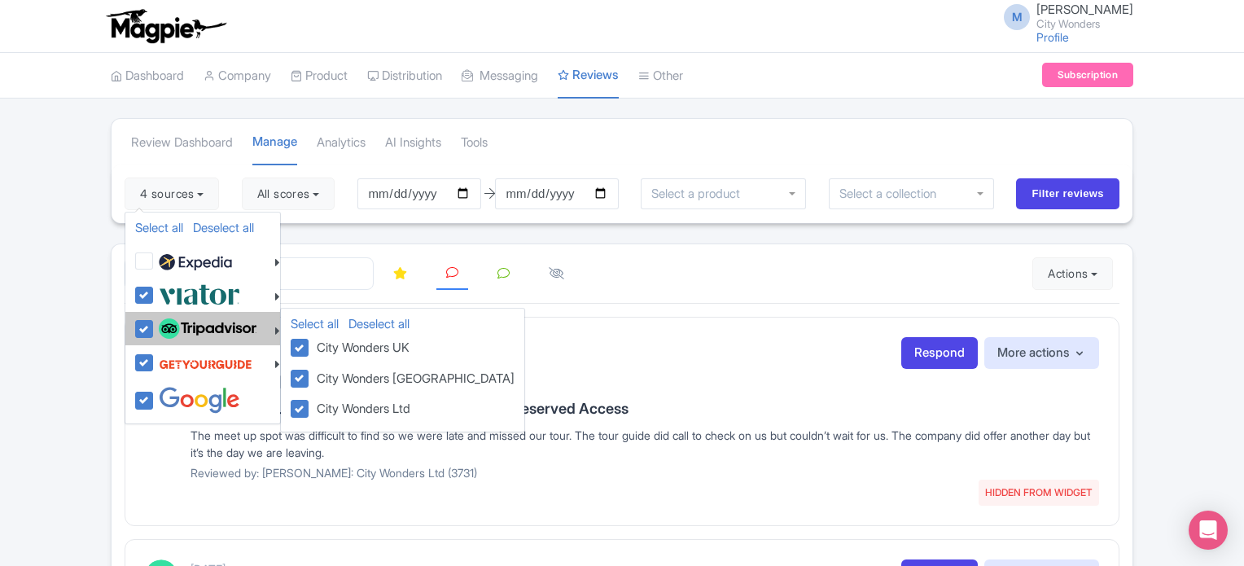
click at [155, 323] on label at bounding box center [206, 329] width 102 height 28
click at [155, 323] on input "checkbox" at bounding box center [160, 320] width 11 height 11
checkbox input "false"
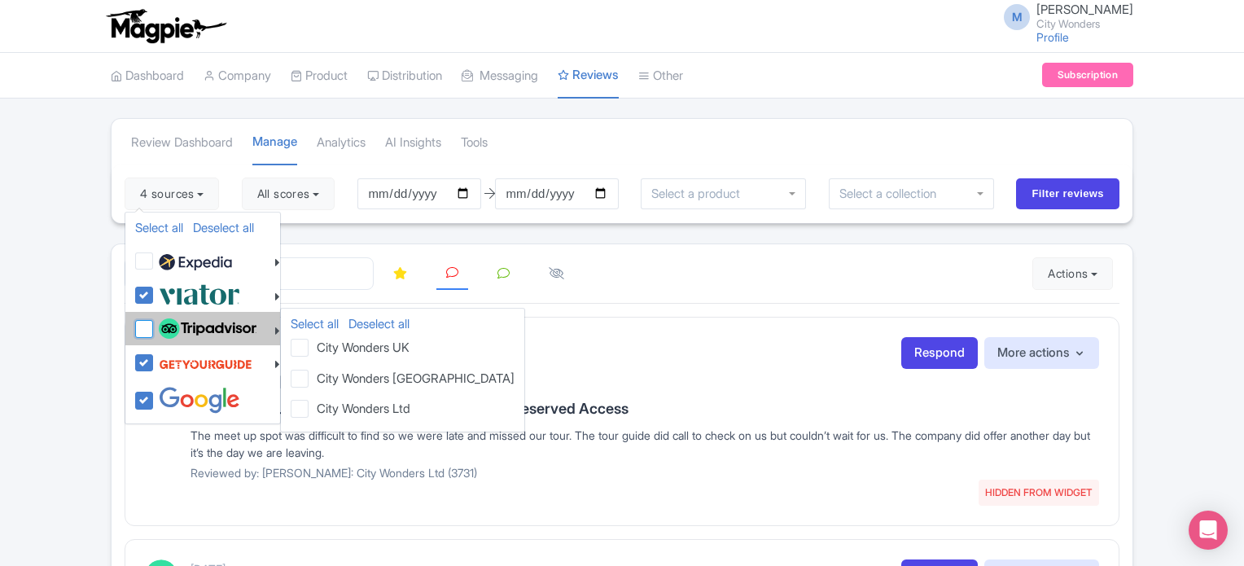
checkbox input "false"
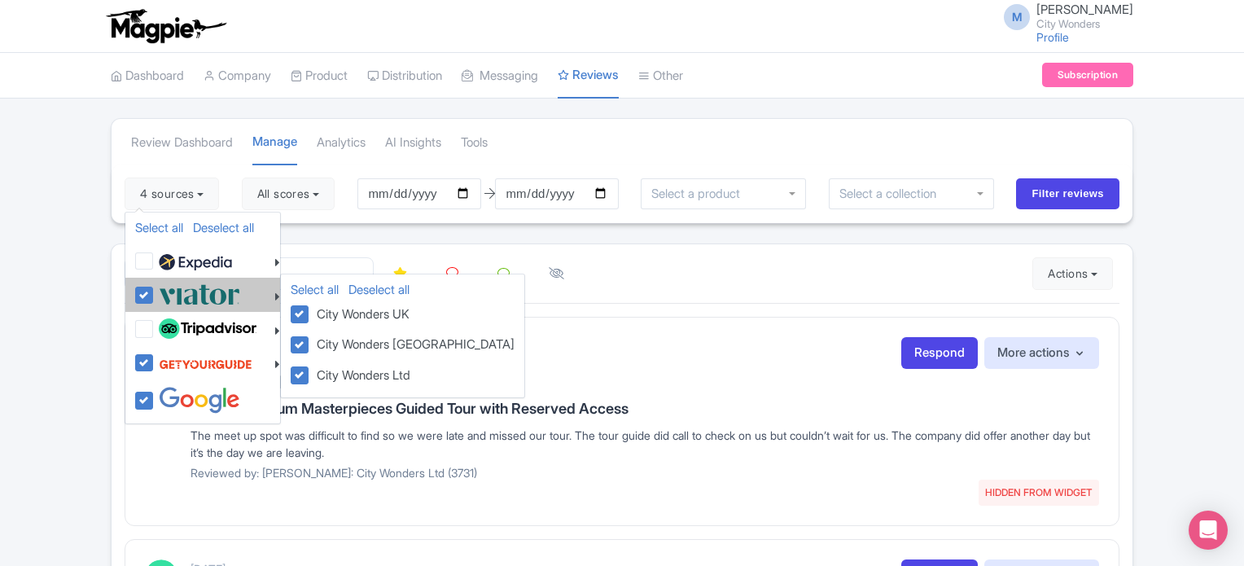
click at [155, 298] on label at bounding box center [197, 294] width 85 height 27
click at [155, 291] on input "checkbox" at bounding box center [160, 286] width 11 height 11
checkbox input "false"
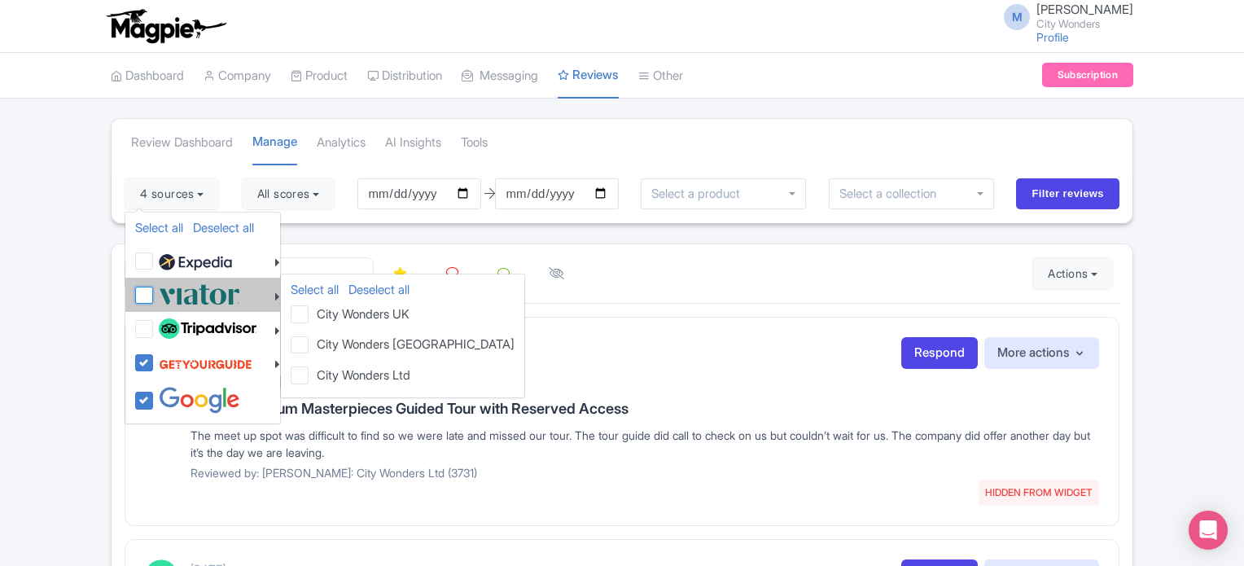
checkbox input "false"
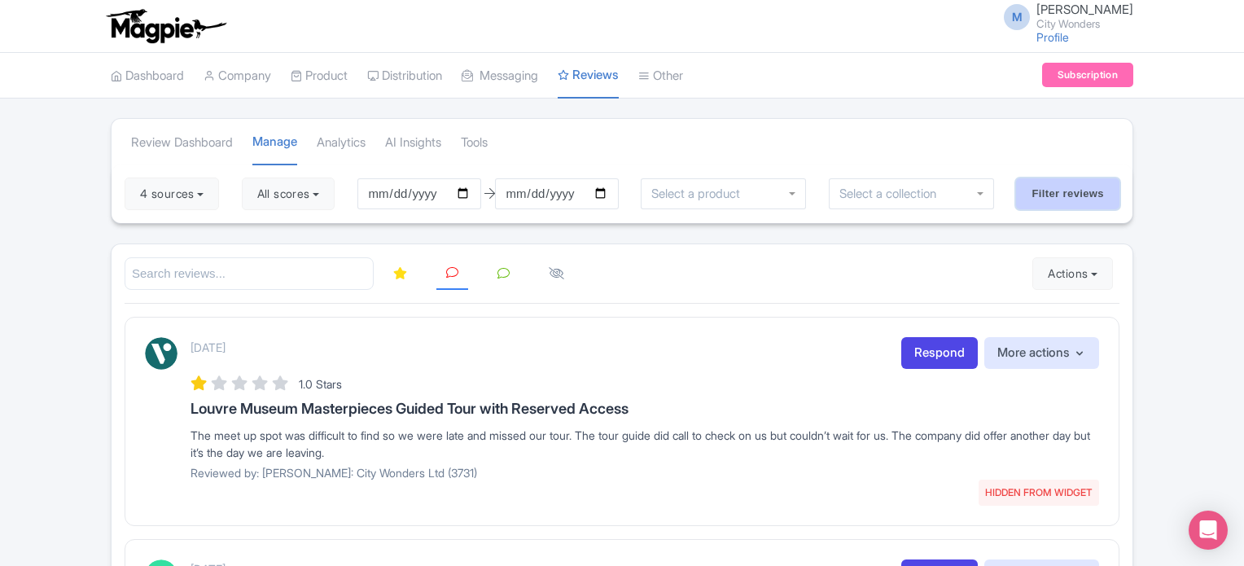
click at [1102, 199] on input "Filter reviews" at bounding box center [1067, 193] width 103 height 31
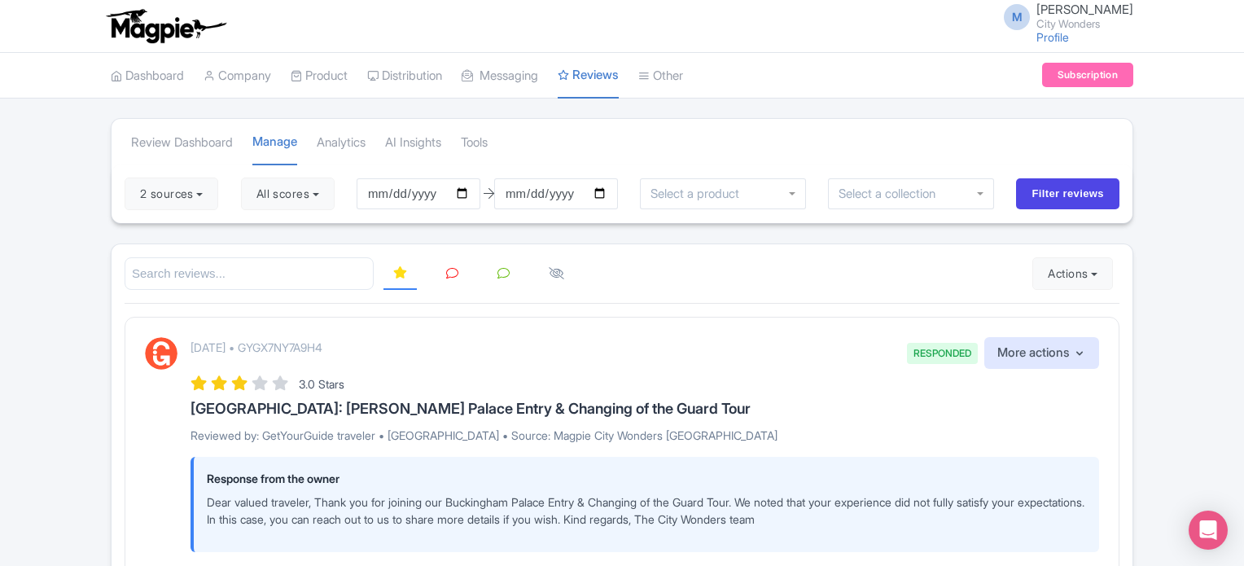
click at [458, 274] on link at bounding box center [452, 274] width 32 height 32
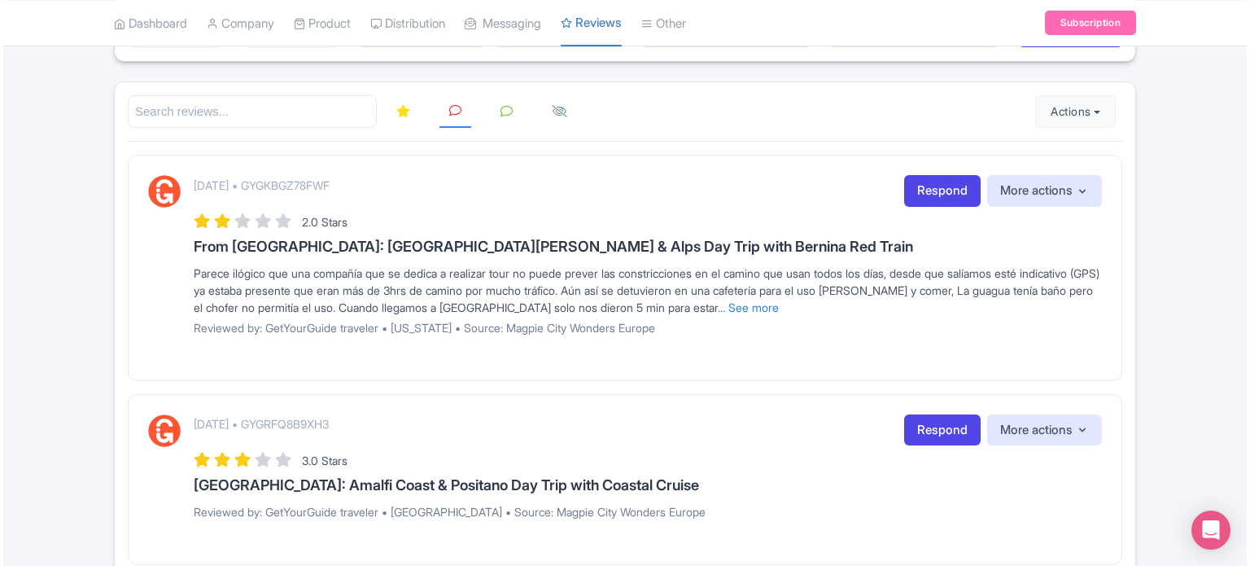
scroll to position [163, 0]
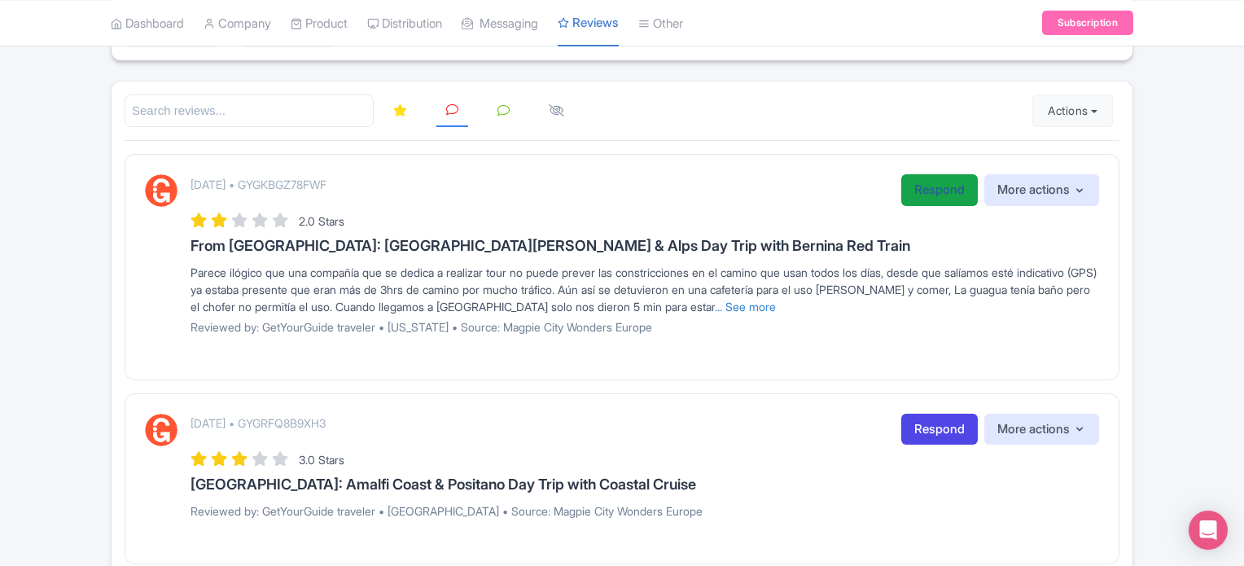
click at [922, 187] on link "Respond" at bounding box center [939, 190] width 77 height 32
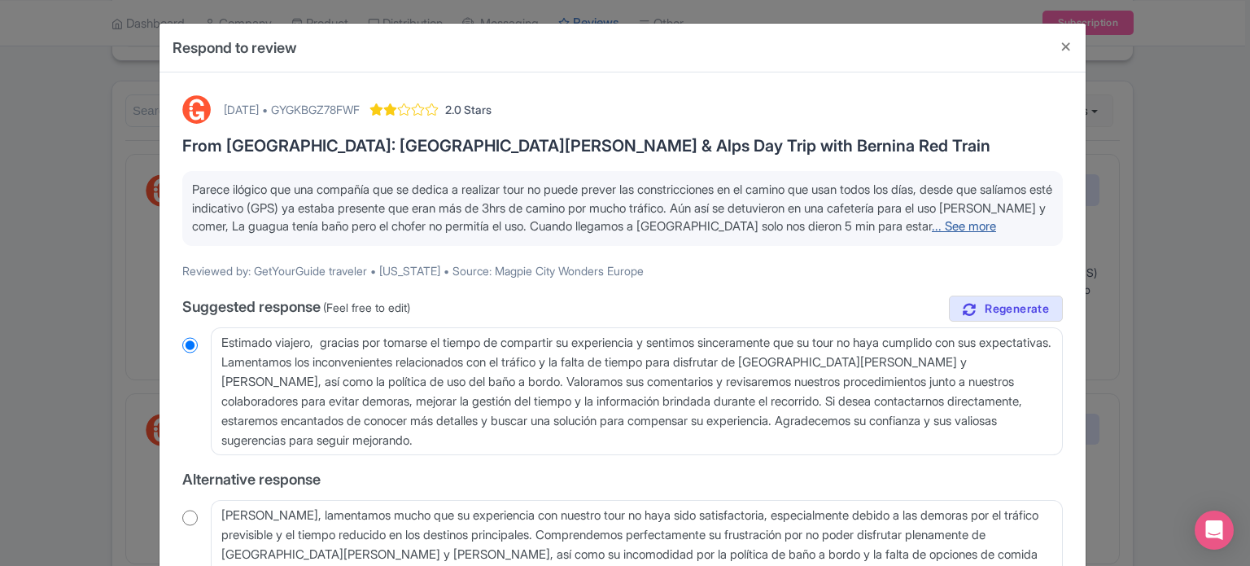
click at [932, 234] on link "... See more" at bounding box center [964, 225] width 64 height 15
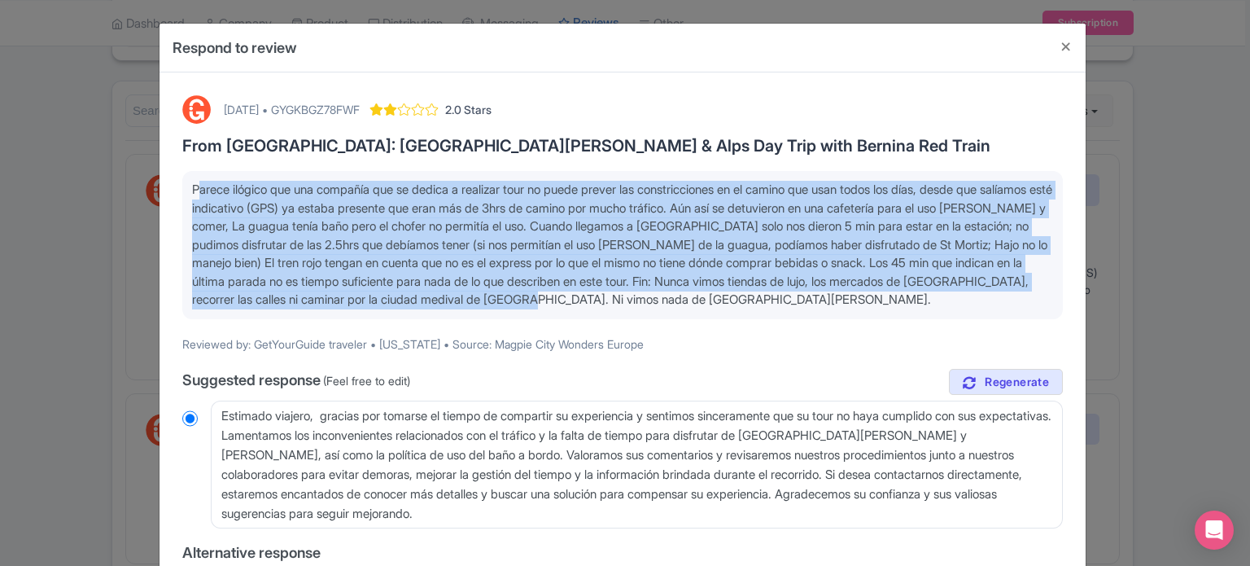
drag, startPoint x: 191, startPoint y: 189, endPoint x: 834, endPoint y: 292, distance: 650.5
click at [834, 292] on p "Parece ilógico que una compañía que se dedica a realizar tour no puede prever l…" at bounding box center [622, 245] width 861 height 129
copy span "Parece ilógico que una compañía que se dedica a realizar tour no puede prever l…"
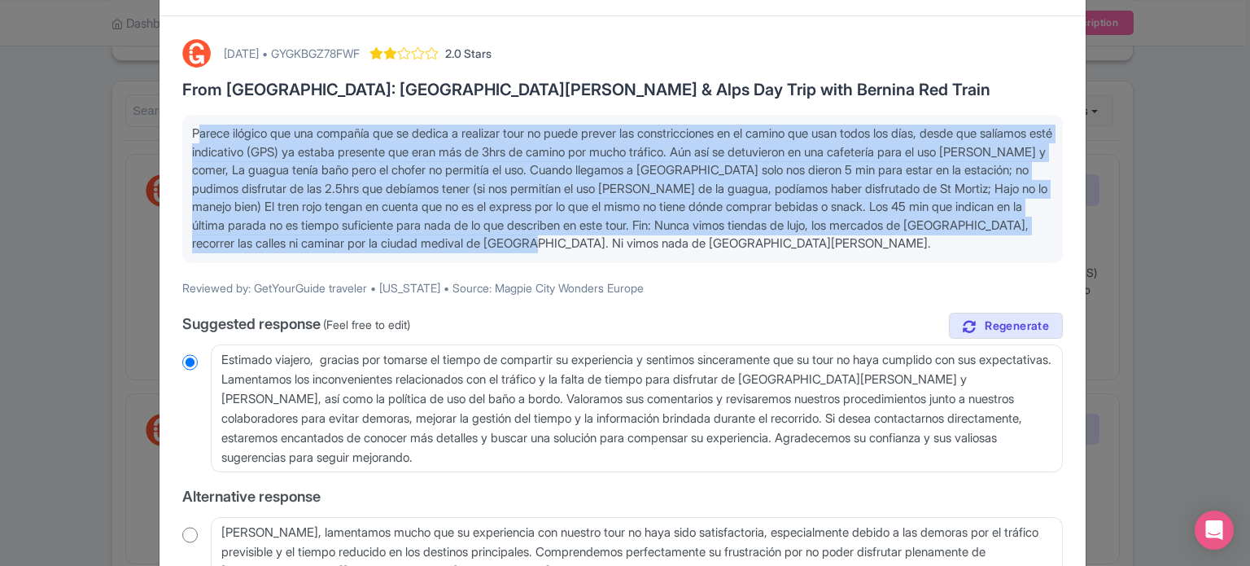
scroll to position [81, 0]
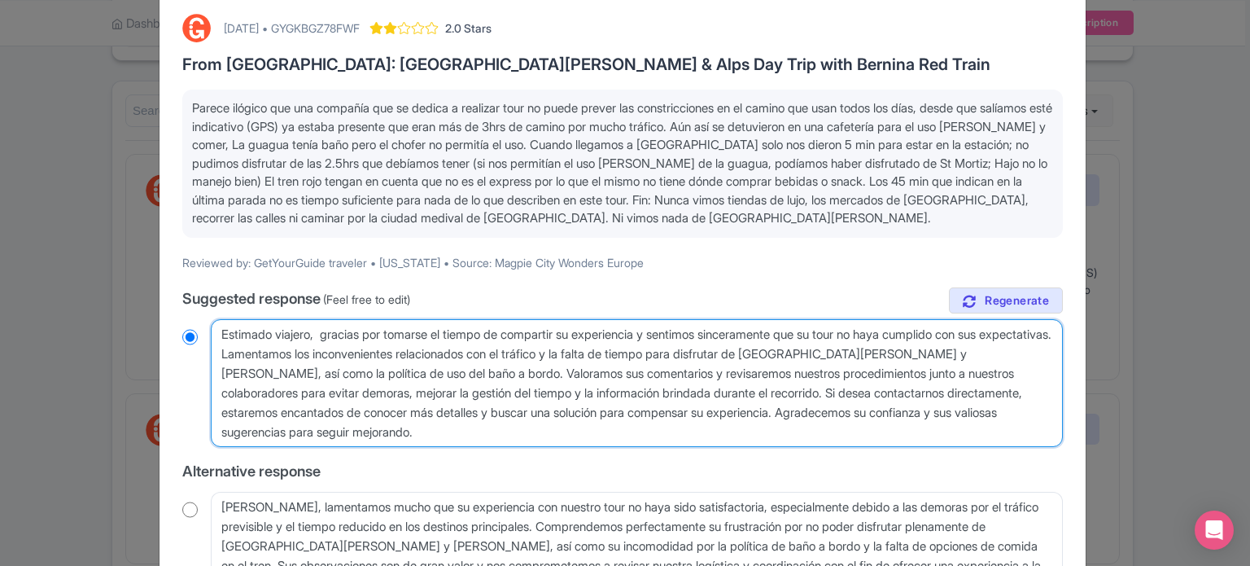
drag, startPoint x: 432, startPoint y: 431, endPoint x: 202, endPoint y: 335, distance: 249.3
click at [202, 335] on div "Estimado viajero, gracias por tomarse el tiempo de compartir su experiencia y s…" at bounding box center [622, 383] width 881 height 129
radio input "true"
click at [436, 434] on textarea "Estimado viajero, gracias por tomarse el tiempo de compartir su experiencia y s…" at bounding box center [637, 383] width 852 height 129
drag, startPoint x: 448, startPoint y: 431, endPoint x: 206, endPoint y: 330, distance: 262.3
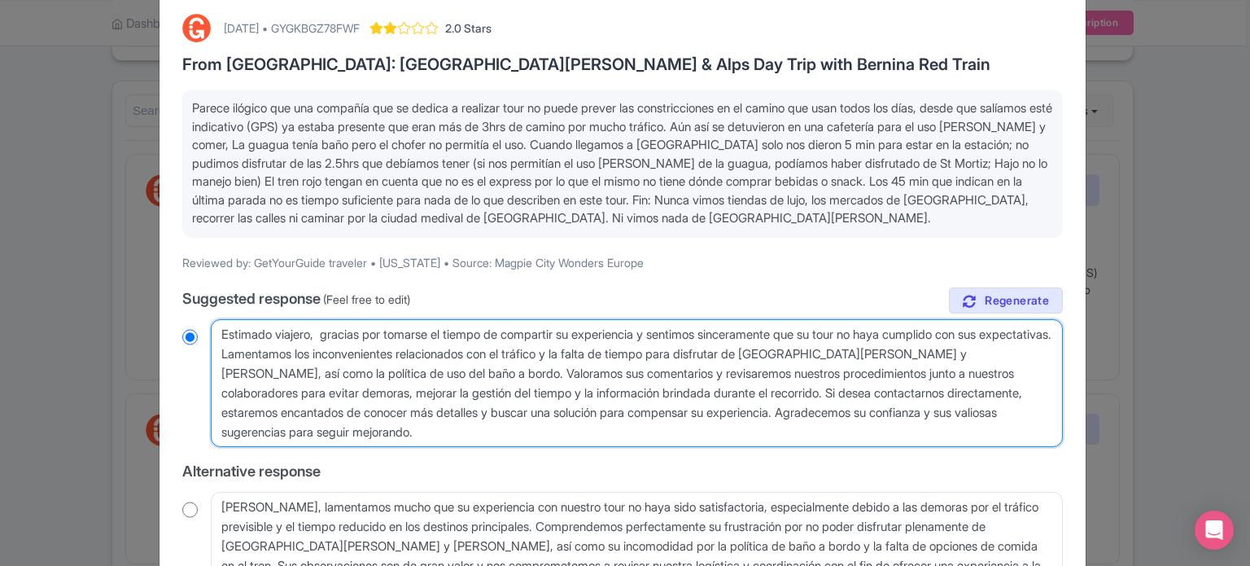
click at [207, 330] on div "Estimado viajero, gracias por tomarse el tiempo de compartir su experiencia y s…" at bounding box center [622, 383] width 881 height 129
paste textarea "gracias por tomarse el tiempo para compartir su experiencia. Lamentamos sincera…"
type textarea "Estimado viajero, gracias por tomarse el tiempo para compartir su experiencia. …"
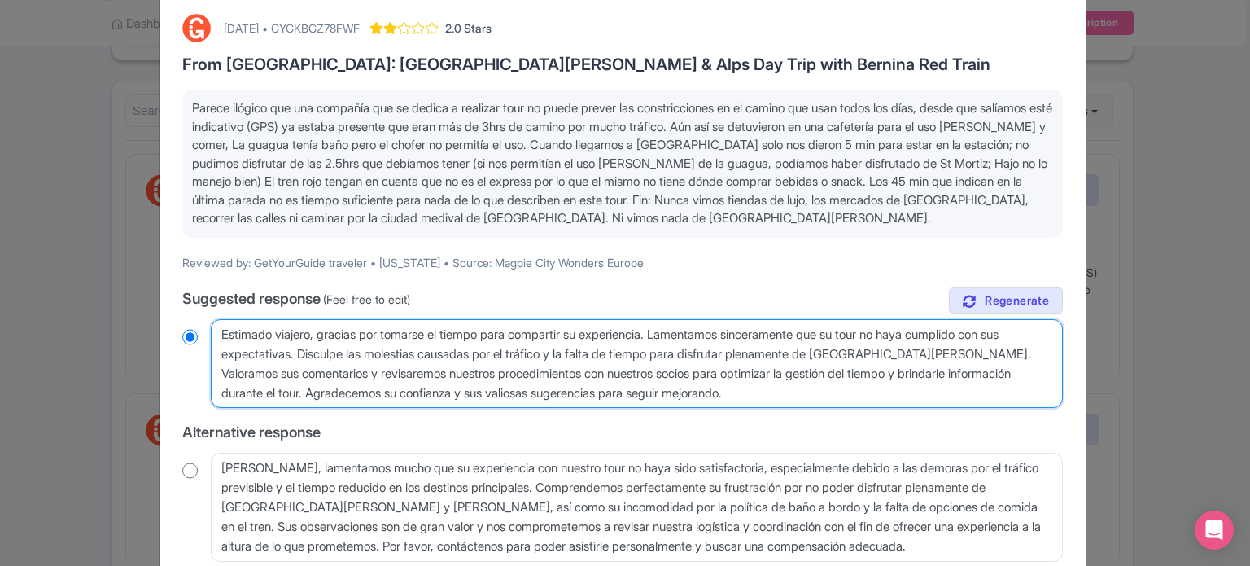
radio input "true"
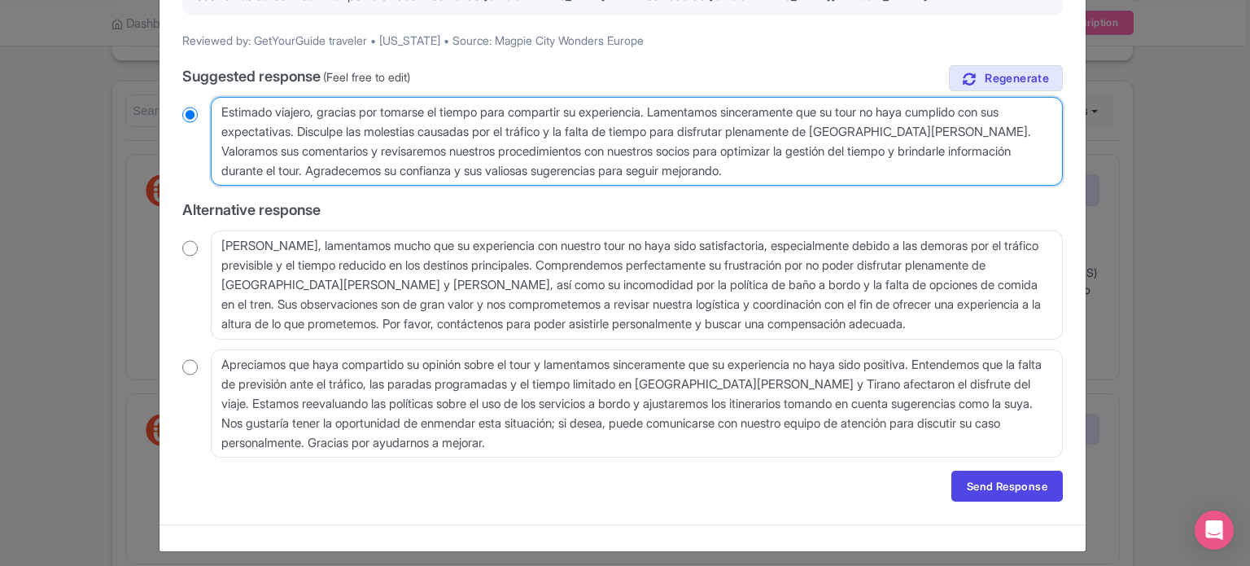
scroll to position [312, 0]
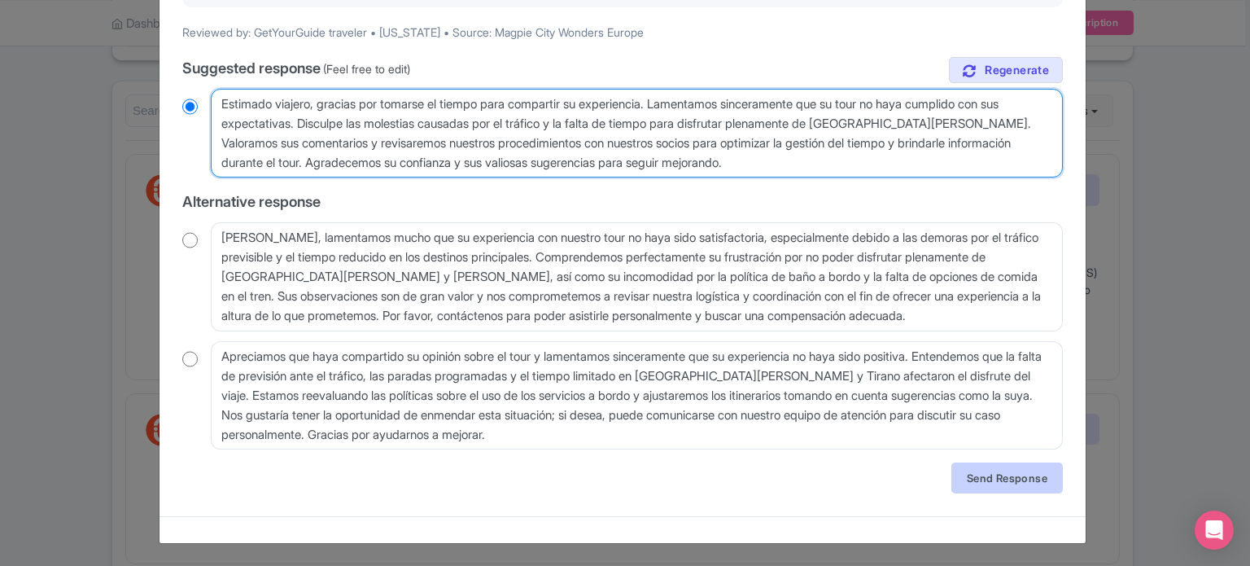
type textarea "Estimado viajero, gracias por tomarse el tiempo para compartir su experiencia. …"
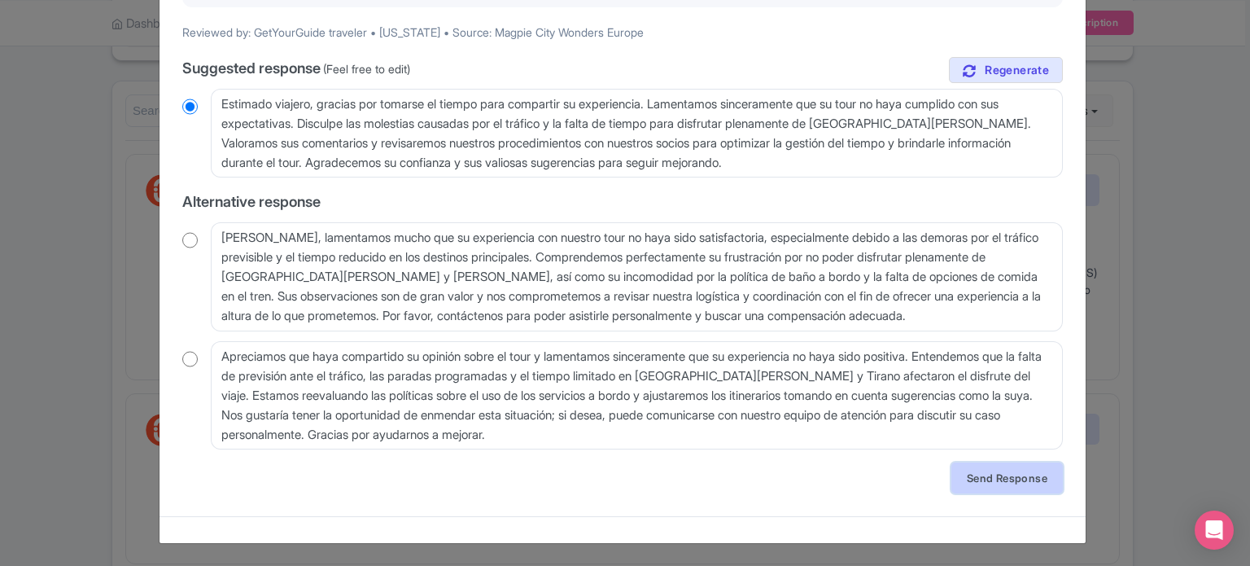
click at [997, 481] on link "Send Response" at bounding box center [1008, 477] width 112 height 31
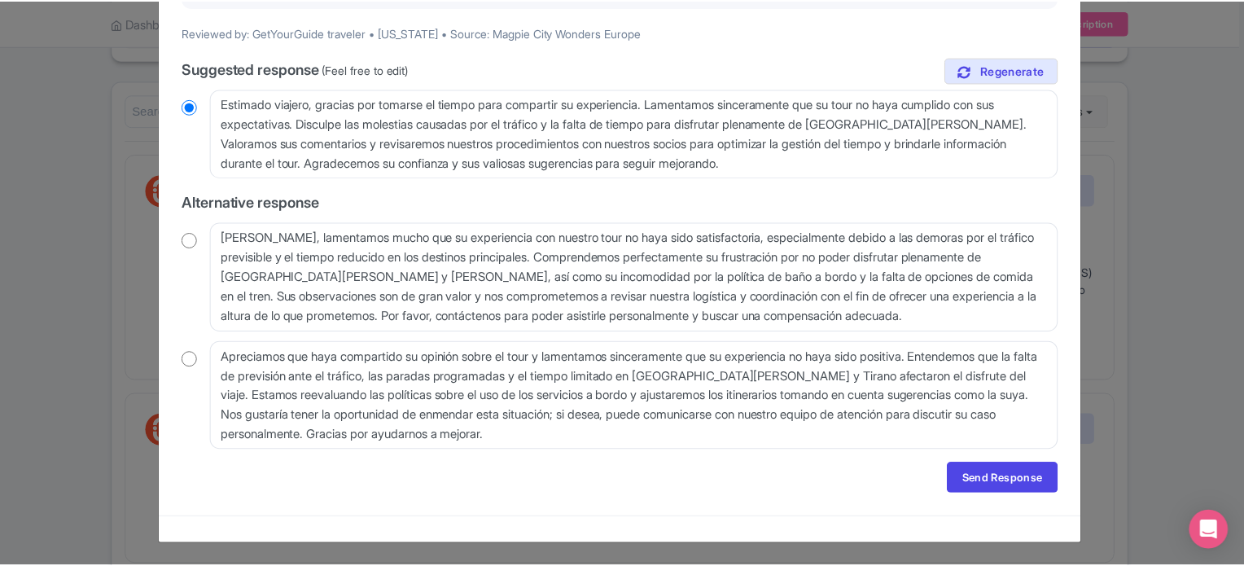
scroll to position [0, 0]
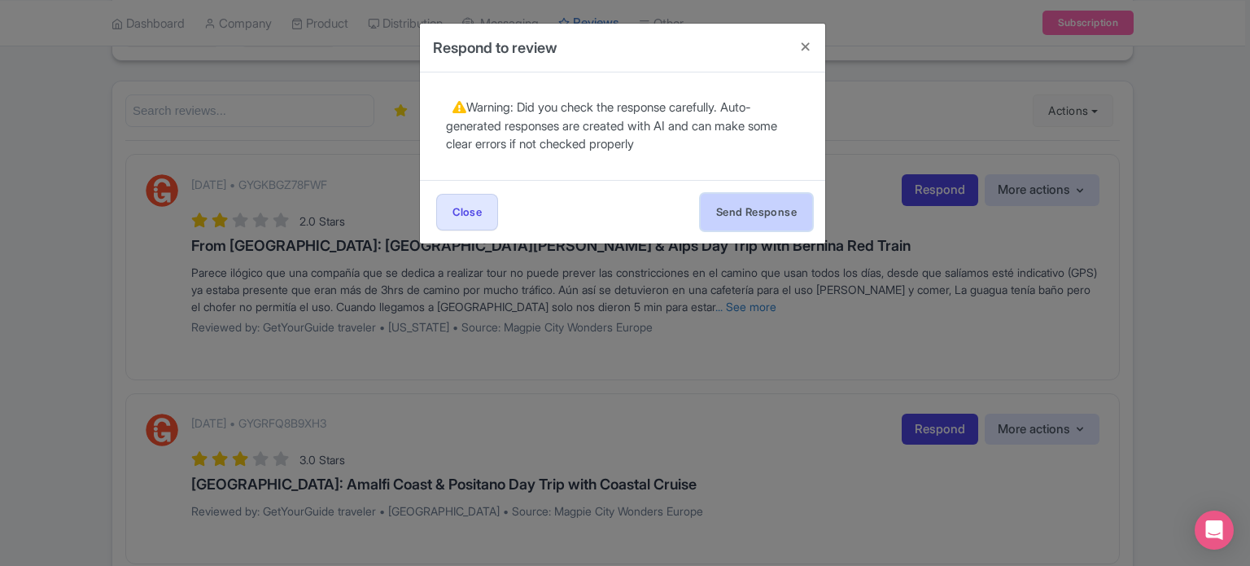
click at [773, 223] on button "Send Response" at bounding box center [757, 212] width 112 height 37
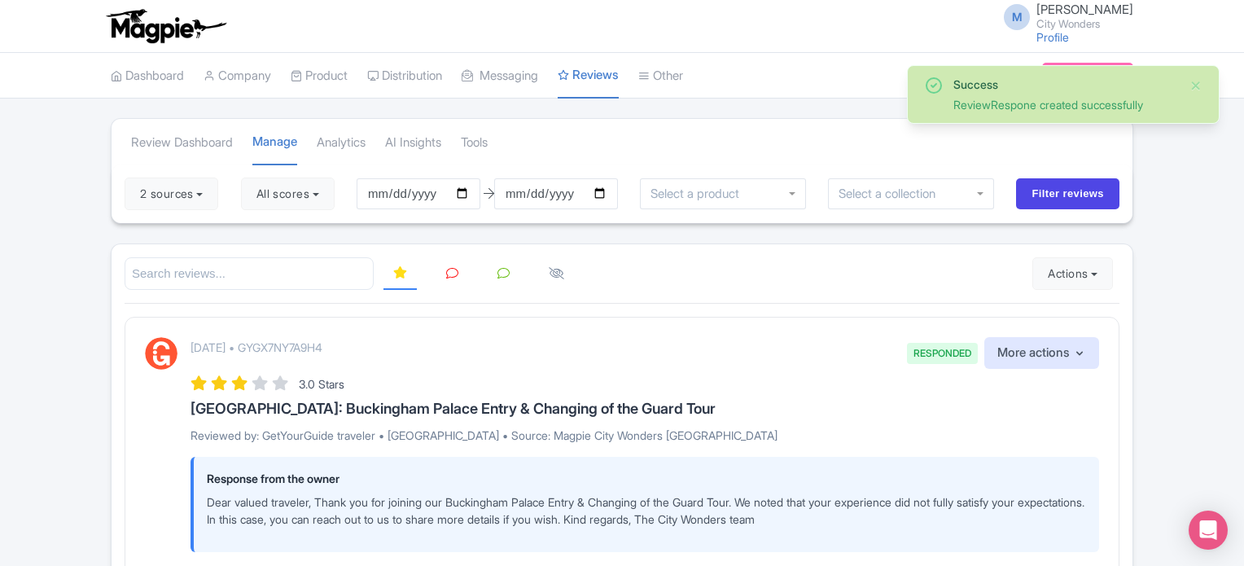
click at [449, 271] on icon at bounding box center [452, 273] width 12 height 12
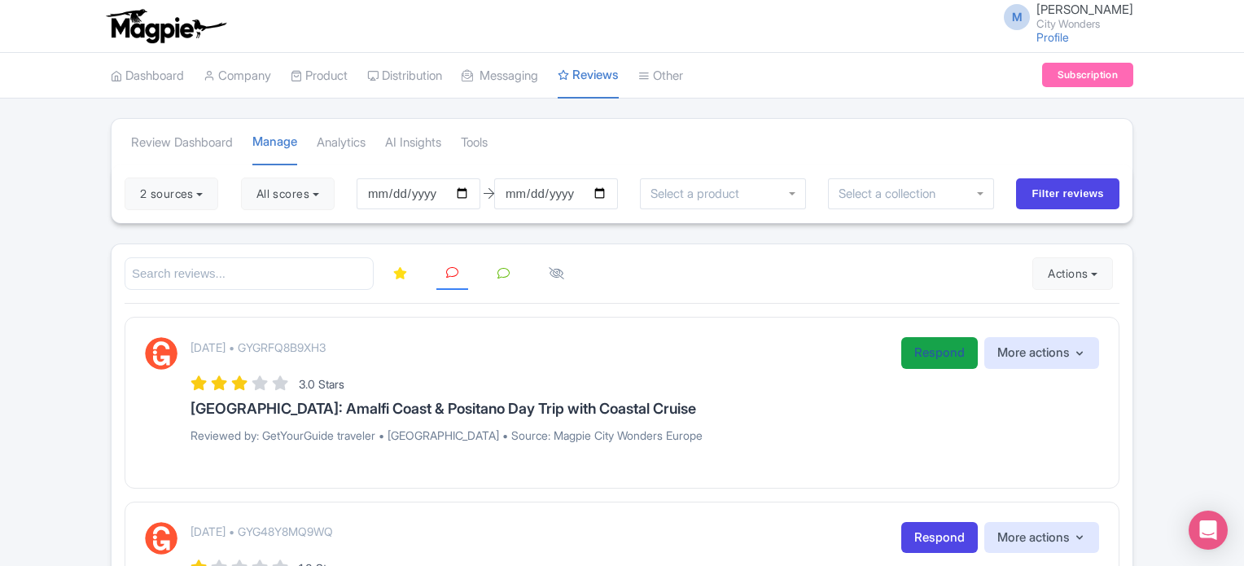
click at [916, 356] on link "Respond" at bounding box center [939, 353] width 77 height 32
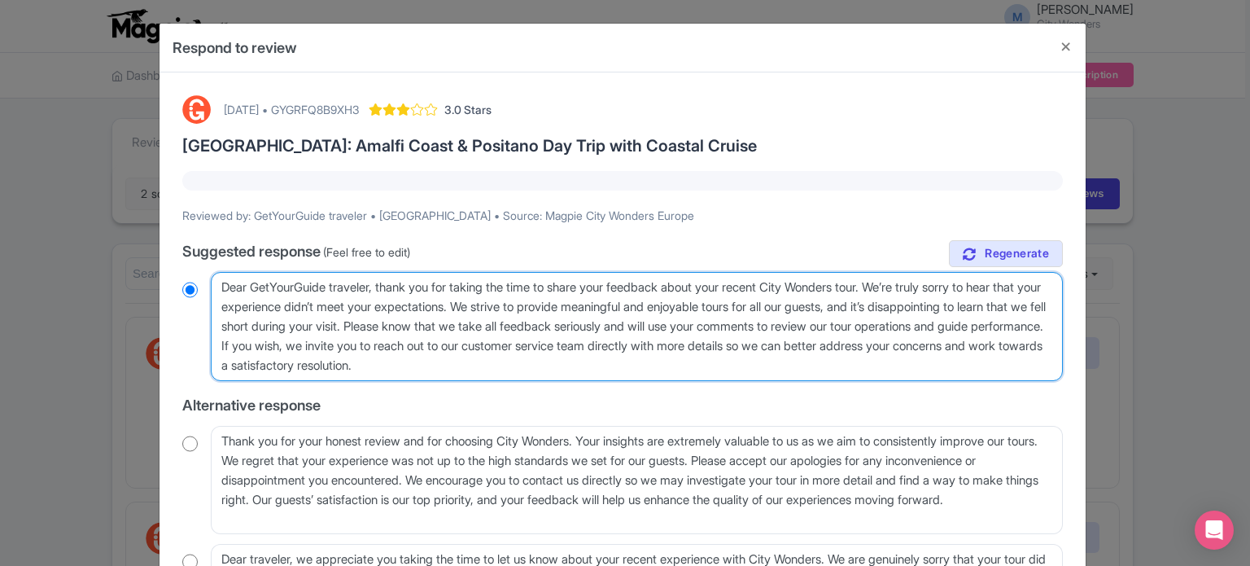
drag, startPoint x: 654, startPoint y: 366, endPoint x: 215, endPoint y: 278, distance: 447.5
click at [215, 278] on textarea "Dear GetYourGuide traveler, thank you for taking the time to share your feedbac…" at bounding box center [637, 326] width 852 height 109
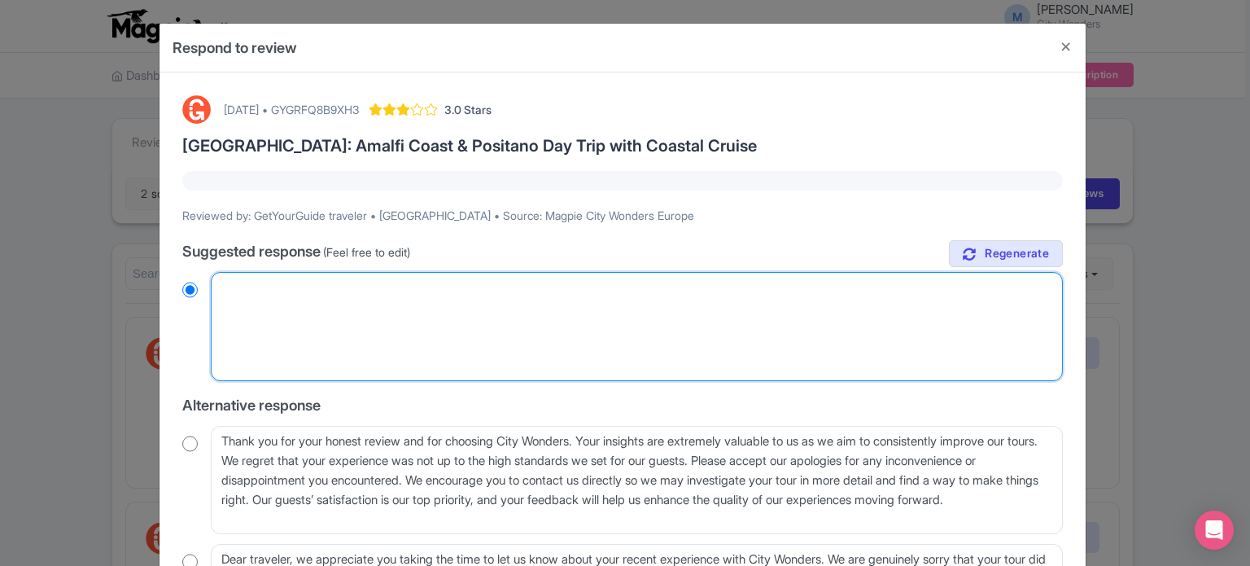
radio input "true"
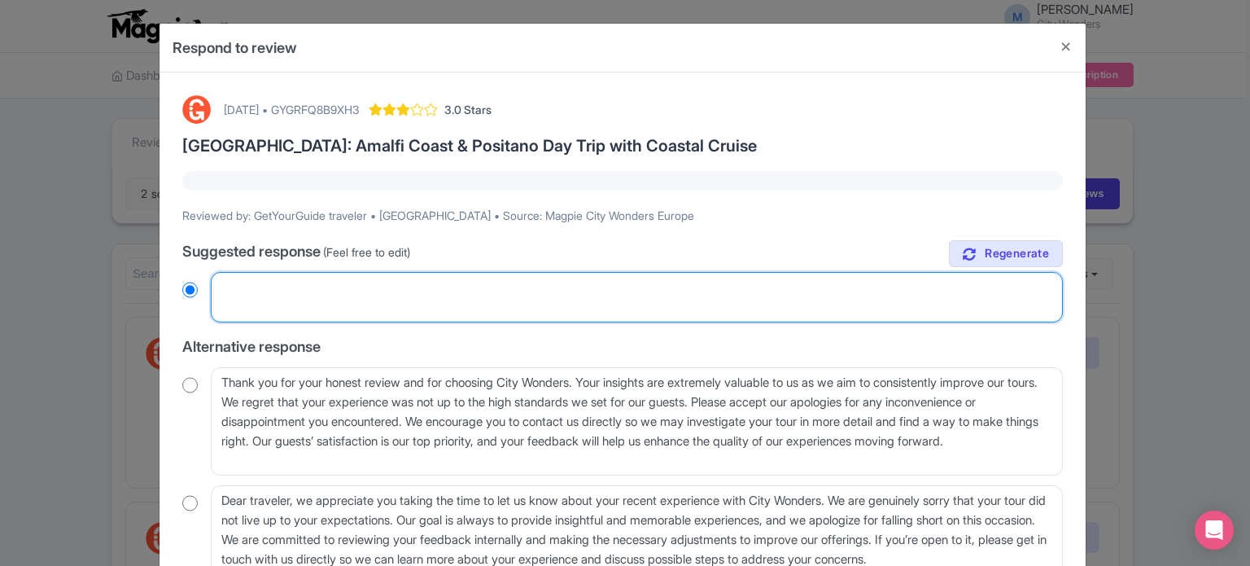
paste textarea "Dear valued traveler, Thank you for joining our XX Tour. We noted that your exp…"
type textarea "Dear valued traveler, Thank you for joining our XX Tour. We noted that your exp…"
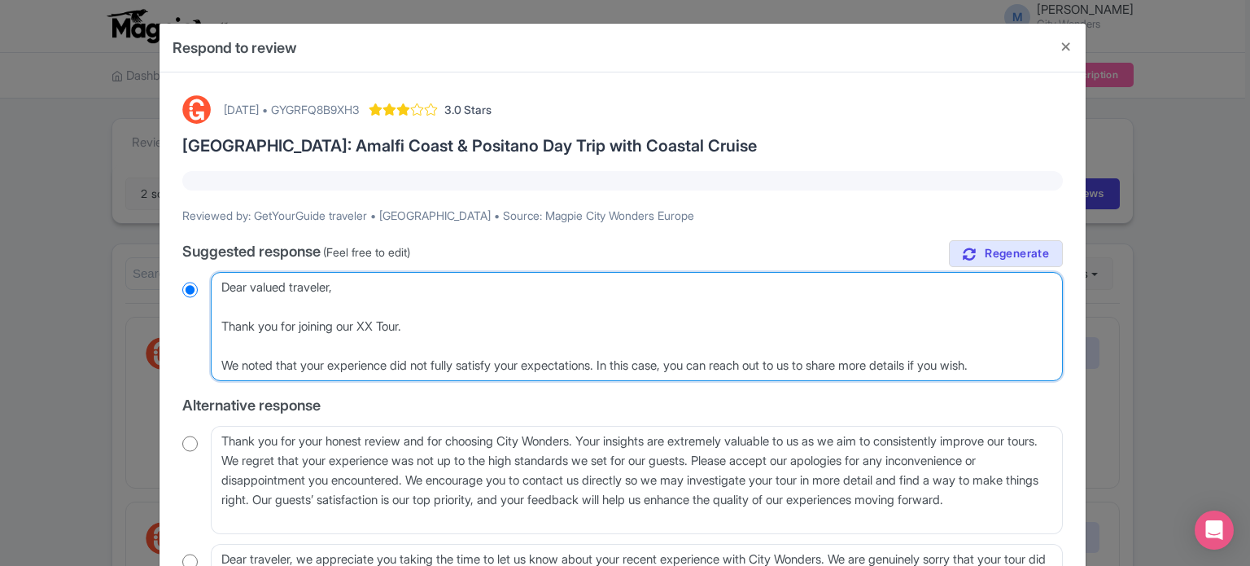
radio input "true"
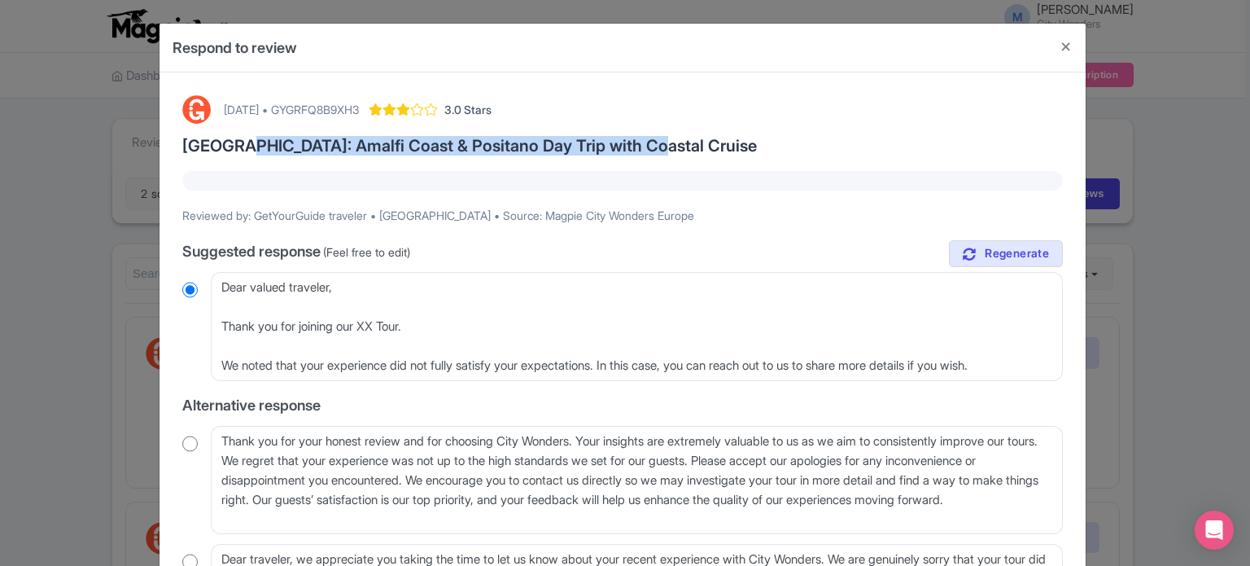
drag, startPoint x: 233, startPoint y: 146, endPoint x: 636, endPoint y: 147, distance: 402.9
click at [636, 147] on h3 "[GEOGRAPHIC_DATA]: Amalfi Coast & Positano Day Trip with Coastal Cruise" at bounding box center [622, 146] width 881 height 18
copy h3 "Amalfi Coast & Positano Day Trip with Coastal Cruise"
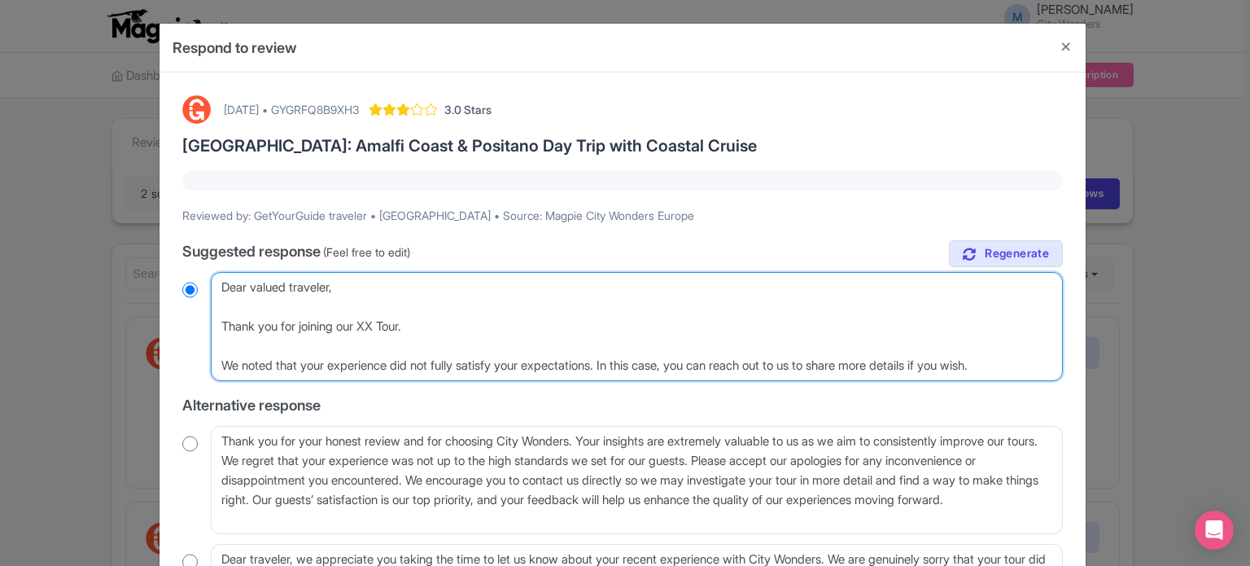
drag, startPoint x: 366, startPoint y: 325, endPoint x: 410, endPoint y: 324, distance: 44.0
click at [410, 324] on textarea "Dear GetYourGuide traveler, thank you for taking the time to share your feedbac…" at bounding box center [637, 326] width 852 height 109
paste textarea "Amalfi Coast & Positano Day Trip with Coastal Cruise"
type textarea "Dear valued traveler, Thank you for joining our Amalfi Coast & Positano Day Tri…"
radio input "true"
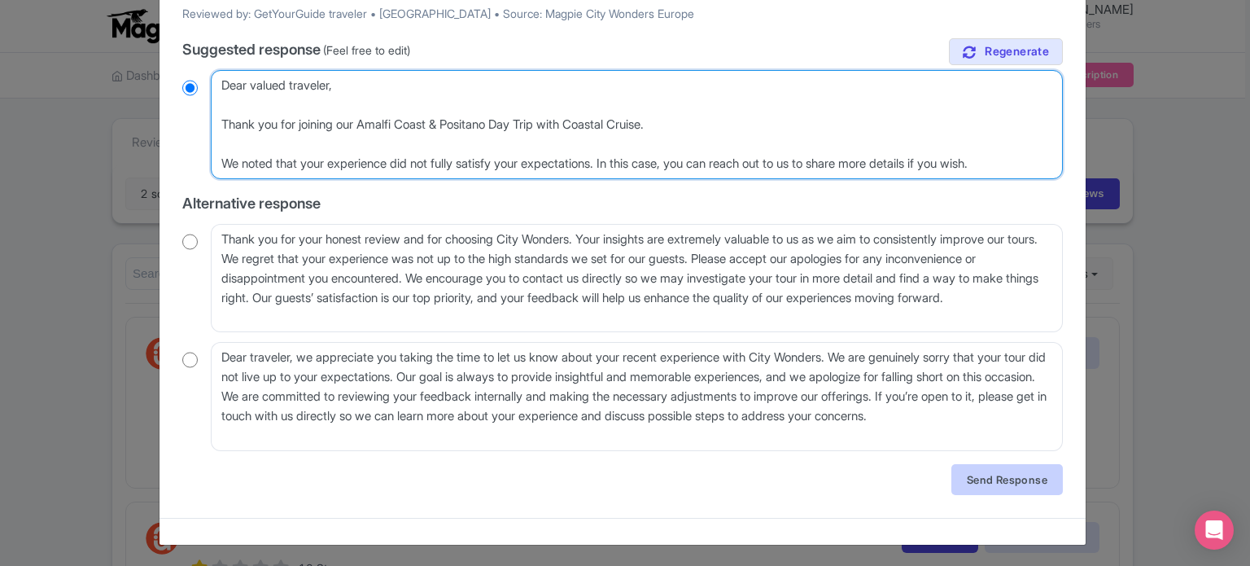
scroll to position [203, 0]
type textarea "Dear valued traveler, Thank you for joining our Amalfi Coast & Positano Day Tri…"
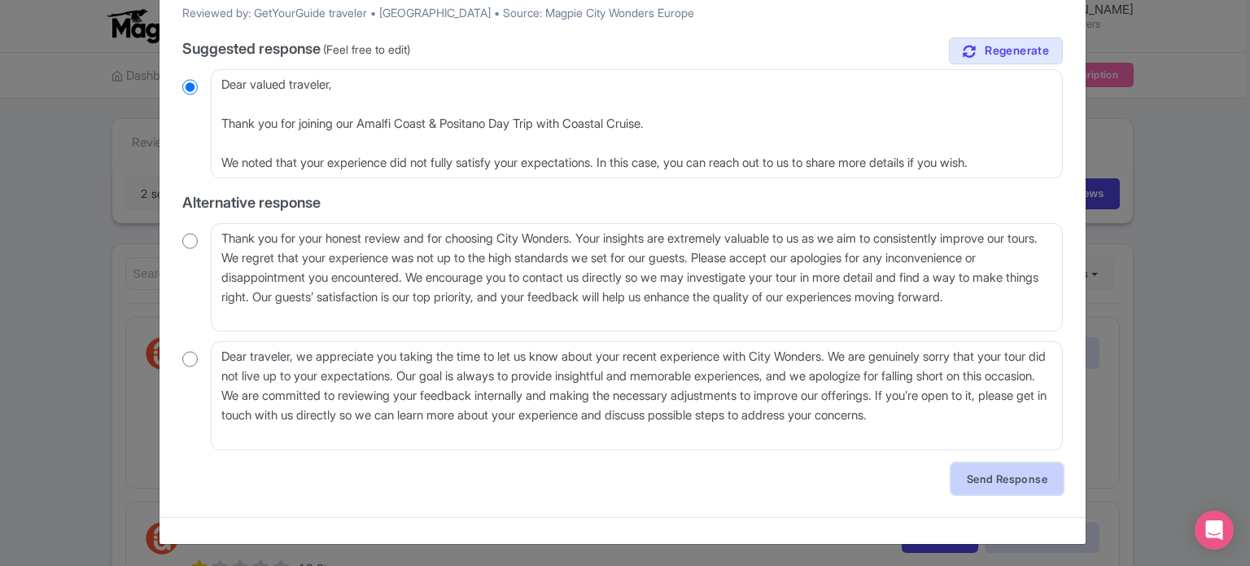
click at [997, 470] on link "Send Response" at bounding box center [1008, 478] width 112 height 31
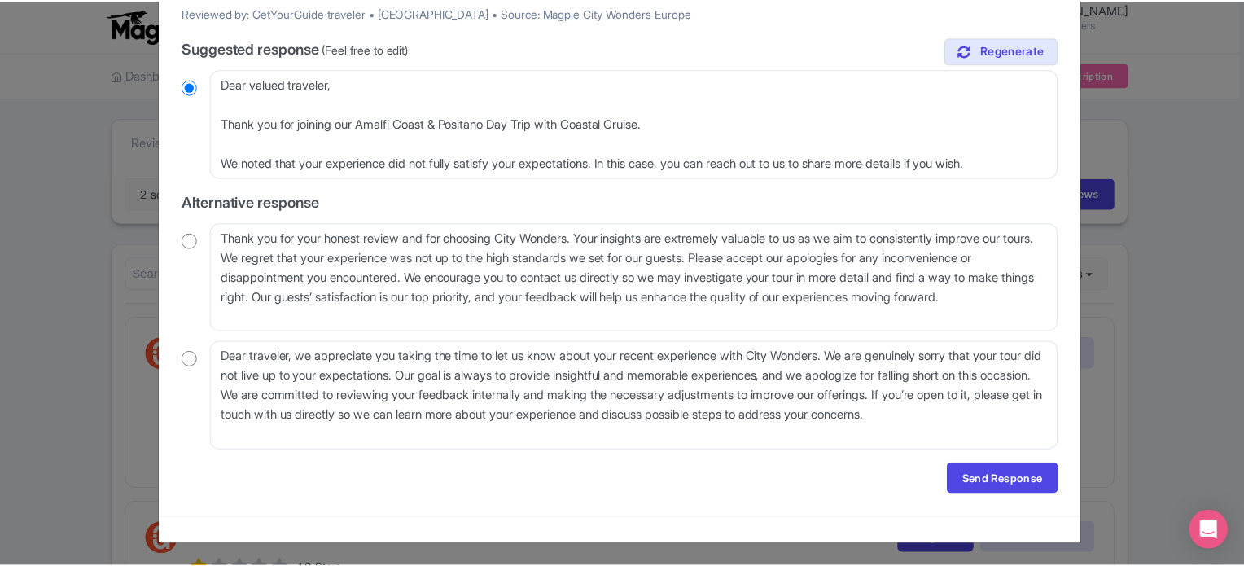
scroll to position [0, 0]
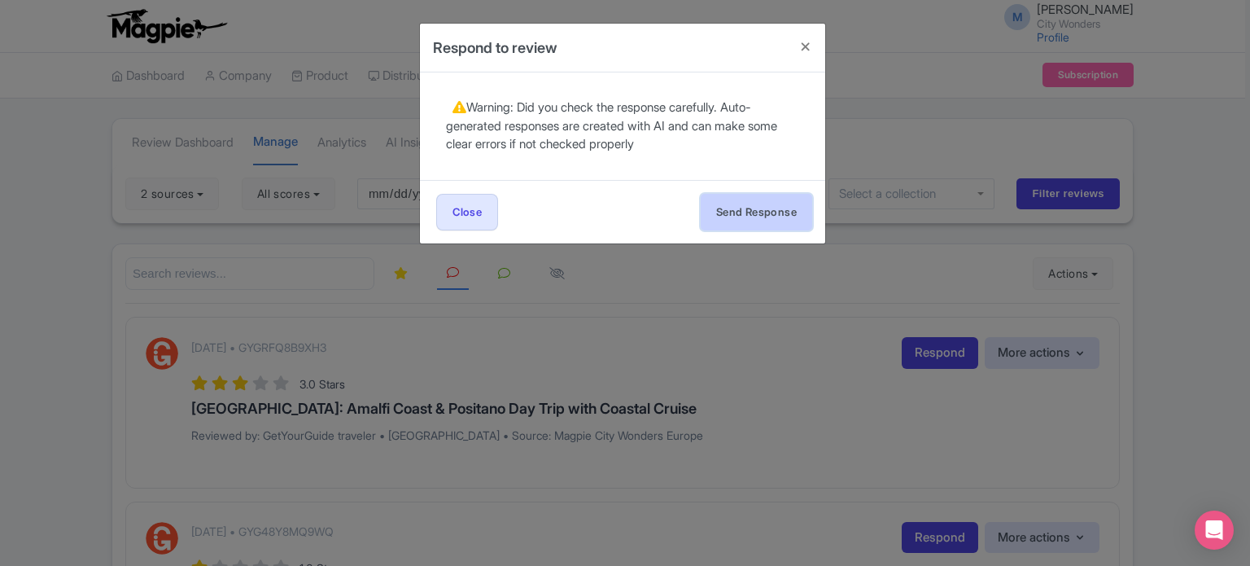
click at [752, 217] on button "Send Response" at bounding box center [757, 212] width 112 height 37
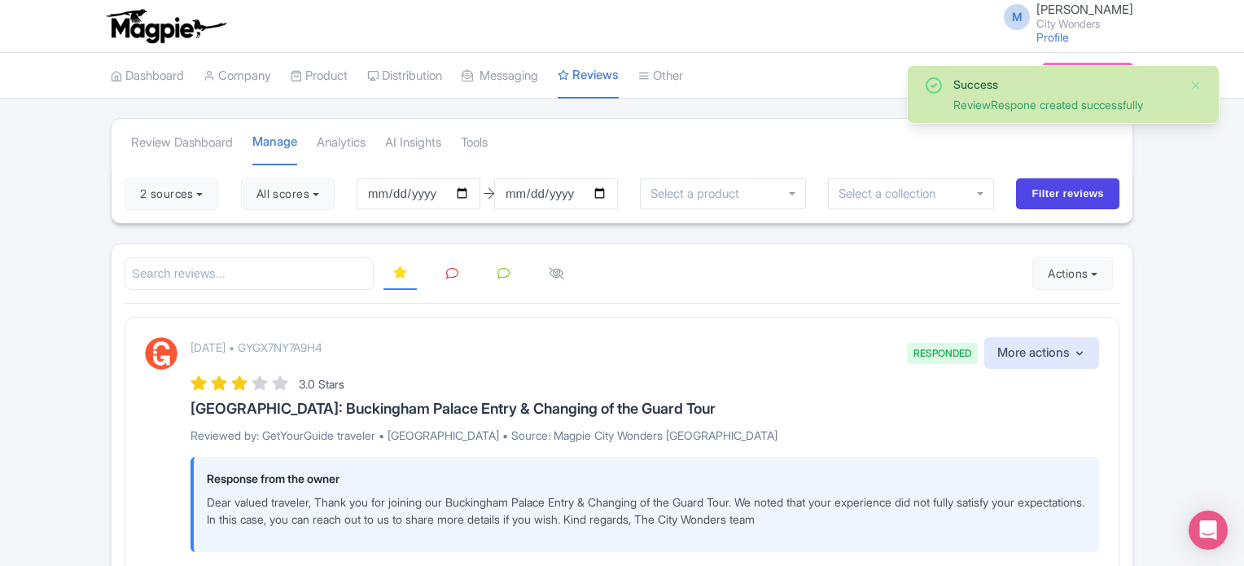
click at [450, 258] on link at bounding box center [452, 274] width 32 height 32
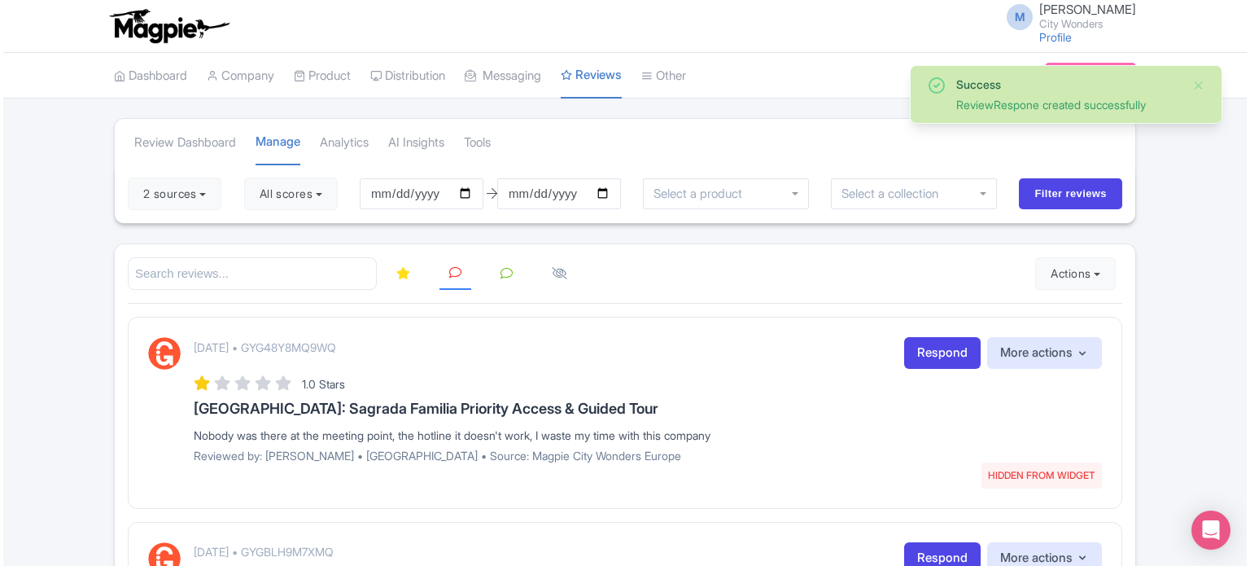
scroll to position [81, 0]
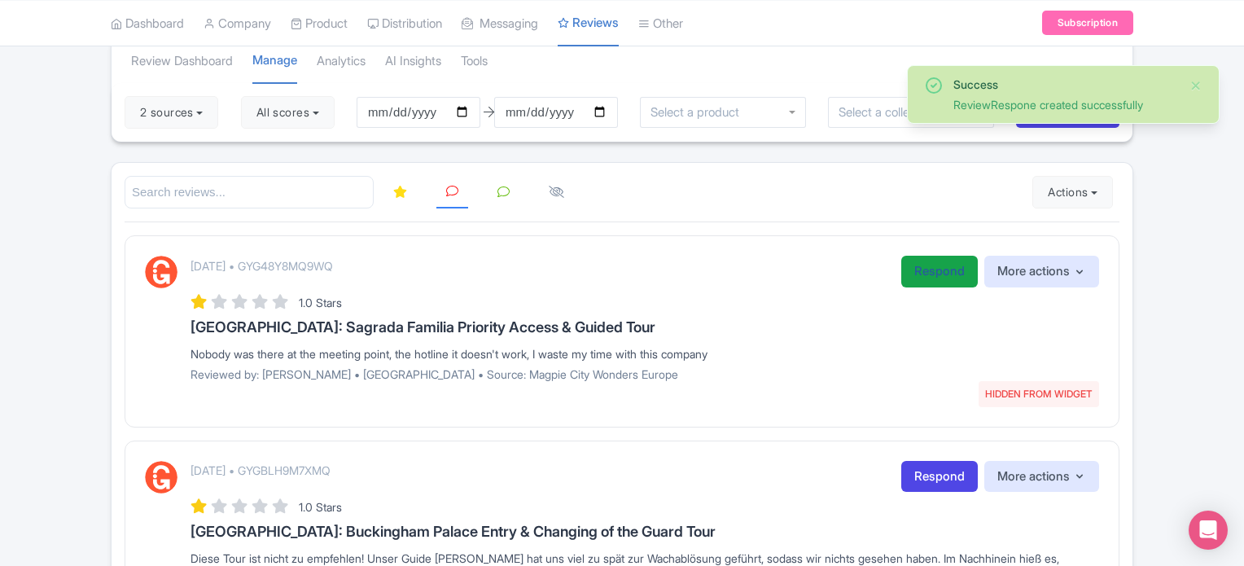
click at [919, 261] on link "Respond" at bounding box center [939, 272] width 77 height 32
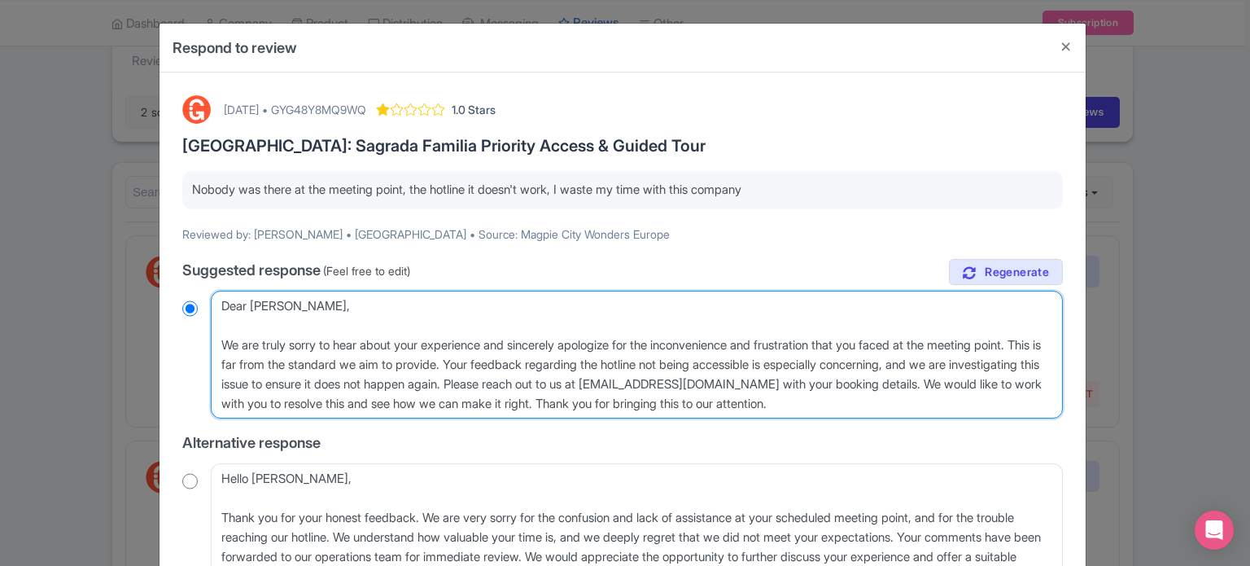
drag, startPoint x: 255, startPoint y: 364, endPoint x: 580, endPoint y: 385, distance: 326.3
click at [580, 385] on textarea "Dear [PERSON_NAME], We are truly sorry to hear about your experience and sincer…" at bounding box center [637, 355] width 852 height 129
type textarea "Dear [PERSON_NAME], We are truly sorry to hear about your experience and sincer…"
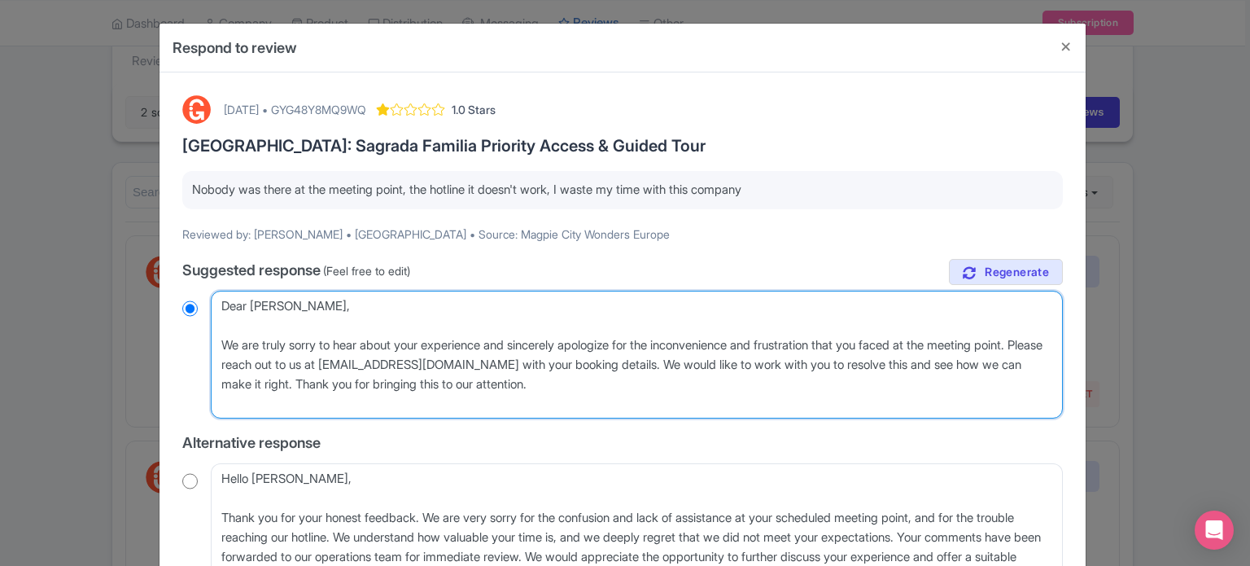
radio input "true"
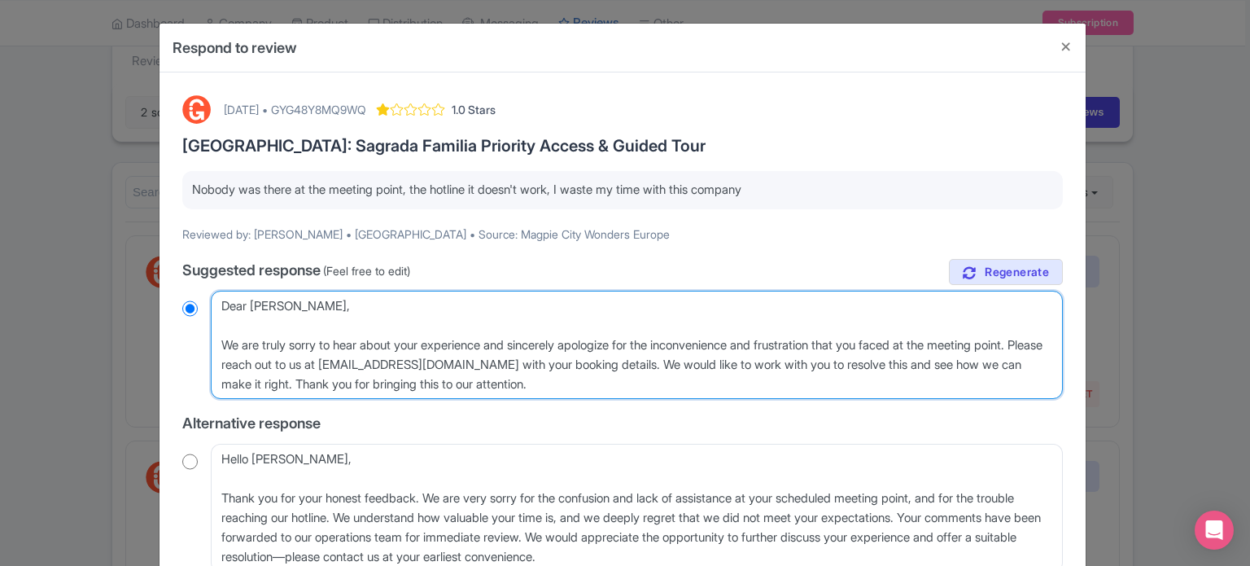
type textarea "Dear Valentyna, We are truly sorry to hear about your experience and sincerely …"
radio input "true"
type textarea "Dear Valentyna, We are truly sorry to hear about your experience and sincerely …"
radio input "true"
type textarea "Dear Valentyna, We are truly sorry to hear about your experience and sincerely …"
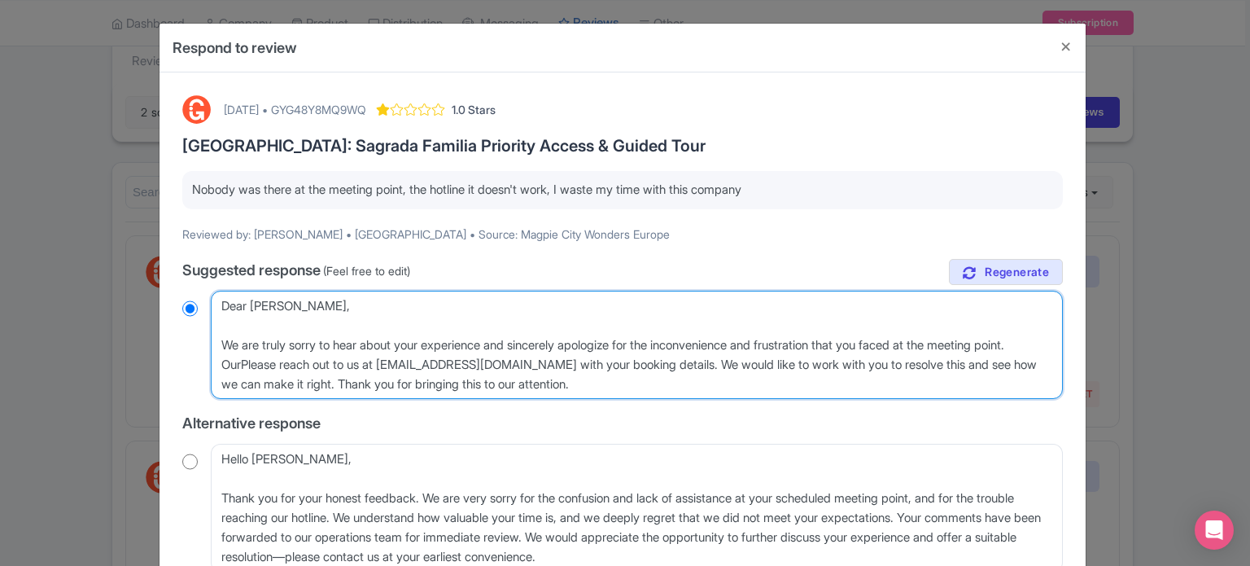
radio input "true"
type textarea "Dear Valentyna, We are truly sorry to hear about your experience and sincerely …"
radio input "true"
type textarea "Dear Valentyna, We are truly sorry to hear about your experience and sincerely …"
radio input "true"
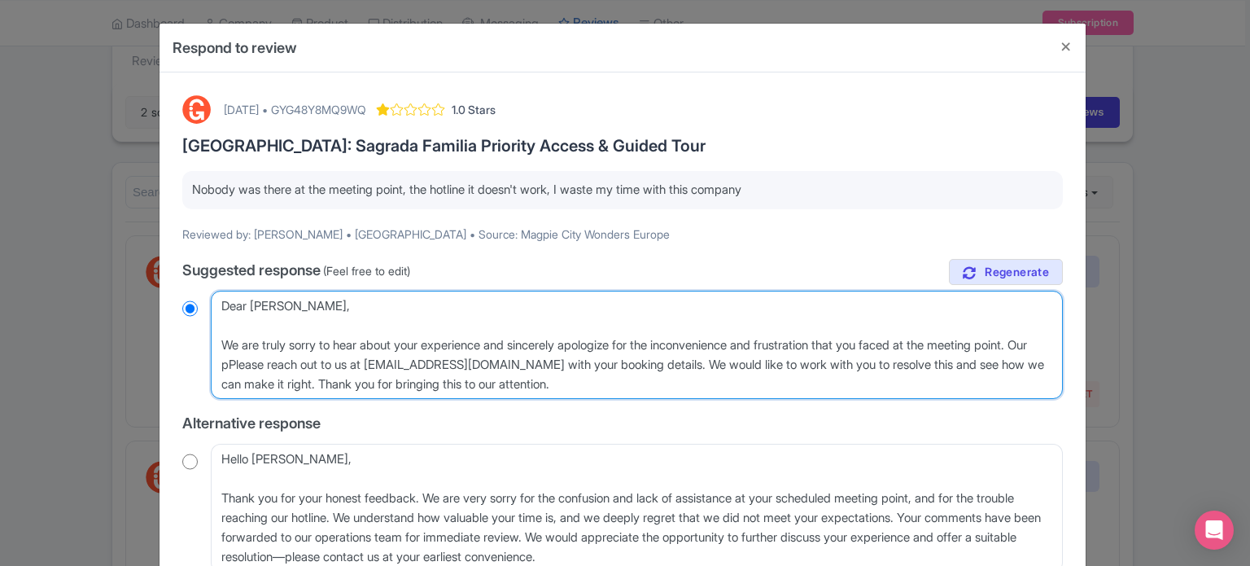
type textarea "Dear Valentyna, We are truly sorry to hear about your experience and sincerely …"
radio input "true"
type textarea "Dear Valentyna, We are truly sorry to hear about your experience and sincerely …"
radio input "true"
type textarea "Dear Valentyna, We are truly sorry to hear about your experience and sincerely …"
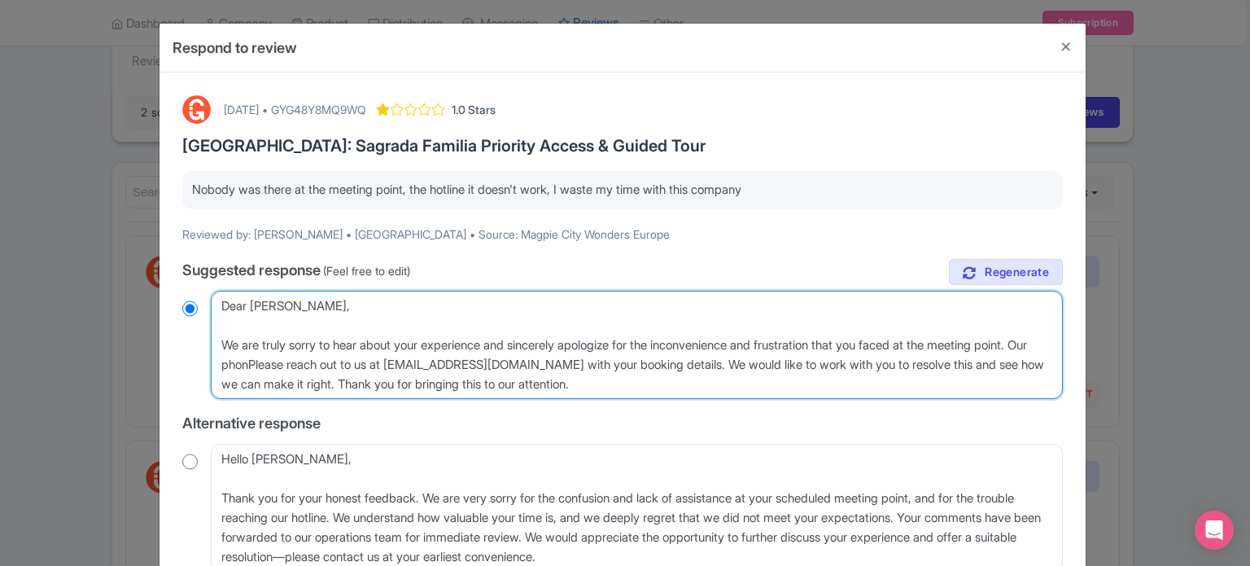
radio input "true"
type textarea "Dear Valentyna, We are truly sorry to hear about your experience and sincerely …"
radio input "true"
type textarea "Dear Valentyna, We are truly sorry to hear about your experience and sincerely …"
radio input "true"
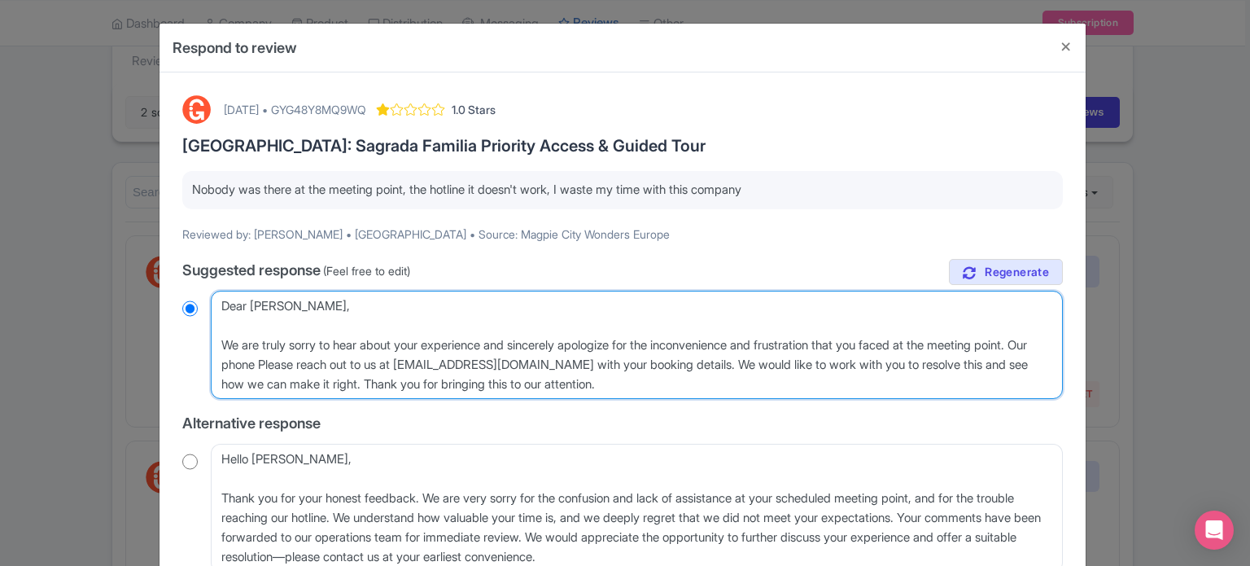
type textarea "Dear Valentyna, We are truly sorry to hear about your experience and sincerely …"
radio input "true"
type textarea "Dear Valentyna, We are truly sorry to hear about your experience and sincerely …"
radio input "true"
type textarea "Dear Valentyna, We are truly sorry to hear about your experience and sincerely …"
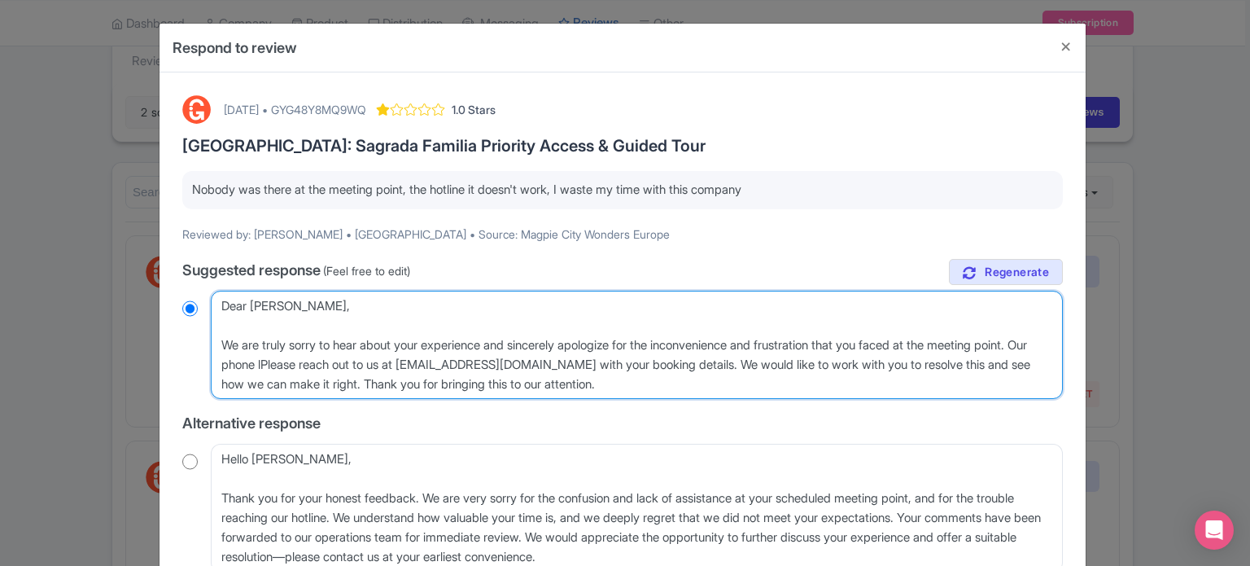
radio input "true"
type textarea "Dear Valentyna, We are truly sorry to hear about your experience and sincerely …"
radio input "true"
type textarea "Dear Valentyna, We are truly sorry to hear about your experience and sincerely …"
radio input "true"
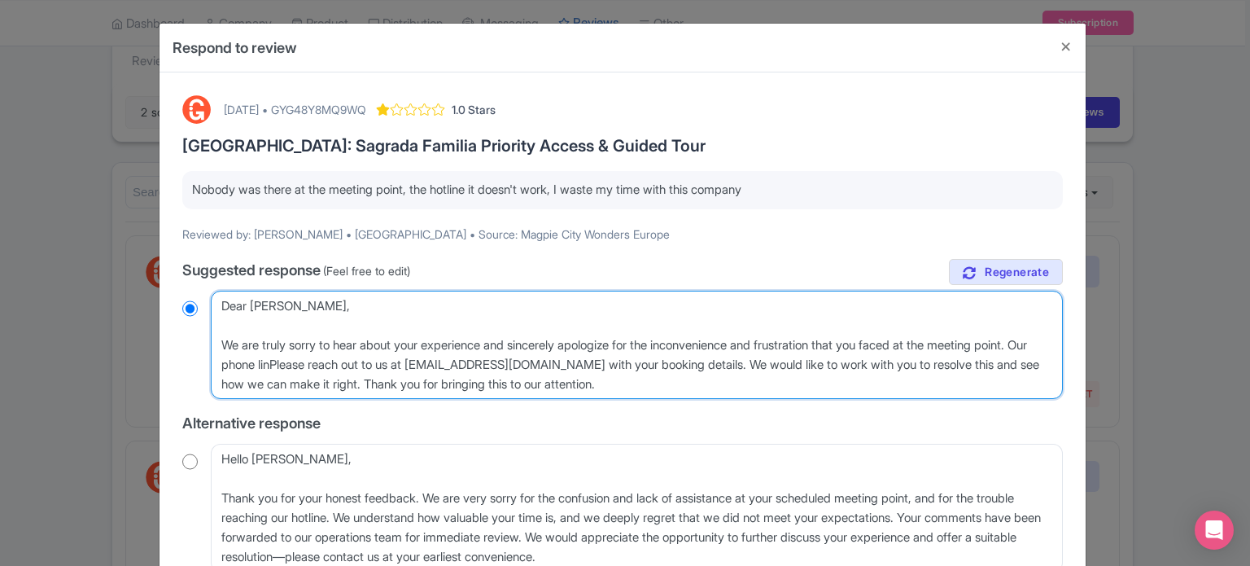
type textarea "Dear Valentyna, We are truly sorry to hear about your experience and sincerely …"
radio input "true"
type textarea "Dear Valentyna, We are truly sorry to hear about your experience and sincerely …"
radio input "true"
type textarea "Dear Valentyna, We are truly sorry to hear about your experience and sincerely …"
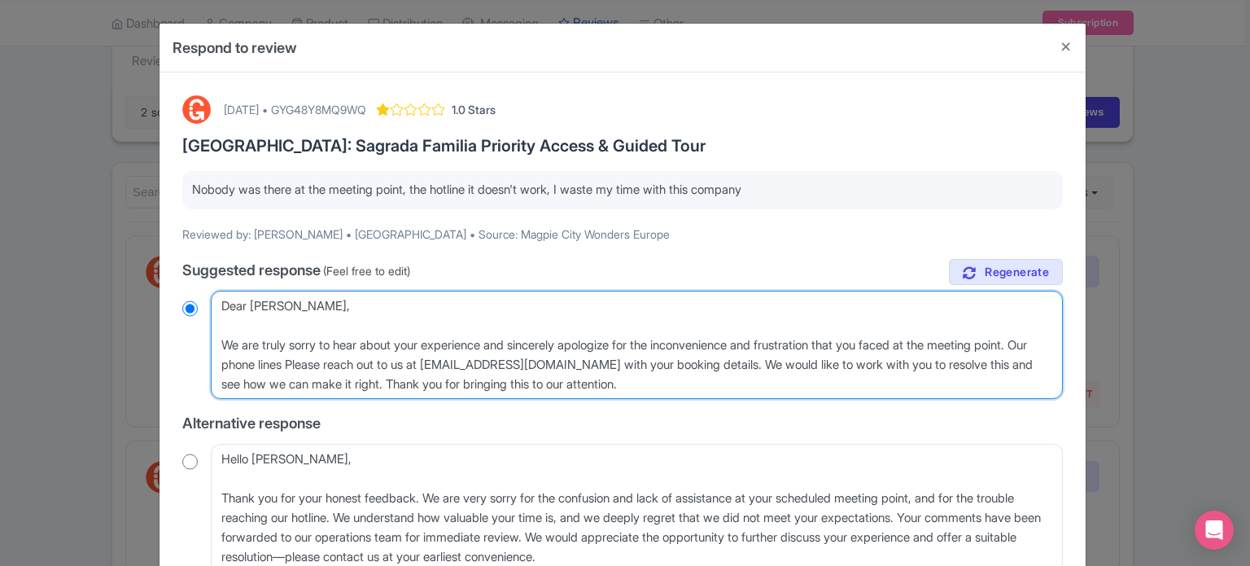
radio input "true"
type textarea "Dear Valentyna, We are truly sorry to hear about your experience and sincerely …"
radio input "true"
type textarea "Dear Valentyna, We are truly sorry to hear about your experience and sincerely …"
radio input "true"
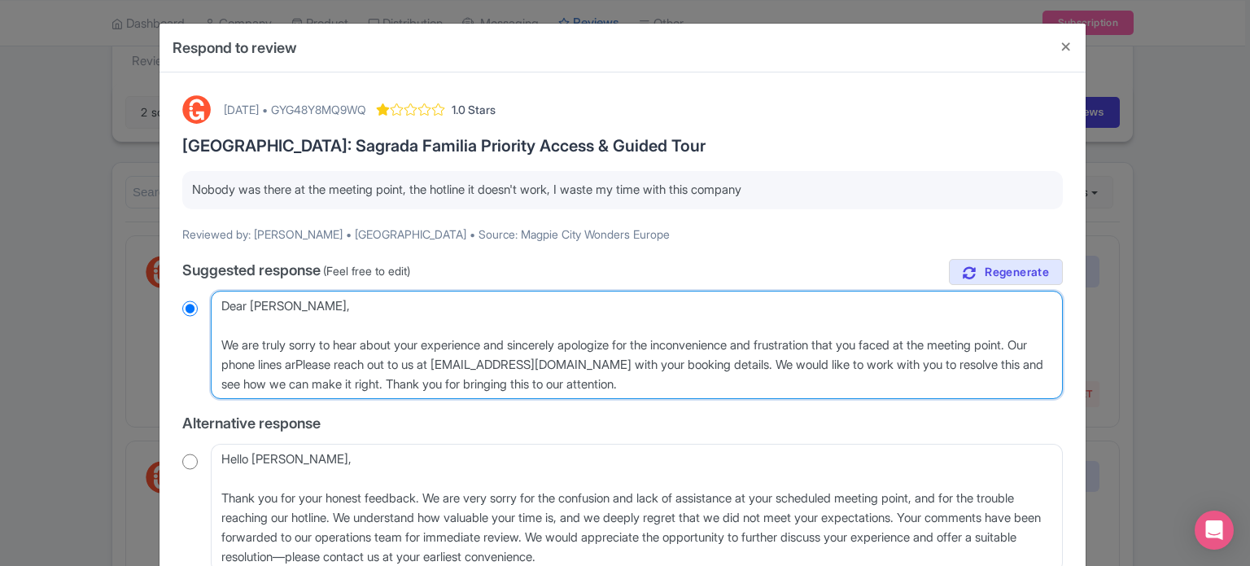
type textarea "Dear Valentyna, We are truly sorry to hear about your experience and sincerely …"
radio input "true"
type textarea "Dear Valentyna, We are truly sorry to hear about your experience and sincerely …"
radio input "true"
type textarea "Dear Valentyna, We are truly sorry to hear about your experience and sincerely …"
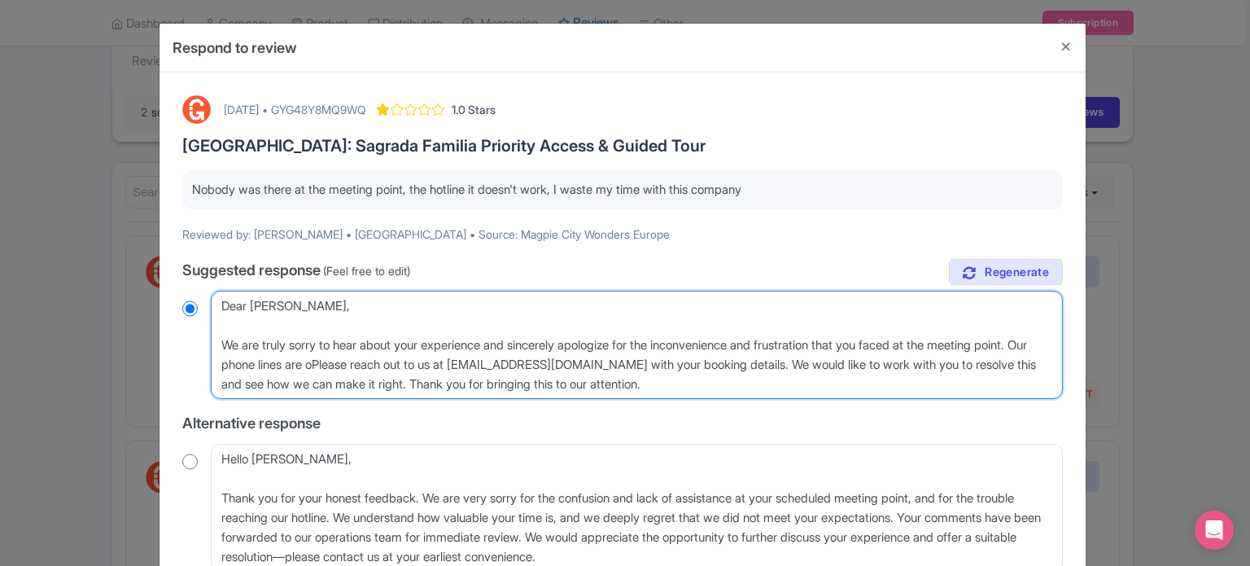
radio input "true"
type textarea "Dear Valentyna, We are truly sorry to hear about your experience and sincerely …"
radio input "true"
type textarea "Dear Valentyna, We are truly sorry to hear about your experience and sincerely …"
radio input "true"
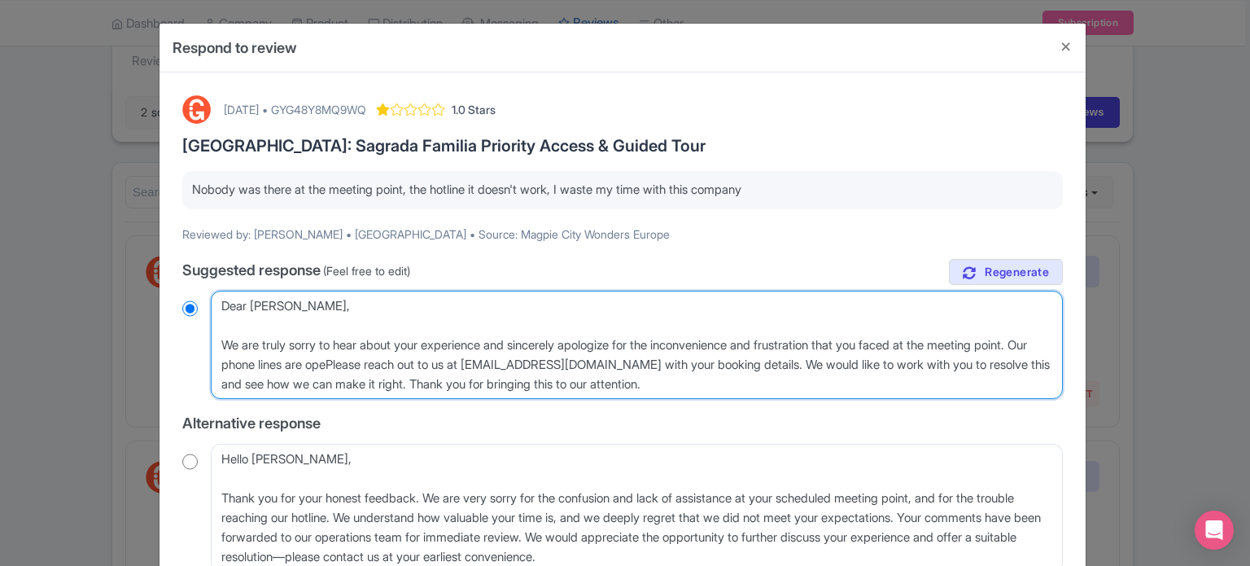
type textarea "Dear Valentyna, We are truly sorry to hear about your experience and sincerely …"
radio input "true"
type textarea "Dear Valentyna, We are truly sorry to hear about your experience and sincerely …"
radio input "true"
type textarea "Dear Valentyna, We are truly sorry to hear about your experience and sincerely …"
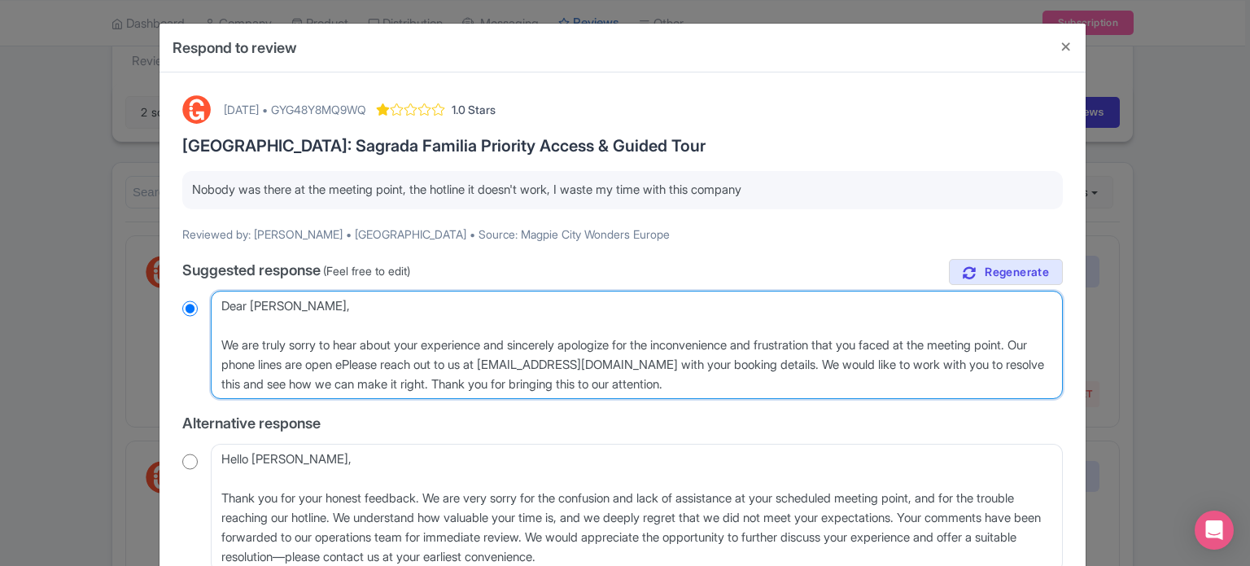
radio input "true"
type textarea "Dear Valentyna, We are truly sorry to hear about your experience and sincerely …"
radio input "true"
type textarea "Dear Valentyna, We are truly sorry to hear about your experience and sincerely …"
radio input "true"
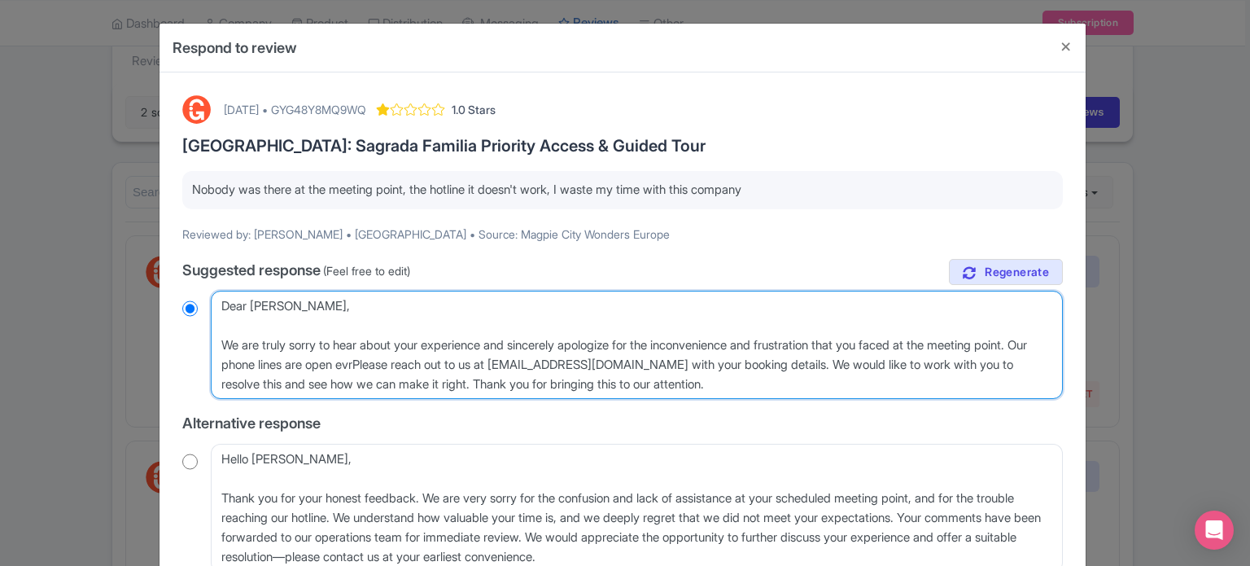
type textarea "Dear Valentyna, We are truly sorry to hear about your experience and sincerely …"
radio input "true"
type textarea "Dear Valentyna, We are truly sorry to hear about your experience and sincerely …"
radio input "true"
type textarea "Dear Valentyna, We are truly sorry to hear about your experience and sincerely …"
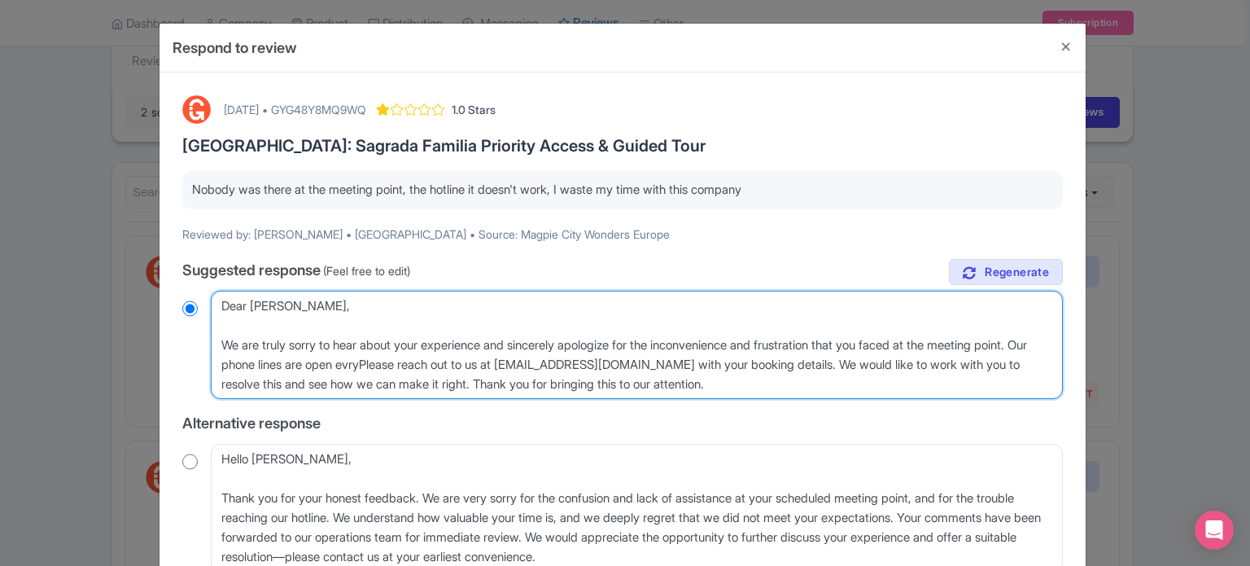
radio input "true"
type textarea "Dear Valentyna, We are truly sorry to hear about your experience and sincerely …"
radio input "true"
type textarea "Dear Valentyna, We are truly sorry to hear about your experience and sincerely …"
radio input "true"
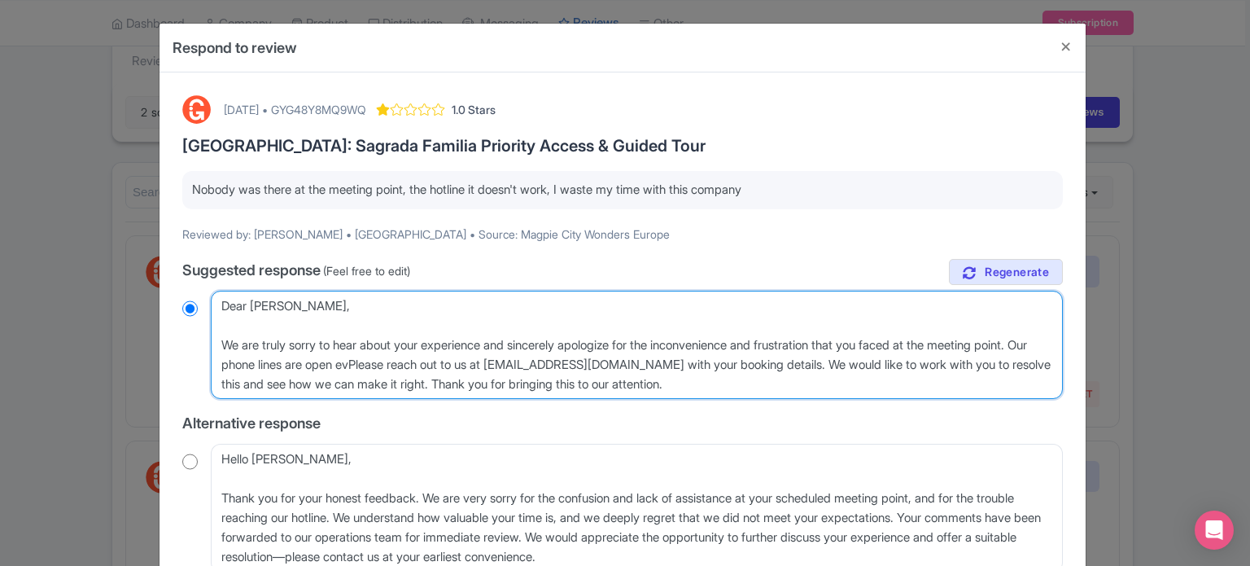
type textarea "Dear Valentyna, We are truly sorry to hear about your experience and sincerely …"
radio input "true"
type textarea "Dear Valentyna, We are truly sorry to hear about your experience and sincerely …"
radio input "true"
type textarea "Dear Valentyna, We are truly sorry to hear about your experience and sincerely …"
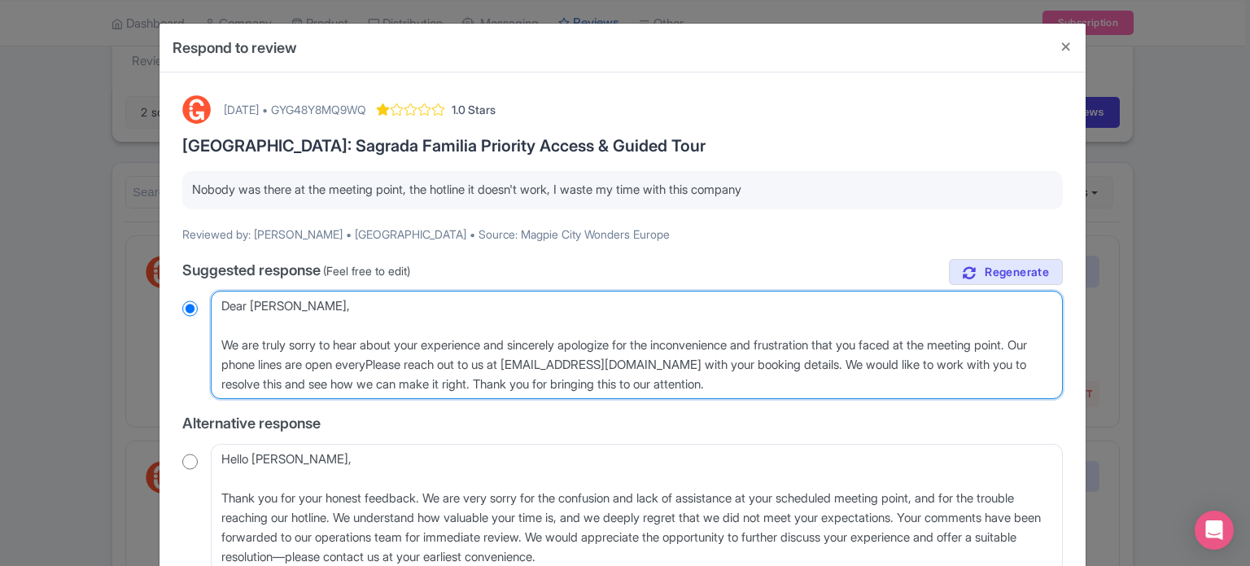
radio input "true"
type textarea "Dear Valentyna, We are truly sorry to hear about your experience and sincerely …"
radio input "true"
type textarea "Dear Valentyna, We are truly sorry to hear about your experience and sincerely …"
radio input "true"
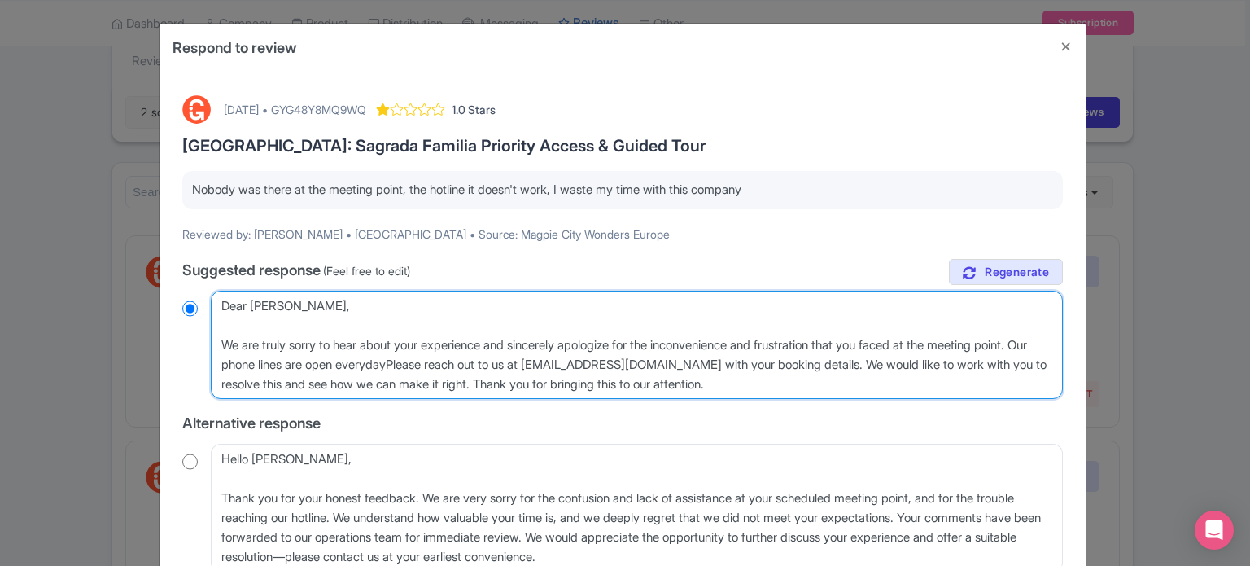
type textarea "Dear Valentyna, We are truly sorry to hear about your experience and sincerely …"
radio input "true"
type textarea "Dear Valentyna, We are truly sorry to hear about your experience and sincerely …"
radio input "true"
type textarea "Dear Valentyna, We are truly sorry to hear about your experience and sincerely …"
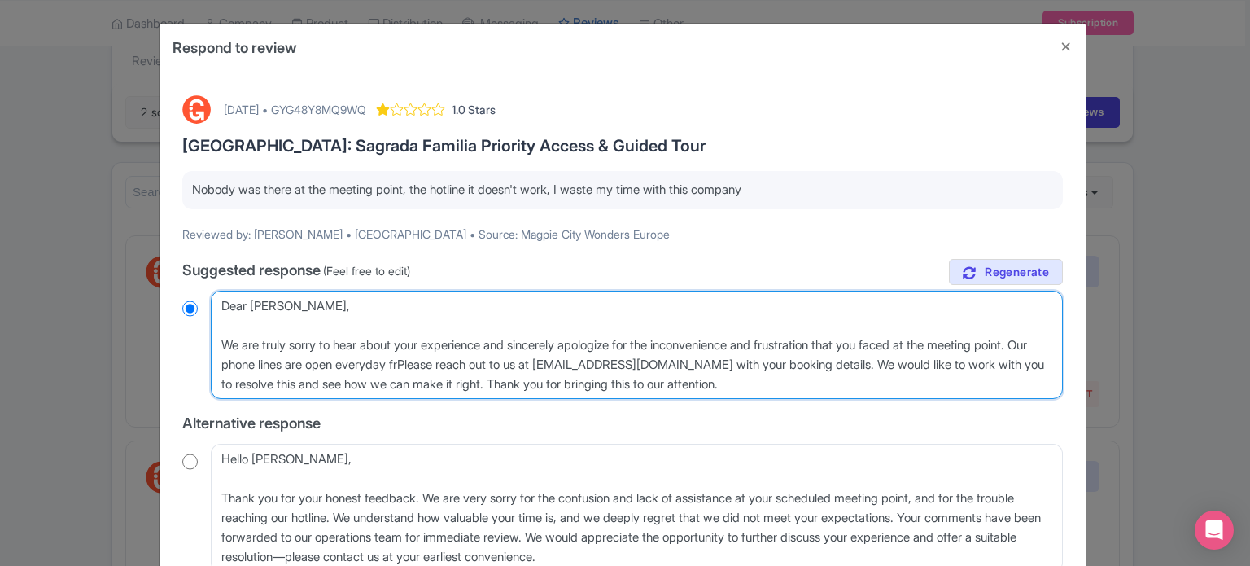
radio input "true"
type textarea "Dear Valentyna, We are truly sorry to hear about your experience and sincerely …"
radio input "true"
type textarea "Dear Valentyna, We are truly sorry to hear about your experience and sincerely …"
radio input "true"
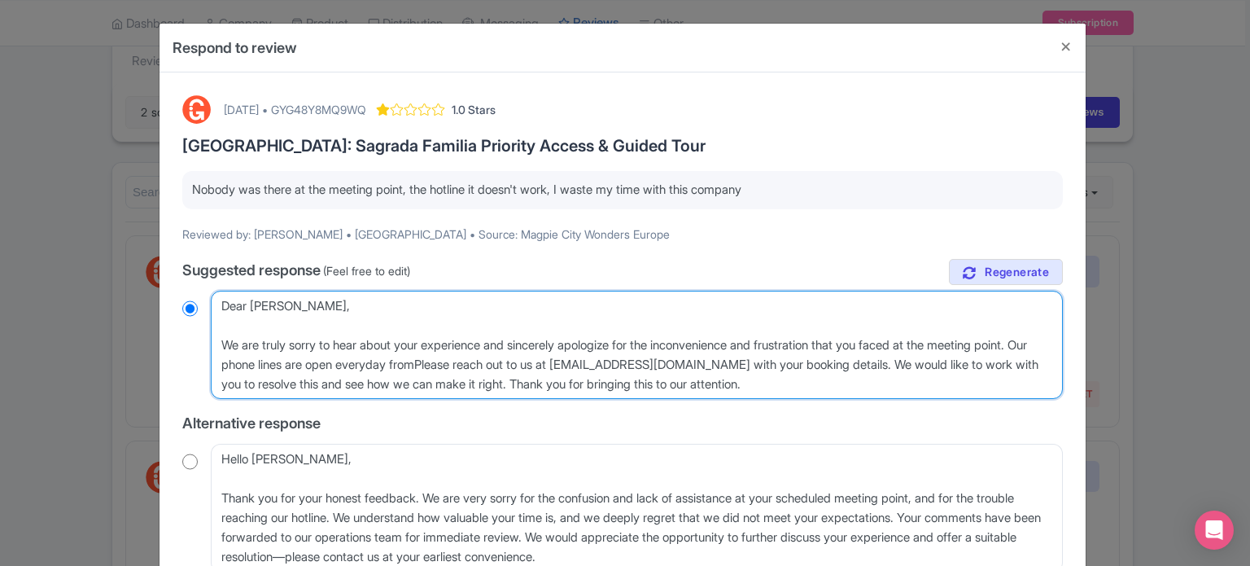
type textarea "Dear Valentyna, We are truly sorry to hear about your experience and sincerely …"
radio input "true"
type textarea "Dear Valentyna, We are truly sorry to hear about your experience and sincerely …"
radio input "true"
type textarea "Dear Valentyna, We are truly sorry to hear about your experience and sincerely …"
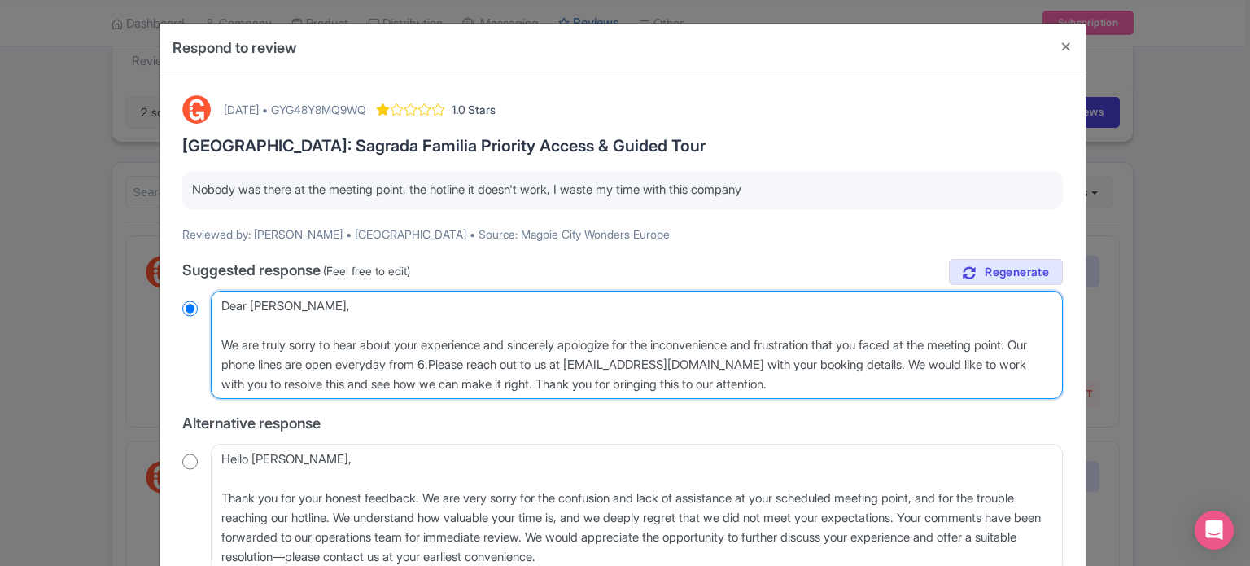
radio input "true"
type textarea "Dear Valentyna, We are truly sorry to hear about your experience and sincerely …"
radio input "true"
type textarea "Dear Valentyna, We are truly sorry to hear about your experience and sincerely …"
radio input "true"
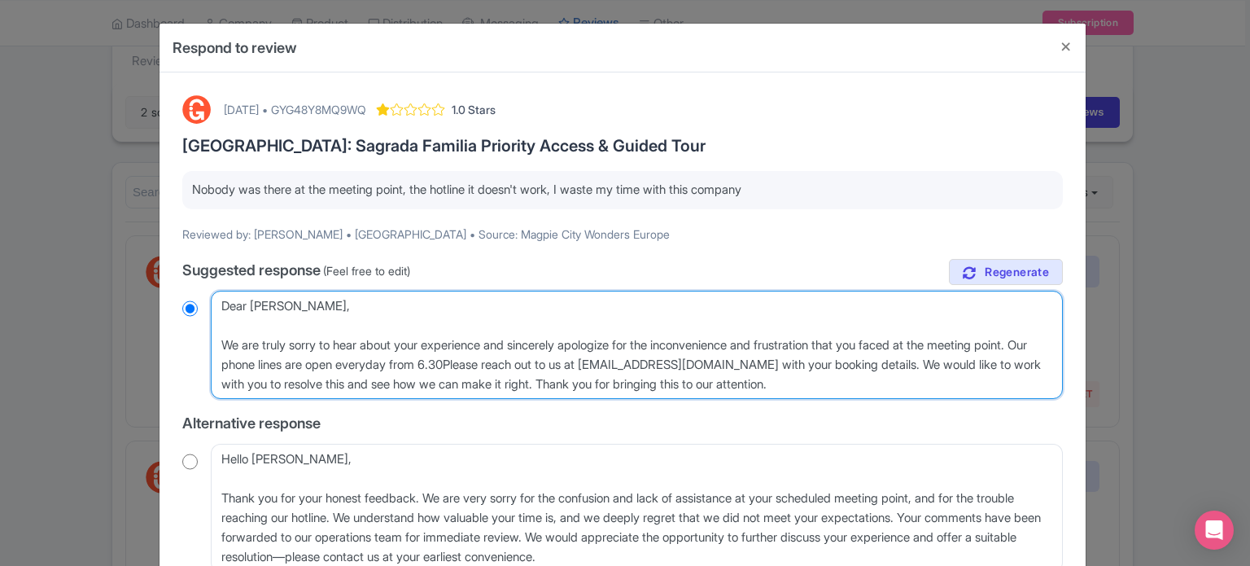
type textarea "Dear Valentyna, We are truly sorry to hear about your experience and sincerely …"
radio input "true"
type textarea "Dear Valentyna, We are truly sorry to hear about your experience and sincerely …"
radio input "true"
type textarea "Dear Valentyna, We are truly sorry to hear about your experience and sincerely …"
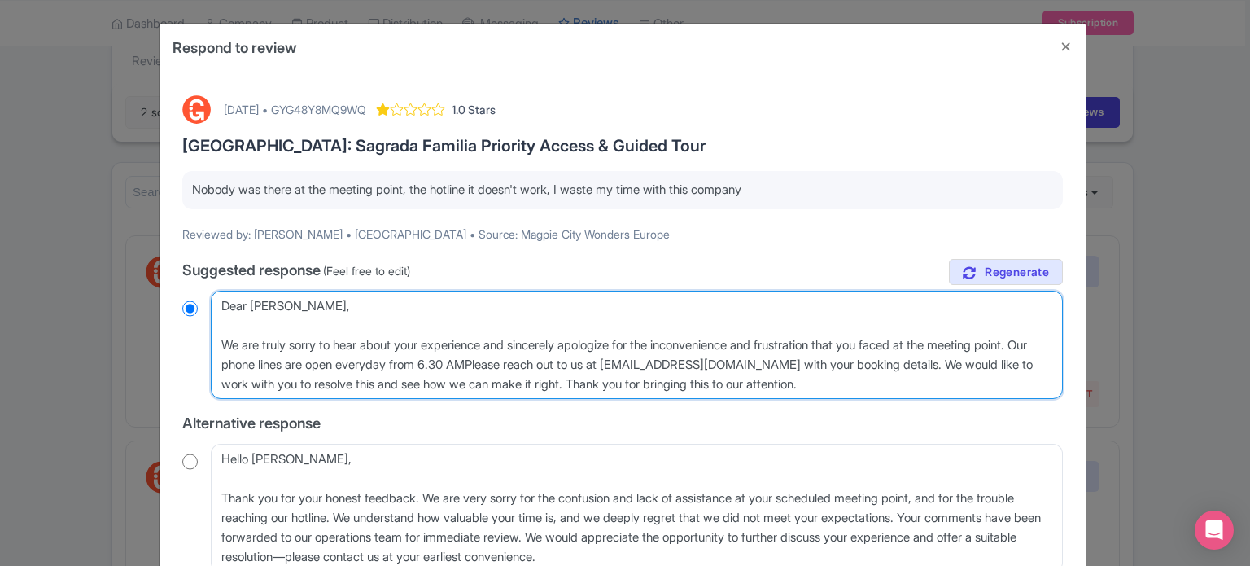
radio input "true"
type textarea "Dear Valentyna, We are truly sorry to hear about your experience and sincerely …"
radio input "true"
type textarea "Dear Valentyna, We are truly sorry to hear about your experience and sincerely …"
radio input "true"
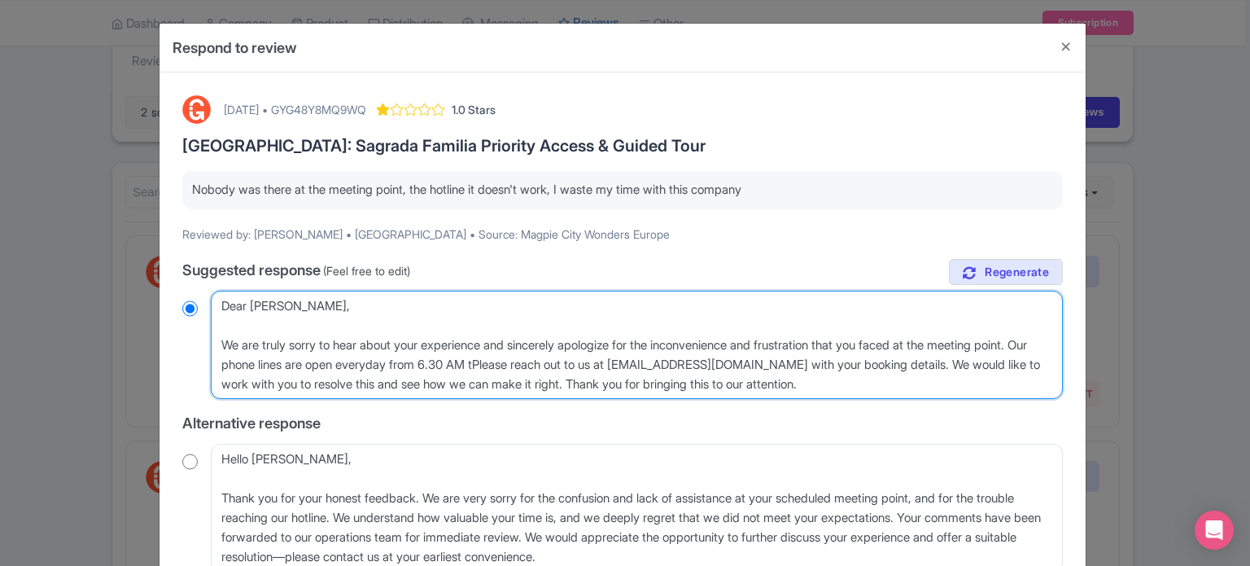
type textarea "Dear Valentyna, We are truly sorry to hear about your experience and sincerely …"
radio input "true"
type textarea "Dear Valentyna, We are truly sorry to hear about your experience and sincerely …"
radio input "true"
type textarea "Dear Valentyna, We are truly sorry to hear about your experience and sincerely …"
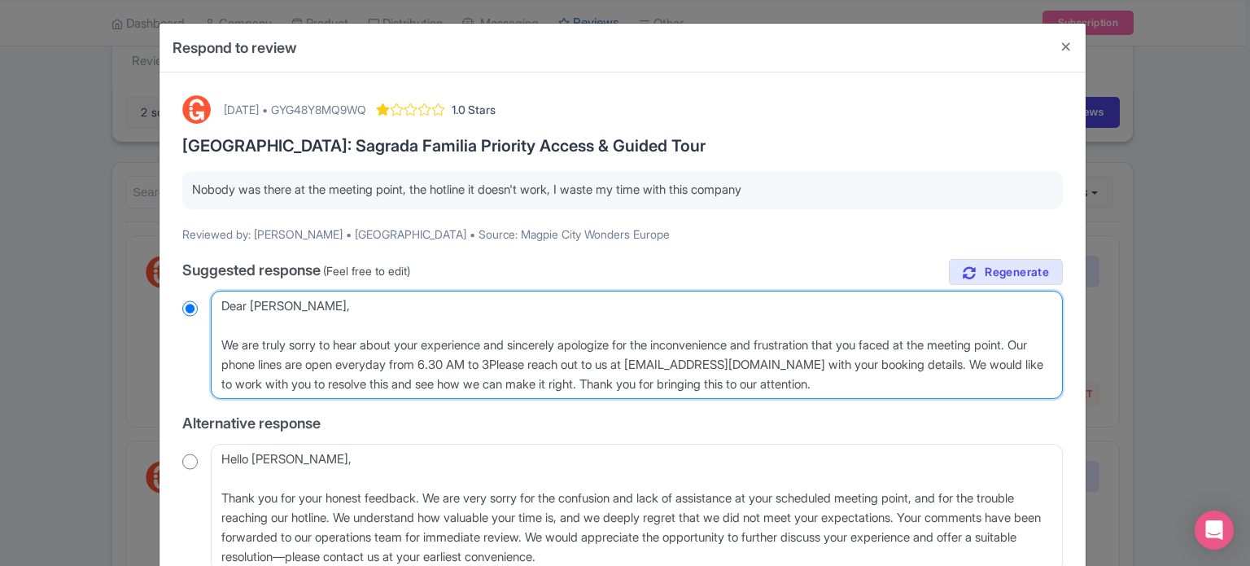
radio input "true"
type textarea "Dear Valentyna, We are truly sorry to hear about your experience and sincerely …"
radio input "true"
type textarea "Dear Valentyna, We are truly sorry to hear about your experience and sincerely …"
radio input "true"
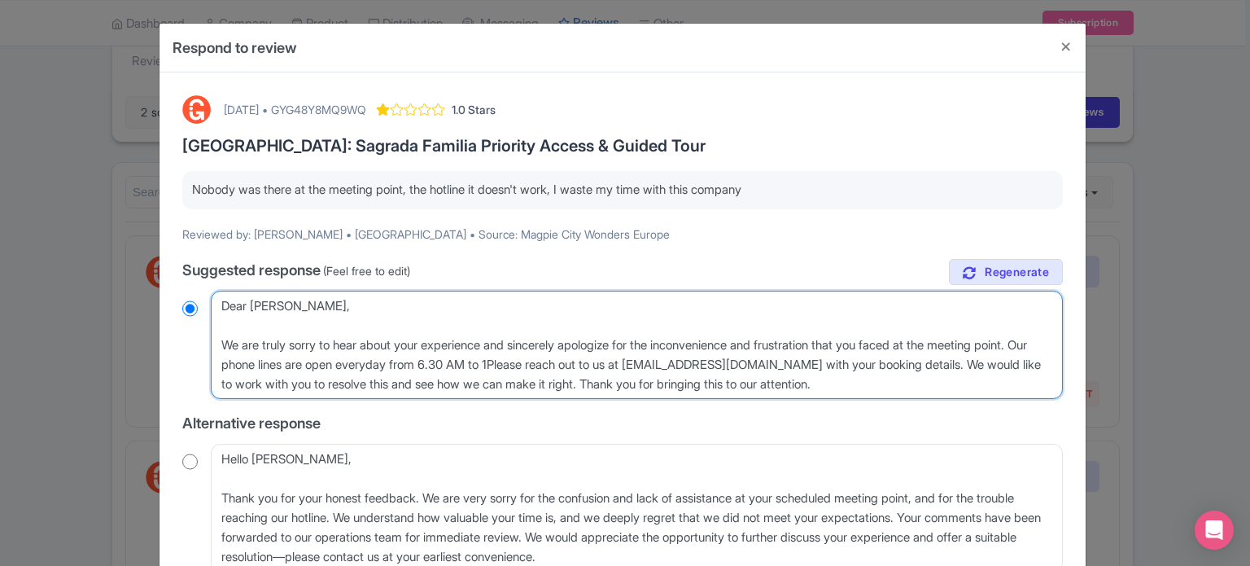
type textarea "Dear Valentyna, We are truly sorry to hear about your experience and sincerely …"
radio input "true"
type textarea "Dear Valentyna, We are truly sorry to hear about your experience and sincerely …"
radio input "true"
type textarea "Dear Valentyna, We are truly sorry to hear about your experience and sincerely …"
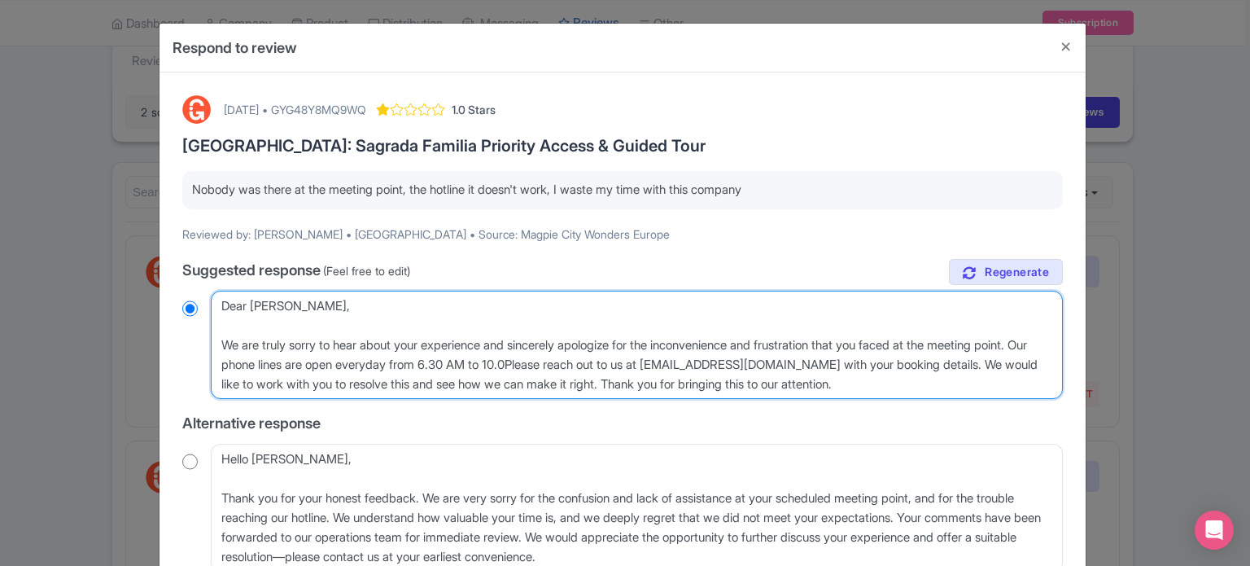
radio input "true"
type textarea "Dear Valentyna, We are truly sorry to hear about your experience and sincerely …"
radio input "true"
type textarea "Dear Valentyna, We are truly sorry to hear about your experience and sincerely …"
radio input "true"
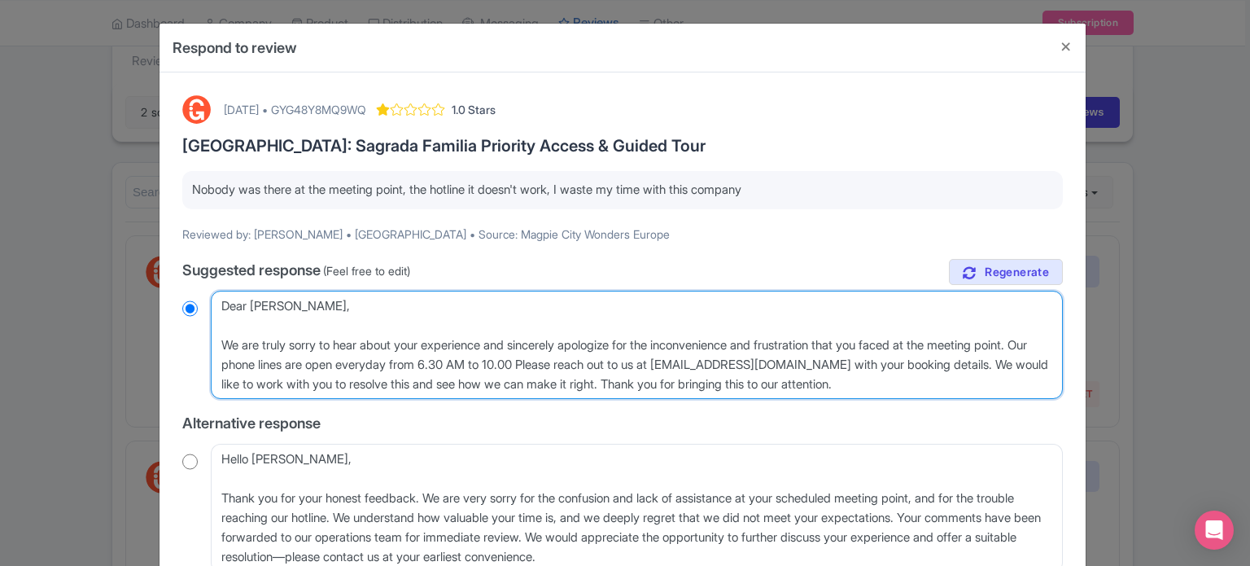
type textarea "Dear Valentyna, We are truly sorry to hear about your experience and sincerely …"
radio input "true"
type textarea "Dear Valentyna, We are truly sorry to hear about your experience and sincerely …"
radio input "true"
type textarea "Dear Valentyna, We are truly sorry to hear about your experience and sincerely …"
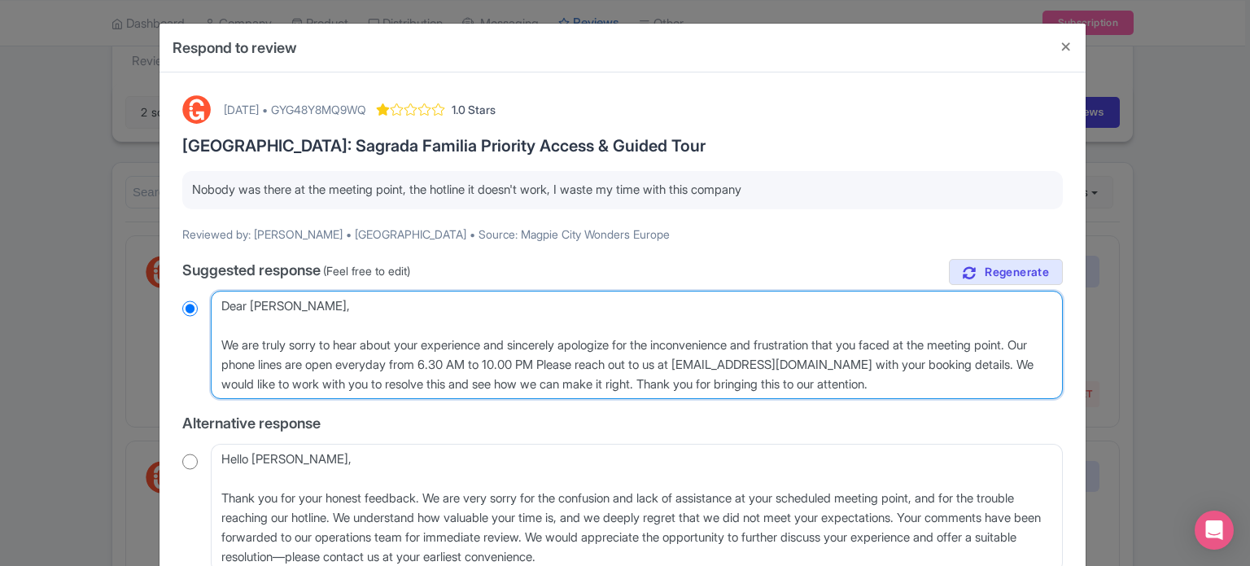
radio input "true"
type textarea "Dear Valentyna, We are truly sorry to hear about your experience and sincerely …"
radio input "true"
type textarea "Dear Valentyna, We are truly sorry to hear about your experience and sincerely …"
radio input "true"
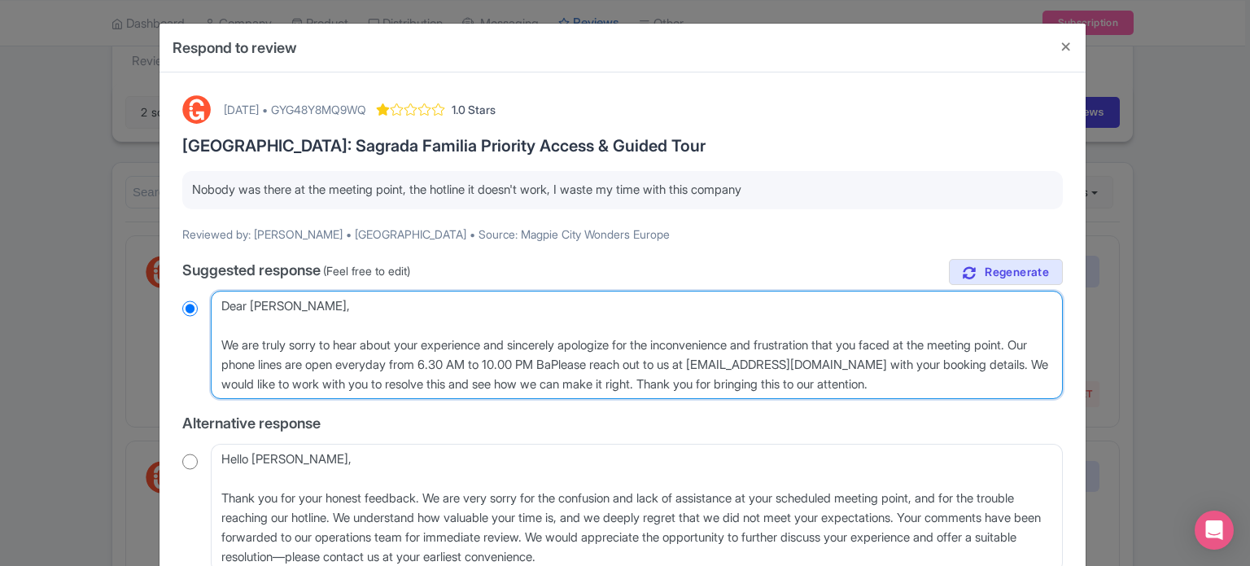
type textarea "Dear Valentyna, We are truly sorry to hear about your experience and sincerely …"
radio input "true"
type textarea "Dear Valentyna, We are truly sorry to hear about your experience and sincerely …"
radio input "true"
type textarea "Dear Valentyna, We are truly sorry to hear about your experience and sincerely …"
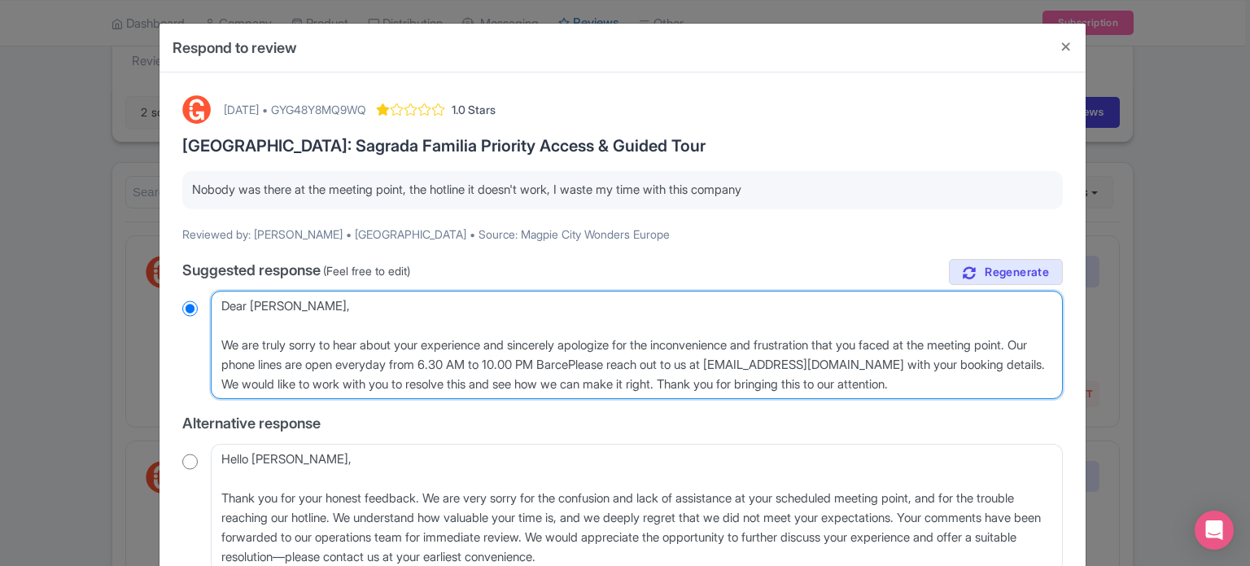
radio input "true"
type textarea "Dear Valentyna, We are truly sorry to hear about your experience and sincerely …"
radio input "true"
type textarea "Dear Valentyna, We are truly sorry to hear about your experience and sincerely …"
radio input "true"
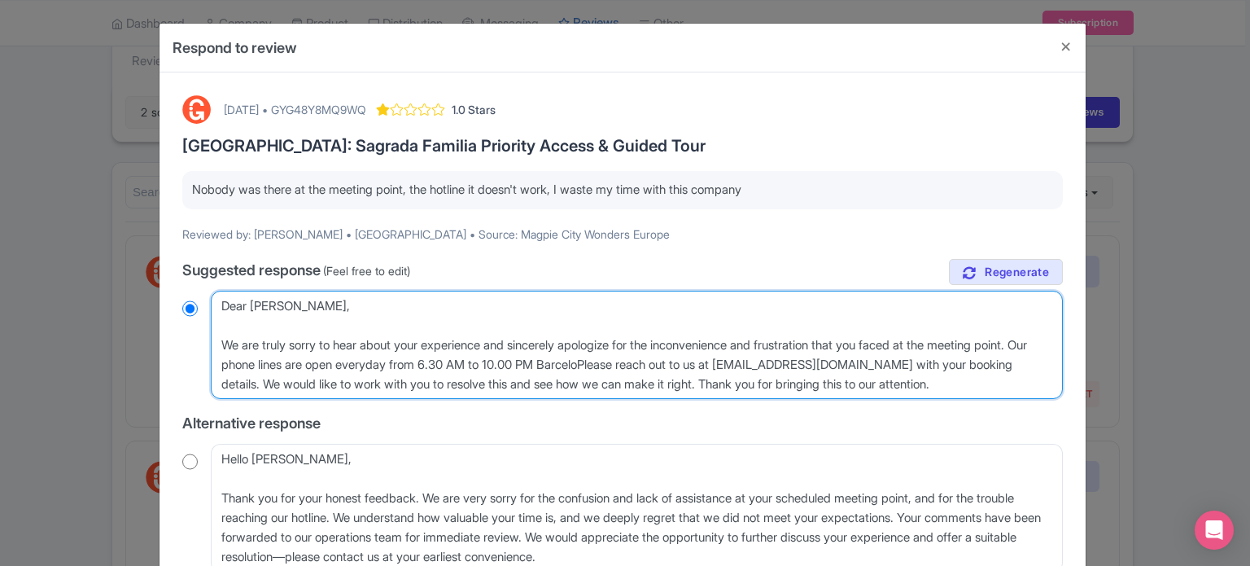
type textarea "Dear Valentyna, We are truly sorry to hear about your experience and sincerely …"
radio input "true"
type textarea "Dear Valentyna, We are truly sorry to hear about your experience and sincerely …"
radio input "true"
type textarea "Dear Valentyna, We are truly sorry to hear about your experience and sincerely …"
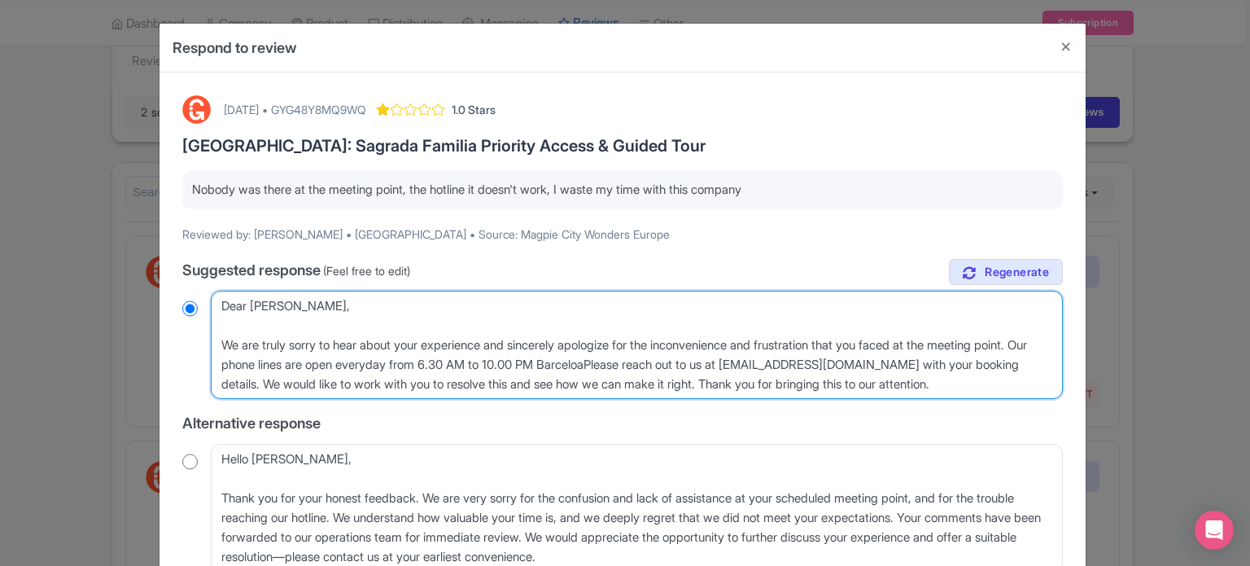
radio input "true"
type textarea "Dear Valentyna, We are truly sorry to hear about your experience and sincerely …"
radio input "true"
type textarea "Dear Valentyna, We are truly sorry to hear about your experience and sincerely …"
radio input "true"
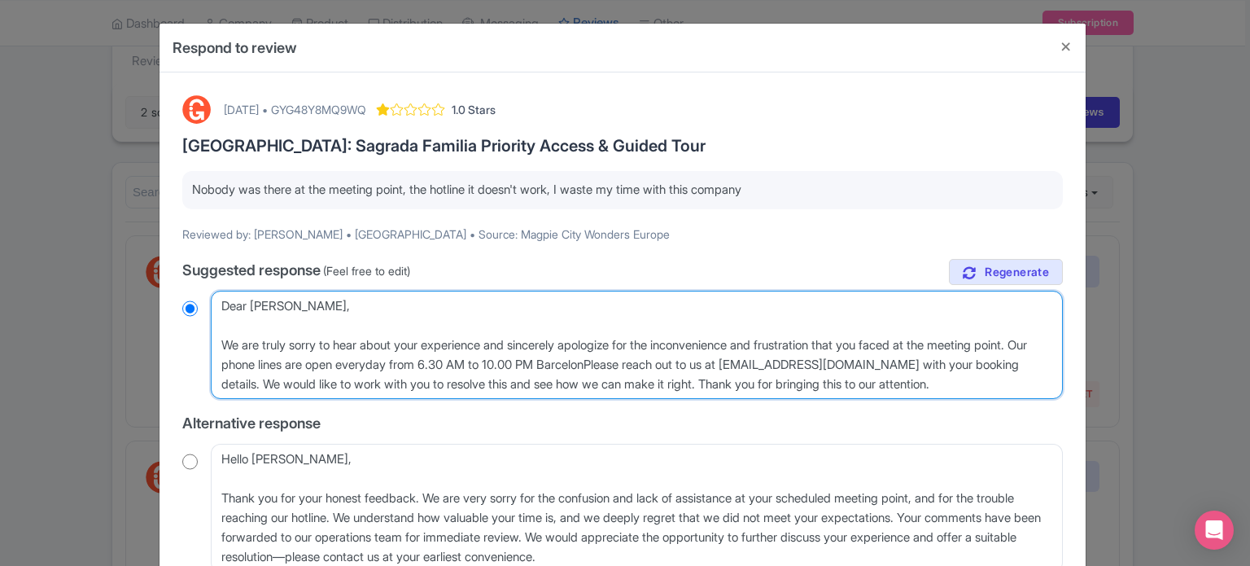
type textarea "Dear Valentyna, We are truly sorry to hear about your experience and sincerely …"
radio input "true"
type textarea "Dear Valentyna, We are truly sorry to hear about your experience and sincerely …"
radio input "true"
type textarea "Dear Valentyna, We are truly sorry to hear about your experience and sincerely …"
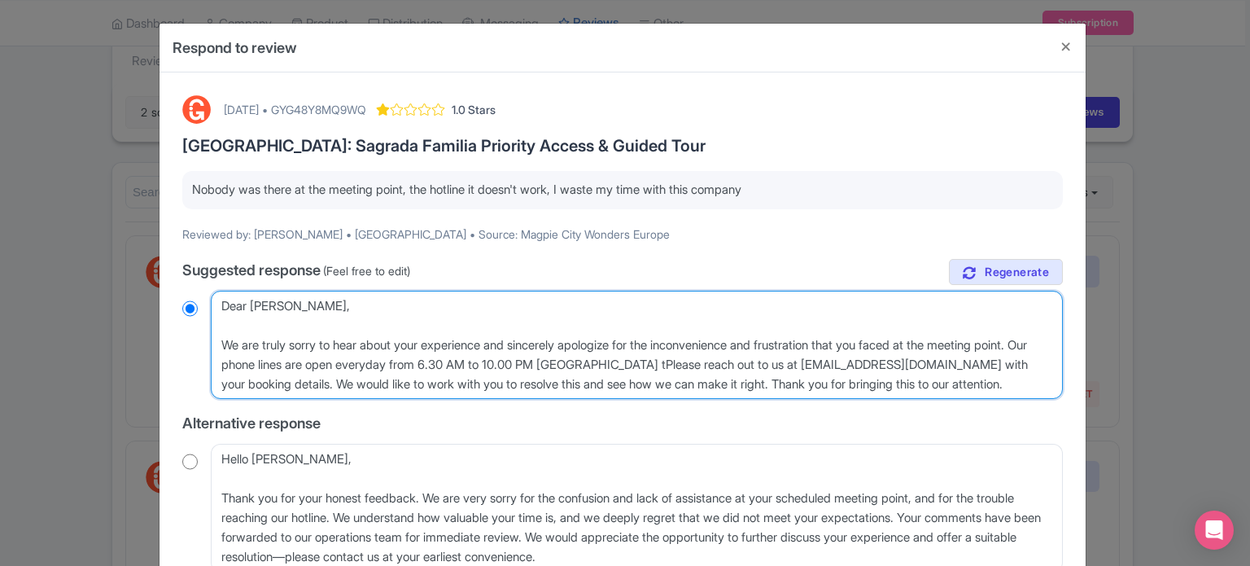
radio input "true"
type textarea "Dear Valentyna, We are truly sorry to hear about your experience and sincerely …"
radio input "true"
type textarea "Dear Valentyna, We are truly sorry to hear about your experience and sincerely …"
radio input "true"
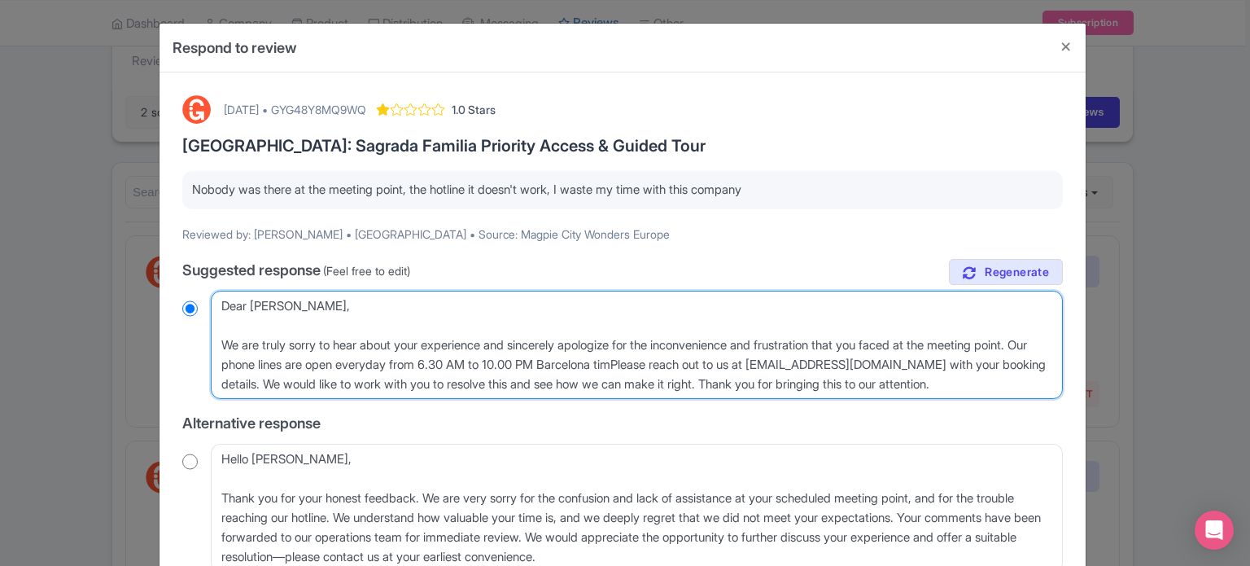
type textarea "Dear Valentyna, We are truly sorry to hear about your experience and sincerely …"
radio input "true"
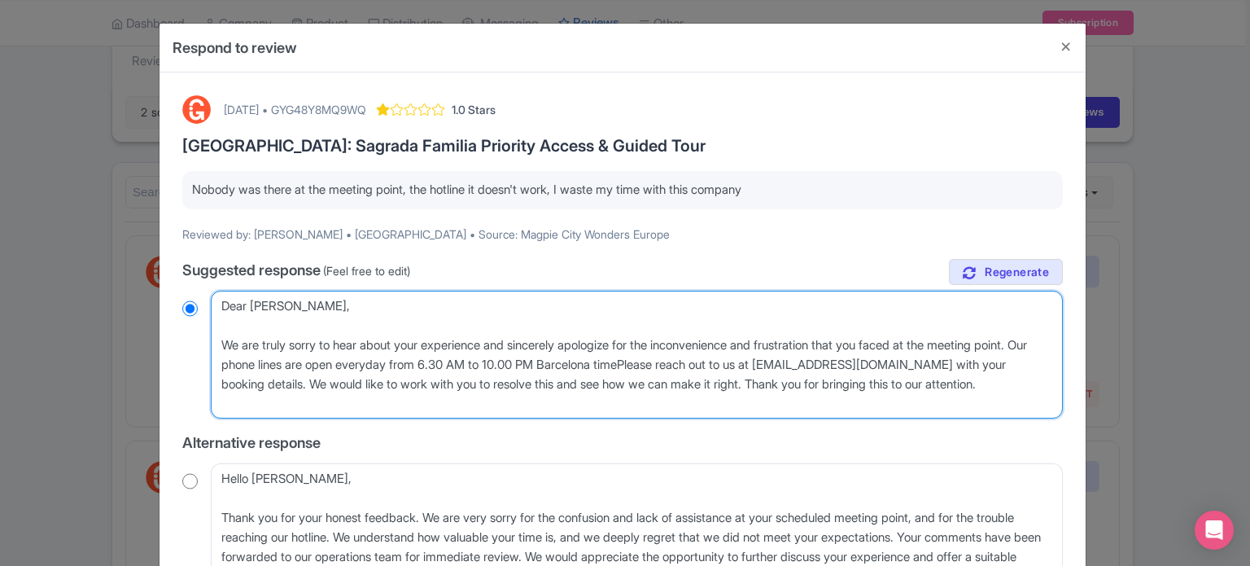
type textarea "Dear Valentyna, We are truly sorry to hear about your experience and sincerely …"
radio input "true"
type textarea "Dear Valentyna, We are truly sorry to hear about your experience and sincerely …"
radio input "true"
click at [611, 361] on textarea "Dear Valentyna, We are truly sorry to hear about your experience and sincerely …" at bounding box center [637, 355] width 852 height 129
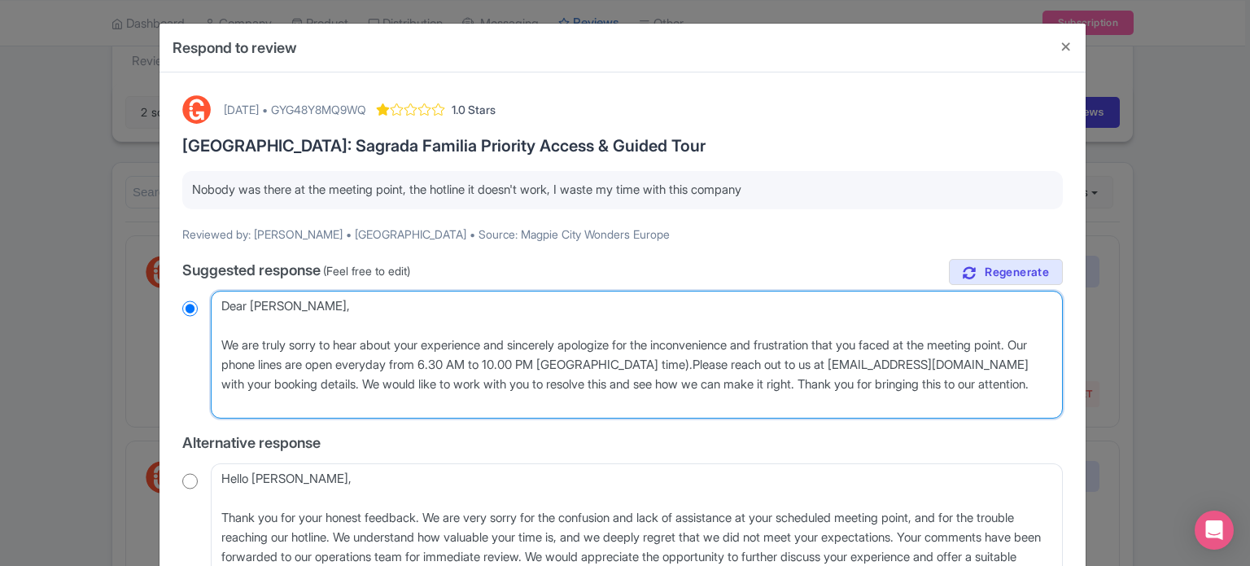
type textarea "Dear Valentyna, We are truly sorry to hear about your experience and sincerely …"
radio input "true"
click at [711, 364] on textarea "Dear Valentyna, We are truly sorry to hear about your experience and sincerely …" at bounding box center [637, 355] width 852 height 129
type textarea "Dear Valentyna, We are truly sorry to hear about your experience and sincerely …"
radio input "true"
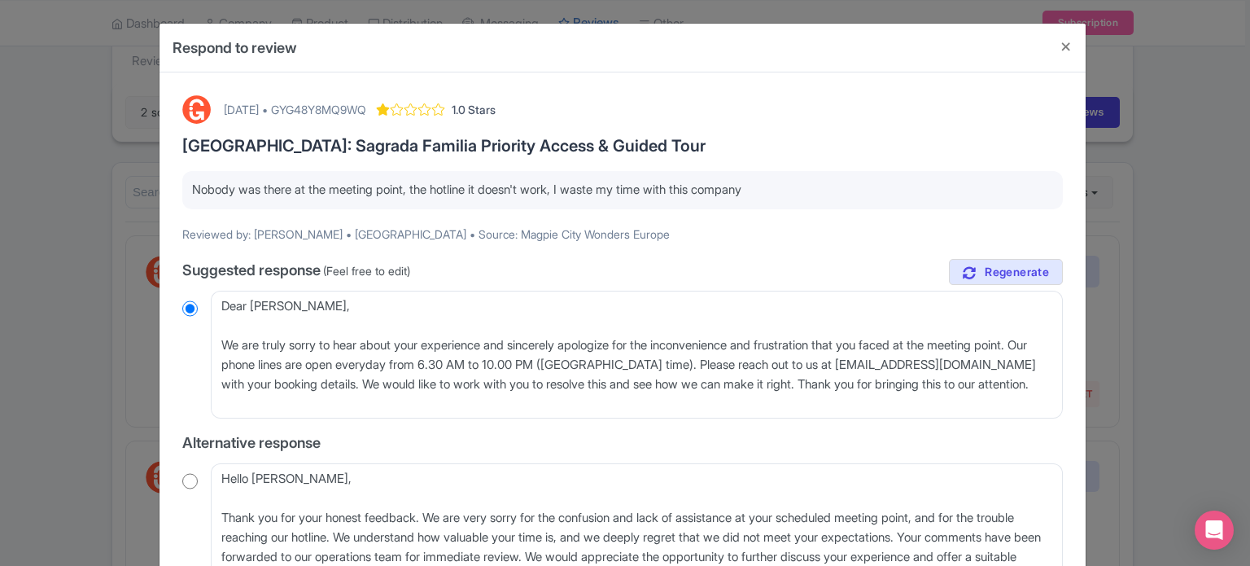
click at [366, 104] on div "August 04, 2025 • GYG48Y8MQ9WQ" at bounding box center [295, 109] width 142 height 17
copy div "GYG48Y8MQ9WQ"
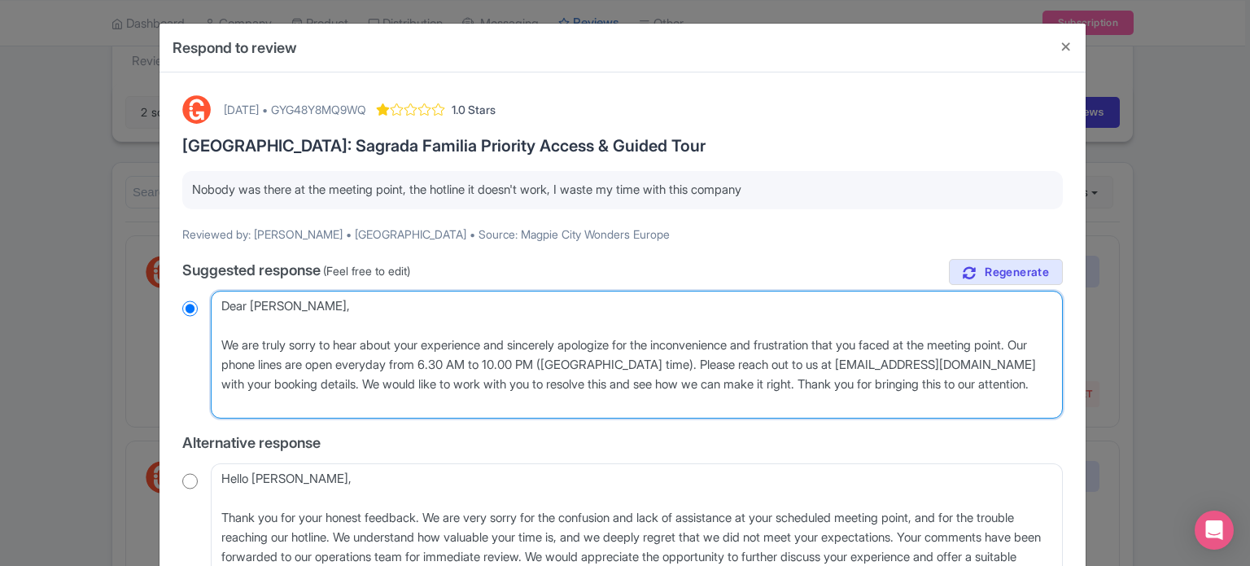
drag, startPoint x: 703, startPoint y: 401, endPoint x: 713, endPoint y: 363, distance: 39.5
click at [713, 363] on textarea "Dear Valentyna, We are truly sorry to hear about your experience and sincerely …" at bounding box center [637, 355] width 852 height 129
type textarea "Dear Valentyna, We are truly sorry to hear about your experience and sincerely …"
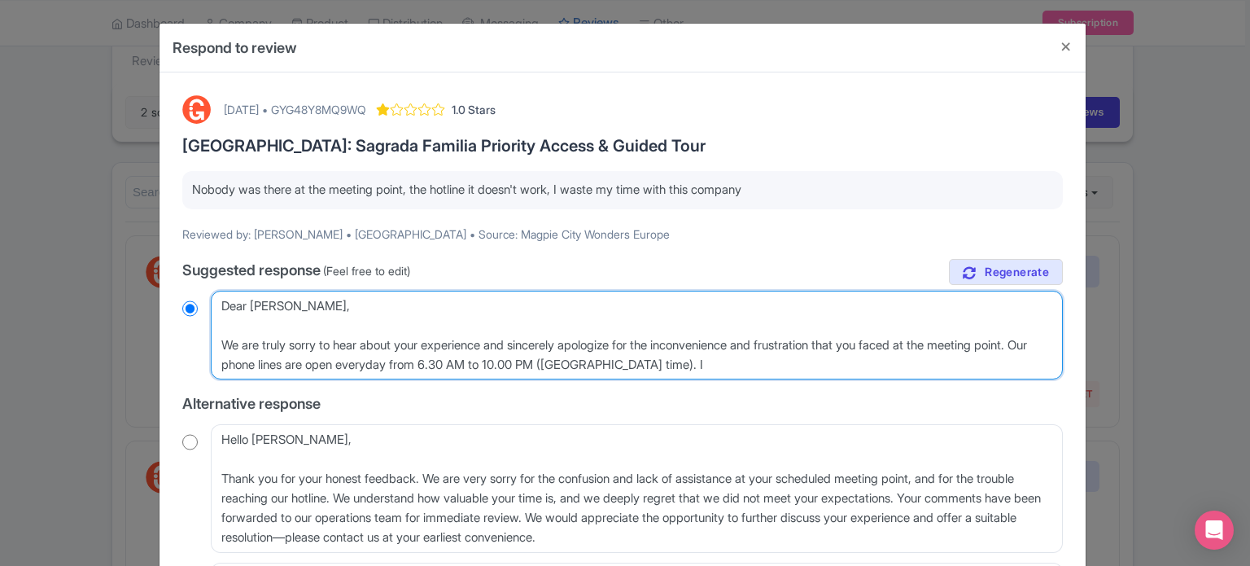
radio input "true"
type textarea "Dear Valentyna, We are truly sorry to hear about your experience and sincerely …"
radio input "true"
type textarea "Dear Valentyna, We are truly sorry to hear about your experience and sincerely …"
radio input "true"
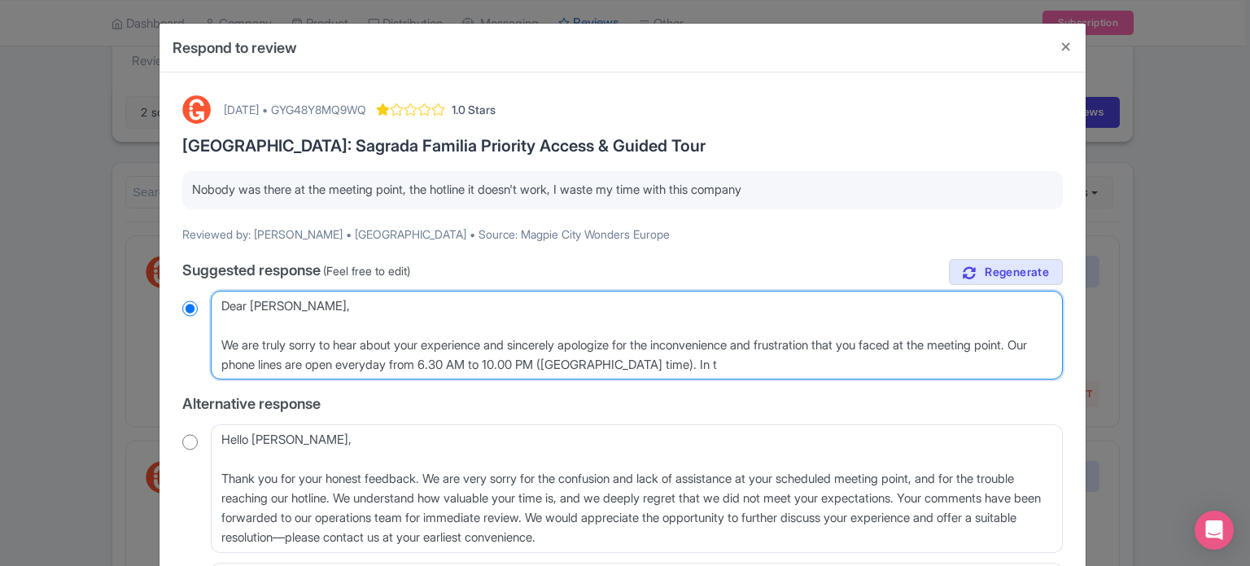
type textarea "Dear Valentyna, We are truly sorry to hear about your experience and sincerely …"
radio input "true"
type textarea "Dear Valentyna, We are truly sorry to hear about your experience and sincerely …"
radio input "true"
type textarea "Dear Valentyna, We are truly sorry to hear about your experience and sincerely …"
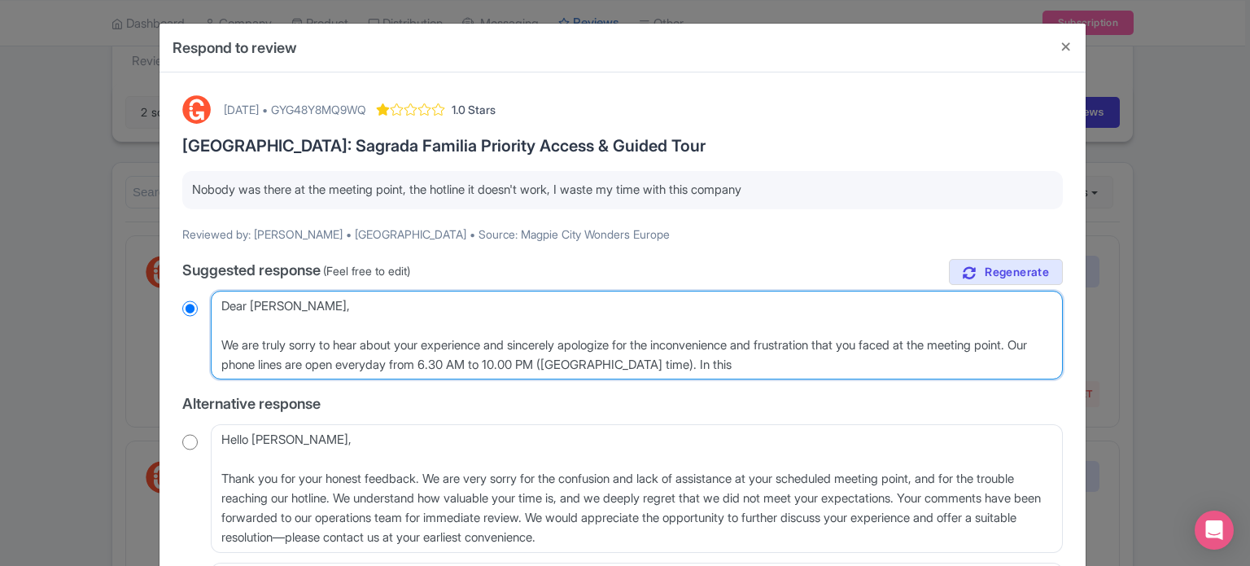
radio input "true"
type textarea "Dear Valentyna, We are truly sorry to hear about your experience and sincerely …"
radio input "true"
type textarea "Dear Valentyna, We are truly sorry to hear about your experience and sincerely …"
radio input "true"
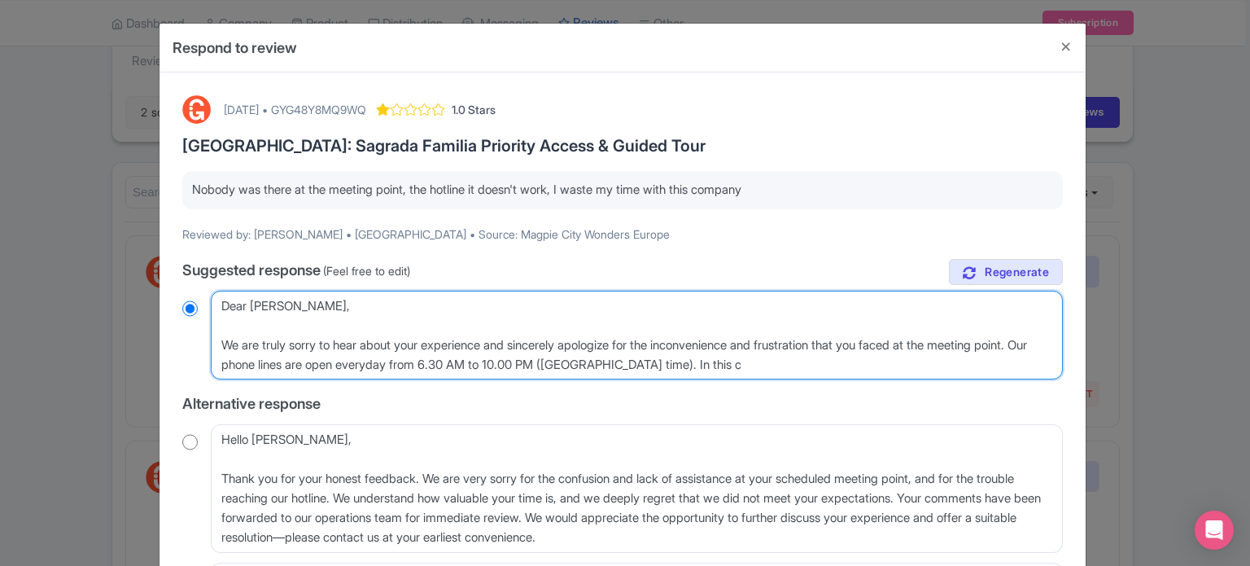
type textarea "Dear Valentyna, We are truly sorry to hear about your experience and sincerely …"
radio input "true"
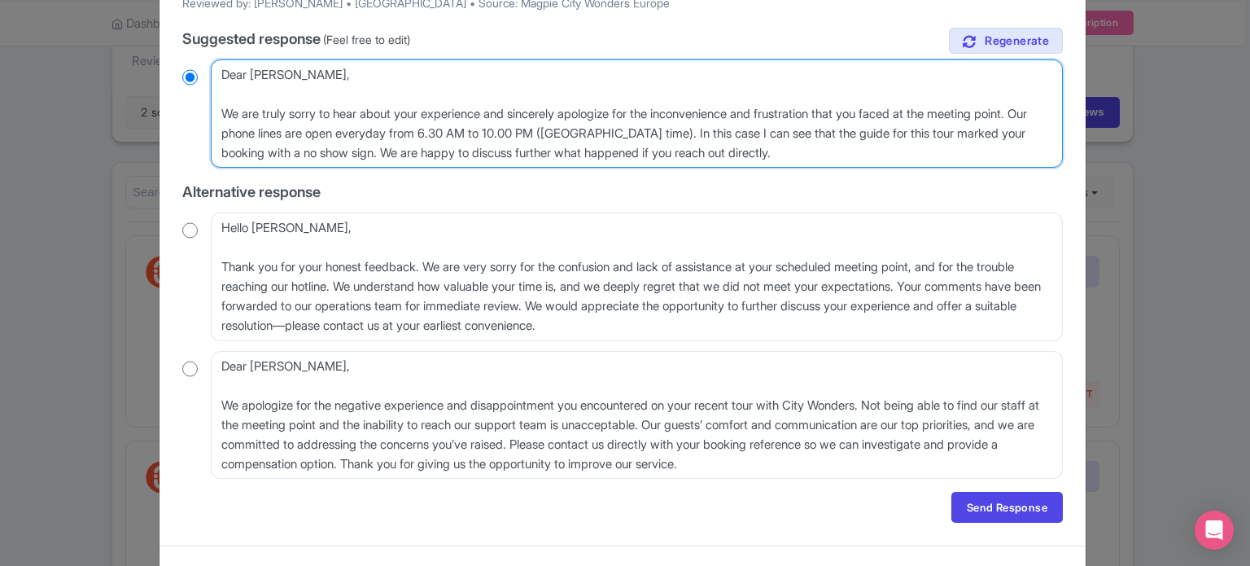
scroll to position [244, 0]
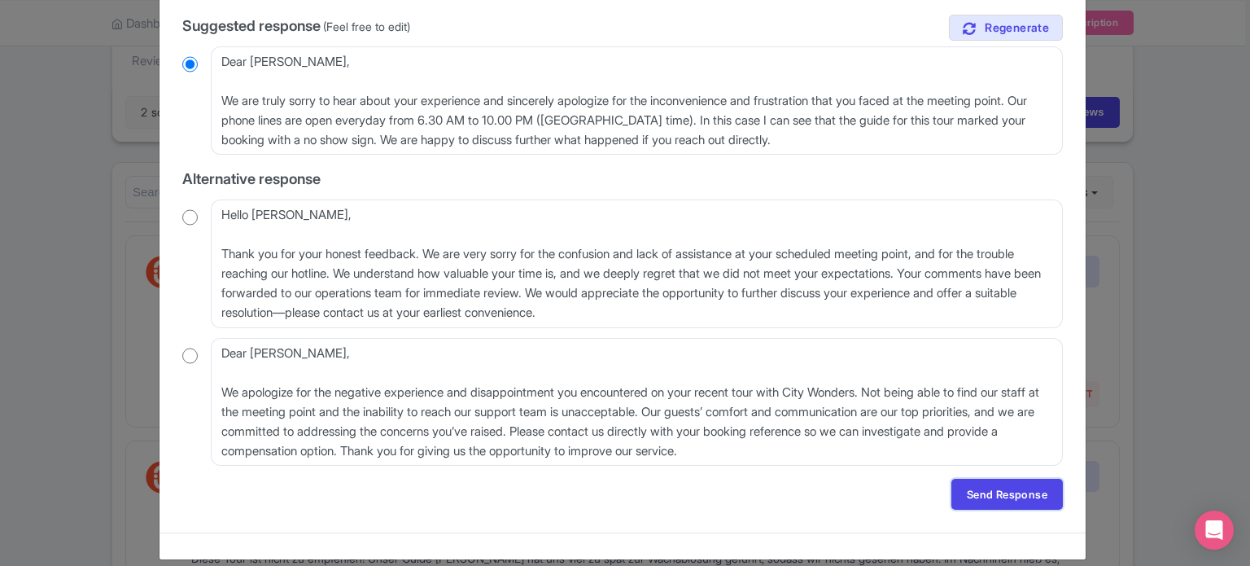
click at [991, 495] on link "Send Response" at bounding box center [1008, 494] width 112 height 31
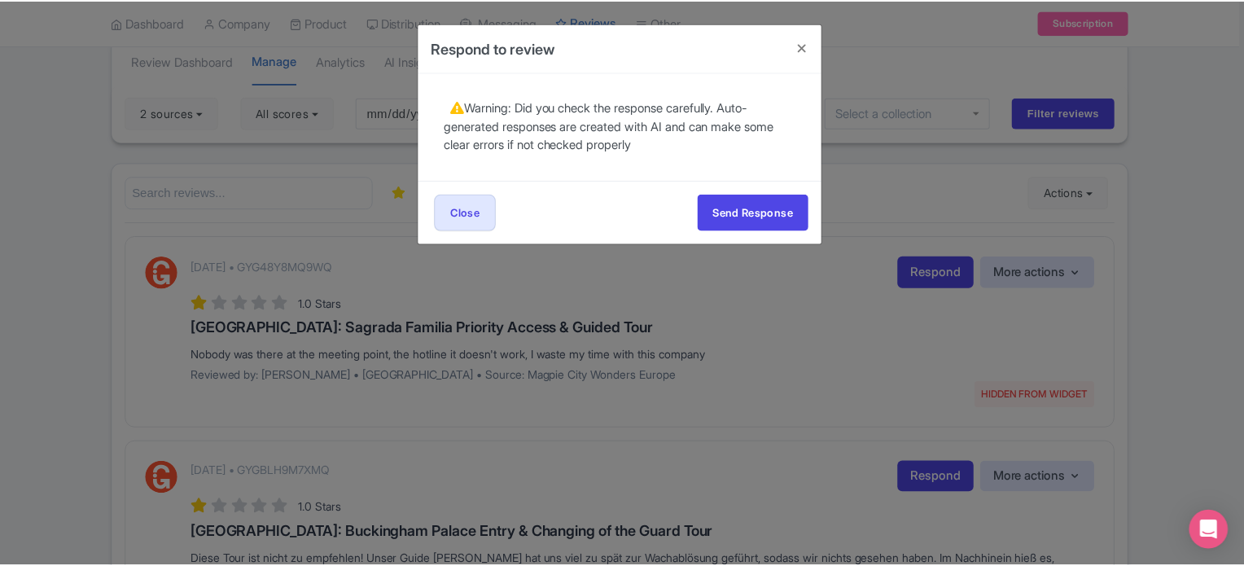
scroll to position [0, 0]
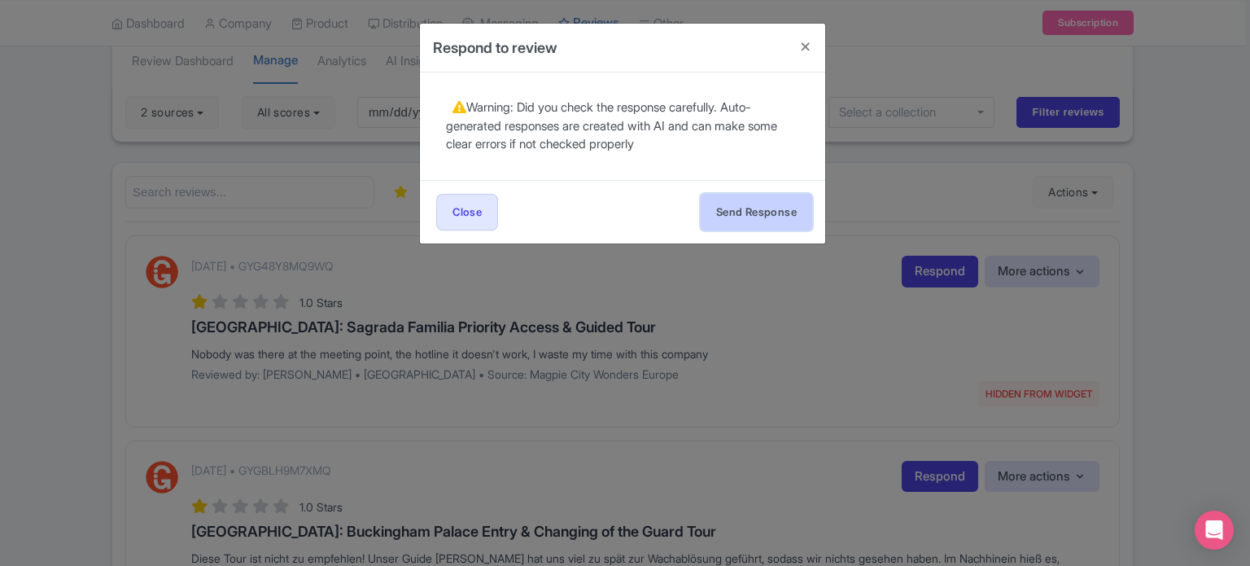
click at [749, 220] on button "Send Response" at bounding box center [757, 212] width 112 height 37
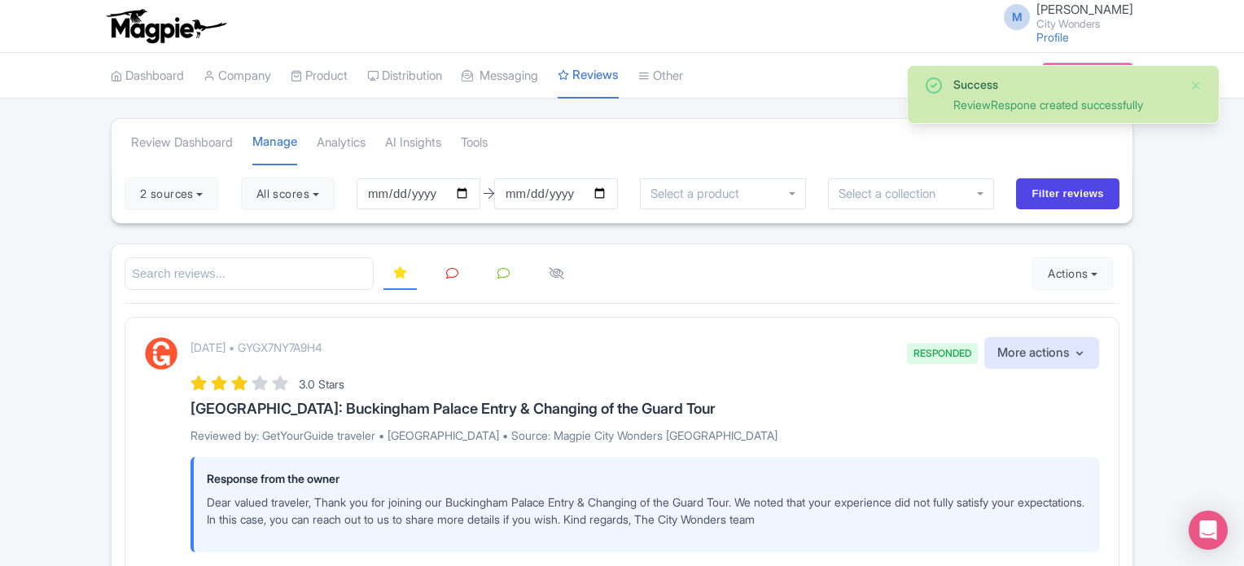
click at [454, 273] on icon at bounding box center [452, 273] width 12 height 12
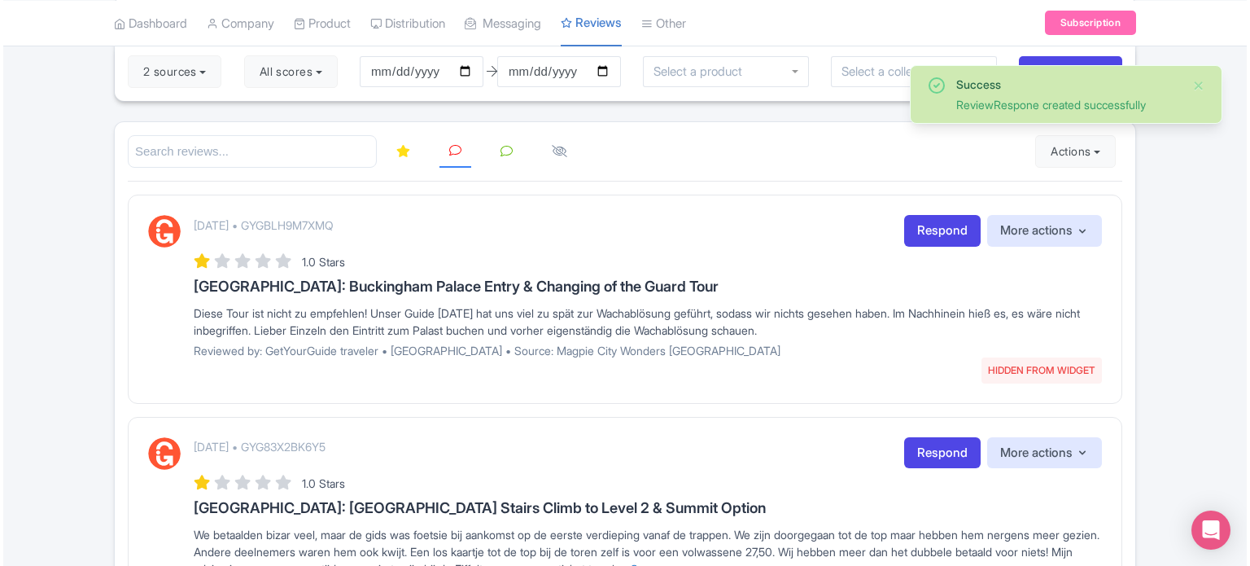
scroll to position [163, 0]
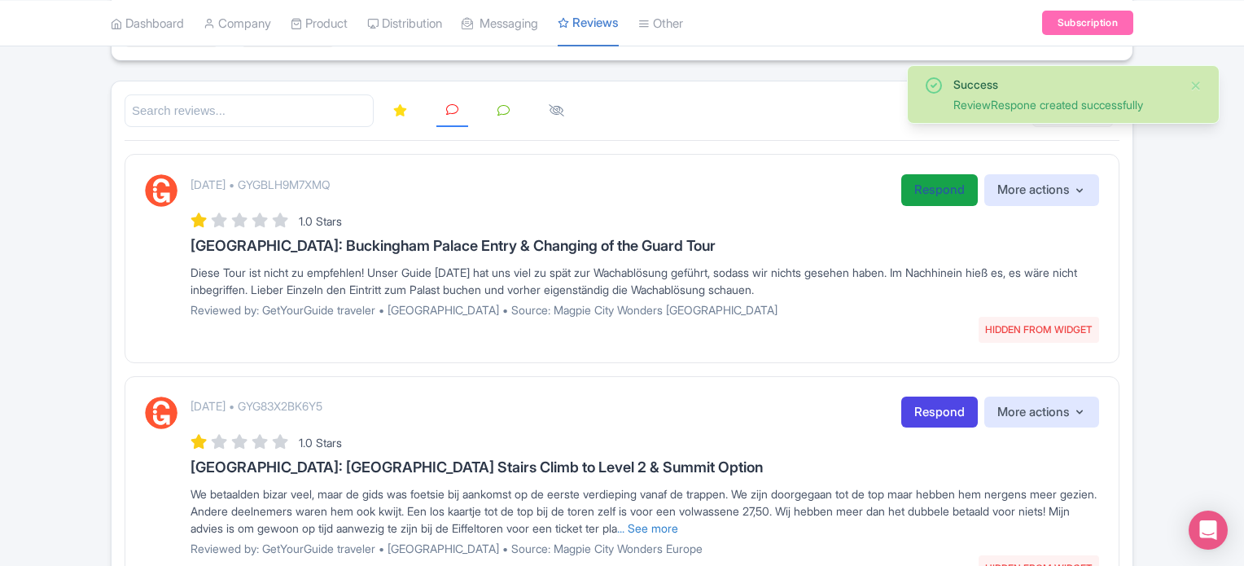
click at [918, 193] on link "Respond" at bounding box center [939, 190] width 77 height 32
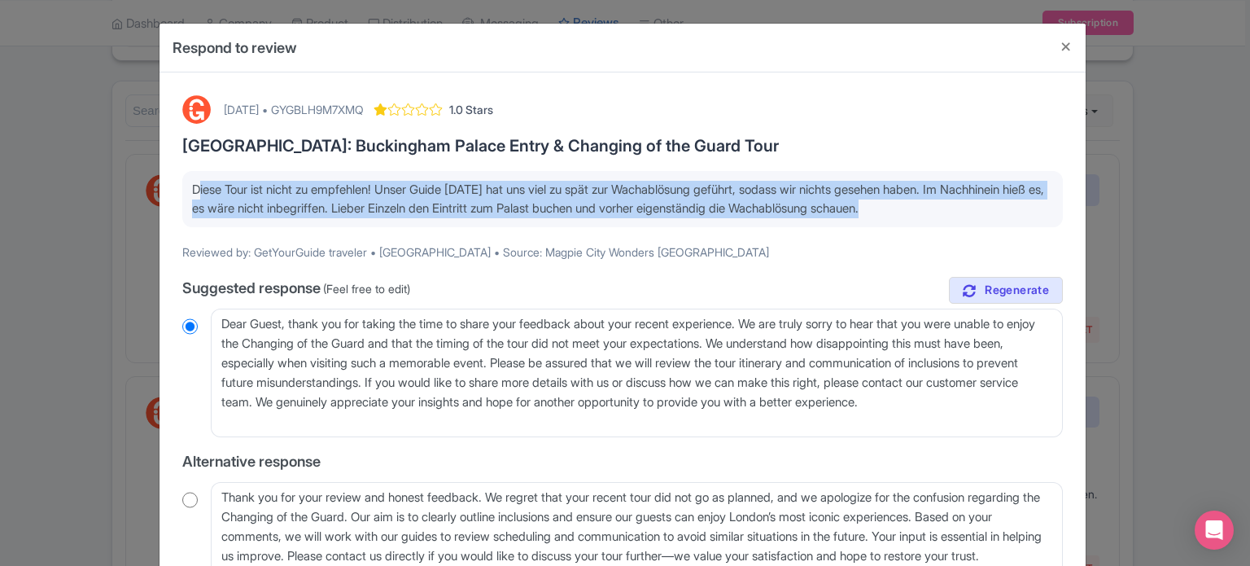
drag, startPoint x: 1029, startPoint y: 211, endPoint x: 171, endPoint y: 189, distance: 858.3
click at [173, 190] on div "August 04, 2025 • GYGBLH9M7XMQ 1.0 Stars London: Buckingham Palace Entry & Chan…" at bounding box center [623, 423] width 900 height 677
copy p "Diese Tour ist nicht zu empfehlen! Unser Guide Lucia hat uns viel zu spät zur W…"
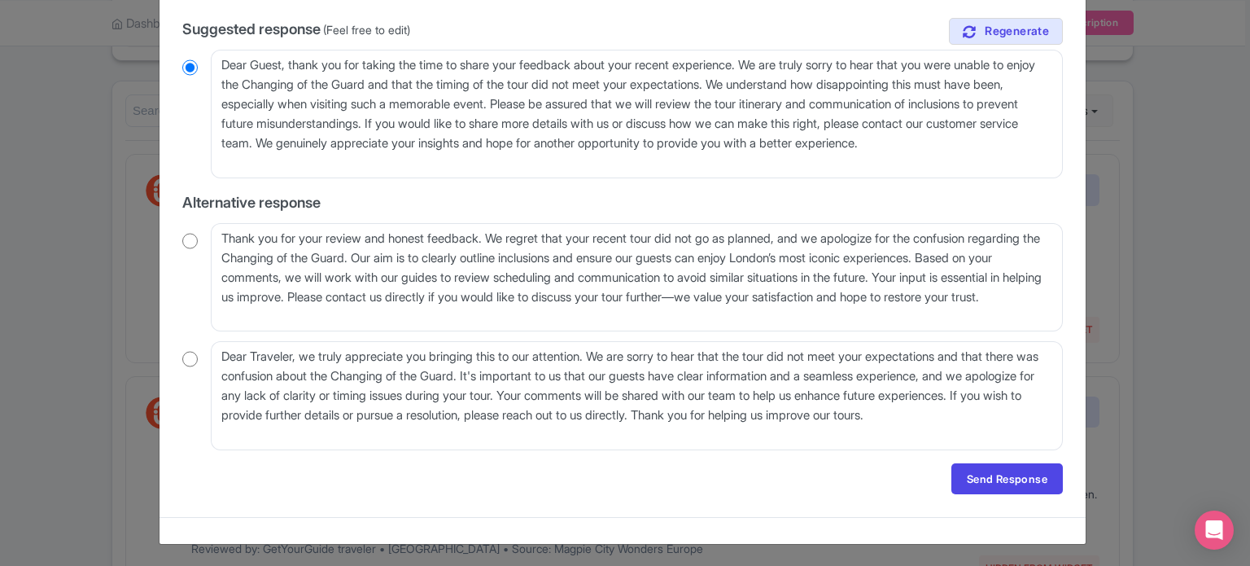
scroll to position [96, 0]
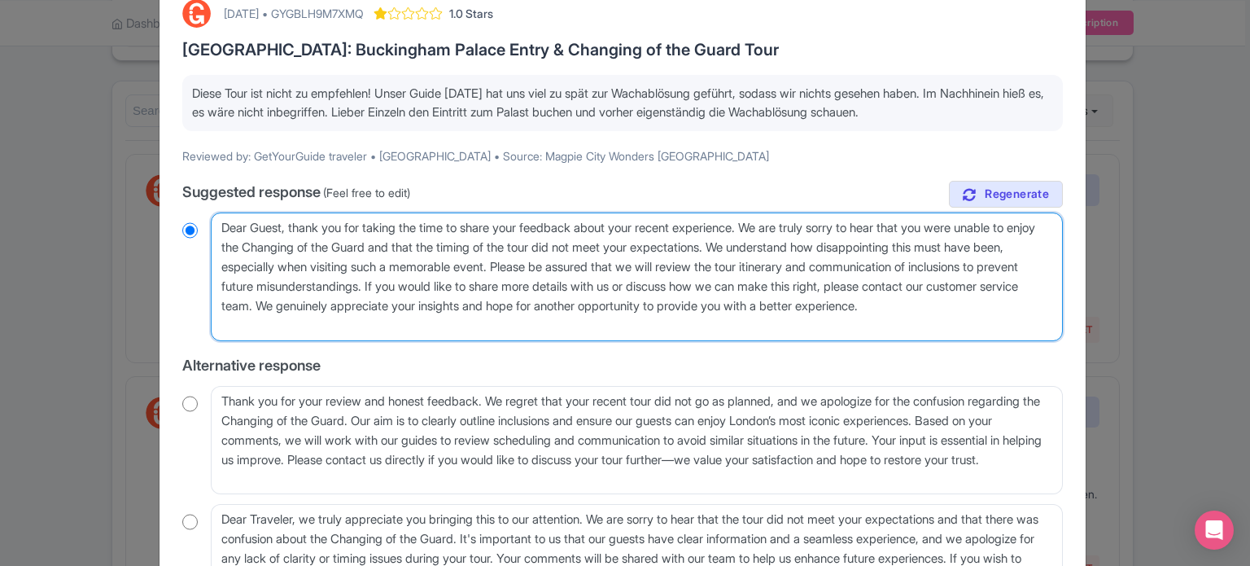
click at [267, 245] on textarea "Dear Guest, thank you for taking the time to share your feedback about your rec…" at bounding box center [637, 276] width 852 height 129
type textarea "Dear Guest, thank you for taking the time to share your feedback about your rec…"
radio input "true"
type textarea "Dear Guest, thank you for taking the time to share your feedback about your rec…"
radio input "true"
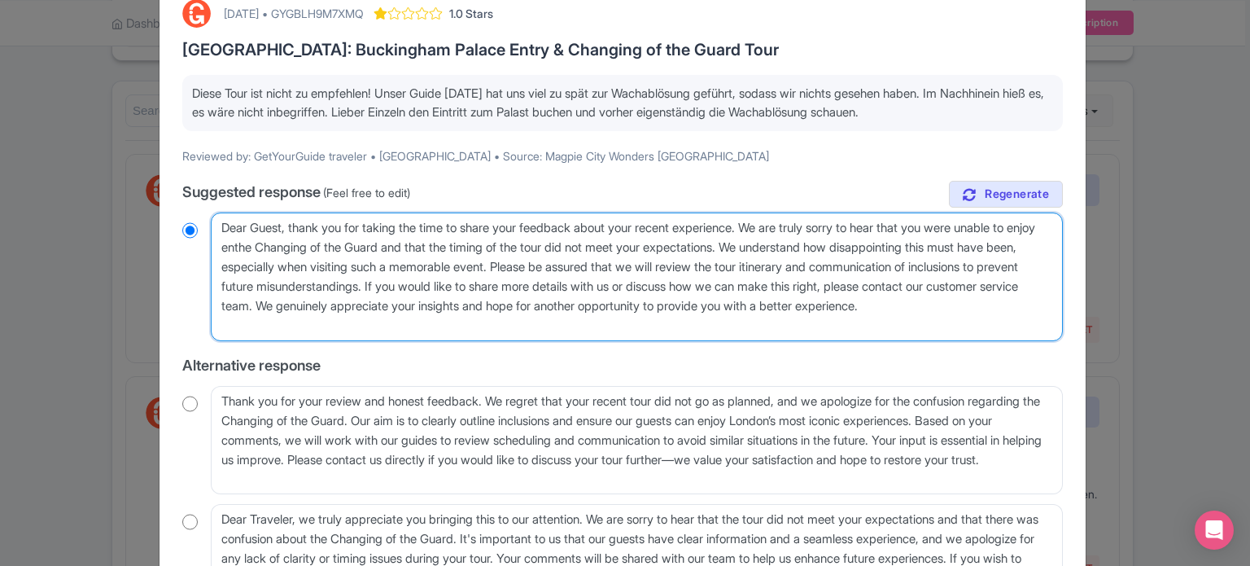
type textarea "Dear Guest, thank you for taking the time to share your feedback about your rec…"
radio input "true"
type textarea "Dear Guest, thank you for taking the time to share your feedback about your rec…"
radio input "true"
type textarea "Dear Guest, thank you for taking the time to share your feedback about your rec…"
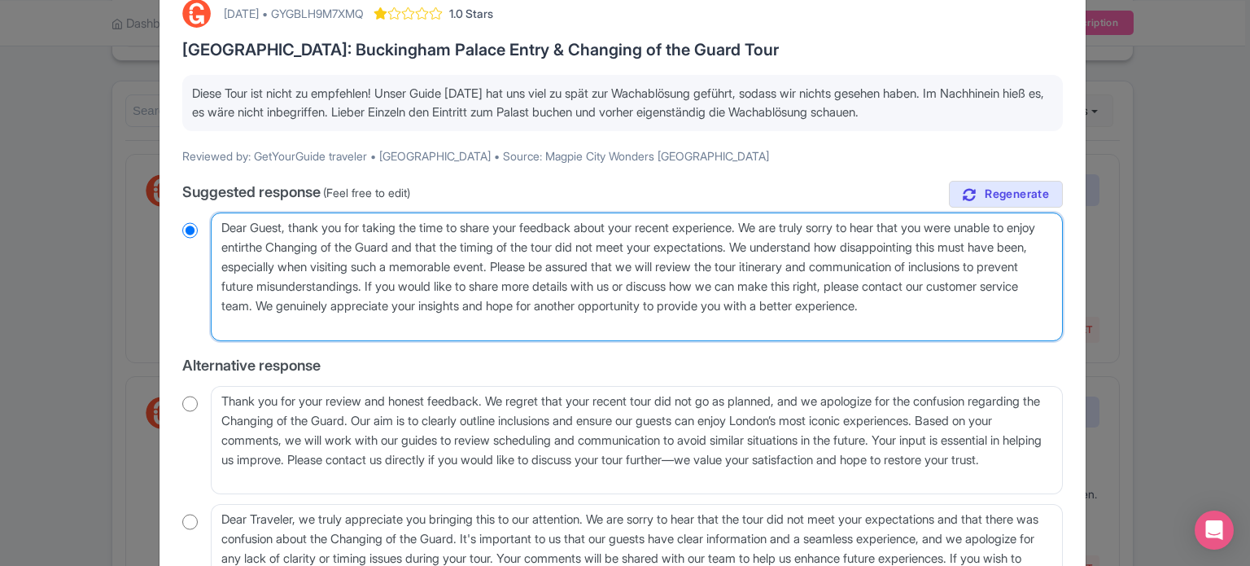
radio input "true"
type textarea "Dear Guest, thank you for taking the time to share your feedback about your rec…"
radio input "true"
type textarea "Dear Guest, thank you for taking the time to share your feedback about your rec…"
radio input "true"
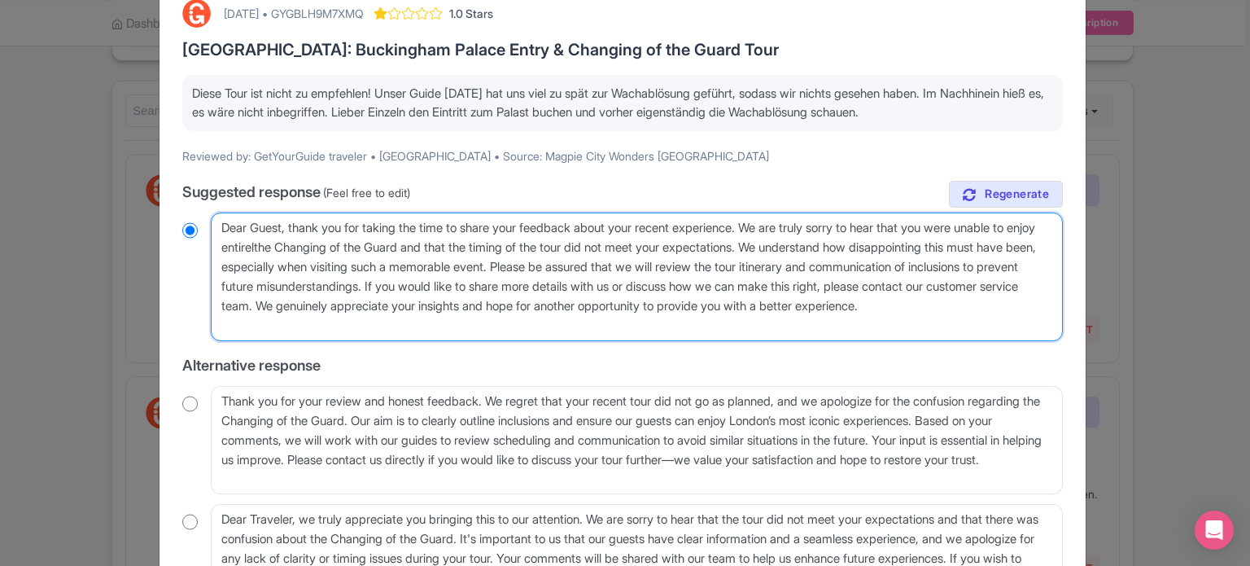
type textarea "Dear Guest, thank you for taking the time to share your feedback about your rec…"
radio input "true"
type textarea "Dear Guest, thank you for taking the time to share your feedback about your rec…"
radio input "true"
drag, startPoint x: 827, startPoint y: 247, endPoint x: 606, endPoint y: 264, distance: 221.3
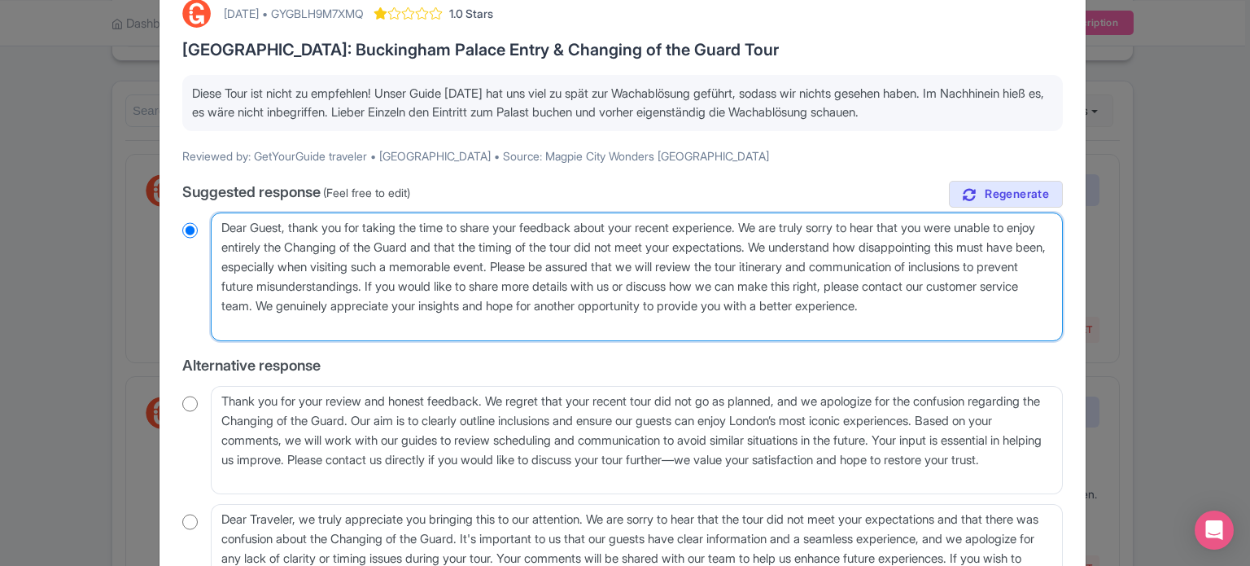
click at [606, 264] on textarea "Dear Guest, thank you for taking the time to share your feedback about your rec…" at bounding box center [637, 276] width 852 height 129
type textarea "Dear Guest, thank you for taking the time to share your feedback about your rec…"
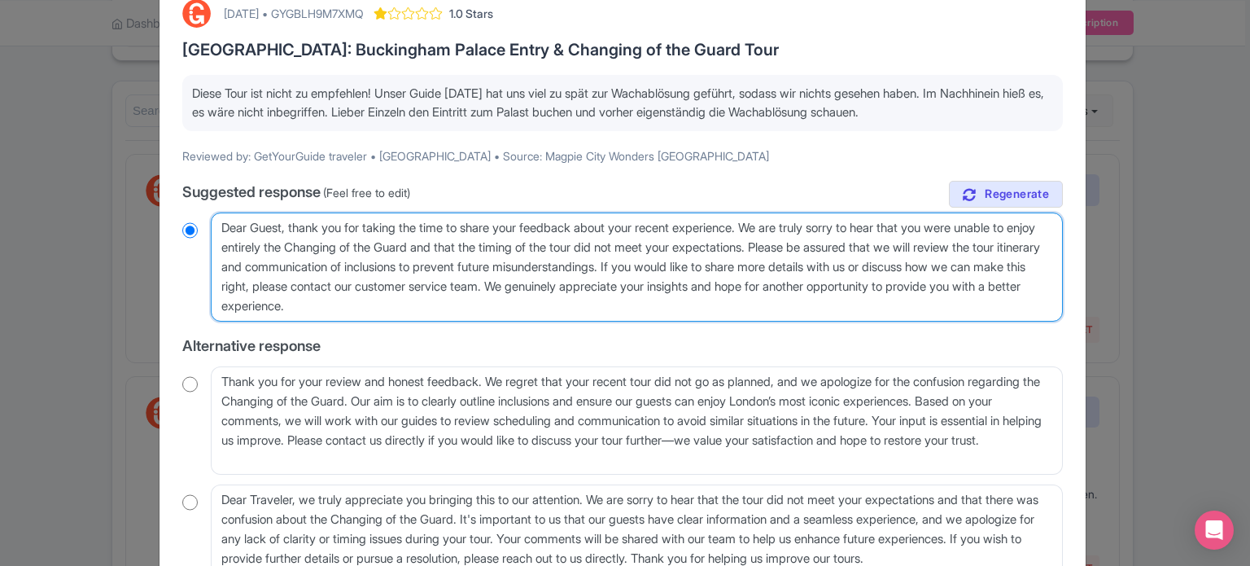
radio input "true"
click at [588, 265] on textarea "Dear Guest, thank you for taking the time to share your feedback about your rec…" at bounding box center [637, 266] width 852 height 109
type textarea "Dear Guest, thank you for taking the time to share your feedback about your rec…"
radio input "true"
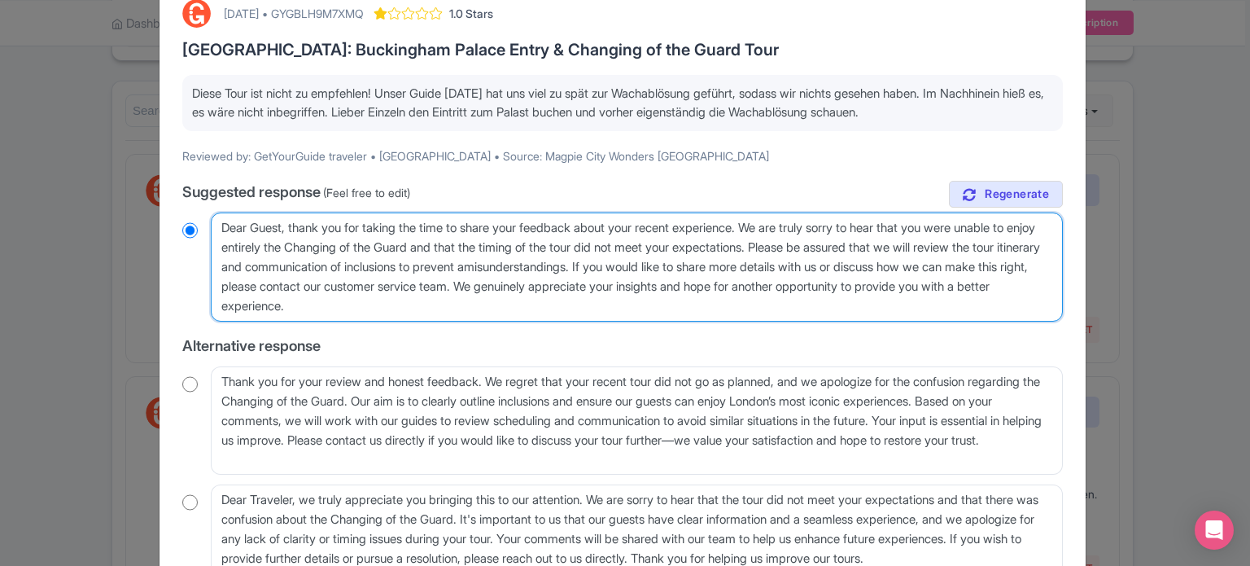
type textarea "Dear Guest, thank you for taking the time to share your feedback about your rec…"
radio input "true"
type textarea "Dear Guest, thank you for taking the time to share your feedback about your rec…"
radio input "true"
type textarea "Dear Guest, thank you for taking the time to share your feedback about your rec…"
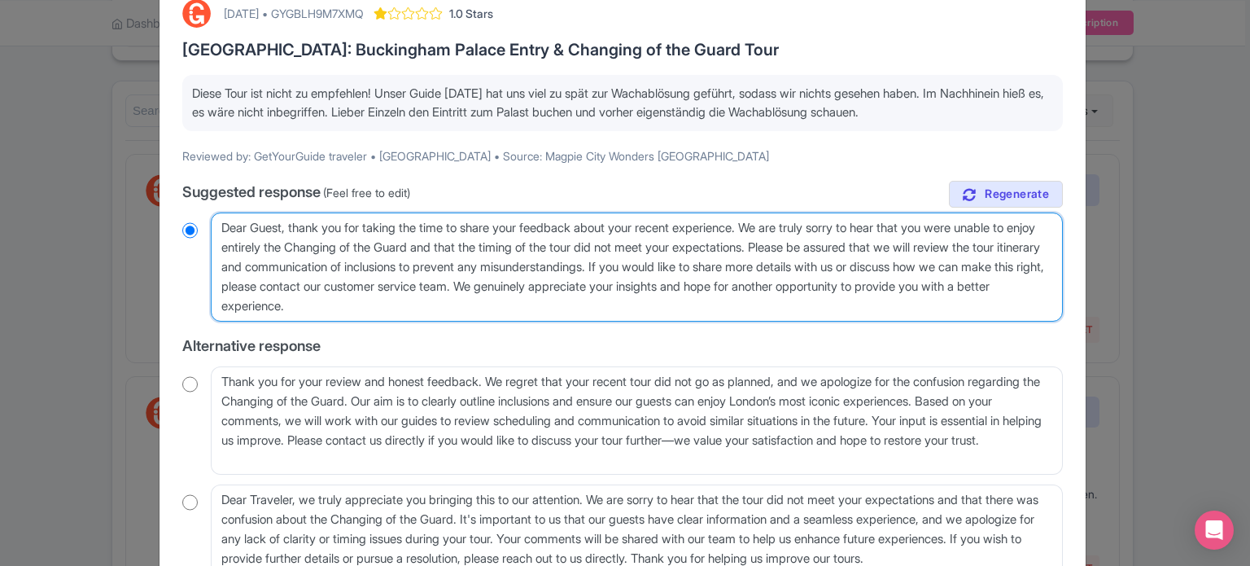
radio input "true"
drag, startPoint x: 712, startPoint y: 263, endPoint x: 625, endPoint y: 300, distance: 94.5
click at [625, 300] on textarea "Dear Guest, thank you for taking the time to share your feedback about your rec…" at bounding box center [637, 266] width 852 height 109
click at [616, 283] on textarea "Dear Guest, thank you for taking the time to share your feedback about your rec…" at bounding box center [637, 266] width 852 height 109
drag, startPoint x: 711, startPoint y: 260, endPoint x: 632, endPoint y: 293, distance: 86.5
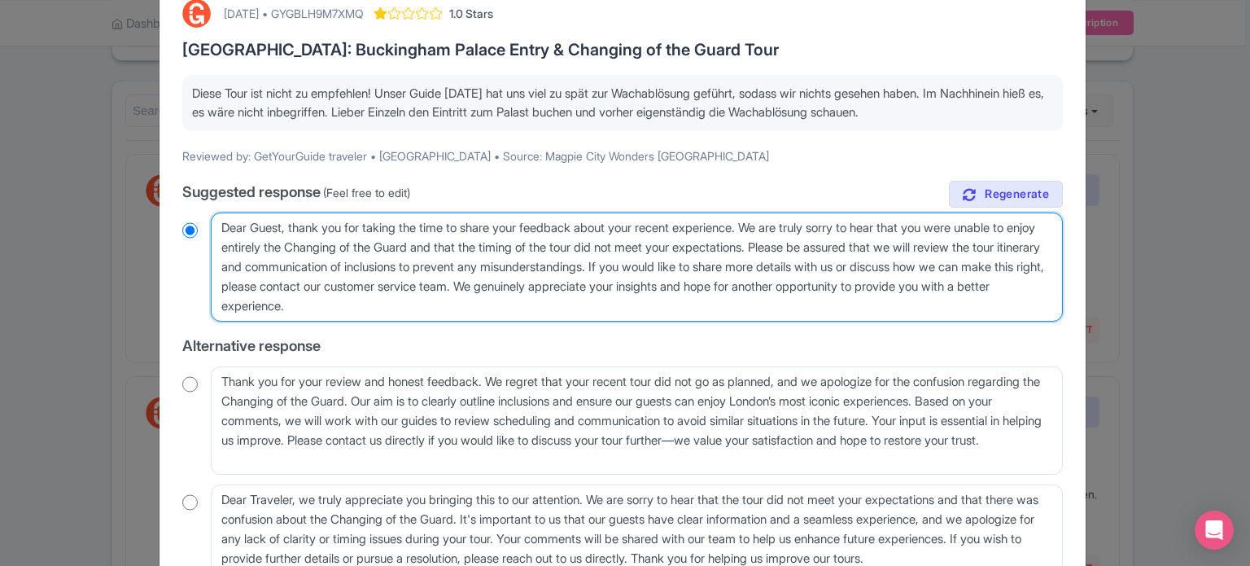
click at [632, 293] on textarea "Dear Guest, thank you for taking the time to share your feedback about your rec…" at bounding box center [637, 266] width 852 height 109
type textarea "Dear Guest, thank you for taking the time to share your feedback about your rec…"
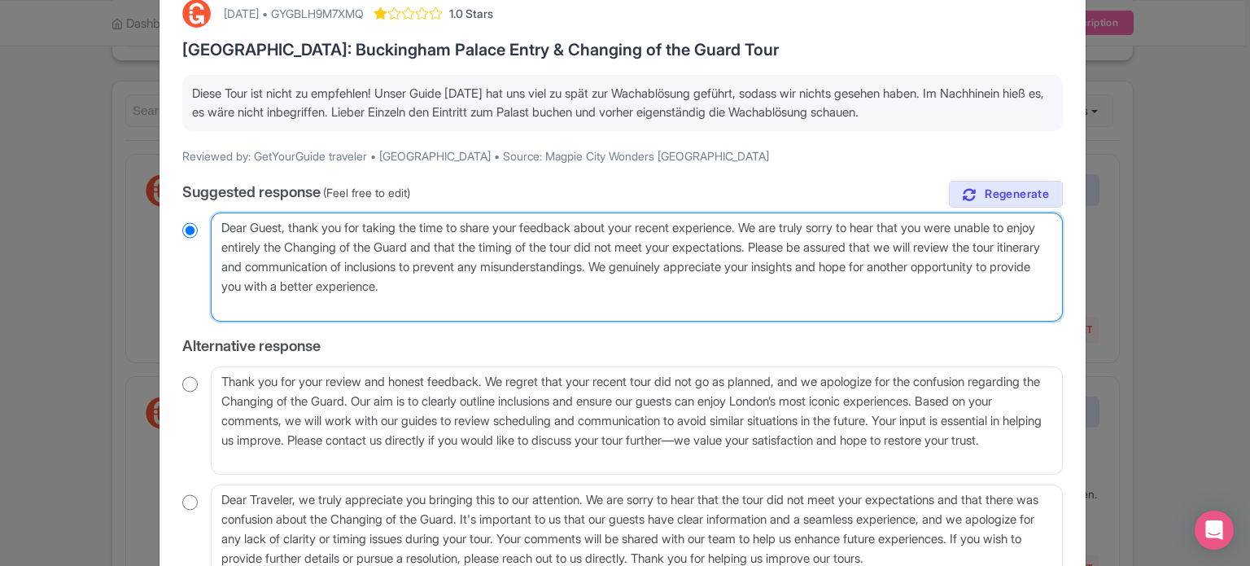
radio input "true"
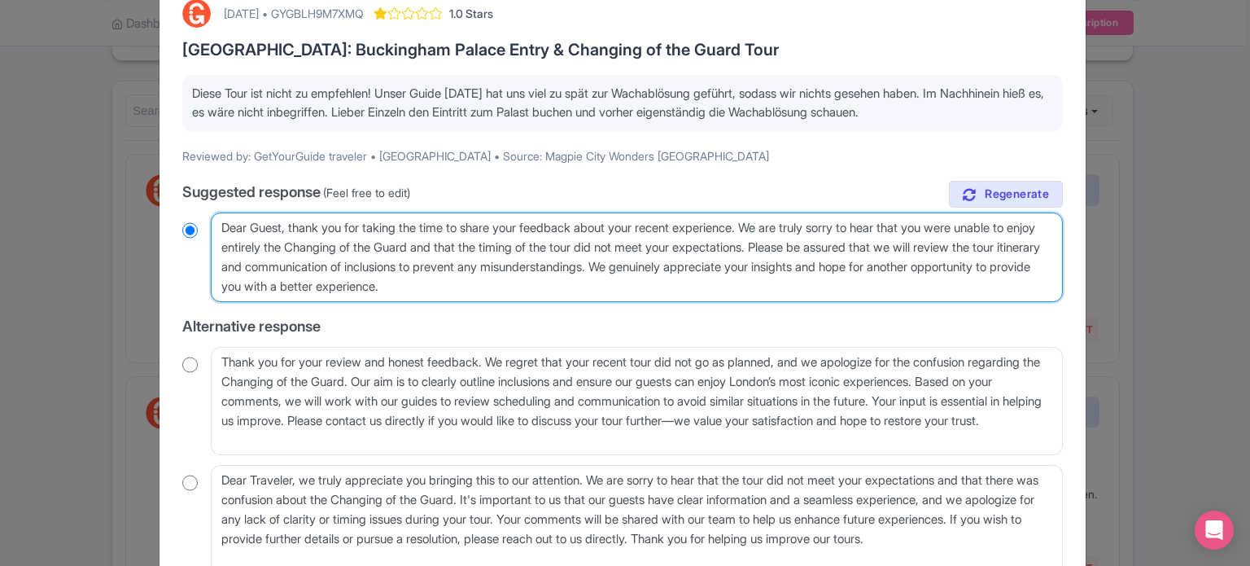
drag, startPoint x: 584, startPoint y: 288, endPoint x: 202, endPoint y: 224, distance: 387.2
click at [202, 224] on div "Dear Guest, thank you for taking the time to share your feedback about your rec…" at bounding box center [622, 257] width 881 height 90
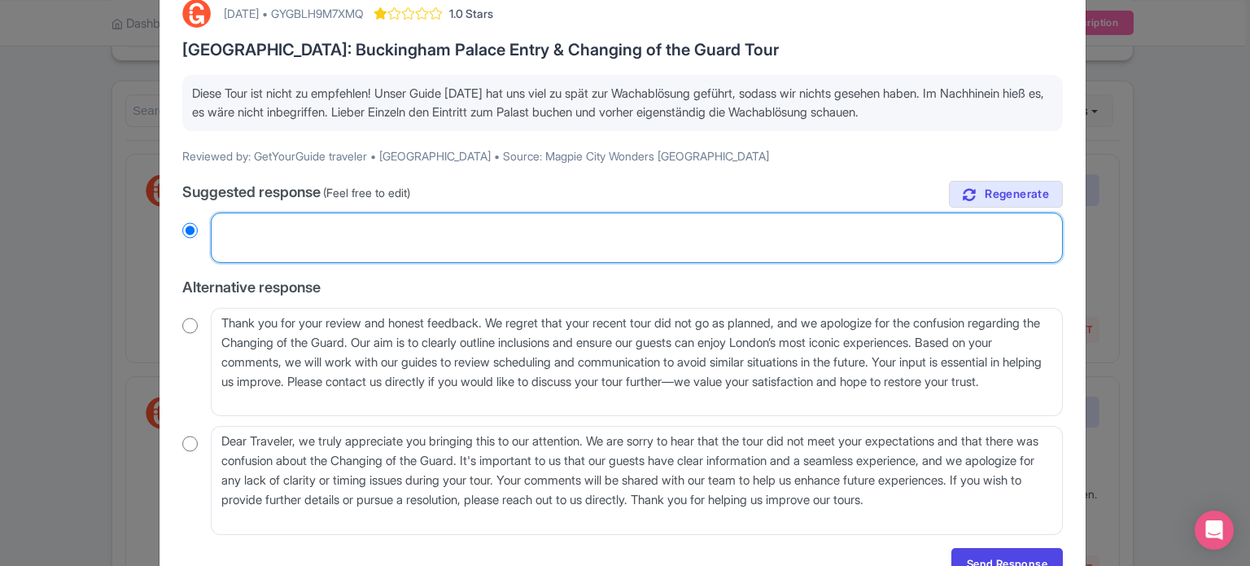
radio input "true"
paste textarea "Sehr geehrter Gast, vielen Dank, dass Sie sich die Zeit genommen haben, uns Ihr…"
type textarea "Sehr geehrter Gast, vielen Dank, dass Sie sich die Zeit genommen haben, uns Ihr…"
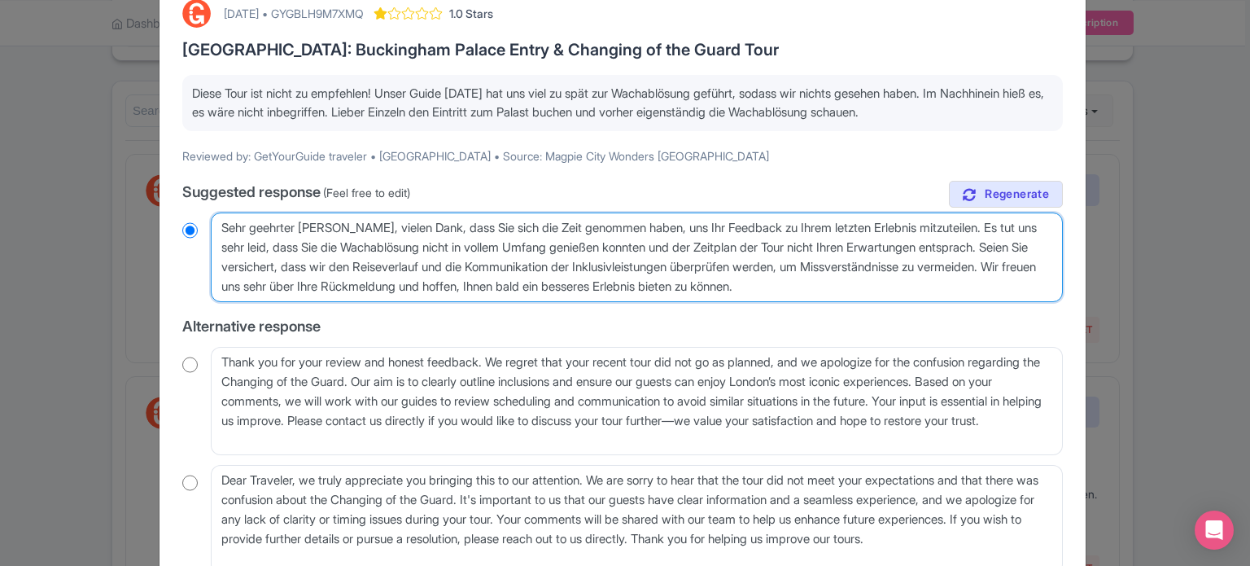
radio input "true"
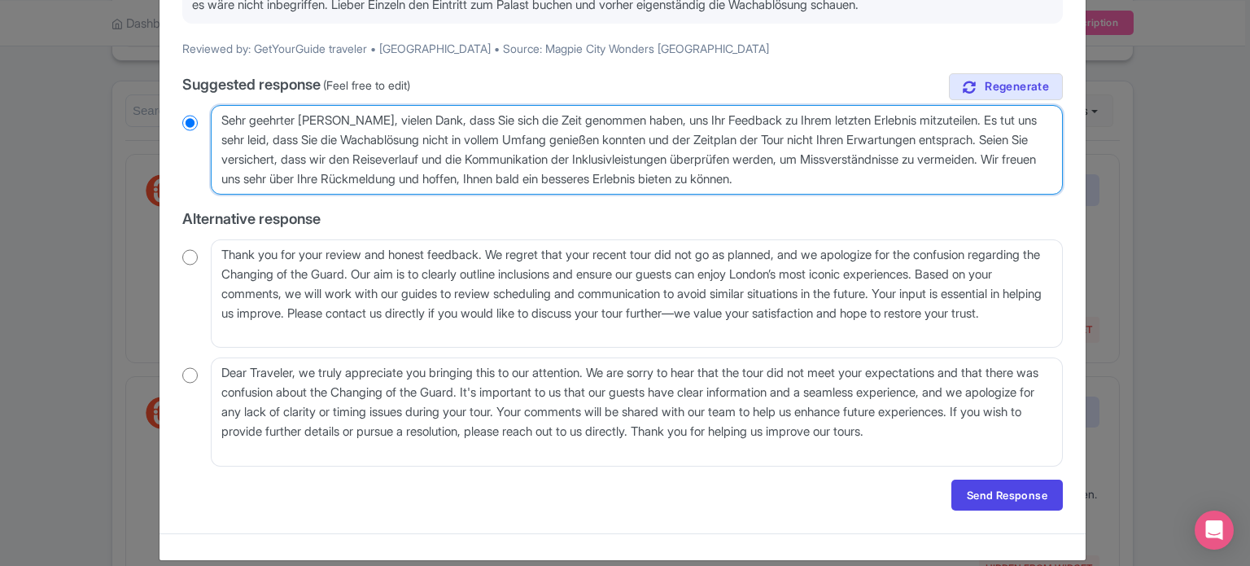
scroll to position [220, 0]
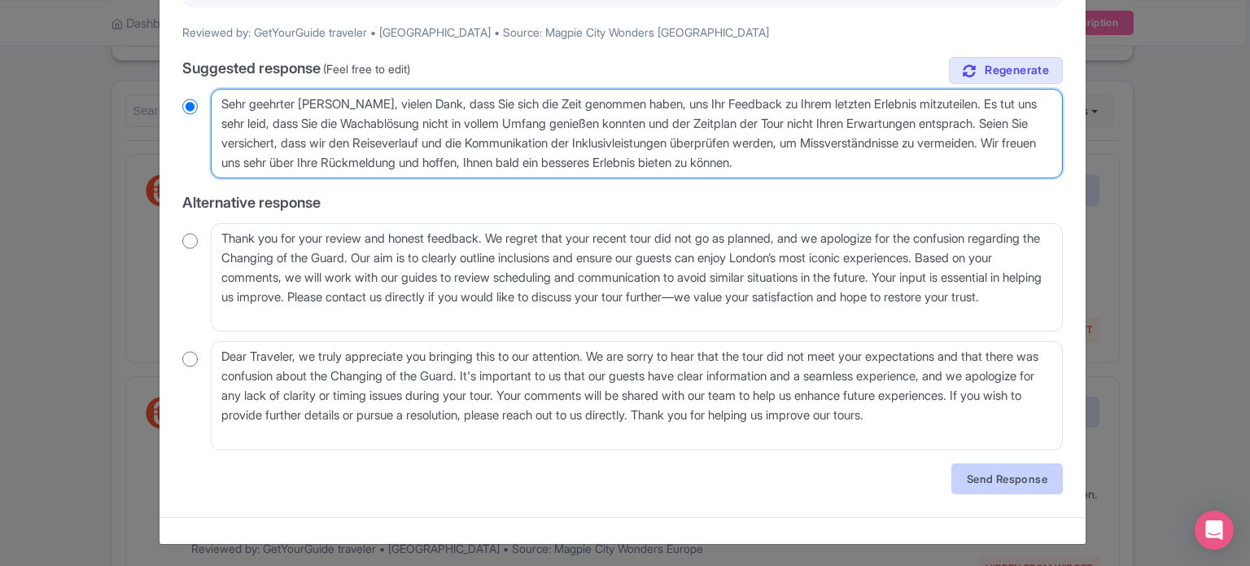
type textarea "Sehr geehrter Gast, vielen Dank, dass Sie sich die Zeit genommen haben, uns Ihr…"
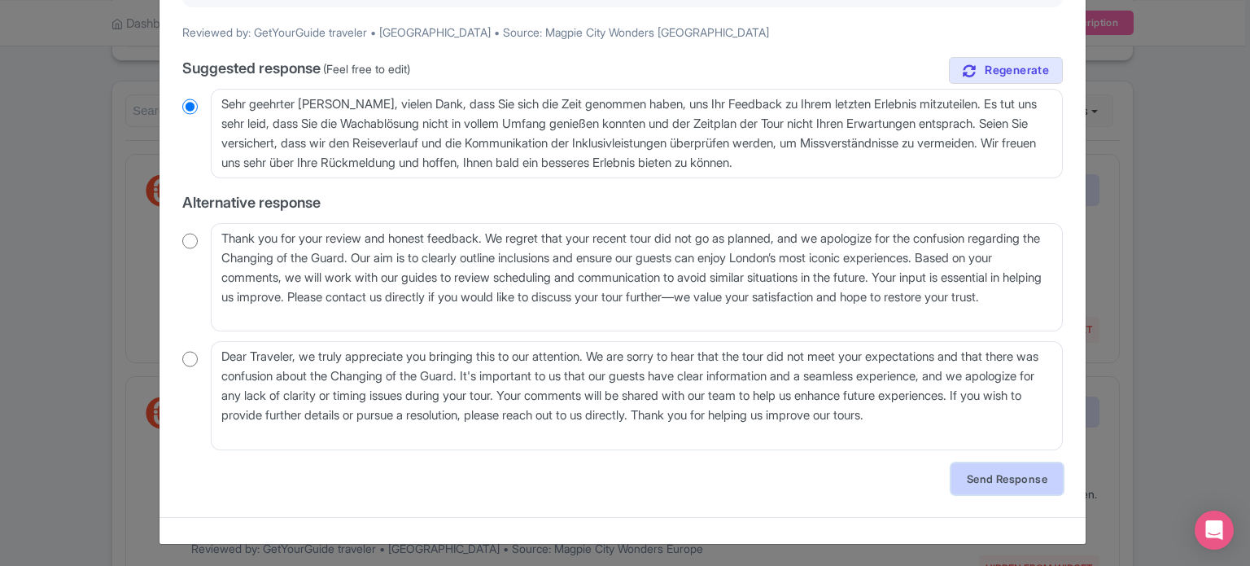
click at [975, 488] on link "Send Response" at bounding box center [1008, 478] width 112 height 31
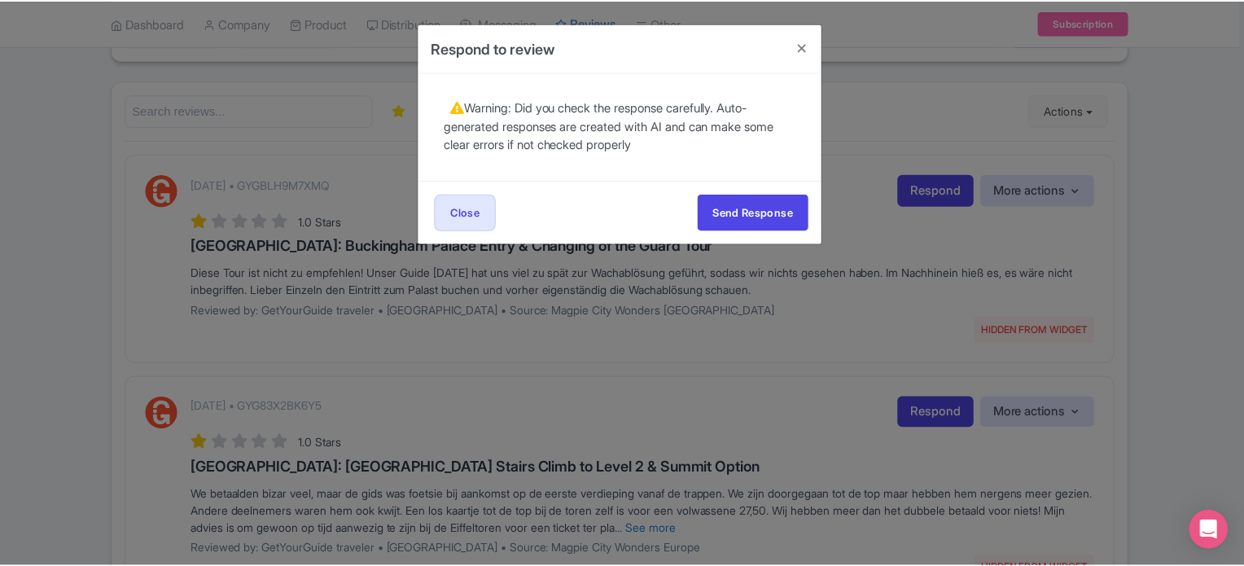
scroll to position [0, 0]
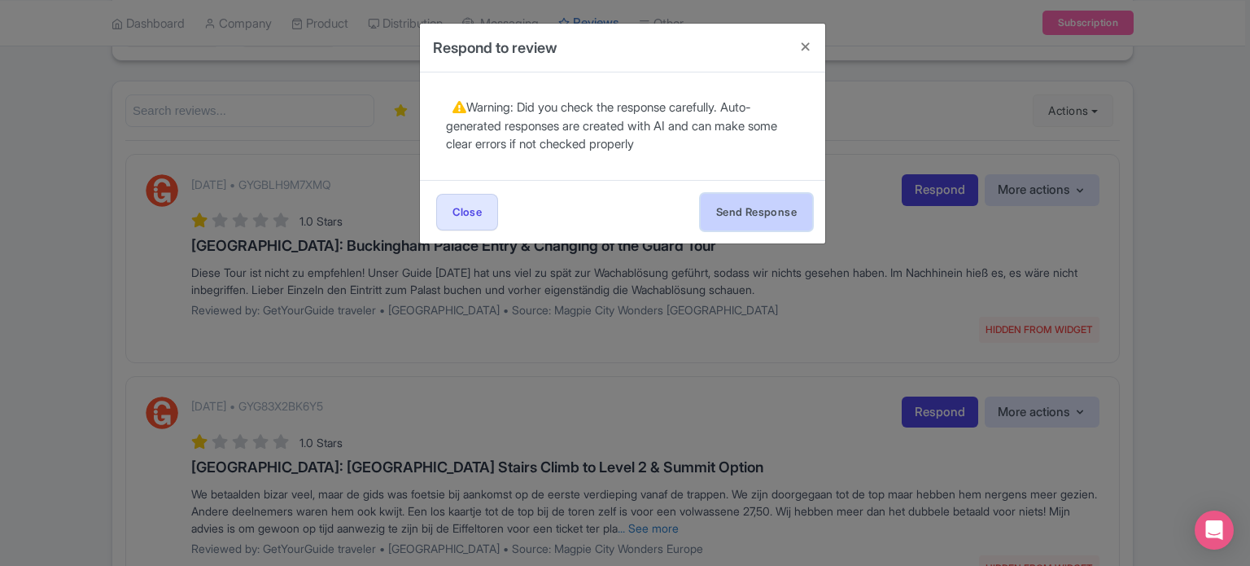
click at [763, 216] on button "Send Response" at bounding box center [757, 212] width 112 height 37
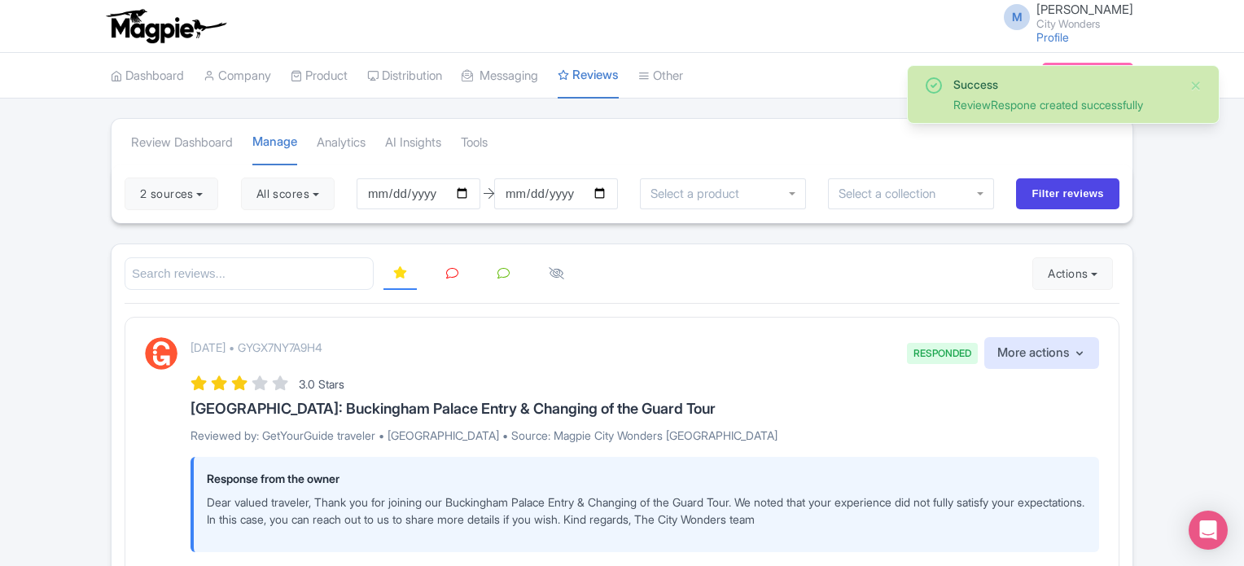
click at [450, 269] on icon at bounding box center [452, 273] width 12 height 12
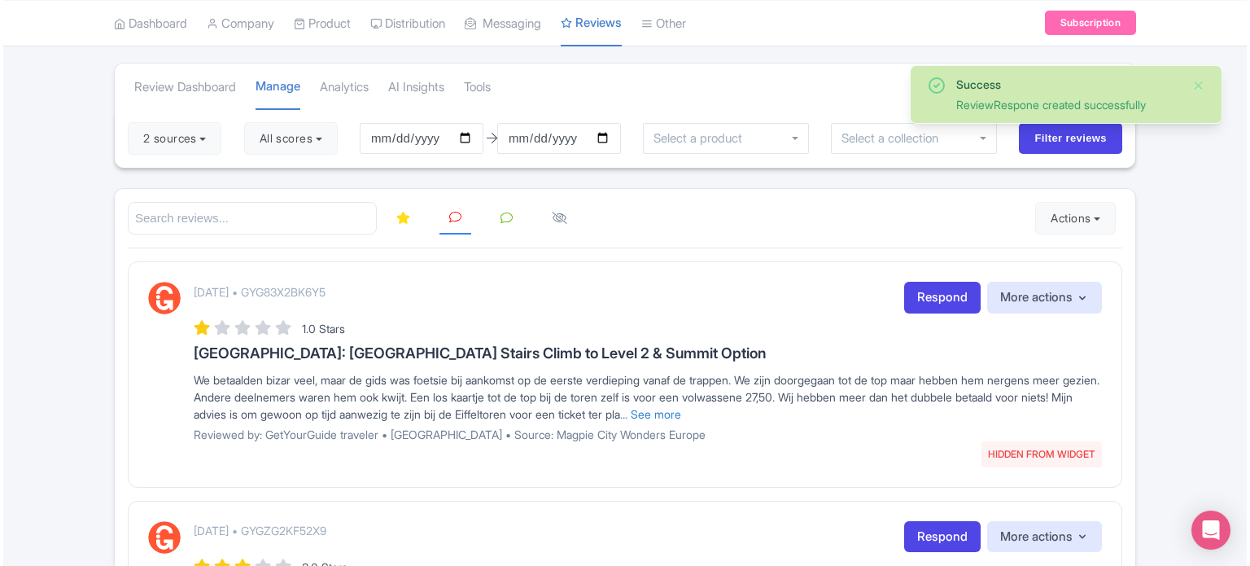
scroll to position [81, 0]
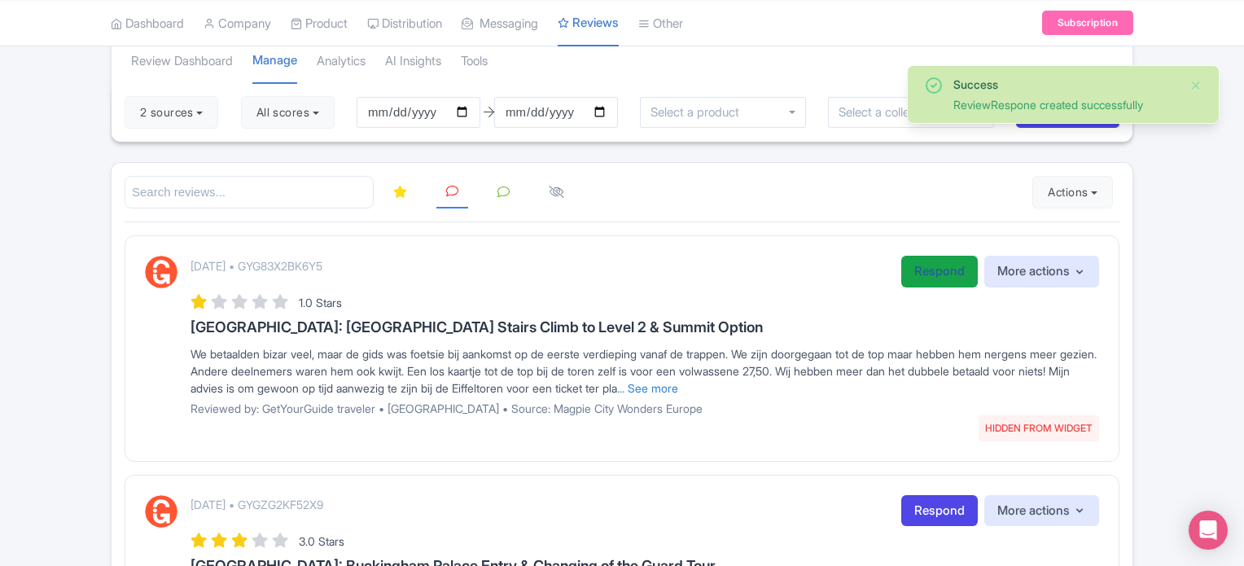
click at [921, 271] on link "Respond" at bounding box center [939, 272] width 77 height 32
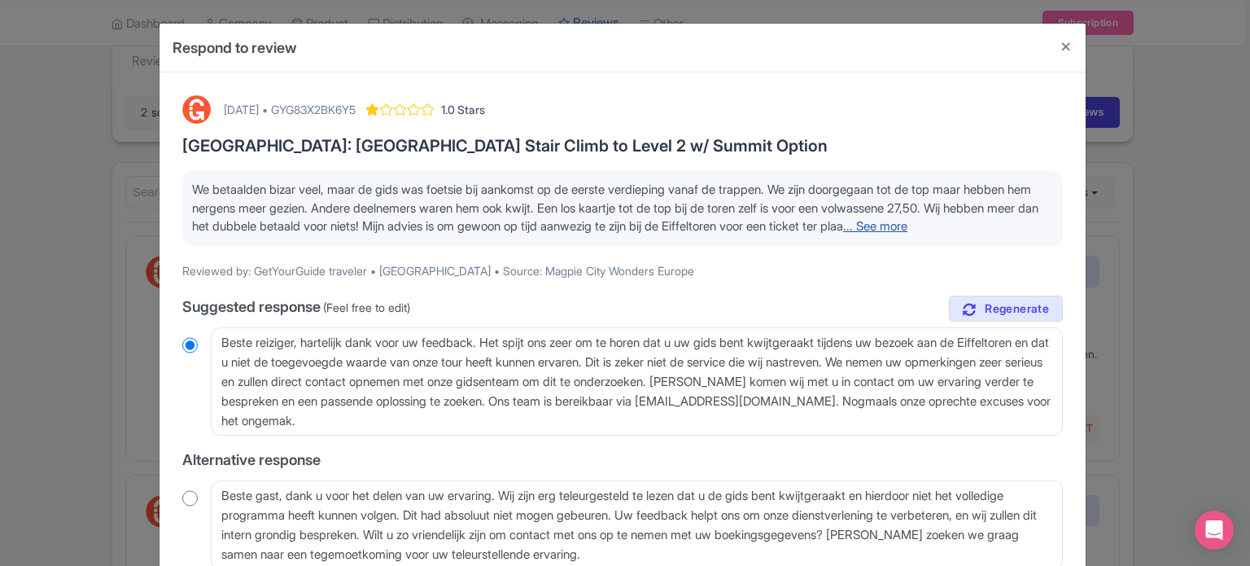
click at [843, 234] on link "... See more" at bounding box center [875, 225] width 64 height 15
drag, startPoint x: 1031, startPoint y: 224, endPoint x: 164, endPoint y: 191, distance: 868.4
click at [164, 191] on div "August 04, 2025 • GYG83X2BK6Y5 1.0 Stars Paris: Eiffel Tower Stair Climb to Lev…" at bounding box center [623, 403] width 926 height 663
copy span "We betaalden bizar veel, maar de gids was foetsie bij aankomst op de eerste ver…"
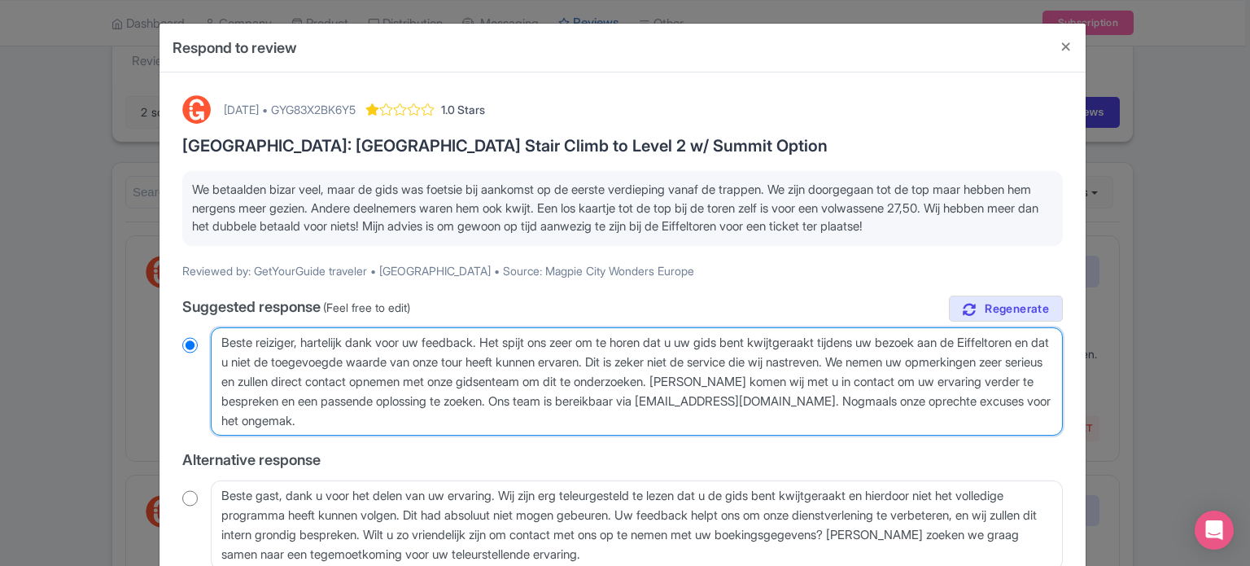
drag, startPoint x: 485, startPoint y: 422, endPoint x: 288, endPoint y: 367, distance: 204.4
click at [288, 367] on textarea "Beste reiziger, hartelijk dank voor uw feedback. Het spijt ons zeer om te horen…" at bounding box center [637, 381] width 852 height 109
drag, startPoint x: 221, startPoint y: 344, endPoint x: 487, endPoint y: 419, distance: 276.0
click at [487, 419] on textarea "Beste reiziger, hartelijk dank voor uw feedback. Het spijt ons zeer om te horen…" at bounding box center [637, 381] width 852 height 109
radio input "true"
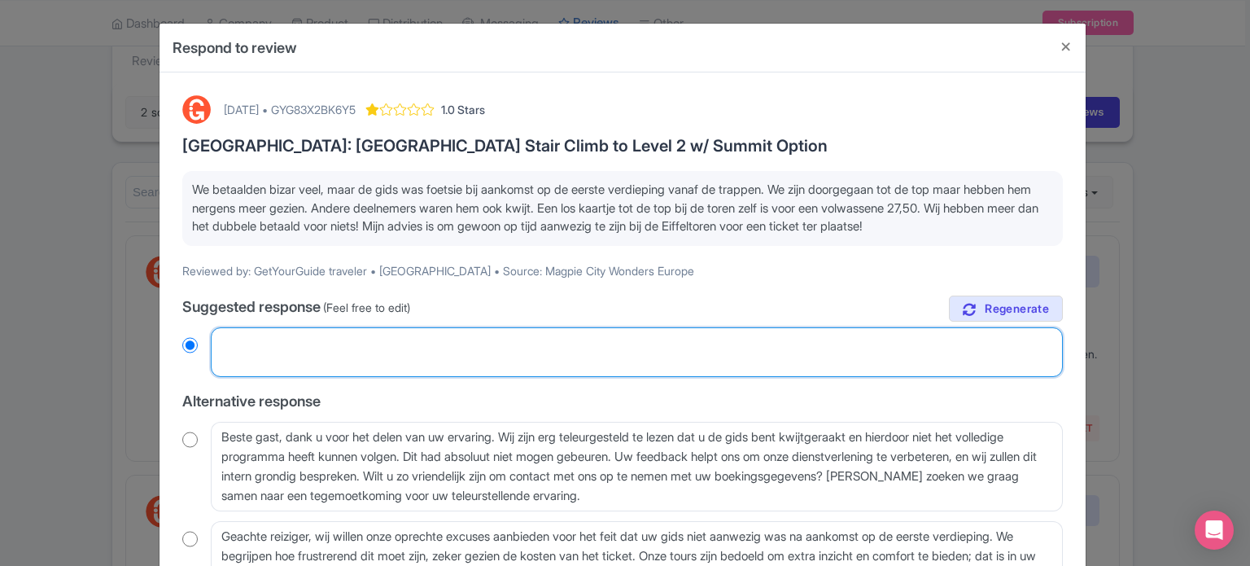
radio input "true"
paste textarea "Beste reiziger, bedankt voor uw feedback. Het spijt ons zeer te horen dat u uw …"
type textarea "Beste reiziger, bedankt voor uw feedback. Het spijt ons zeer te horen dat u uw …"
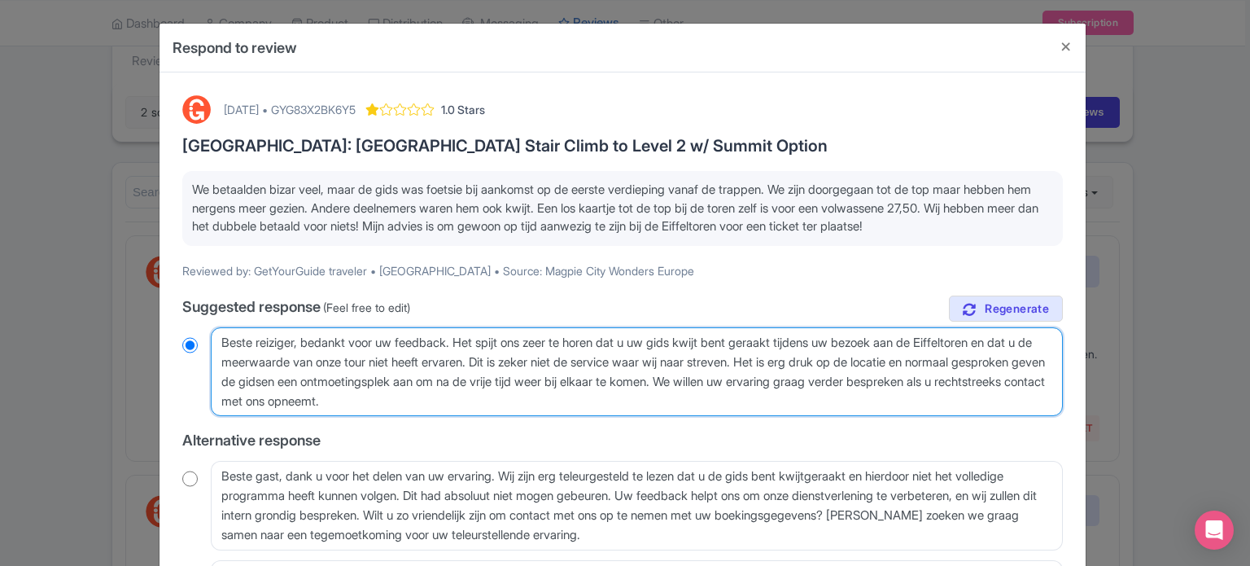
radio input "true"
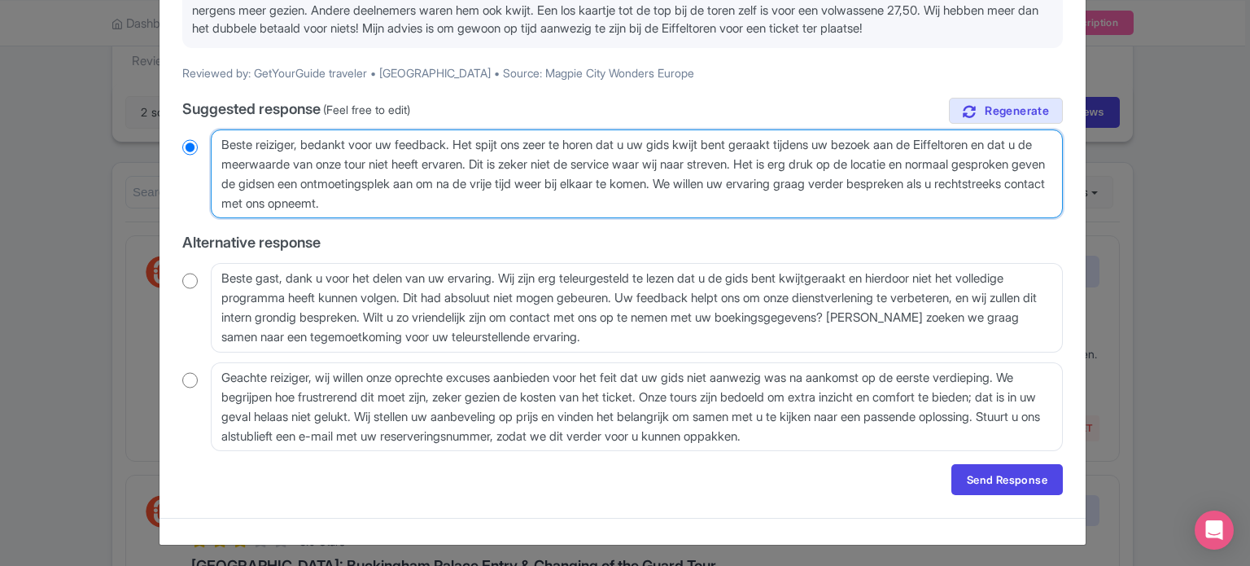
scroll to position [199, 0]
type textarea "Beste reiziger, bedankt voor uw feedback. Het spijt ons zeer te horen dat u uw …"
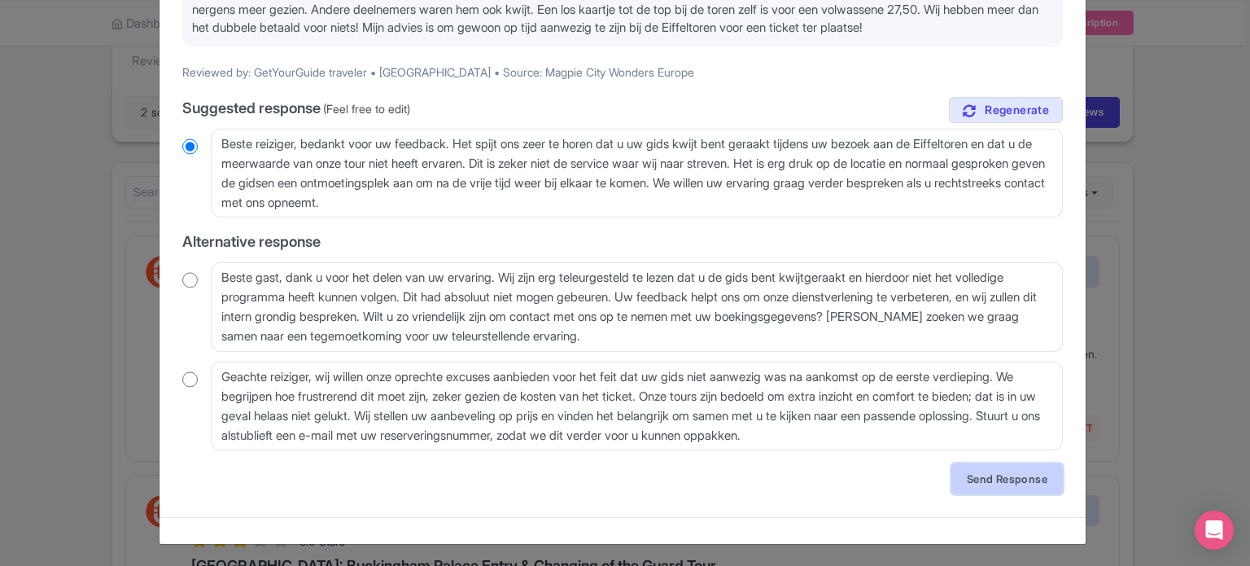
click at [987, 471] on link "Send Response" at bounding box center [1008, 478] width 112 height 31
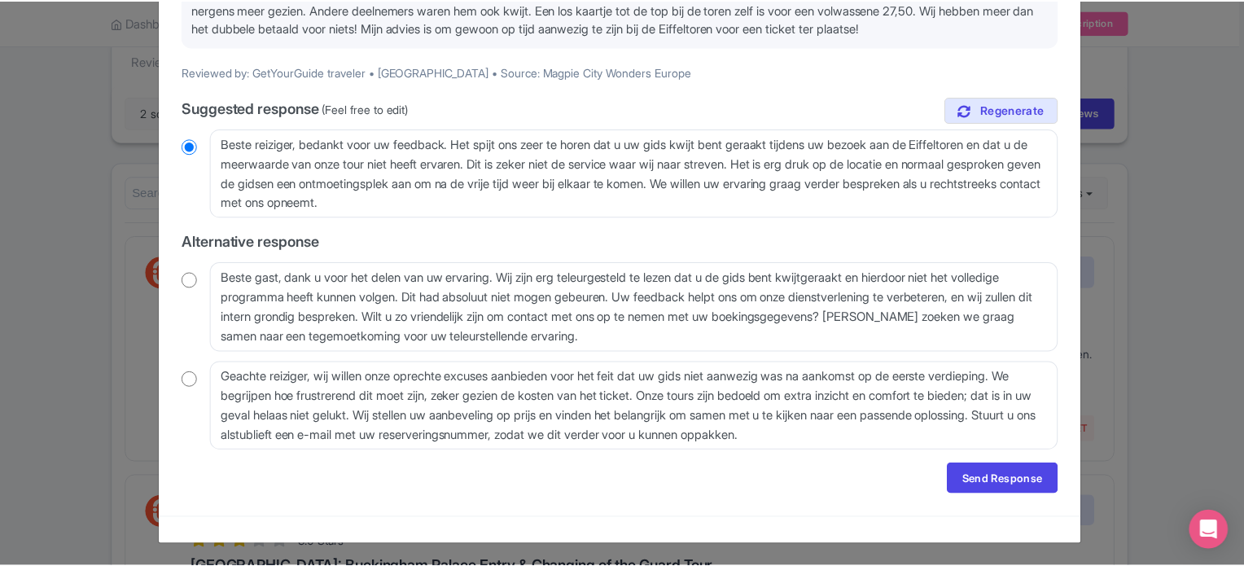
scroll to position [0, 0]
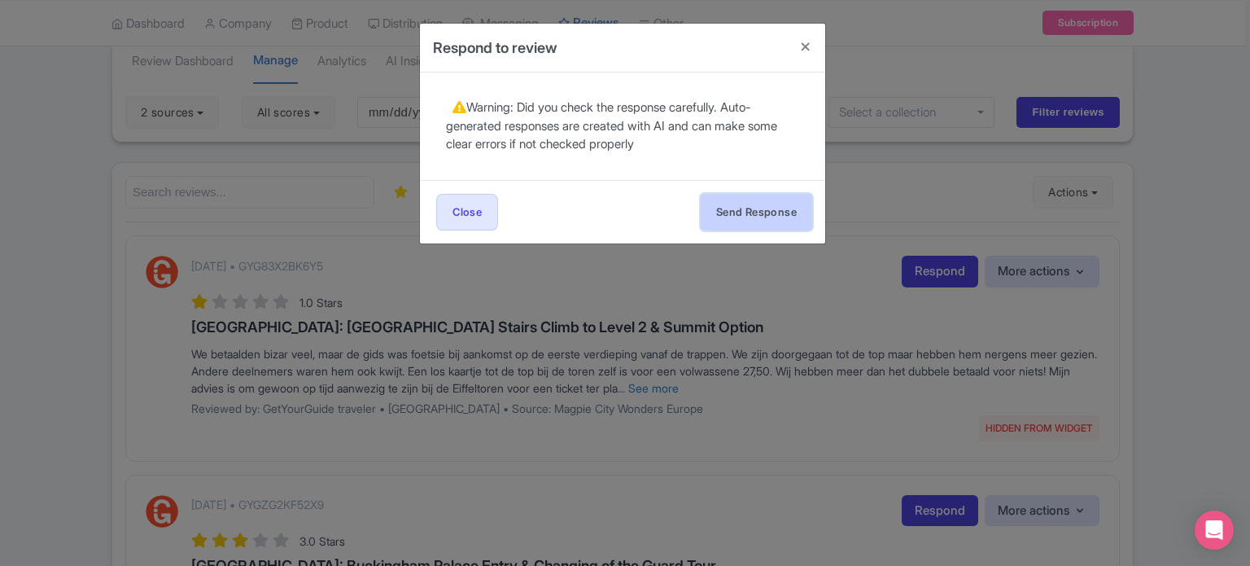
click at [773, 208] on button "Send Response" at bounding box center [757, 212] width 112 height 37
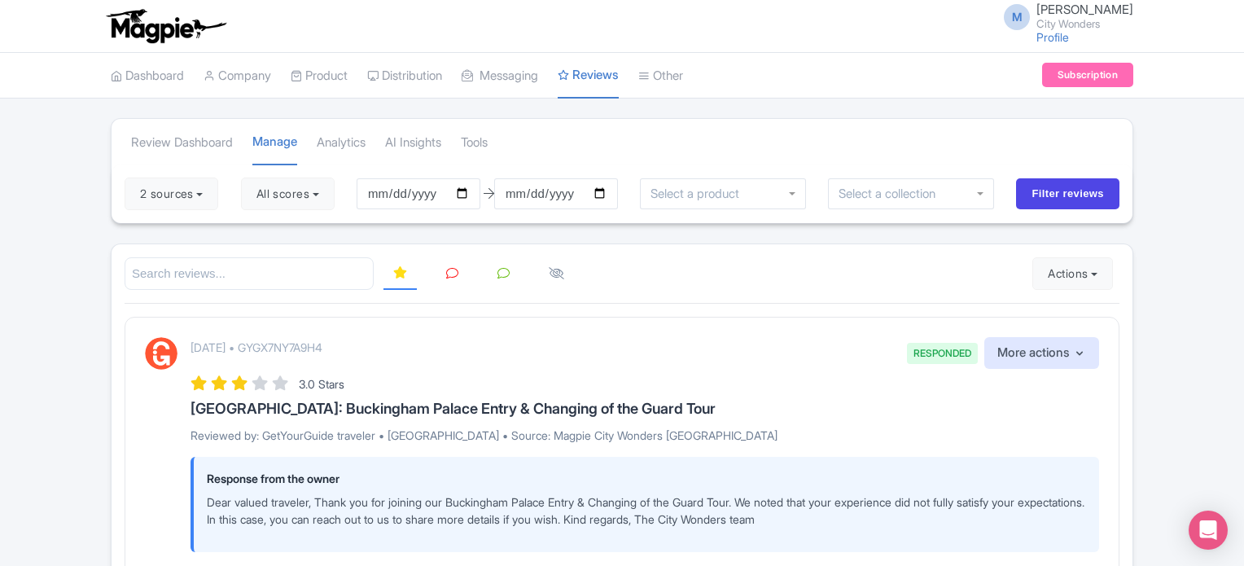
click at [449, 273] on icon at bounding box center [452, 273] width 12 height 12
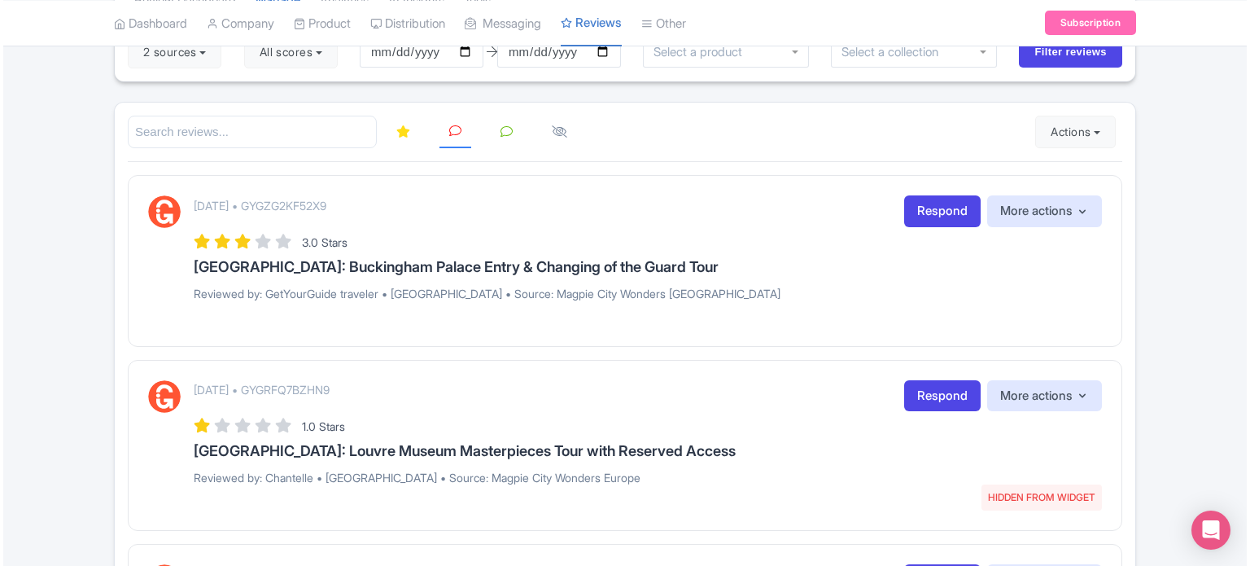
scroll to position [60, 0]
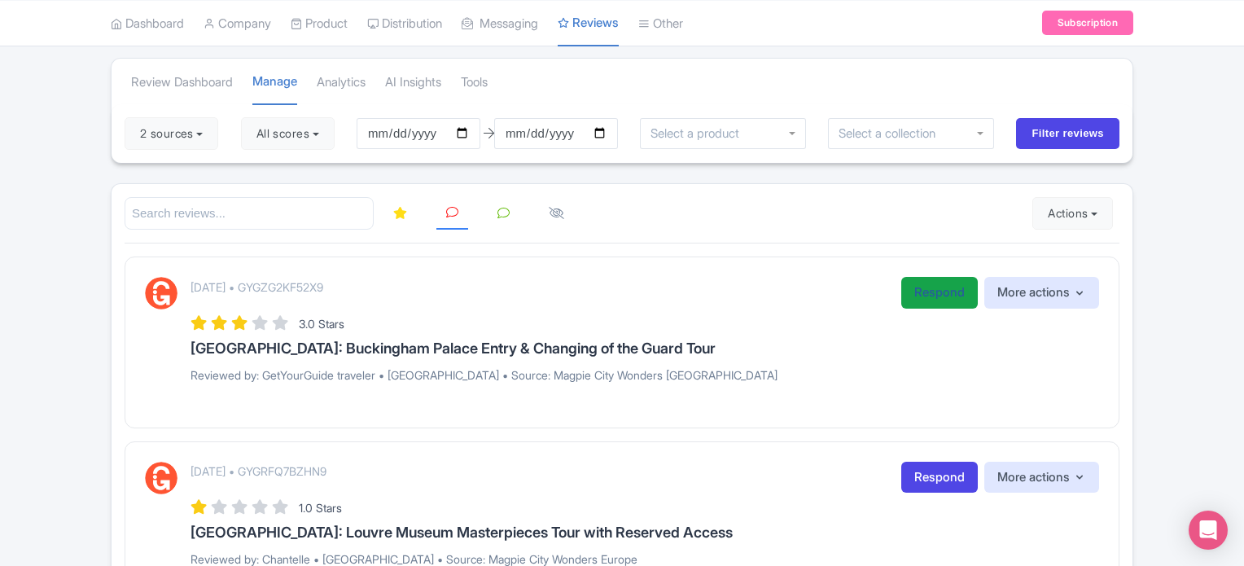
click at [913, 290] on link "Respond" at bounding box center [939, 293] width 77 height 32
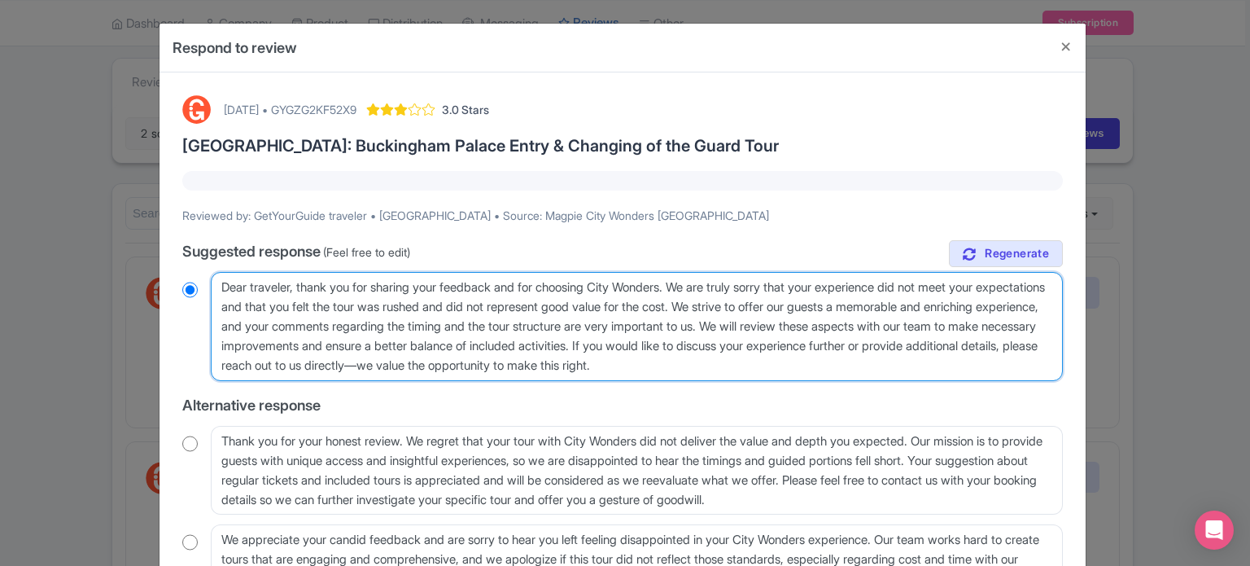
drag, startPoint x: 302, startPoint y: 287, endPoint x: 705, endPoint y: 287, distance: 402.9
click at [705, 287] on textarea "Dear traveler, thank you for sharing your feedback and for choosing City Wonder…" at bounding box center [637, 326] width 852 height 109
type textarea "Dear traveler, [PERSON_NAME] are truly sorry that your experience did not meet …"
radio input "true"
type textarea "Dear traveler, te are truly sorry that your experience did not meet your expect…"
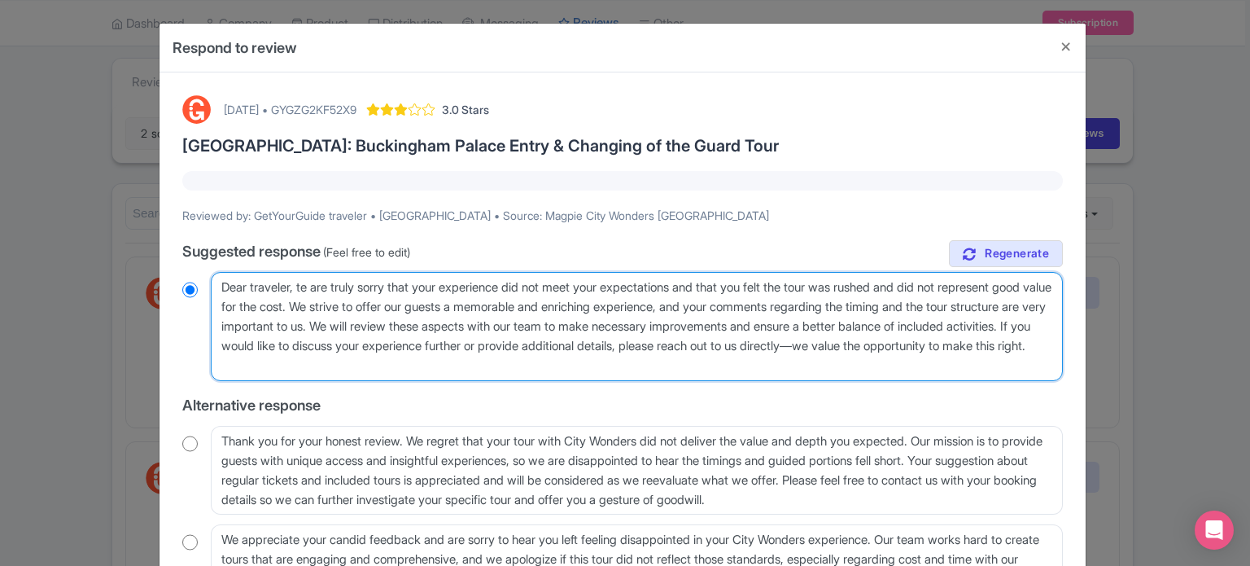
radio input "true"
type textarea "Dear traveler, e are truly sorry that your experience did not meet your expecta…"
radio input "true"
type textarea "Dear traveler, we are truly sorry that your experience did not meet your expect…"
radio input "true"
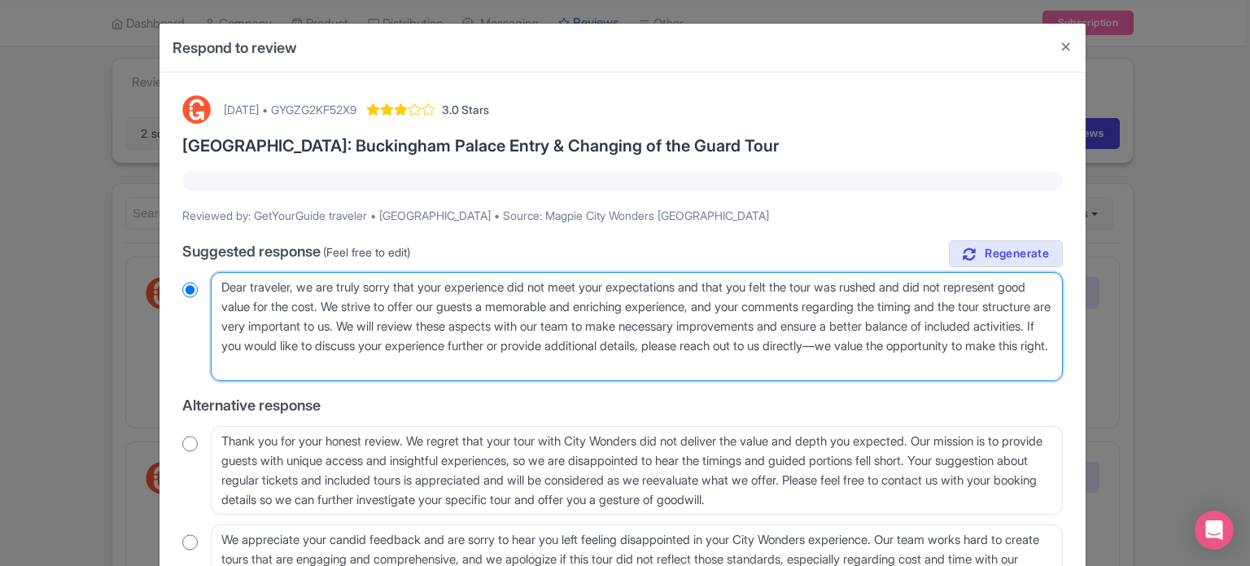
drag, startPoint x: 706, startPoint y: 287, endPoint x: 353, endPoint y: 310, distance: 353.3
click at [353, 310] on textarea "Dear traveler, thank you for sharing your feedback and for choosing City Wonder…" at bounding box center [637, 326] width 852 height 109
type textarea "Dear traveler, we are truly sorry that your experience did not meet your expect…"
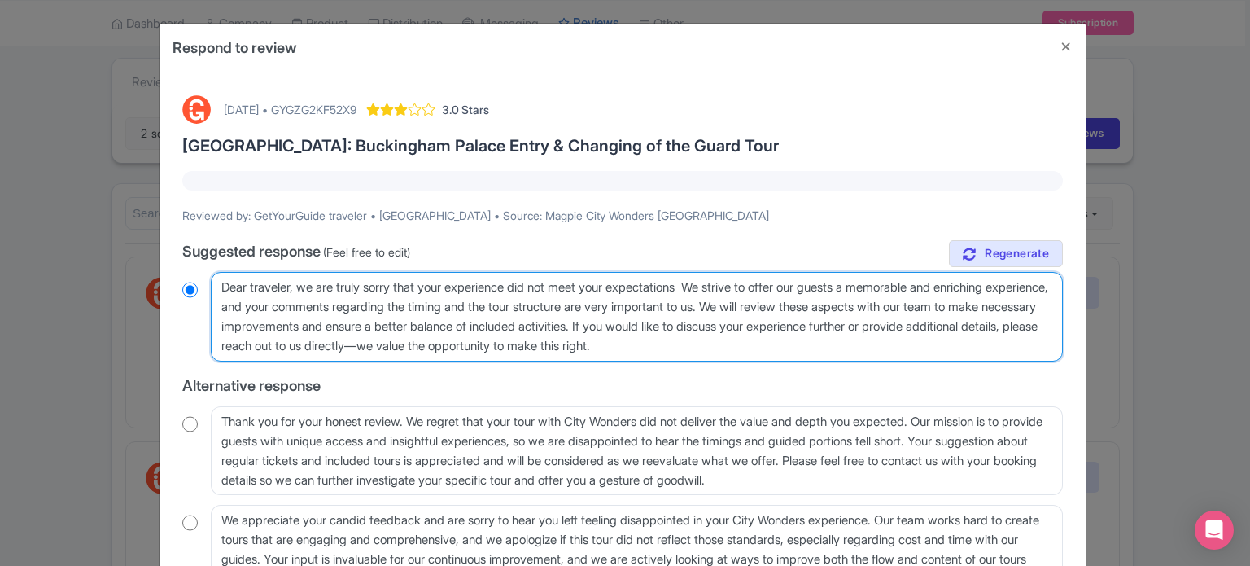
radio input "true"
type textarea "Dear traveler, we are truly sorry that your experience did not meet your expect…"
radio input "true"
type textarea "Dear traveler, we are truly sorry that your experience did not meet your expect…"
radio input "true"
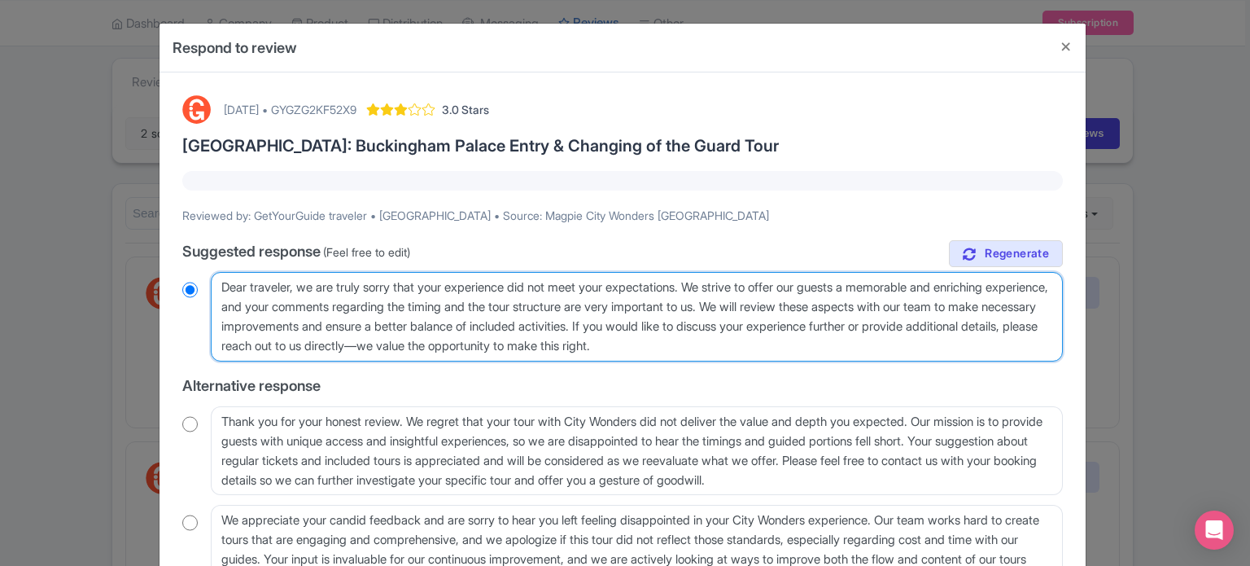
drag, startPoint x: 282, startPoint y: 307, endPoint x: 703, endPoint y: 331, distance: 421.6
click at [703, 331] on textarea "Dear traveler, thank you for sharing your feedback and for choosing City Wonder…" at bounding box center [637, 317] width 852 height 90
type textarea "Dear traveler, we are truly sorry that your experience did not meet your expect…"
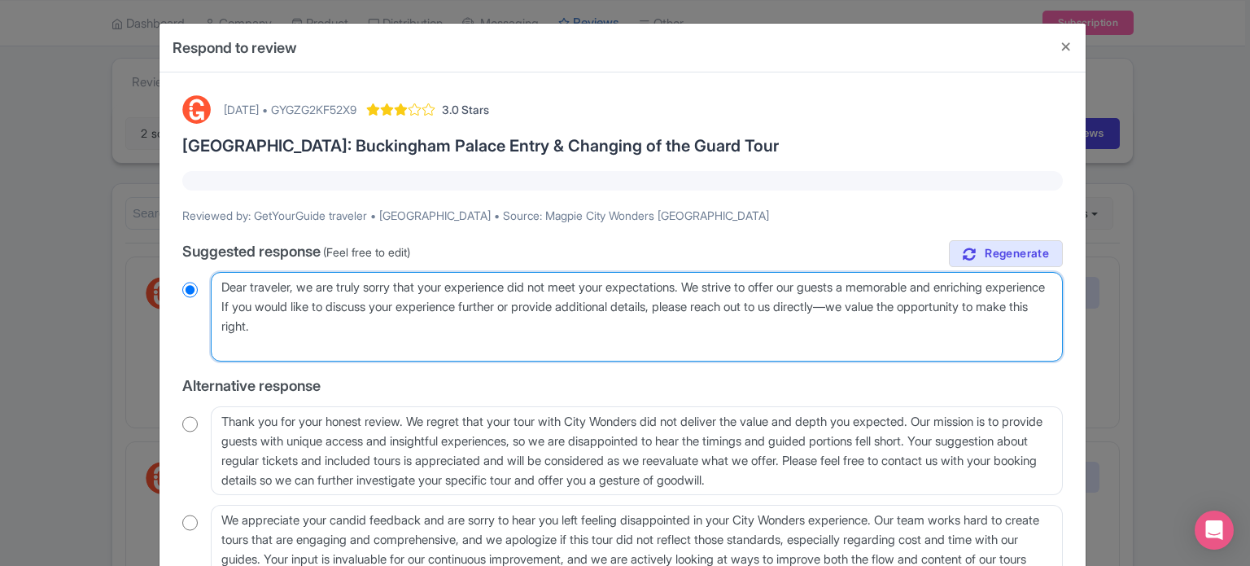
radio input "true"
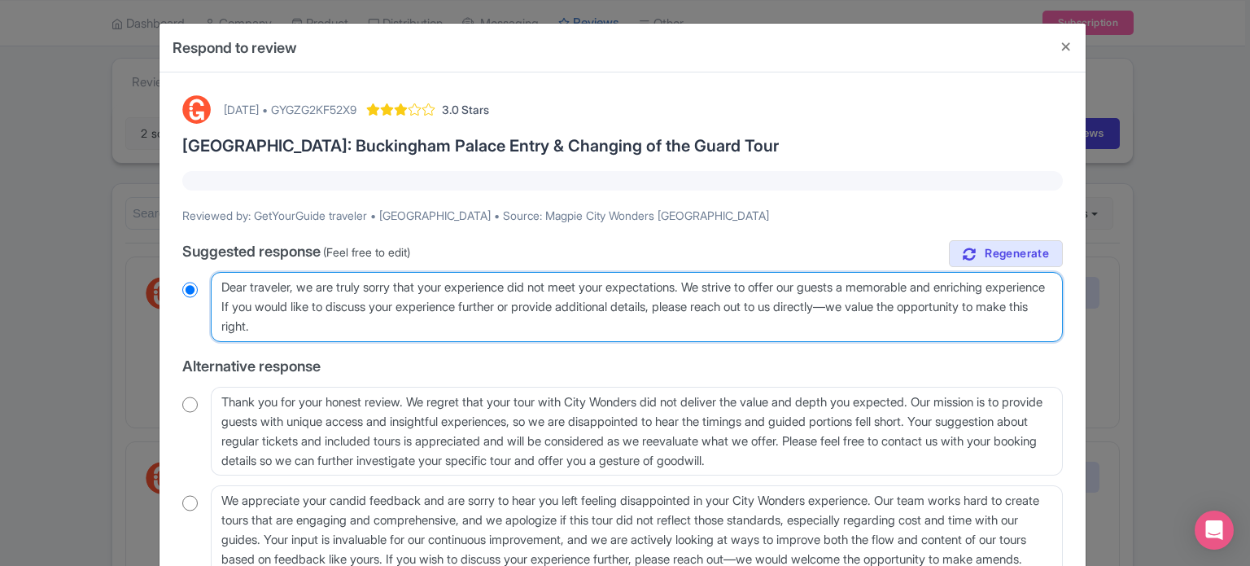
type textarea "Dear traveler, we are truly sorry that your experience did not meet your expect…"
radio input "true"
drag, startPoint x: 593, startPoint y: 329, endPoint x: 924, endPoint y: 304, distance: 332.2
click at [924, 304] on textarea "Dear traveler, thank you for sharing your feedback and for choosing City Wonder…" at bounding box center [637, 307] width 852 height 70
type textarea "Dear traveler, we are truly sorry that your experience did not meet your expect…"
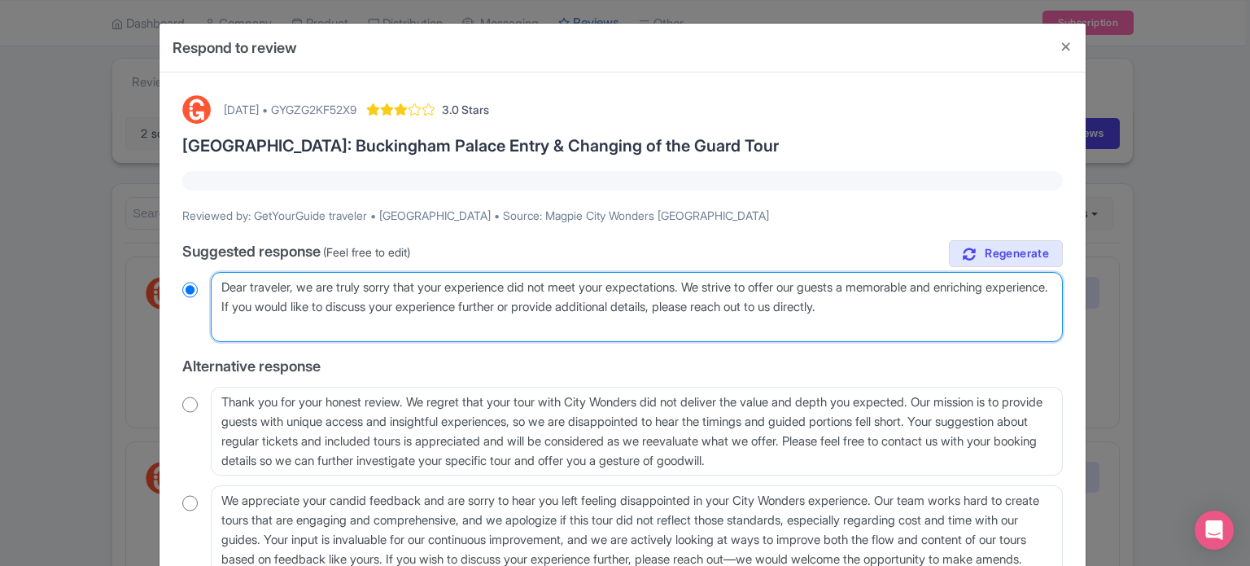
radio input "true"
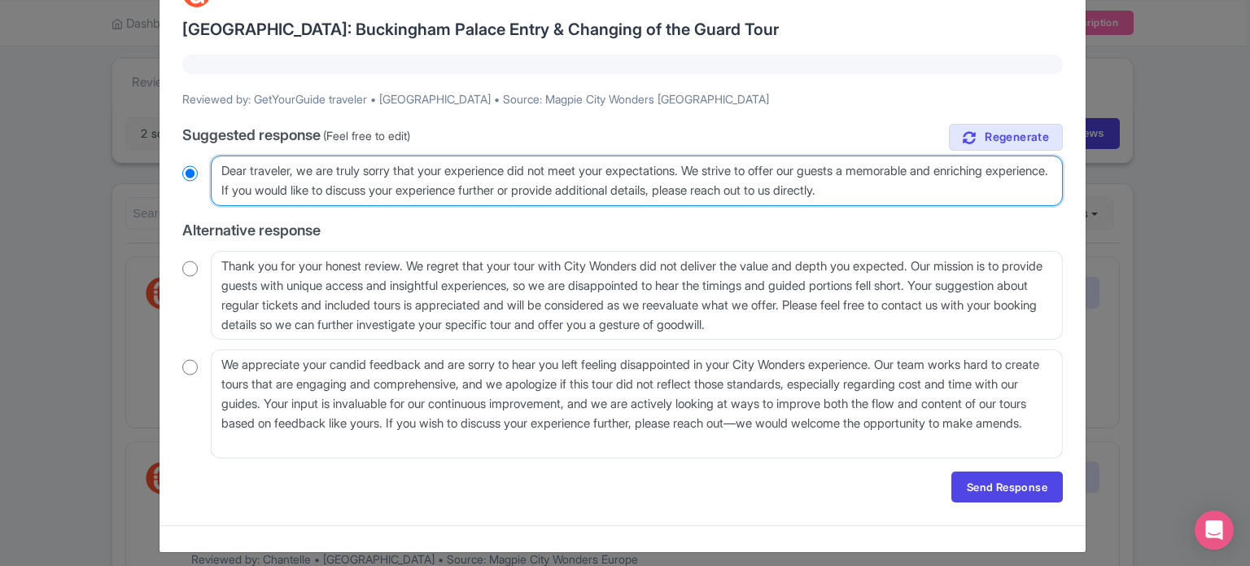
scroll to position [125, 0]
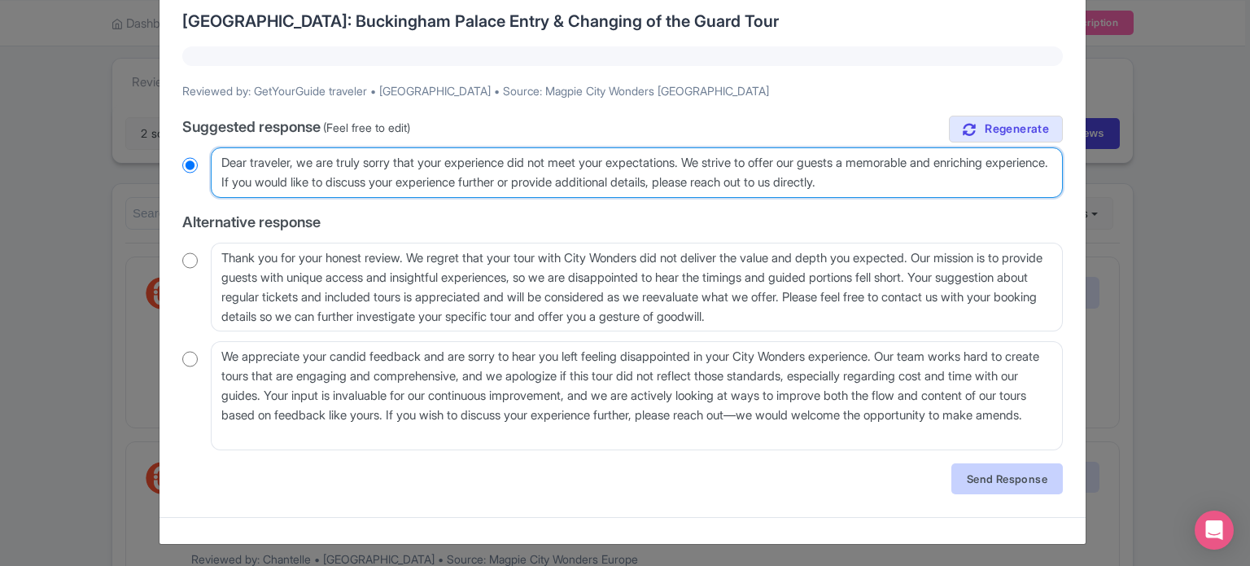
type textarea "Dear traveler, we are truly sorry that your experience did not meet your expect…"
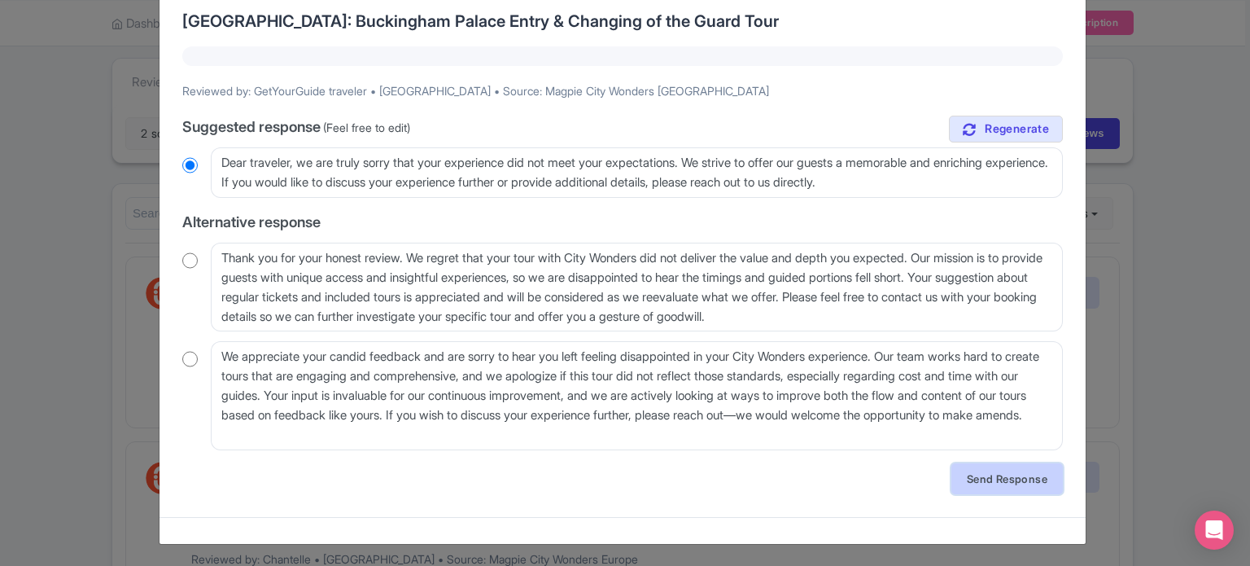
click at [986, 487] on link "Send Response" at bounding box center [1008, 478] width 112 height 31
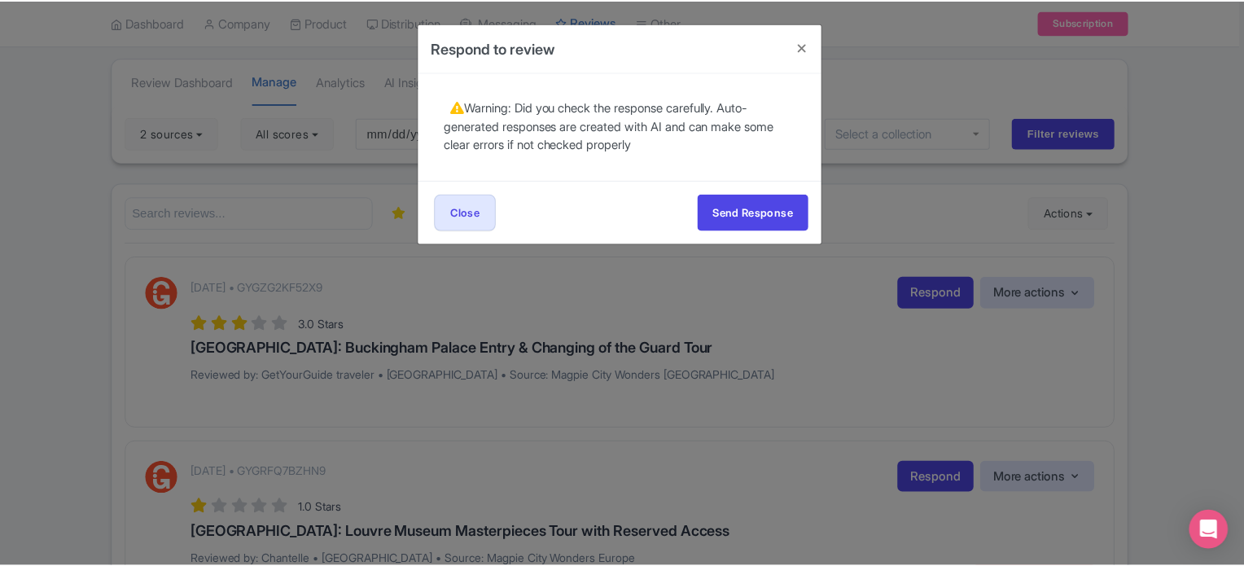
scroll to position [0, 0]
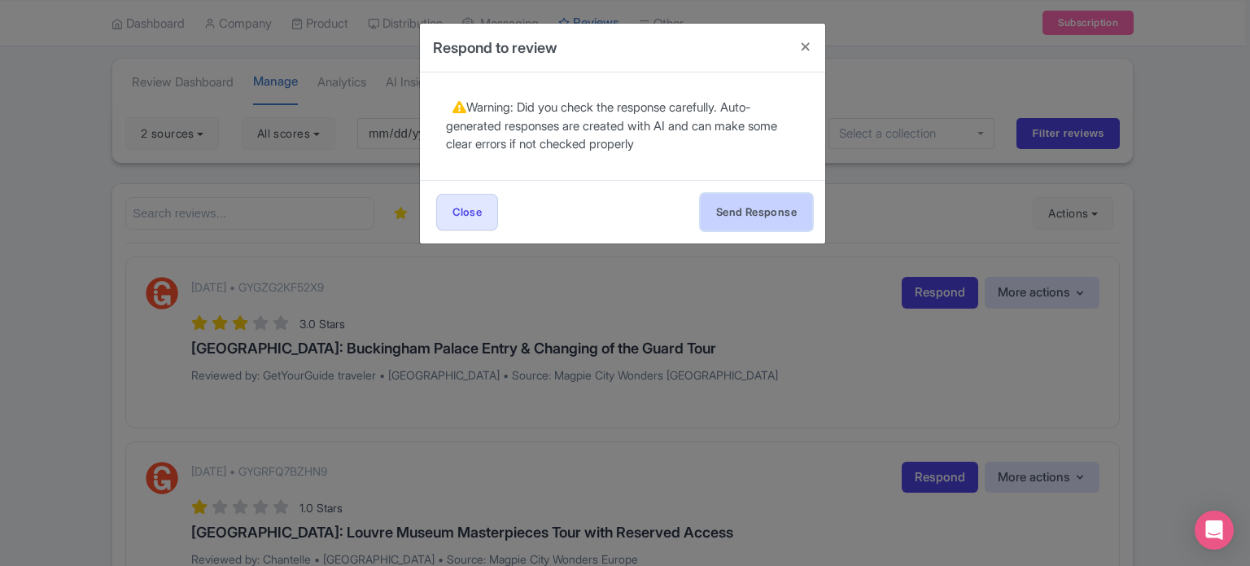
click at [777, 211] on button "Send Response" at bounding box center [757, 212] width 112 height 37
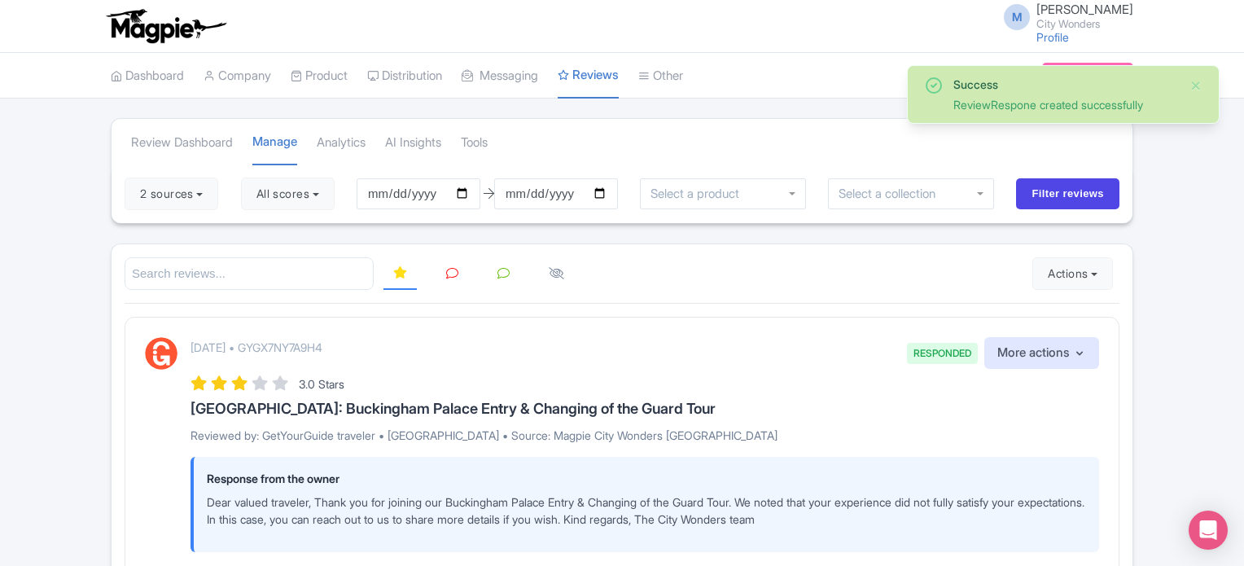
click at [464, 270] on link at bounding box center [452, 274] width 32 height 32
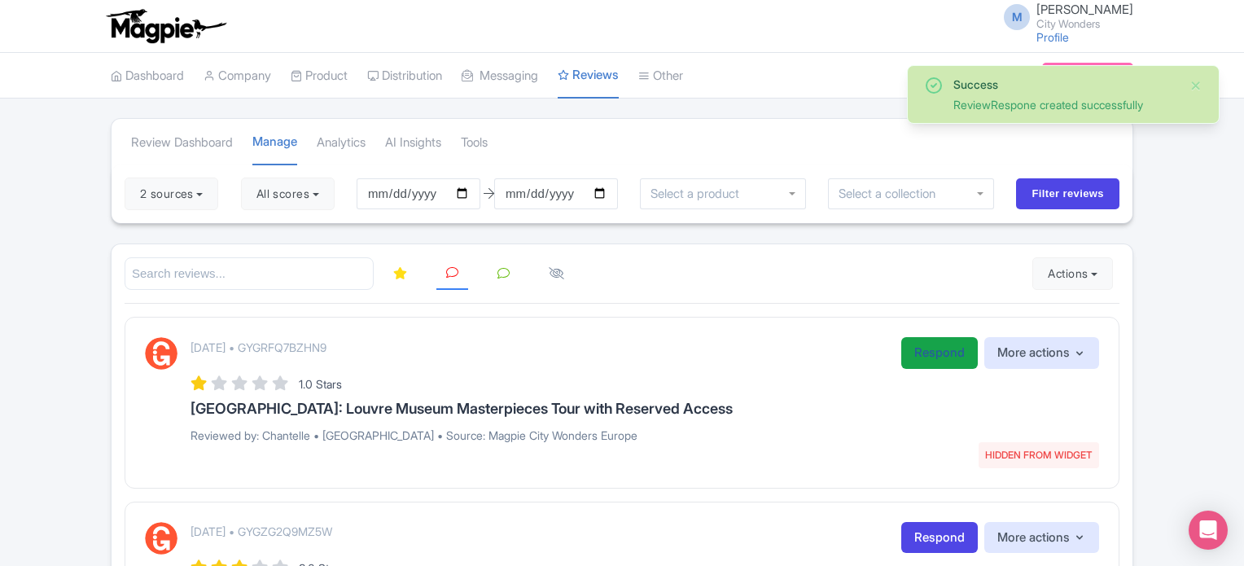
click at [917, 354] on link "Respond" at bounding box center [939, 353] width 77 height 32
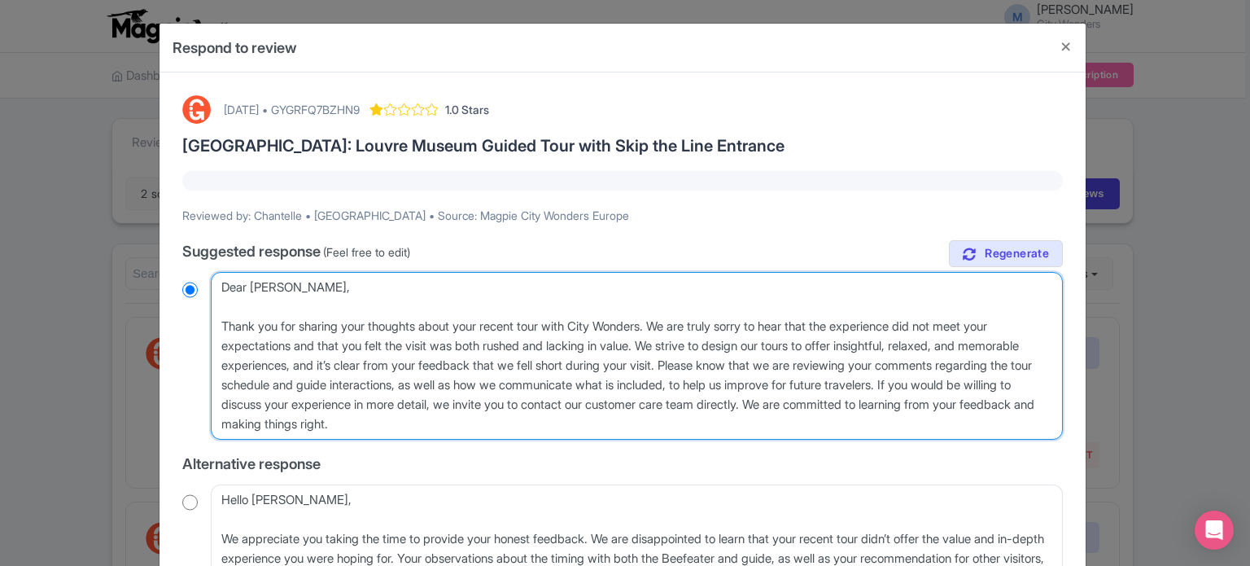
drag, startPoint x: 489, startPoint y: 424, endPoint x: 212, endPoint y: 309, distance: 299.9
click at [212, 309] on textarea "Dear Chantelle, Thank you for sharing your thoughts about your recent tour with…" at bounding box center [637, 356] width 852 height 168
type textarea "Dear Chantelle,"
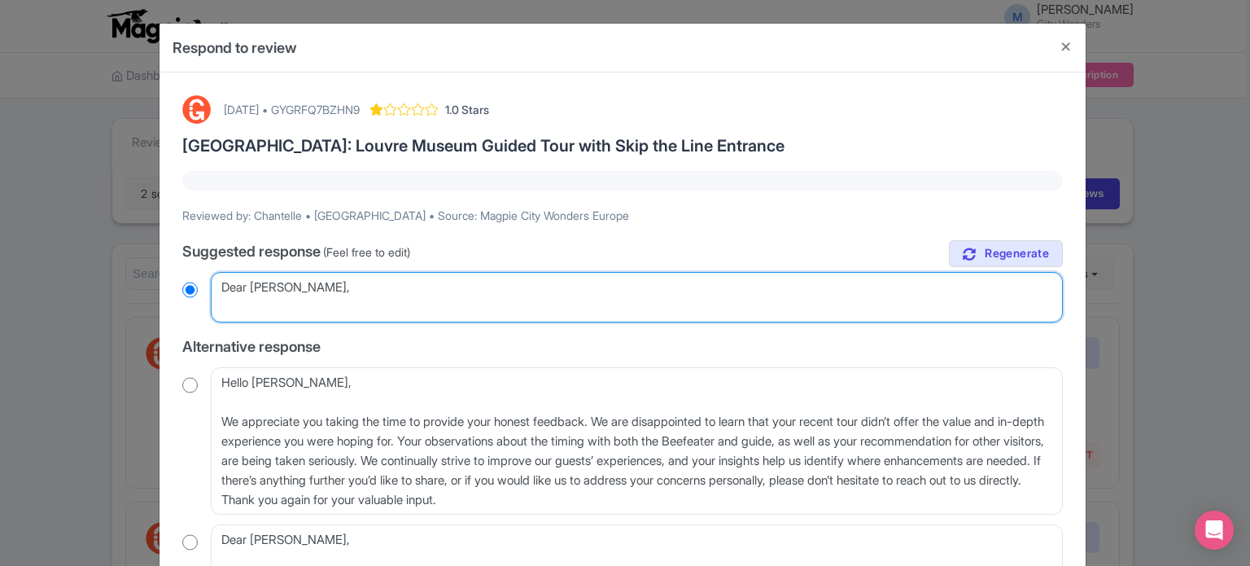
radio input "true"
paste textarea "Dear valued traveler, Thank you for joining our XX Tour. We noted that your exp…"
type textarea "Dear Chantelle, Dear valued traveler, Thank you for joining our XX Tour. We not…"
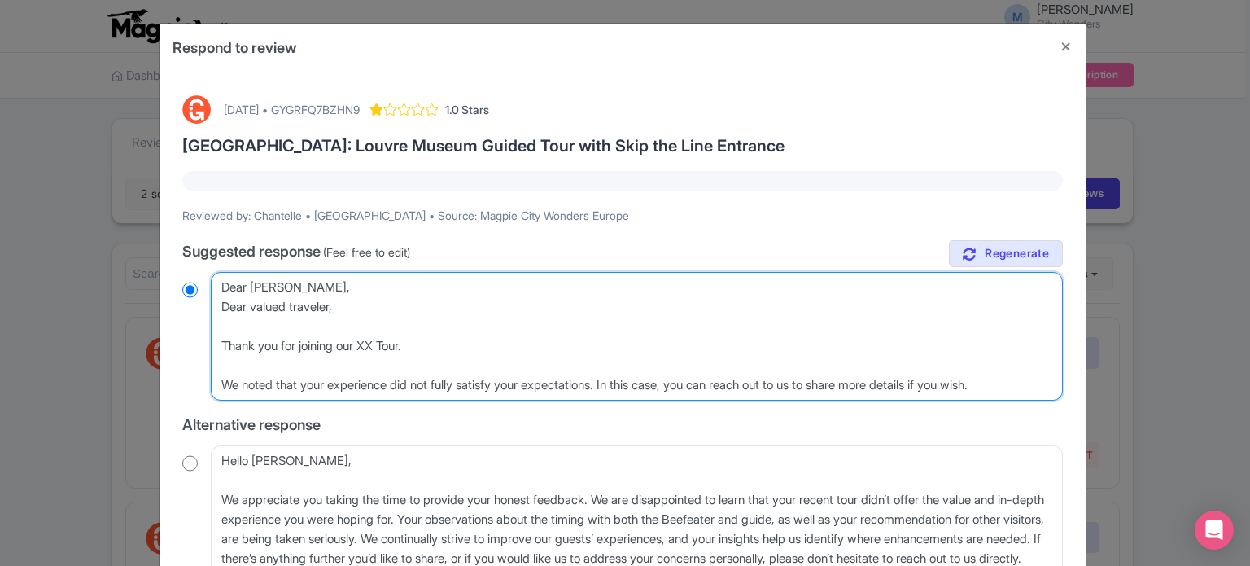
radio input "true"
drag, startPoint x: 342, startPoint y: 312, endPoint x: 208, endPoint y: 309, distance: 134.3
click at [208, 309] on div "Dear Chantelle, Thank you for sharing your thoughts about your recent tour with…" at bounding box center [622, 336] width 881 height 129
type textarea "Dear Chantelle, Thank you for joining our XX Tour. We noted that your experienc…"
radio input "true"
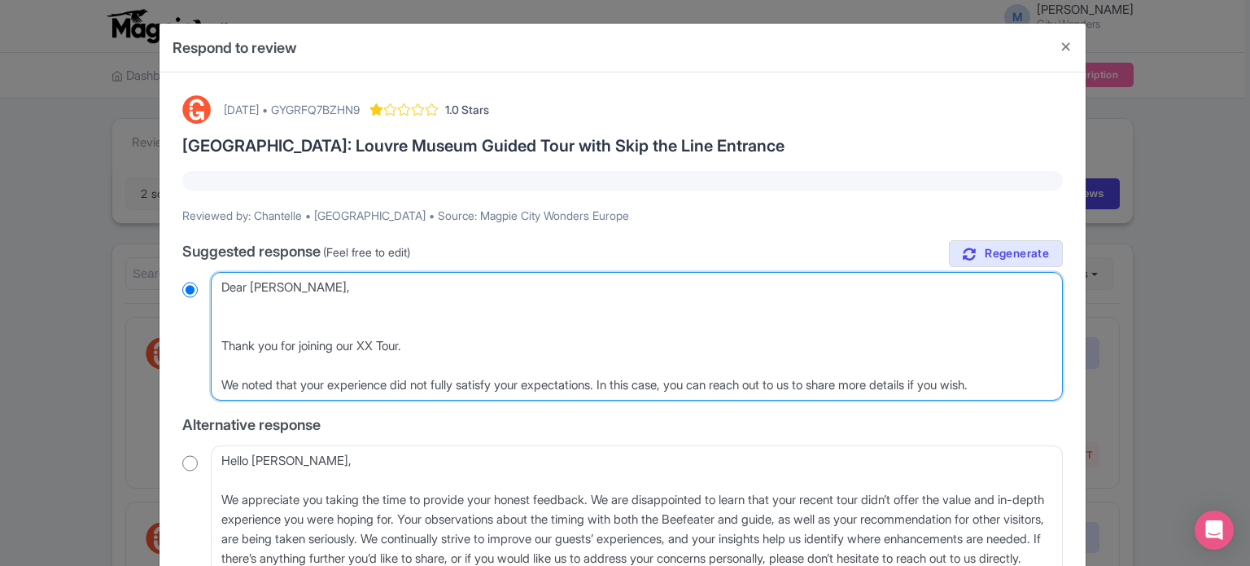
type textarea "Dear Chantelle, Thank you for joining our XX Tour. We noted that your experienc…"
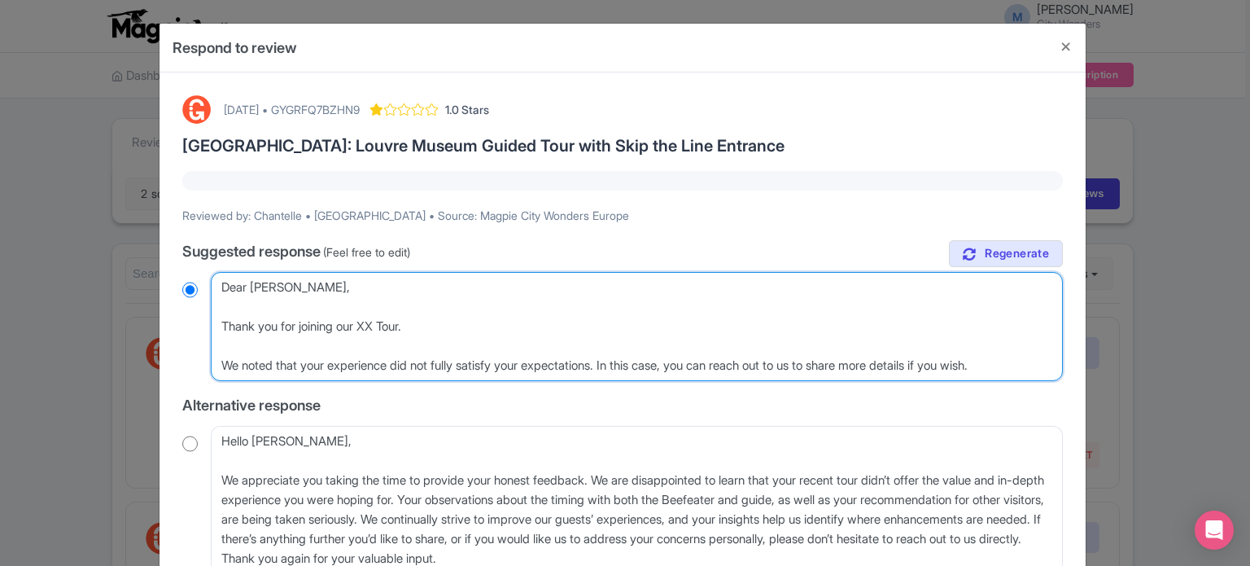
radio input "true"
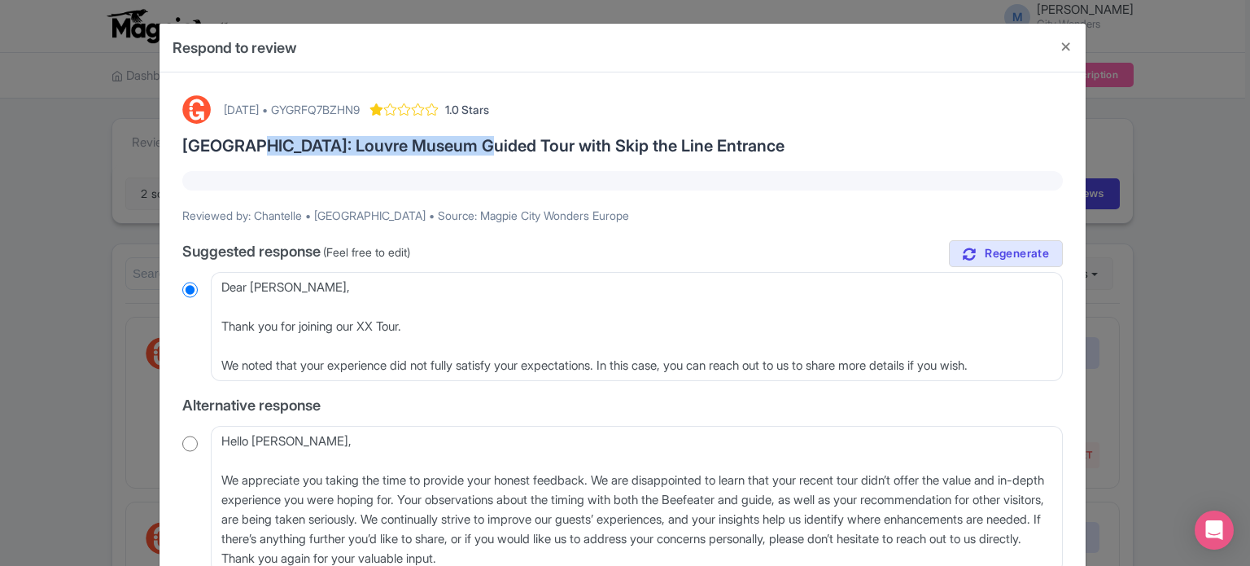
drag, startPoint x: 228, startPoint y: 145, endPoint x: 454, endPoint y: 143, distance: 226.3
click at [454, 143] on h3 "Paris: Louvre Museum Guided Tour with Skip the Line Entrance" at bounding box center [622, 146] width 881 height 18
copy h3 "Louvre Museum Guided Tour"
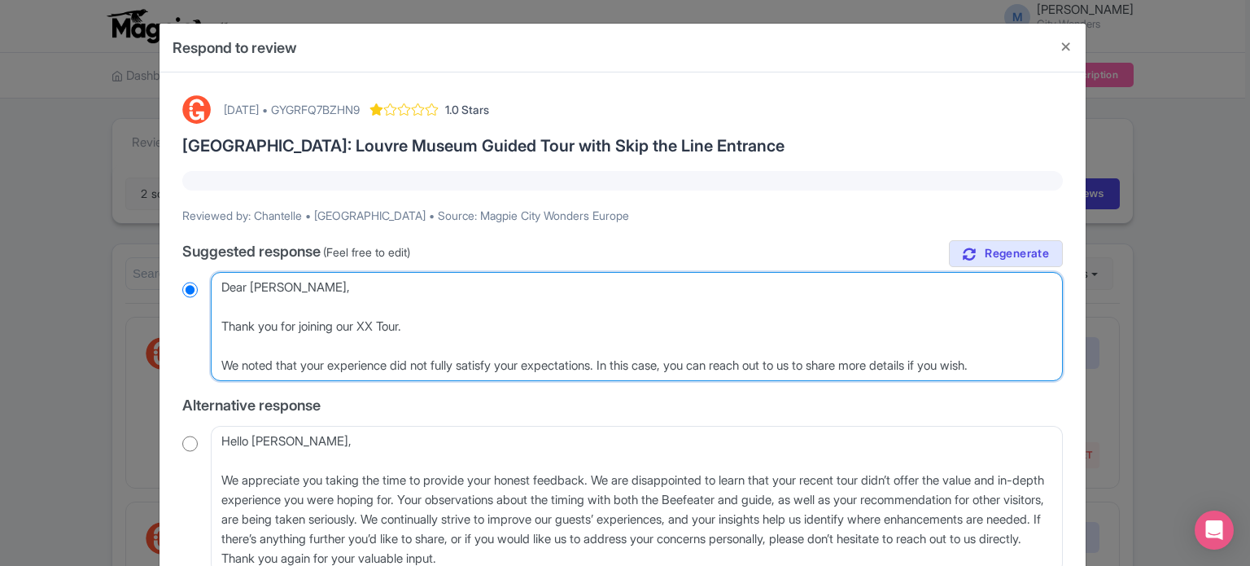
drag, startPoint x: 367, startPoint y: 326, endPoint x: 412, endPoint y: 318, distance: 45.4
click at [410, 318] on textarea "Dear Chantelle, Thank you for sharing your thoughts about your recent tour with…" at bounding box center [637, 326] width 852 height 109
paste textarea "Louvre Museum Guided Tour"
type textarea "Dear Chantelle, Thank you for joining our Louvre Museum Guided Tour . We noted …"
radio input "true"
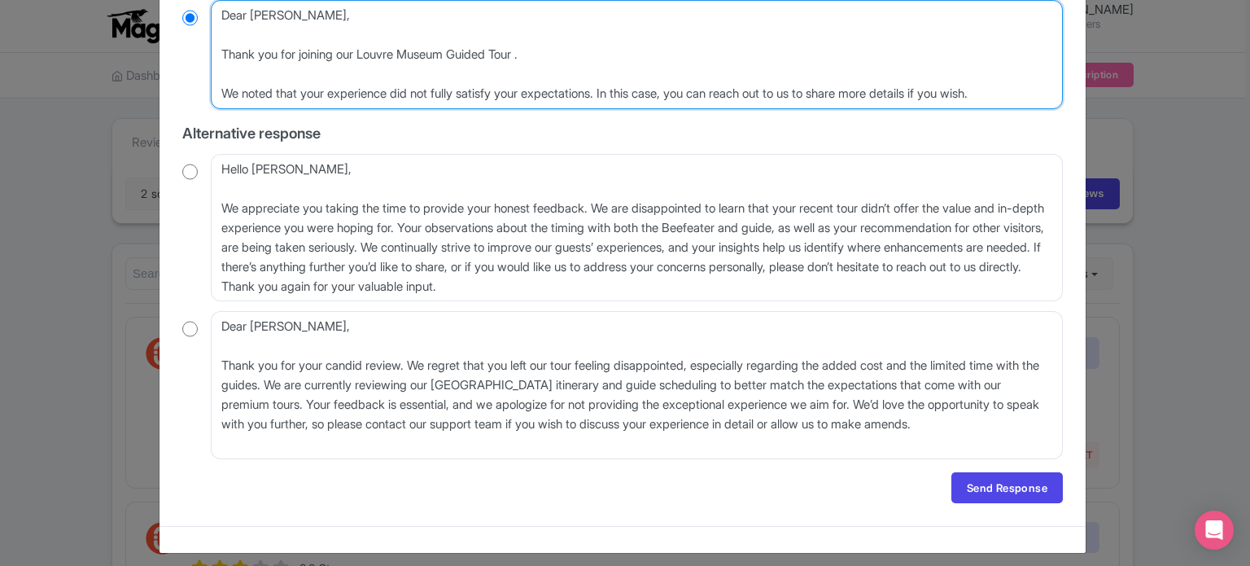
scroll to position [281, 0]
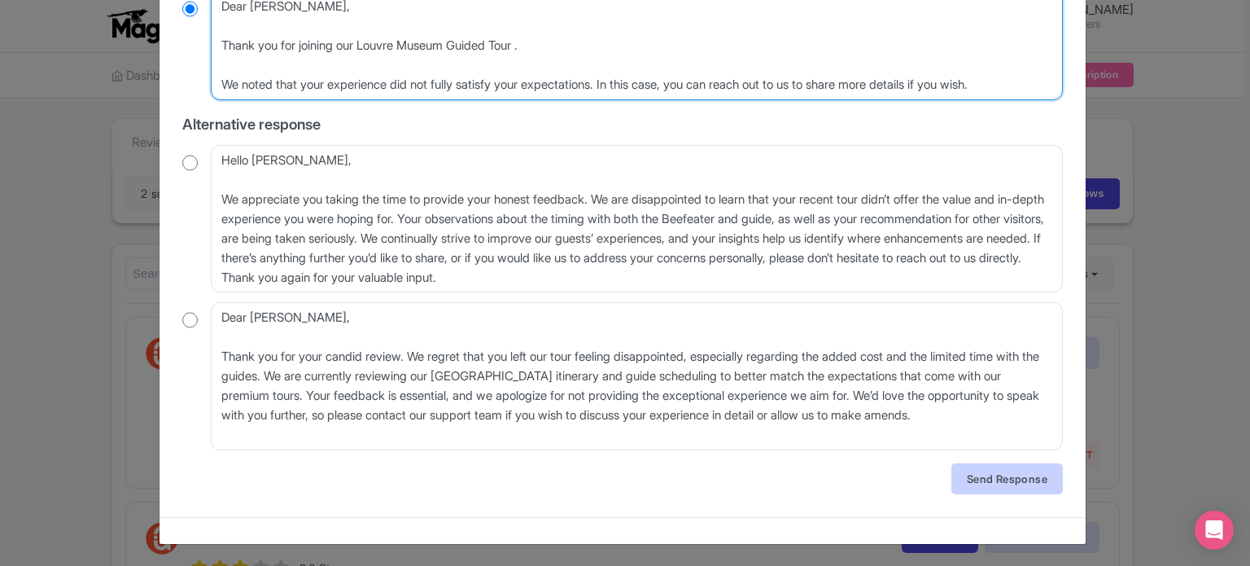
type textarea "Dear Chantelle, Thank you for joining our Louvre Museum Guided Tour . We noted …"
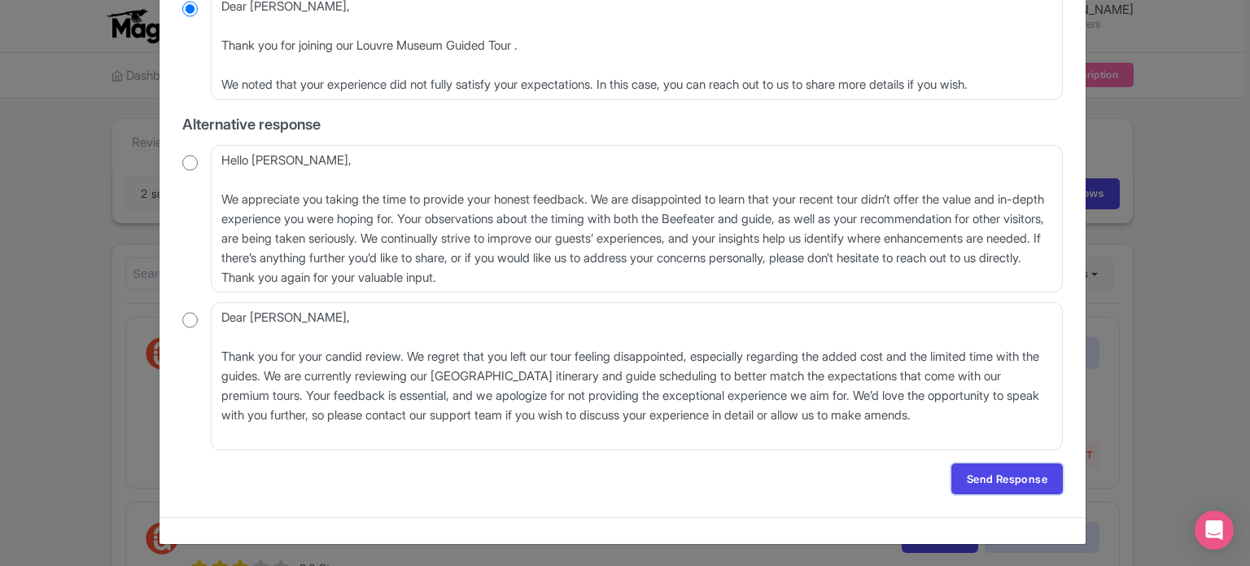
click at [966, 487] on link "Send Response" at bounding box center [1008, 478] width 112 height 31
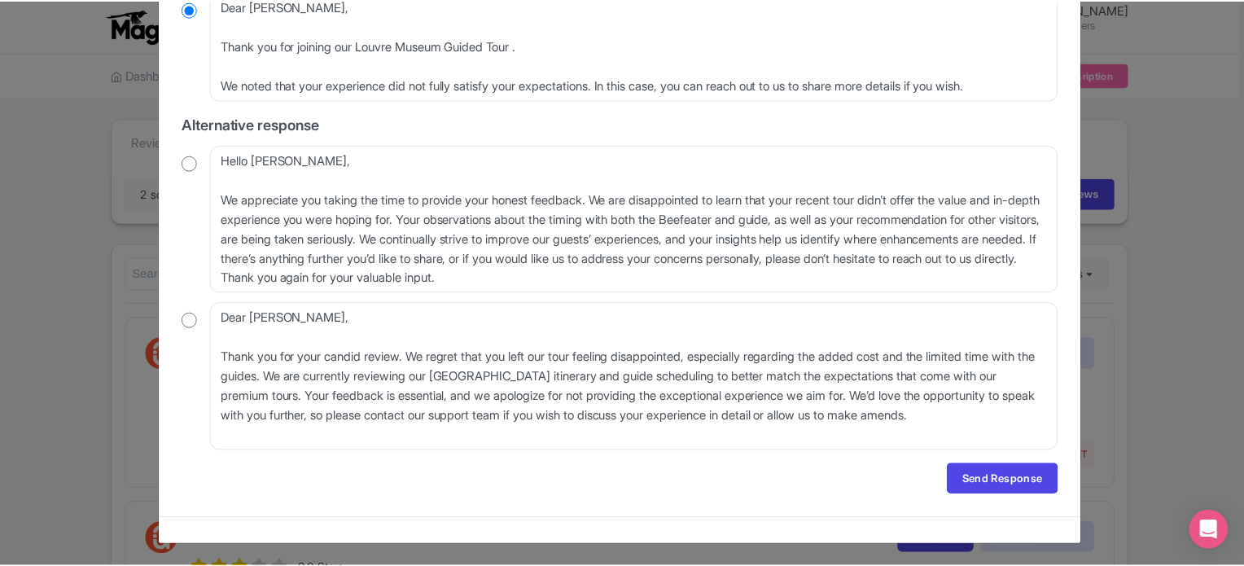
scroll to position [0, 0]
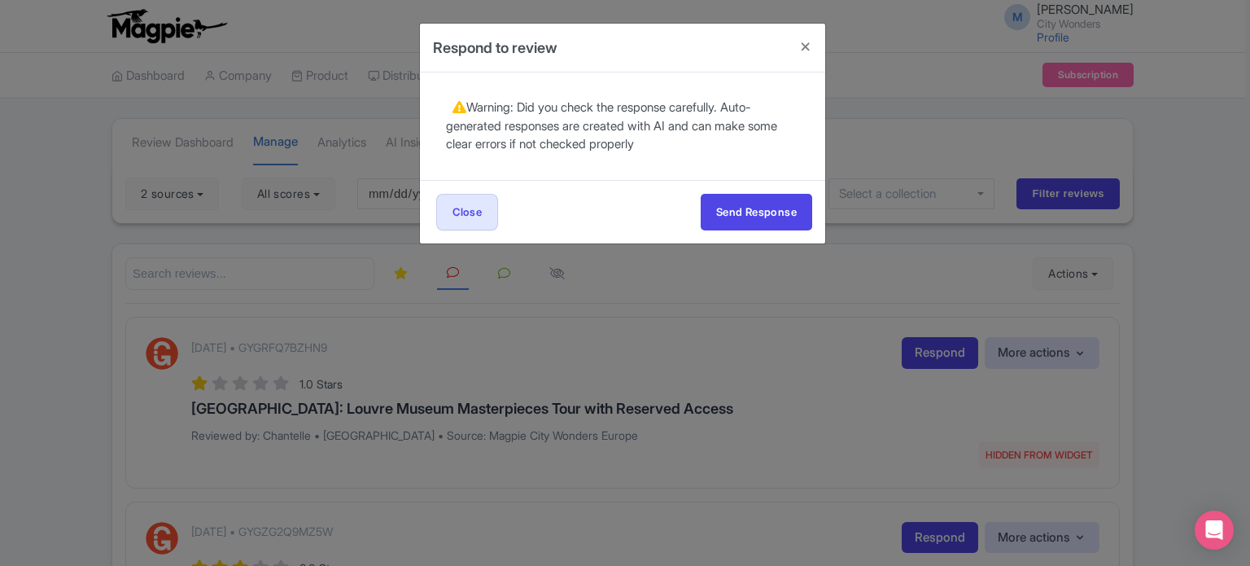
click at [741, 188] on div "Send Response Send Response Close Send Response" at bounding box center [622, 211] width 405 height 63
click at [739, 209] on button "Send Response" at bounding box center [757, 212] width 112 height 37
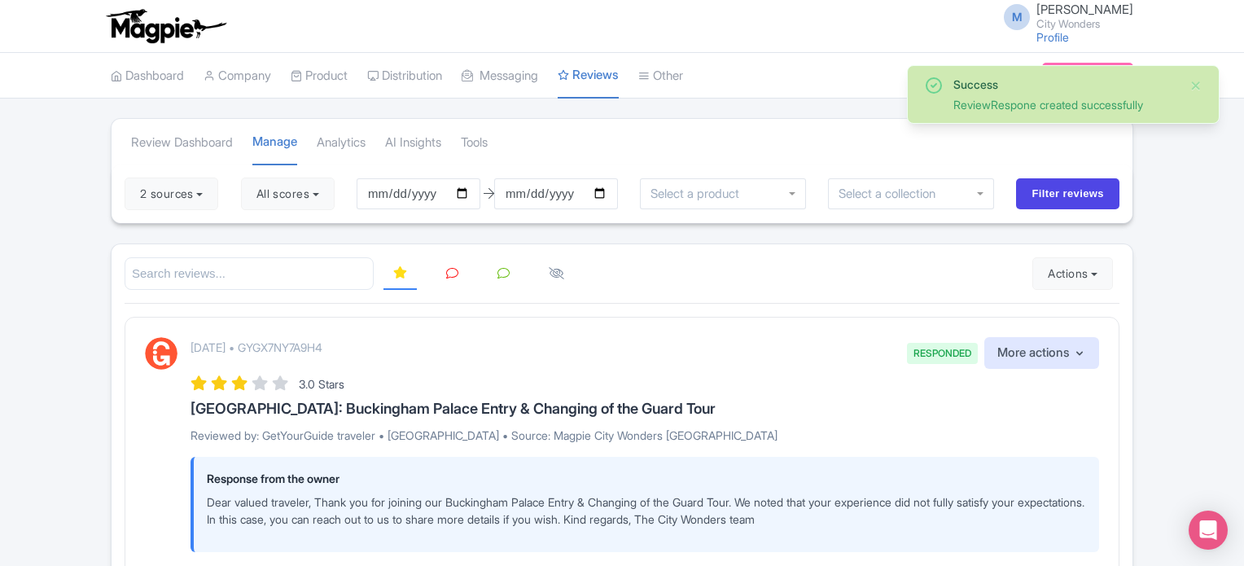
click at [452, 270] on icon at bounding box center [452, 273] width 12 height 12
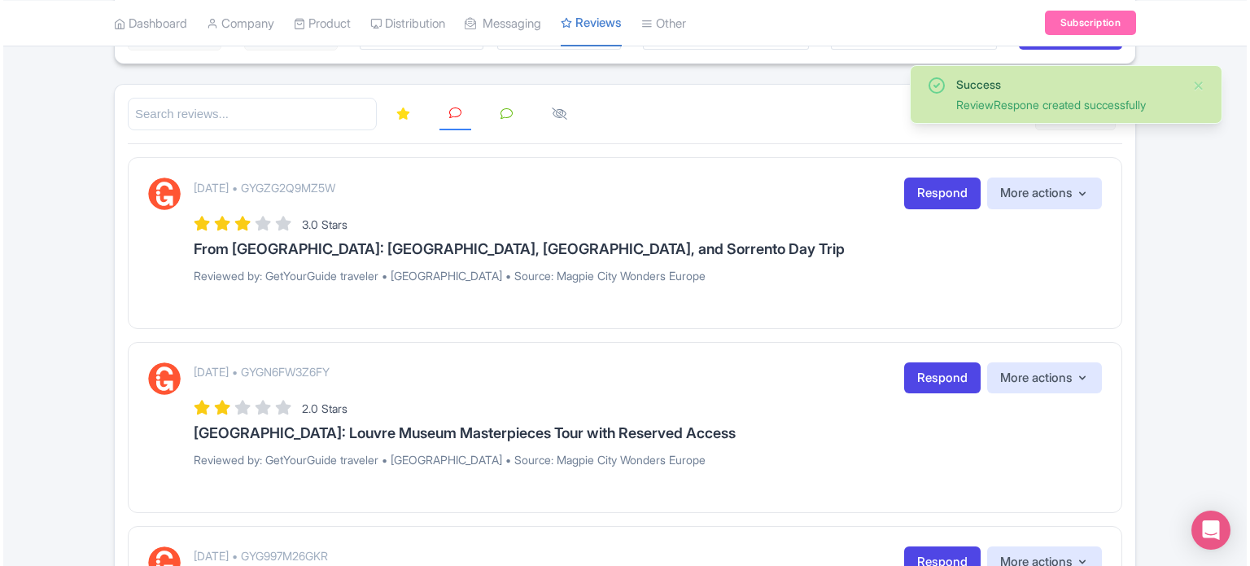
scroll to position [163, 0]
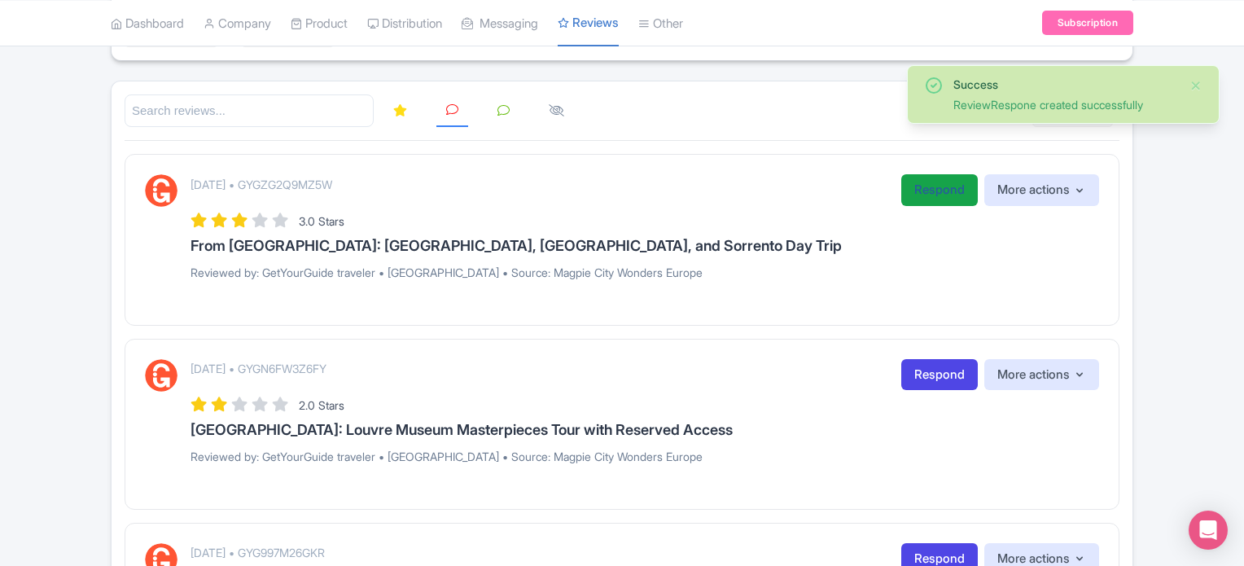
click at [935, 190] on link "Respond" at bounding box center [939, 190] width 77 height 32
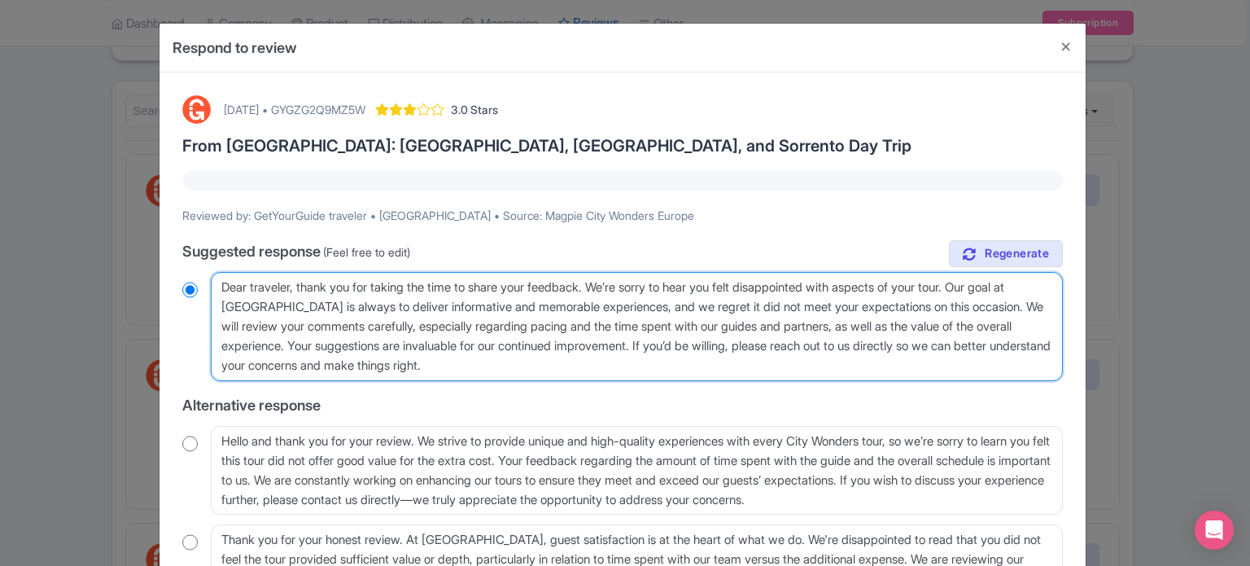
drag, startPoint x: 607, startPoint y: 284, endPoint x: 292, endPoint y: 278, distance: 315.1
click at [292, 278] on textarea "Dear traveler, thank you for taking the time to share your feedback. We’re sorr…" at bounding box center [637, 326] width 852 height 109
type textarea "Dear traveler,We’re sorry to hear you felt disappointed with aspects of your to…"
radio input "true"
type textarea "Dear traveler, We’re sorry to hear you felt disappointed with aspects of your t…"
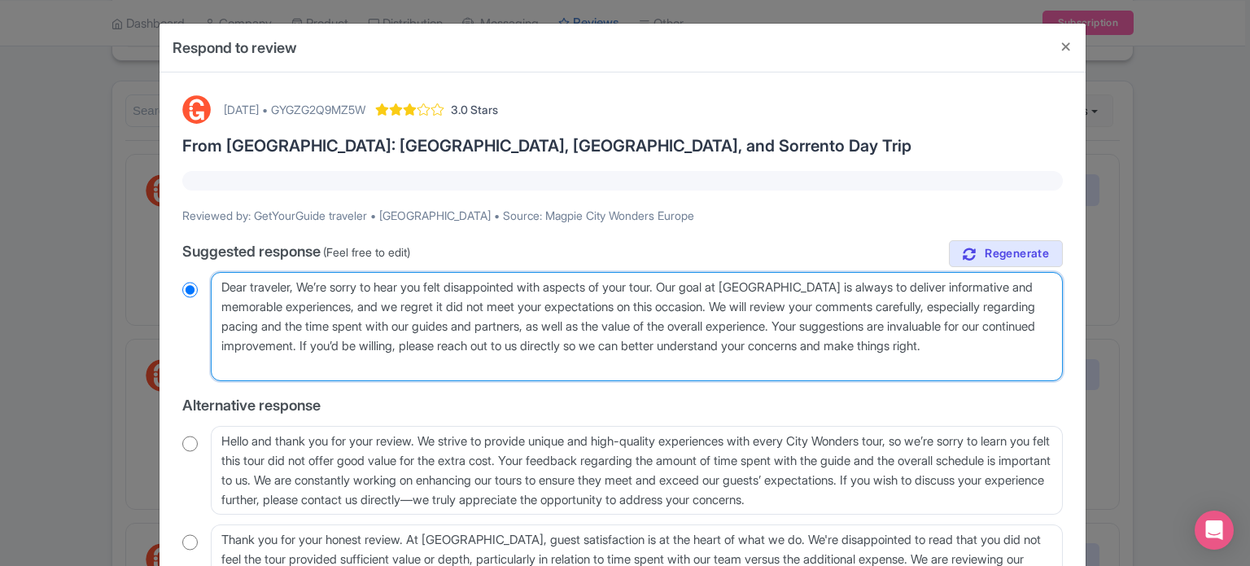
radio input "true"
click at [638, 304] on textarea "Dear traveler, thank you for taking the time to share your feedback. We’re sorr…" at bounding box center [637, 326] width 852 height 109
type textarea "Dear traveler, We’re sorry to hear you felt disappointed with aspects of your t…"
radio input "true"
type textarea "Dear traveler, We’re sorry to hear you felt disappointed with aspects of your t…"
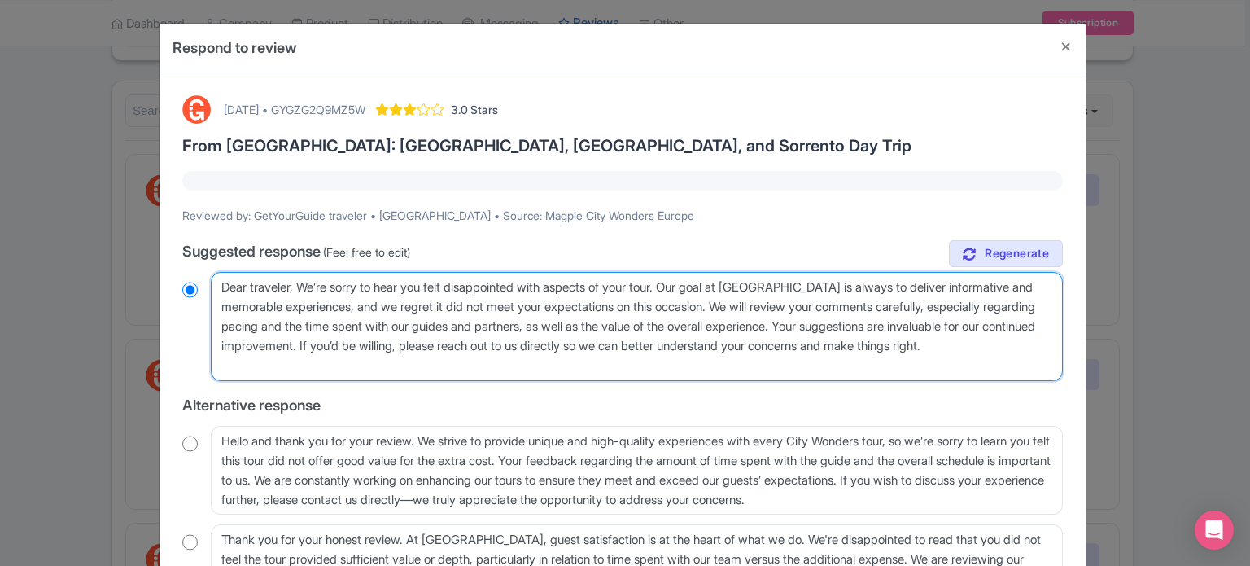
radio input "true"
type textarea "Dear traveler, We’re sorry to hear you felt disappointed with aspects of your t…"
radio input "true"
type textarea "Dear traveler, We’re sorry to hear you felt disappointed with aspects of your t…"
radio input "true"
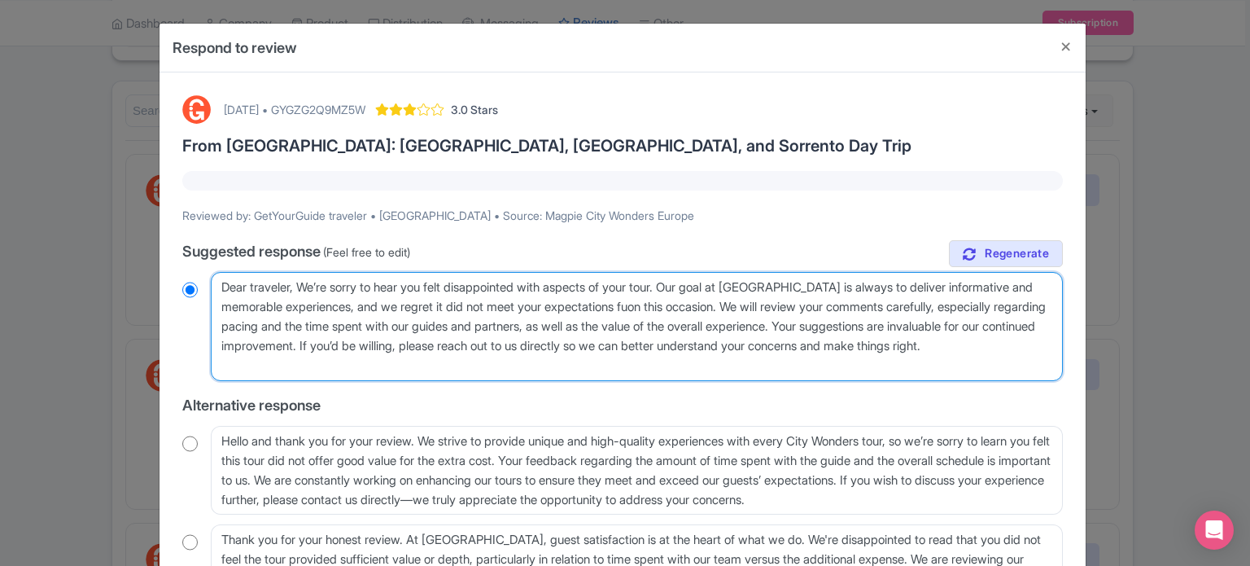
type textarea "Dear traveler, We’re sorry to hear you felt disappointed with aspects of your t…"
radio input "true"
type textarea "Dear traveler, We’re sorry to hear you felt disappointed with aspects of your t…"
radio input "true"
type textarea "Dear traveler, We’re sorry to hear you felt disappointed with aspects of your t…"
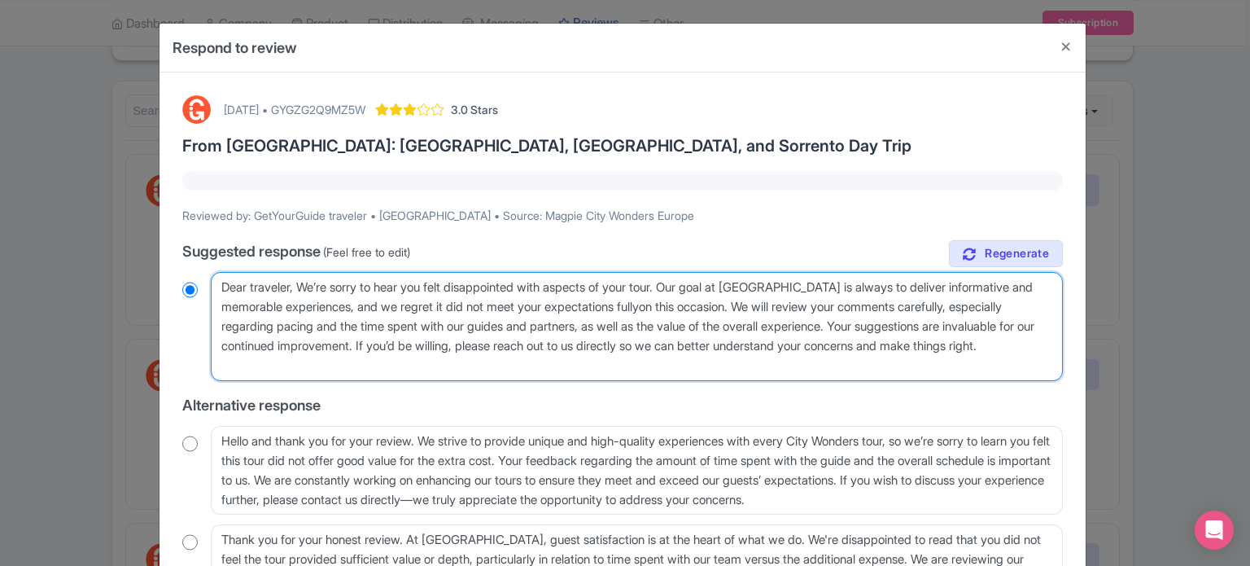
radio input "true"
type textarea "Dear traveler, We’re sorry to hear you felt disappointed with aspects of your t…"
radio input "true"
drag, startPoint x: 766, startPoint y: 306, endPoint x: 462, endPoint y: 351, distance: 306.9
click at [462, 351] on textarea "Dear traveler, thank you for taking the time to share your feedback. We’re sorr…" at bounding box center [637, 326] width 852 height 109
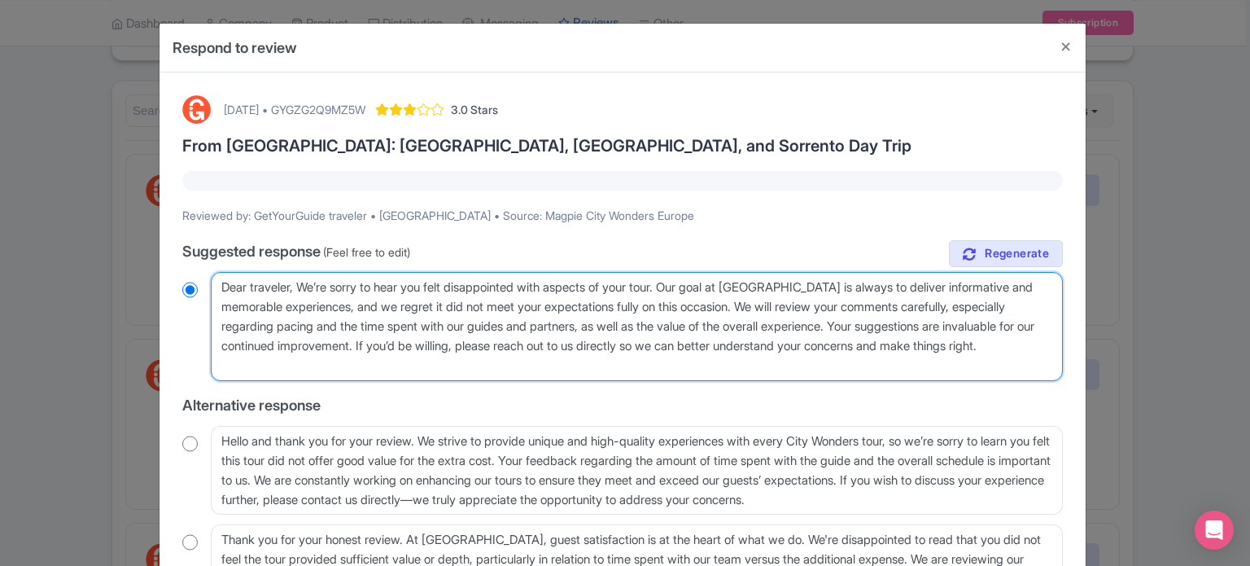
type textarea "Dear traveler, We’re sorry to hear you felt disappointed with aspects of your t…"
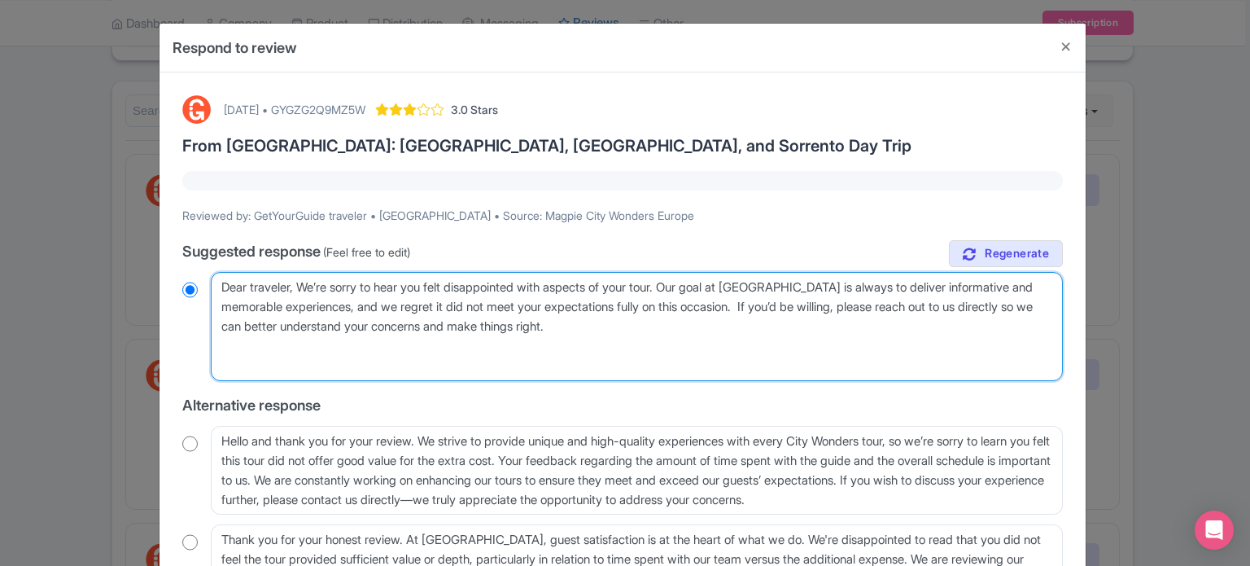
radio input "true"
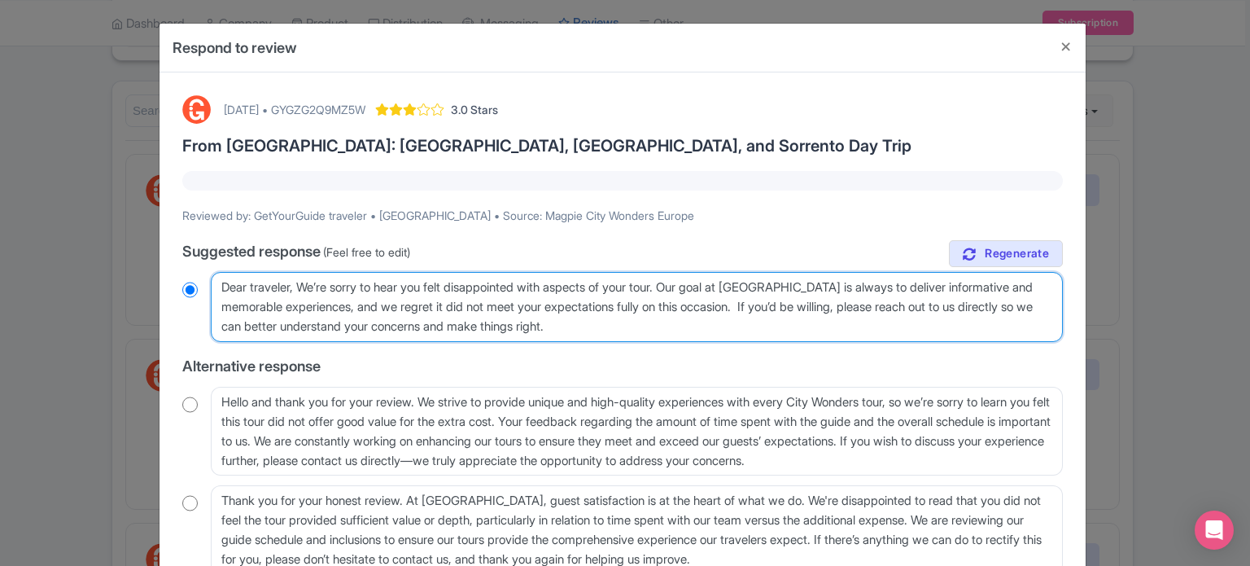
type textarea "Dear traveler, We’re sorry to hear you felt disappointed with aspects of your t…"
radio input "true"
drag, startPoint x: 676, startPoint y: 328, endPoint x: 387, endPoint y: 328, distance: 288.2
click at [387, 328] on textarea "Dear traveler, thank you for taking the time to share your feedback. We’re sorr…" at bounding box center [637, 307] width 852 height 70
type textarea "Dear traveler, We’re sorry to hear you felt disappointed with aspects of your t…"
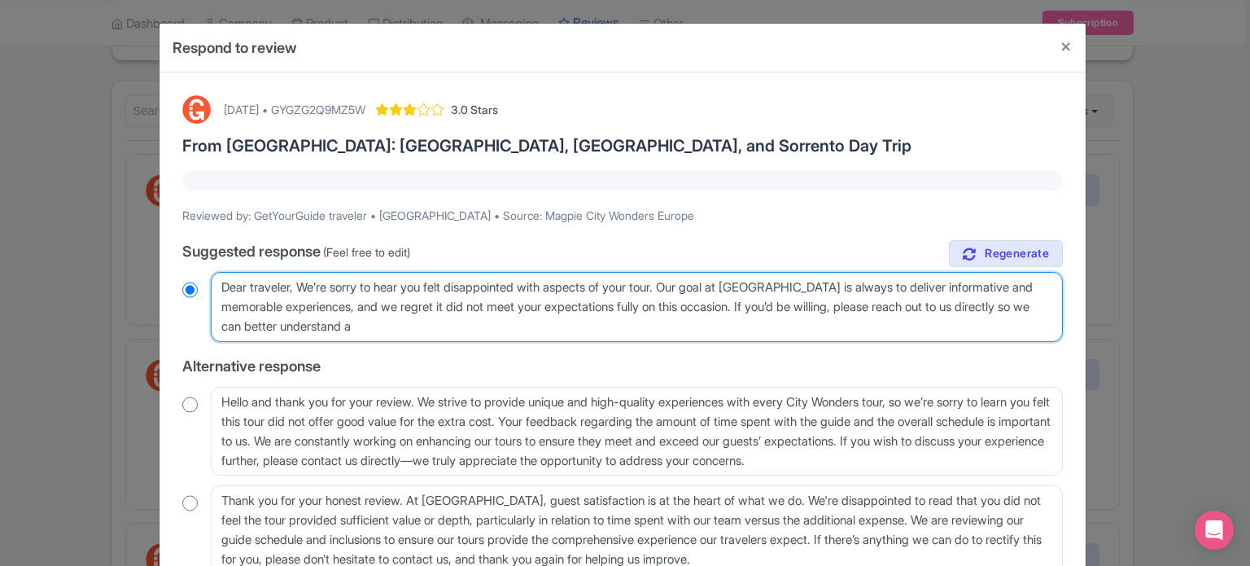
radio input "true"
type textarea "Dear traveler, We’re sorry to hear you felt disappointed with aspects of your t…"
radio input "true"
type textarea "Dear traveler, We’re sorry to hear you felt disappointed with aspects of your t…"
radio input "true"
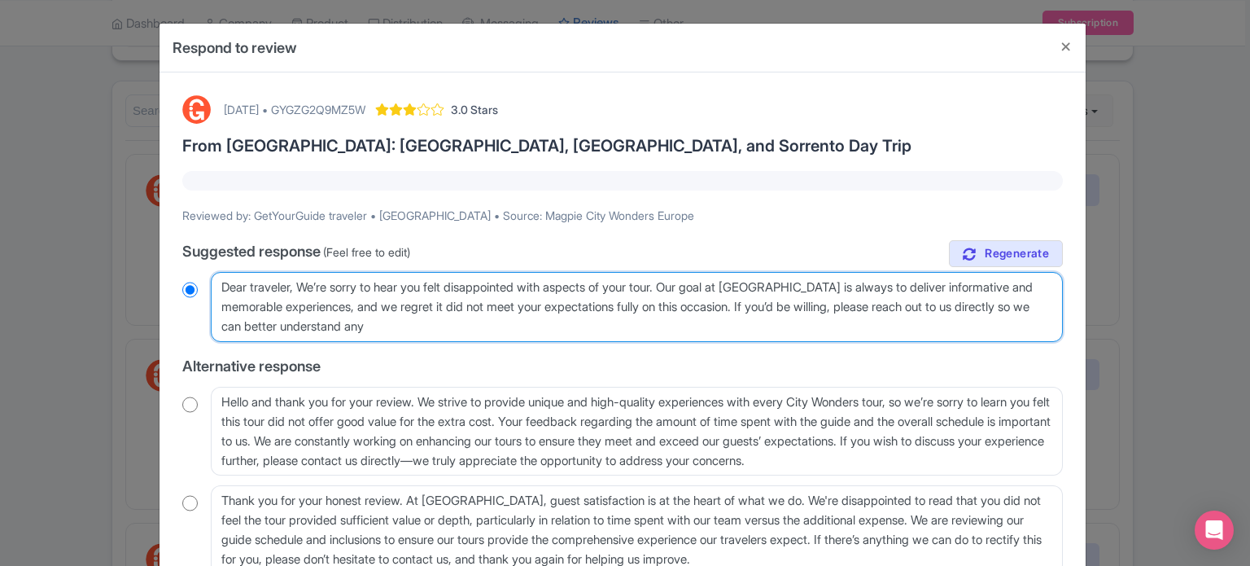
type textarea "Dear traveler, We’re sorry to hear you felt disappointed with aspects of your t…"
radio input "true"
type textarea "Dear traveler, We’re sorry to hear you felt disappointed with aspects of your t…"
radio input "true"
type textarea "Dear traveler, We’re sorry to hear you felt disappointed with aspects of your t…"
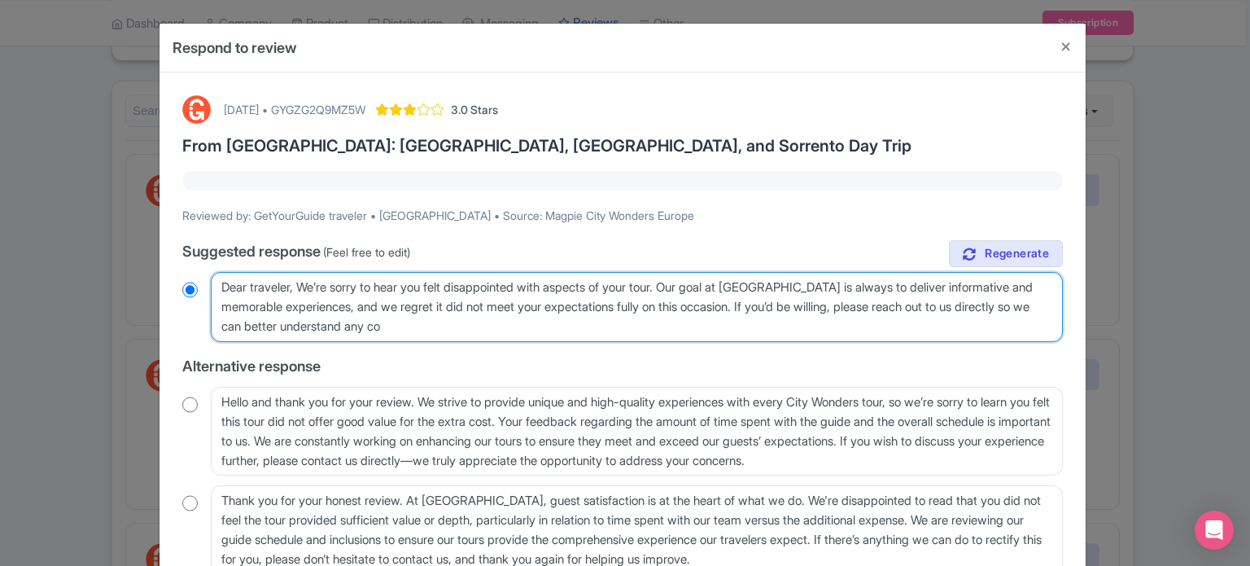
radio input "true"
type textarea "Dear traveler, We’re sorry to hear you felt disappointed with aspects of your t…"
radio input "true"
type textarea "Dear traveler, We’re sorry to hear you felt disappointed with aspects of your t…"
radio input "true"
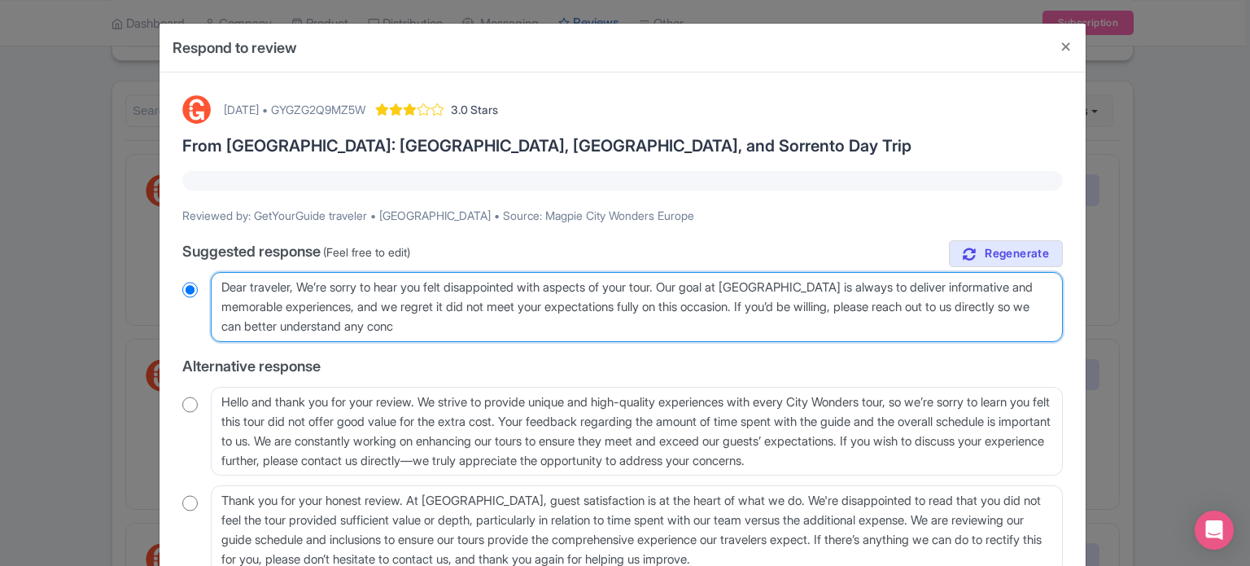
type textarea "Dear traveler, We’re sorry to hear you felt disappointed with aspects of your t…"
radio input "true"
type textarea "Dear traveler, We’re sorry to hear you felt disappointed with aspects of your t…"
radio input "true"
type textarea "Dear traveler, We’re sorry to hear you felt disappointed with aspects of your t…"
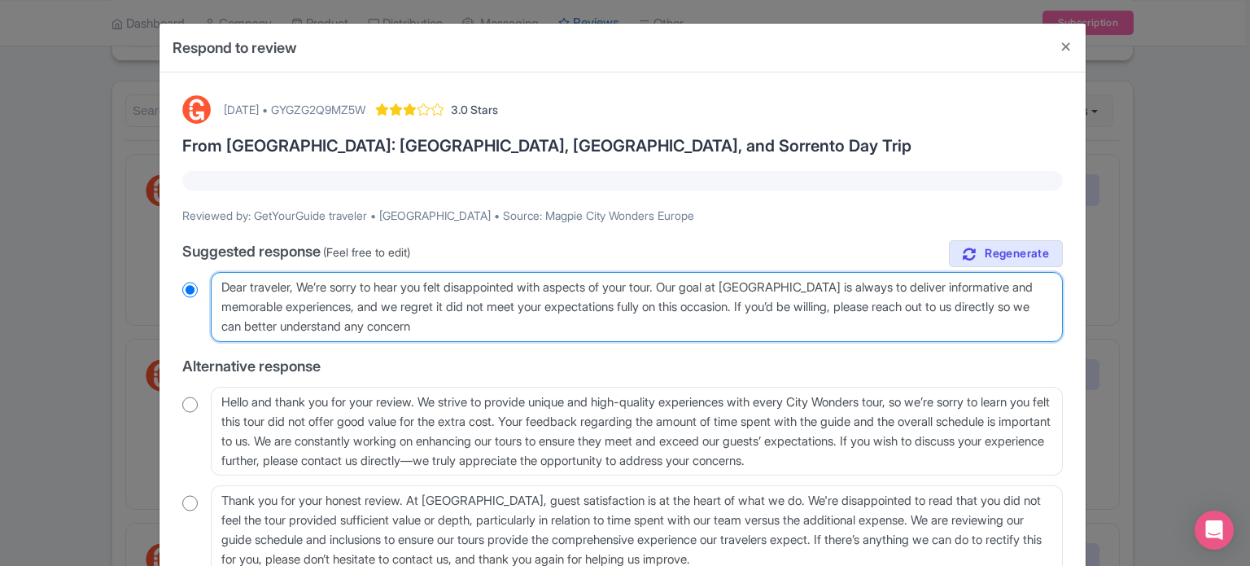
radio input "true"
type textarea "Dear traveler, We’re sorry to hear you felt disappointed with aspects of your t…"
radio input "true"
type textarea "Dear traveler, We’re sorry to hear you felt disappointed with aspects of your t…"
radio input "true"
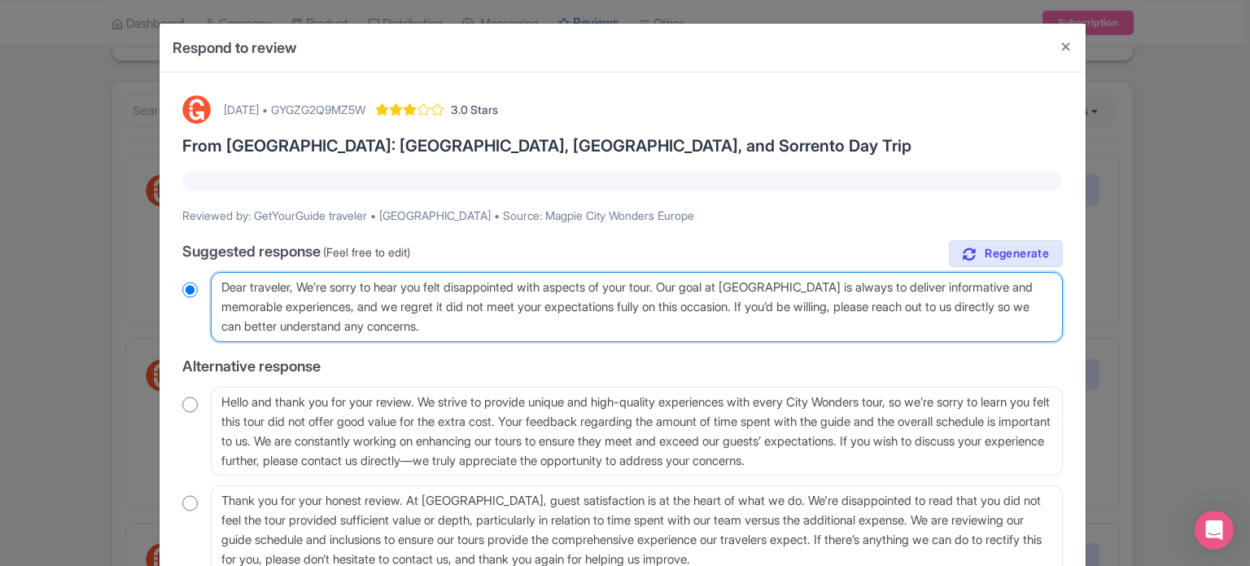
type textarea "Dear traveler, We’re sorry to hear you felt disappointed with aspects of your t…"
radio input "true"
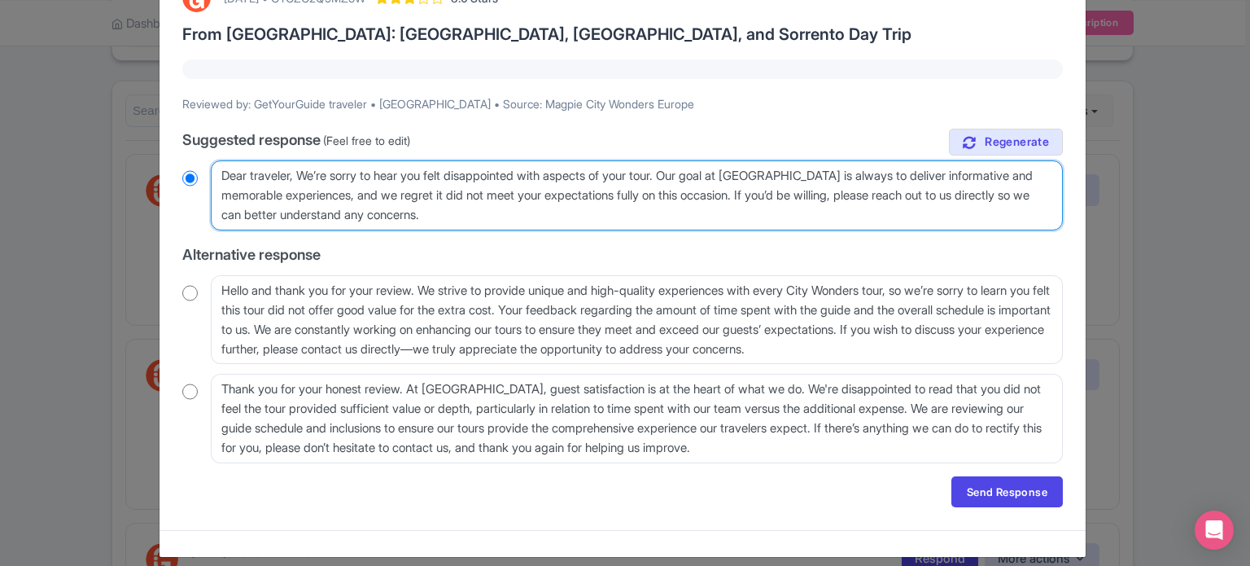
scroll to position [125, 0]
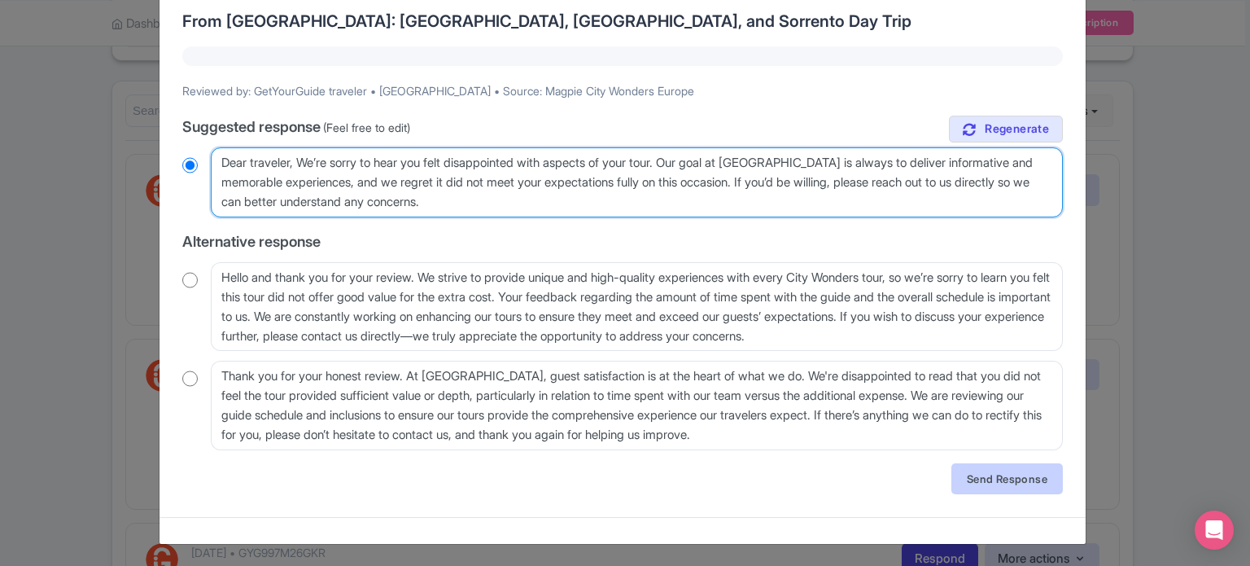
type textarea "Dear traveler, We’re sorry to hear you felt disappointed with aspects of your t…"
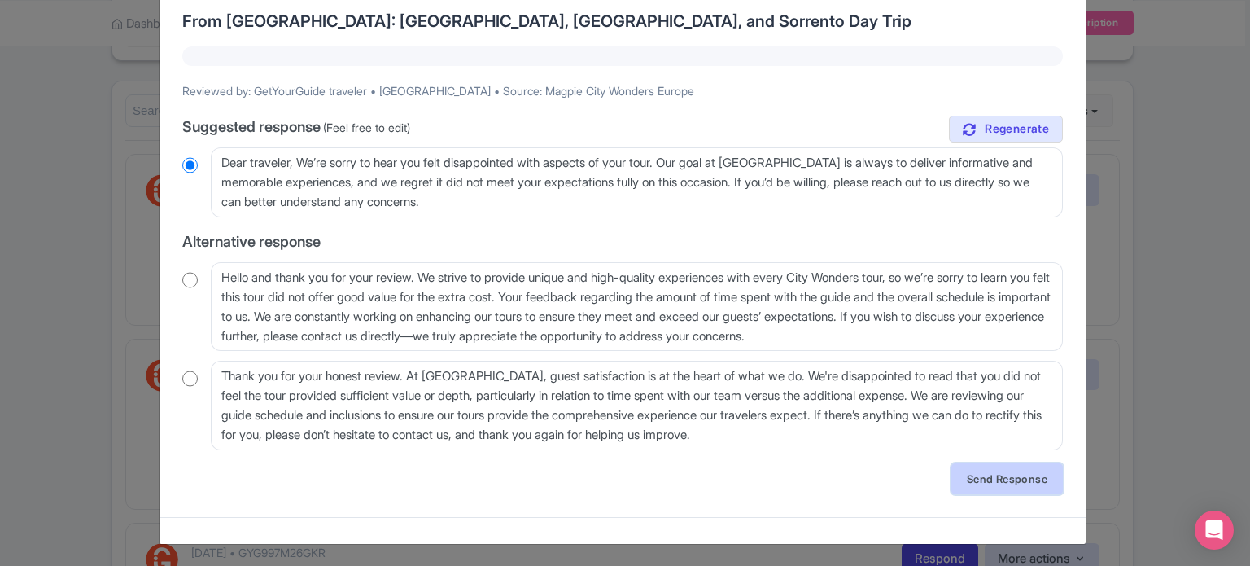
click at [991, 490] on link "Send Response" at bounding box center [1008, 478] width 112 height 31
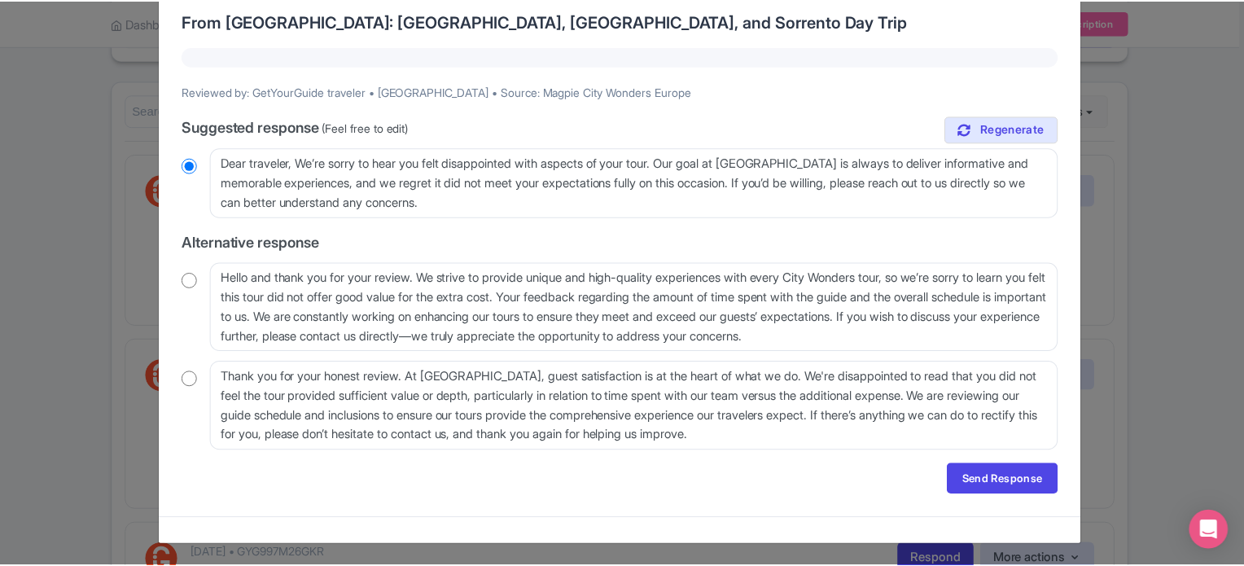
scroll to position [0, 0]
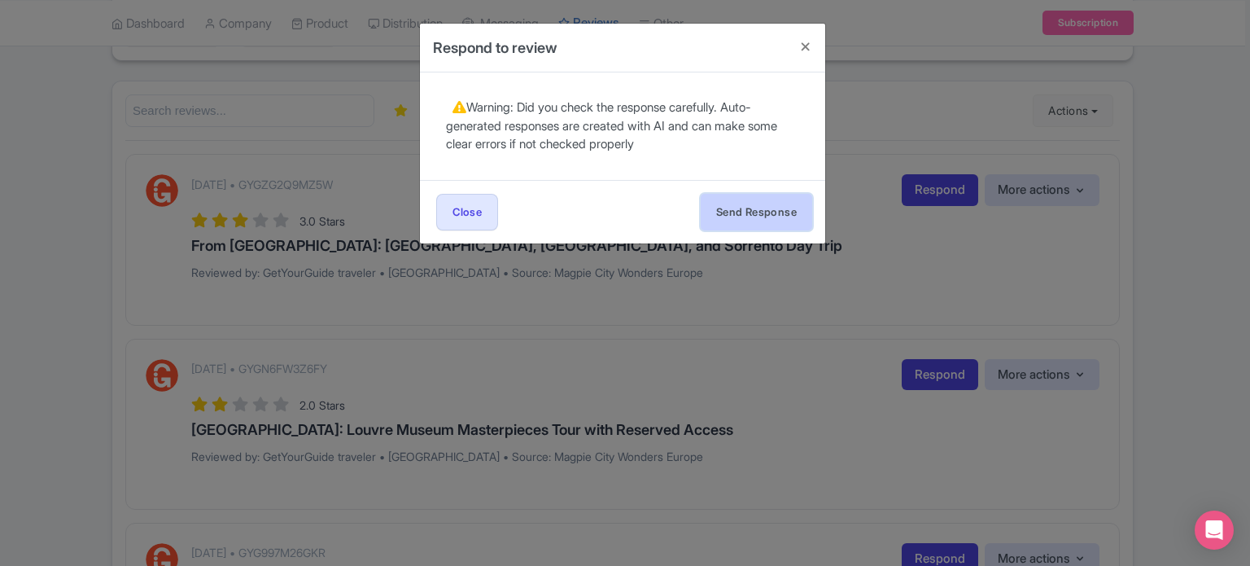
click at [769, 195] on button "Send Response" at bounding box center [757, 212] width 112 height 37
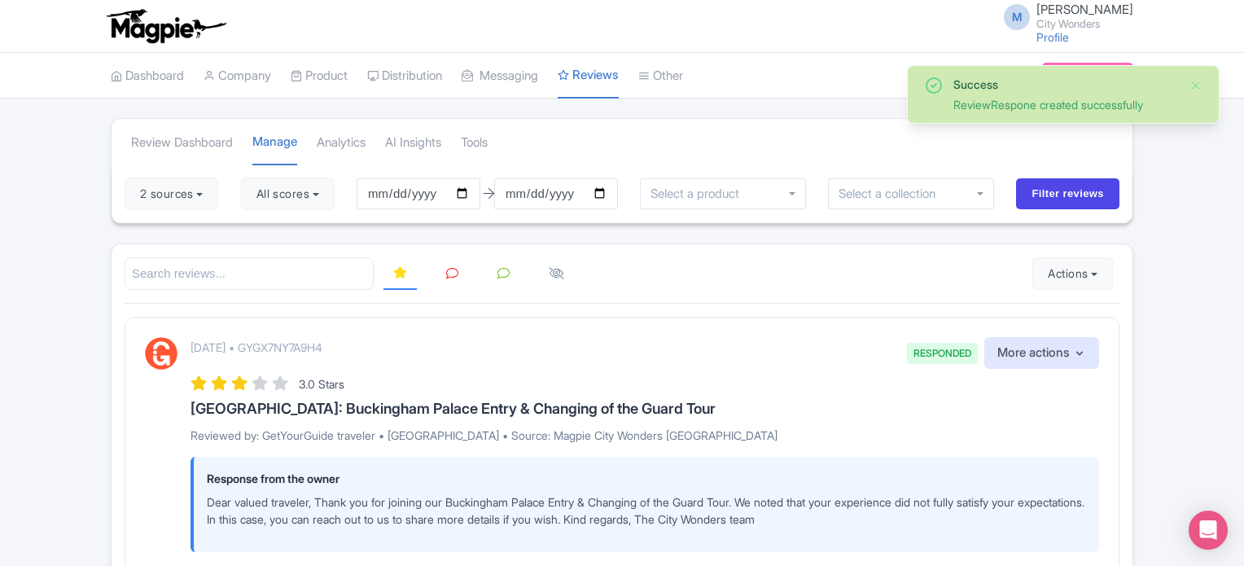
click at [453, 269] on icon at bounding box center [452, 273] width 12 height 12
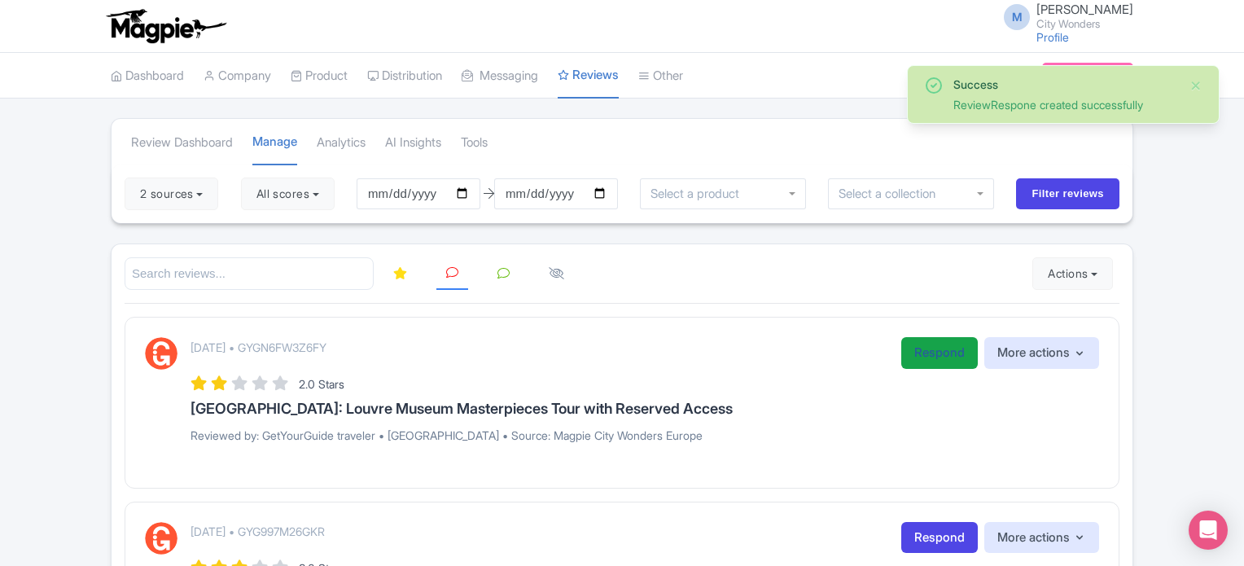
click at [925, 349] on link "Respond" at bounding box center [939, 353] width 77 height 32
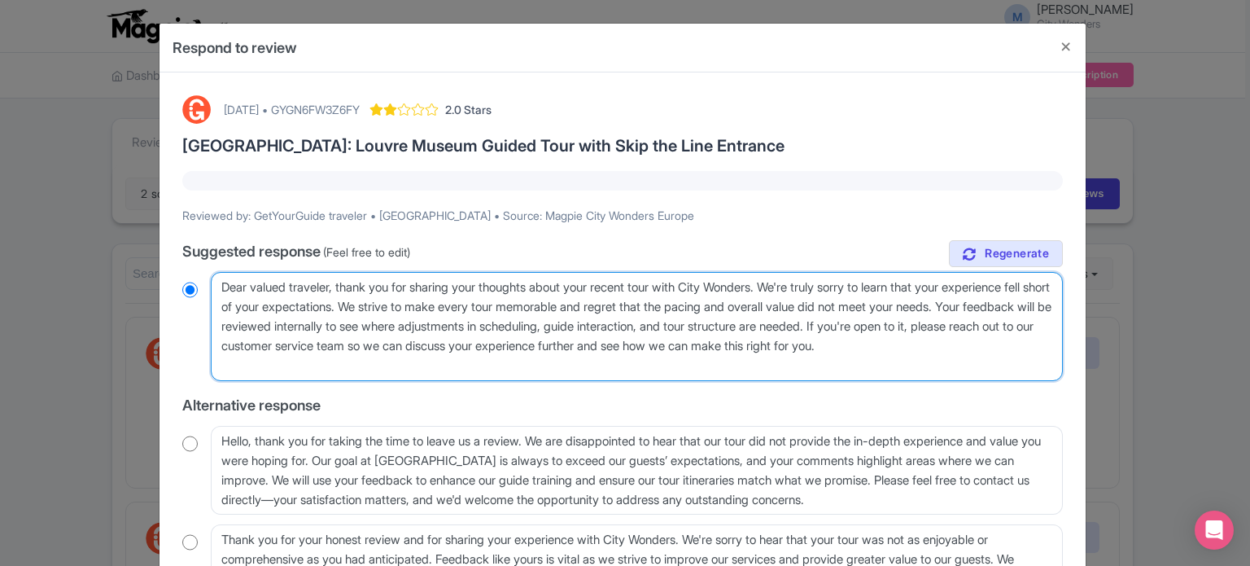
drag, startPoint x: 339, startPoint y: 287, endPoint x: 792, endPoint y: 283, distance: 452.6
click at [792, 283] on textarea "Dear valued traveler, thank you for sharing your thoughts about your recent tou…" at bounding box center [637, 326] width 852 height 109
type textarea "Dear valued traveler, We're truly sorry to learn that your experience fell shor…"
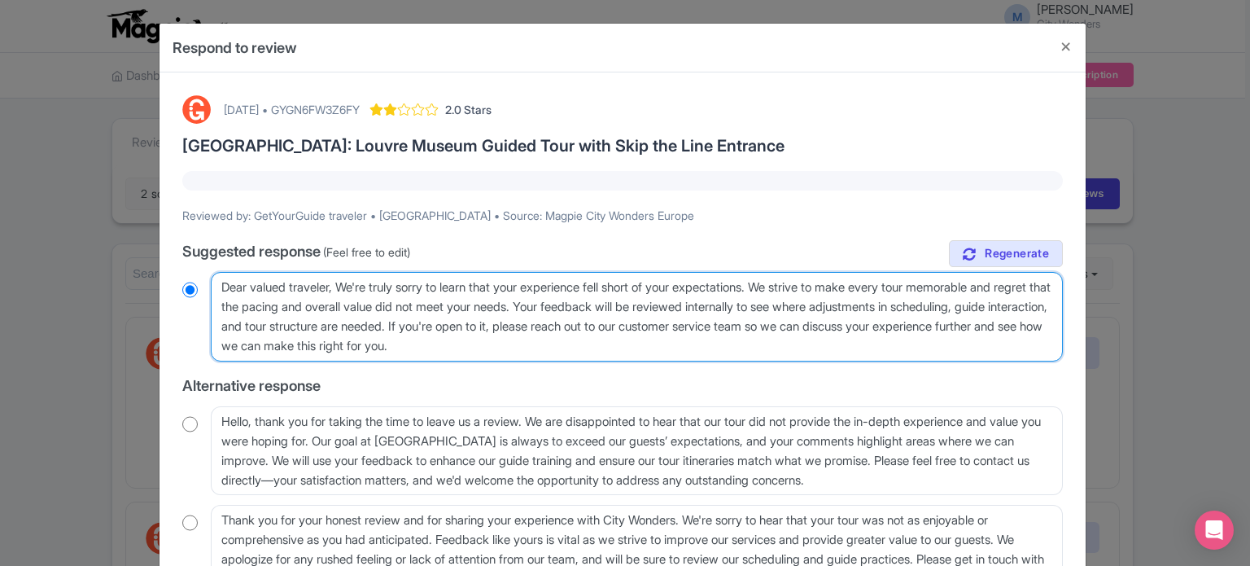
radio input "true"
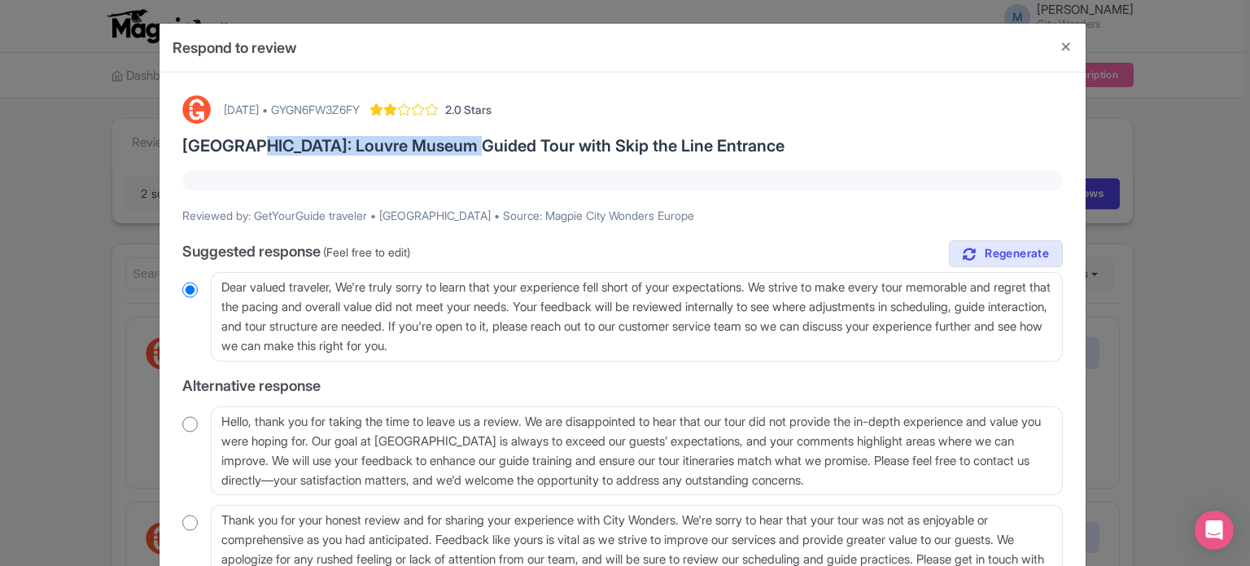
drag, startPoint x: 229, startPoint y: 146, endPoint x: 449, endPoint y: 146, distance: 220.6
click at [449, 146] on h3 "Paris: Louvre Museum Guided Tour with Skip the Line Entrance" at bounding box center [622, 146] width 881 height 18
copy h3 "Louvre Museum Guided Tour"
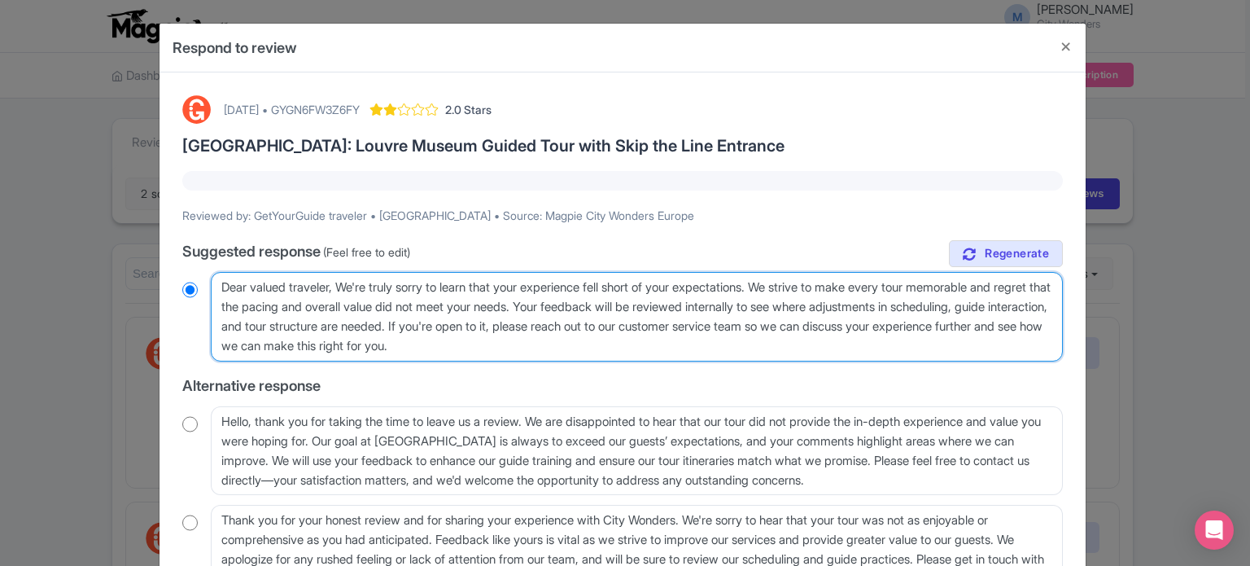
click at [576, 284] on textarea "Dear valued traveler, thank you for sharing your thoughts about your recent tou…" at bounding box center [637, 317] width 852 height 90
paste textarea "Louvre Museum Guided Tour"
type textarea "Dear valued traveler, We're truly sorry to learn that your Louvre Museum Guided…"
radio input "true"
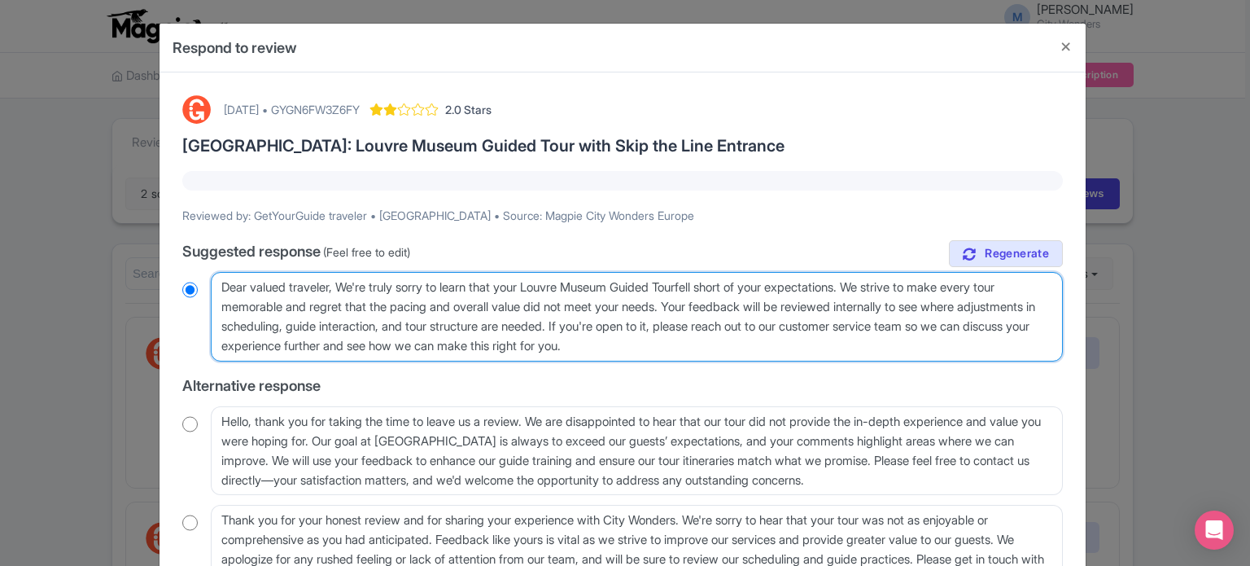
type textarea "Dear valued traveler, We're truly sorry to learn that your Louvre Museum Guided…"
radio input "true"
drag, startPoint x: 309, startPoint y: 302, endPoint x: 656, endPoint y: 325, distance: 348.3
click at [656, 325] on textarea "Dear valued traveler, thank you for sharing your thoughts about your recent tou…" at bounding box center [637, 317] width 852 height 90
type textarea "Dear valued traveler, We're truly sorry to learn that your Louvre Museum Guided…"
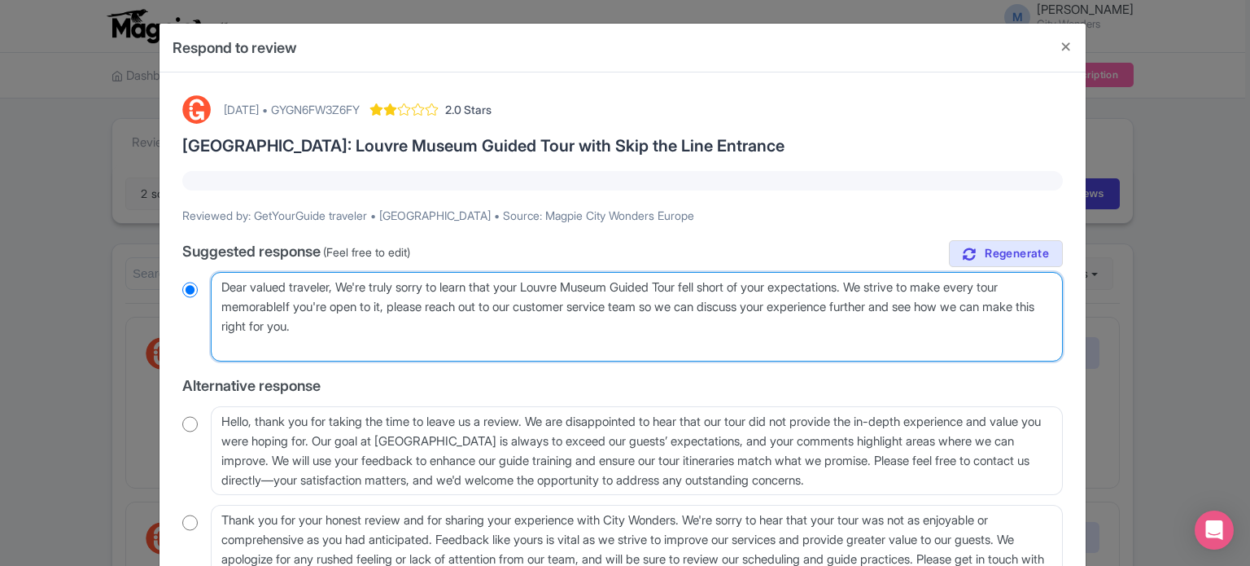
radio input "true"
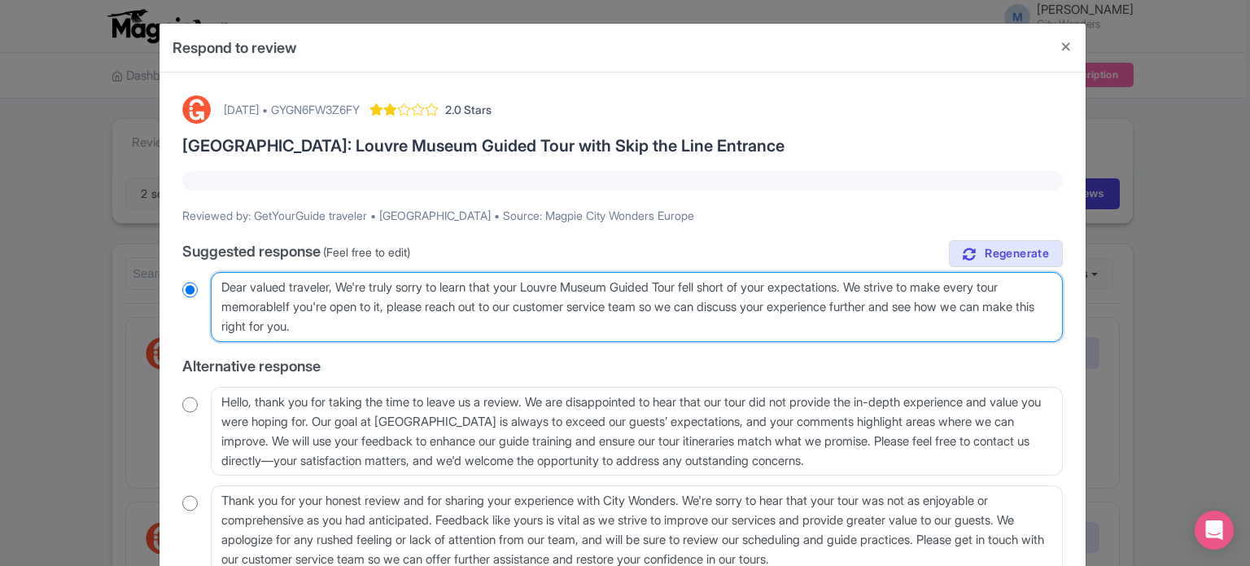
type textarea "Dear valued traveler, We're truly sorry to learn that your Louvre Museum Guided…"
radio input "true"
type textarea "Dear valued traveler, We're truly sorry to learn that your Louvre Museum Guided…"
radio input "true"
drag, startPoint x: 654, startPoint y: 322, endPoint x: 943, endPoint y: 309, distance: 288.4
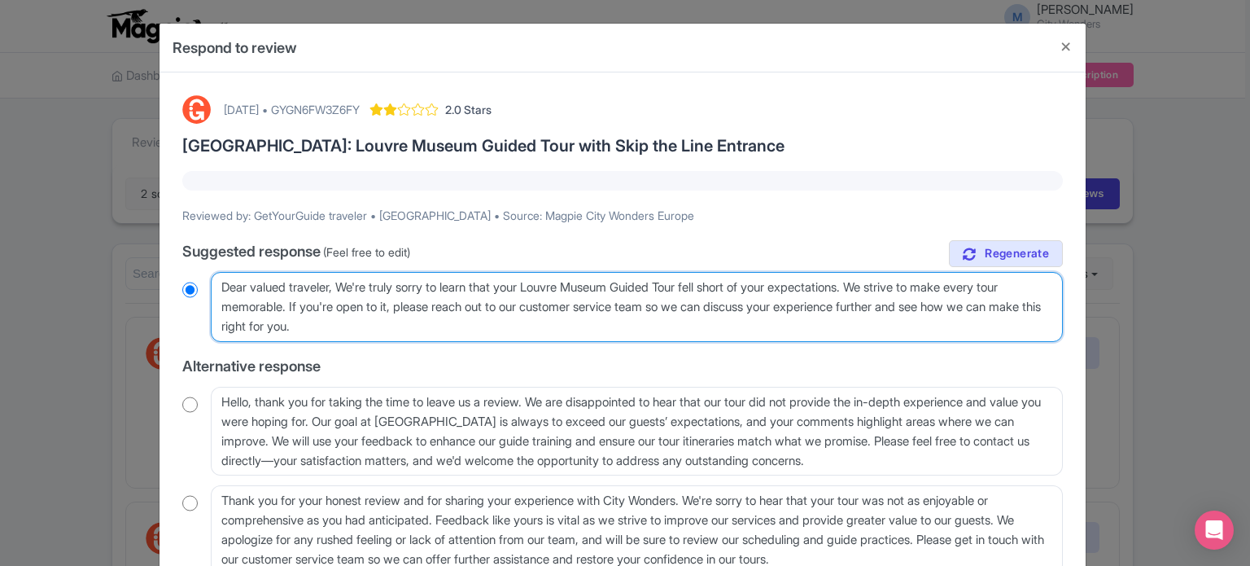
click at [943, 309] on textarea "Dear valued traveler, thank you for sharing your thoughts about your recent tou…" at bounding box center [637, 307] width 852 height 70
type textarea "Dear valued traveler, We're truly sorry to learn that your Louvre Museum Guided…"
radio input "true"
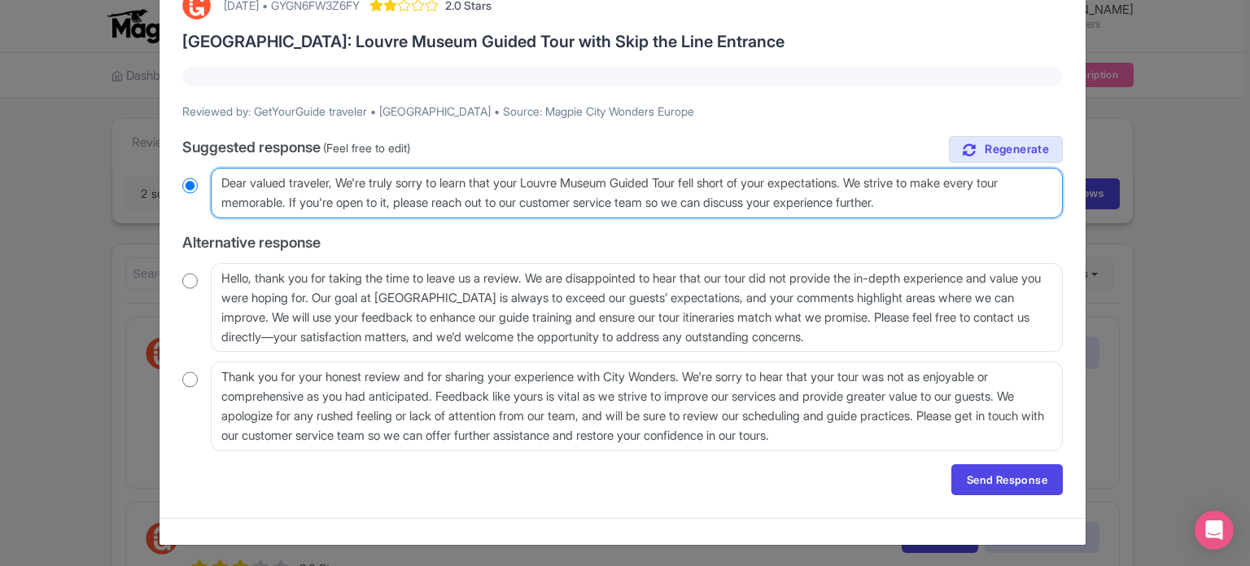
scroll to position [105, 0]
type textarea "Dear valued traveler, We're truly sorry to learn that your Louvre Museum Guided…"
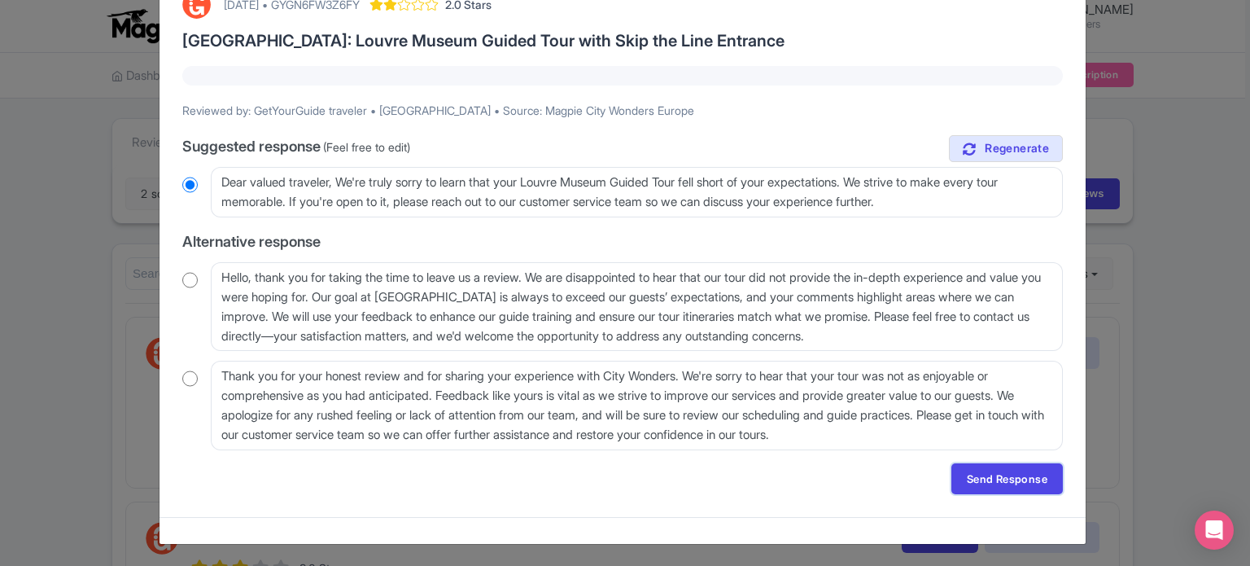
drag, startPoint x: 1007, startPoint y: 475, endPoint x: 993, endPoint y: 469, distance: 15.3
click at [1007, 475] on link "Send Response" at bounding box center [1008, 478] width 112 height 31
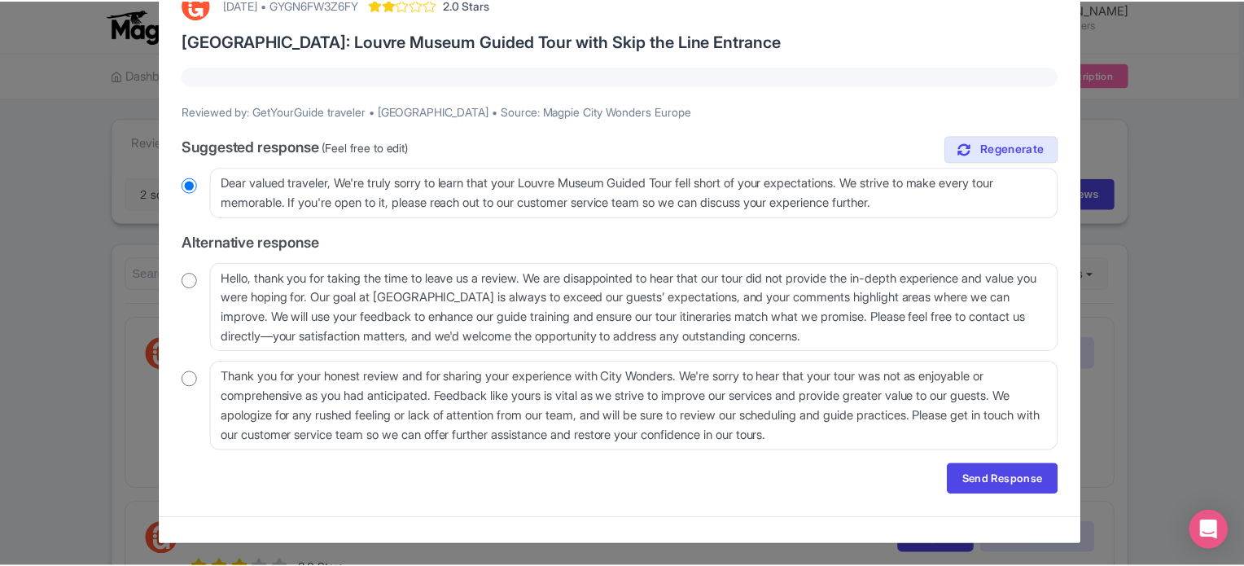
scroll to position [0, 0]
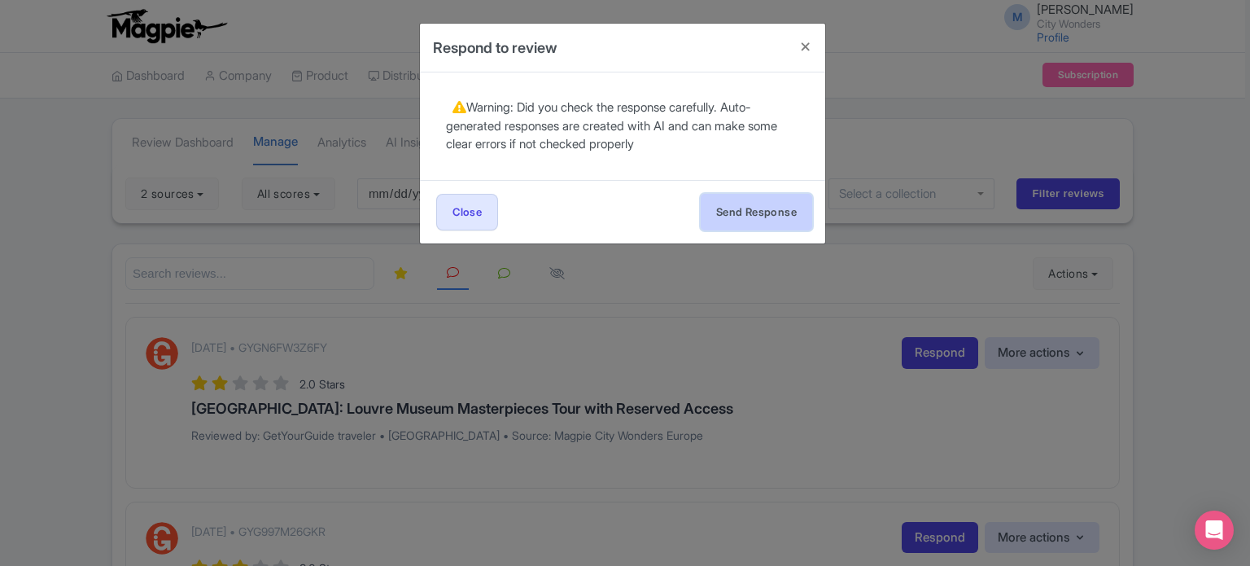
click at [778, 226] on button "Send Response" at bounding box center [757, 212] width 112 height 37
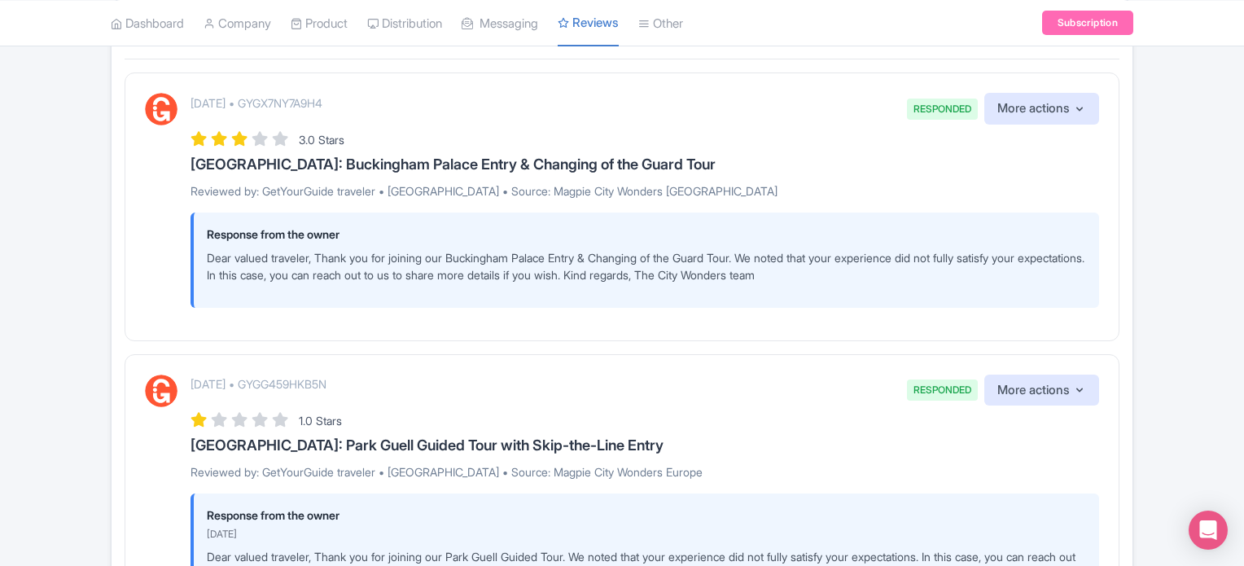
scroll to position [81, 0]
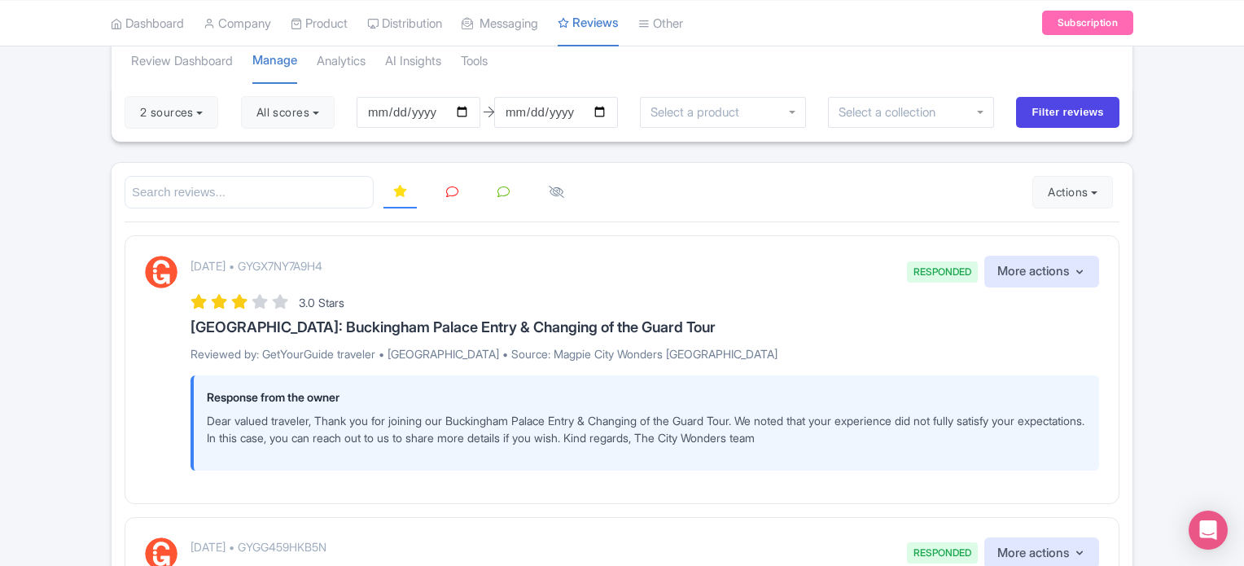
click at [468, 197] on li at bounding box center [452, 193] width 51 height 32
click at [457, 198] on link at bounding box center [452, 193] width 32 height 32
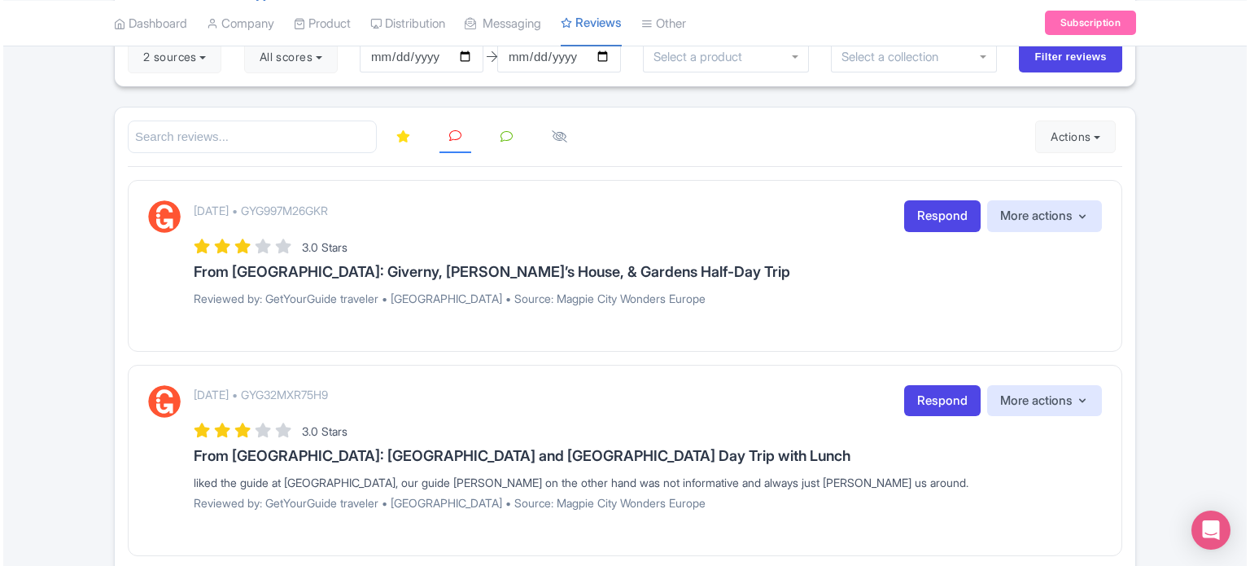
scroll to position [163, 0]
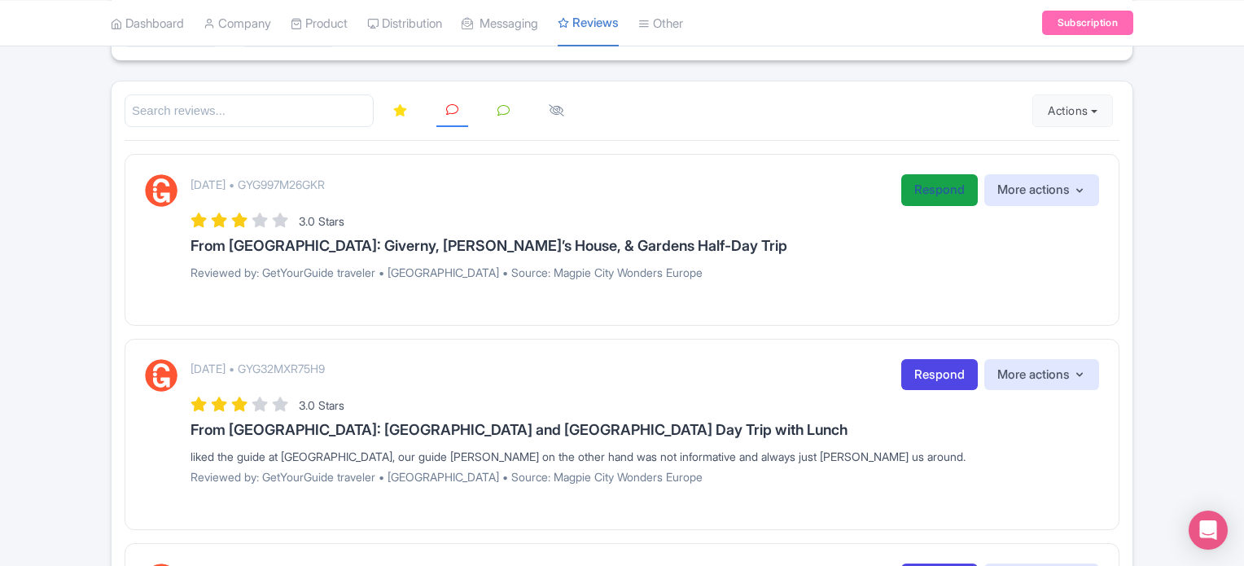
click at [915, 185] on link "Respond" at bounding box center [939, 190] width 77 height 32
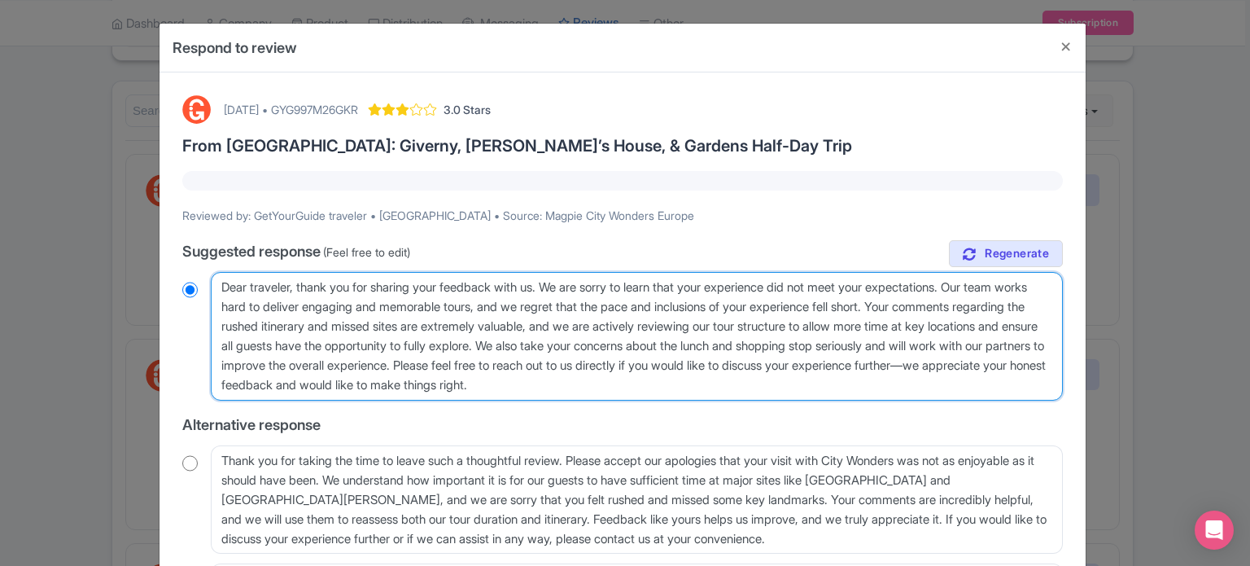
drag, startPoint x: 761, startPoint y: 390, endPoint x: 206, endPoint y: 284, distance: 565.2
click at [212, 282] on textarea "Dear traveler, thank you for sharing your feedback with us. We are sorry to lea…" at bounding box center [637, 336] width 852 height 129
paste textarea "valued traveler, Thank you for joining our XX Tour. We noted that your experien…"
type textarea "Dear valued traveler, Thank you for joining our XX Tour. We noted that your exp…"
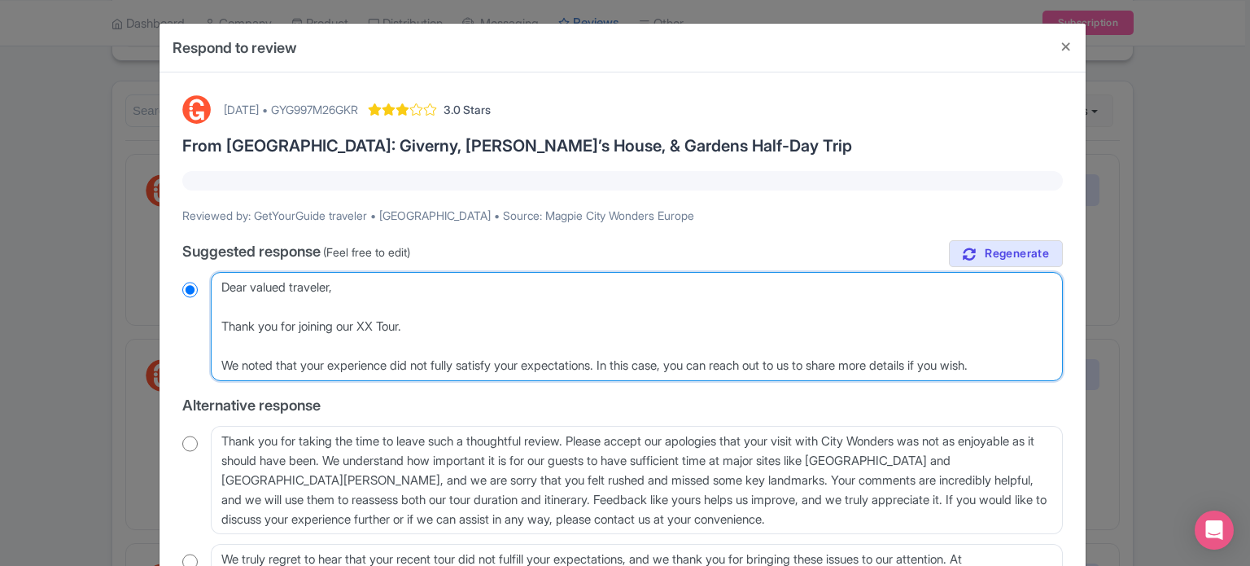
radio input "true"
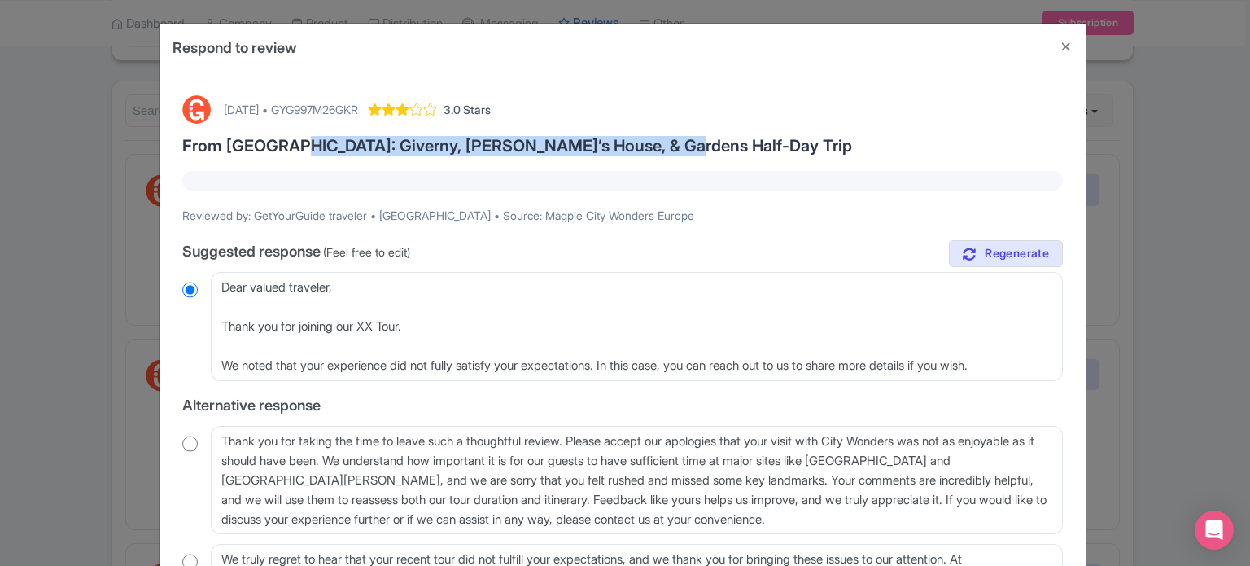
drag, startPoint x: 271, startPoint y: 142, endPoint x: 643, endPoint y: 145, distance: 372.0
click at [643, 145] on h3 "From [GEOGRAPHIC_DATA]: Giverny, [PERSON_NAME]’s House, & Gardens Half-Day Trip" at bounding box center [622, 146] width 881 height 18
copy h3 "Giverny, [PERSON_NAME]’s House, & Gardens Half-Day Trip"
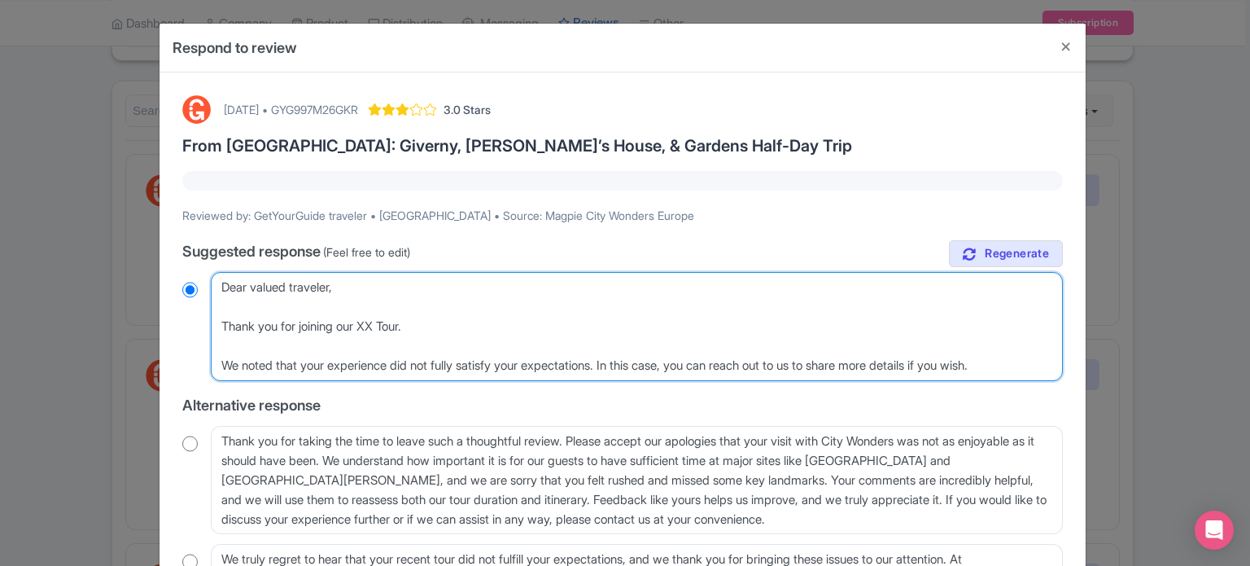
click at [371, 322] on textarea "Dear traveler, thank you for sharing your feedback with us. We are sorry to lea…" at bounding box center [637, 326] width 852 height 109
click at [368, 322] on textarea "Dear traveler, thank you for sharing your feedback with us. We are sorry to lea…" at bounding box center [637, 326] width 852 height 109
drag, startPoint x: 366, startPoint y: 325, endPoint x: 410, endPoint y: 324, distance: 44.8
click at [410, 324] on textarea "Dear traveler, thank you for sharing your feedback with us. We are sorry to lea…" at bounding box center [637, 326] width 852 height 109
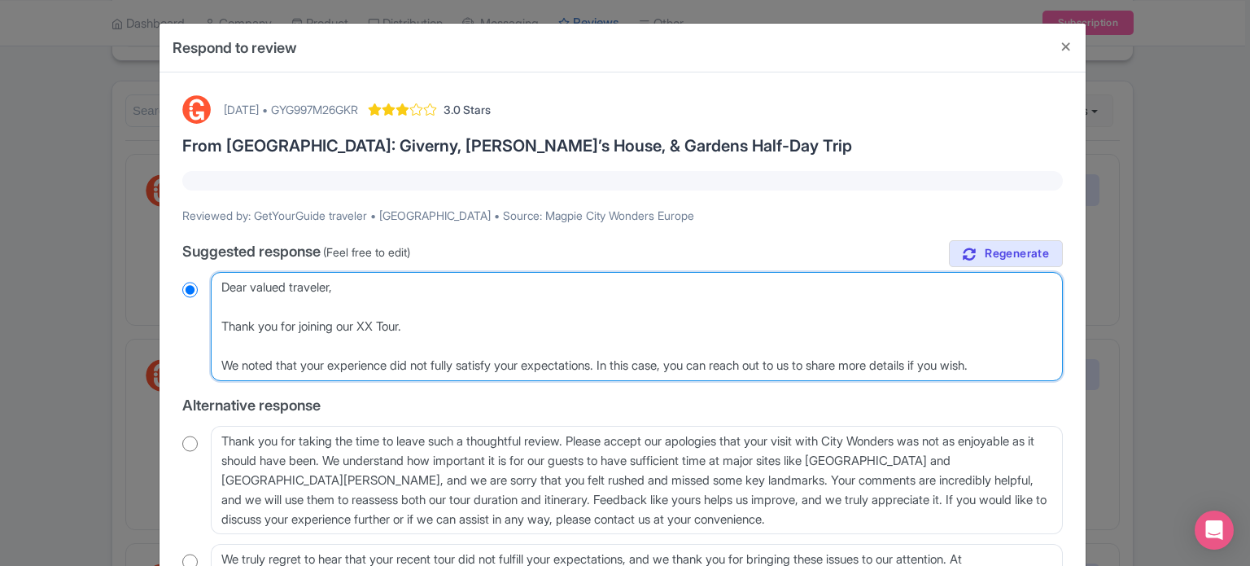
paste textarea "Giverny, [PERSON_NAME]’s House, & Gardens Half-Day Trip"
type textarea "Dear valued traveler, Thank you for joining our Giverny, [PERSON_NAME]’s House,…"
radio input "true"
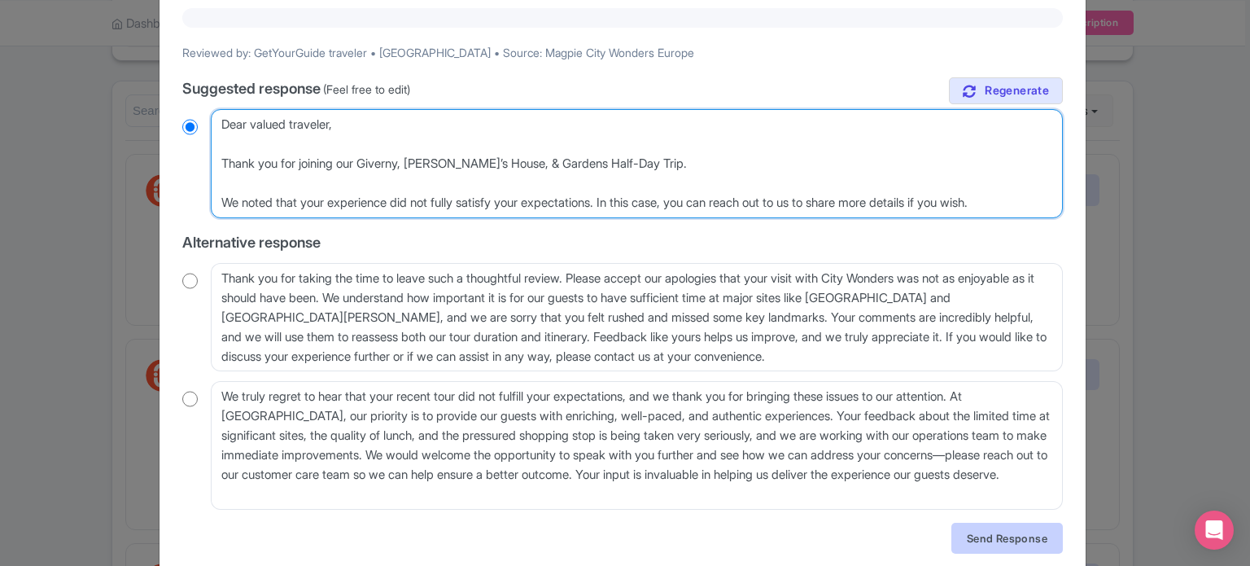
type textarea "Dear valued traveler, Thank you for joining our Giverny, [PERSON_NAME]’s House,…"
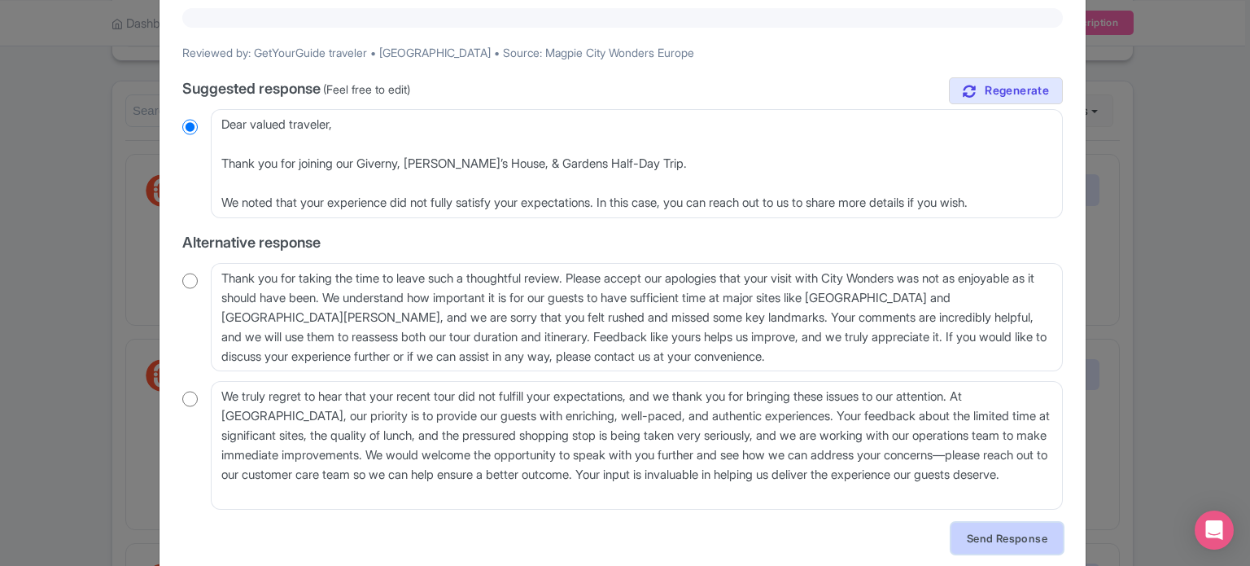
click at [1001, 536] on link "Send Response" at bounding box center [1008, 538] width 112 height 31
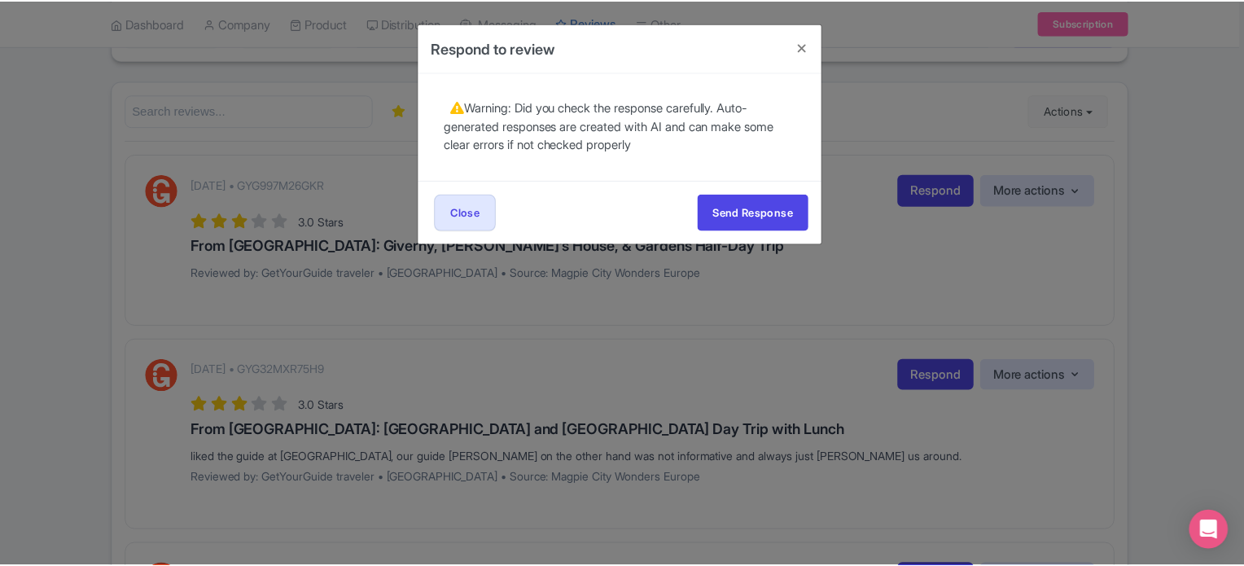
scroll to position [0, 0]
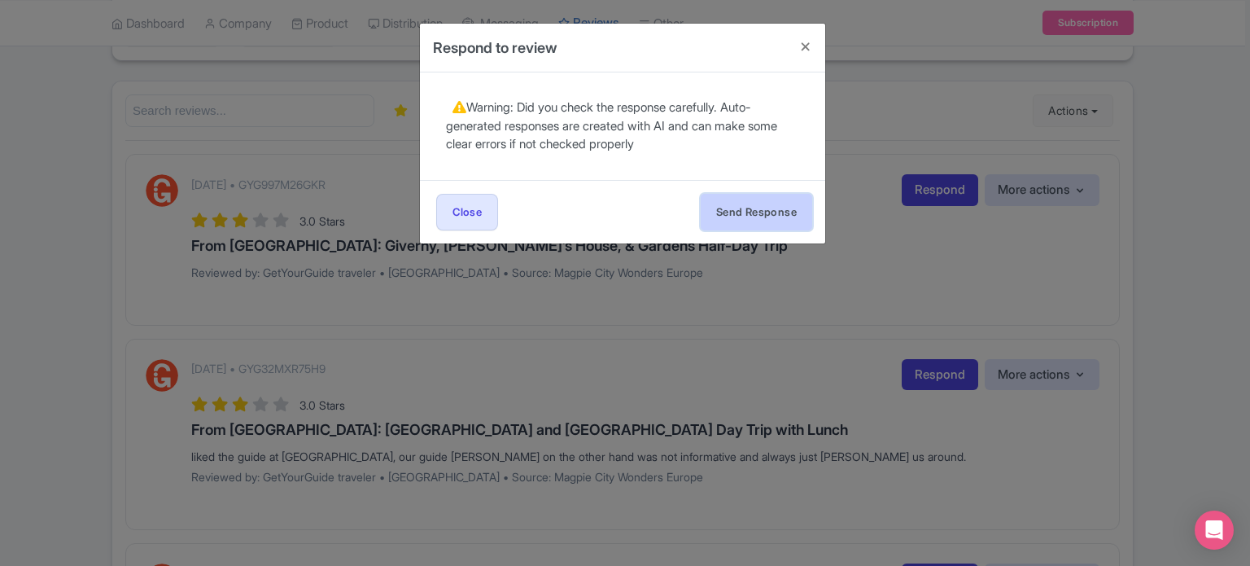
click at [744, 211] on button "Send Response" at bounding box center [757, 212] width 112 height 37
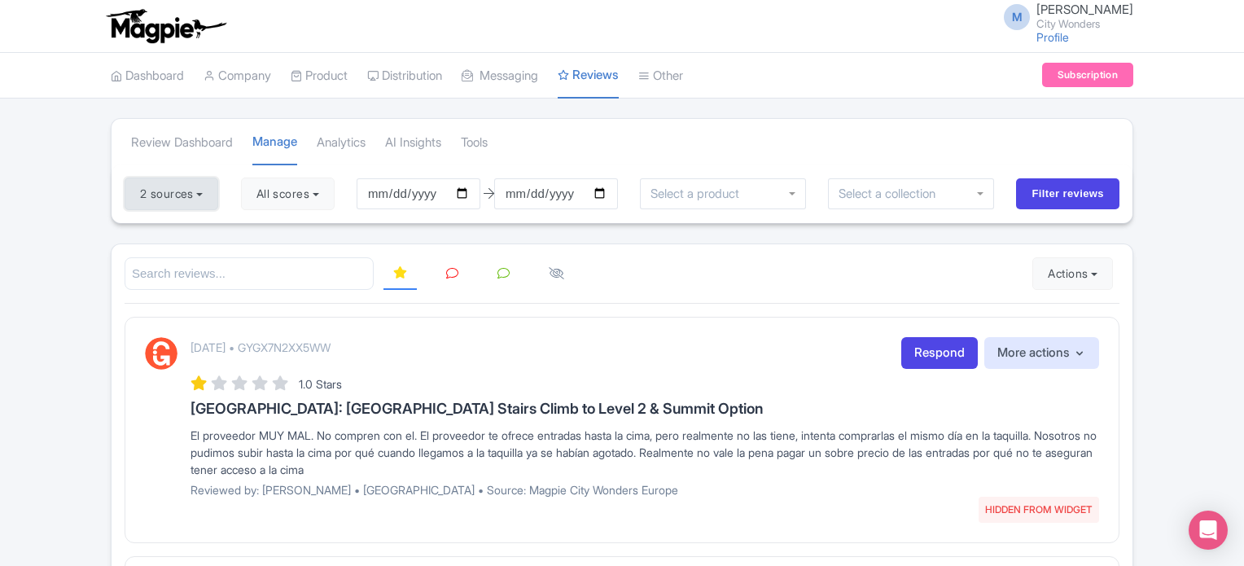
click at [191, 187] on button "2 sources" at bounding box center [172, 193] width 94 height 33
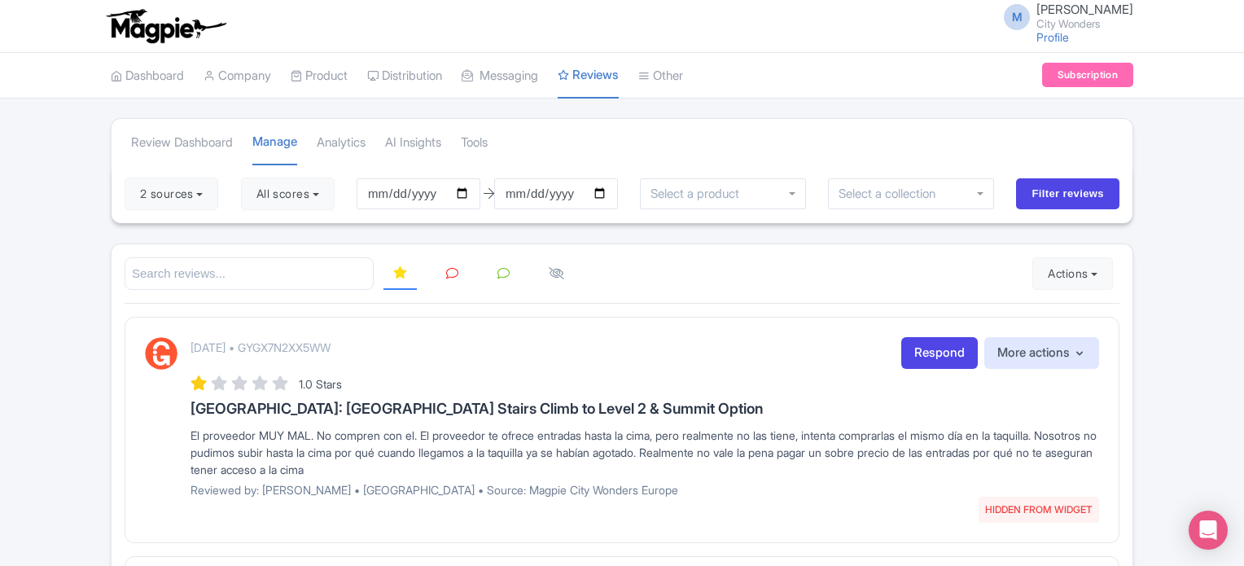
click at [450, 270] on icon at bounding box center [452, 273] width 12 height 12
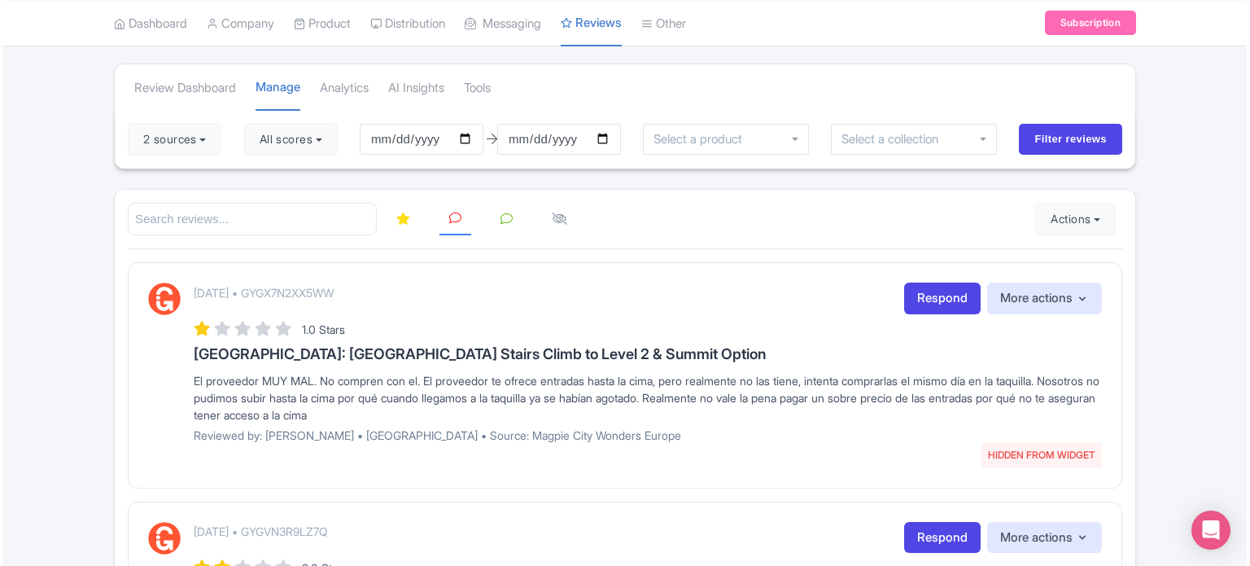
scroll to position [163, 0]
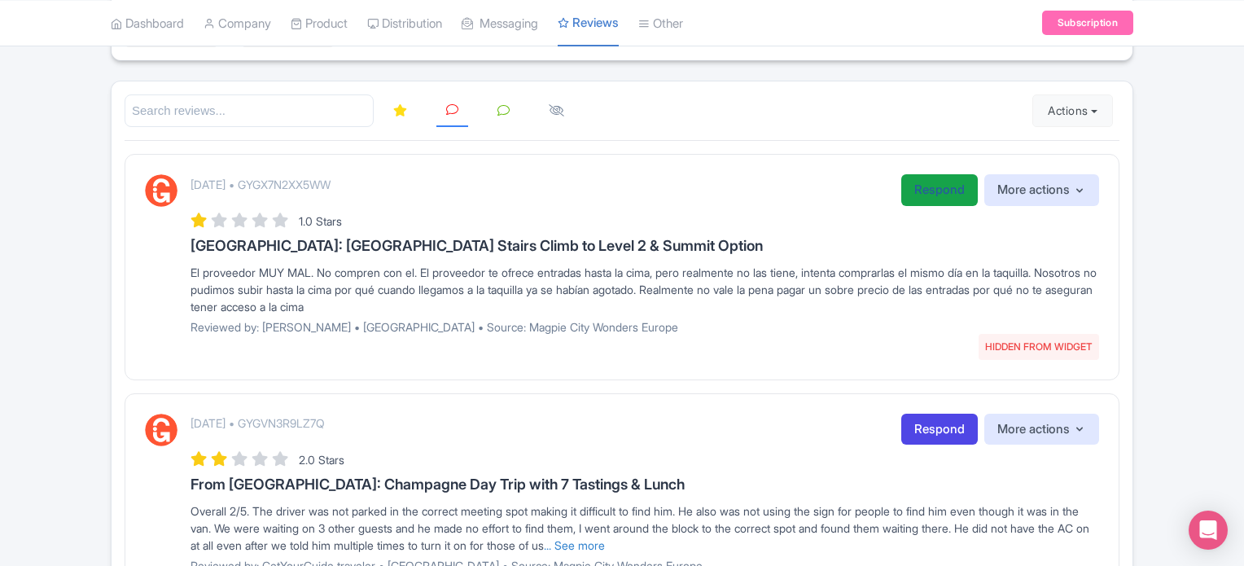
click at [919, 195] on link "Respond" at bounding box center [939, 190] width 77 height 32
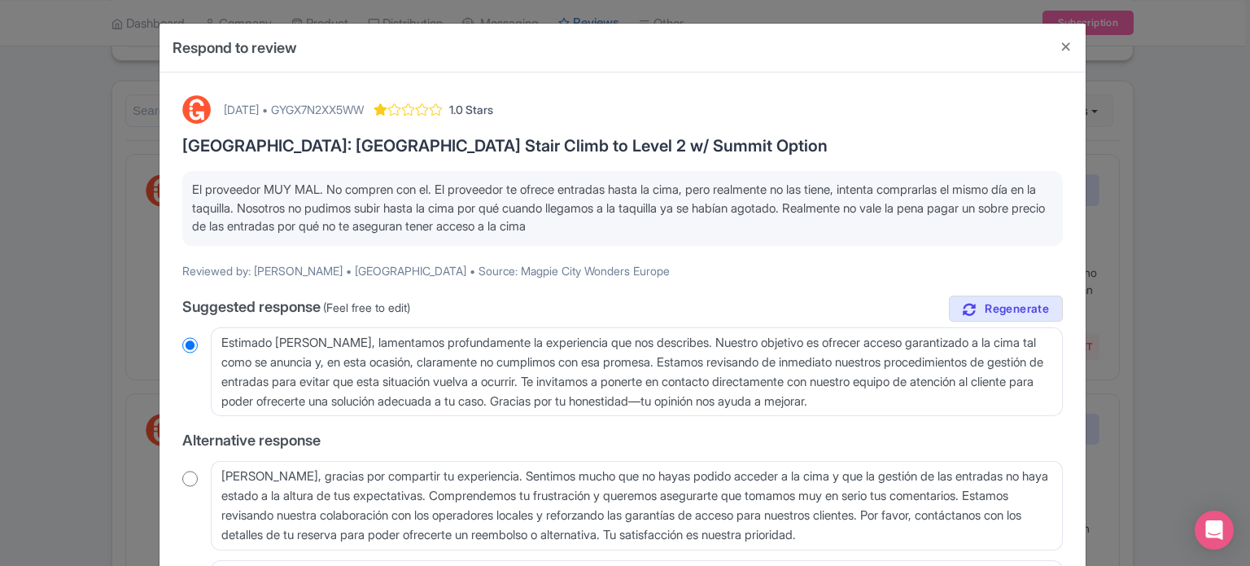
drag, startPoint x: 190, startPoint y: 188, endPoint x: 675, endPoint y: 223, distance: 486.4
click at [675, 223] on p "El proveedor MUY MAL. No compren con el. El proveedor te ofrece entradas hasta …" at bounding box center [622, 208] width 861 height 55
copy p "El proveedor MUY MAL. No compren con el. El proveedor te ofrece entradas hasta …"
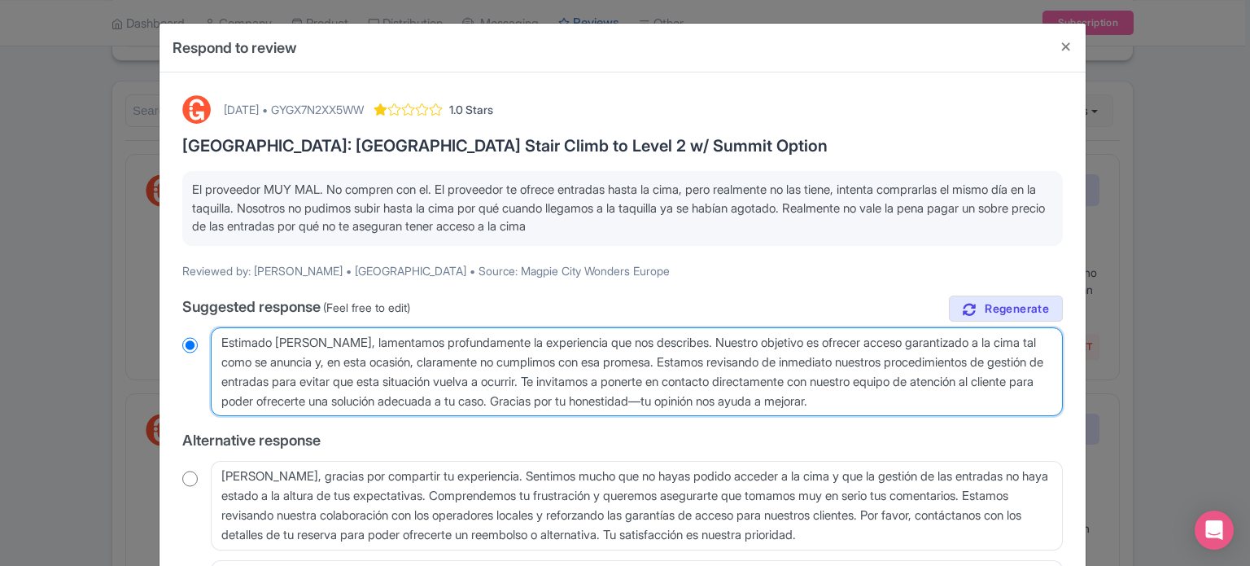
drag, startPoint x: 221, startPoint y: 341, endPoint x: 987, endPoint y: 414, distance: 768.7
click at [987, 414] on textarea "Estimado [PERSON_NAME], lamentamos profundamente la experiencia que nos describ…" at bounding box center [637, 372] width 852 height 90
radio input "true"
click at [990, 399] on textarea "Estimado [PERSON_NAME], lamentamos profundamente la experiencia que nos describ…" at bounding box center [637, 372] width 852 height 90
drag, startPoint x: 990, startPoint y: 400, endPoint x: 216, endPoint y: 335, distance: 776.8
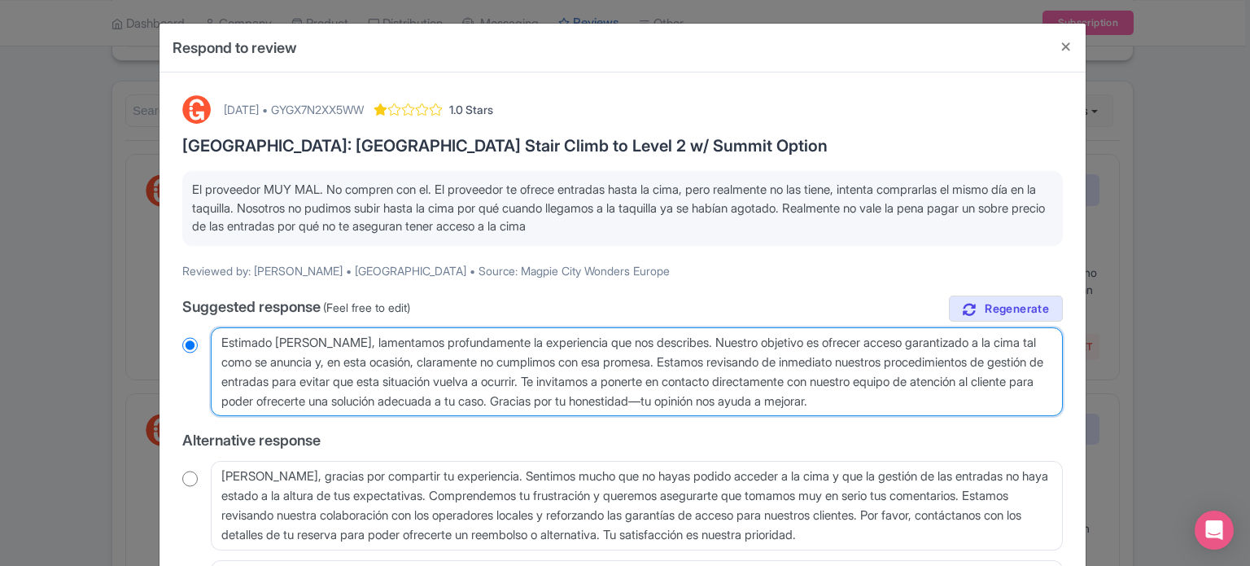
click at [216, 335] on textarea "Estimado [PERSON_NAME], lamentamos profundamente la experiencia que nos describ…" at bounding box center [637, 372] width 852 height 90
paste textarea "describes. Nuestro objetivo es ofrecerte acceso garantizado a la cima, tal como…"
type textarea "[PERSON_NAME], lamentamos profundamente la experiencia que describes. Nuestro o…"
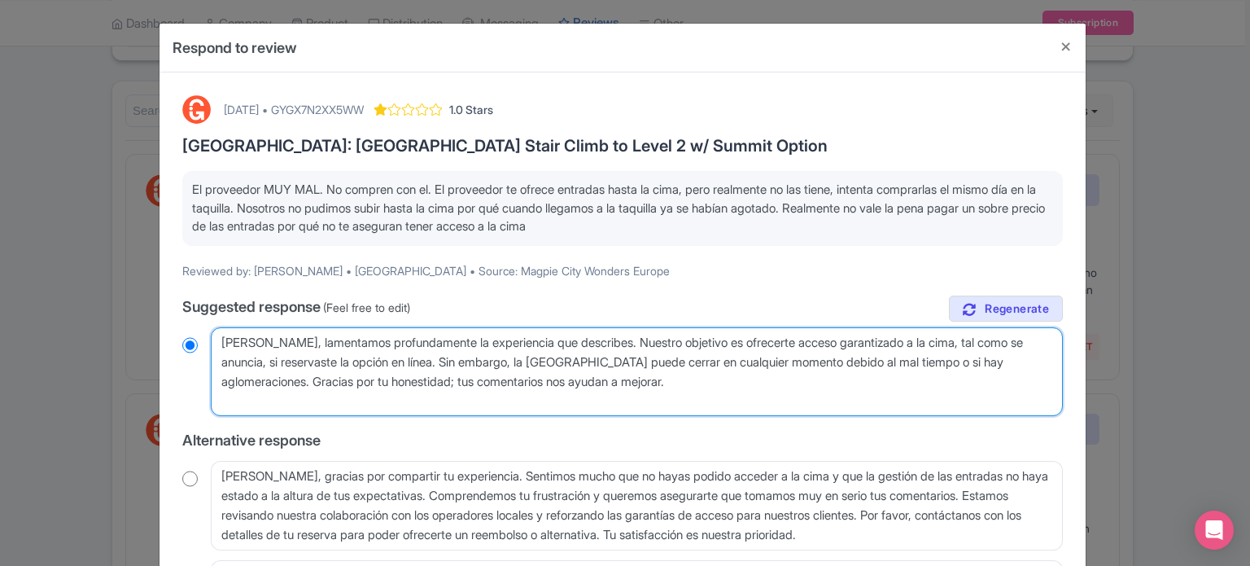
radio input "true"
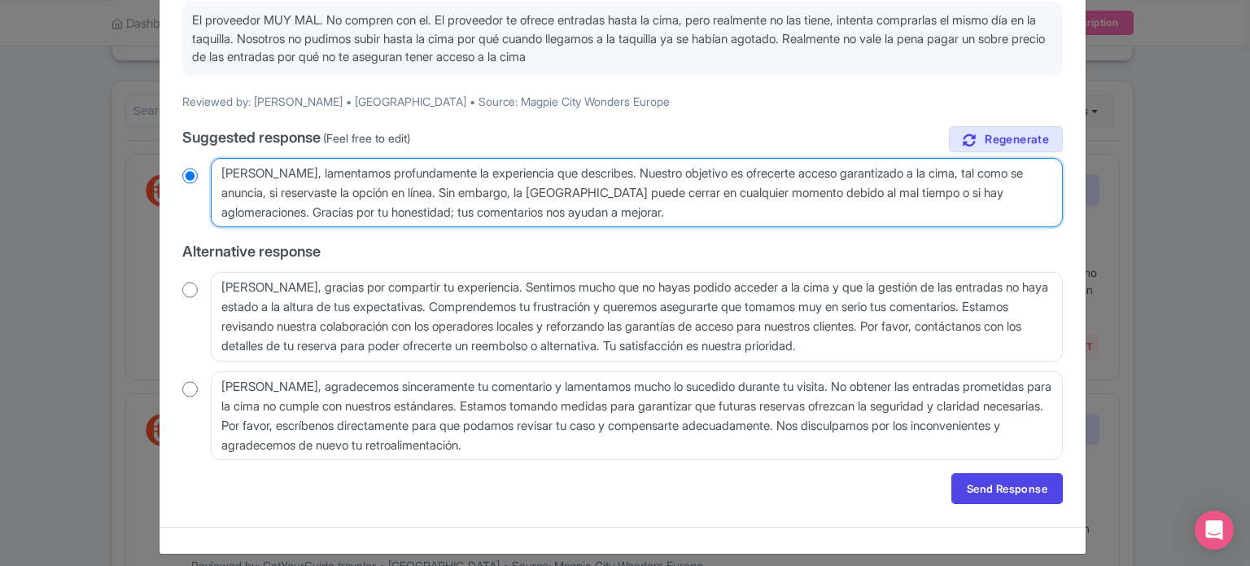
scroll to position [179, 0]
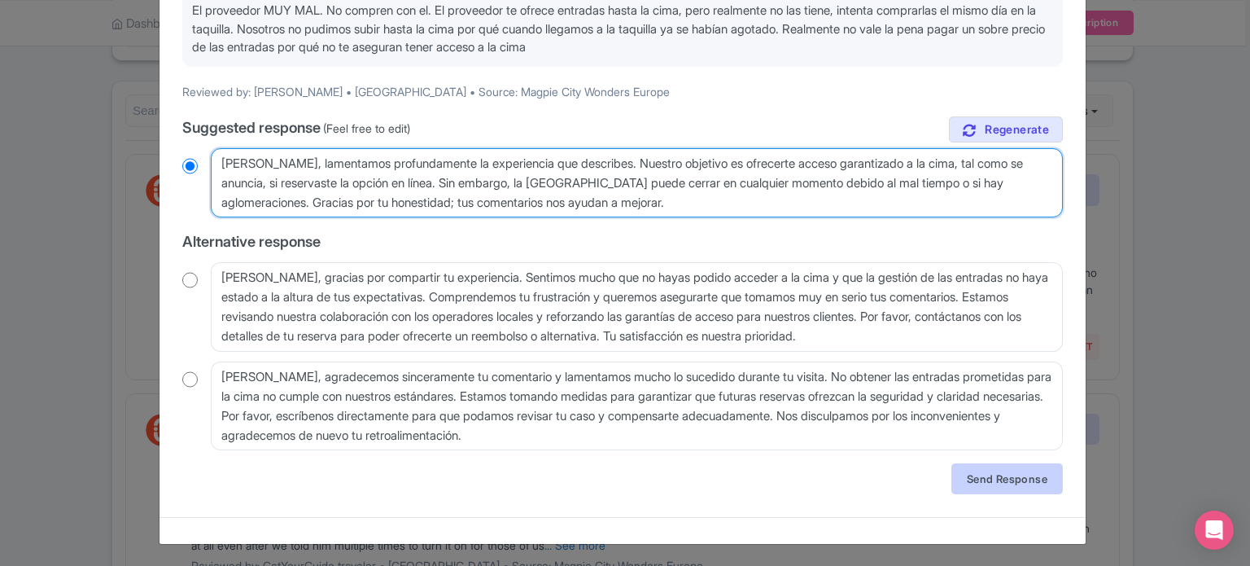
type textarea "[PERSON_NAME], lamentamos profundamente la experiencia que describes. Nuestro o…"
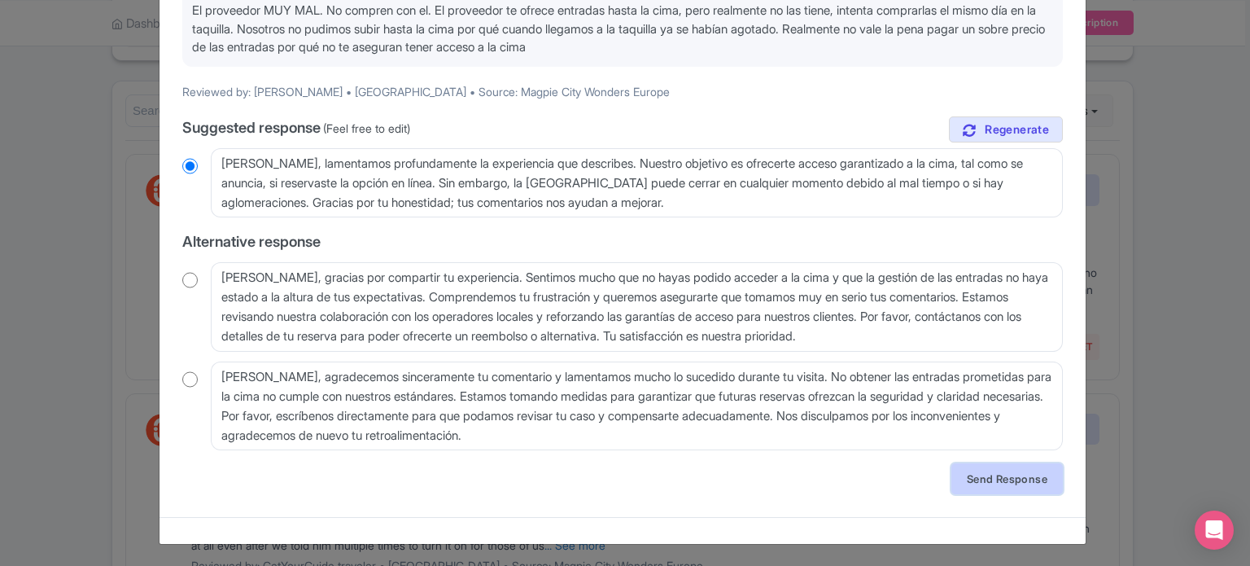
click at [983, 481] on link "Send Response" at bounding box center [1008, 478] width 112 height 31
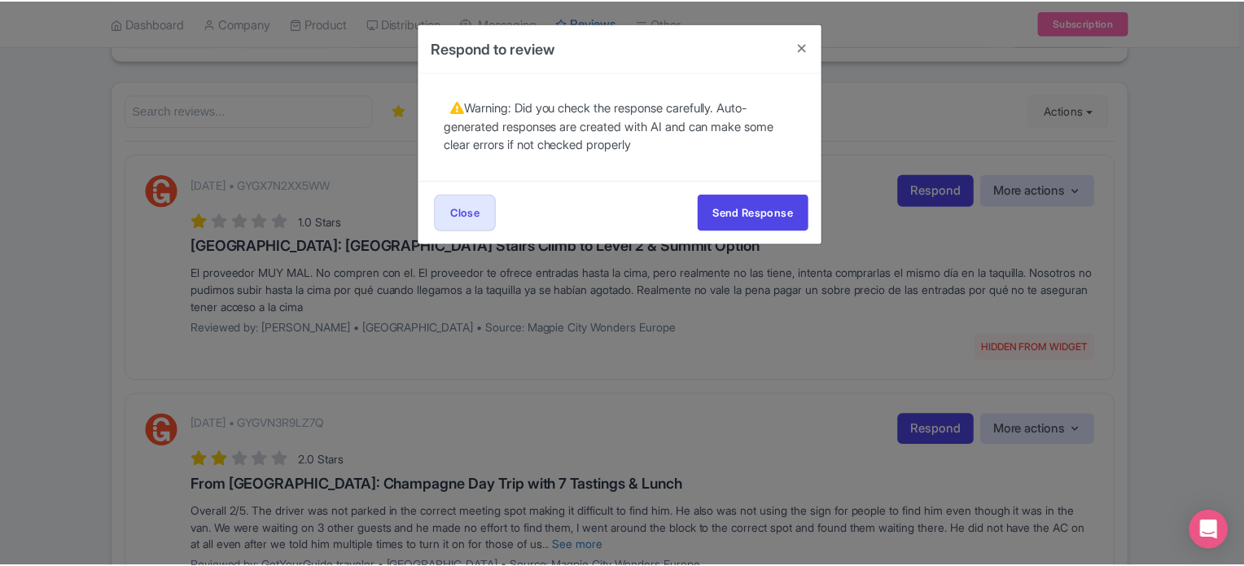
scroll to position [0, 0]
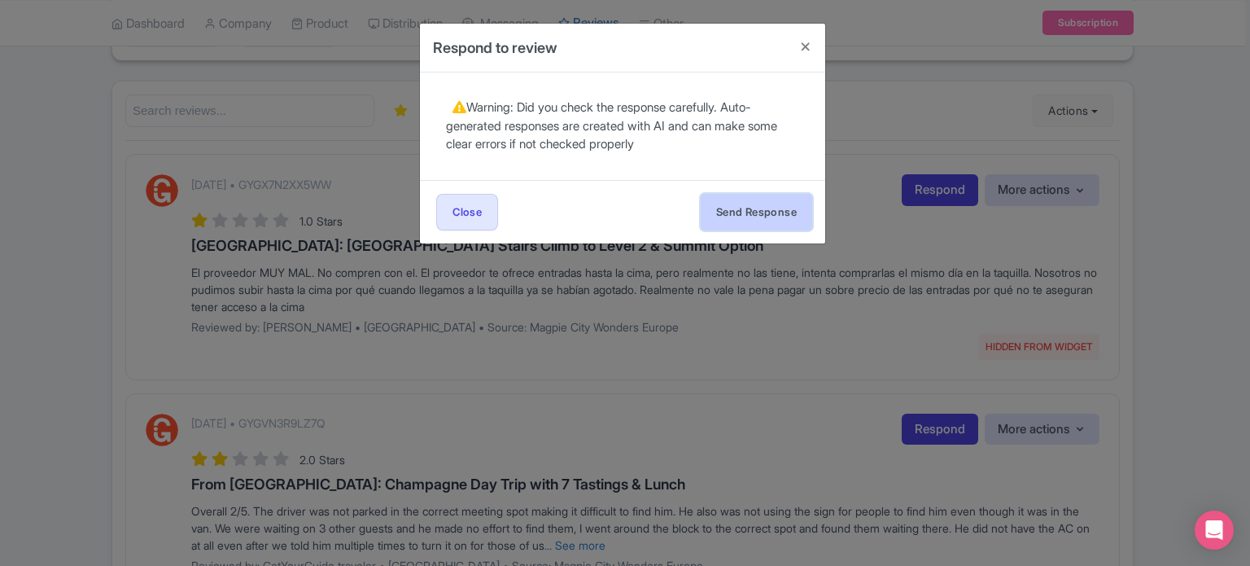
click at [775, 221] on button "Send Response" at bounding box center [757, 212] width 112 height 37
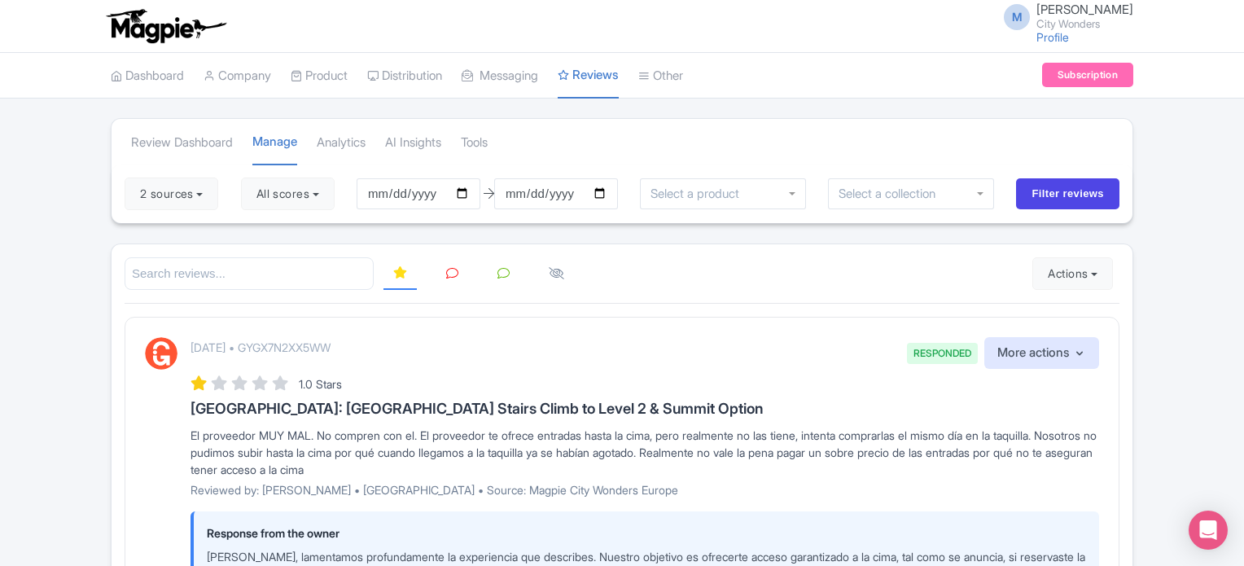
click at [446, 271] on icon at bounding box center [452, 273] width 12 height 12
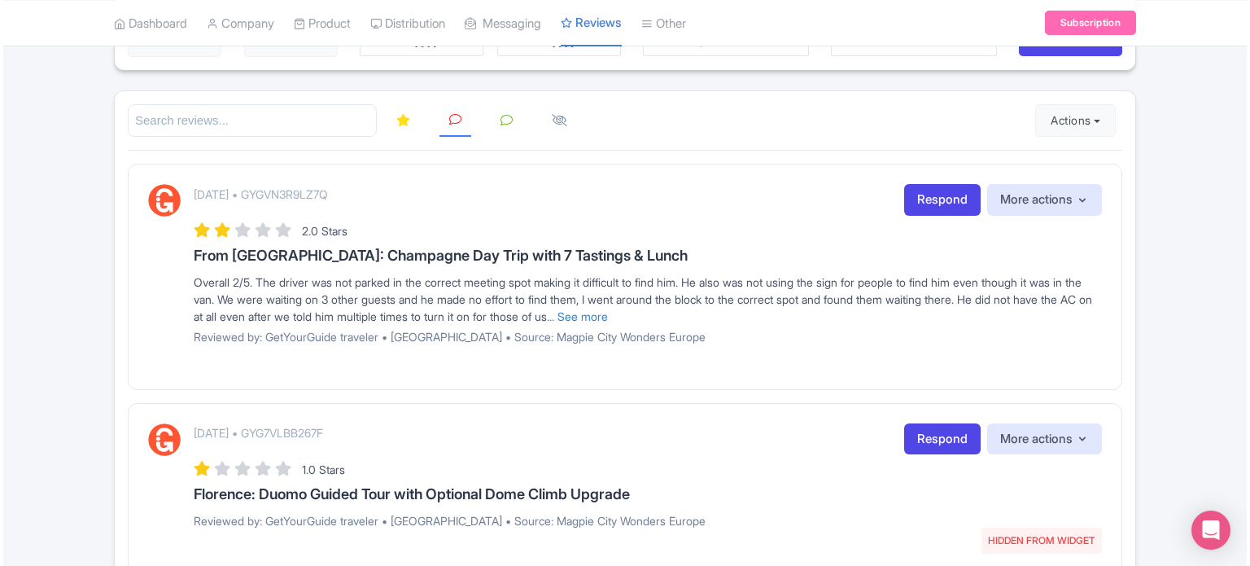
scroll to position [108, 0]
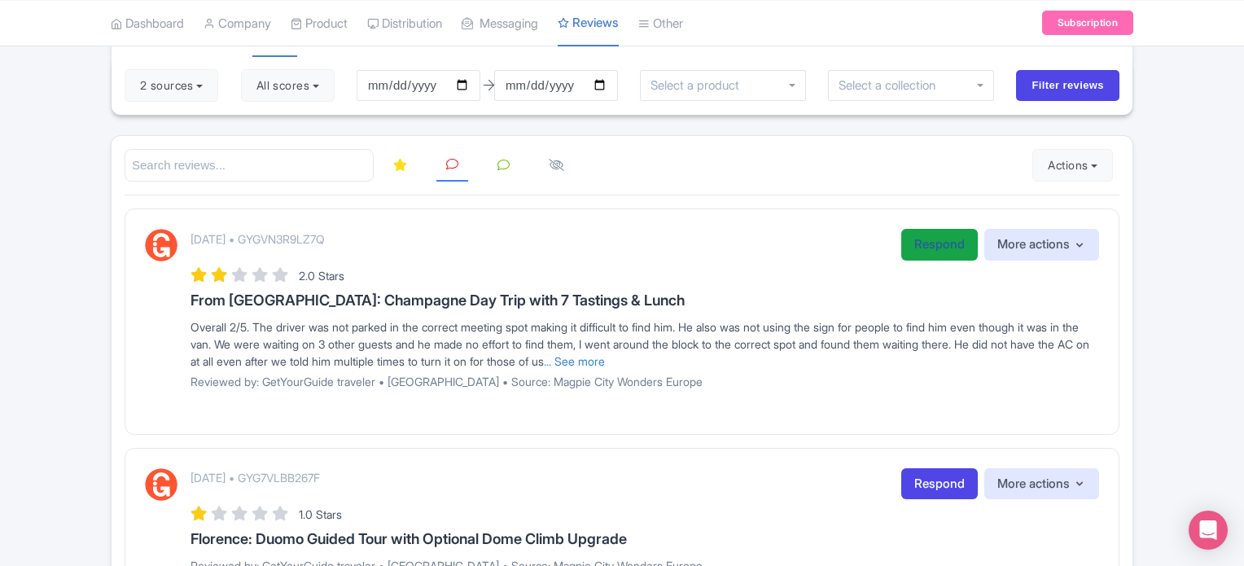
click at [930, 251] on link "Respond" at bounding box center [939, 245] width 77 height 32
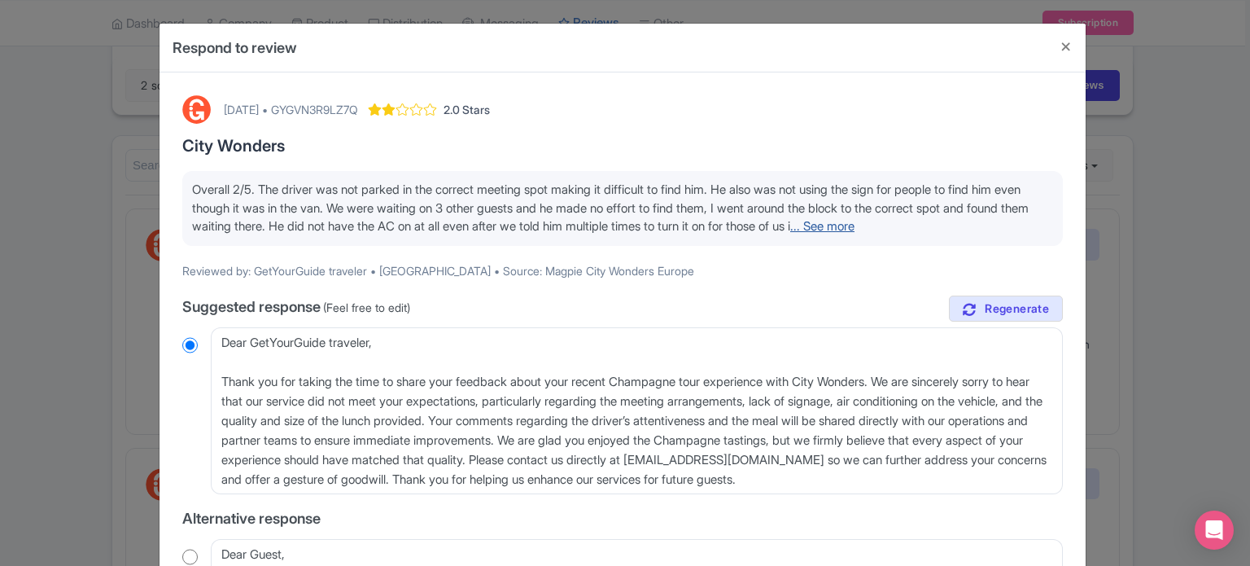
click at [855, 227] on link "... See more" at bounding box center [822, 225] width 64 height 15
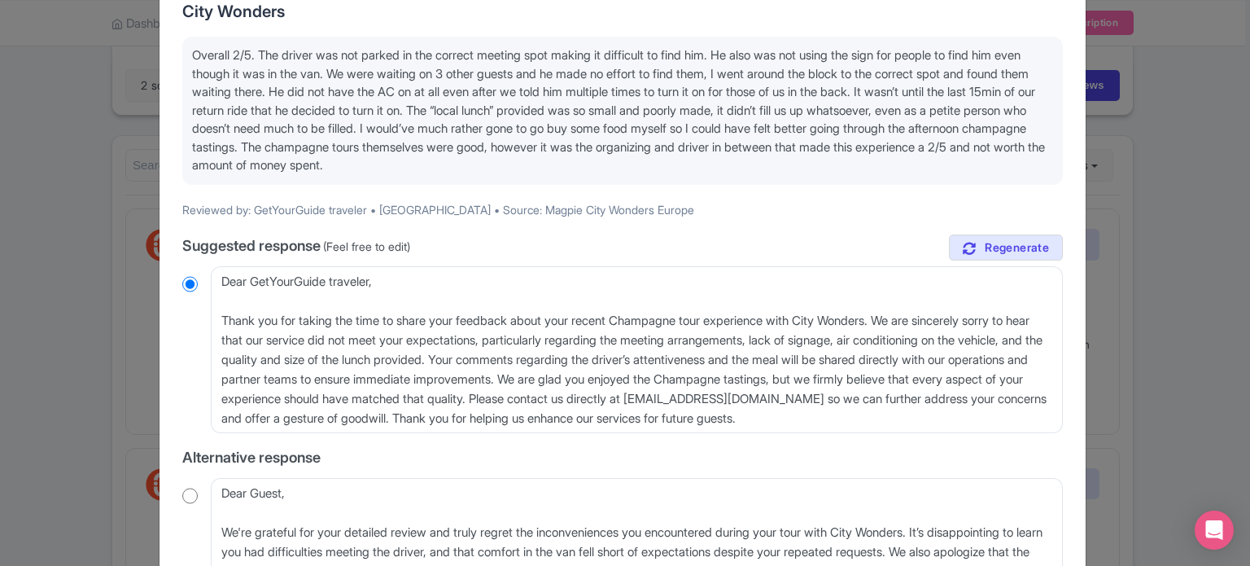
scroll to position [163, 0]
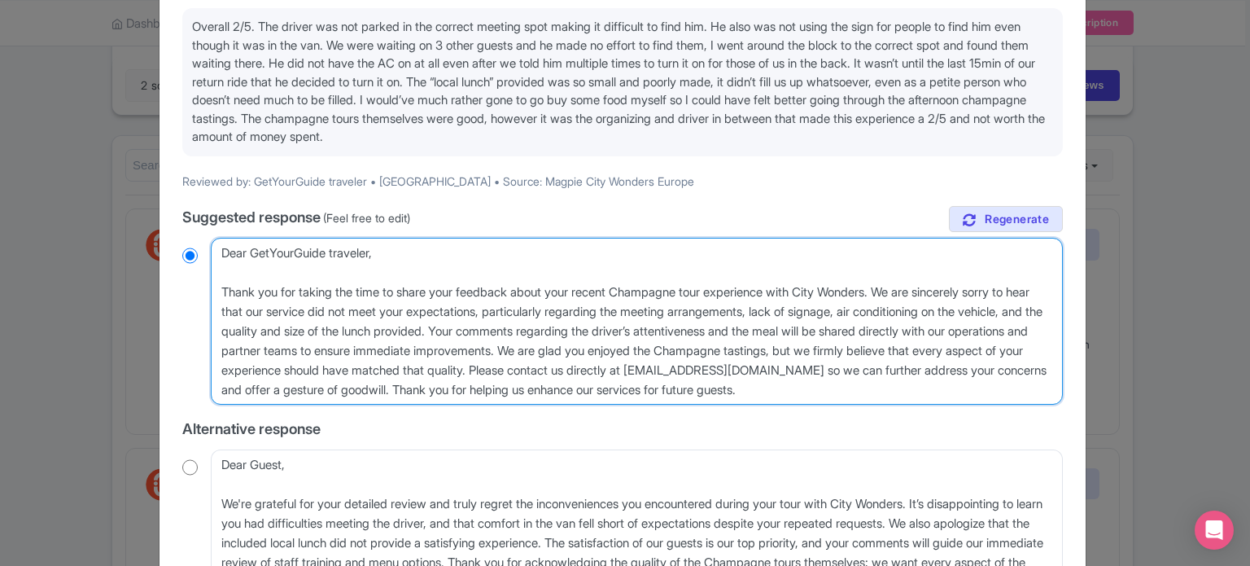
click at [217, 289] on textarea "Dear GetYourGuide traveler, Thank you for taking the time to share your feedbac…" at bounding box center [637, 322] width 852 height 168
type textarea "Dear GetYourGuide traveler, Thank you for taking the time to share your feedbac…"
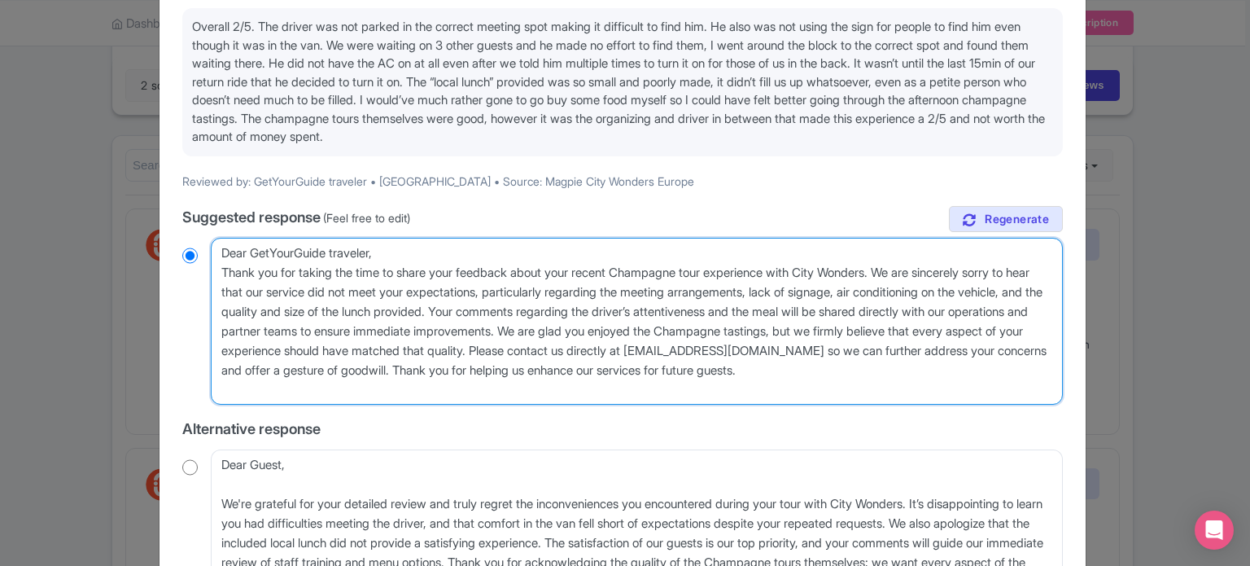
radio input "true"
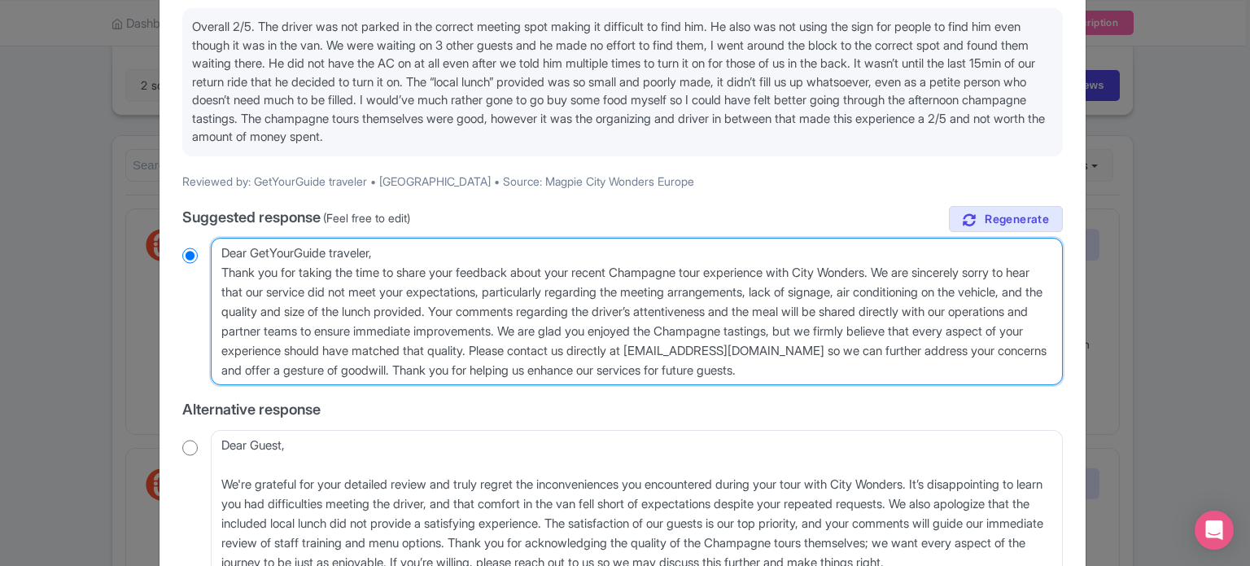
drag, startPoint x: 650, startPoint y: 329, endPoint x: 605, endPoint y: 374, distance: 63.9
click at [605, 374] on textarea "Dear GetYourGuide traveler, Thank you for taking the time to share your feedbac…" at bounding box center [637, 312] width 852 height 148
type textarea "Dear GetYourGuide traveler, Thank you for taking the time to share your feedbac…"
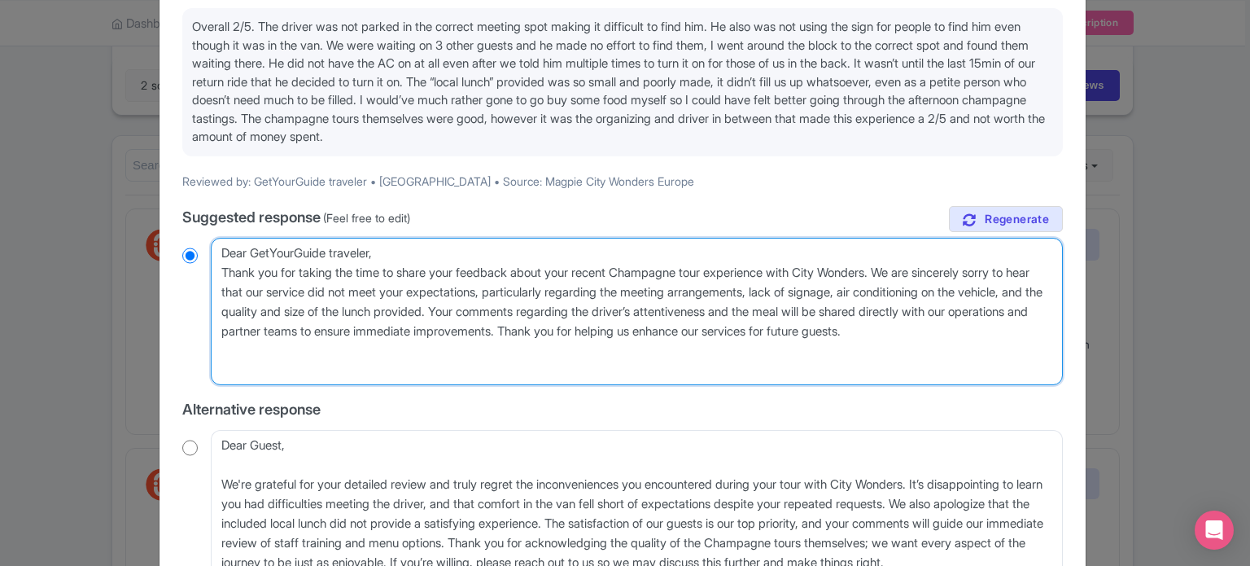
radio input "true"
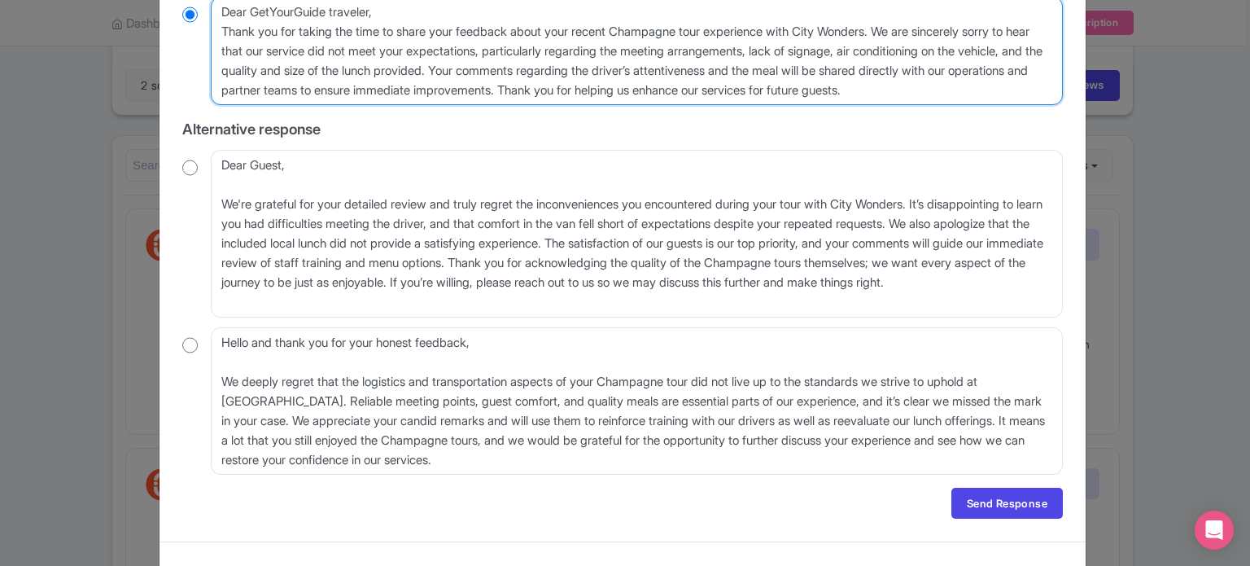
scroll to position [407, 0]
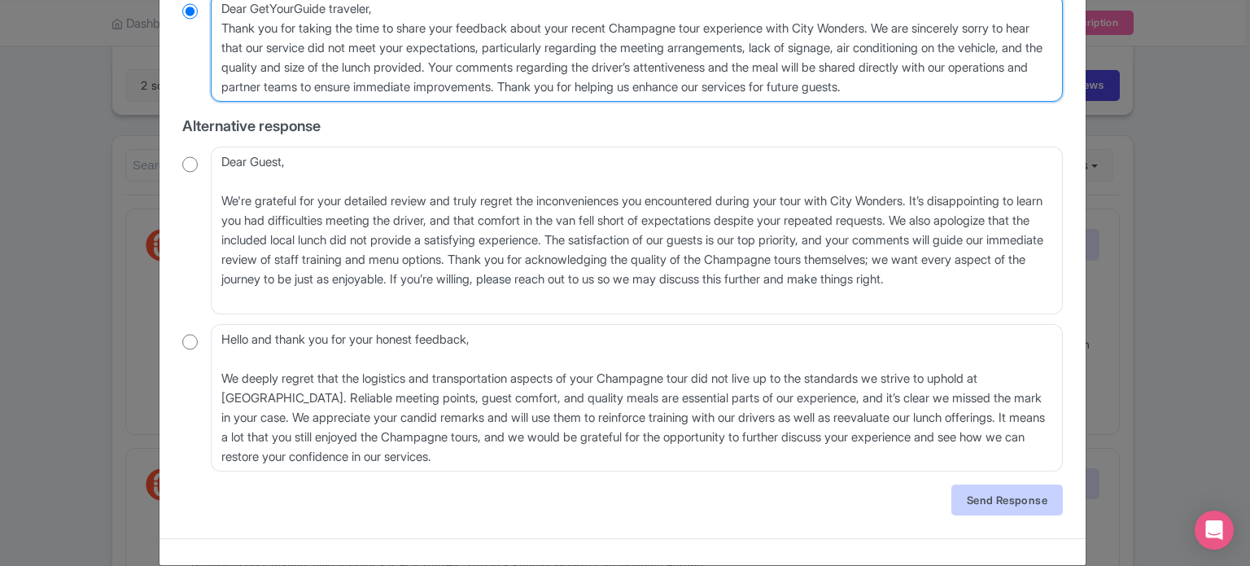
type textarea "Dear GetYourGuide traveler, Thank you for taking the time to share your feedbac…"
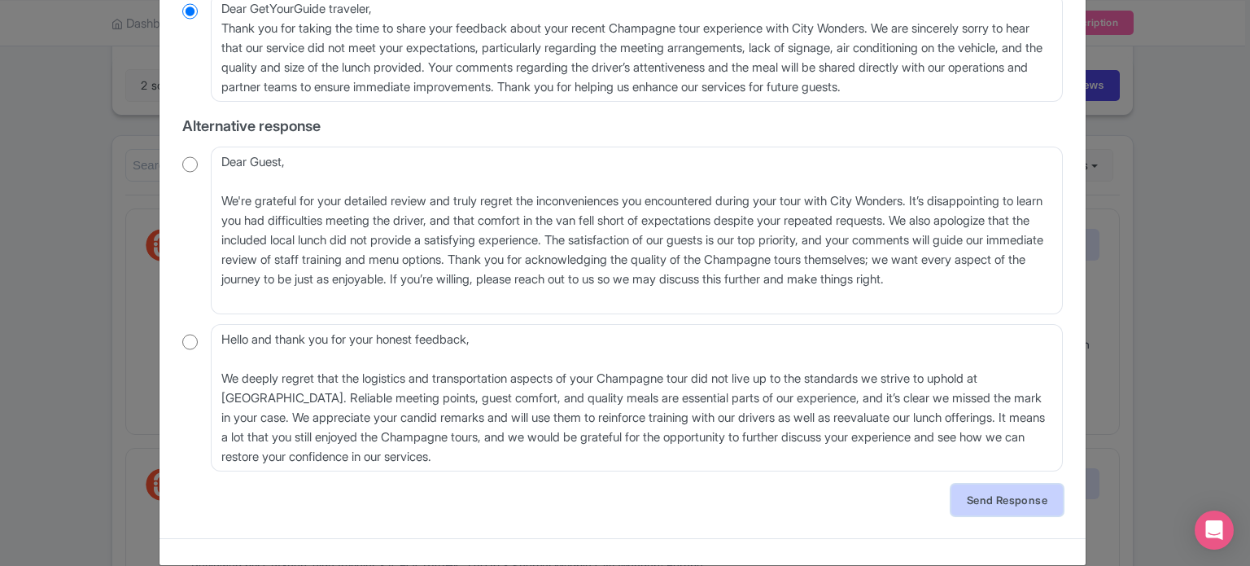
click at [978, 510] on link "Send Response" at bounding box center [1008, 499] width 112 height 31
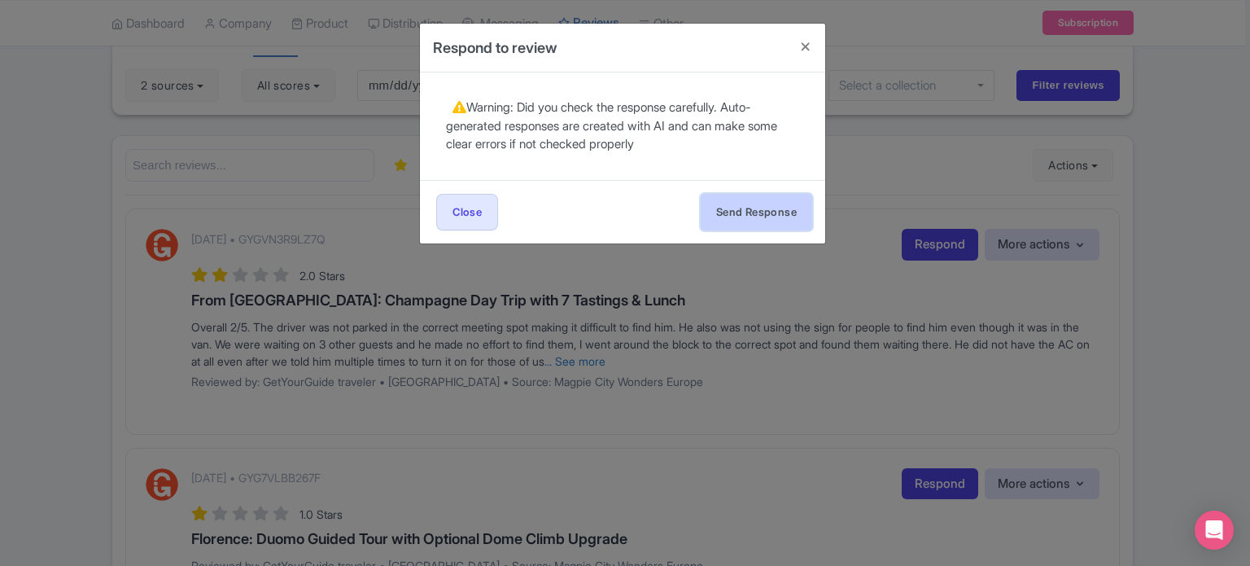
click at [790, 210] on button "Send Response" at bounding box center [757, 212] width 112 height 37
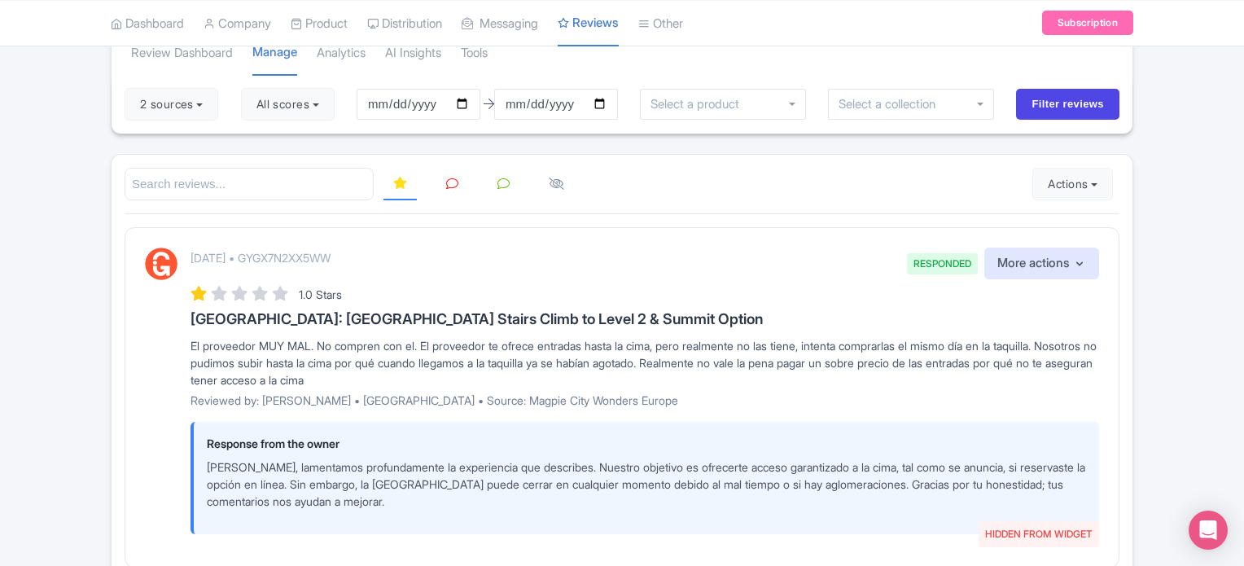
scroll to position [163, 0]
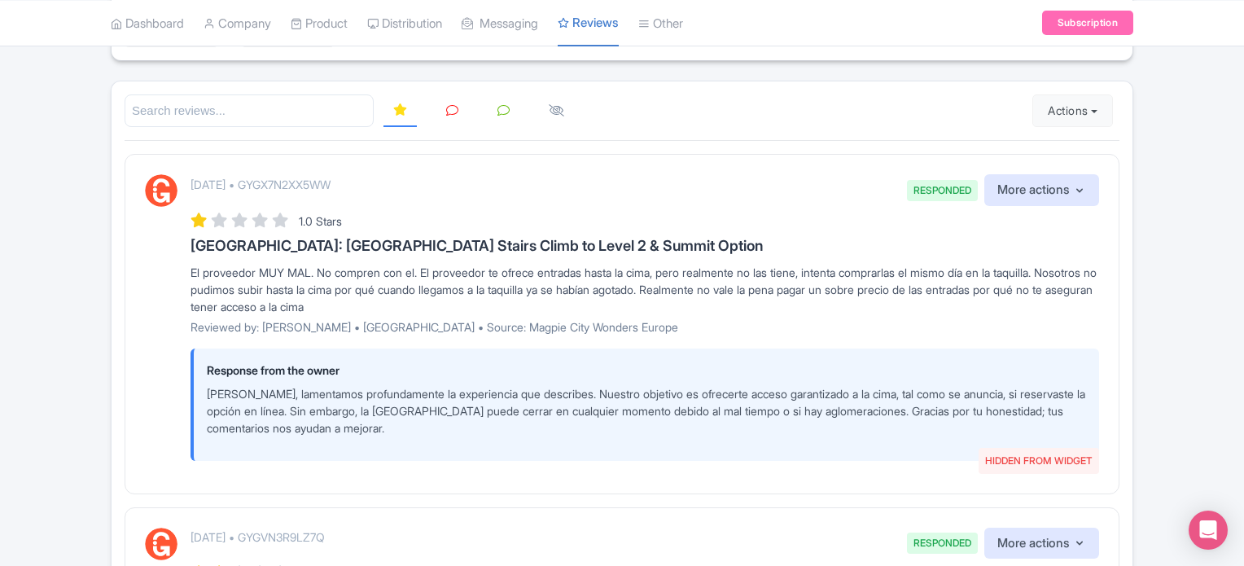
click at [438, 106] on link at bounding box center [452, 111] width 32 height 32
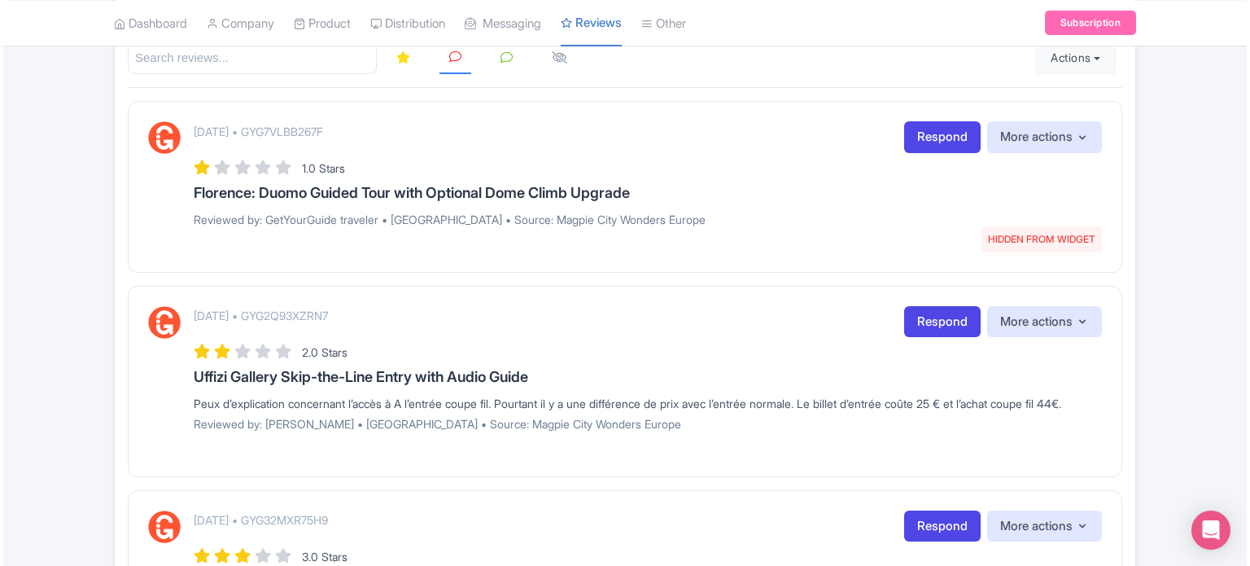
scroll to position [244, 0]
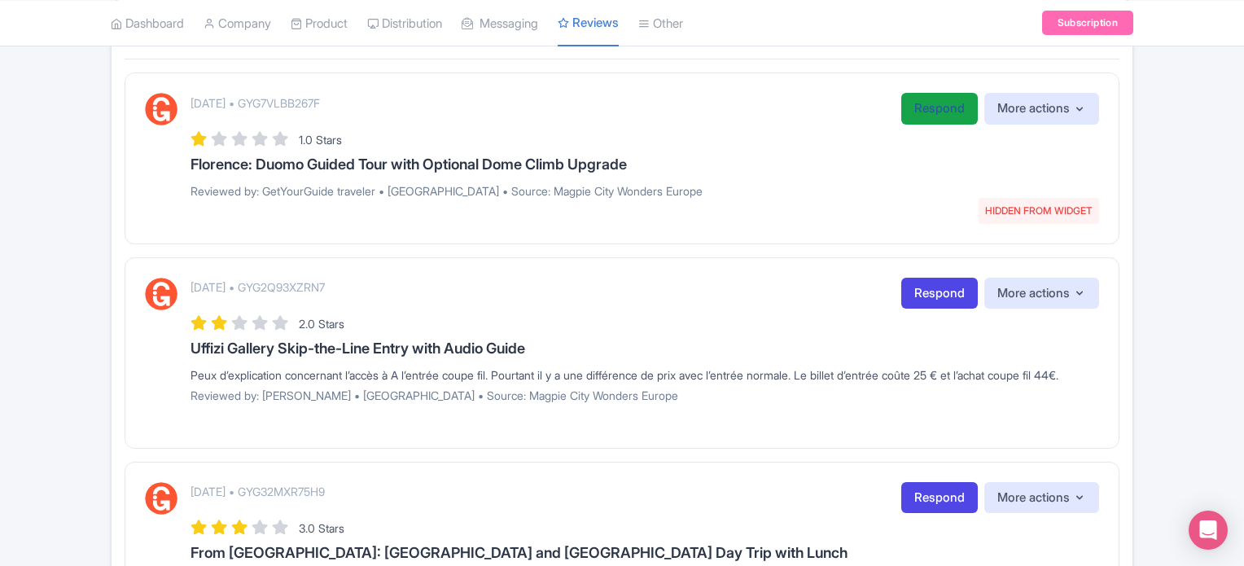
click at [938, 108] on link "Respond" at bounding box center [939, 109] width 77 height 32
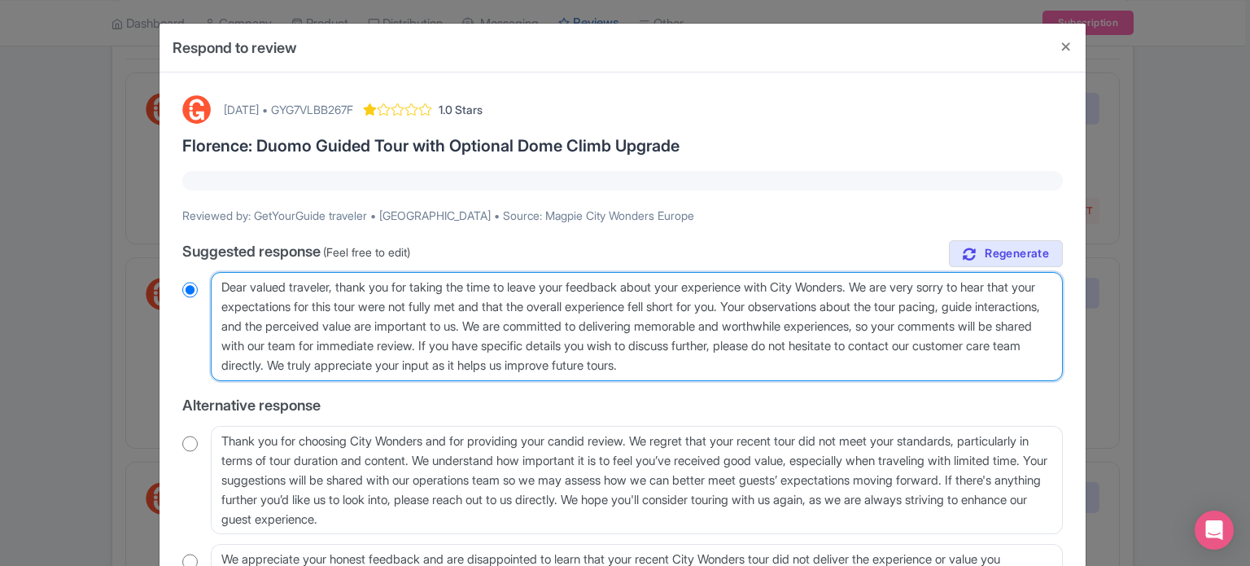
drag, startPoint x: 858, startPoint y: 367, endPoint x: 208, endPoint y: 278, distance: 656.5
click at [208, 278] on div "Dear valued traveler, thank you for taking the time to leave your feedback abou…" at bounding box center [622, 326] width 881 height 109
paste textarea "Thank you for joining our XX Tour. We noted that your experience did not fully …"
type textarea "Dear valued traveler, Thank you for joining our XX Tour. We noted that your exp…"
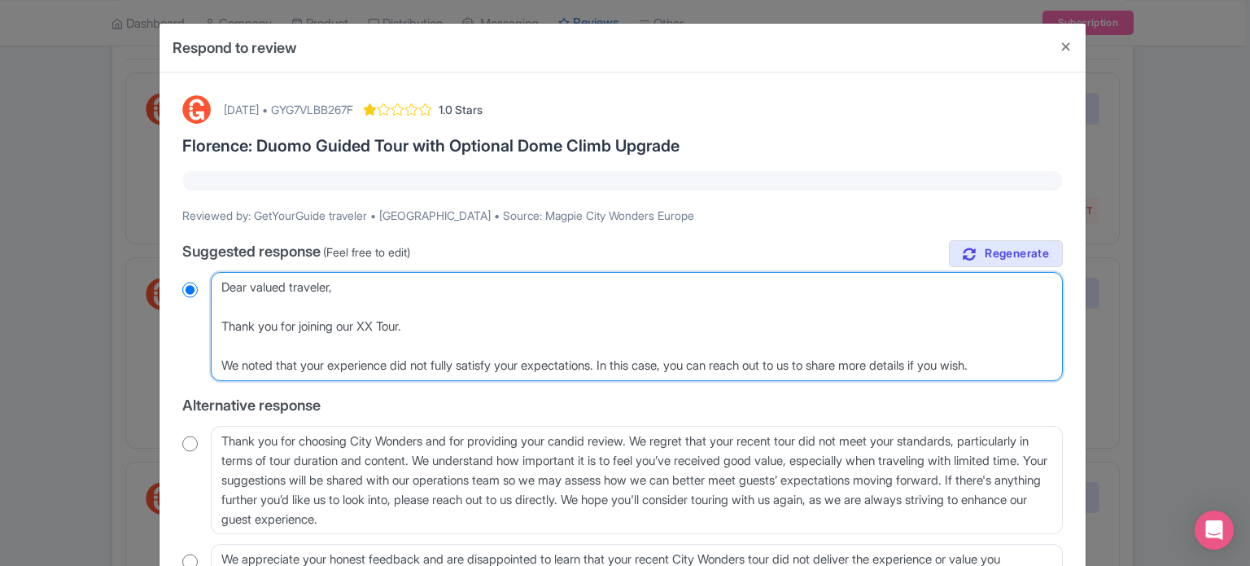
radio input "true"
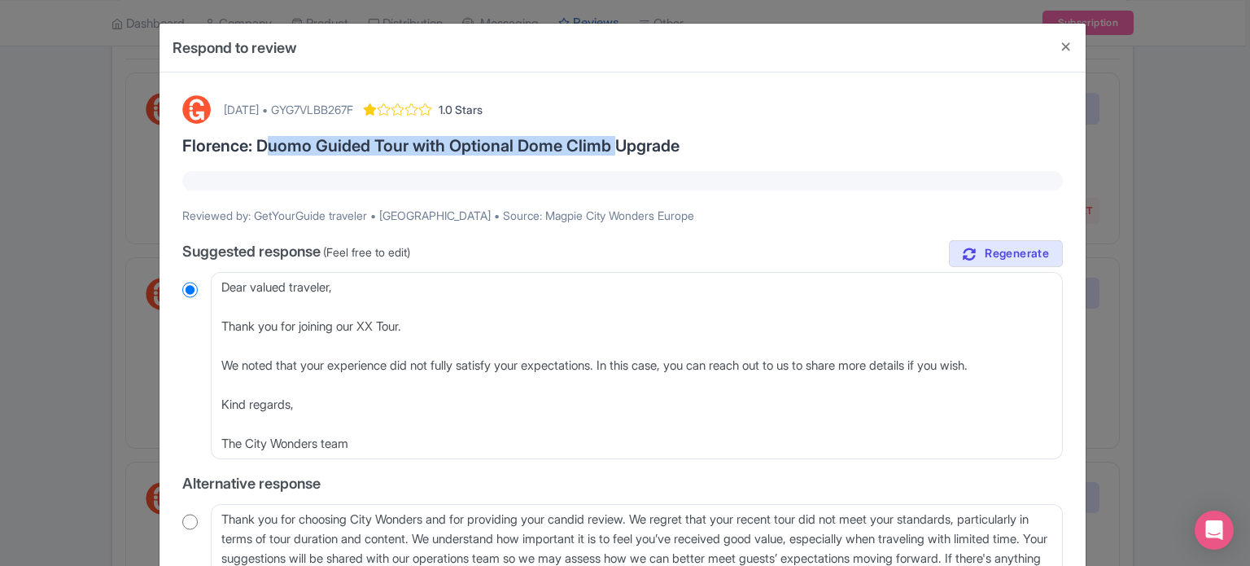
drag, startPoint x: 257, startPoint y: 143, endPoint x: 609, endPoint y: 146, distance: 351.7
click at [609, 146] on h3 "Florence: Duomo Guided Tour with Optional Dome Climb Upgrade" at bounding box center [622, 146] width 881 height 18
copy h3 "Duomo Guided Tour with Optional Dome Climb"
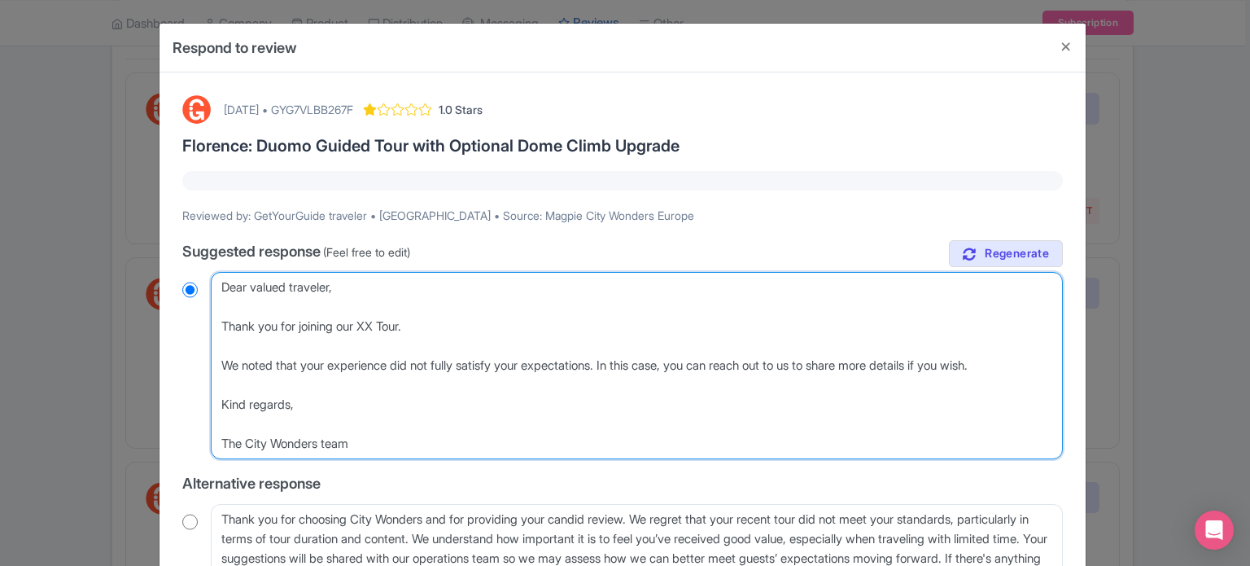
click at [374, 328] on textarea "Dear valued traveler, thank you for taking the time to leave your feedback abou…" at bounding box center [637, 365] width 852 height 187
paste textarea "Duomo Guided Tour with Optional Dome Climb"
type textarea "Dear valued traveler, Thank you for joining our Duomo Guided Tour with Optional…"
radio input "true"
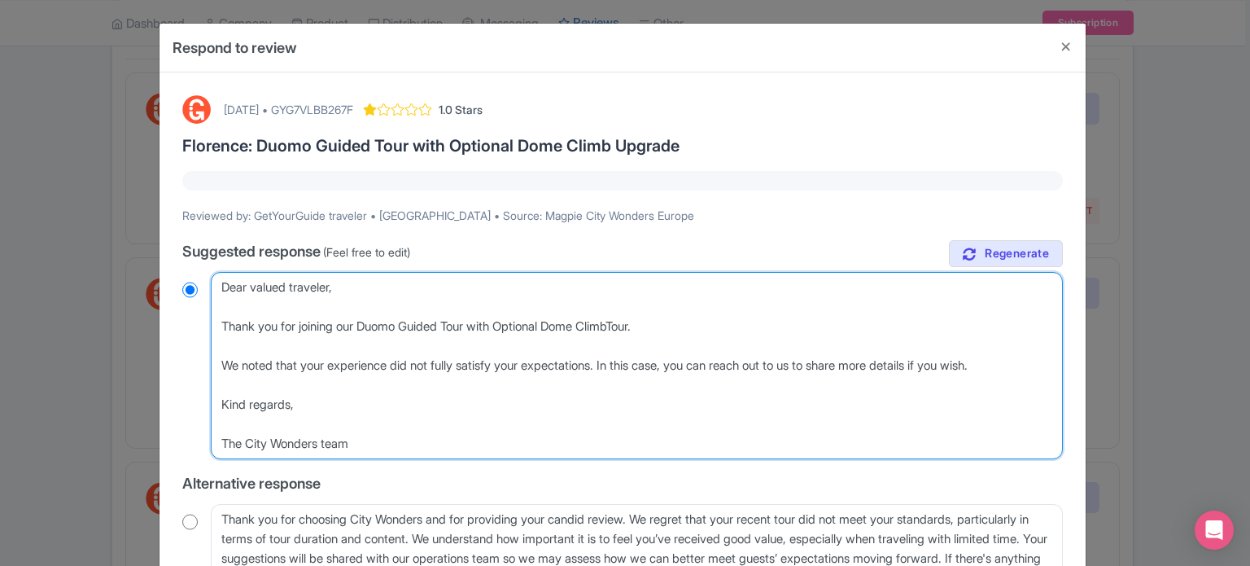
type textarea "Dear valued traveler, Thank you for joining our Duomo Guided Tour with Optional…"
radio input "true"
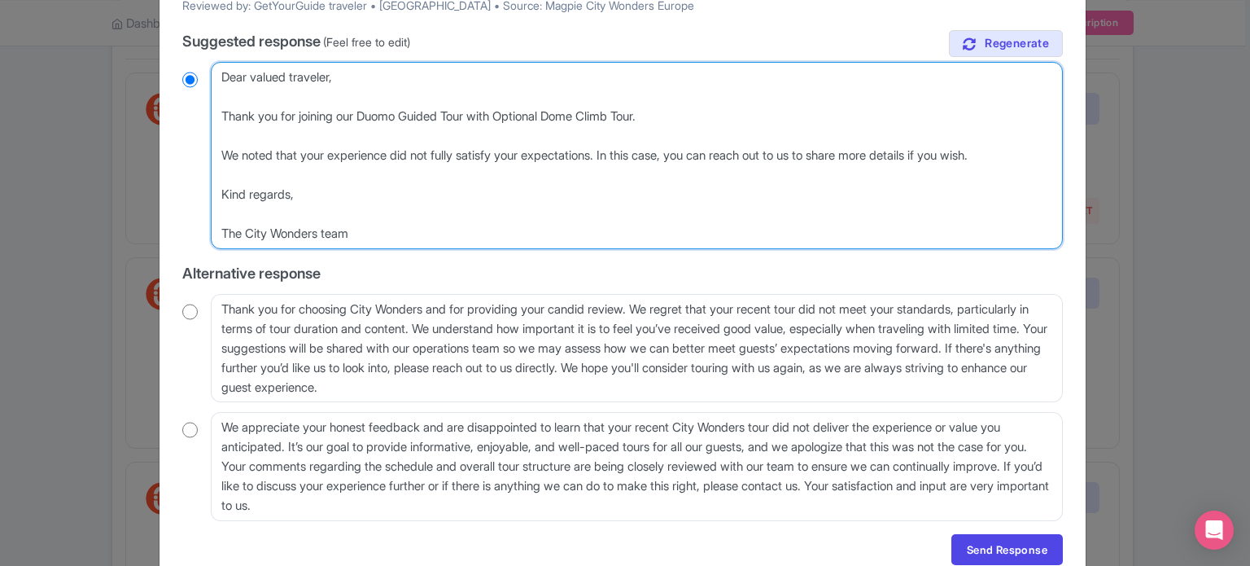
scroll to position [281, 0]
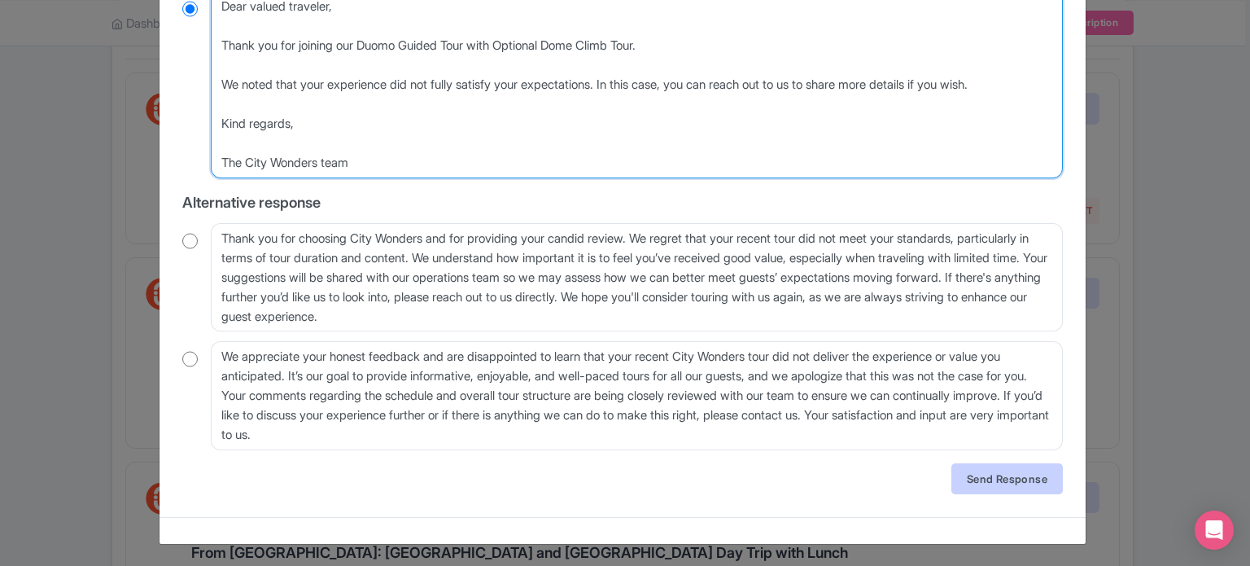
type textarea "Dear valued traveler, Thank you for joining our Duomo Guided Tour with Optional…"
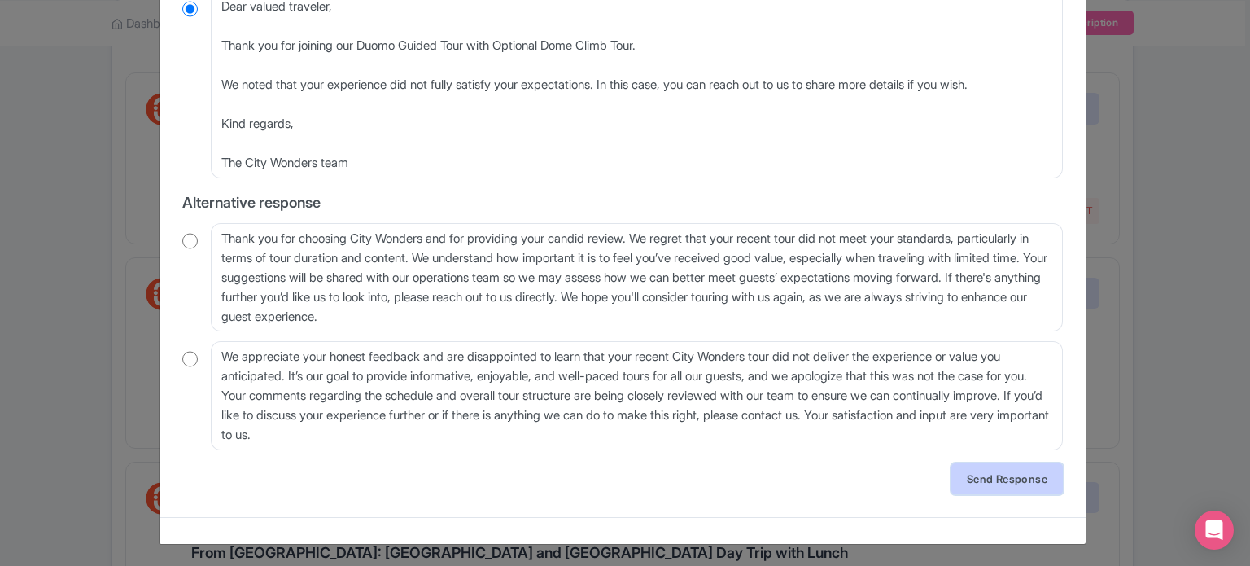
click at [1031, 482] on link "Send Response" at bounding box center [1008, 478] width 112 height 31
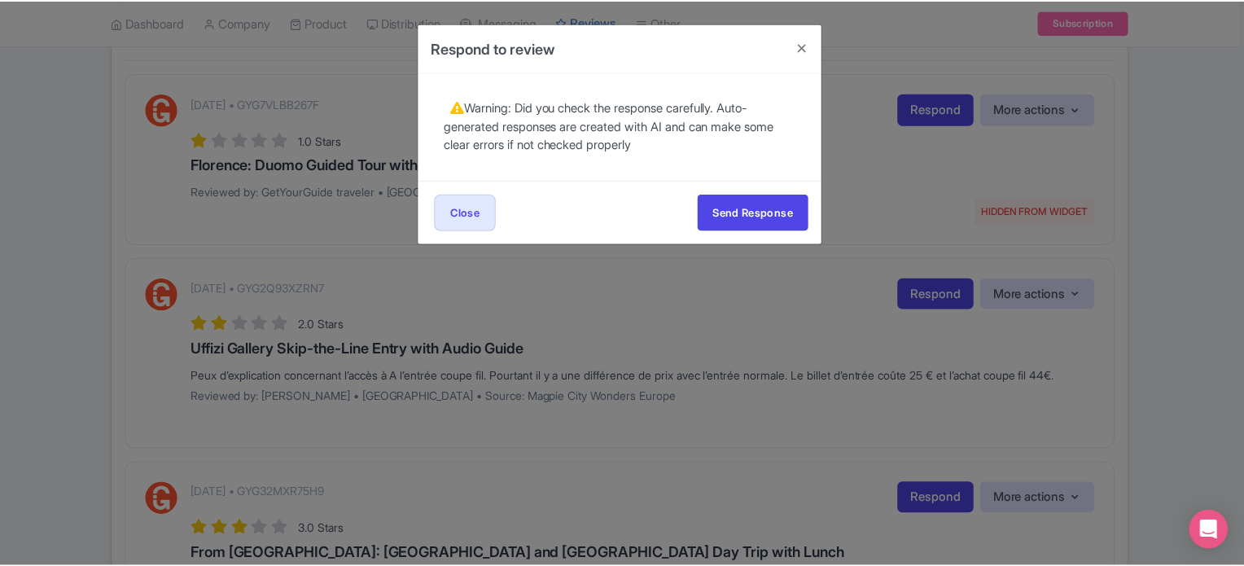
scroll to position [0, 0]
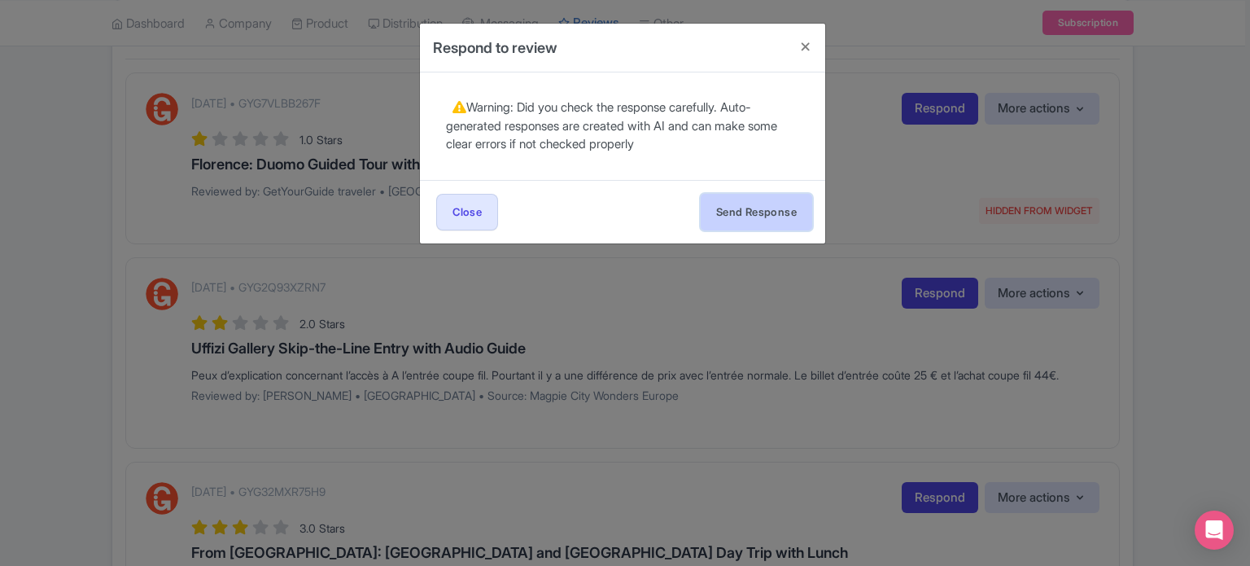
click at [777, 211] on button "Send Response" at bounding box center [757, 212] width 112 height 37
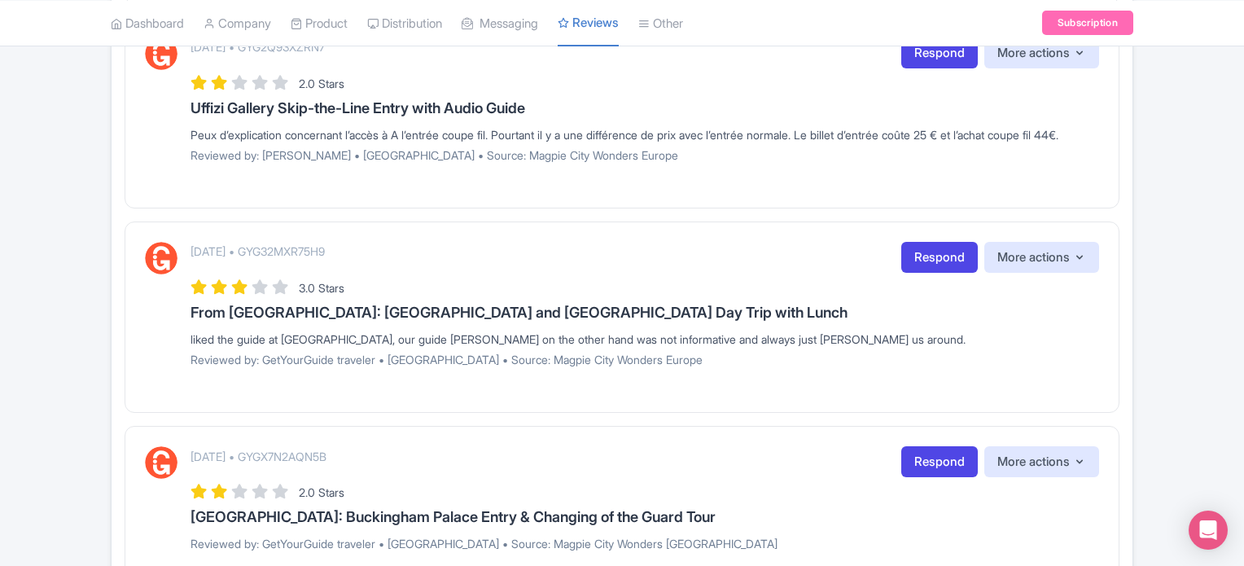
scroll to position [716, 0]
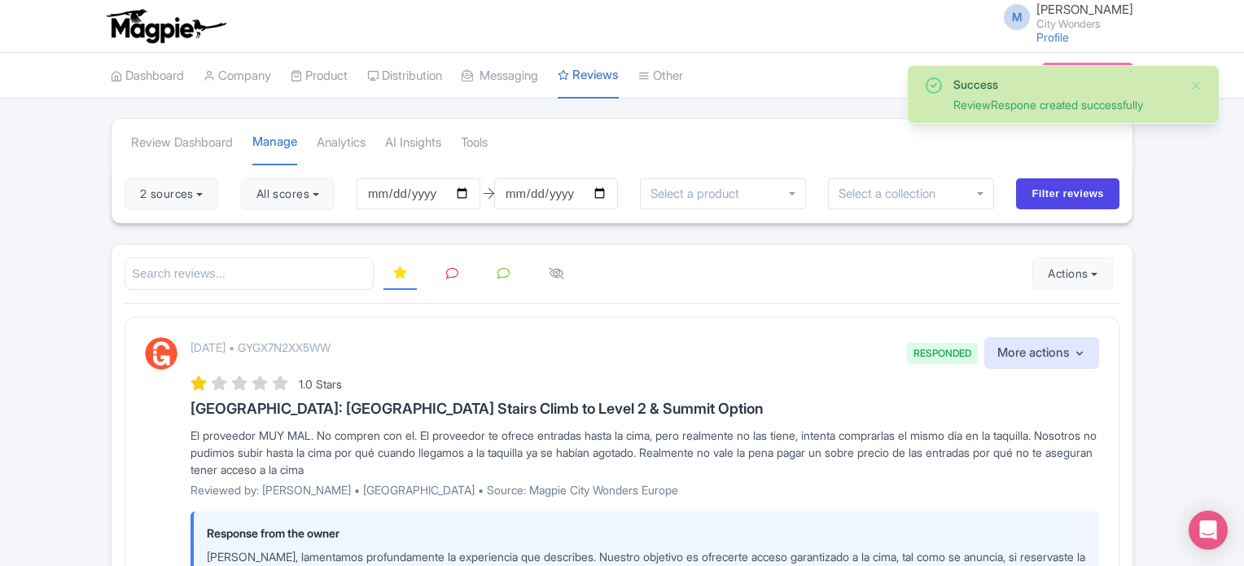
click at [441, 279] on link at bounding box center [452, 274] width 32 height 32
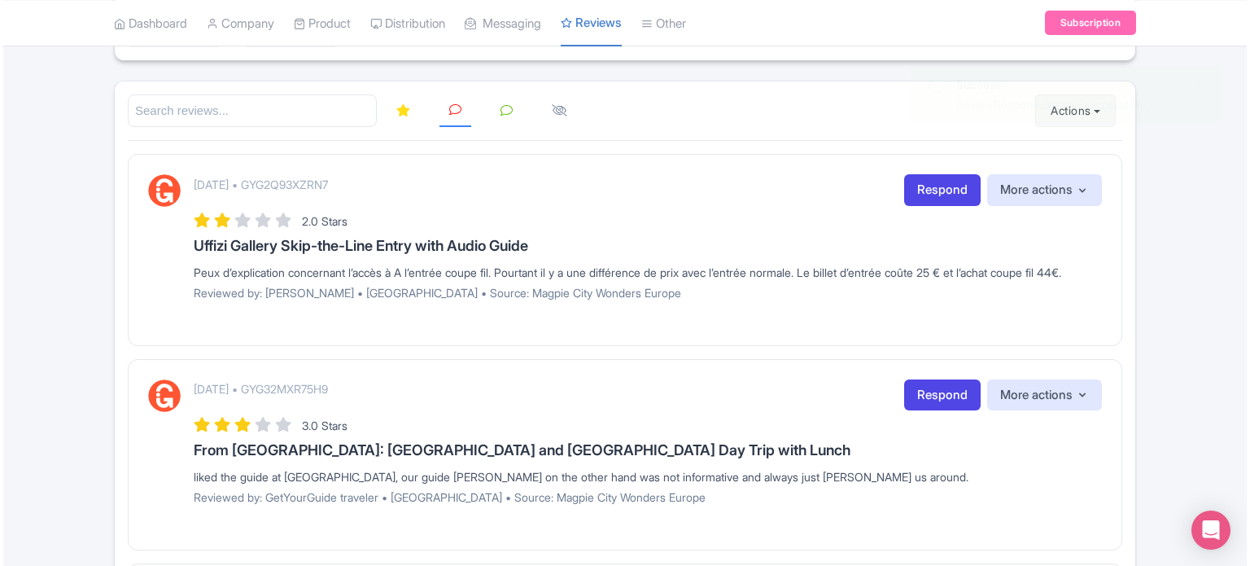
scroll to position [163, 0]
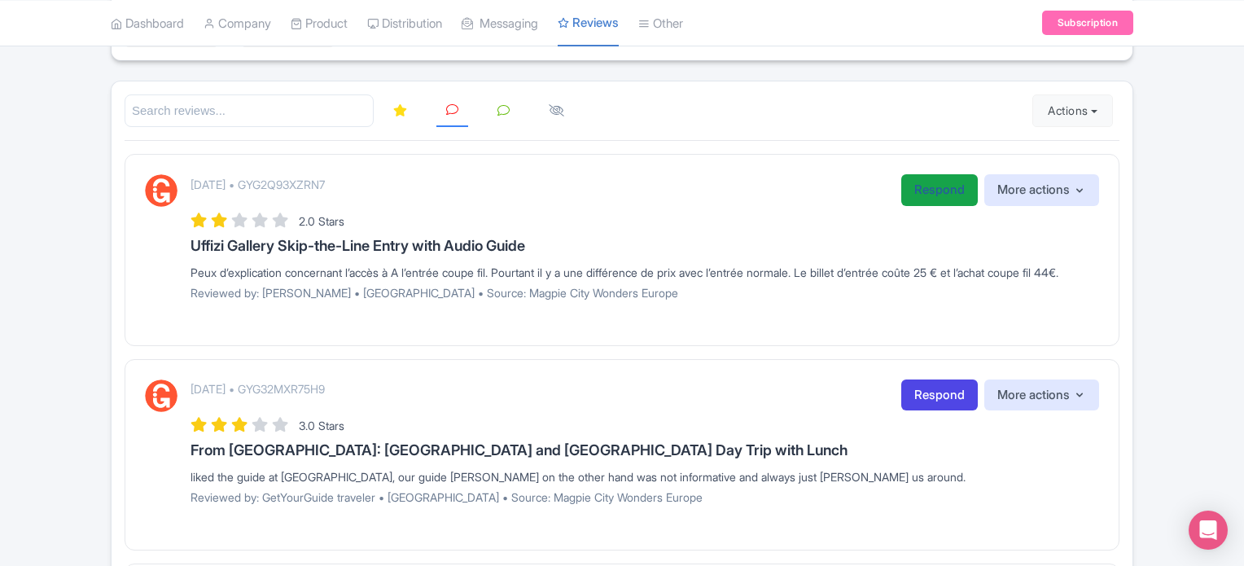
click at [940, 189] on link "Respond" at bounding box center [939, 190] width 77 height 32
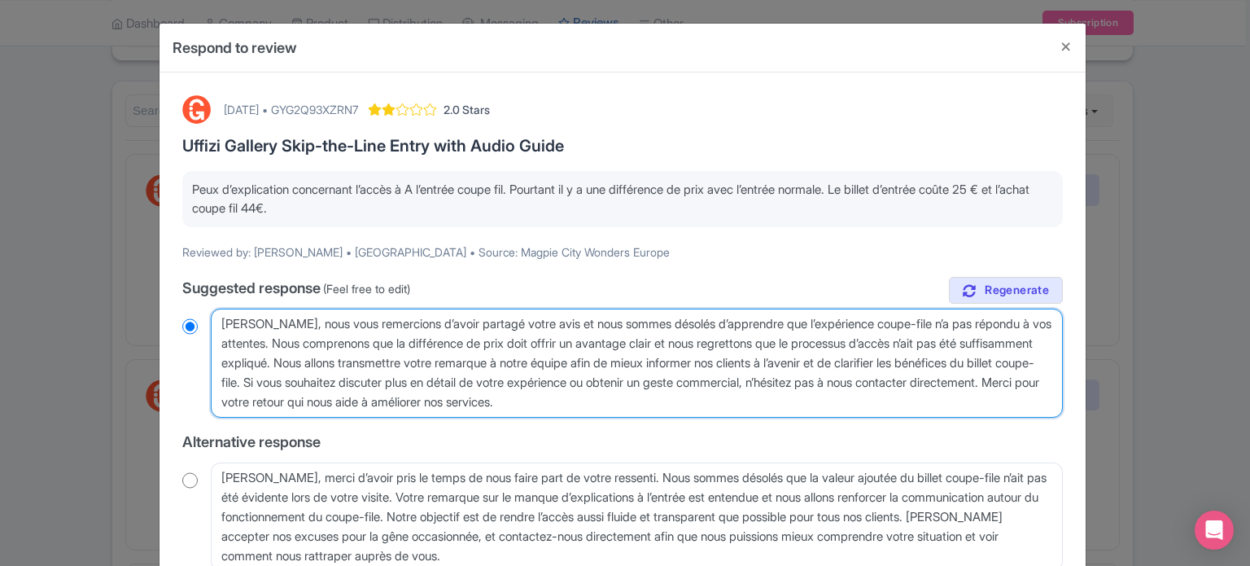
drag, startPoint x: 399, startPoint y: 361, endPoint x: 415, endPoint y: 380, distance: 25.4
click at [415, 380] on textarea "[PERSON_NAME], nous vous remercions d’avoir partagé votre avis et nous sommes d…" at bounding box center [637, 363] width 852 height 109
drag, startPoint x: 361, startPoint y: 341, endPoint x: 381, endPoint y: 399, distance: 61.3
click at [381, 399] on textarea "[PERSON_NAME], nous vous remercions d’avoir partagé votre avis et nous sommes d…" at bounding box center [637, 363] width 852 height 109
type textarea "[PERSON_NAME], nous vous remercions d’avoir partagé votre avis et nous sommes d…"
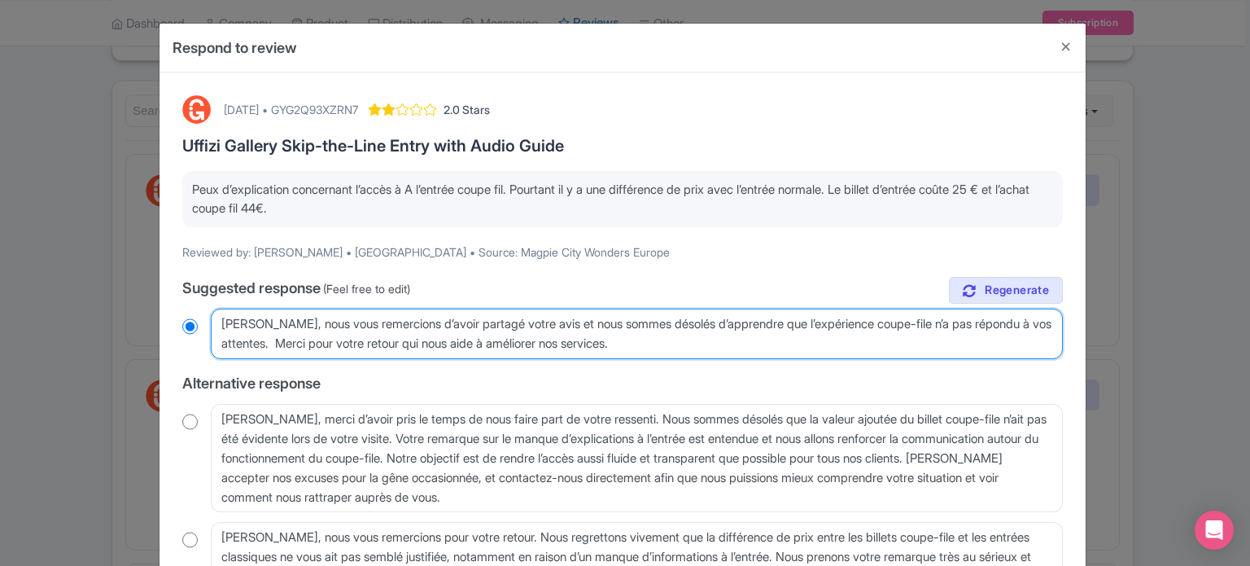
radio input "true"
paste textarea "Je confirme que pour nos visites, nous utilisons uniquement des billets coupe-f…"
type textarea "[PERSON_NAME], nous vous remercions d’avoir partagé votre avis et nous sommes d…"
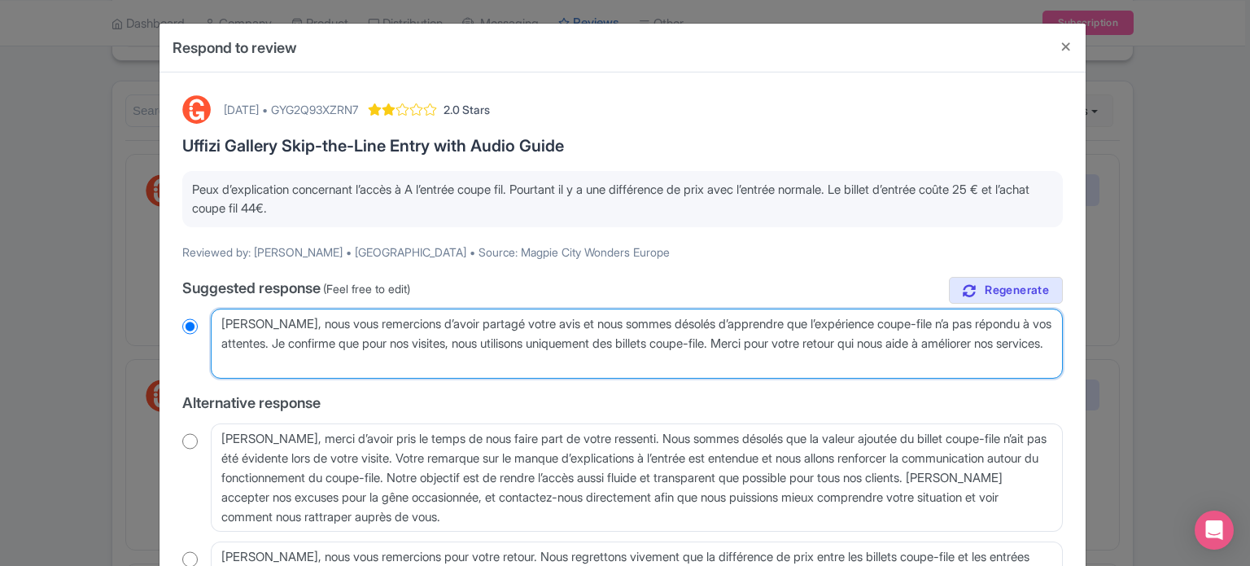
radio input "true"
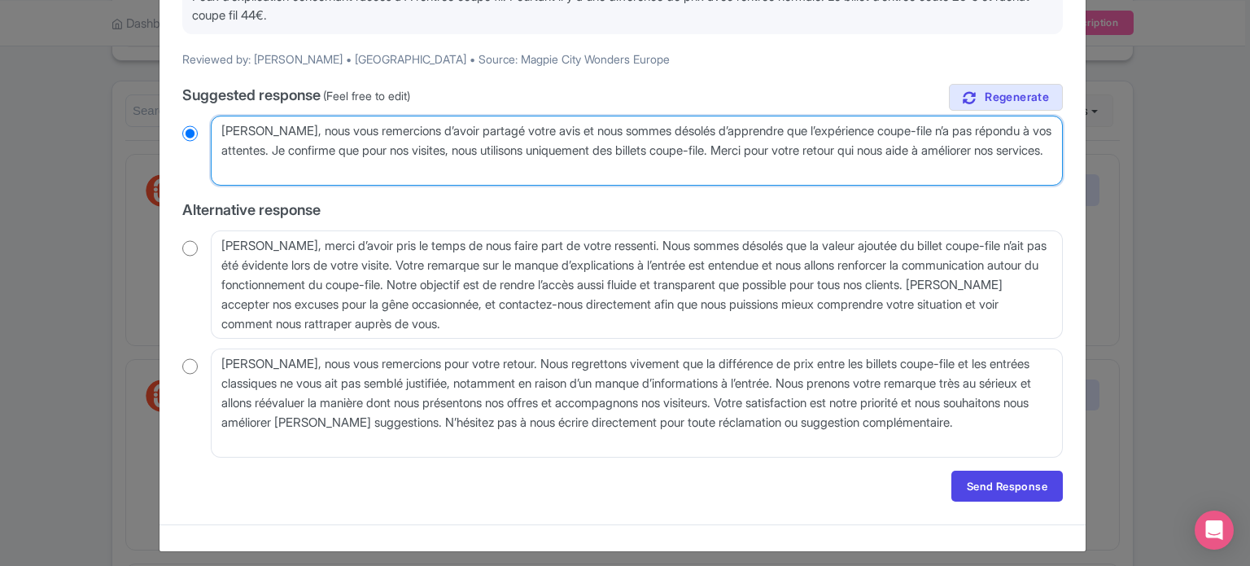
scroll to position [200, 0]
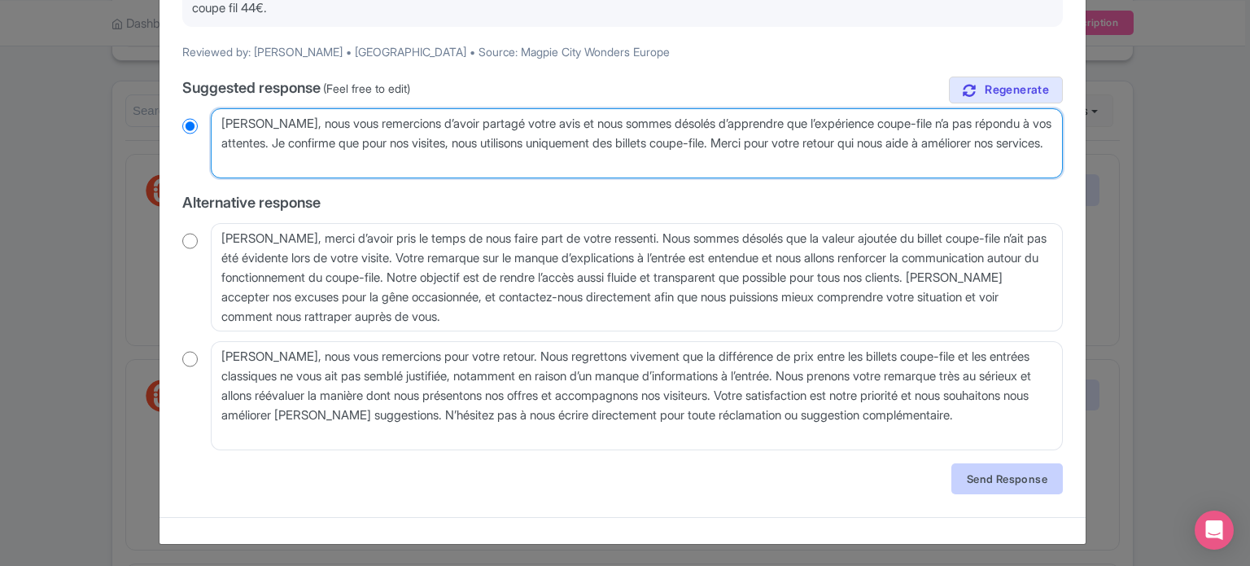
type textarea "[PERSON_NAME], nous vous remercions d’avoir partagé votre avis et nous sommes d…"
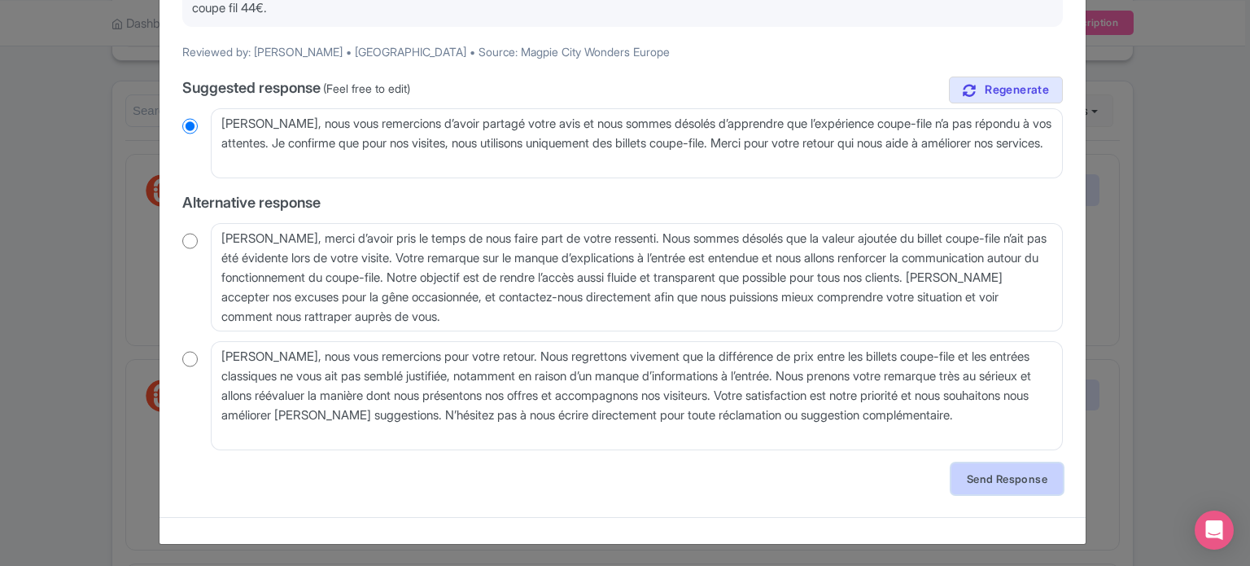
click at [977, 478] on link "Send Response" at bounding box center [1008, 478] width 112 height 31
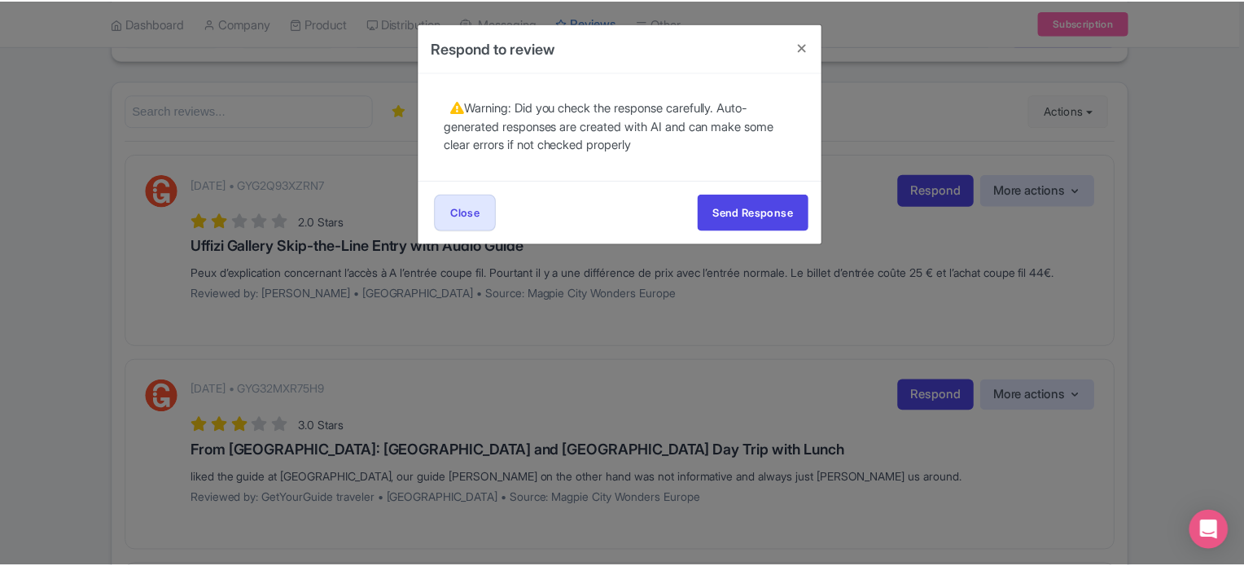
scroll to position [0, 0]
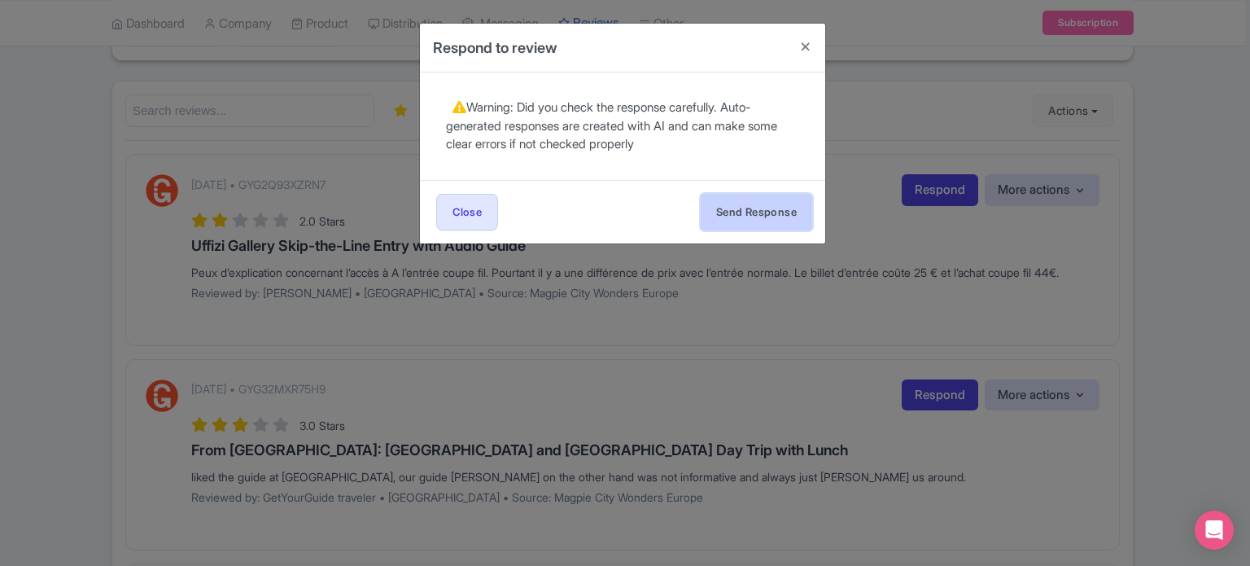
click at [778, 217] on button "Send Response" at bounding box center [757, 212] width 112 height 37
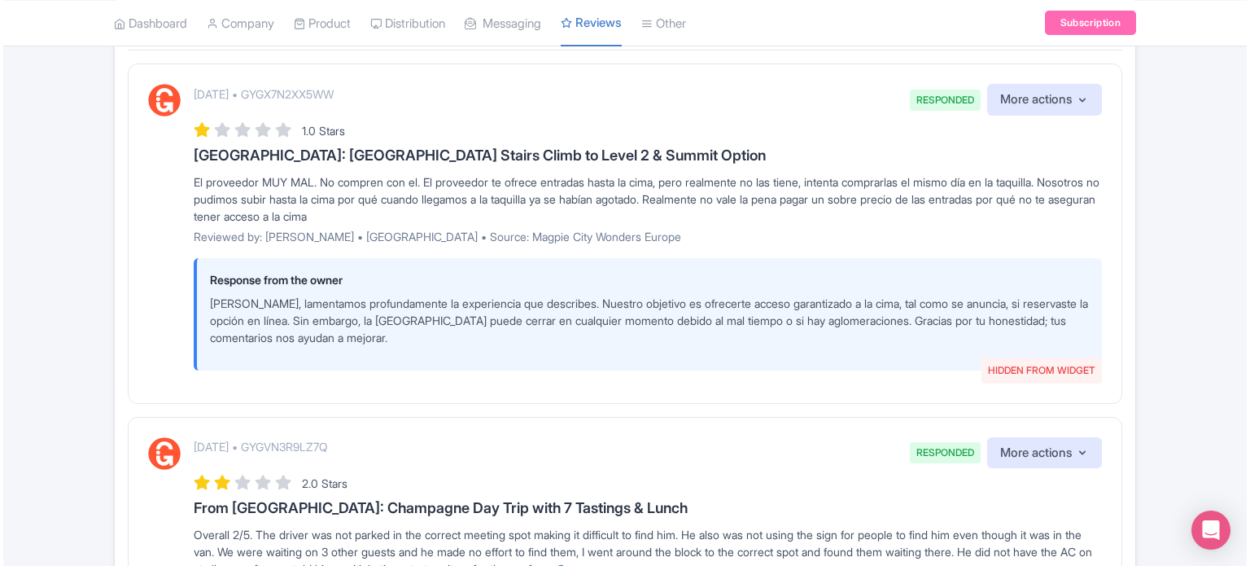
scroll to position [81, 0]
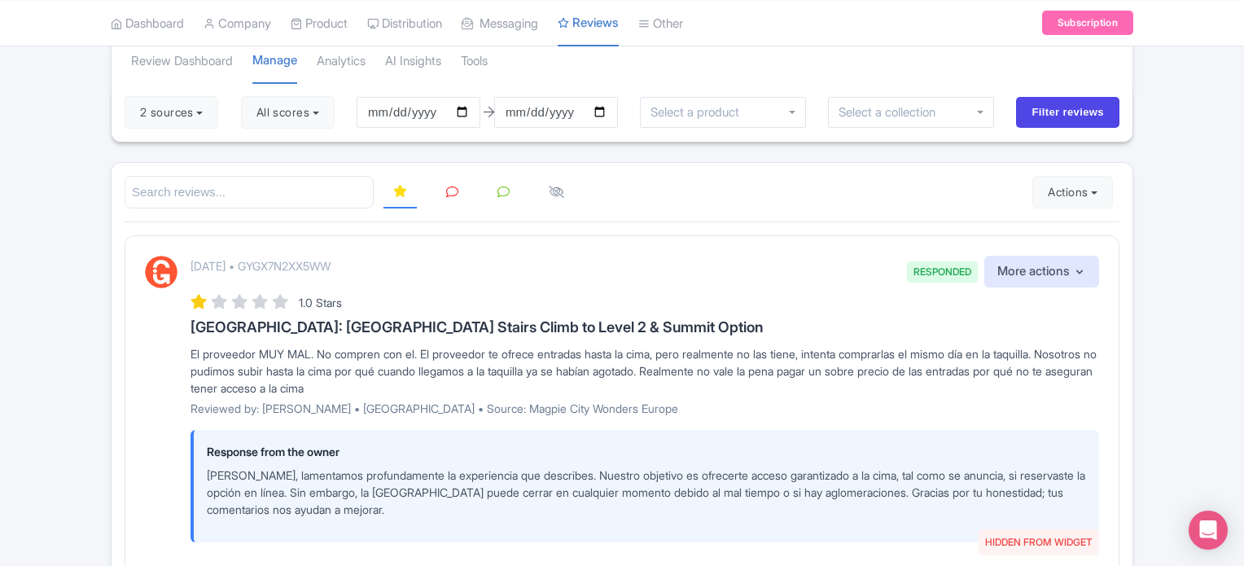
click at [449, 190] on icon at bounding box center [452, 192] width 12 height 12
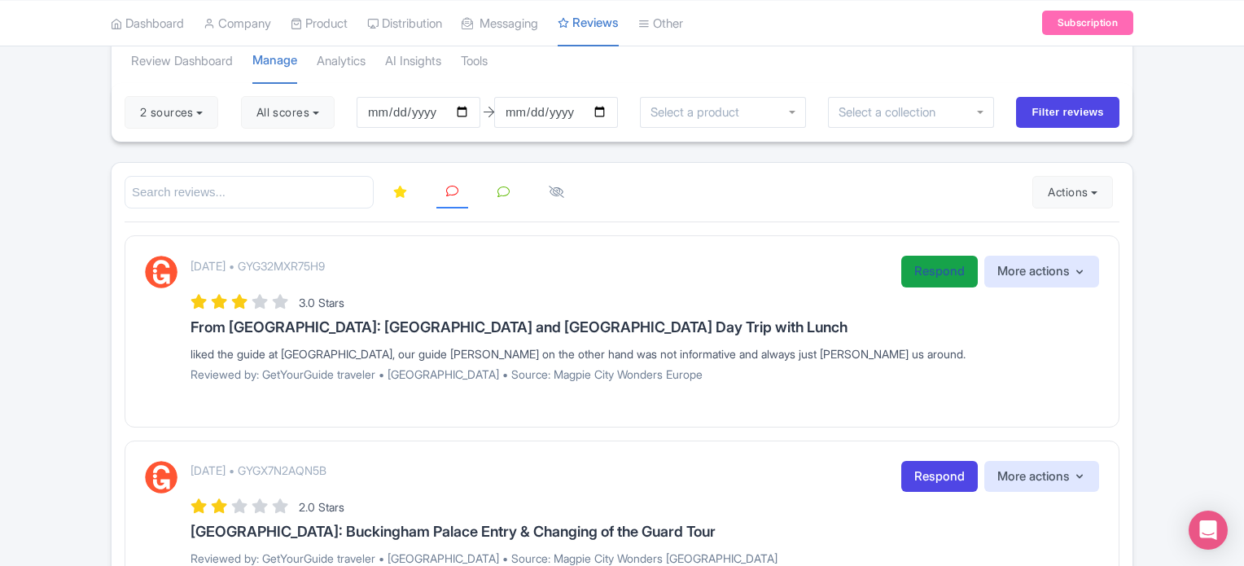
click at [907, 260] on link "Respond" at bounding box center [939, 272] width 77 height 32
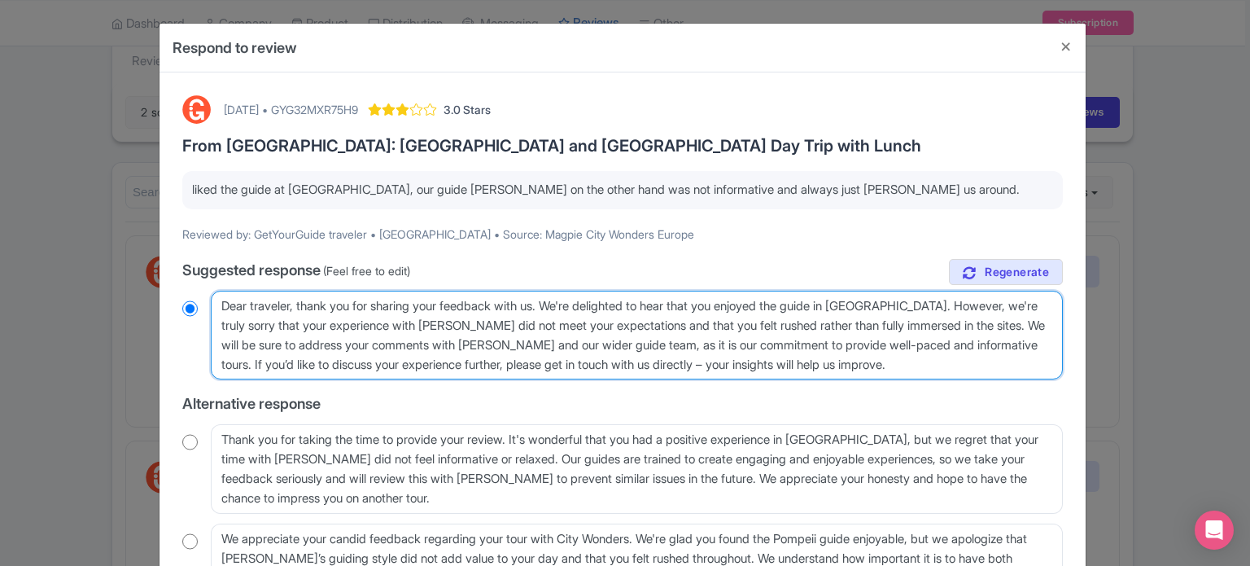
click at [402, 325] on textarea "Dear traveler, thank you for sharing your feedback with us. We're delighted to …" at bounding box center [637, 336] width 852 height 90
type textarea "Dear traveler, thank you for sharing your feedback with us. We're delighted to …"
radio input "true"
type textarea "Dear traveler, thank you for sharing your feedback with us. We're delighted to …"
radio input "true"
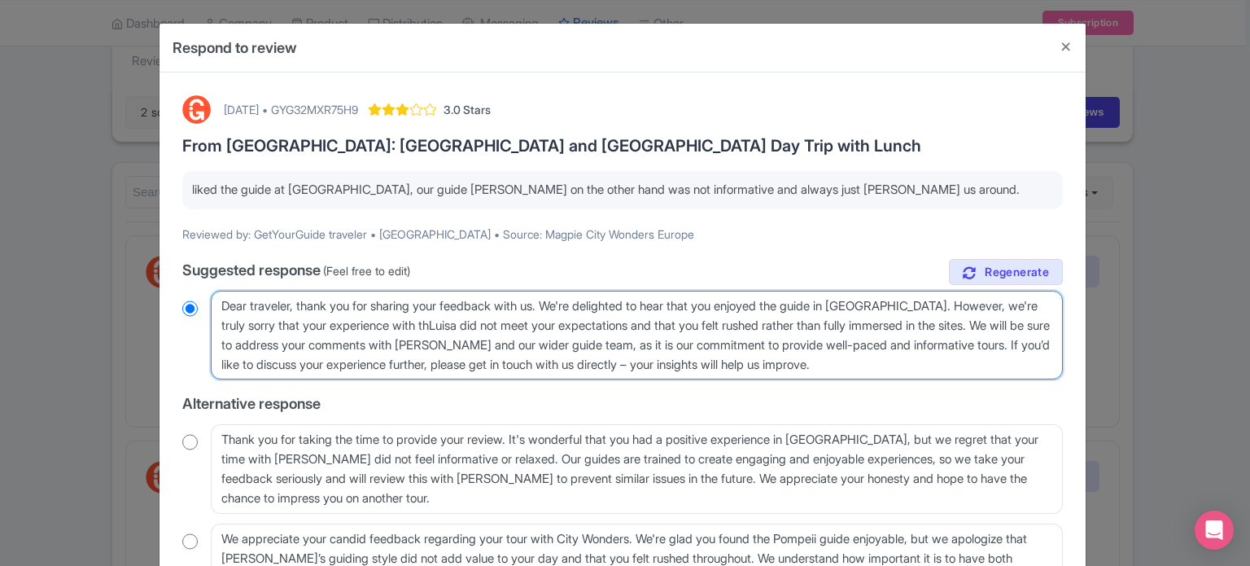
type textarea "Dear traveler, thank you for sharing your feedback with us. We're delighted to …"
radio input "true"
type textarea "Dear traveler, thank you for sharing your feedback with us. We're delighted to …"
radio input "true"
type textarea "Dear traveler, thank you for sharing your feedback with us. We're delighted to …"
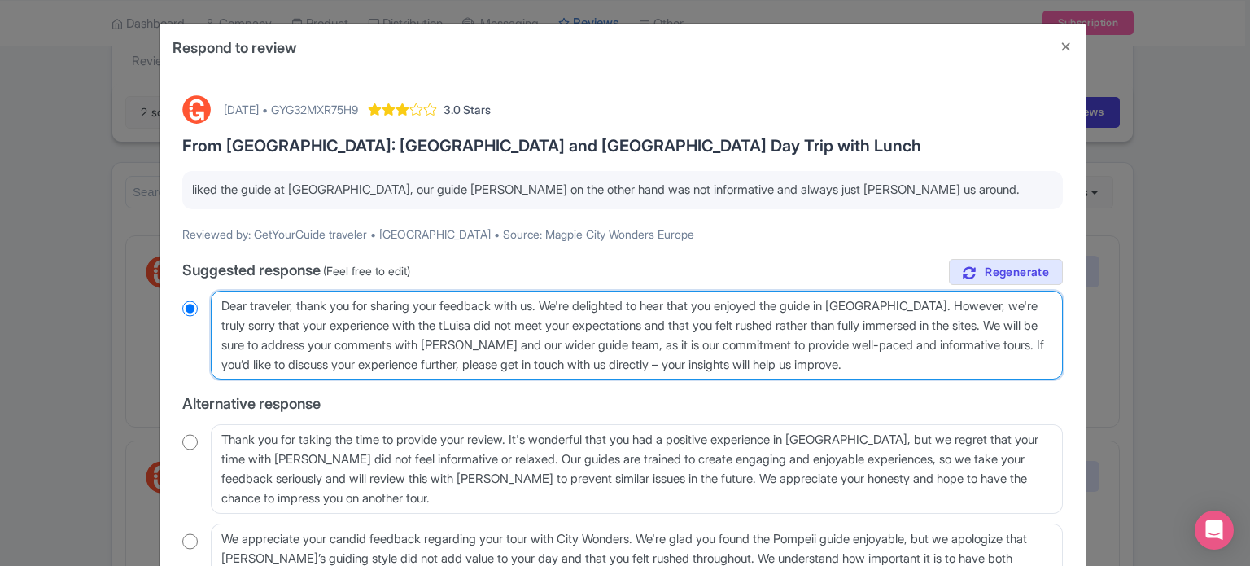
radio input "true"
type textarea "Dear traveler, thank you for sharing your feedback with us. We're delighted to …"
radio input "true"
type textarea "Dear traveler, thank you for sharing your feedback with us. We're delighted to …"
radio input "true"
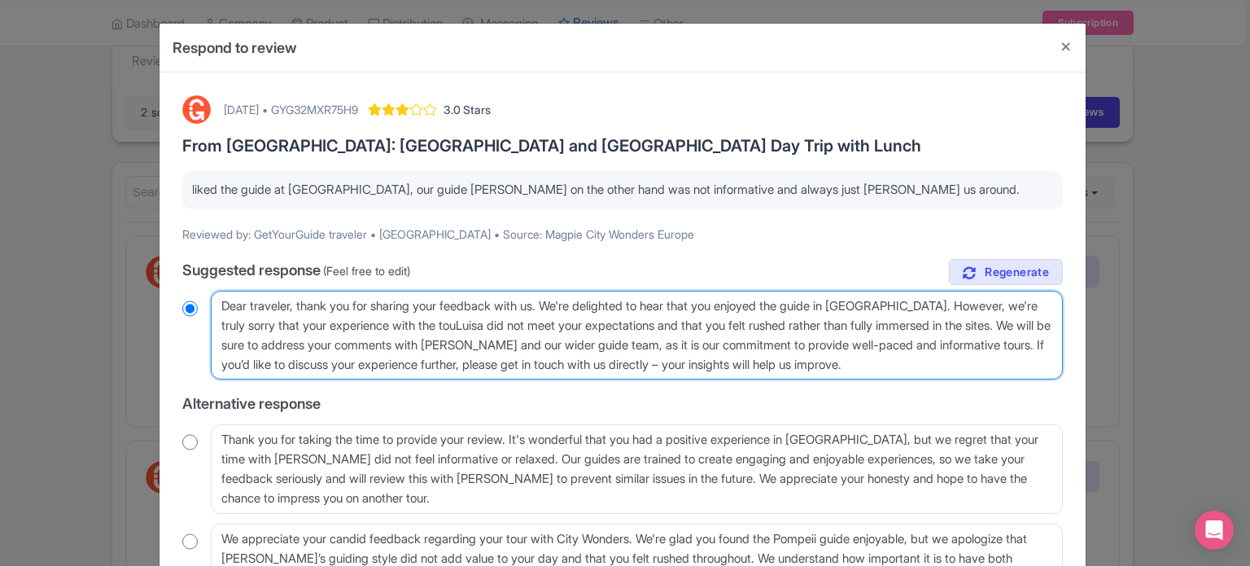
type textarea "Dear traveler, thank you for sharing your feedback with us. We're delighted to …"
radio input "true"
type textarea "Dear traveler, thank you for sharing your feedback with us. We're delighted to …"
radio input "true"
type textarea "Dear traveler, thank you for sharing your feedback with us. We're delighted to …"
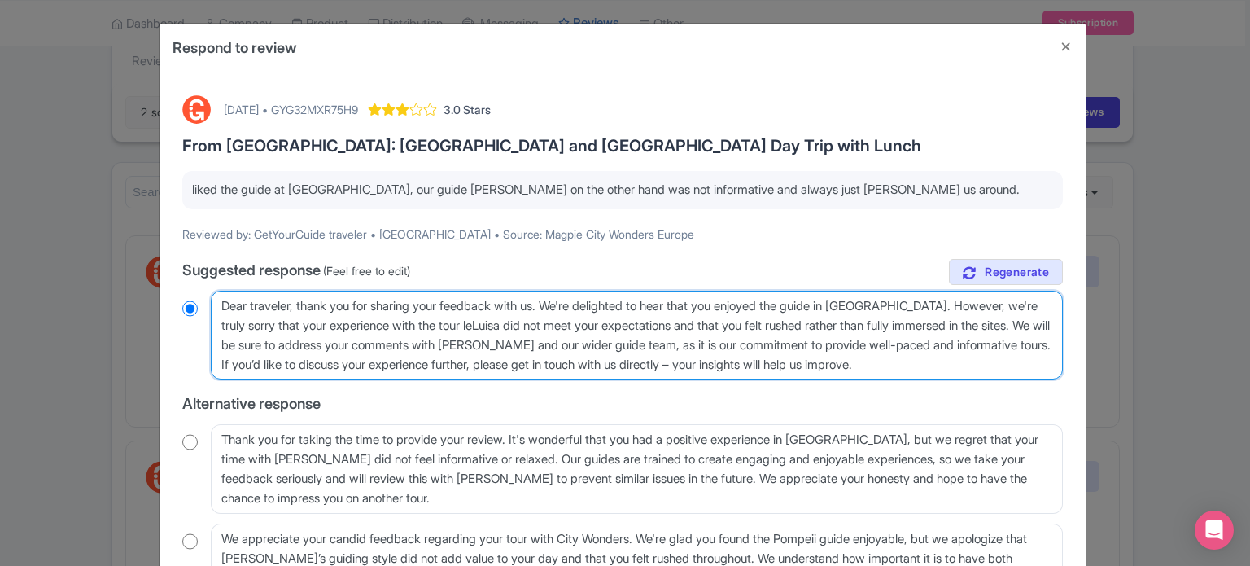
radio input "true"
type textarea "Dear traveler, thank you for sharing your feedback with us. We're delighted to …"
radio input "true"
type textarea "Dear traveler, thank you for sharing your feedback with us. We're delighted to …"
radio input "true"
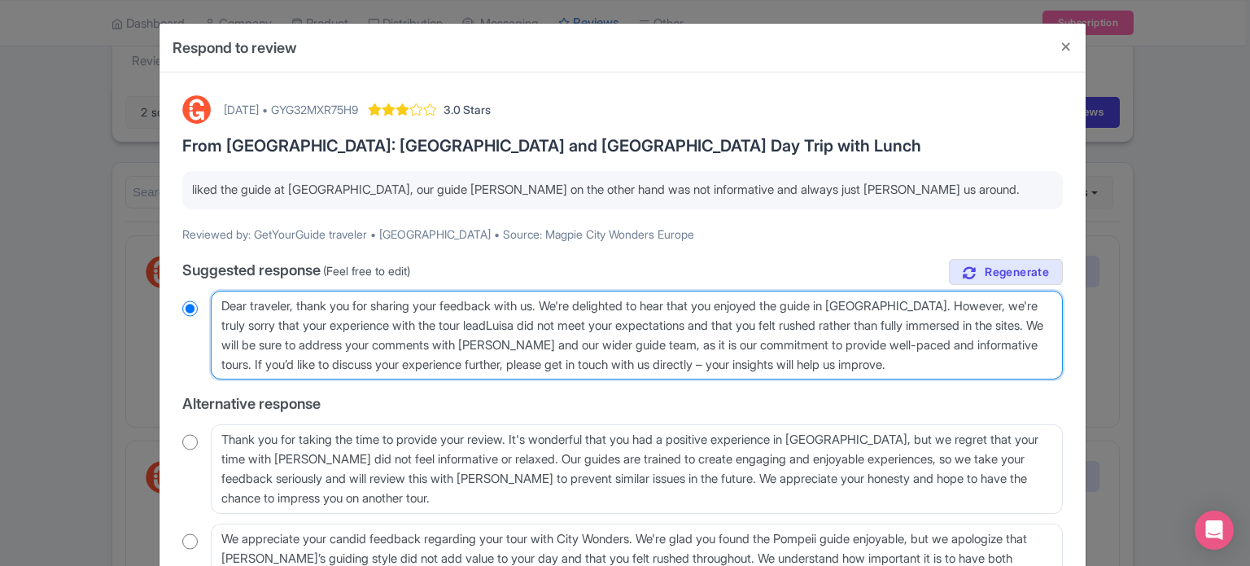
type textarea "Dear traveler, thank you for sharing your feedback with us. We're delighted to …"
radio input "true"
type textarea "Dear traveler, thank you for sharing your feedback with us. We're delighted to …"
radio input "true"
type textarea "Dear traveler, thank you for sharing your feedback with us. We're delighted to …"
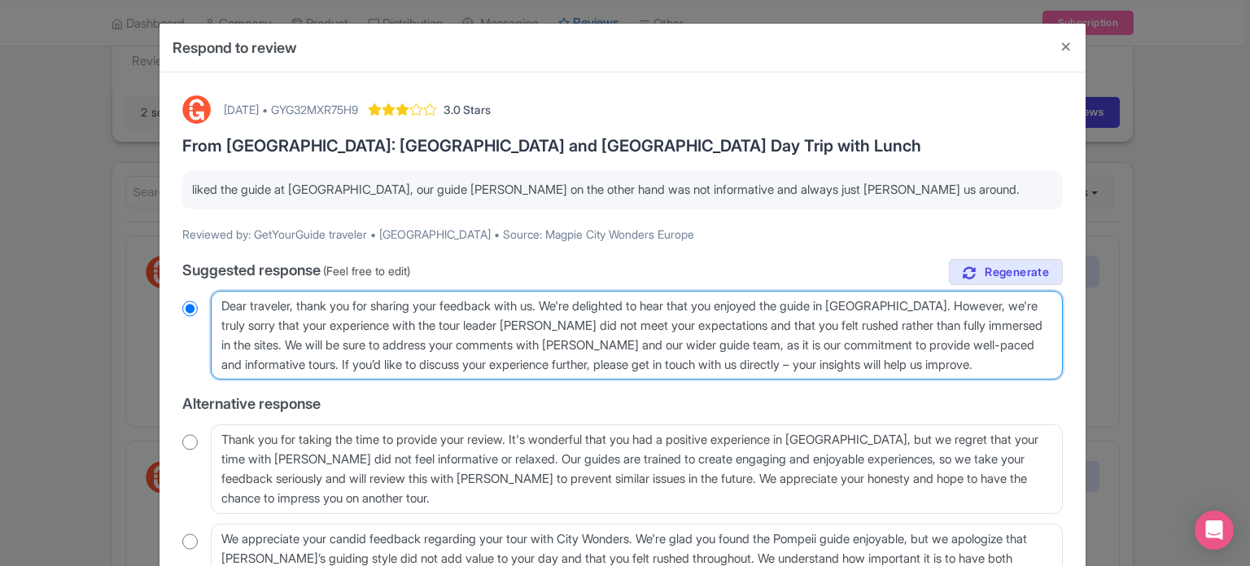
radio input "true"
drag, startPoint x: 503, startPoint y: 344, endPoint x: 795, endPoint y: 361, distance: 292.8
click at [795, 361] on textarea "Dear traveler, thank you for sharing your feedback with us. We're delighted to …" at bounding box center [637, 336] width 852 height 90
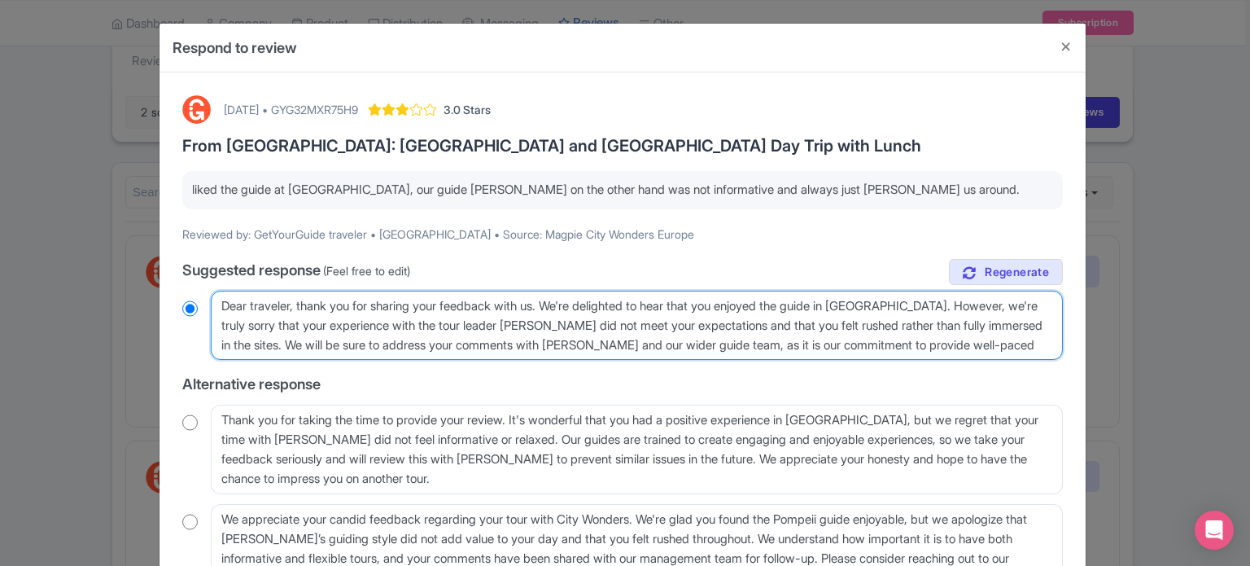
type textarea "Dear traveler, thank you for sharing your feedback with us. We're delighted to …"
radio input "true"
click at [596, 342] on textarea "Dear traveler, thank you for sharing your feedback with us. We're delighted to …" at bounding box center [637, 326] width 852 height 70
type textarea "Dear traveler, thank you for sharing your feedback with us. We're delighted to …"
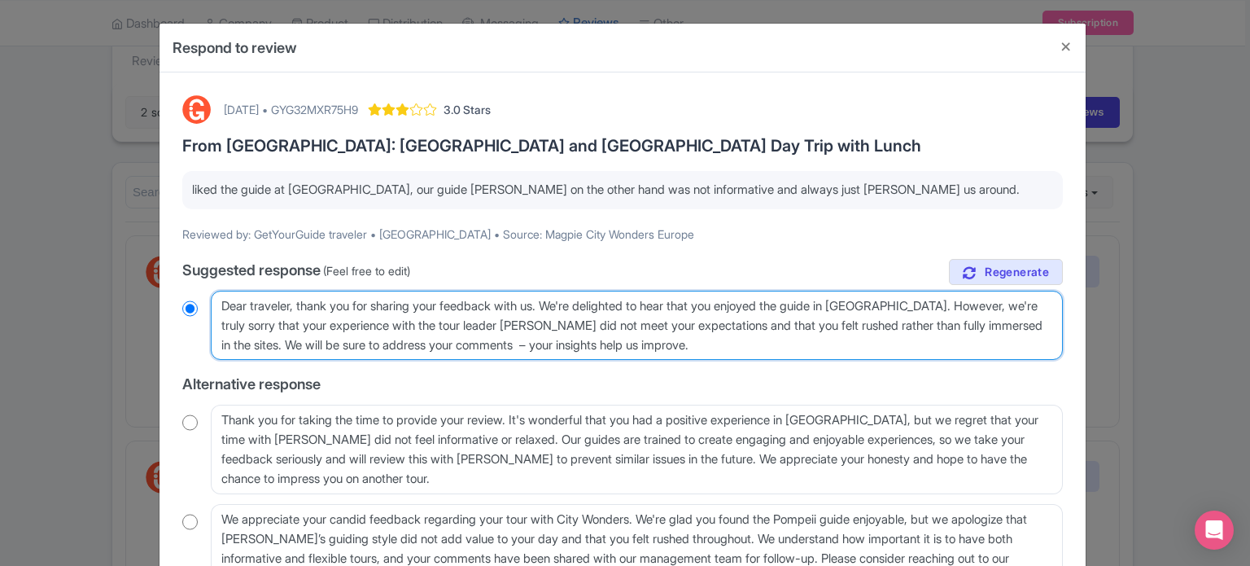
radio input "true"
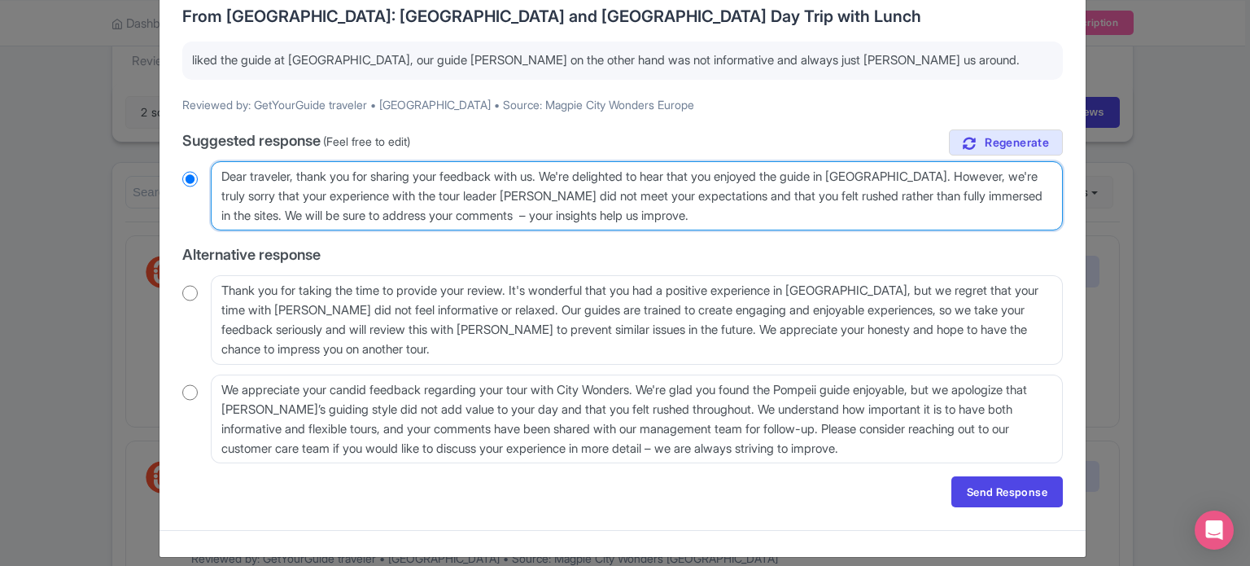
scroll to position [143, 0]
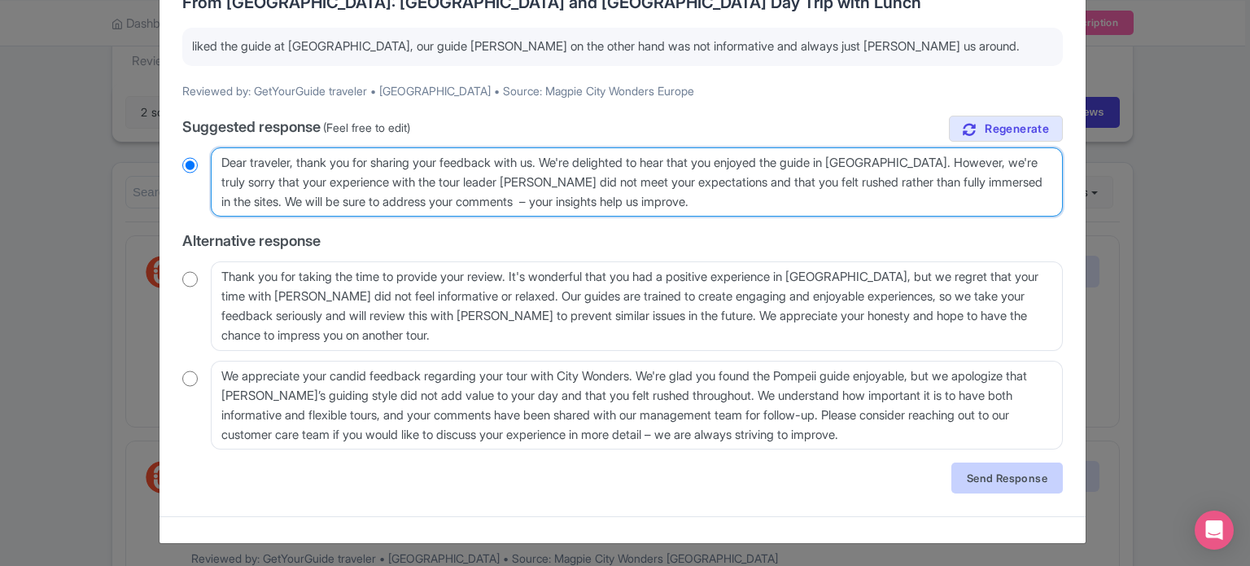
type textarea "Dear traveler, thank you for sharing your feedback with us. We're delighted to …"
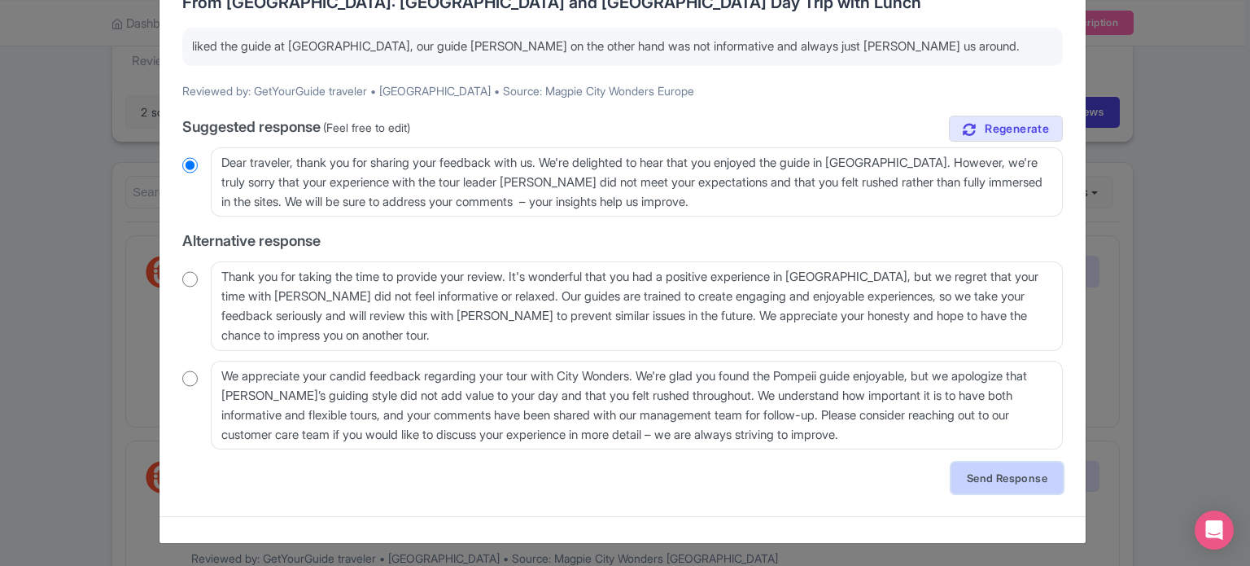
click at [980, 477] on link "Send Response" at bounding box center [1008, 477] width 112 height 31
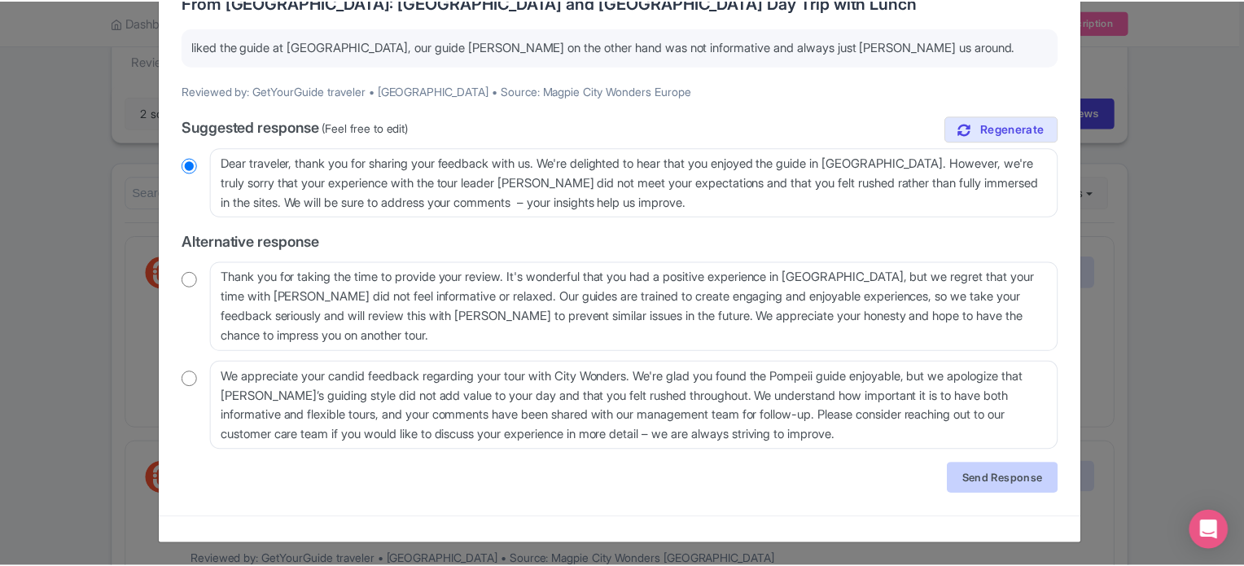
scroll to position [0, 0]
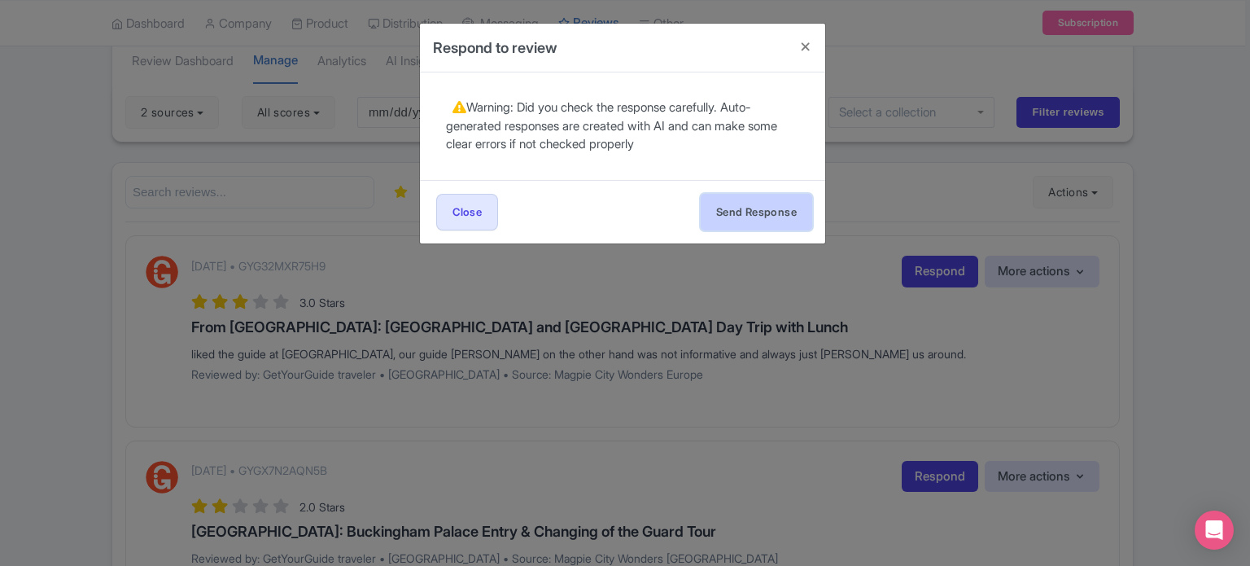
click at [762, 219] on button "Send Response" at bounding box center [757, 212] width 112 height 37
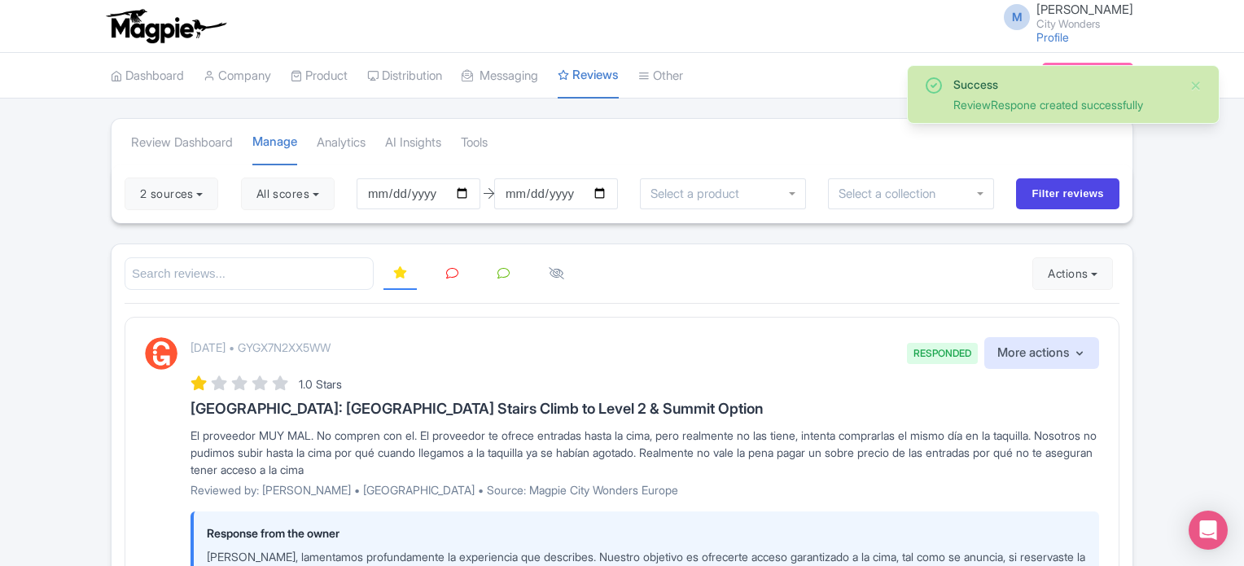
click at [447, 273] on icon at bounding box center [452, 273] width 12 height 12
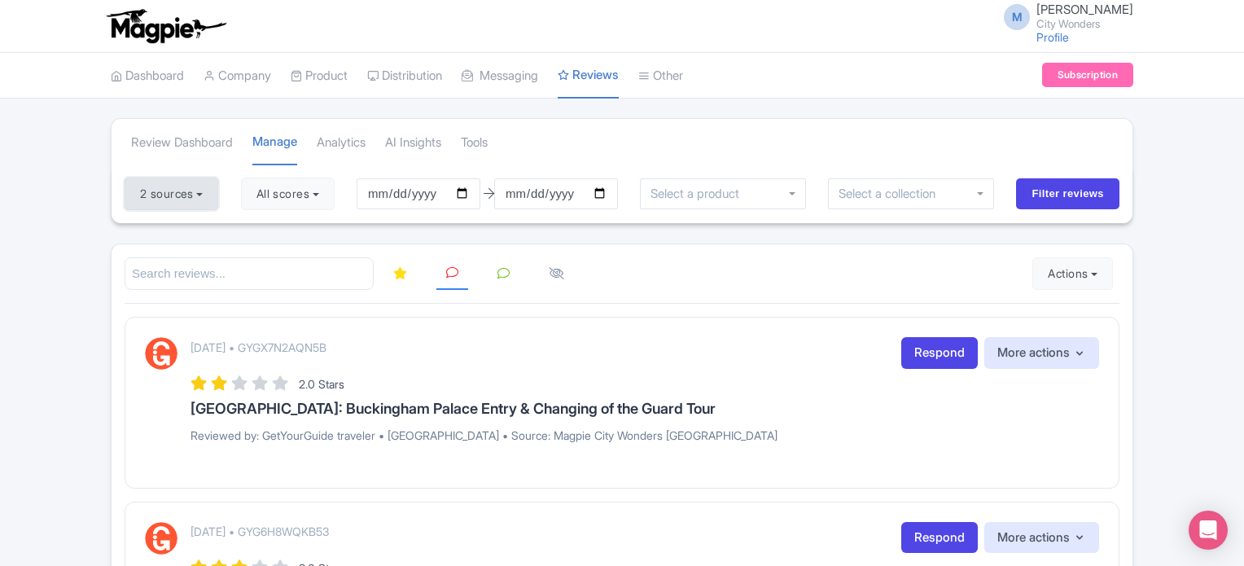
click at [185, 198] on button "2 sources" at bounding box center [172, 193] width 94 height 33
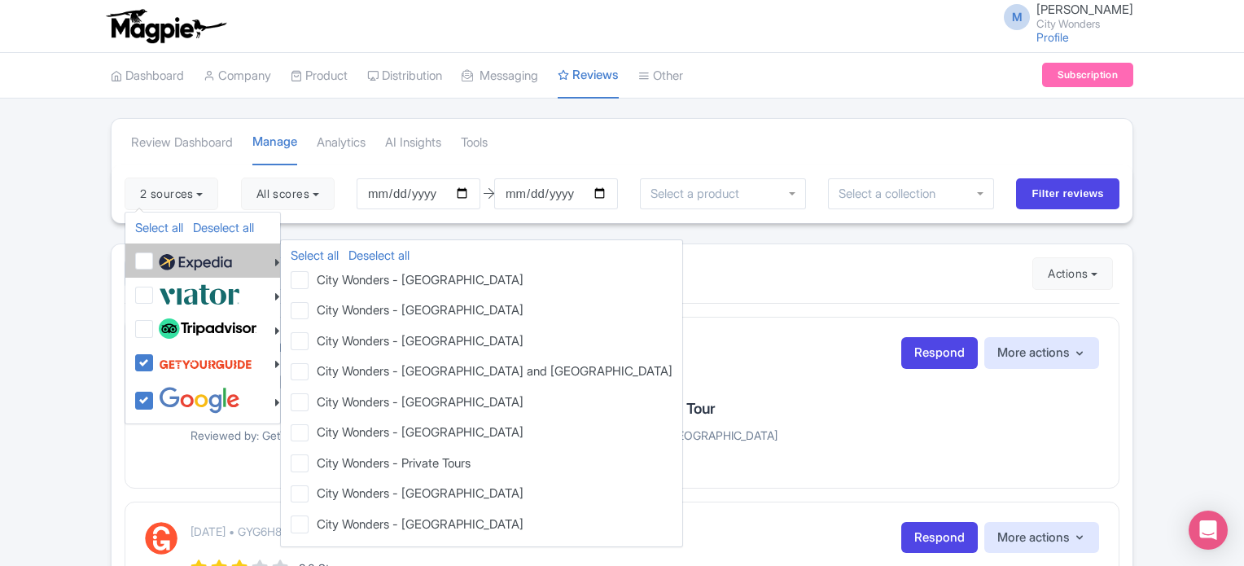
click at [155, 260] on label at bounding box center [193, 261] width 77 height 28
click at [155, 257] on input "checkbox" at bounding box center [160, 252] width 11 height 11
checkbox input "true"
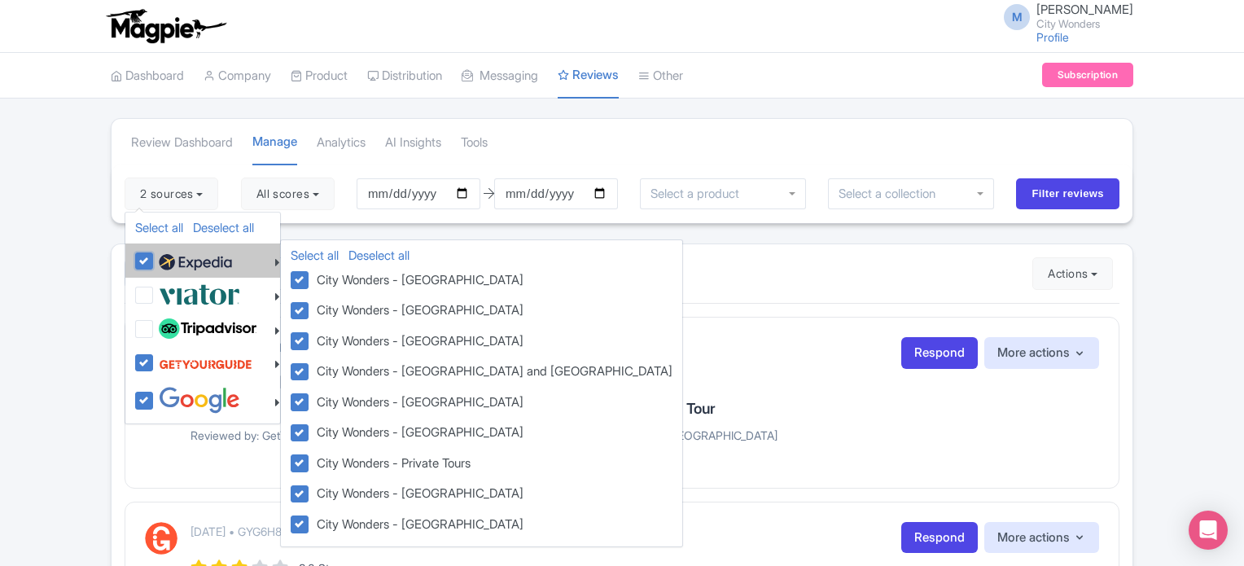
checkbox input "true"
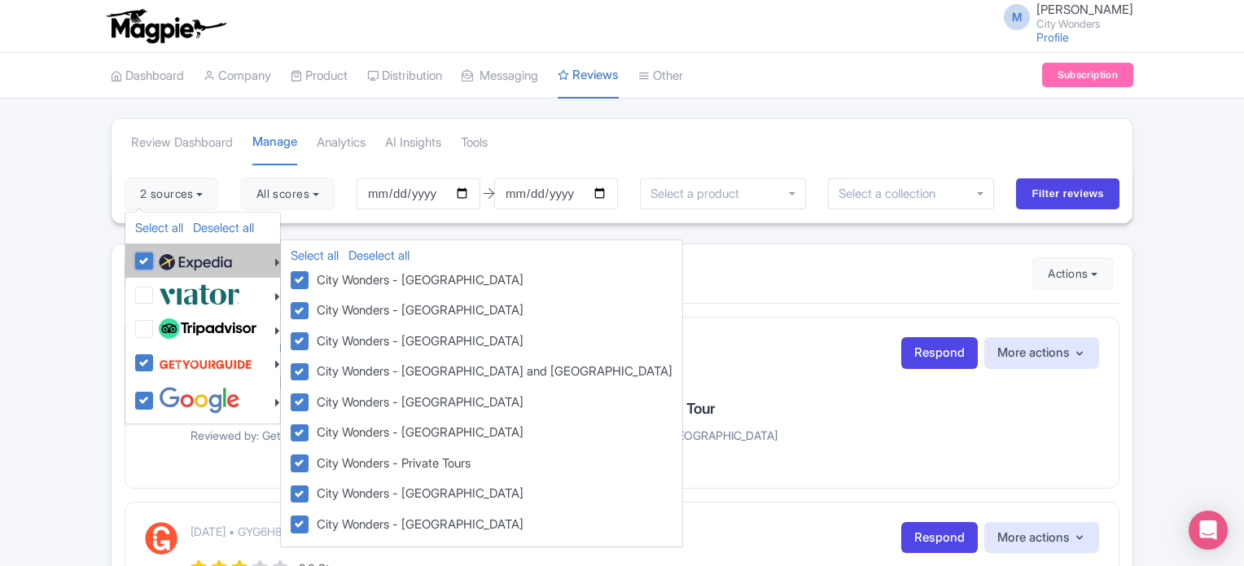
checkbox input "true"
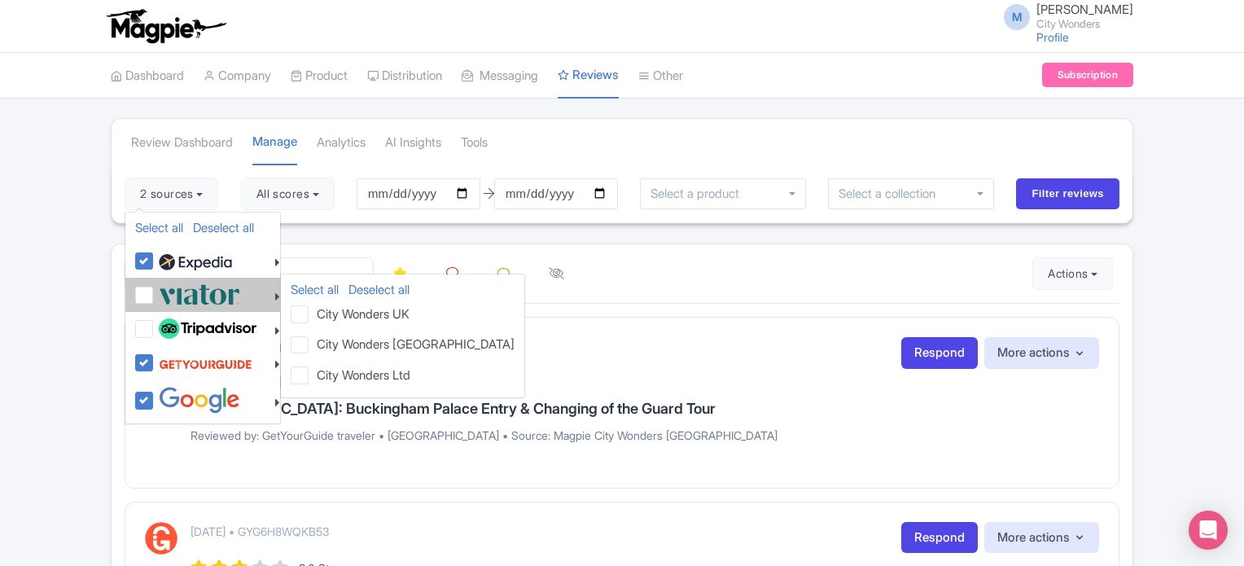
click at [155, 287] on label at bounding box center [197, 294] width 85 height 27
click at [155, 287] on input "checkbox" at bounding box center [160, 286] width 11 height 11
checkbox input "true"
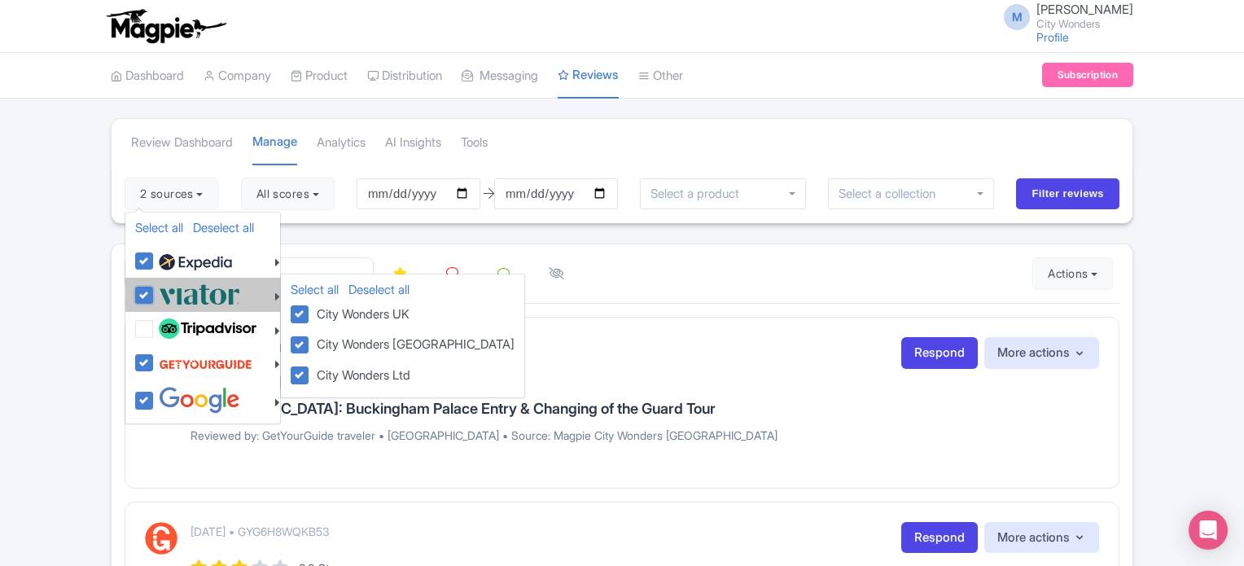
checkbox input "true"
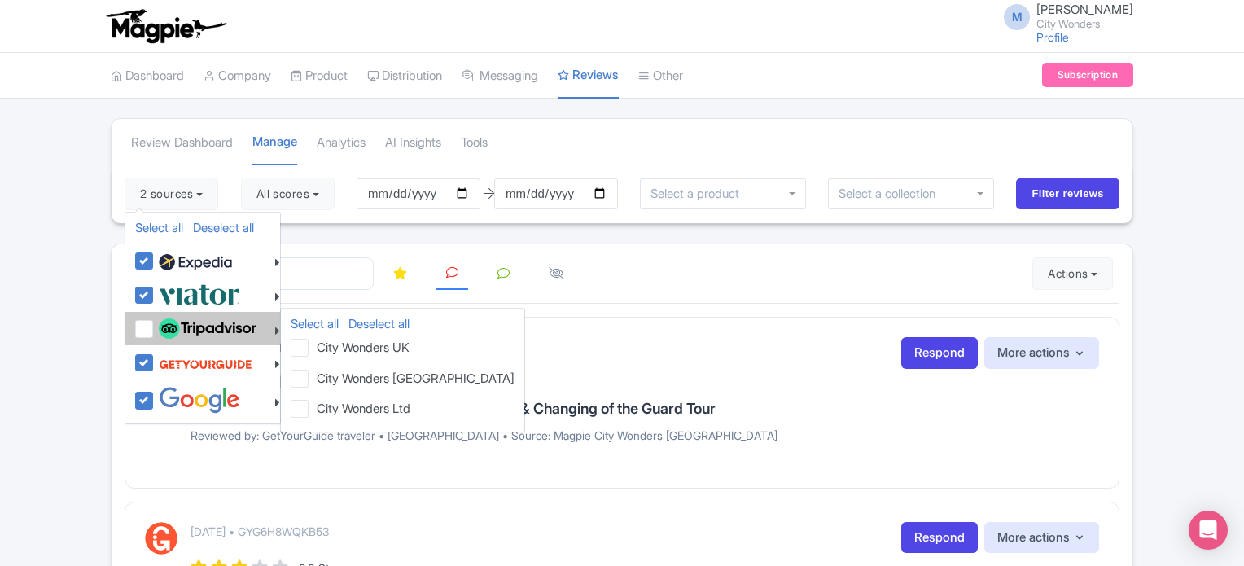
click at [155, 322] on label at bounding box center [206, 329] width 102 height 28
click at [155, 322] on input "checkbox" at bounding box center [160, 320] width 11 height 11
checkbox input "true"
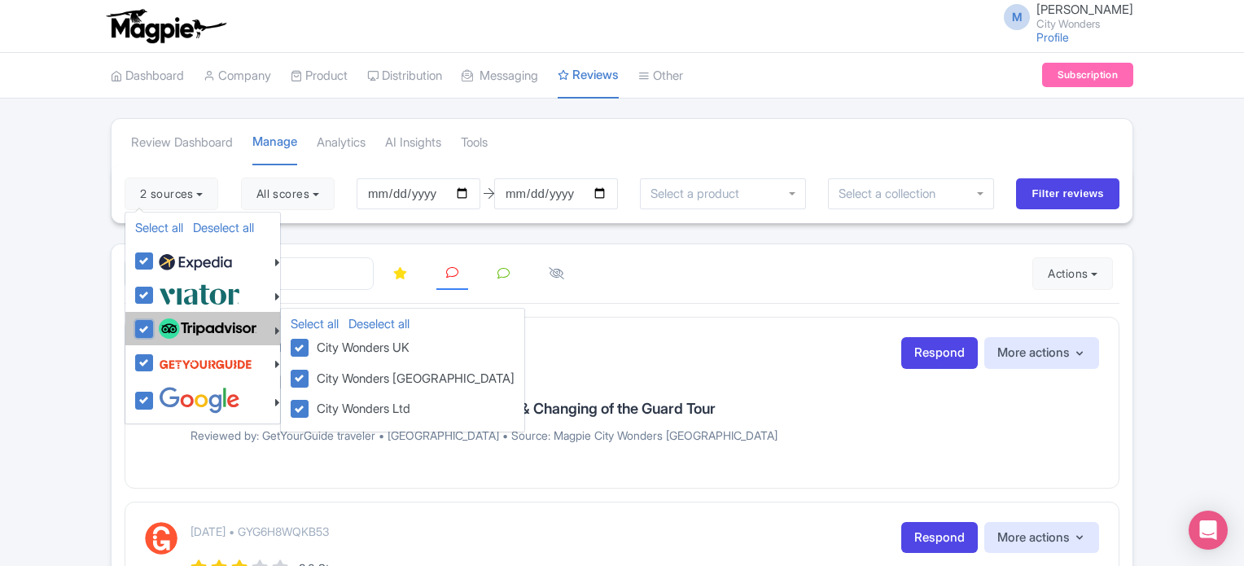
checkbox input "true"
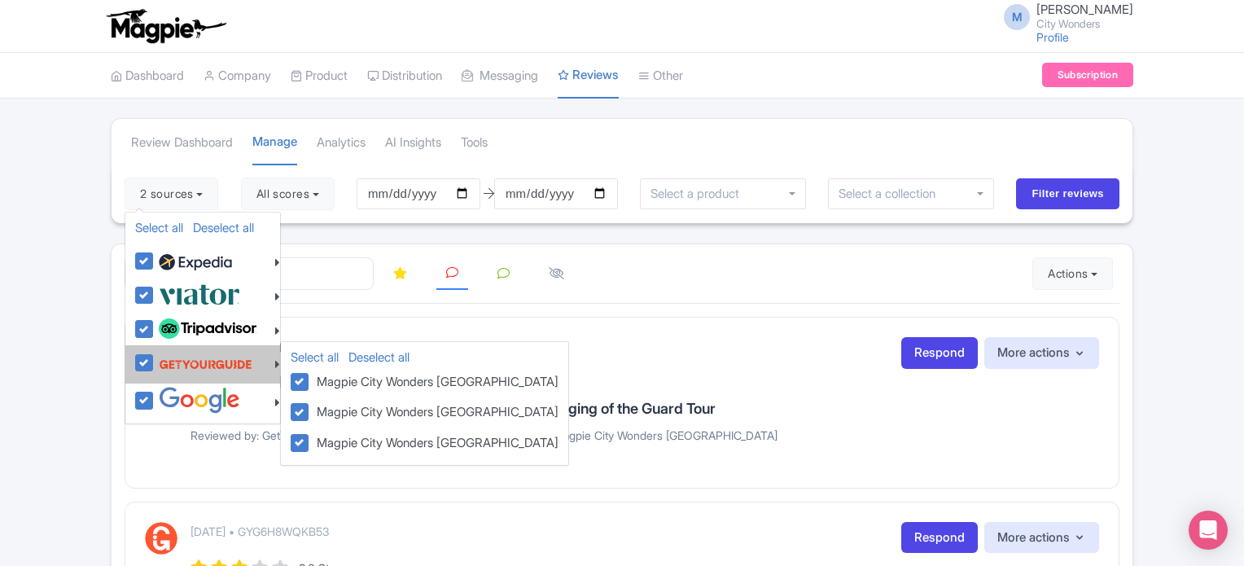
click at [155, 362] on label at bounding box center [204, 363] width 98 height 31
click at [155, 359] on input "checkbox" at bounding box center [160, 353] width 11 height 11
checkbox input "false"
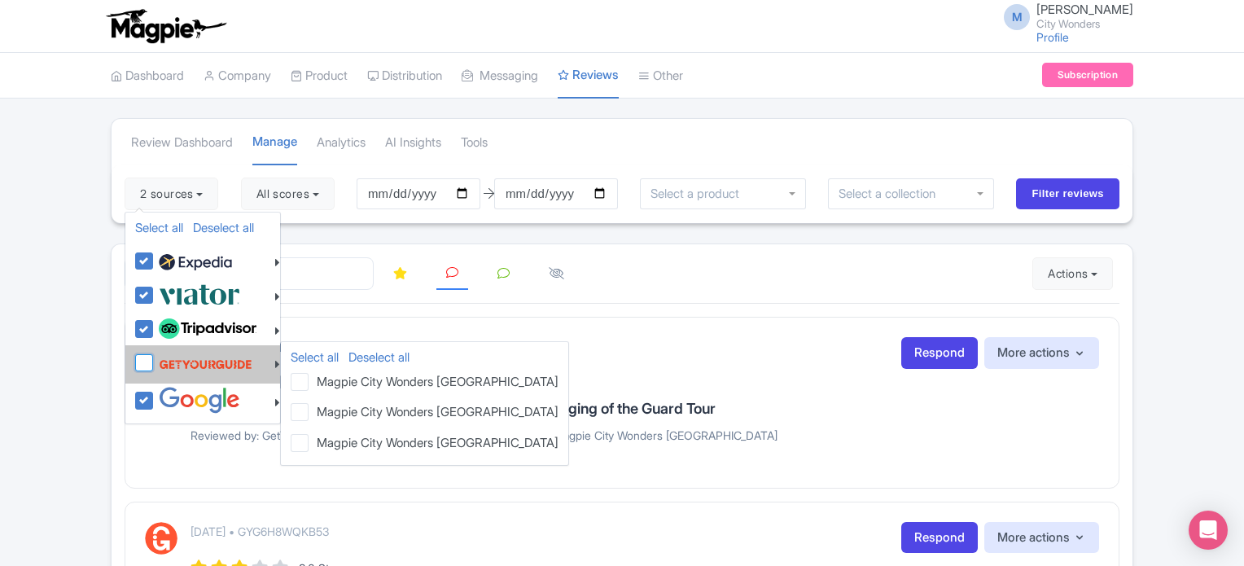
checkbox input "false"
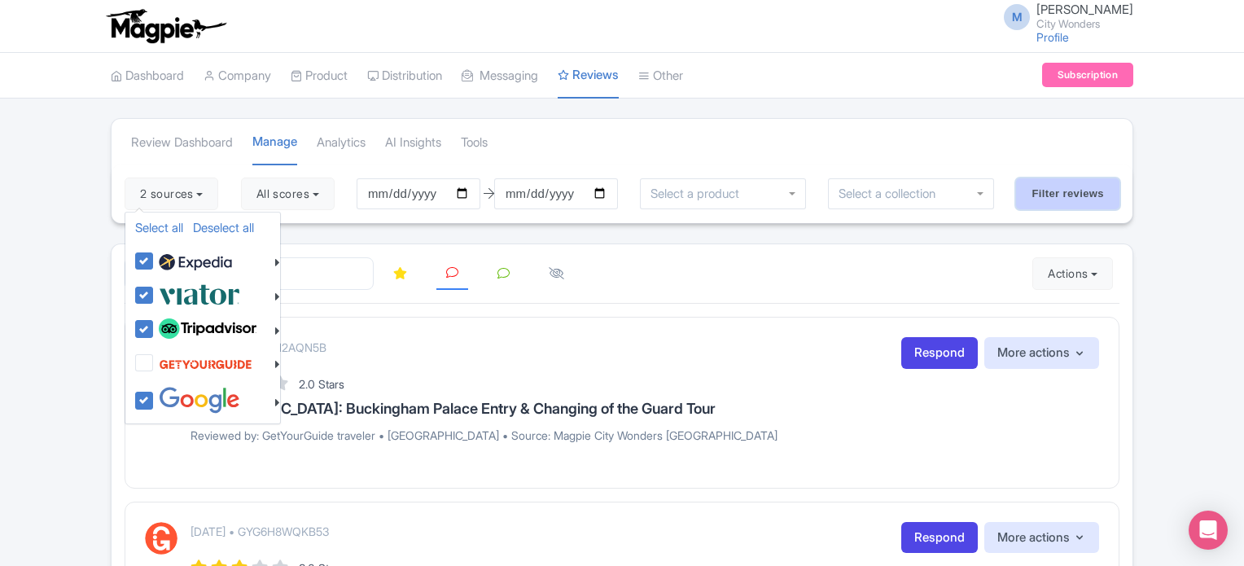
click at [1061, 191] on input "Filter reviews" at bounding box center [1067, 193] width 103 height 31
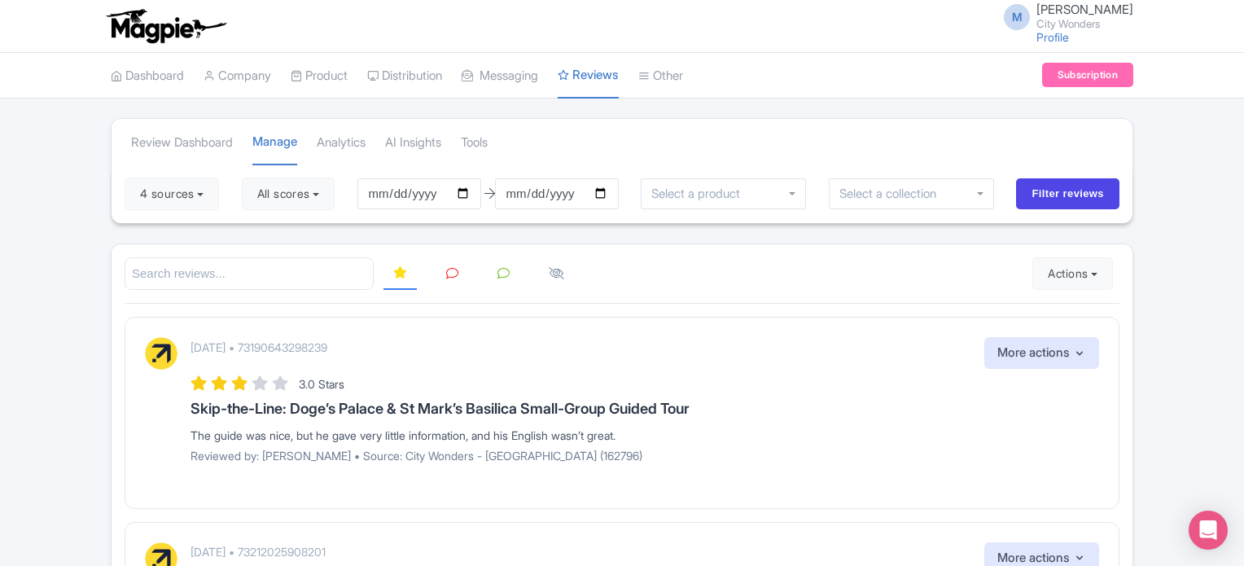
click at [448, 273] on icon at bounding box center [452, 273] width 12 height 12
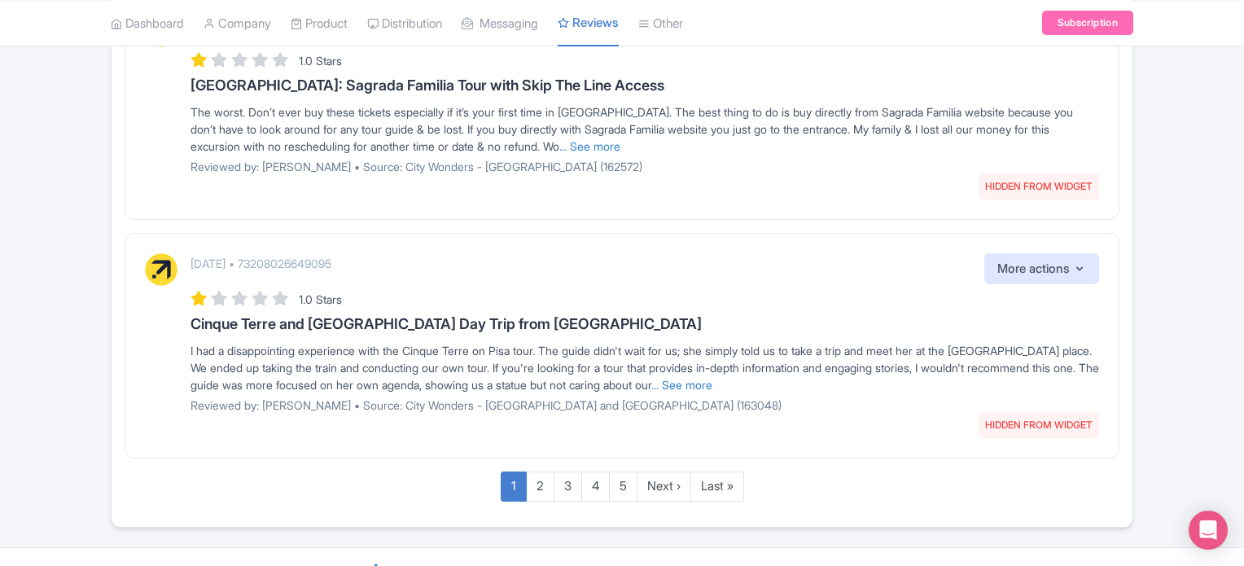
scroll to position [1937, 0]
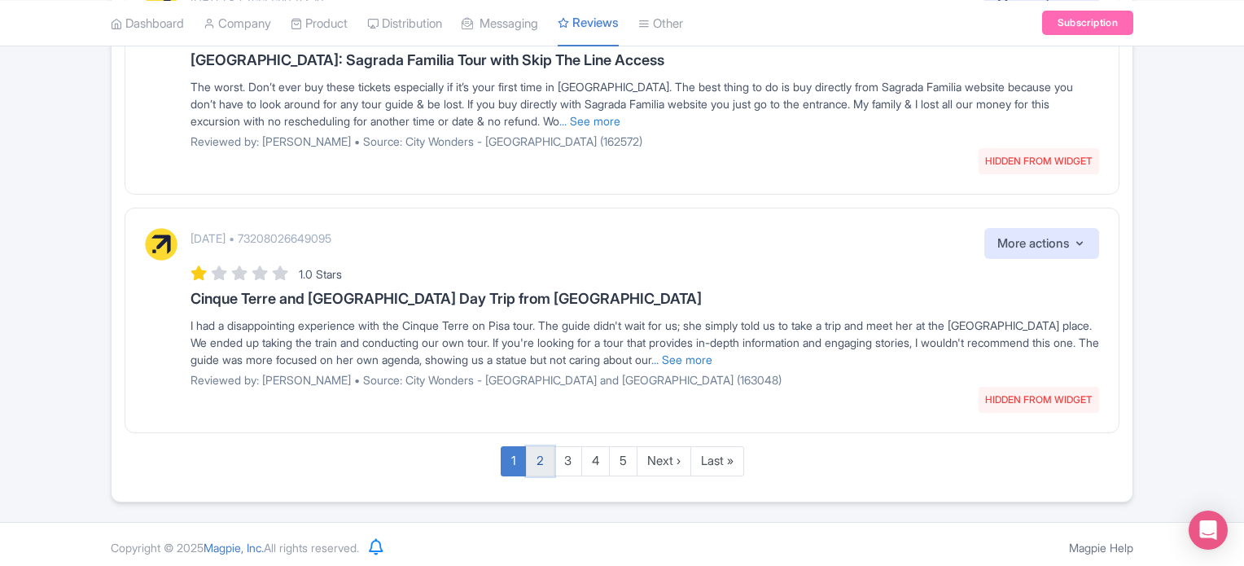
click at [537, 458] on link "2" at bounding box center [540, 461] width 28 height 30
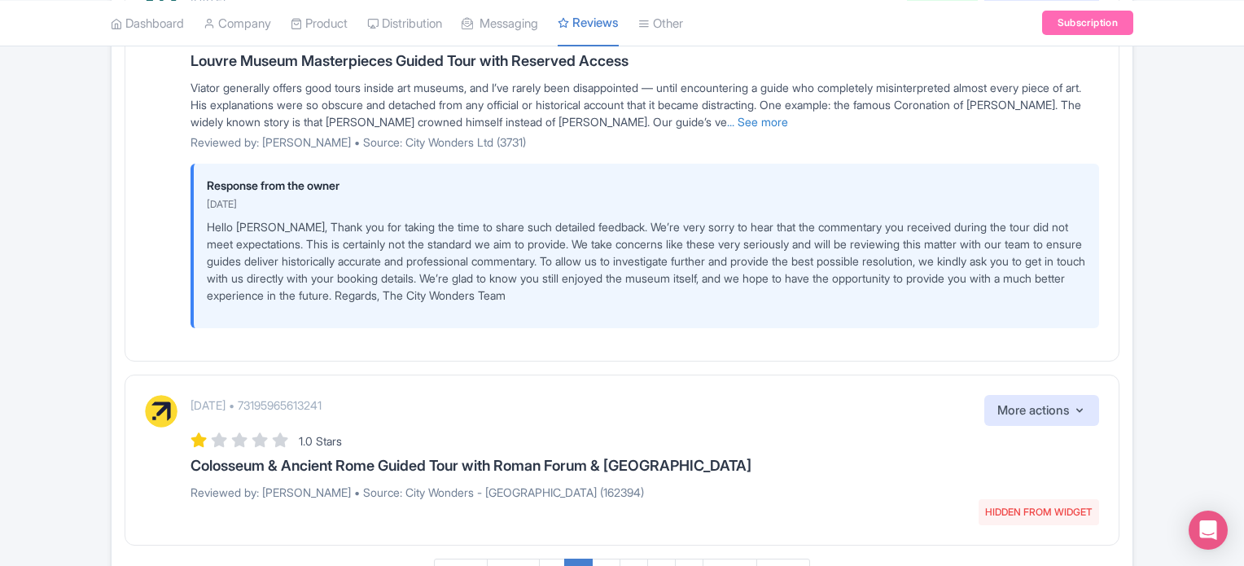
scroll to position [3424, 0]
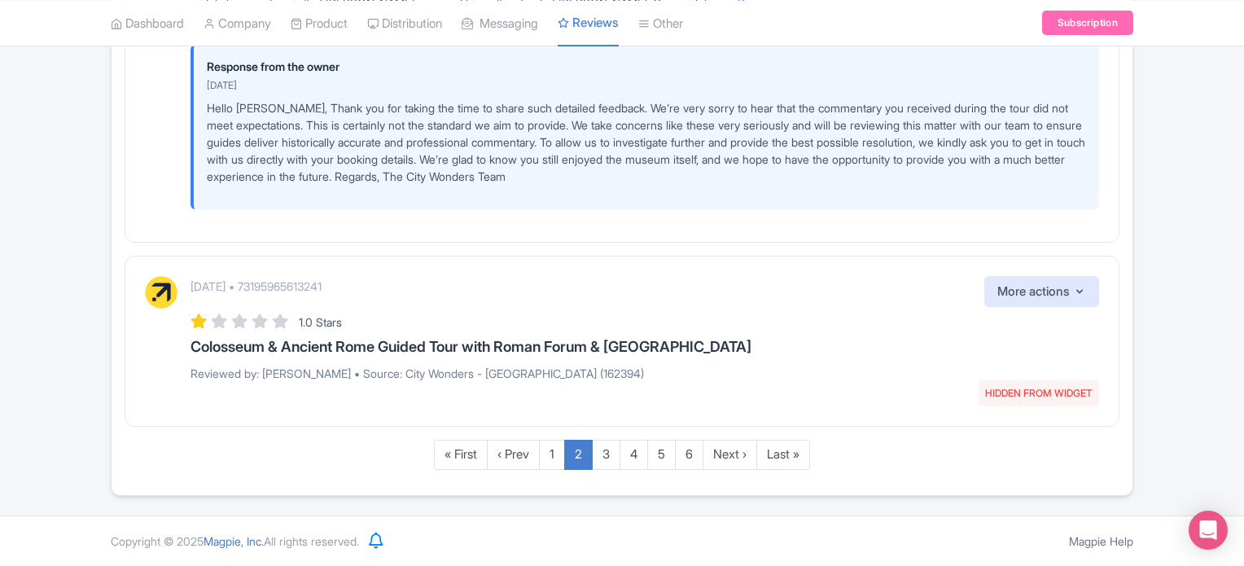
drag, startPoint x: 1241, startPoint y: 492, endPoint x: 1246, endPoint y: 485, distance: 9.3
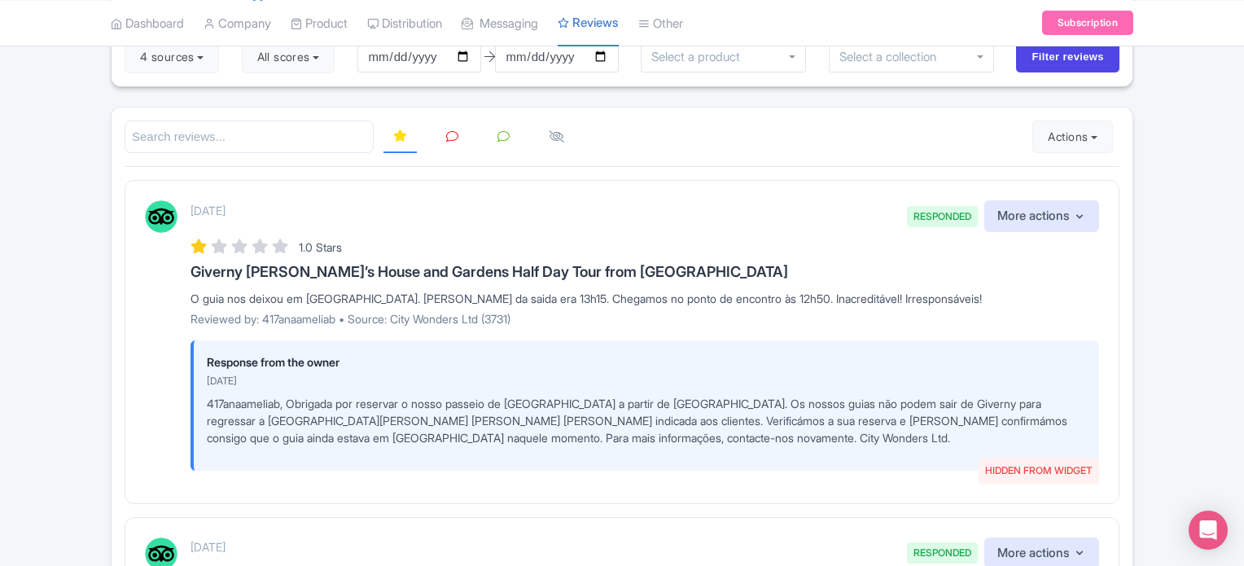
scroll to position [0, 0]
